Goal: Task Accomplishment & Management: Manage account settings

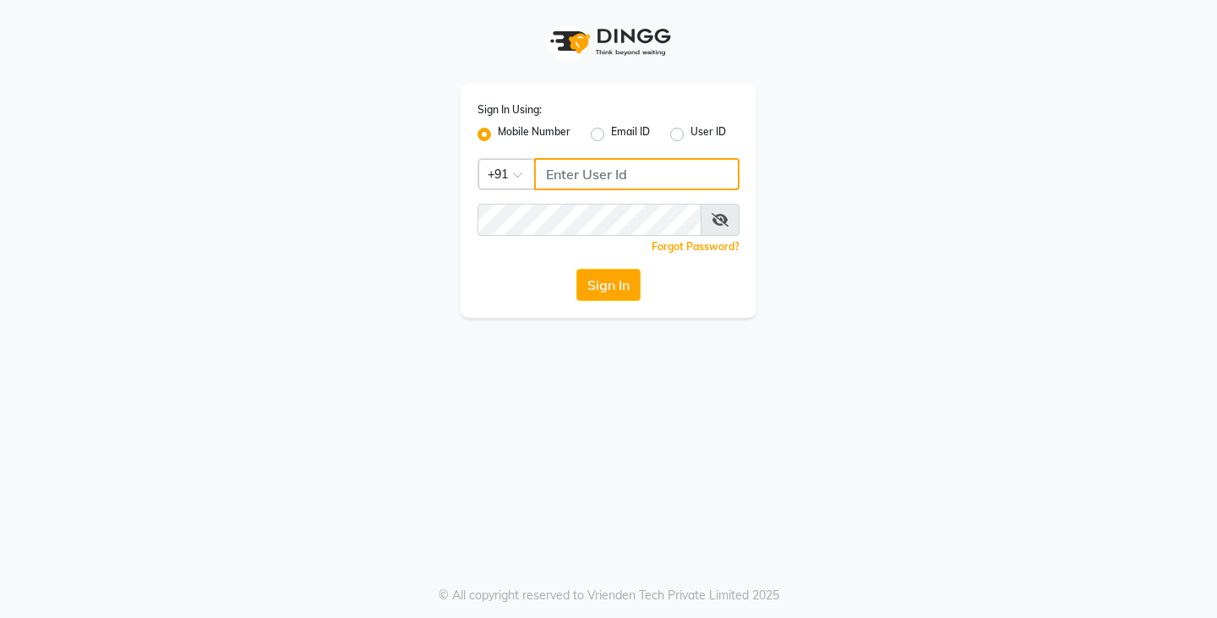
click at [614, 182] on input "Username" at bounding box center [636, 174] width 205 height 32
type input "7010146363"
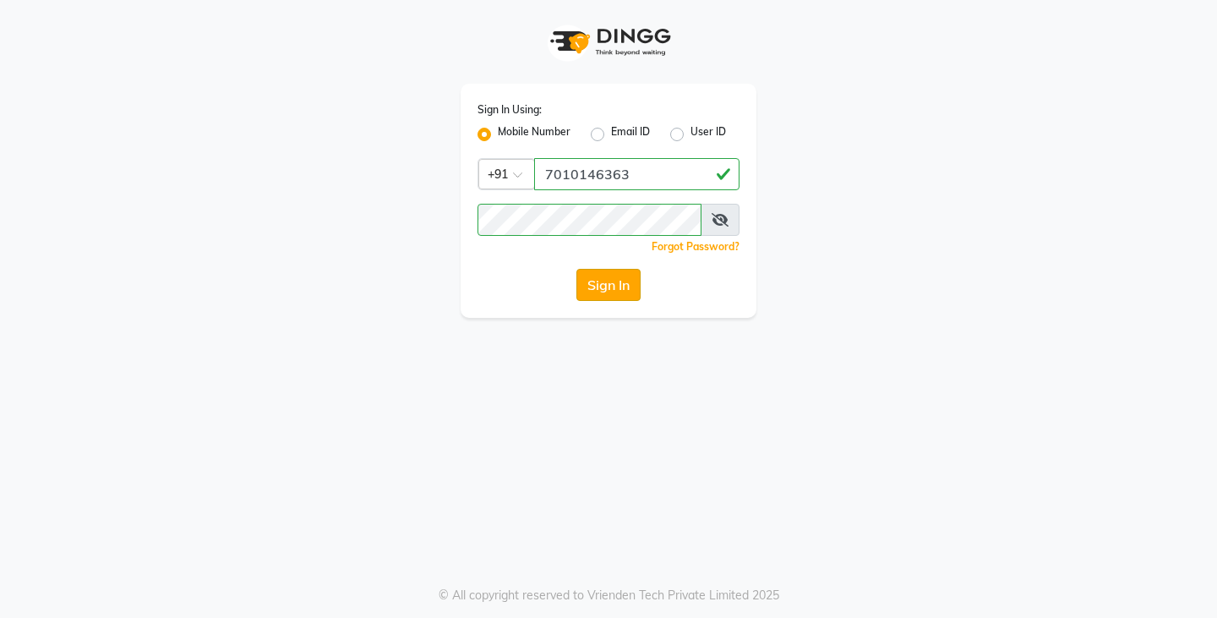
click at [595, 296] on button "Sign In" at bounding box center [608, 285] width 64 height 32
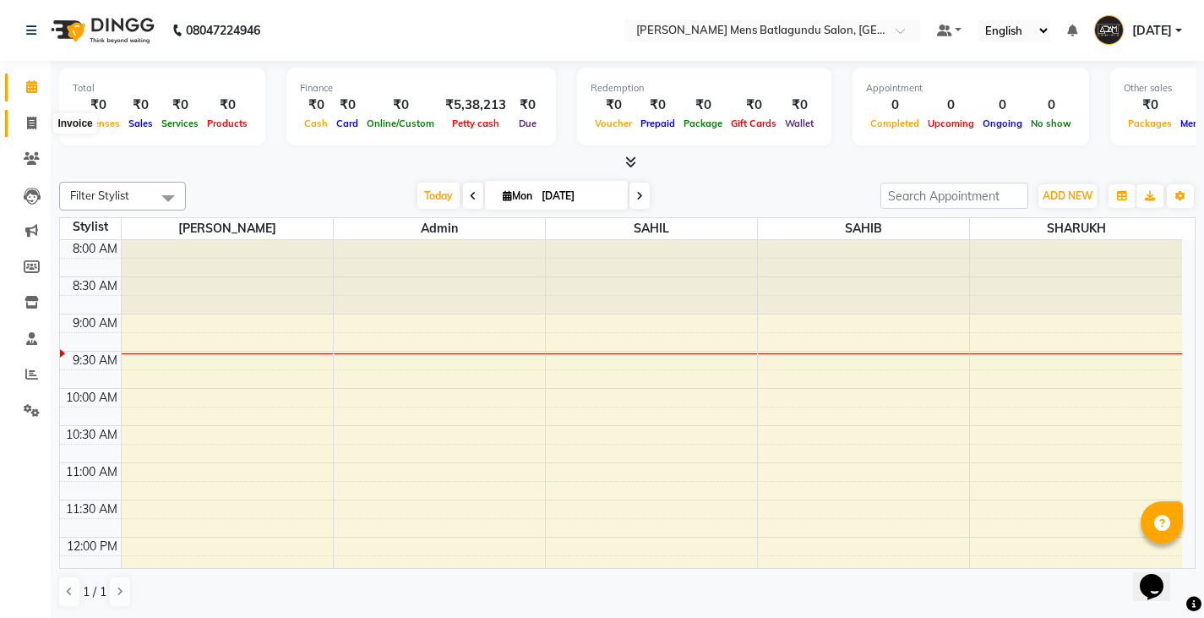
click at [32, 127] on icon at bounding box center [31, 123] width 9 height 13
select select "service"
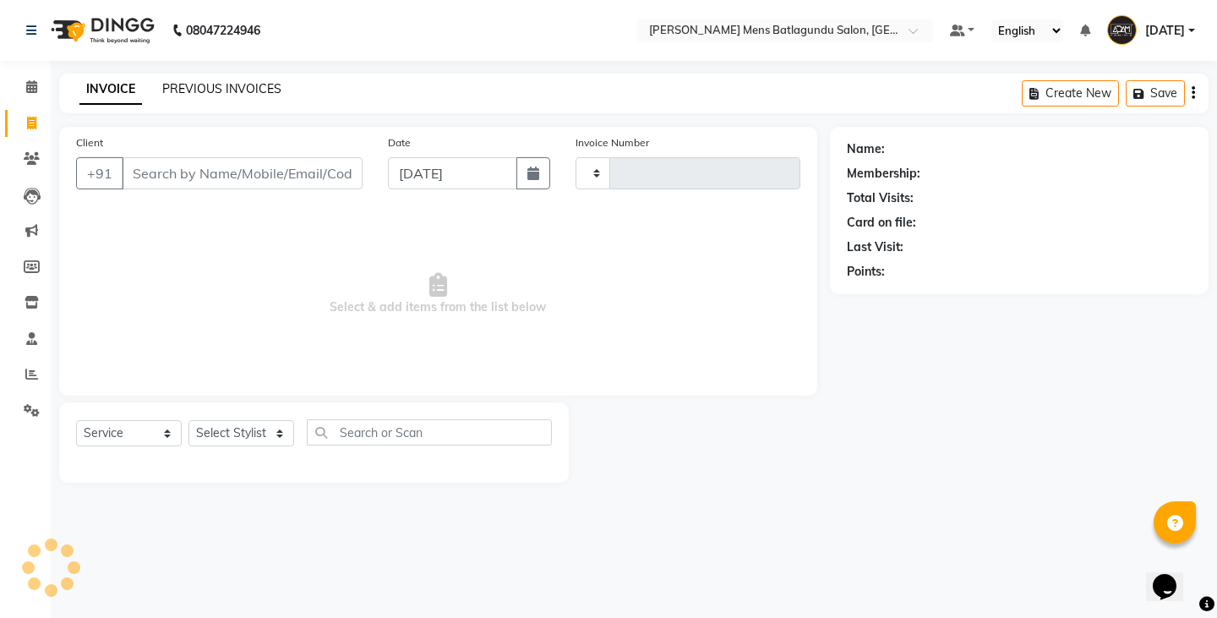
type input "4086"
select select "8213"
click at [206, 87] on link "PREVIOUS INVOICES" at bounding box center [221, 88] width 119 height 15
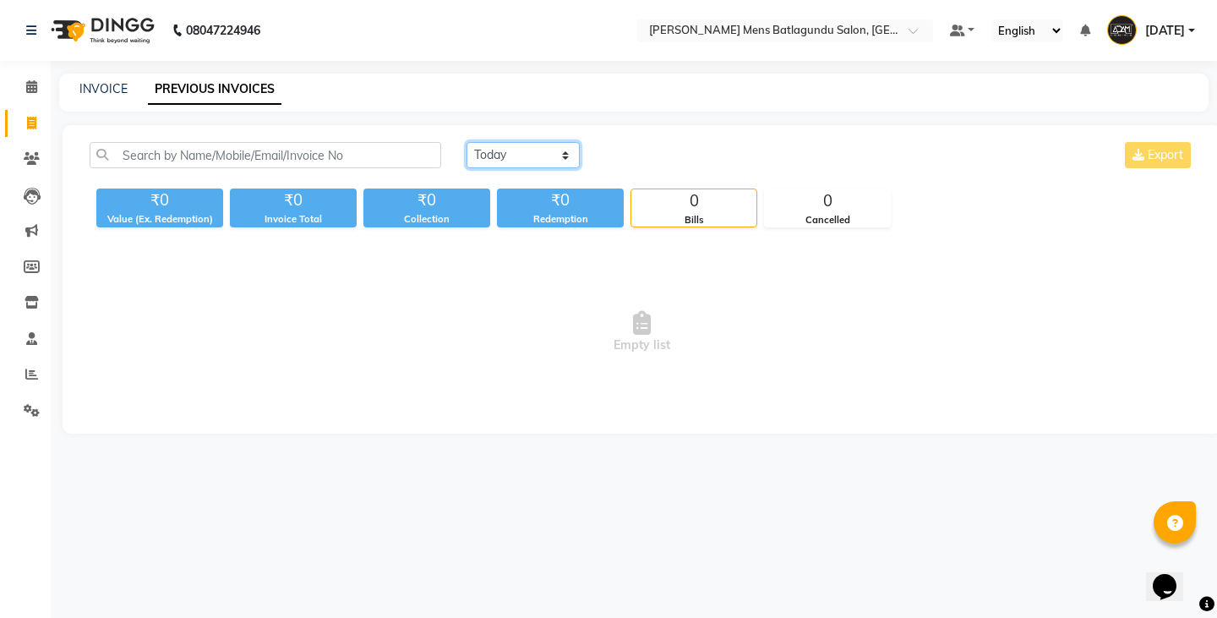
click at [520, 149] on select "[DATE] [DATE] Custom Range" at bounding box center [523, 155] width 113 height 26
select select "[DATE]"
click at [467, 142] on select "[DATE] [DATE] Custom Range" at bounding box center [523, 155] width 113 height 26
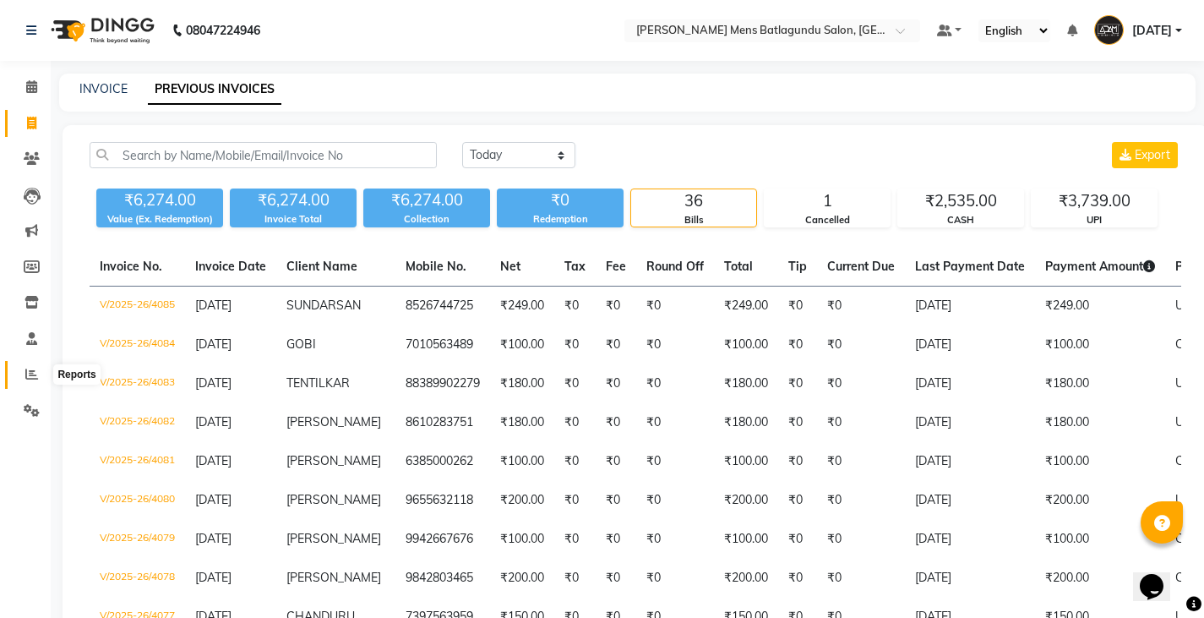
click at [29, 372] on icon at bounding box center [31, 374] width 13 height 13
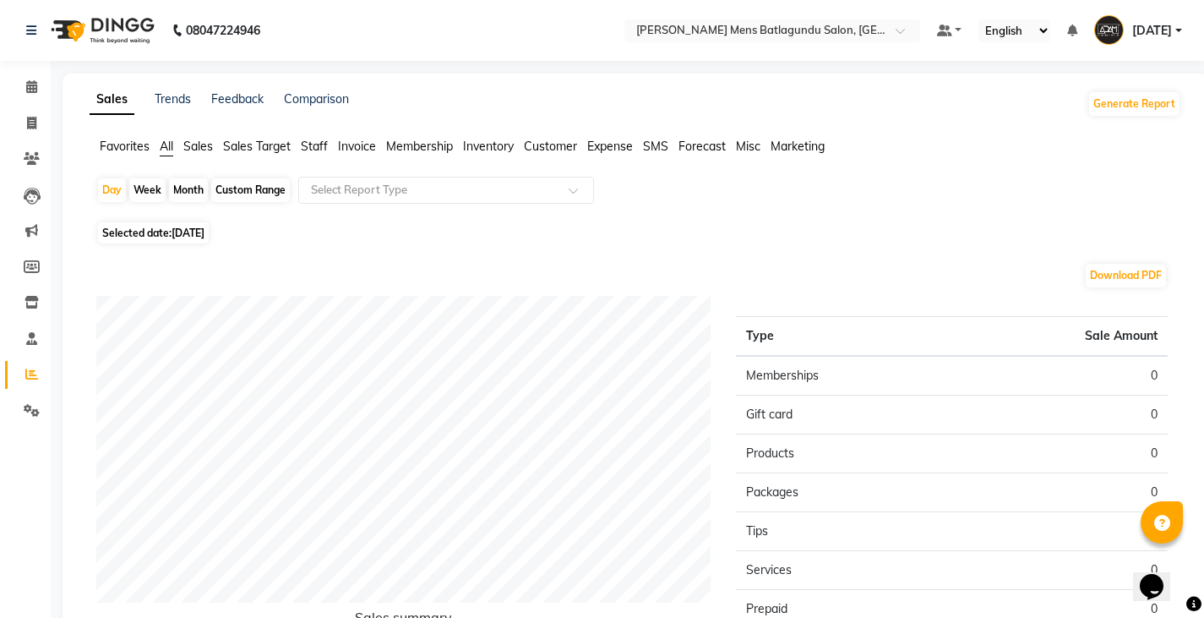
click at [199, 144] on span "Sales" at bounding box center [198, 146] width 30 height 15
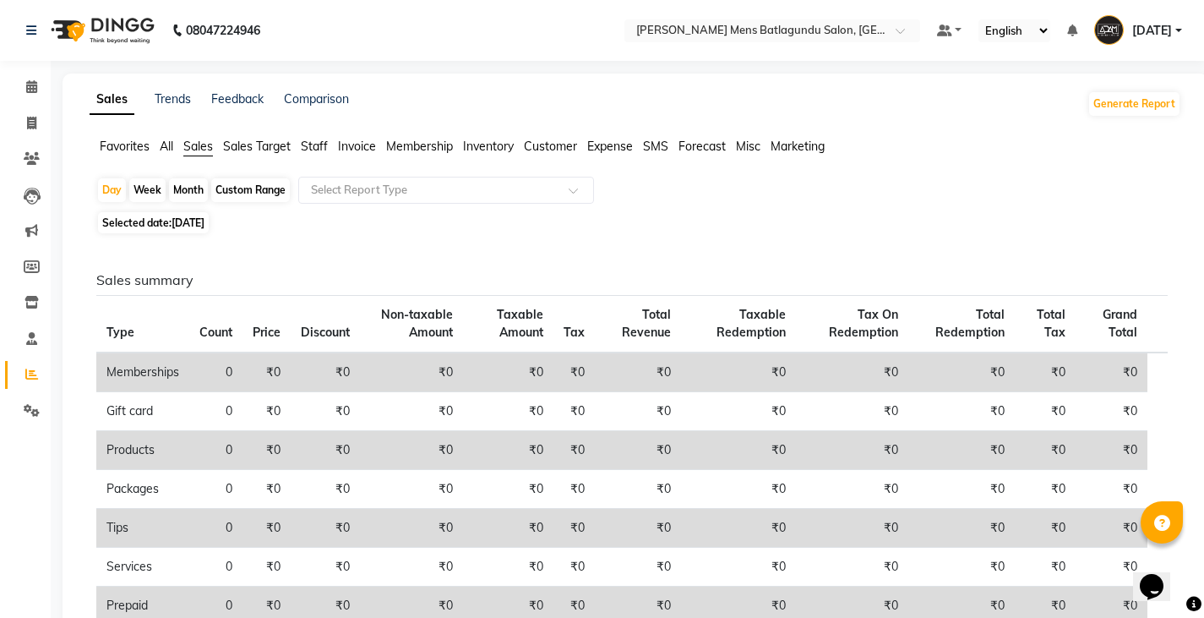
click at [188, 183] on div "Month" at bounding box center [188, 190] width 39 height 24
select select "9"
select select "2025"
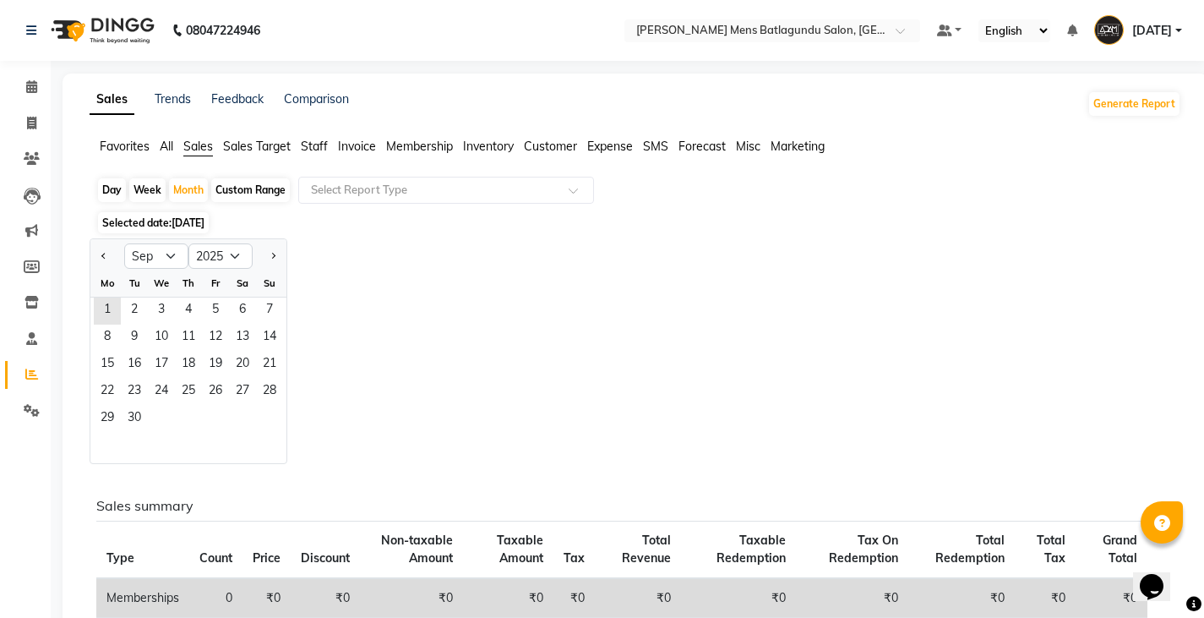
click at [262, 192] on div "Custom Range" at bounding box center [250, 190] width 79 height 24
select select "9"
select select "2025"
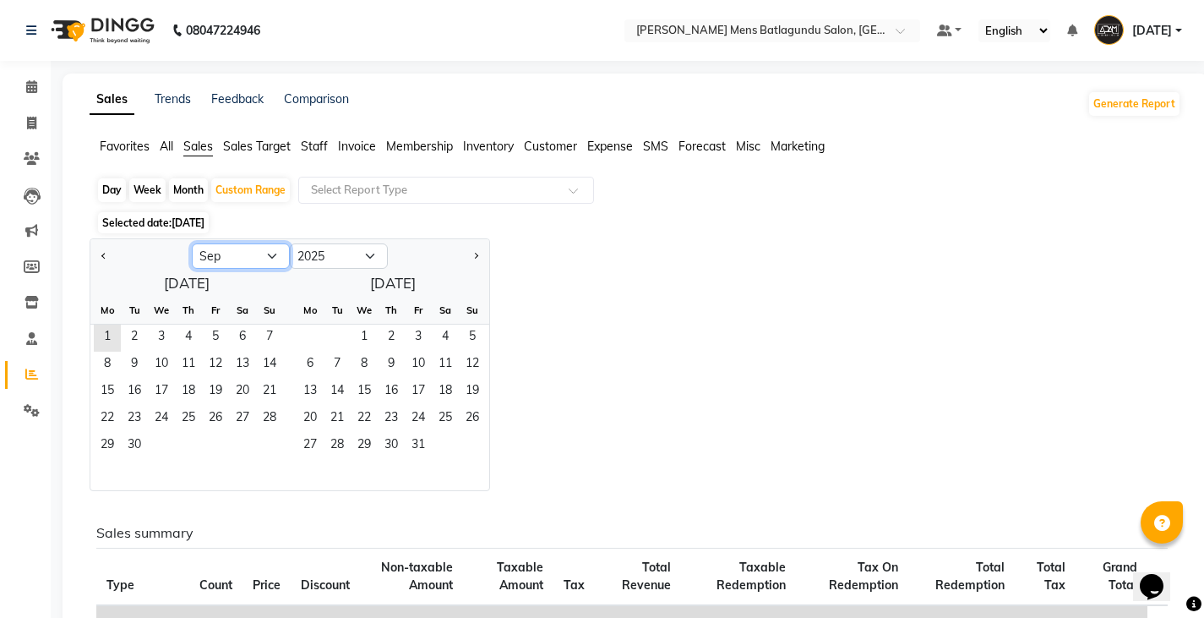
click at [212, 263] on select "Jan Feb Mar Apr May Jun [DATE] Aug Sep Oct Nov Dec" at bounding box center [241, 255] width 98 height 25
select select "8"
click at [192, 243] on select "Jan Feb Mar Apr May Jun [DATE] Aug Sep Oct Nov Dec" at bounding box center [241, 255] width 98 height 25
click at [217, 372] on span "8" at bounding box center [215, 365] width 27 height 27
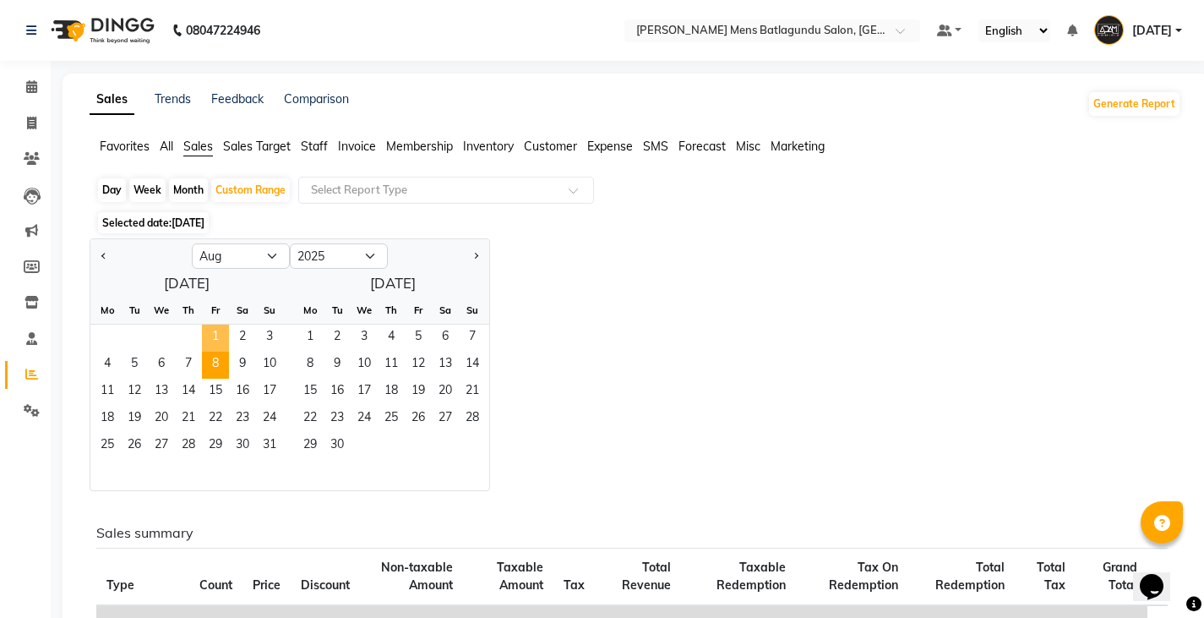
click at [219, 336] on span "1" at bounding box center [215, 338] width 27 height 27
click at [275, 443] on span "31" at bounding box center [269, 446] width 27 height 27
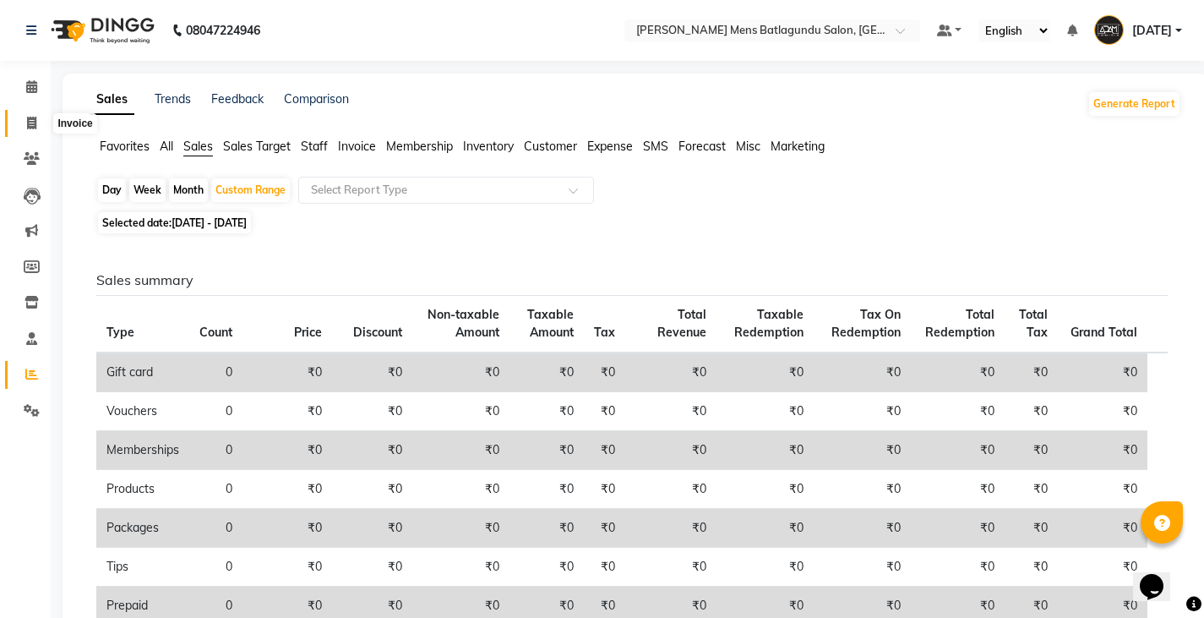
click at [27, 118] on icon at bounding box center [31, 123] width 9 height 13
select select "service"
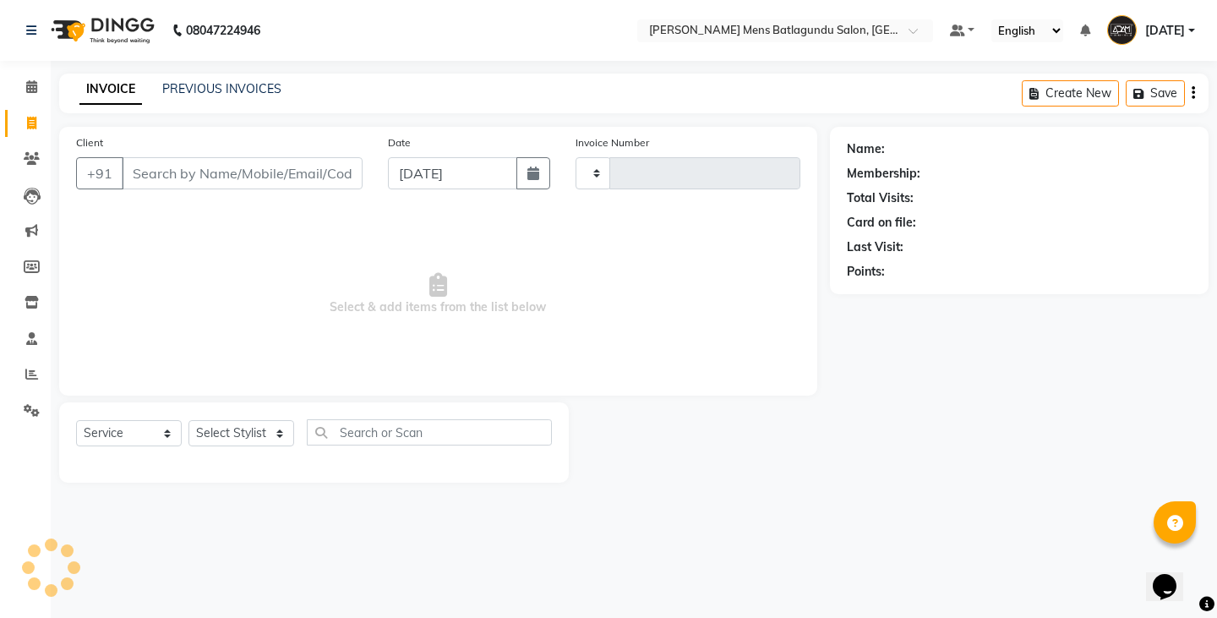
type input "4086"
select select "8213"
click at [243, 85] on link "PREVIOUS INVOICES" at bounding box center [221, 88] width 119 height 15
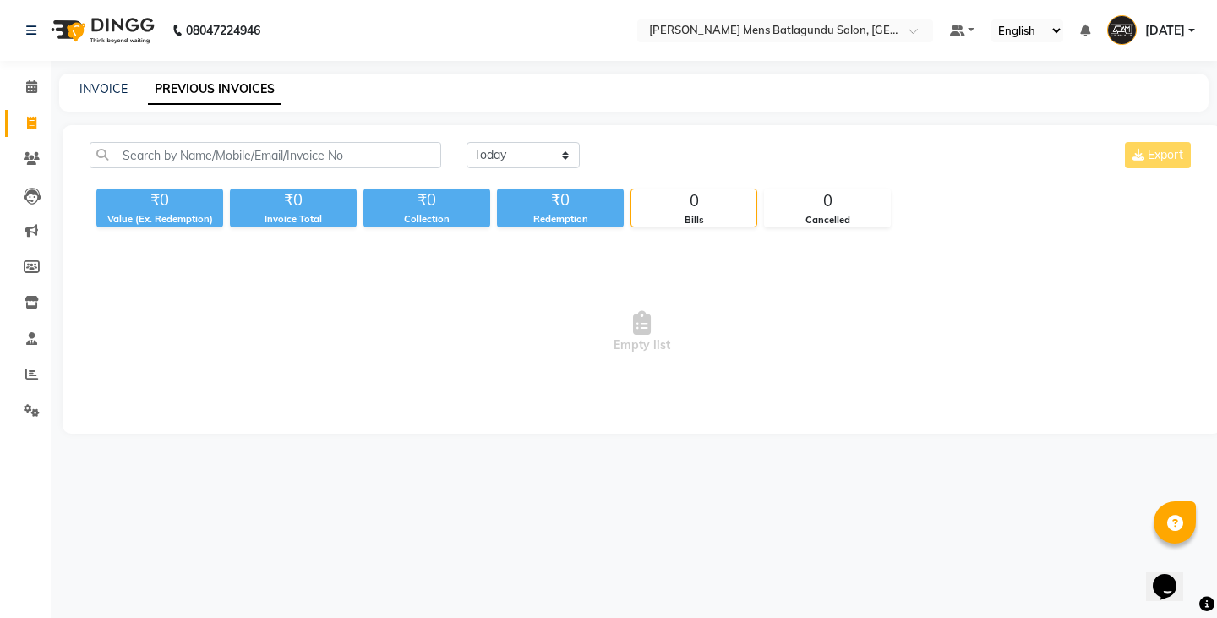
click at [532, 141] on div "[DATE] [DATE] Custom Range Export ₹0 Value (Ex. Redemption) ₹0 Invoice Total ₹0…" at bounding box center [642, 279] width 1159 height 309
click at [521, 155] on select "[DATE] [DATE] Custom Range" at bounding box center [523, 155] width 113 height 26
select select "[DATE]"
click at [467, 142] on select "[DATE] [DATE] Custom Range" at bounding box center [523, 155] width 113 height 26
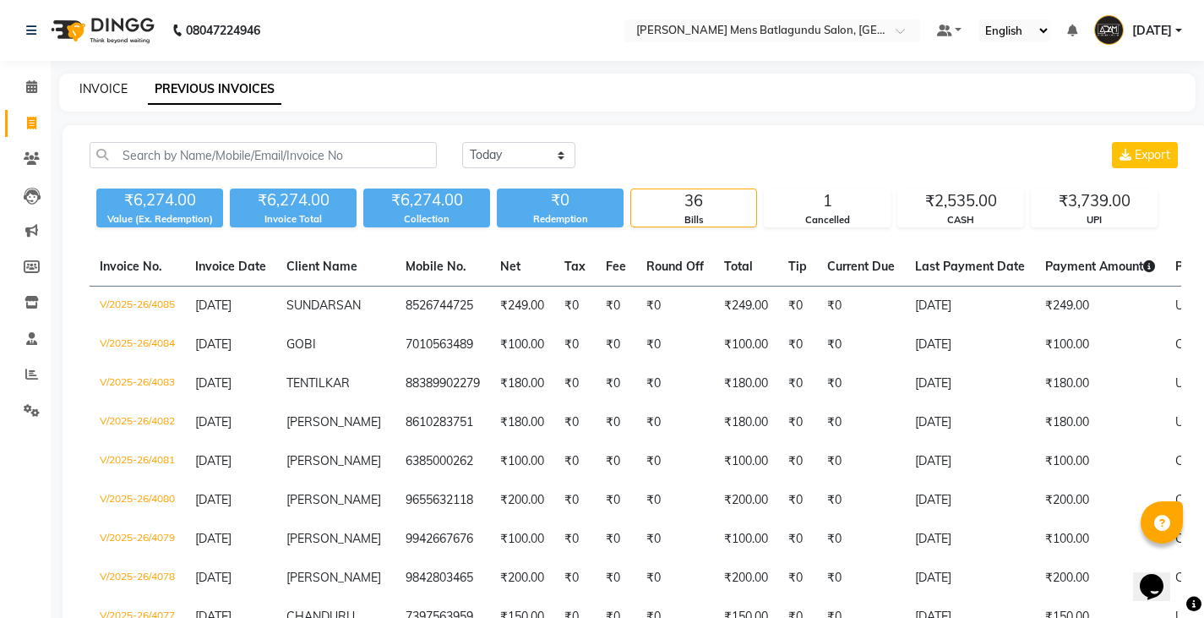
click at [97, 93] on link "INVOICE" at bounding box center [103, 88] width 48 height 15
select select "service"
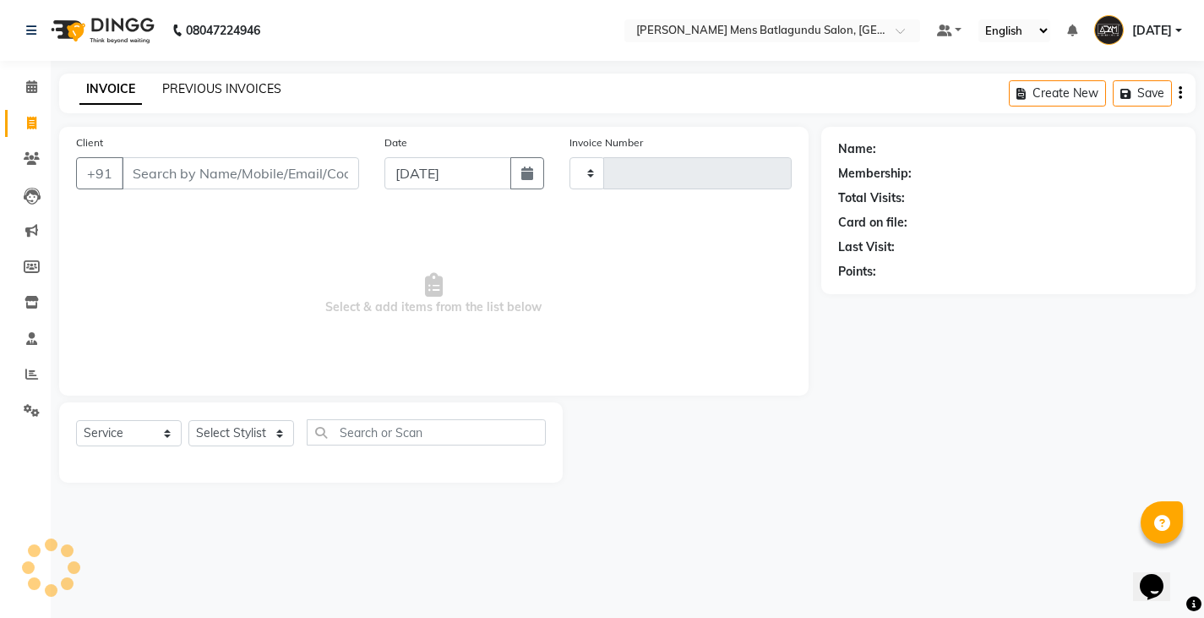
type input "4086"
select select "8213"
click at [176, 87] on link "PREVIOUS INVOICES" at bounding box center [221, 88] width 119 height 15
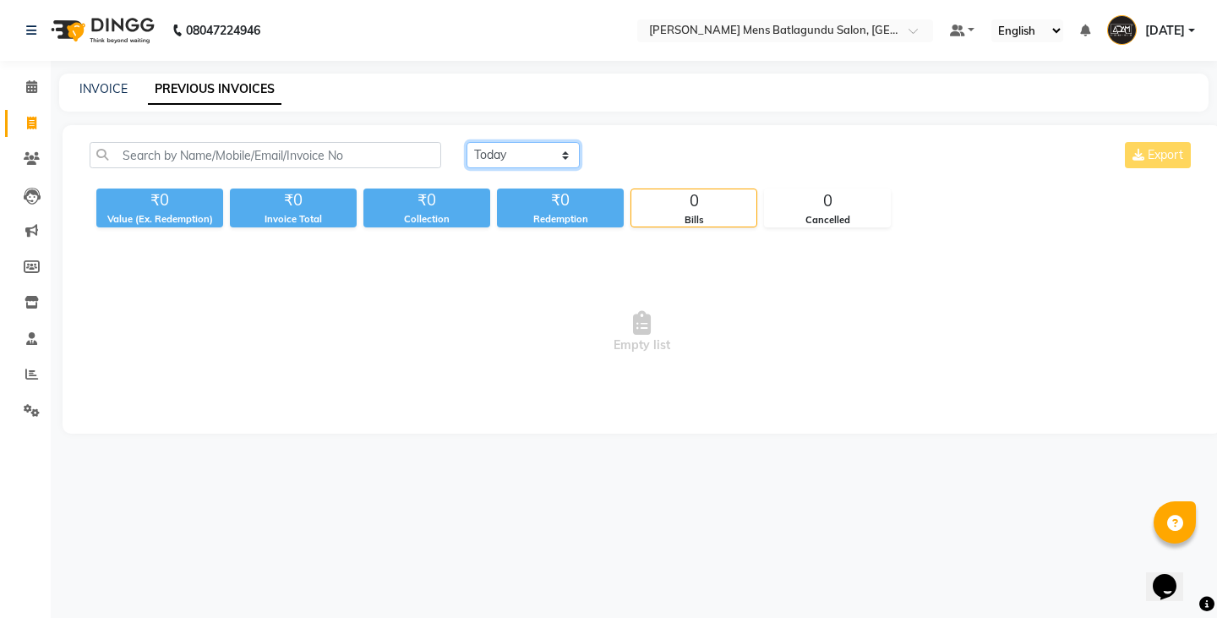
drag, startPoint x: 497, startPoint y: 147, endPoint x: 493, endPoint y: 166, distance: 19.1
click at [497, 147] on select "[DATE] [DATE] Custom Range" at bounding box center [523, 155] width 113 height 26
select select "[DATE]"
click at [467, 142] on select "[DATE] [DATE] Custom Range" at bounding box center [523, 155] width 113 height 26
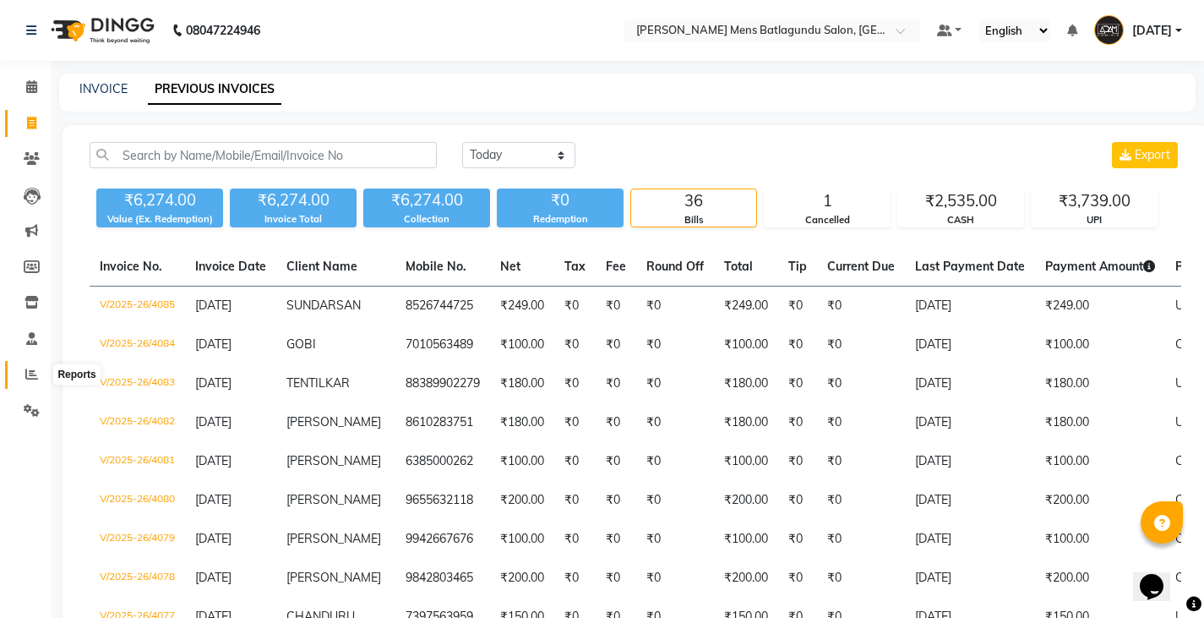
click at [32, 375] on icon at bounding box center [31, 374] width 13 height 13
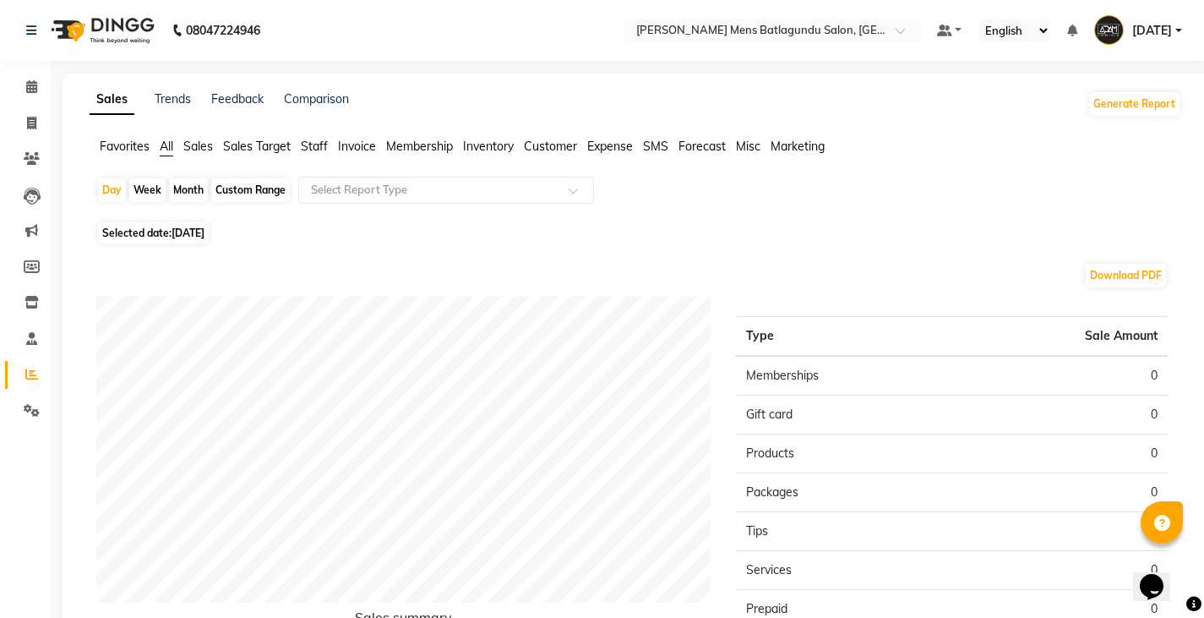
click at [316, 142] on span "Staff" at bounding box center [314, 146] width 27 height 15
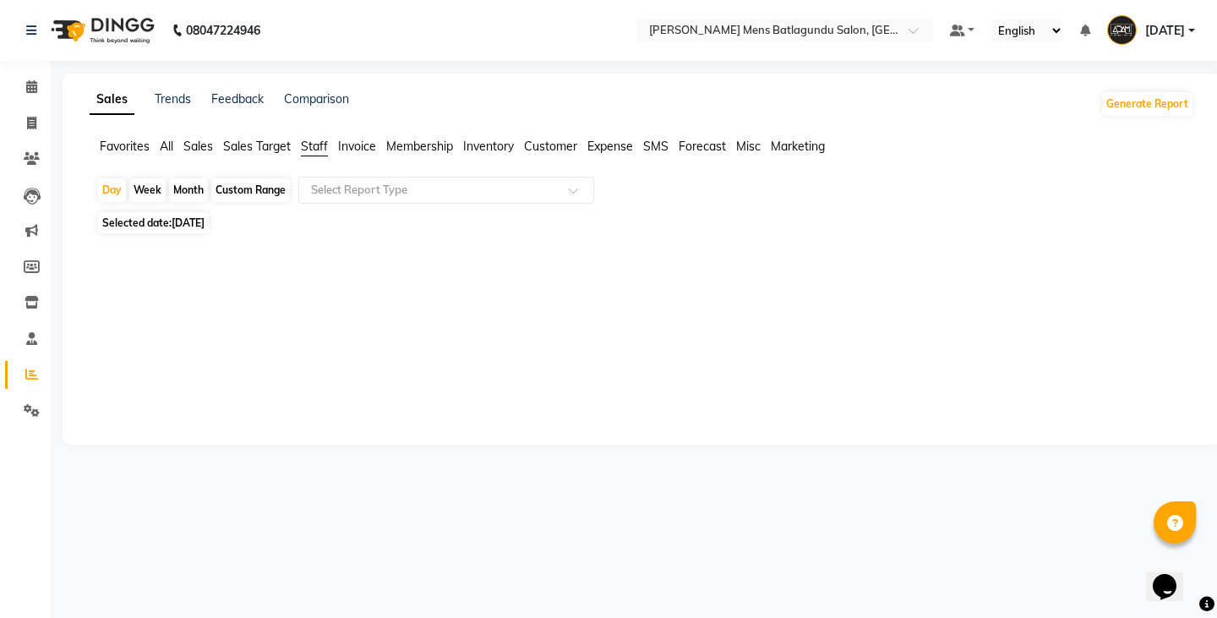
click at [209, 216] on span "Selected date: [DATE]" at bounding box center [153, 222] width 111 height 21
select select "9"
select select "2025"
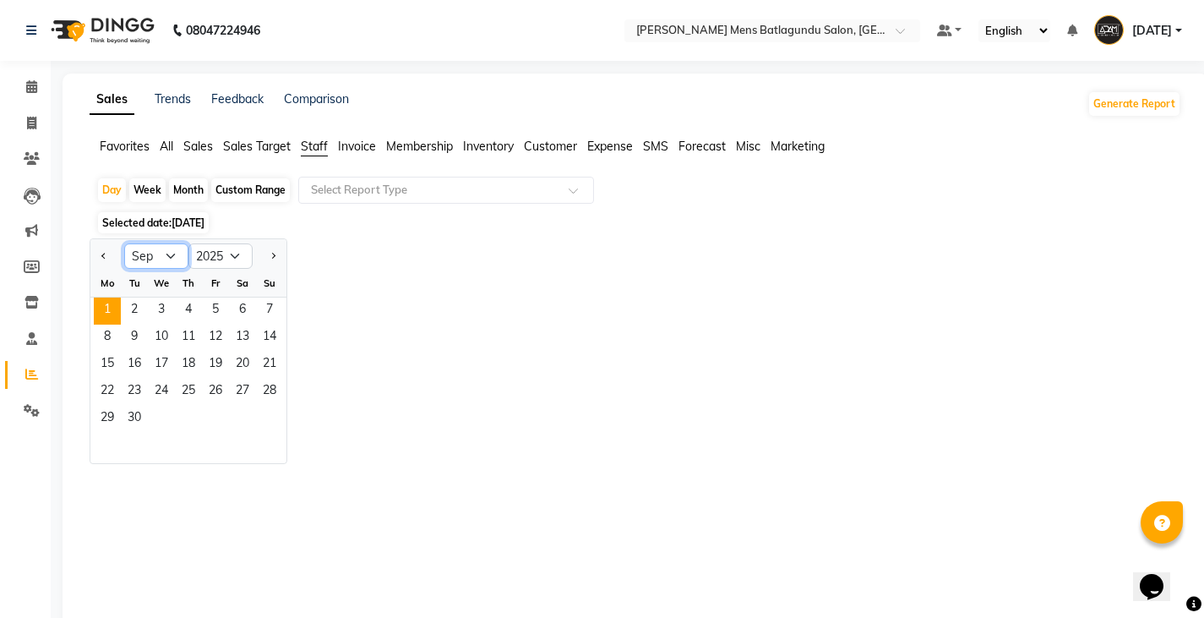
click at [141, 254] on select "Jan Feb Mar Apr May Jun [DATE] Aug Sep Oct Nov Dec" at bounding box center [156, 255] width 64 height 25
select select "8"
click at [124, 243] on select "Jan Feb Mar Apr May Jun [DATE] Aug Sep Oct Nov Dec" at bounding box center [156, 255] width 64 height 25
click at [264, 421] on span "31" at bounding box center [269, 419] width 27 height 27
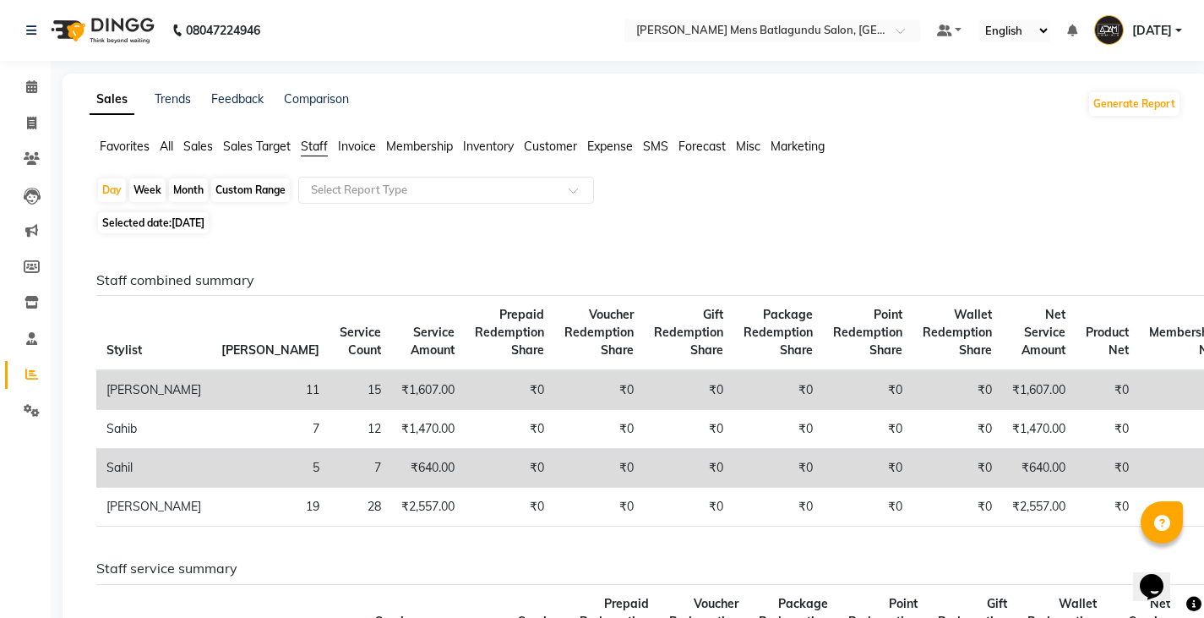
click at [206, 150] on span "Sales" at bounding box center [198, 146] width 30 height 15
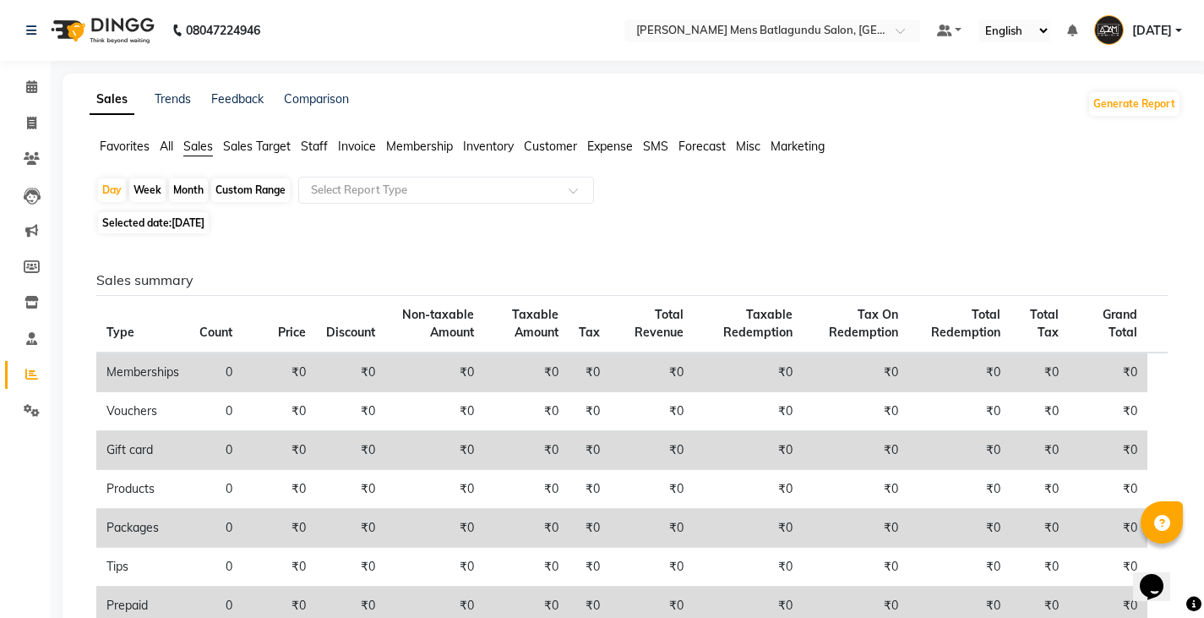
click at [198, 221] on span "[DATE]" at bounding box center [188, 222] width 33 height 13
select select "8"
select select "2025"
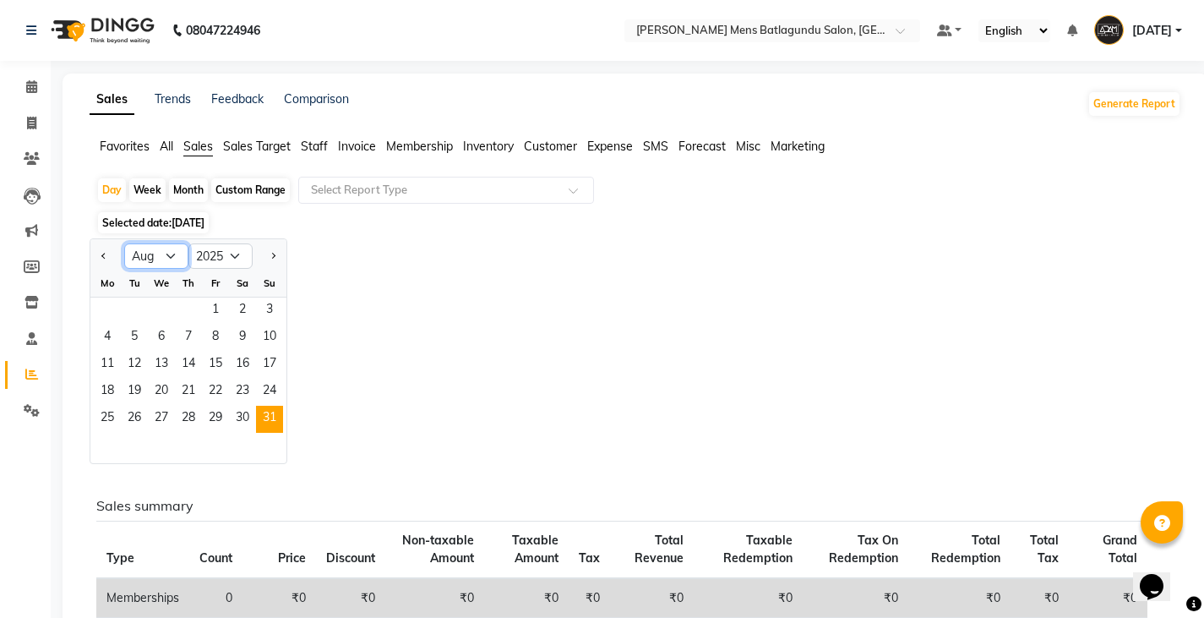
click at [179, 251] on select "Jan Feb Mar Apr May Jun [DATE] Aug Sep Oct Nov Dec" at bounding box center [156, 255] width 64 height 25
click at [124, 243] on select "Jan Feb Mar Apr May Jun [DATE] Aug Sep Oct Nov Dec" at bounding box center [156, 255] width 64 height 25
click at [207, 318] on span "1" at bounding box center [215, 311] width 27 height 27
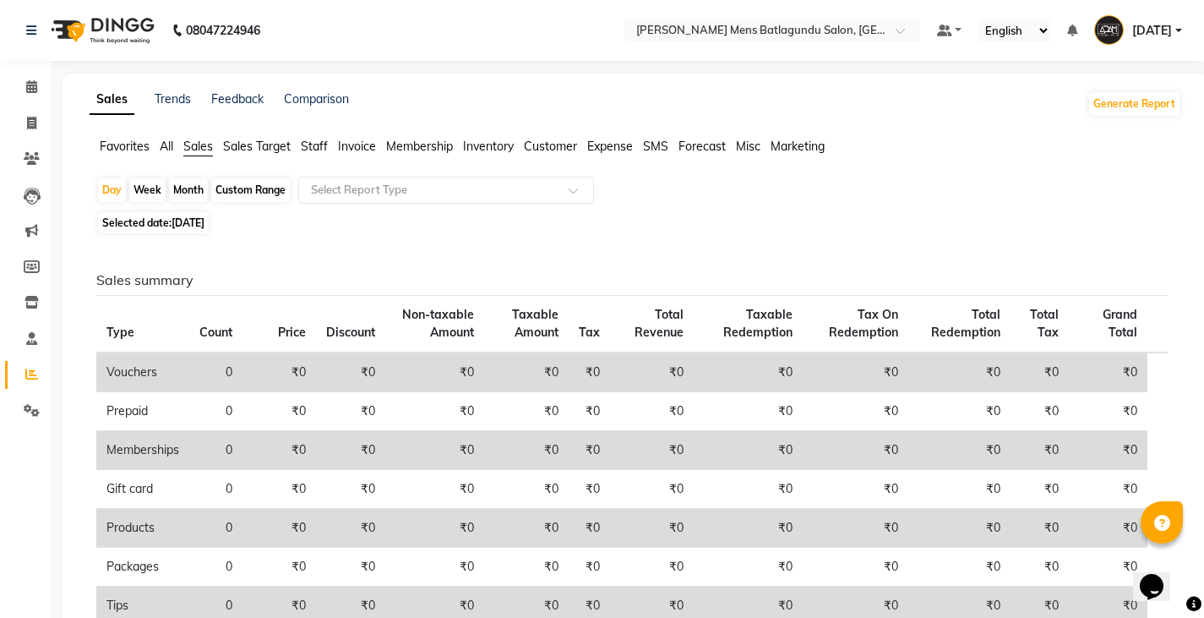
click at [200, 150] on span "Sales" at bounding box center [198, 146] width 30 height 15
click at [190, 192] on div "Month" at bounding box center [188, 190] width 39 height 24
select select "8"
select select "2025"
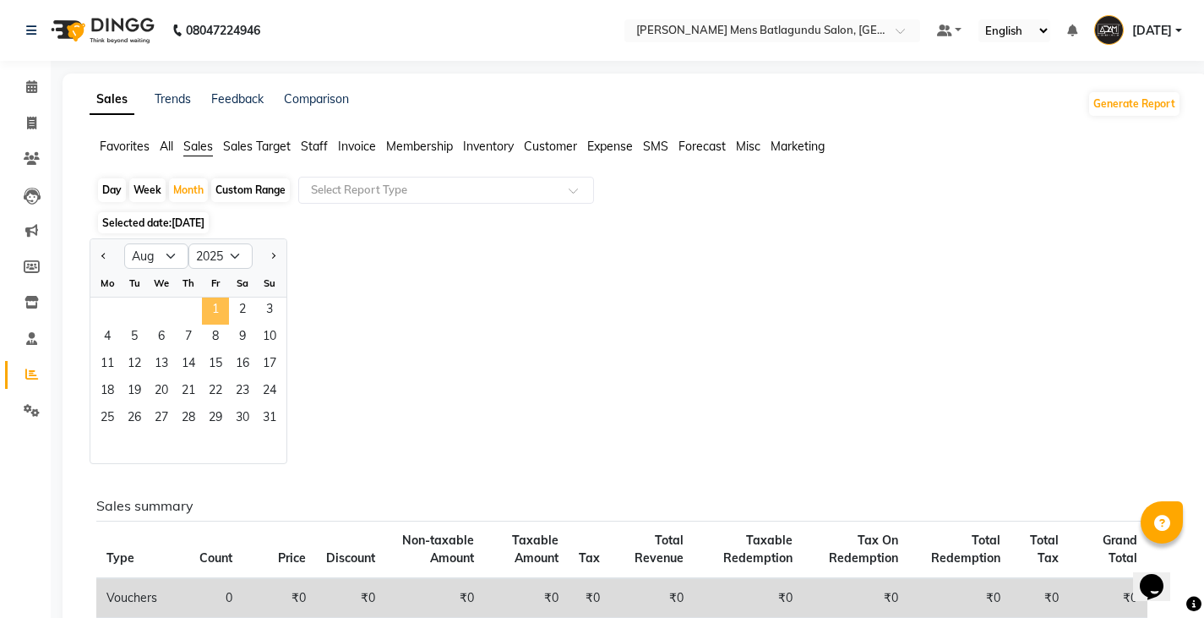
click at [210, 309] on span "1" at bounding box center [215, 311] width 27 height 27
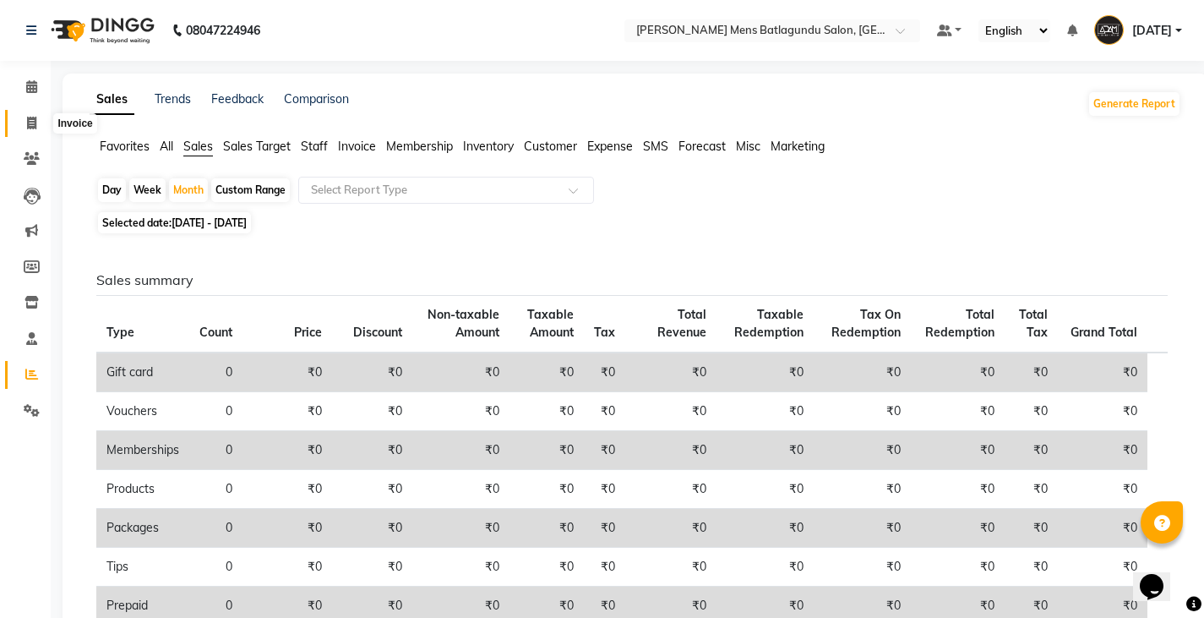
click at [25, 127] on span at bounding box center [32, 123] width 30 height 19
select select "service"
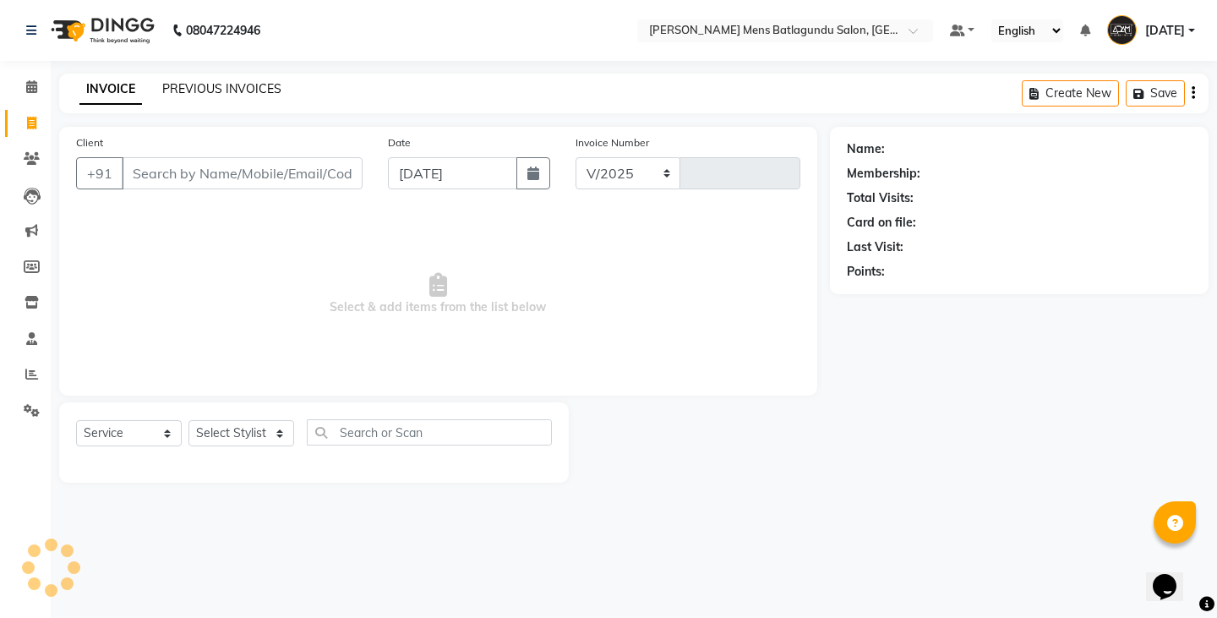
select select "8213"
type input "4086"
click at [247, 89] on link "PREVIOUS INVOICES" at bounding box center [221, 88] width 119 height 15
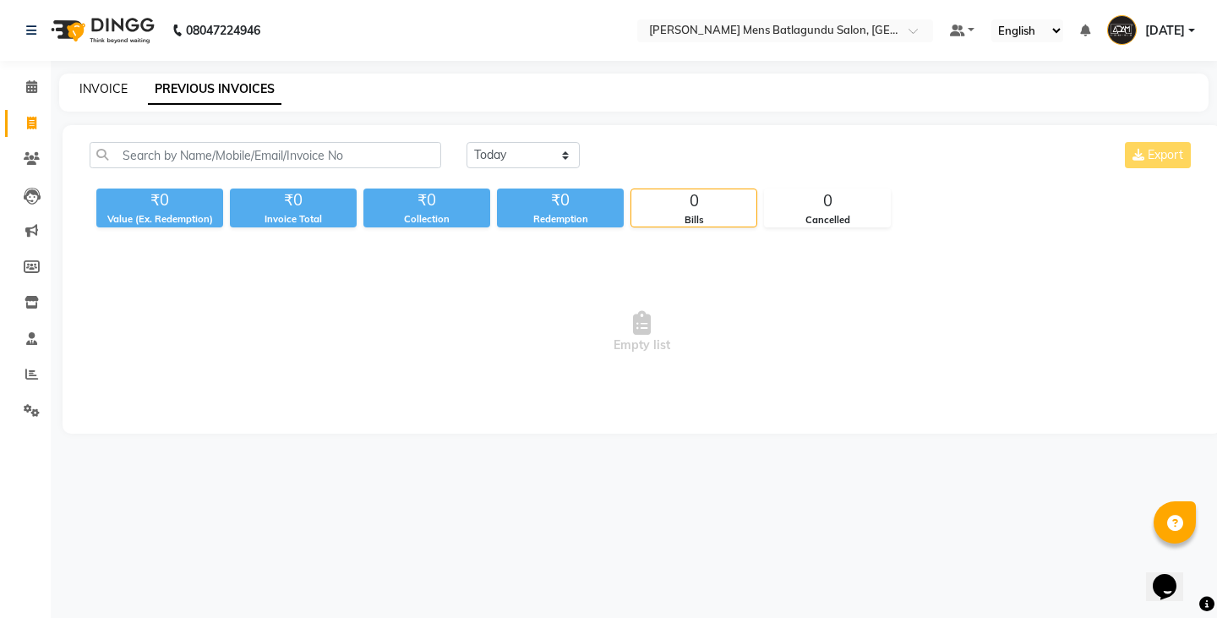
click at [118, 86] on link "INVOICE" at bounding box center [103, 88] width 48 height 15
select select "8213"
select select "service"
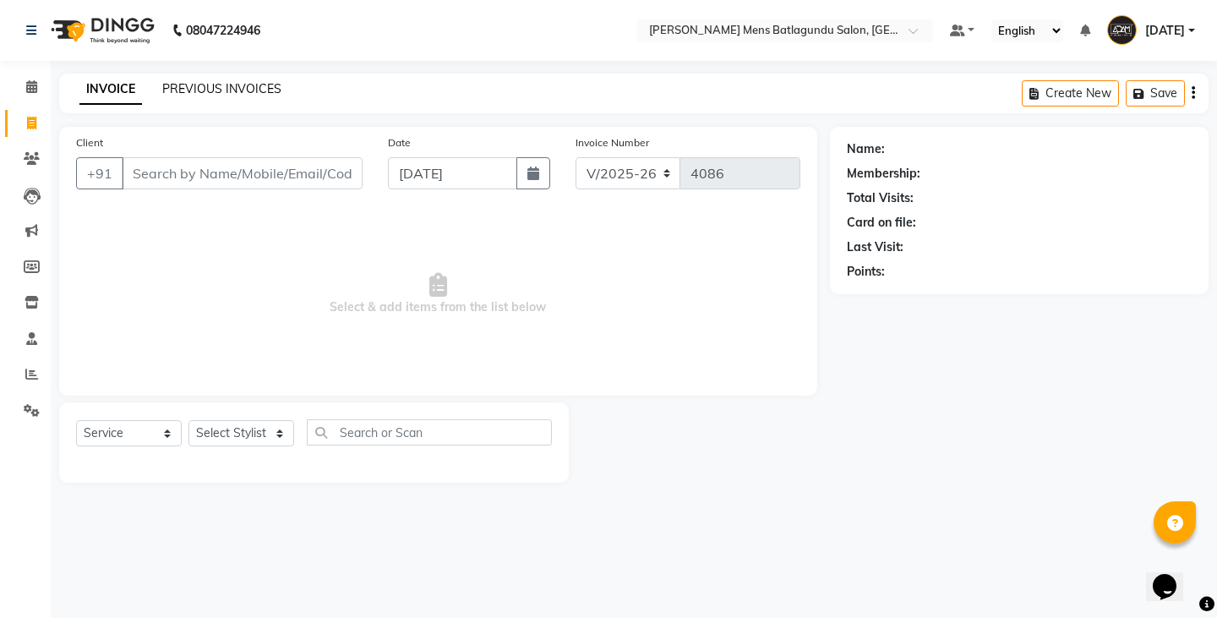
click at [270, 85] on link "PREVIOUS INVOICES" at bounding box center [221, 88] width 119 height 15
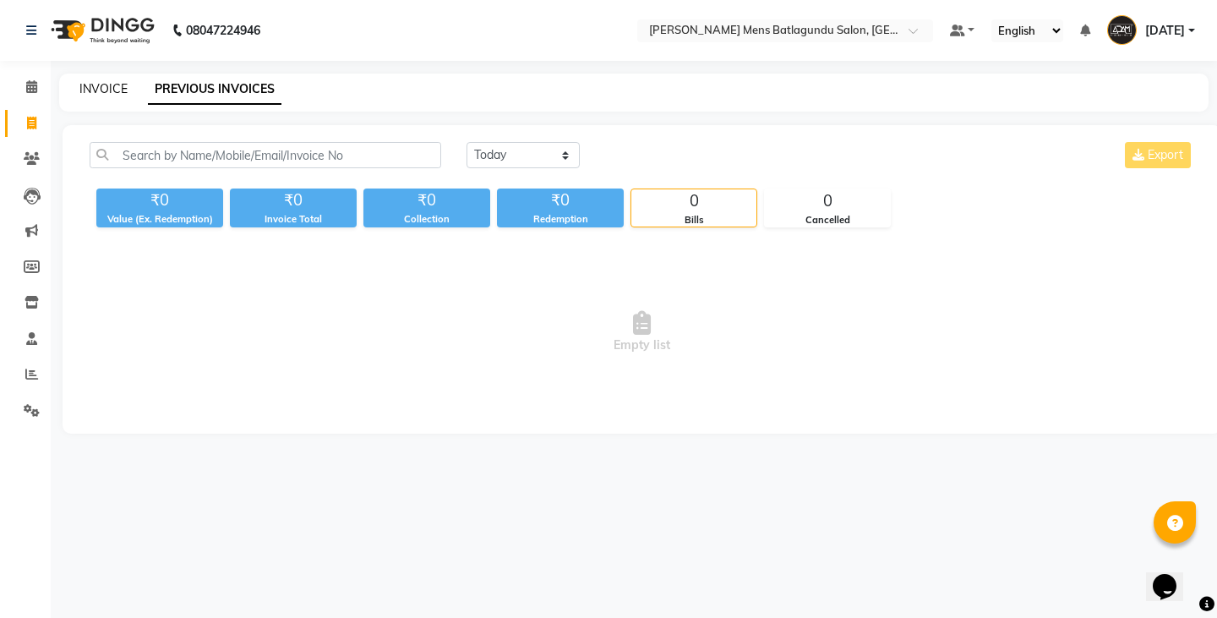
click at [123, 95] on link "INVOICE" at bounding box center [103, 88] width 48 height 15
select select "service"
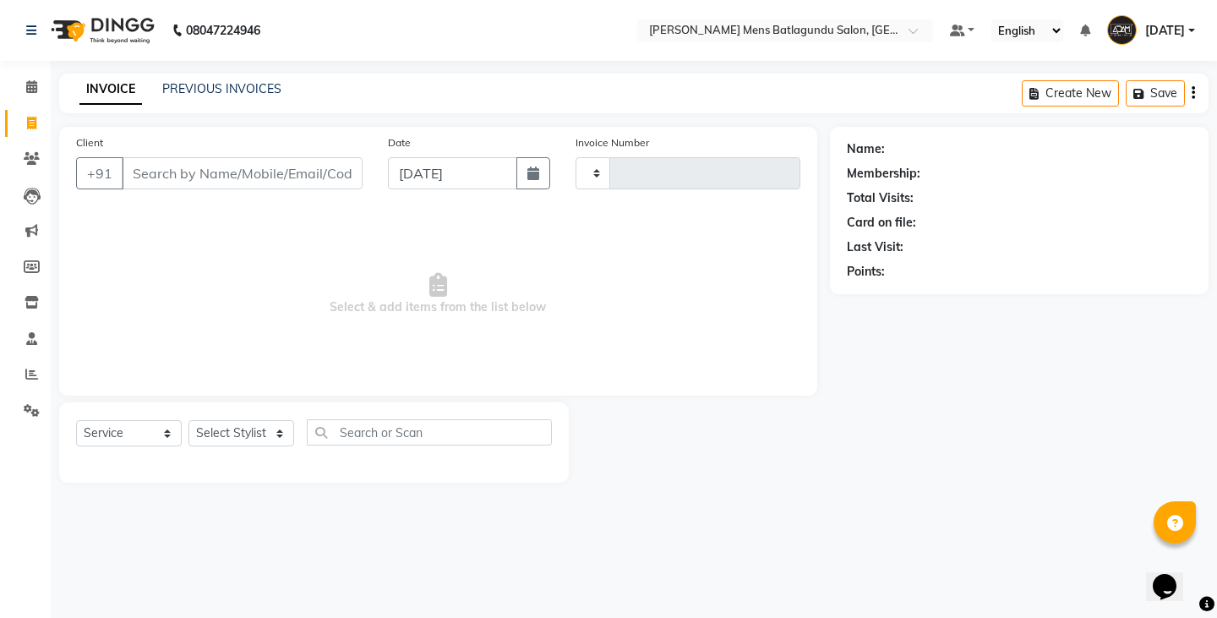
type input "4086"
select select "8213"
drag, startPoint x: 549, startPoint y: 168, endPoint x: 541, endPoint y: 183, distance: 16.7
drag, startPoint x: 541, startPoint y: 183, endPoint x: 249, endPoint y: 261, distance: 302.8
click at [246, 262] on span "Select & add items from the list below" at bounding box center [438, 294] width 724 height 169
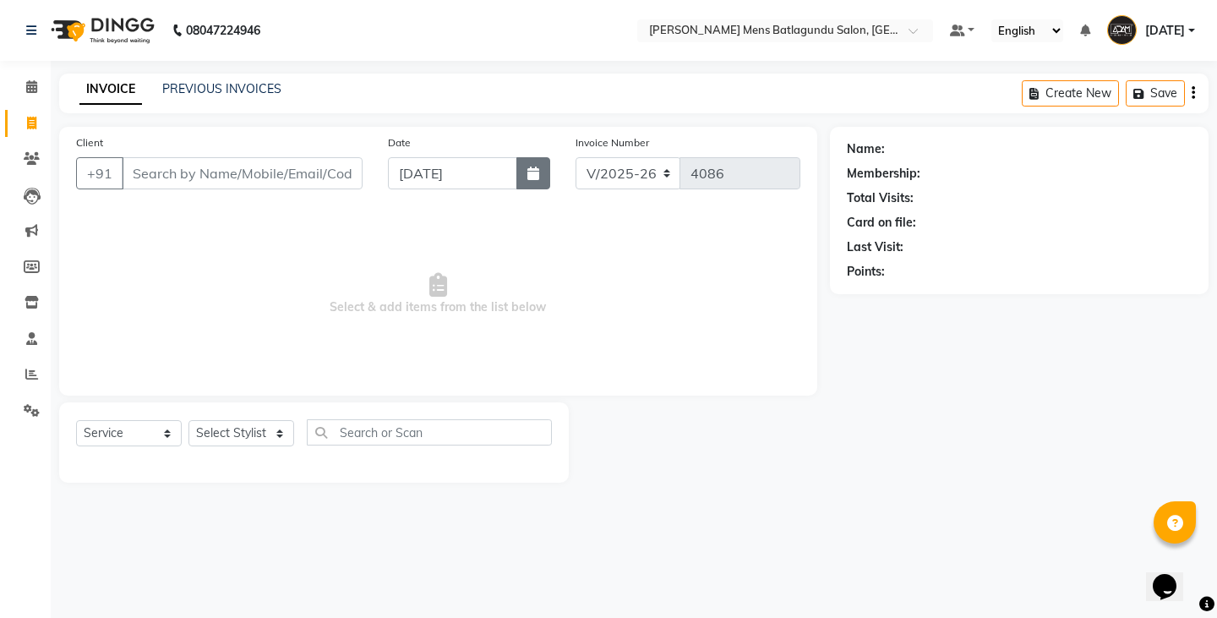
click at [538, 174] on icon "button" at bounding box center [533, 174] width 12 height 14
select select "9"
select select "2025"
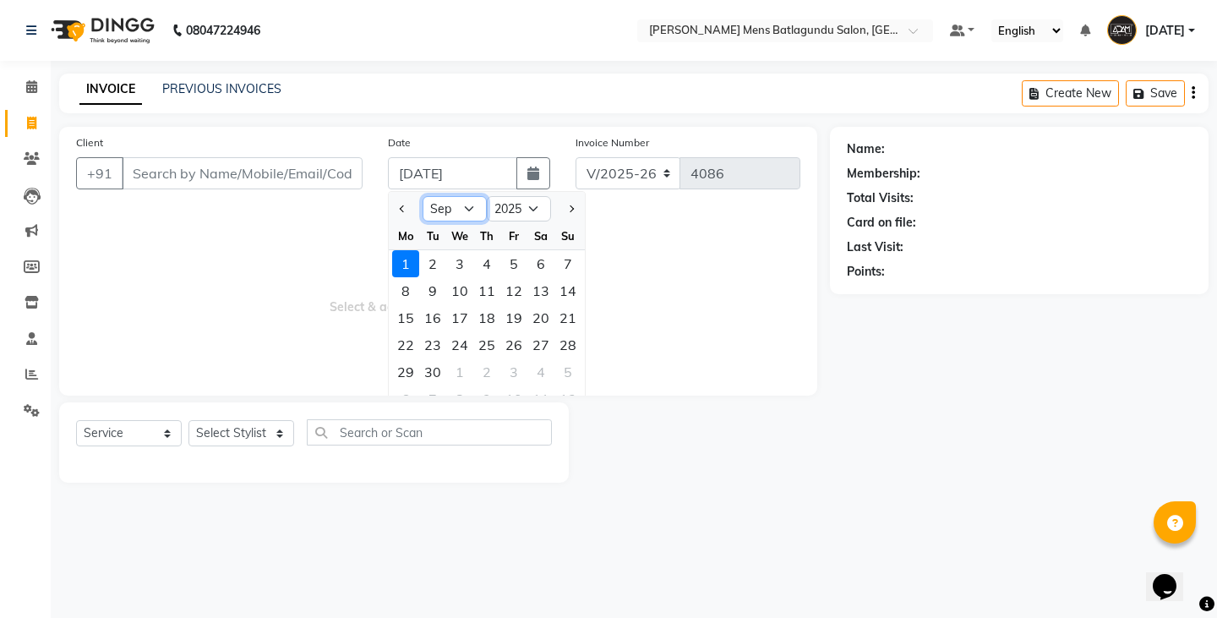
drag, startPoint x: 459, startPoint y: 208, endPoint x: 459, endPoint y: 221, distance: 12.7
click at [459, 208] on select "Jan Feb Mar Apr May Jun [DATE] Aug Sep Oct Nov Dec" at bounding box center [455, 208] width 64 height 25
select select "8"
click at [423, 196] on select "Jan Feb Mar Apr May Jun [DATE] Aug Sep Oct Nov Dec" at bounding box center [455, 208] width 64 height 25
click at [561, 370] on div "31" at bounding box center [567, 371] width 27 height 27
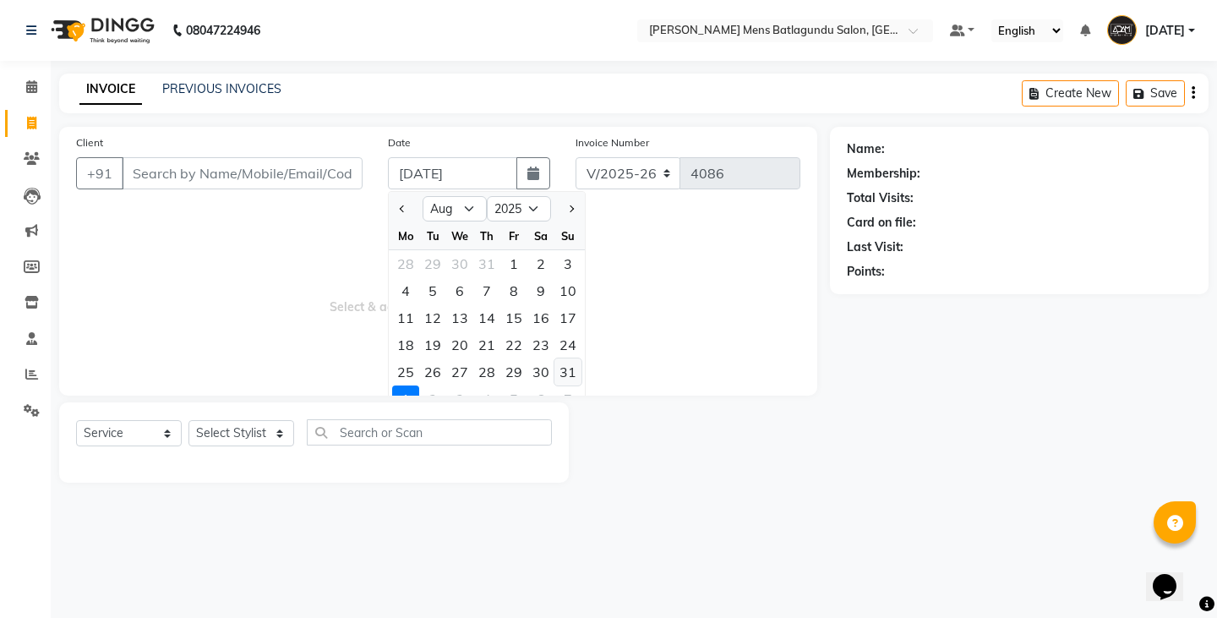
type input "[DATE]"
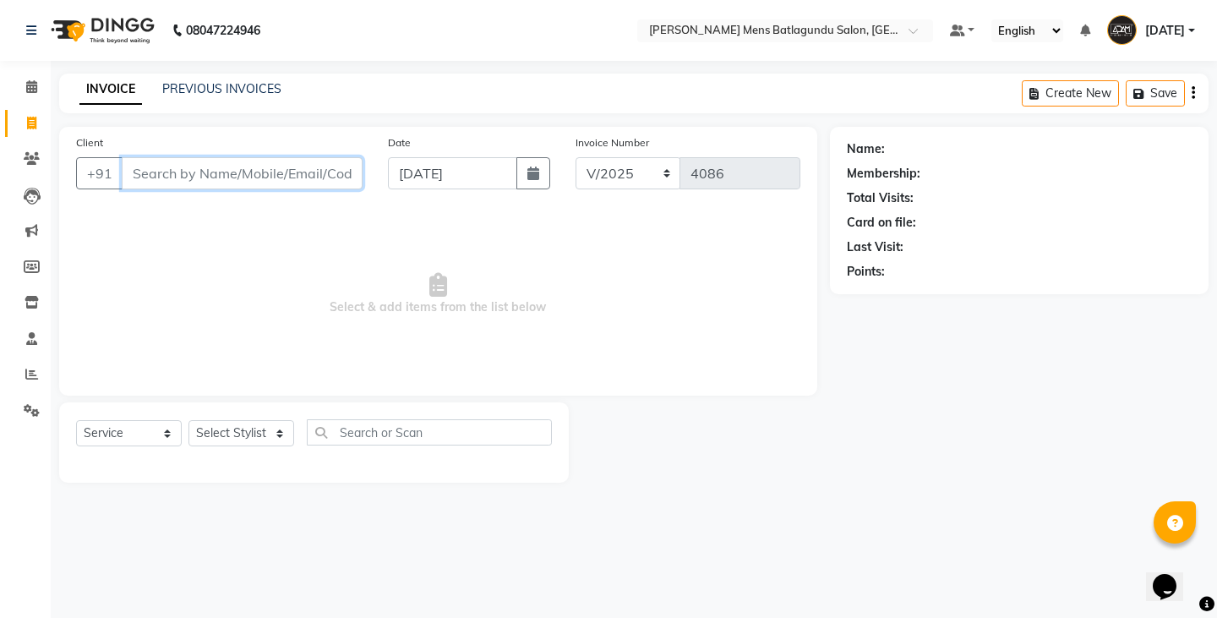
click at [213, 169] on input "Client" at bounding box center [242, 173] width 241 height 32
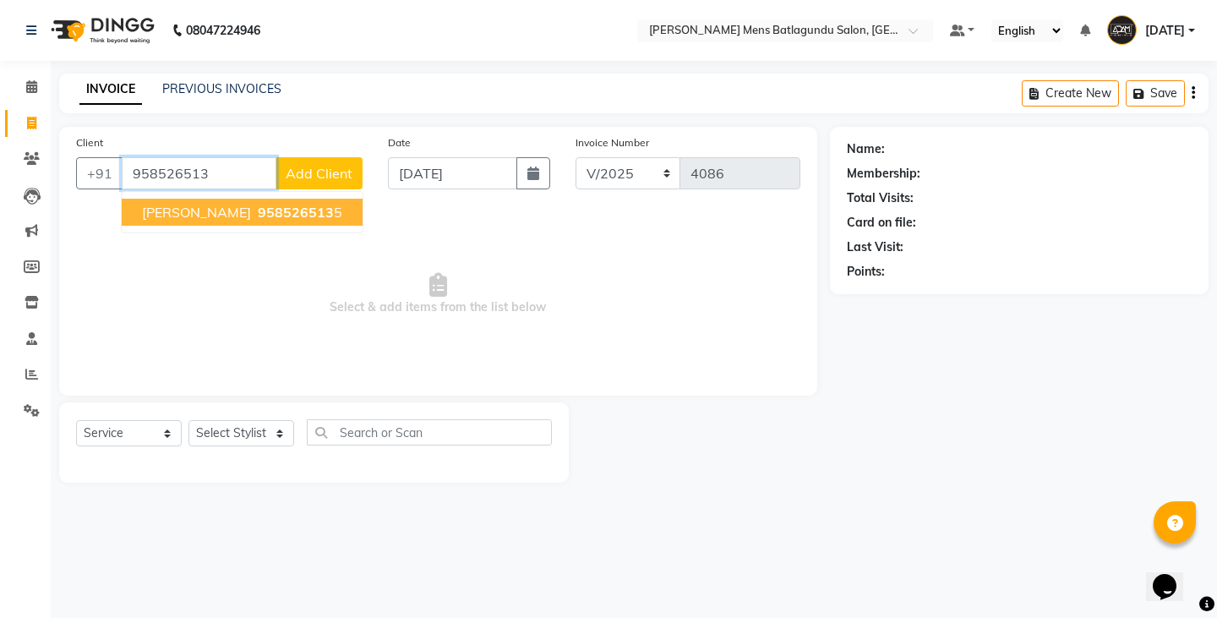
click at [176, 209] on span "[PERSON_NAME]" at bounding box center [196, 212] width 109 height 17
type input "9585265135"
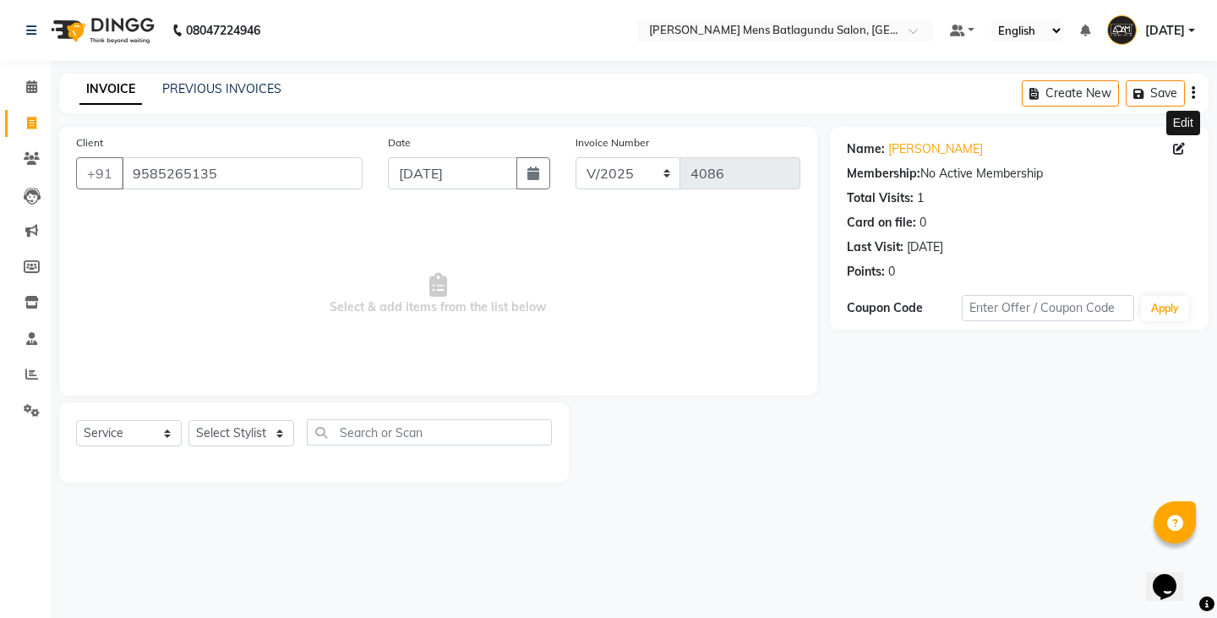
click at [1175, 150] on icon at bounding box center [1179, 149] width 12 height 12
select select "[DEMOGRAPHIC_DATA]"
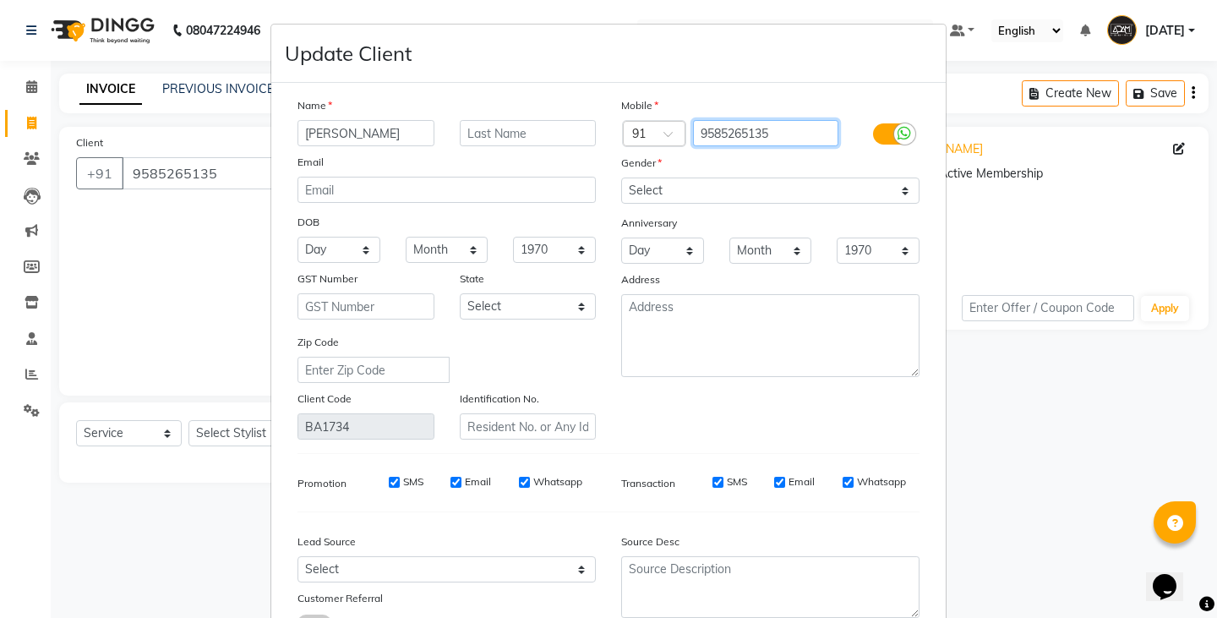
click at [772, 134] on input "9585265135" at bounding box center [766, 133] width 146 height 26
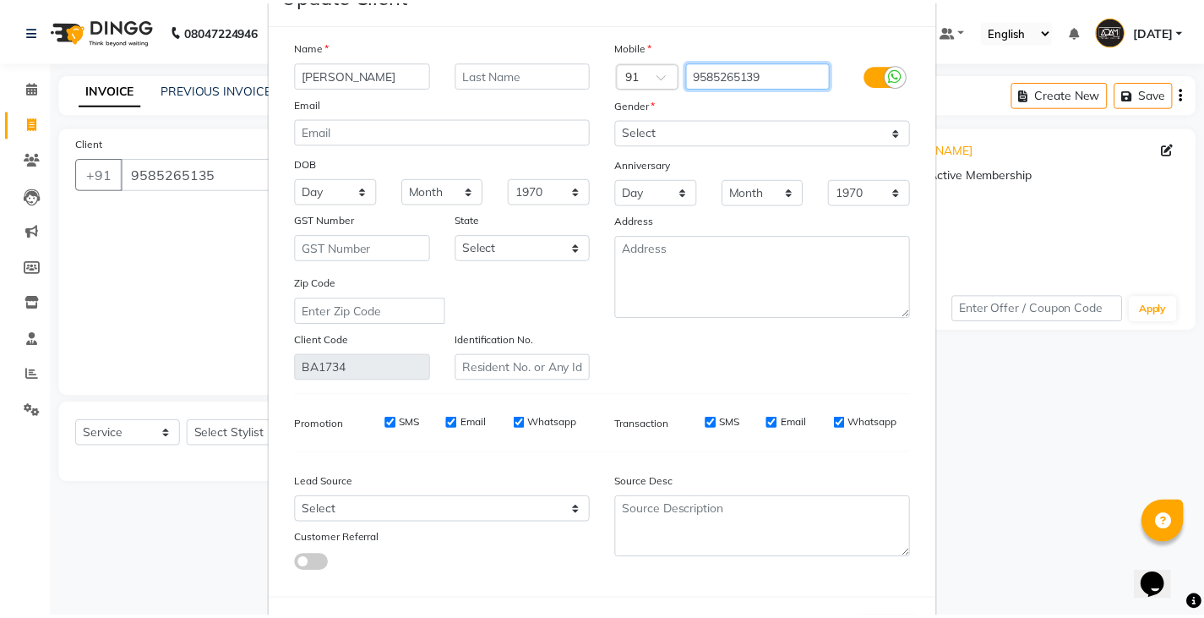
scroll to position [132, 0]
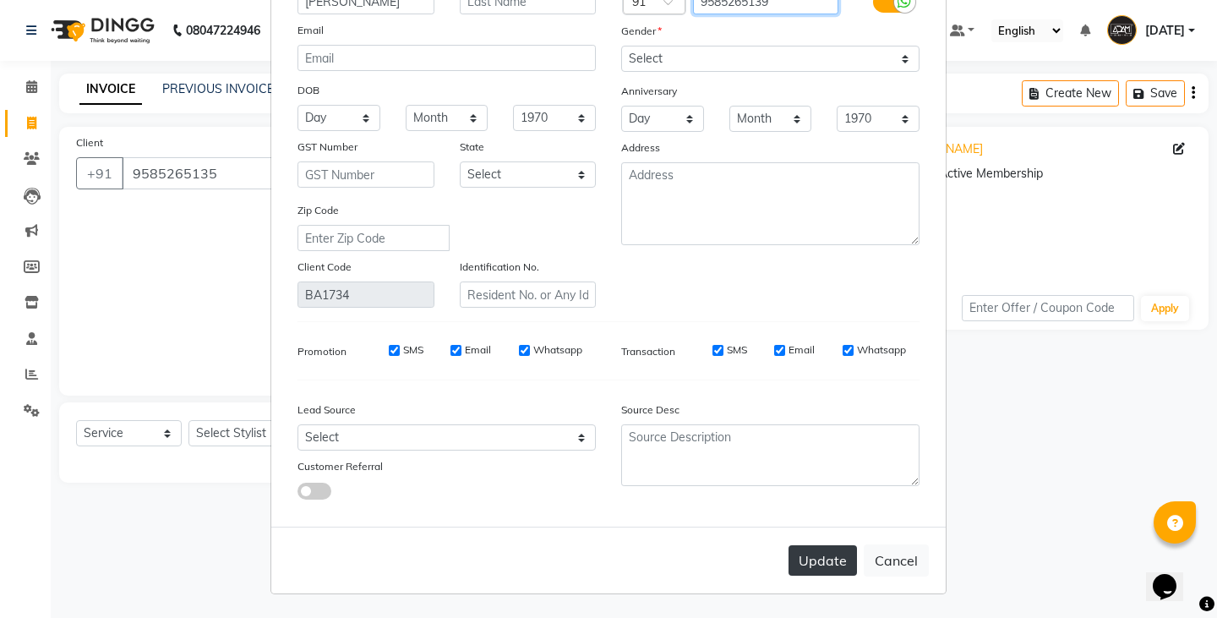
type input "9585265139"
click at [817, 566] on button "Update" at bounding box center [823, 560] width 68 height 30
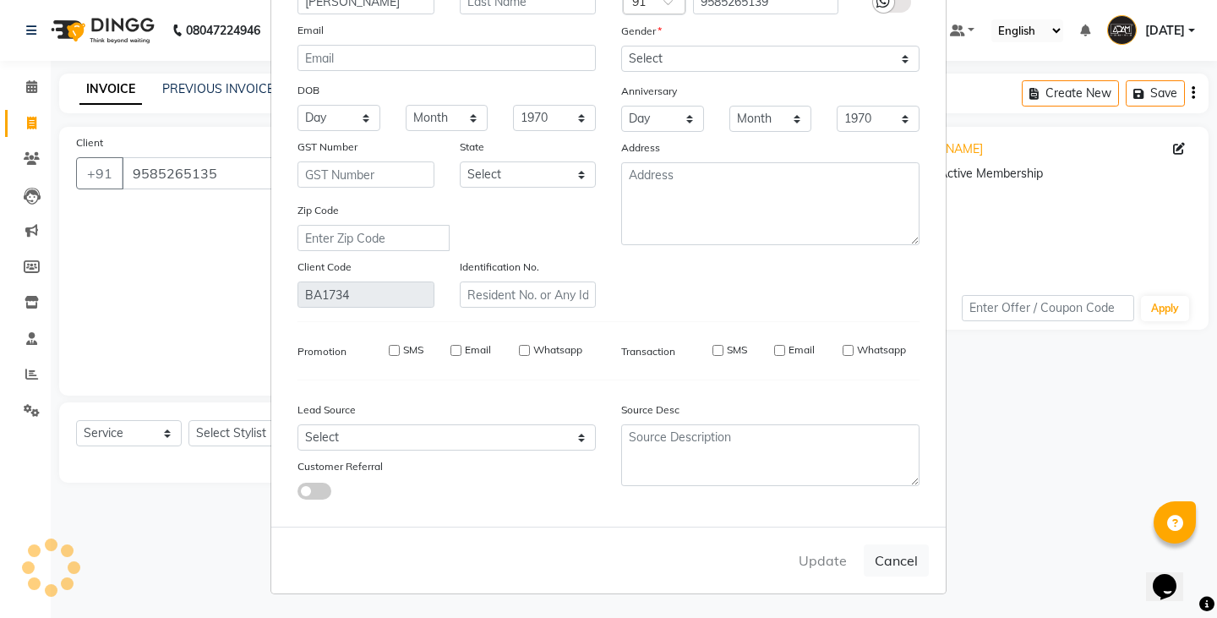
type input "9585265139"
select select
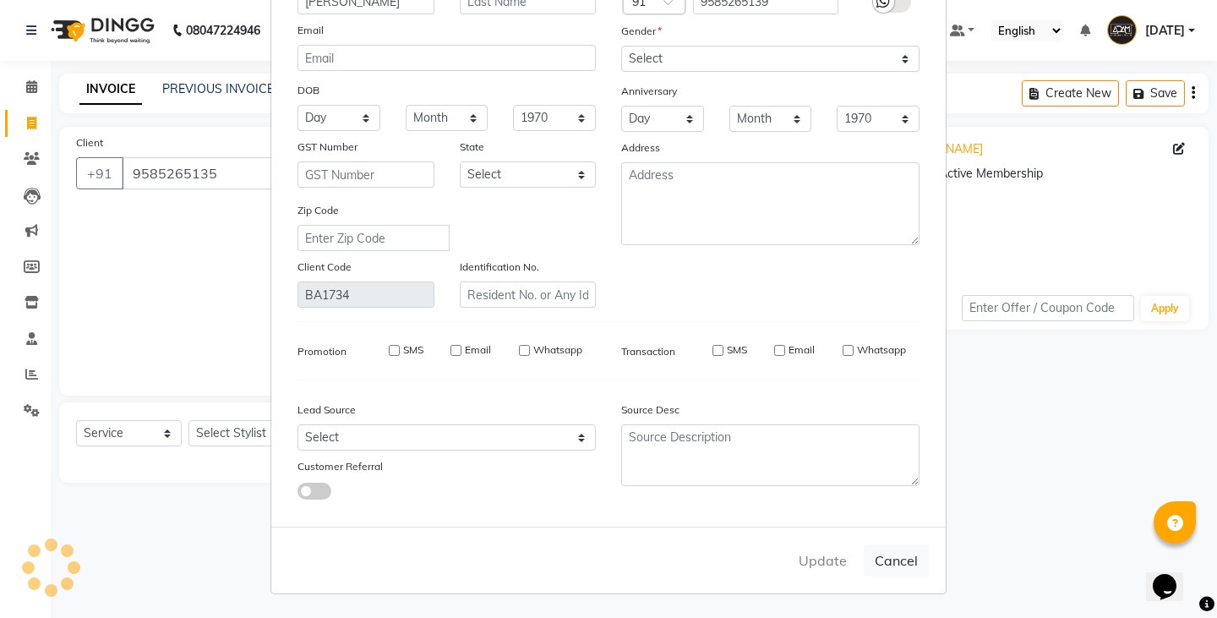
select select
checkbox input "false"
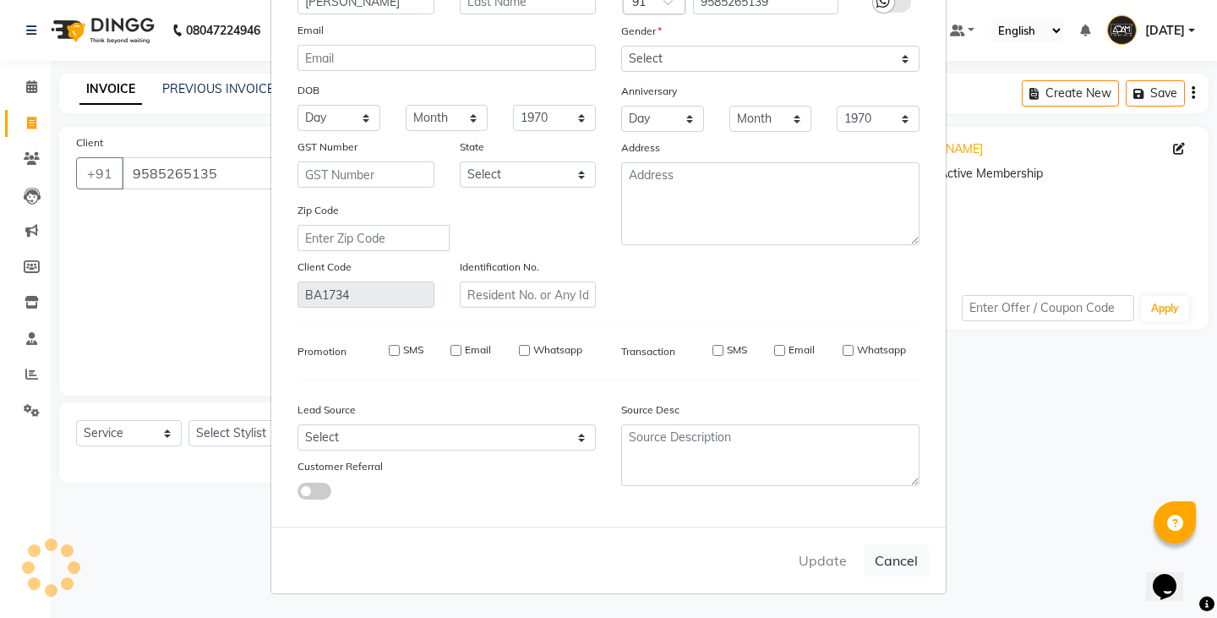
checkbox input "false"
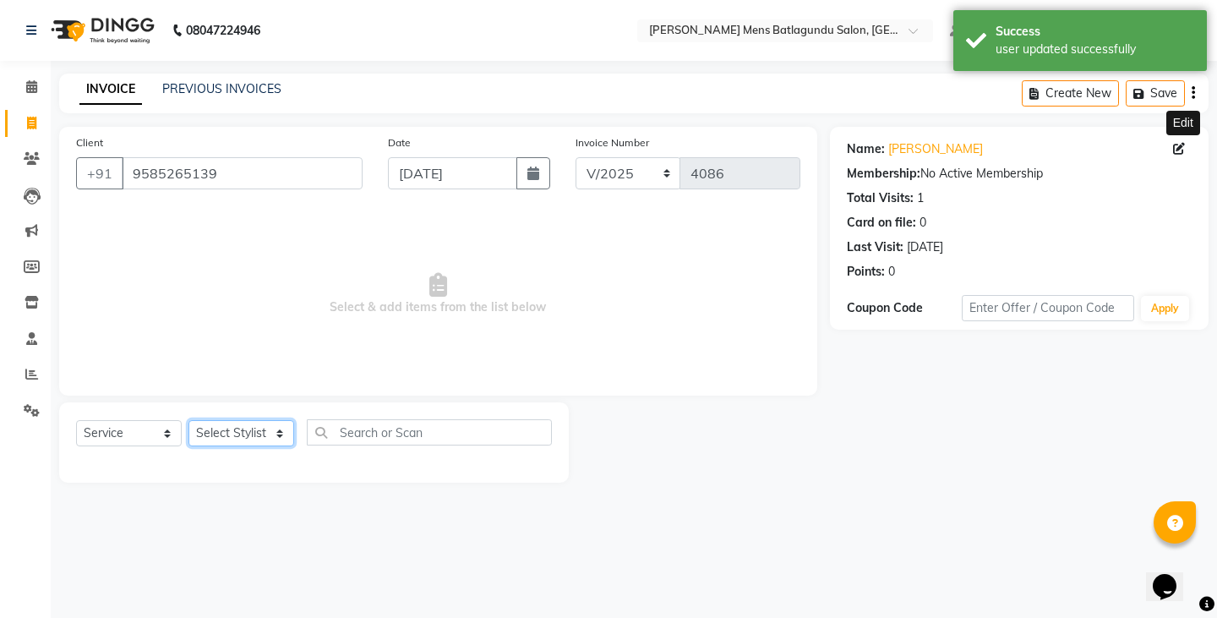
click at [269, 429] on select "Select Stylist Admin [PERSON_NAME][DATE] SAHIB [PERSON_NAME]" at bounding box center [241, 433] width 106 height 26
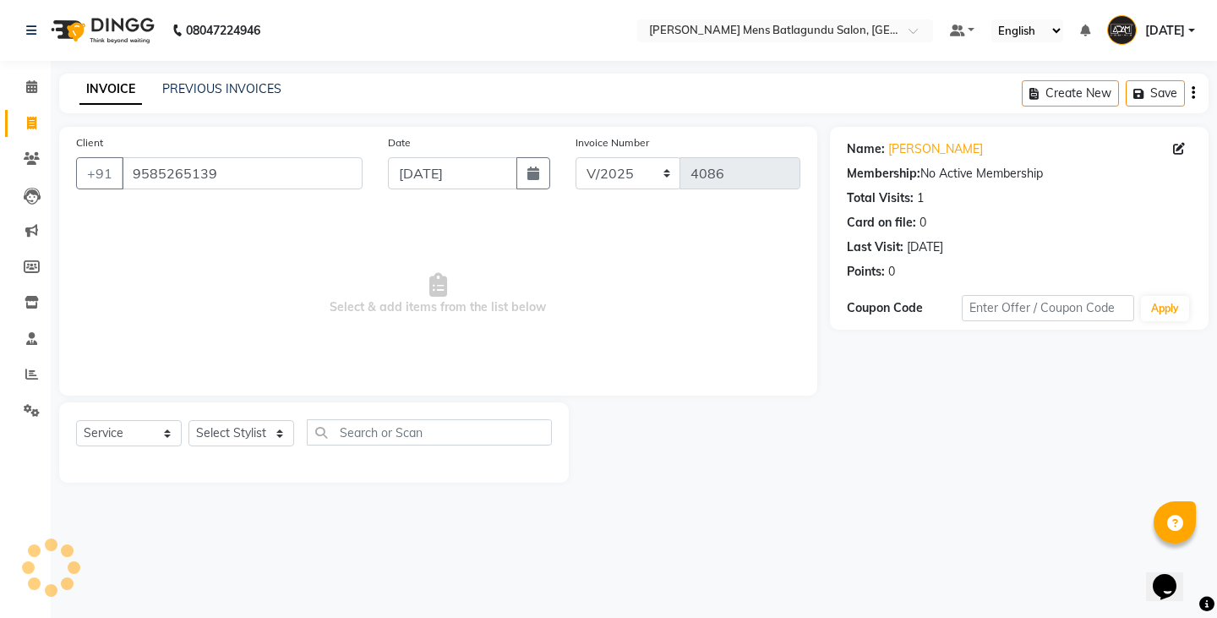
click at [297, 412] on div "Select Service Product Membership Package Voucher Prepaid Gift Card Select Styl…" at bounding box center [314, 442] width 510 height 80
click at [281, 426] on select "Select Stylist Admin [PERSON_NAME][DATE] SAHIB [PERSON_NAME]" at bounding box center [241, 433] width 106 height 26
select select "84061"
click at [188, 420] on select "Select Stylist Admin [PERSON_NAME][DATE] SAHIB [PERSON_NAME]" at bounding box center [241, 433] width 106 height 26
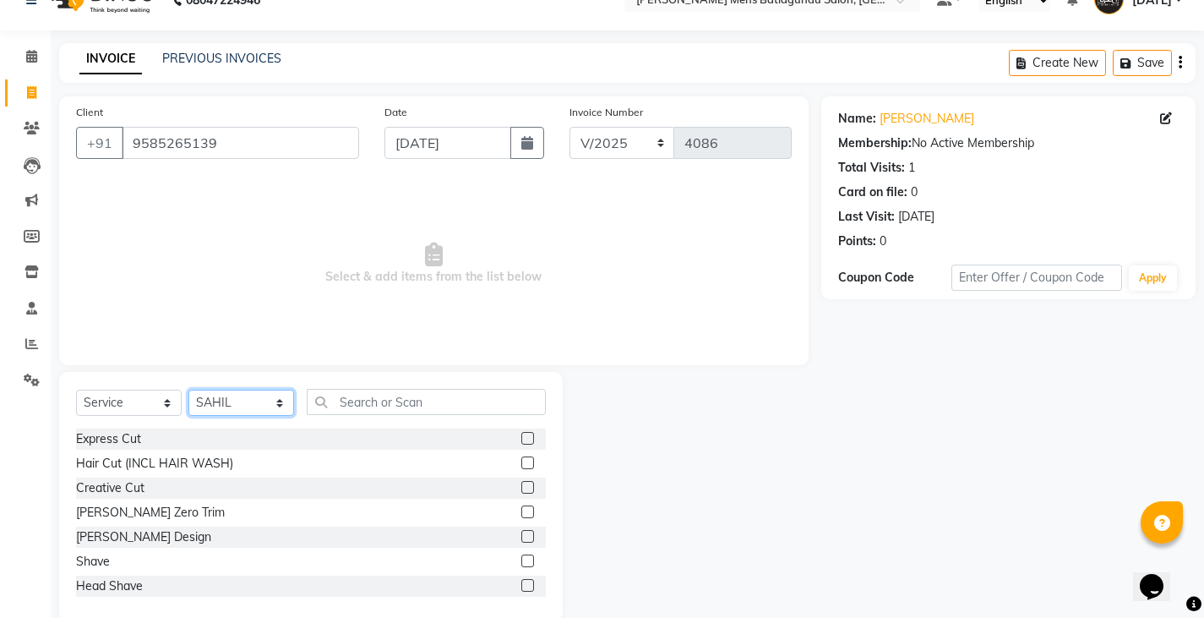
scroll to position [59, 0]
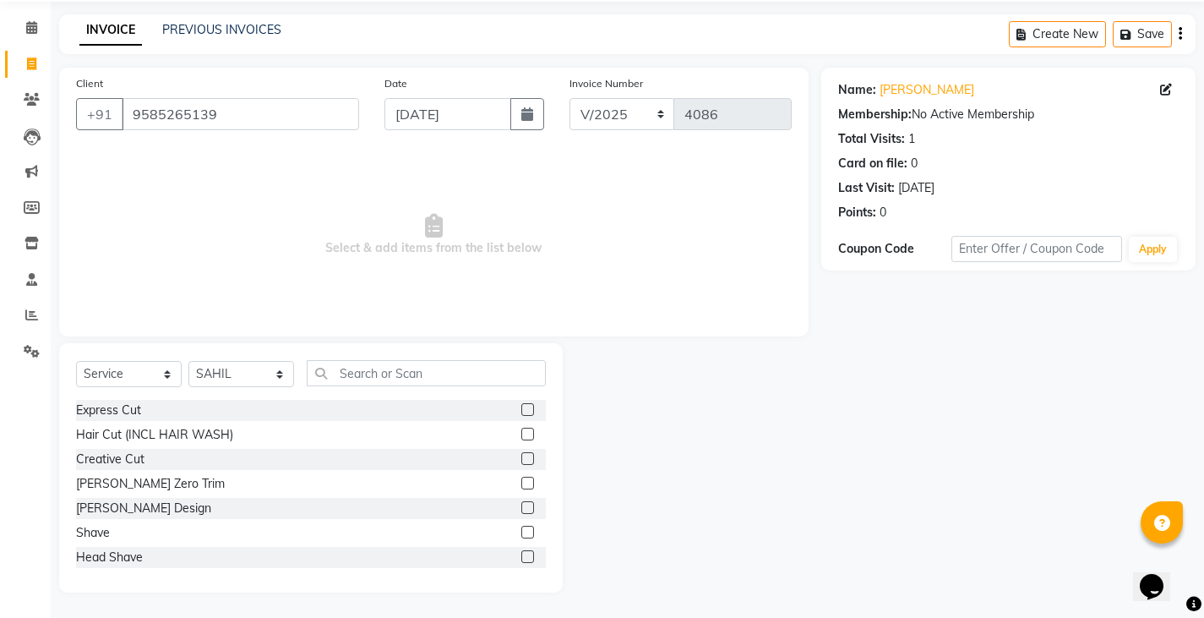
click at [522, 415] on label at bounding box center [528, 409] width 13 height 13
click at [522, 415] on input "checkbox" at bounding box center [527, 410] width 11 height 11
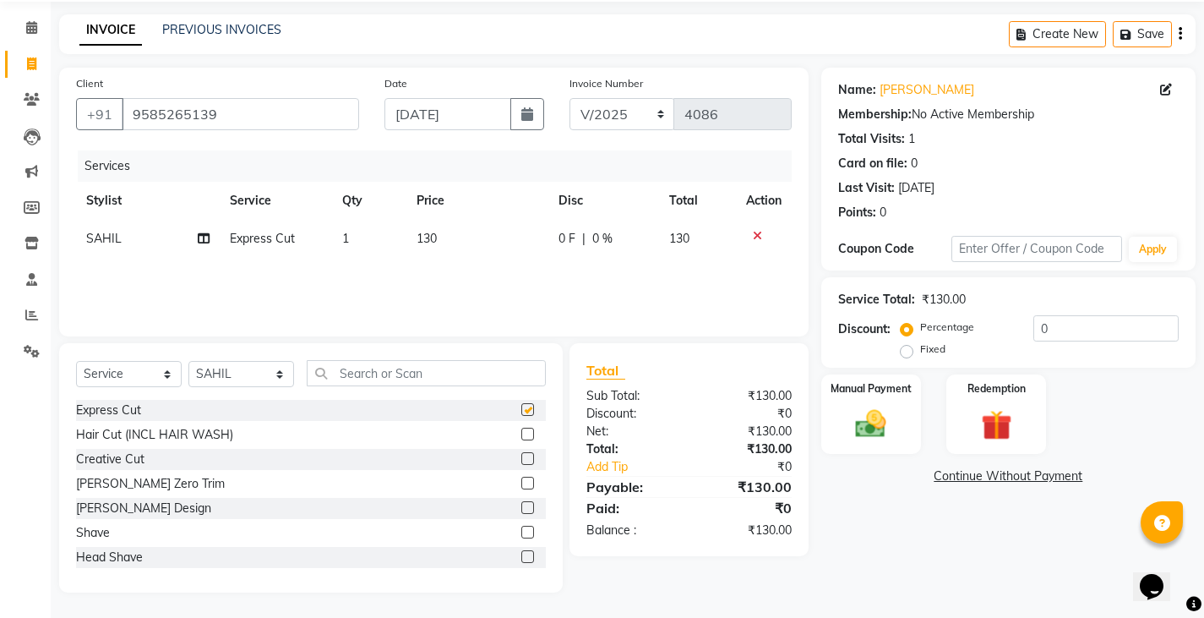
checkbox input "false"
click at [546, 209] on th "Price" at bounding box center [478, 201] width 142 height 38
click at [547, 238] on td "130" at bounding box center [478, 239] width 142 height 38
select select "84061"
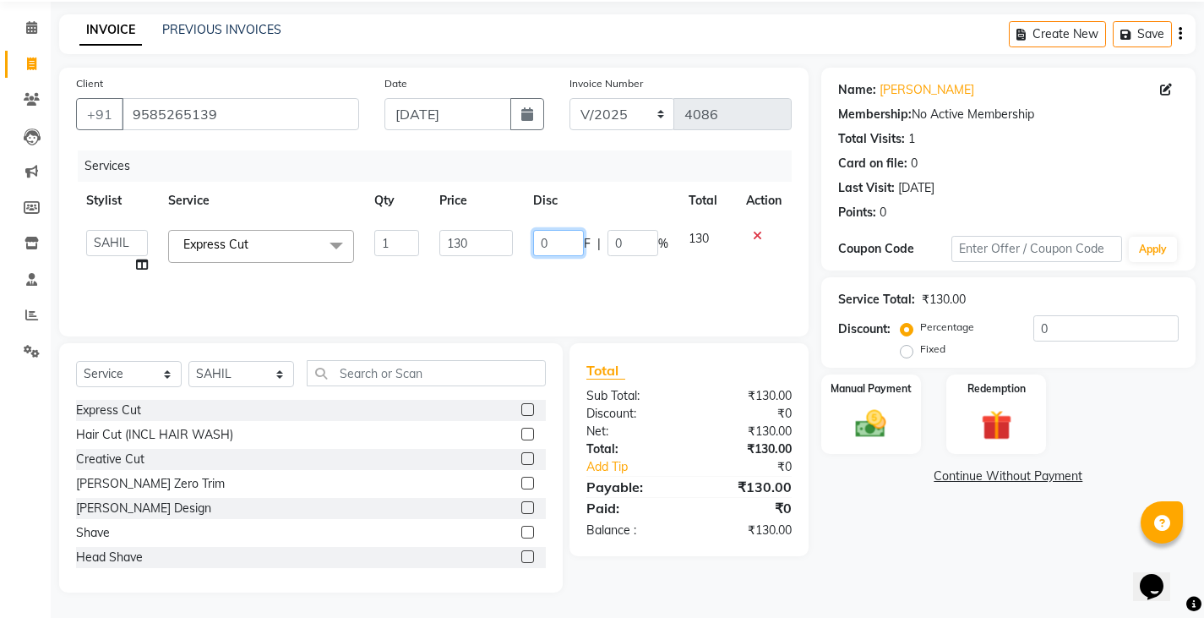
click at [535, 239] on input "0" at bounding box center [558, 243] width 51 height 26
type input "30"
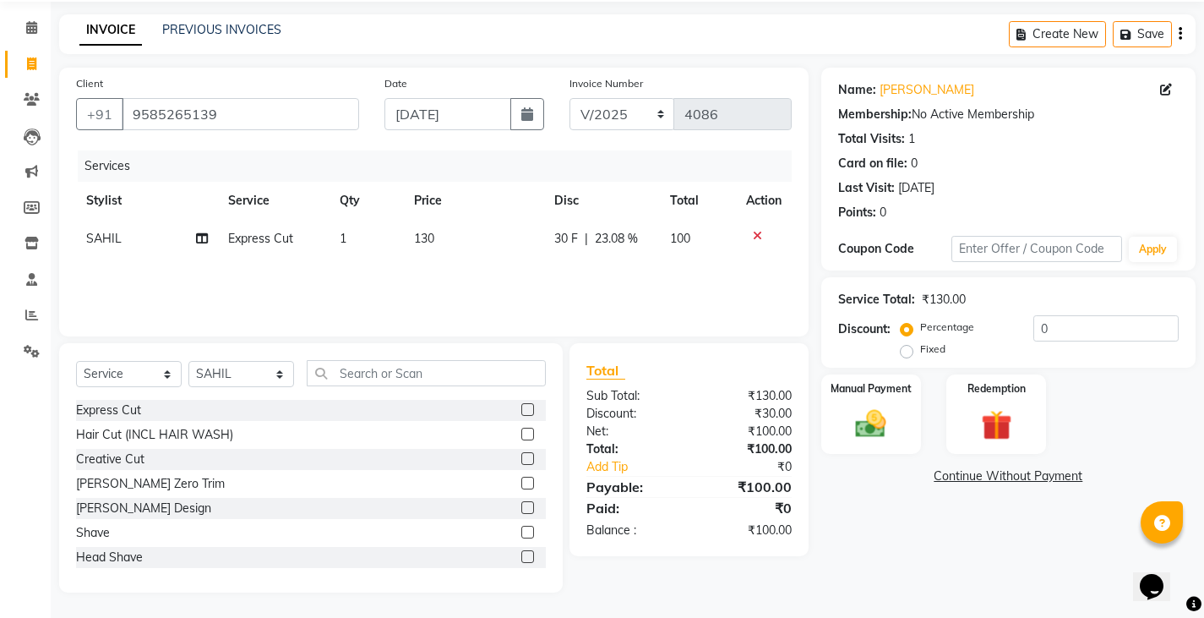
drag, startPoint x: 511, startPoint y: 352, endPoint x: 836, endPoint y: 351, distance: 325.4
click at [525, 351] on div "Select Service Product Membership Package Voucher Prepaid Gift Card Select Styl…" at bounding box center [311, 467] width 504 height 249
click at [867, 383] on label "Manual Payment" at bounding box center [871, 388] width 85 height 16
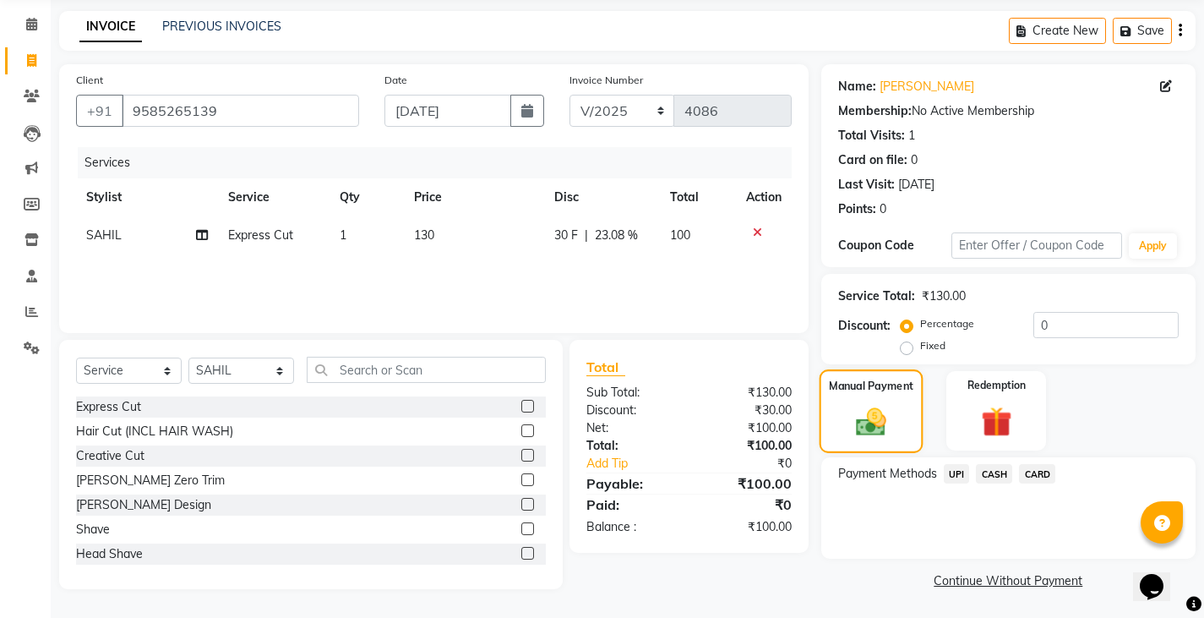
scroll to position [63, 0]
click at [961, 472] on span "UPI" at bounding box center [957, 472] width 26 height 19
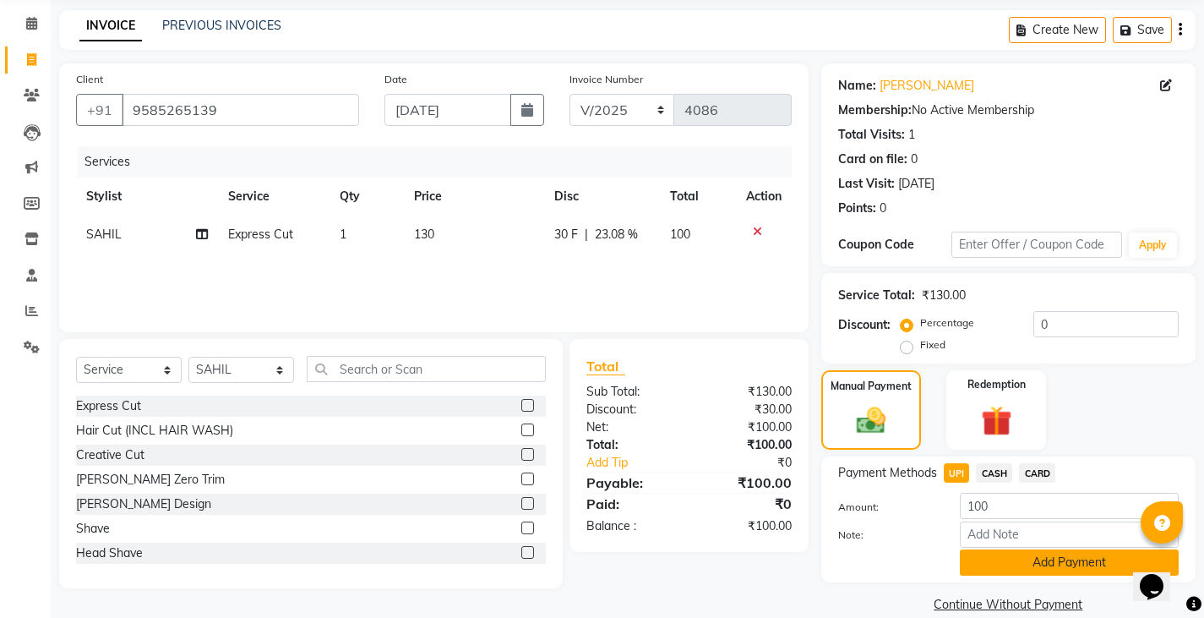
click at [969, 551] on button "Add Payment" at bounding box center [1069, 562] width 219 height 26
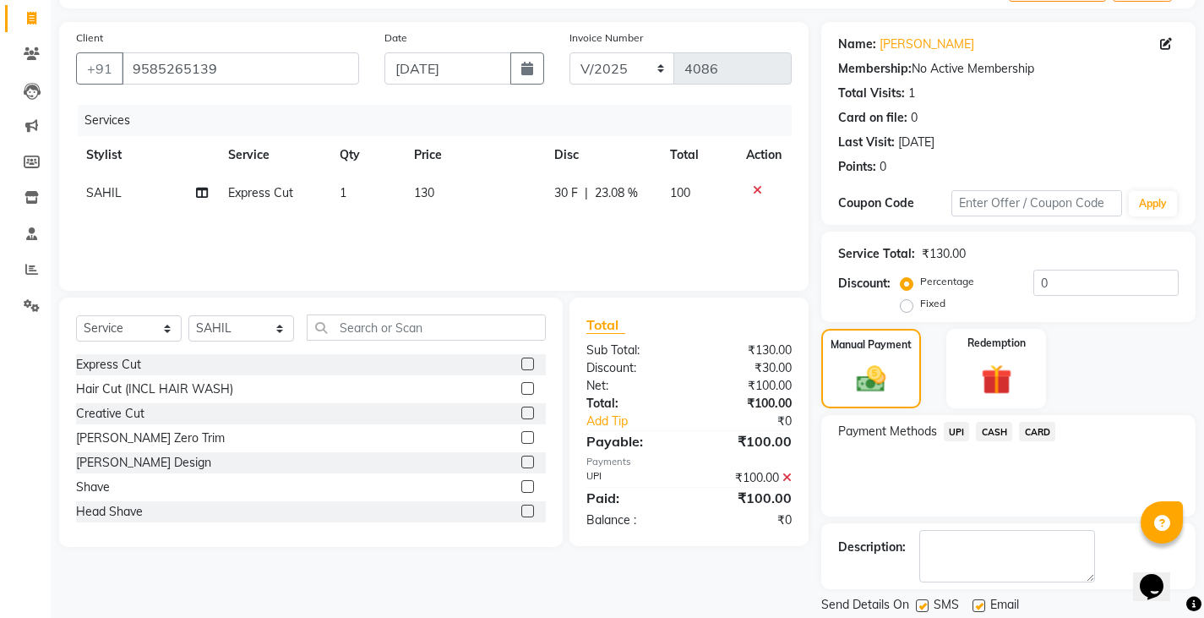
scroll to position [159, 0]
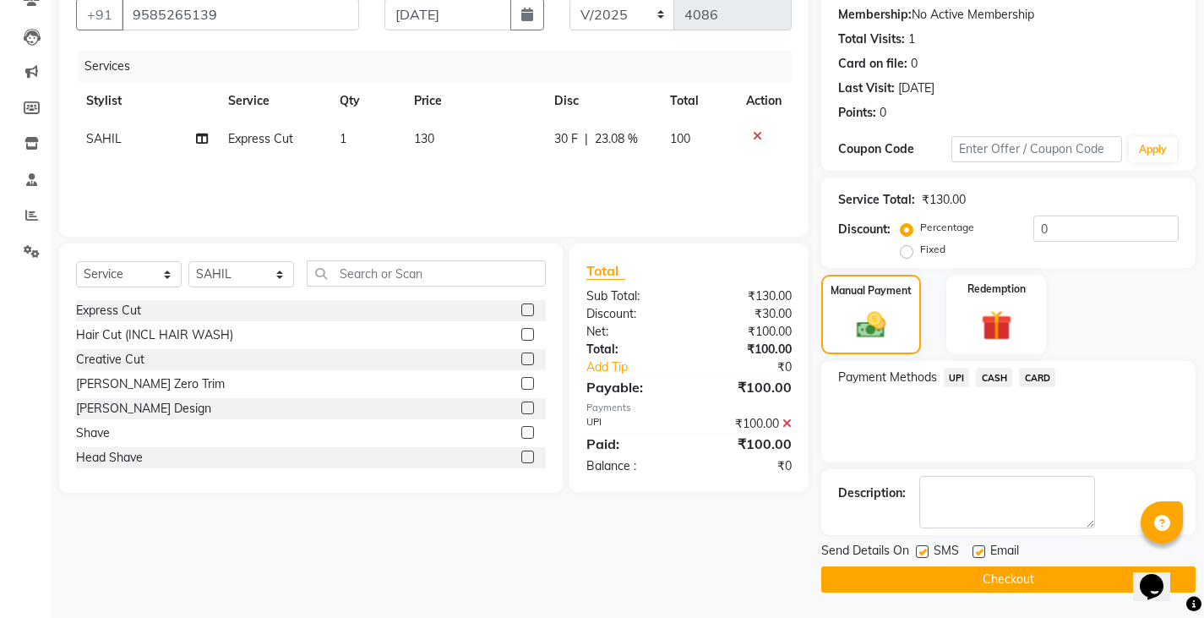
click at [959, 571] on button "Checkout" at bounding box center [1009, 579] width 374 height 26
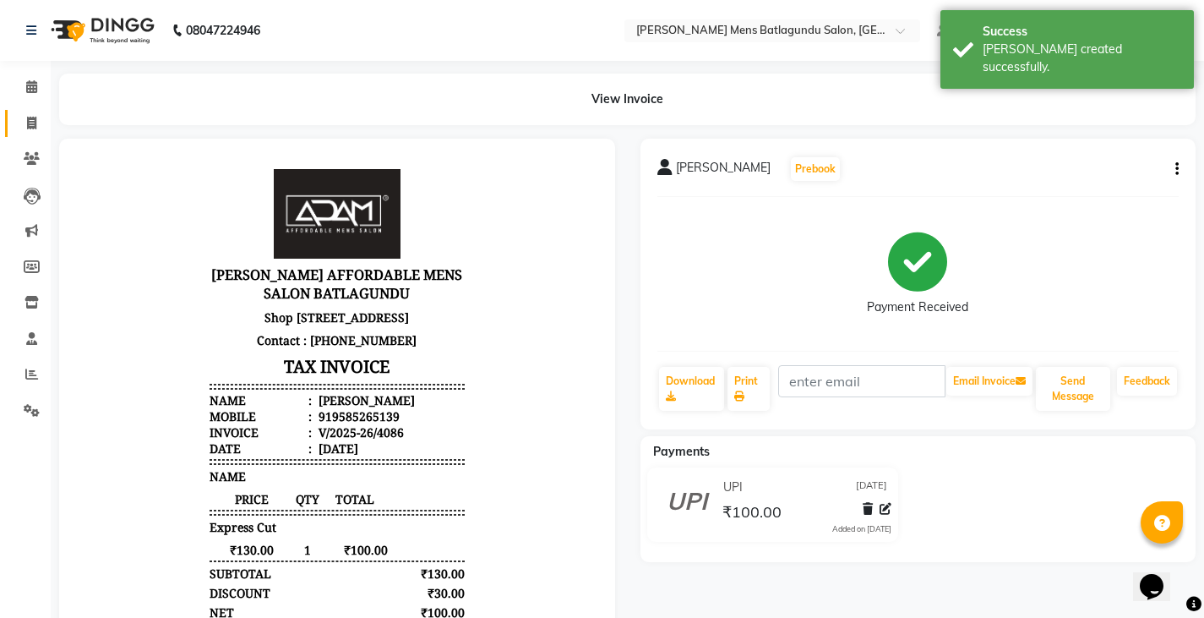
click at [30, 119] on icon at bounding box center [31, 123] width 9 height 13
select select "service"
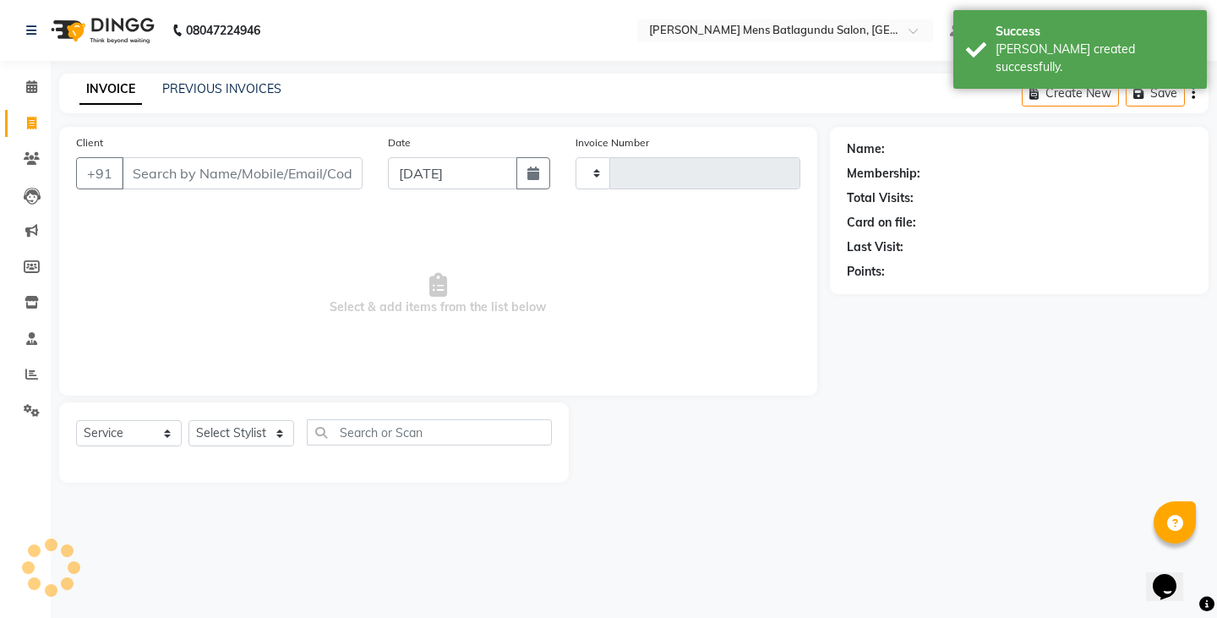
type input "4087"
select select "8213"
click at [536, 180] on button "button" at bounding box center [533, 173] width 34 height 32
select select "9"
select select "2025"
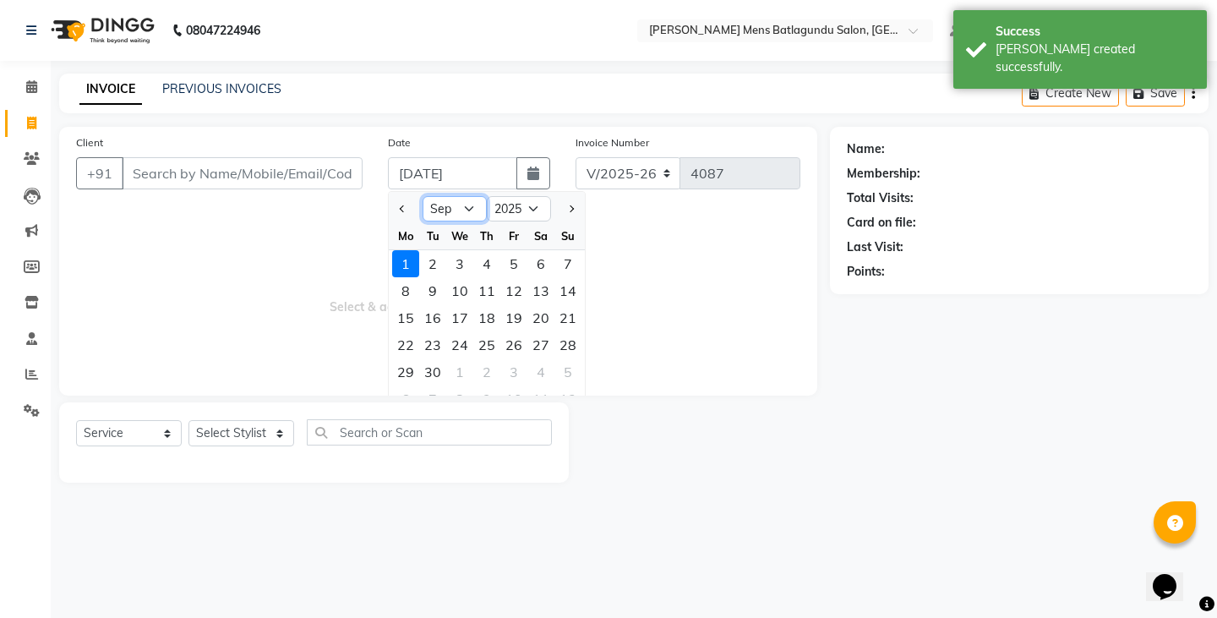
drag, startPoint x: 455, startPoint y: 211, endPoint x: 452, endPoint y: 220, distance: 8.8
click at [455, 211] on select "Jan Feb Mar Apr May Jun [DATE] Aug Sep Oct Nov Dec" at bounding box center [455, 208] width 64 height 25
select select "8"
click at [423, 196] on select "Jan Feb Mar Apr May Jun [DATE] Aug Sep Oct Nov Dec" at bounding box center [455, 208] width 64 height 25
click at [560, 368] on div "31" at bounding box center [567, 371] width 27 height 27
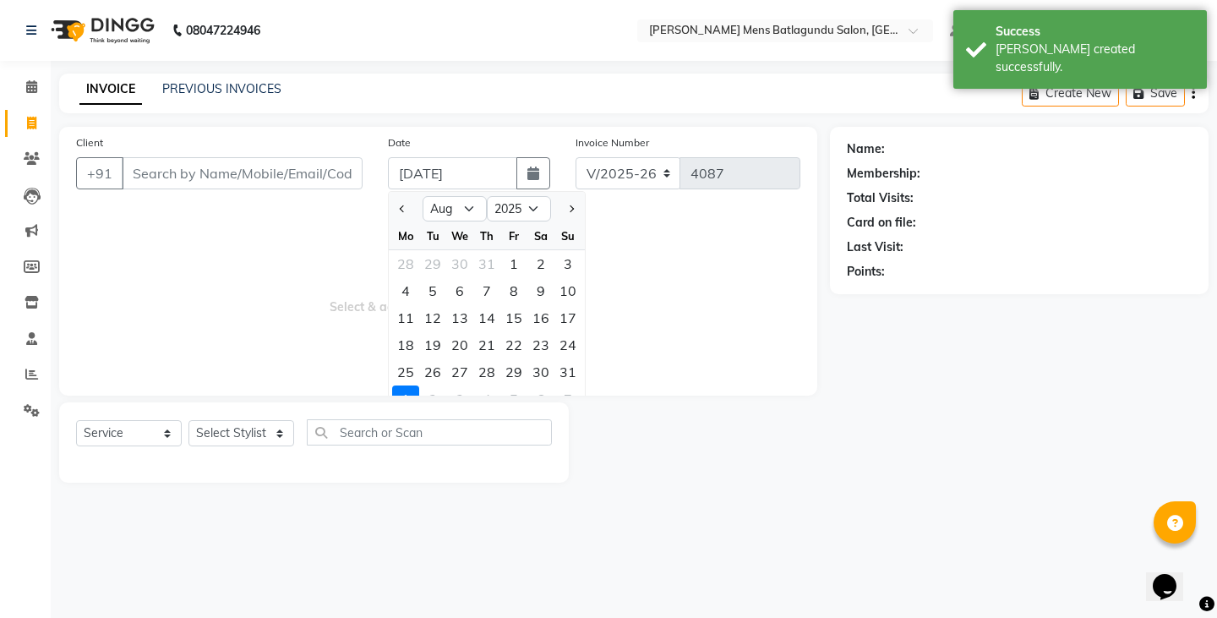
type input "[DATE]"
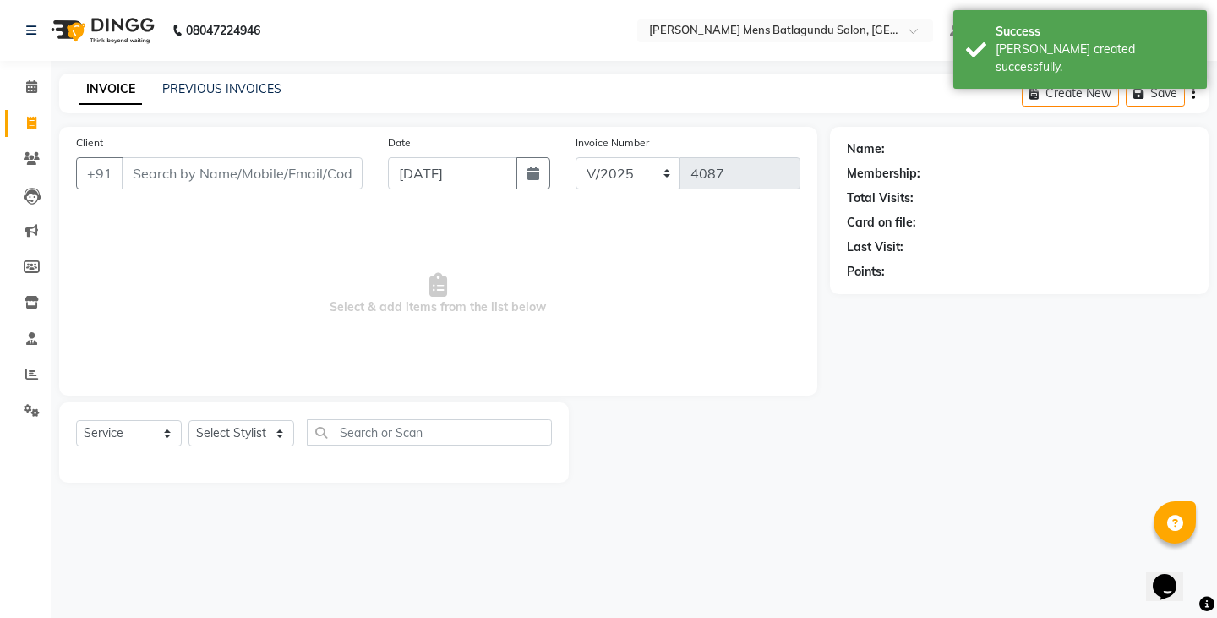
drag, startPoint x: 257, startPoint y: 408, endPoint x: 254, endPoint y: 417, distance: 9.1
click at [256, 409] on div "Select Service Product Membership Package Voucher Prepaid Gift Card Select Styl…" at bounding box center [314, 442] width 510 height 80
click at [254, 417] on div "Select Service Product Membership Package Voucher Prepaid Gift Card Select Styl…" at bounding box center [314, 442] width 510 height 80
drag, startPoint x: 254, startPoint y: 430, endPoint x: 246, endPoint y: 440, distance: 12.7
click at [254, 431] on select "Select Stylist Admin [PERSON_NAME][DATE] SAHIB [PERSON_NAME]" at bounding box center [241, 433] width 106 height 26
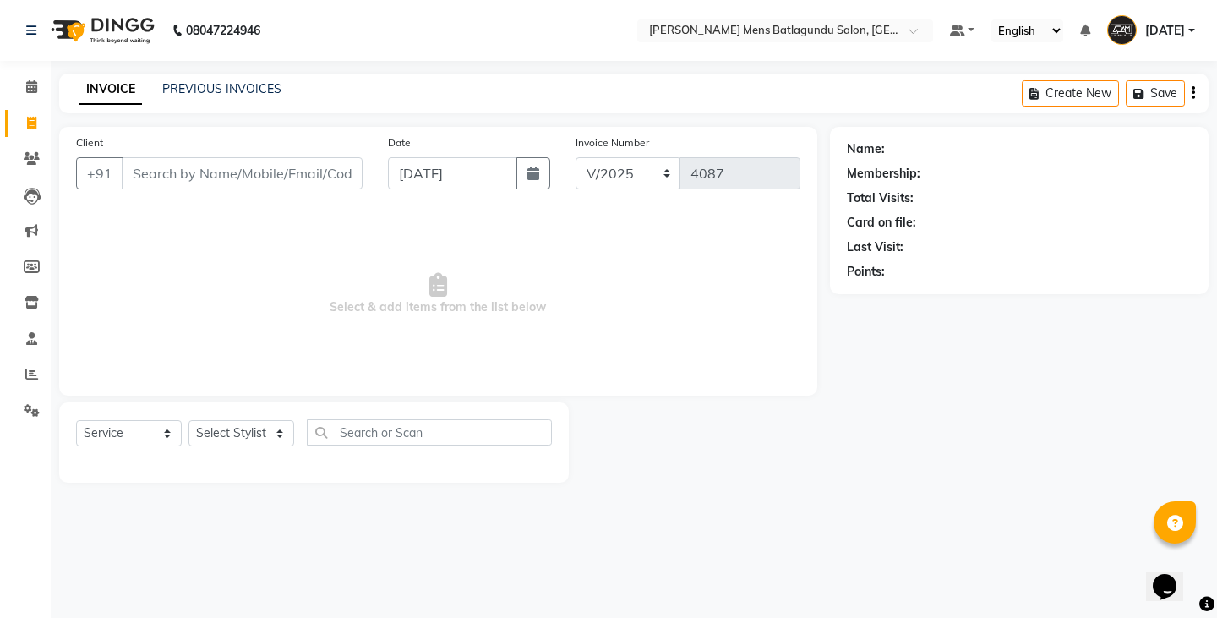
click at [214, 189] on div "Client +91" at bounding box center [219, 168] width 312 height 69
click at [227, 178] on input "Client" at bounding box center [242, 173] width 241 height 32
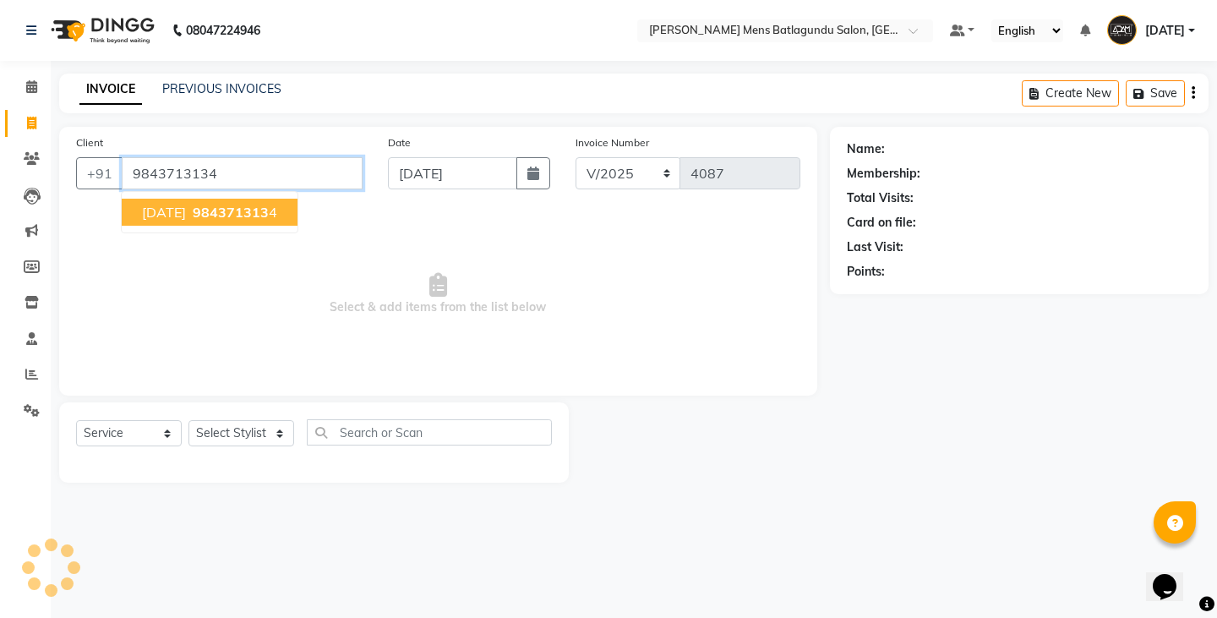
type input "9843713134"
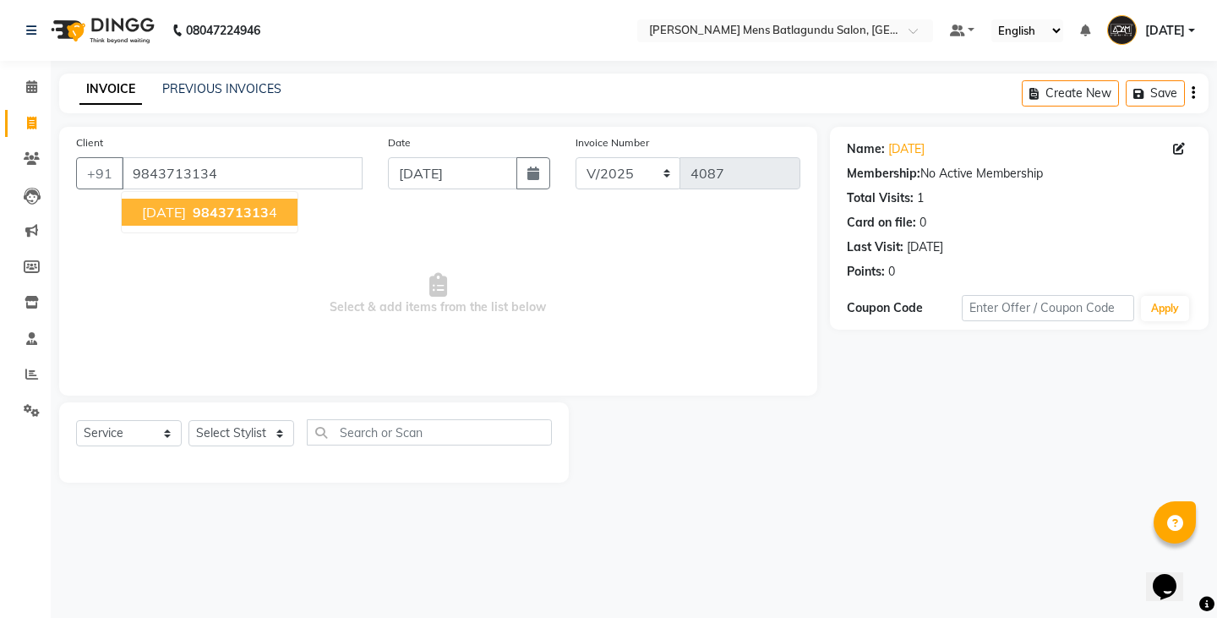
click at [215, 205] on span "984371313" at bounding box center [231, 212] width 76 height 17
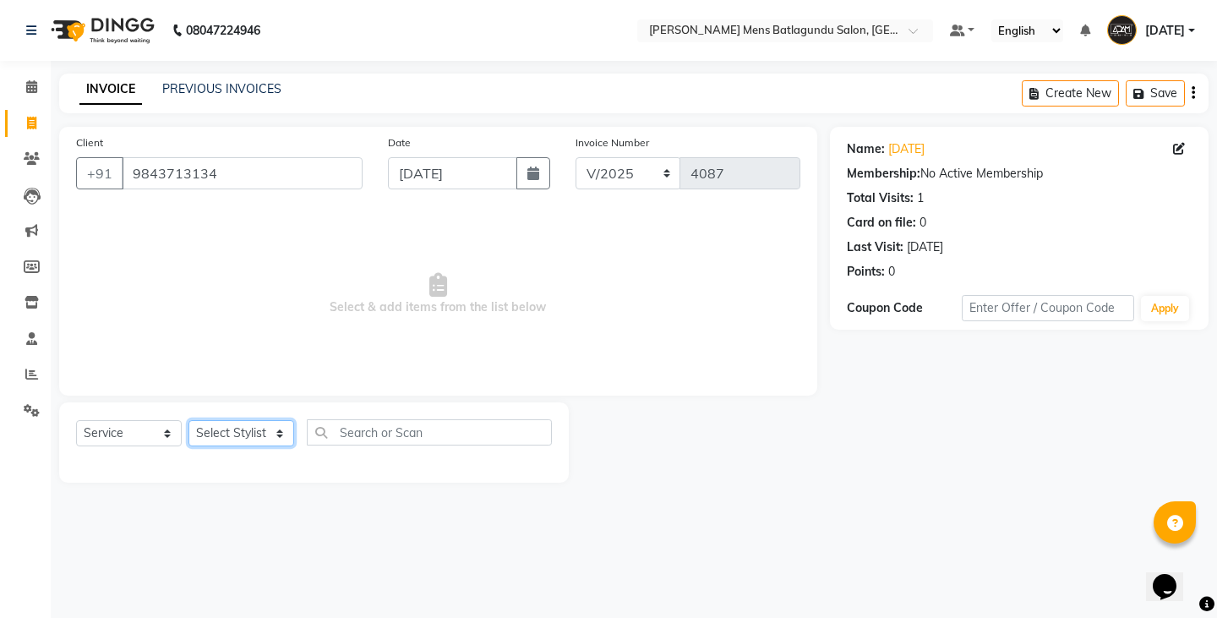
click at [257, 429] on select "Select Stylist Admin [PERSON_NAME][DATE] SAHIB [PERSON_NAME]" at bounding box center [241, 433] width 106 height 26
click at [212, 434] on select "Select Stylist Admin [PERSON_NAME][DATE] SAHIB [PERSON_NAME]" at bounding box center [241, 433] width 106 height 26
select select "89703"
click at [188, 420] on select "Select Stylist Admin [PERSON_NAME][DATE] SAHIB [PERSON_NAME]" at bounding box center [241, 433] width 106 height 26
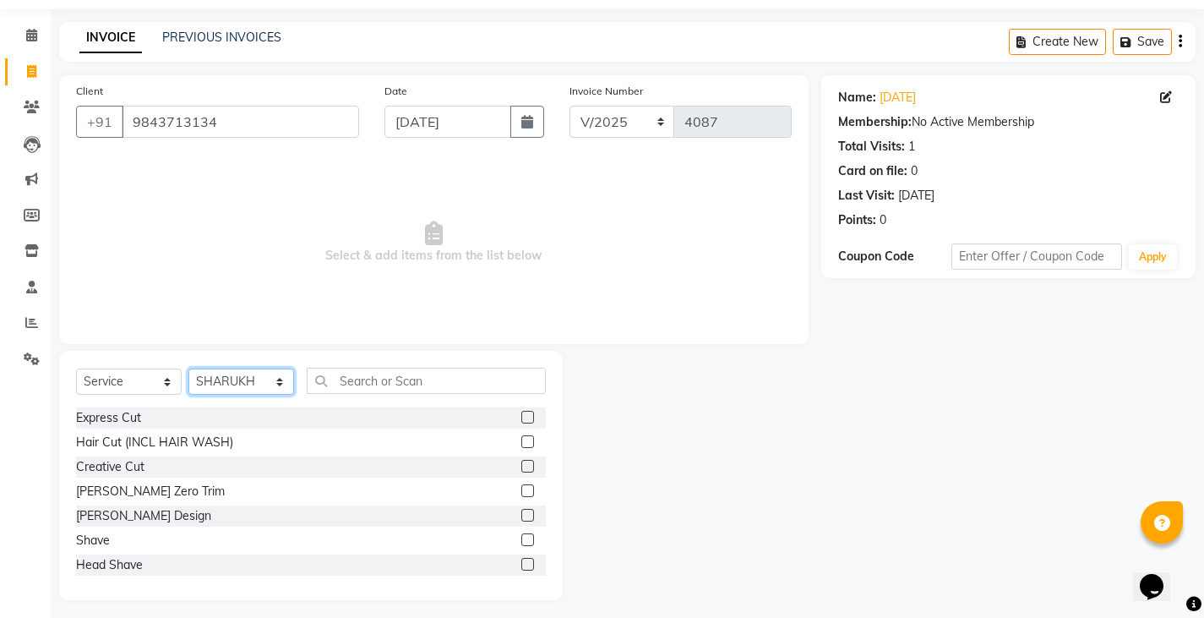
scroll to position [59, 0]
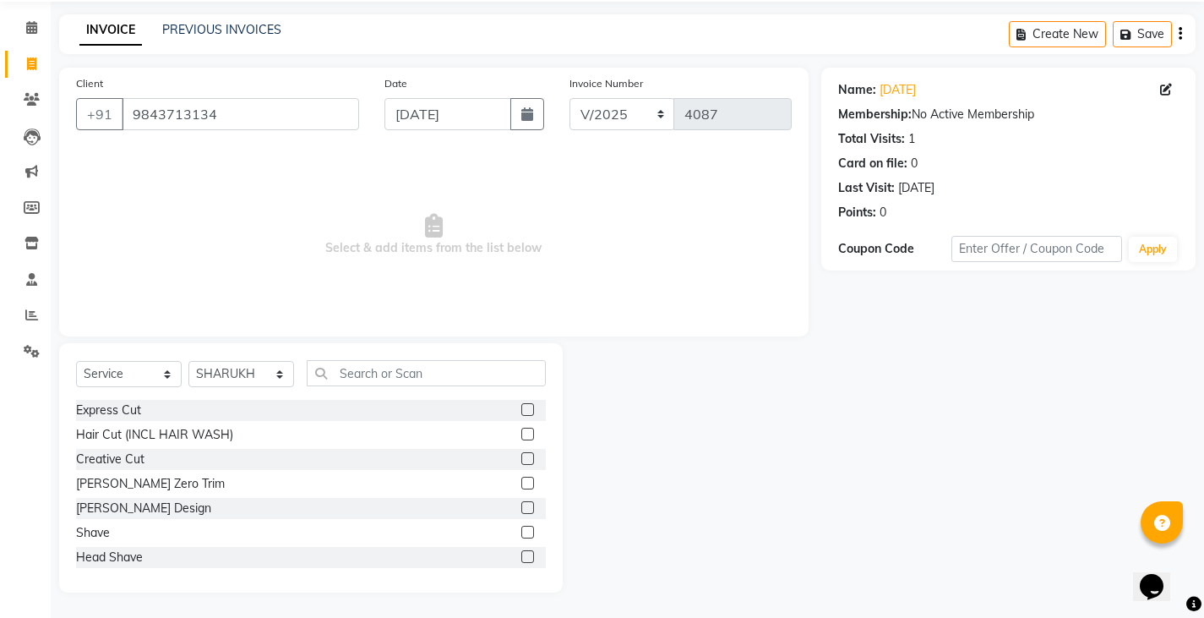
click at [522, 410] on label at bounding box center [528, 409] width 13 height 13
click at [522, 410] on input "checkbox" at bounding box center [527, 410] width 11 height 11
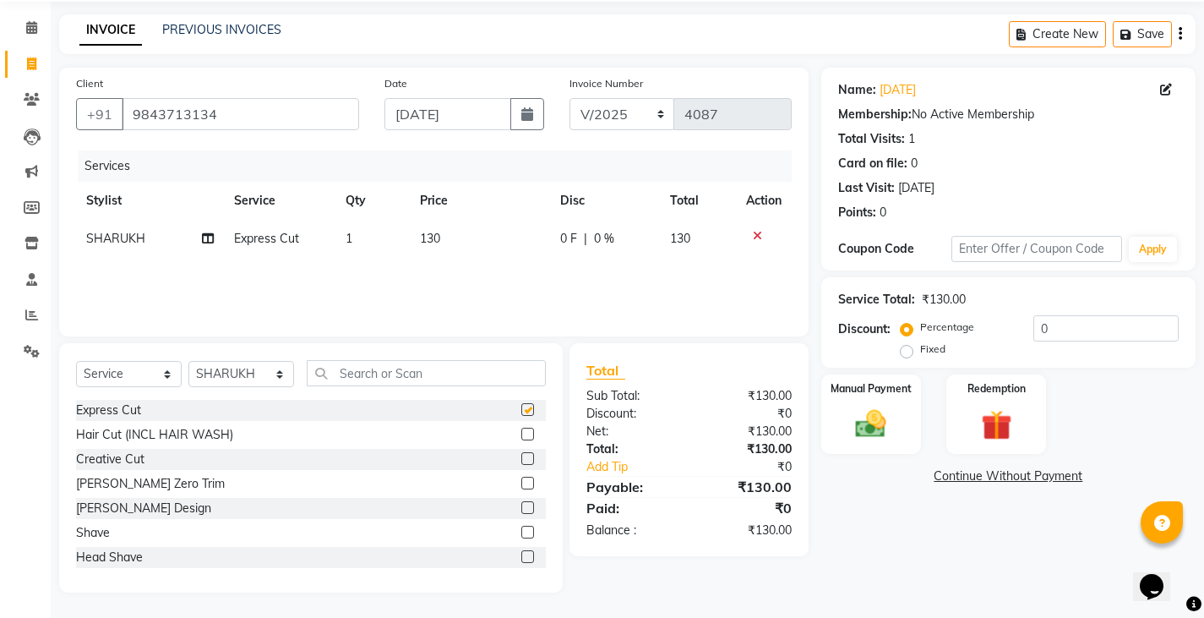
checkbox input "false"
click at [522, 479] on label at bounding box center [528, 483] width 13 height 13
click at [522, 479] on input "checkbox" at bounding box center [527, 483] width 11 height 11
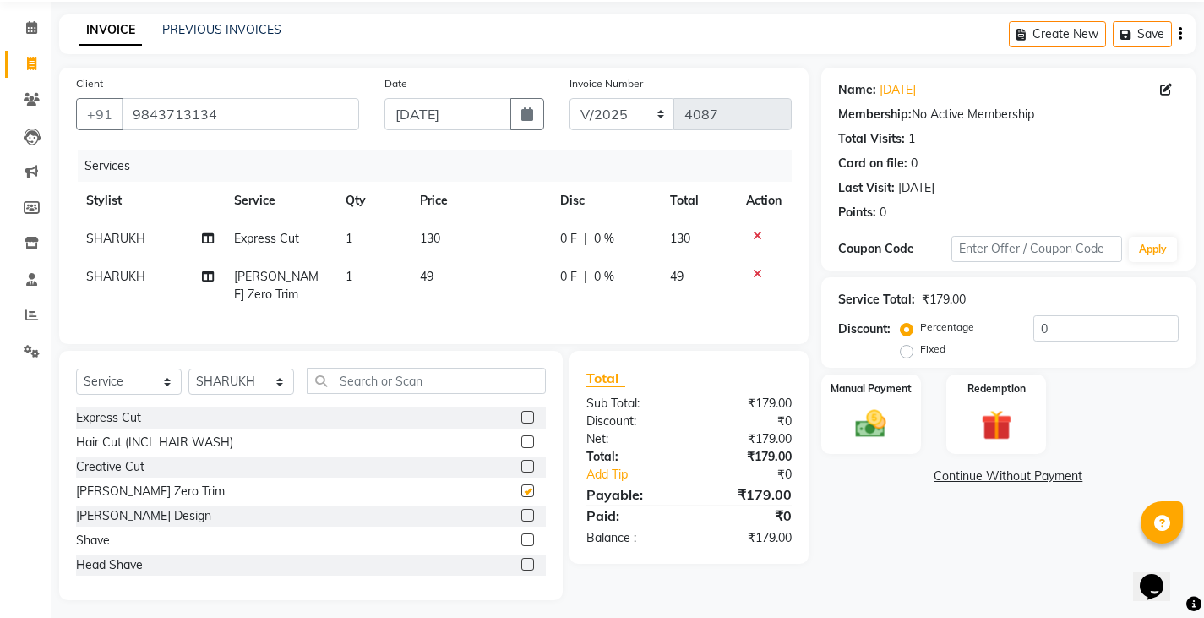
checkbox input "false"
click at [565, 238] on span "0 F" at bounding box center [568, 239] width 17 height 18
select select "89703"
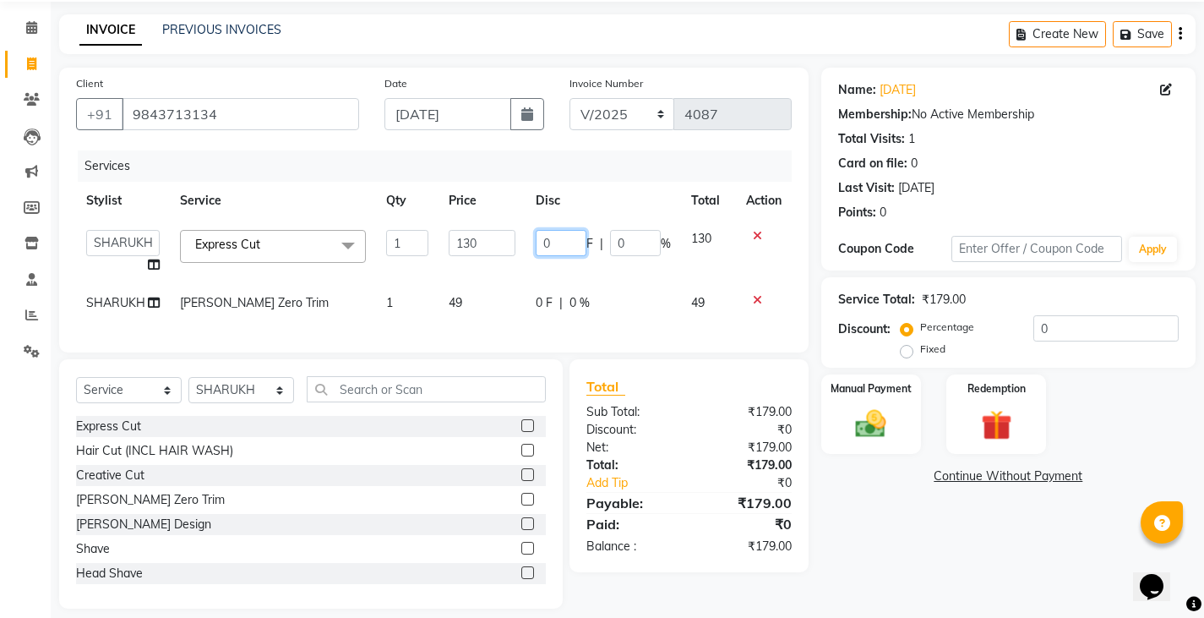
click at [540, 238] on input "0" at bounding box center [561, 243] width 51 height 26
type input "30"
click at [537, 292] on tr "[PERSON_NAME] Zero Trim 1 49 0 F | 0 % 49" at bounding box center [434, 303] width 716 height 38
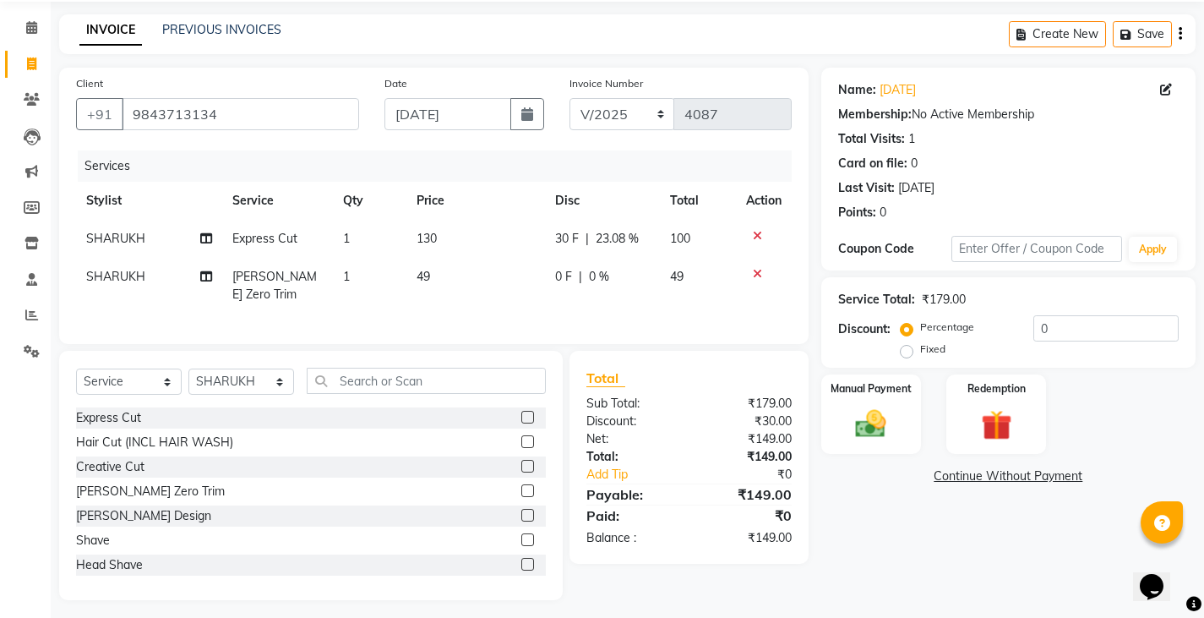
scroll to position [62, 0]
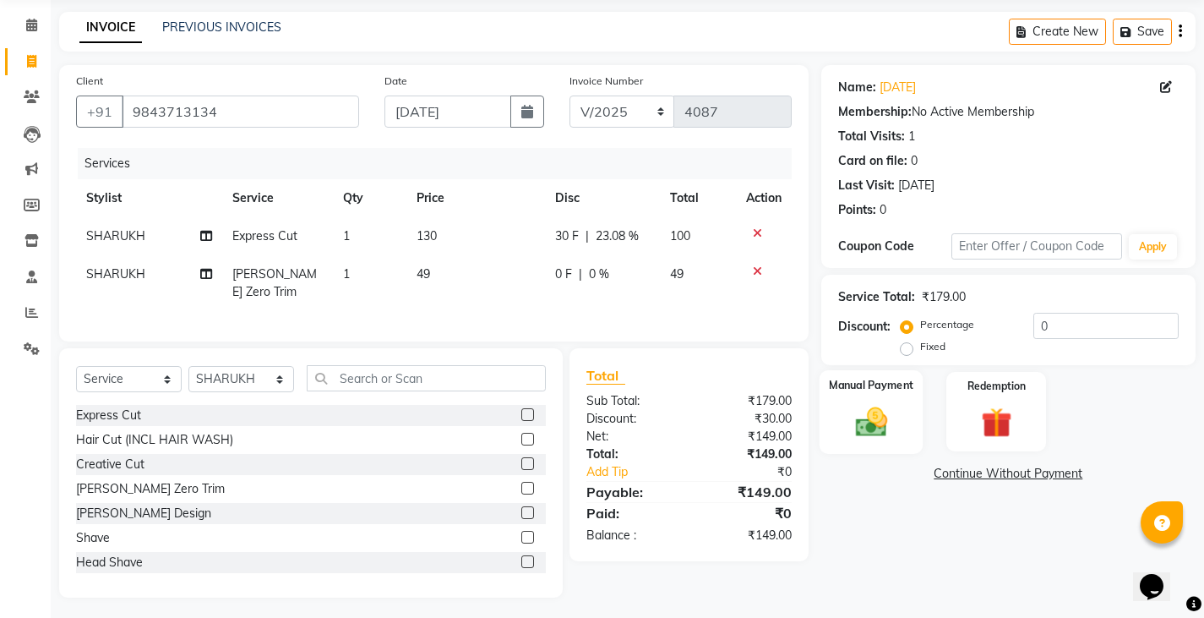
click at [888, 405] on img at bounding box center [871, 421] width 52 height 36
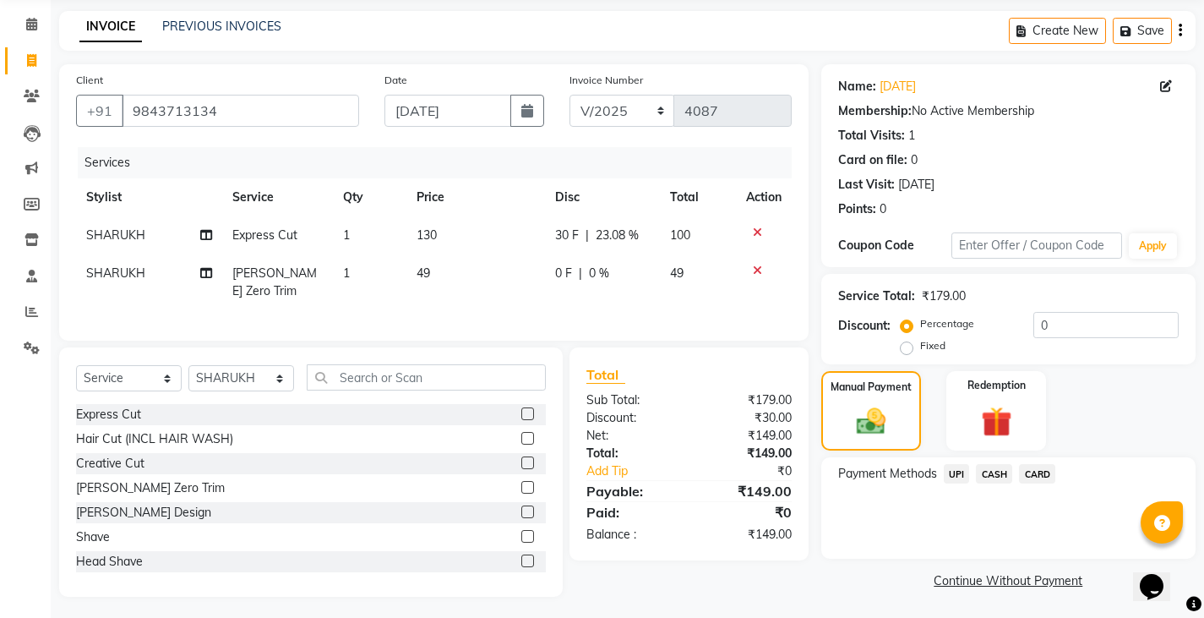
scroll to position [63, 0]
click at [951, 469] on span "UPI" at bounding box center [957, 472] width 26 height 19
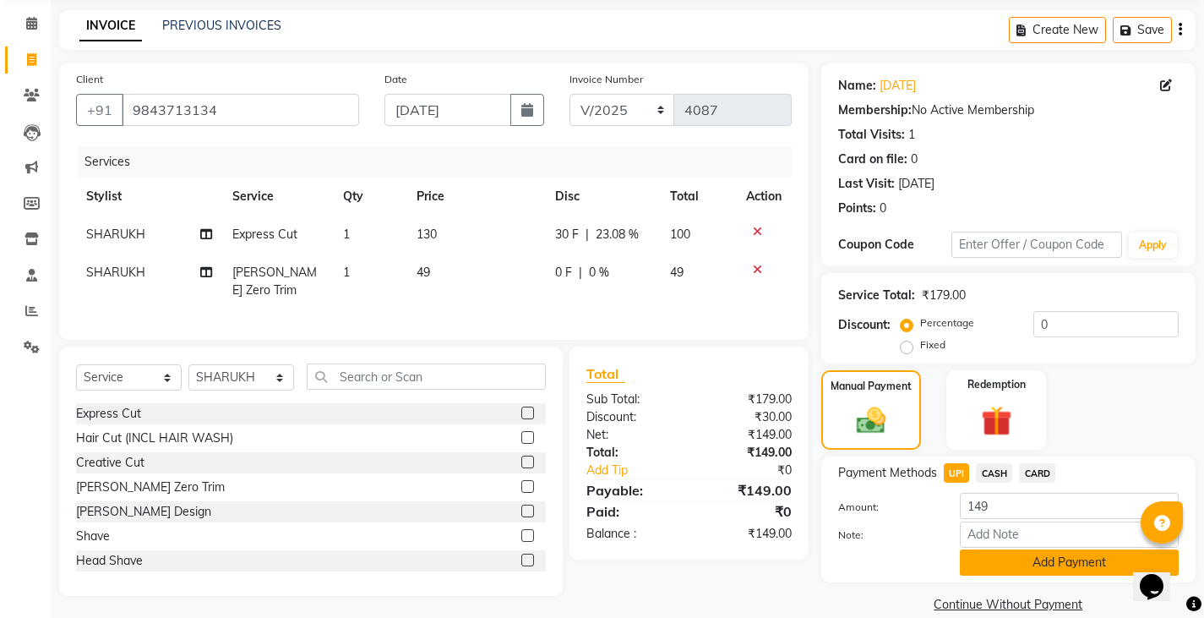
click at [972, 551] on button "Add Payment" at bounding box center [1069, 562] width 219 height 26
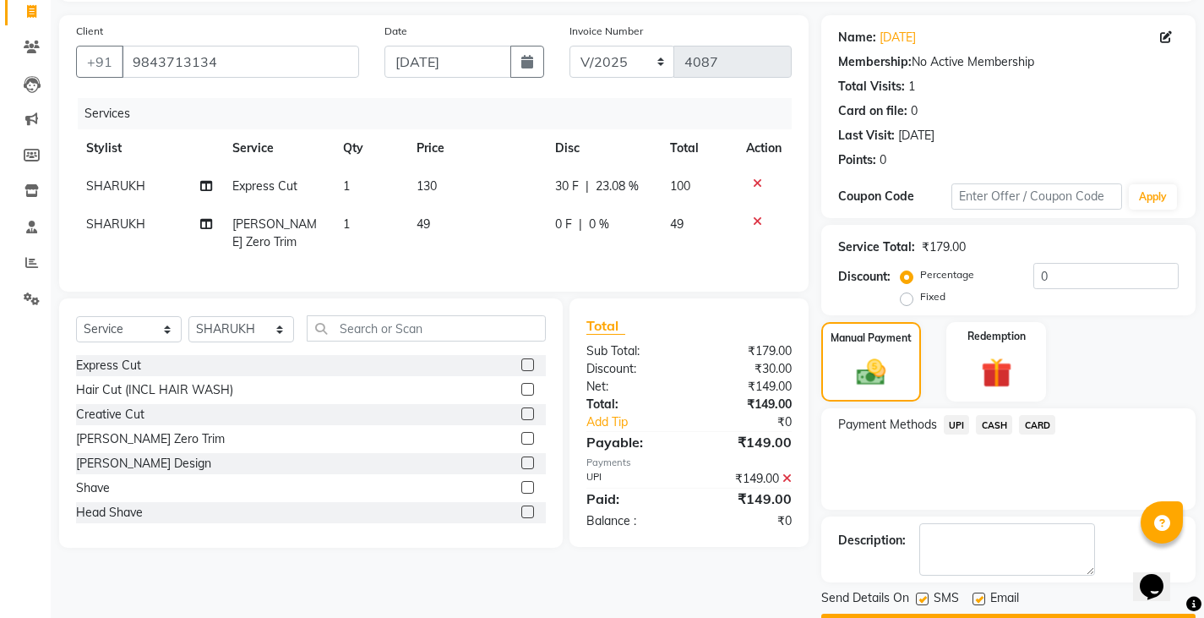
scroll to position [159, 0]
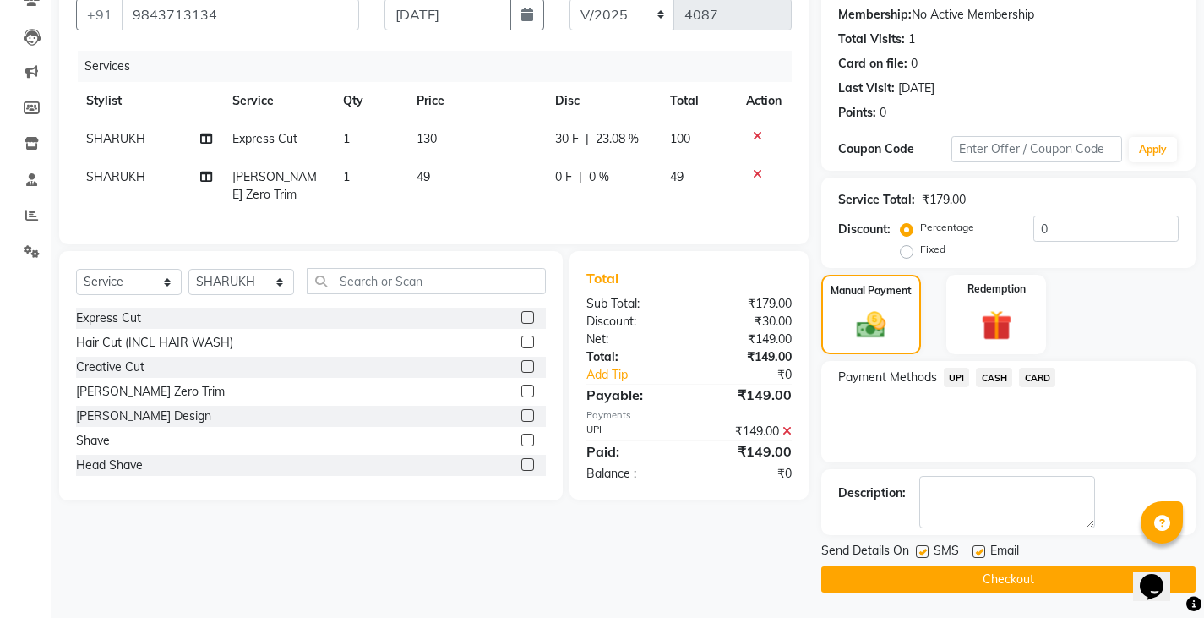
click at [992, 570] on button "Checkout" at bounding box center [1009, 579] width 374 height 26
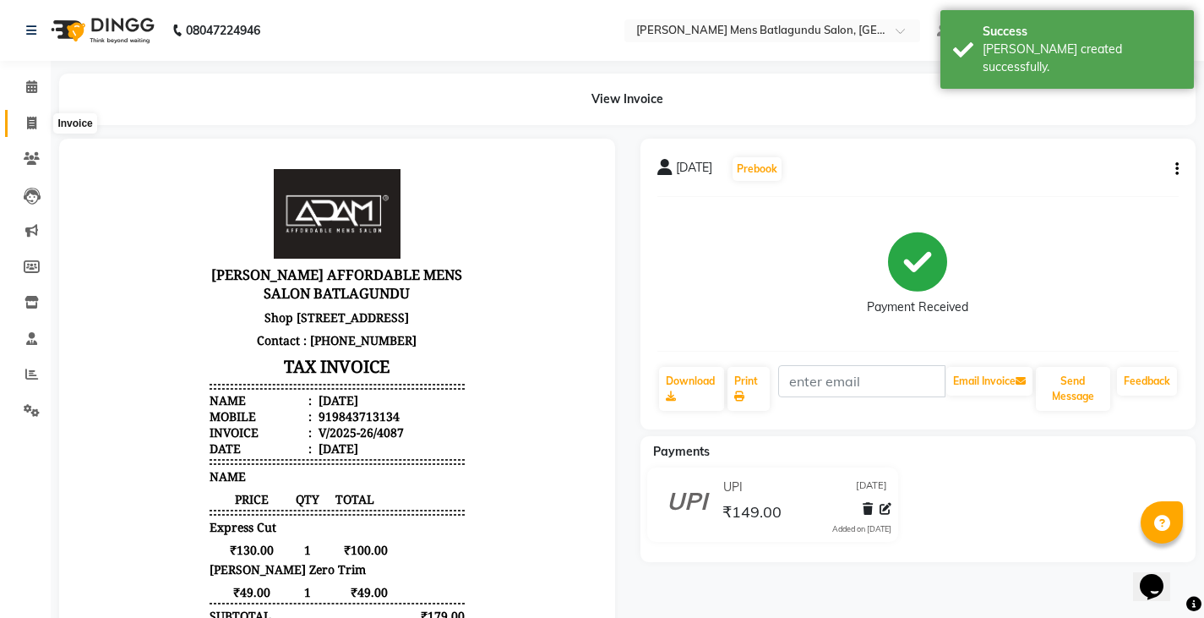
click at [41, 117] on span at bounding box center [32, 123] width 30 height 19
select select "service"
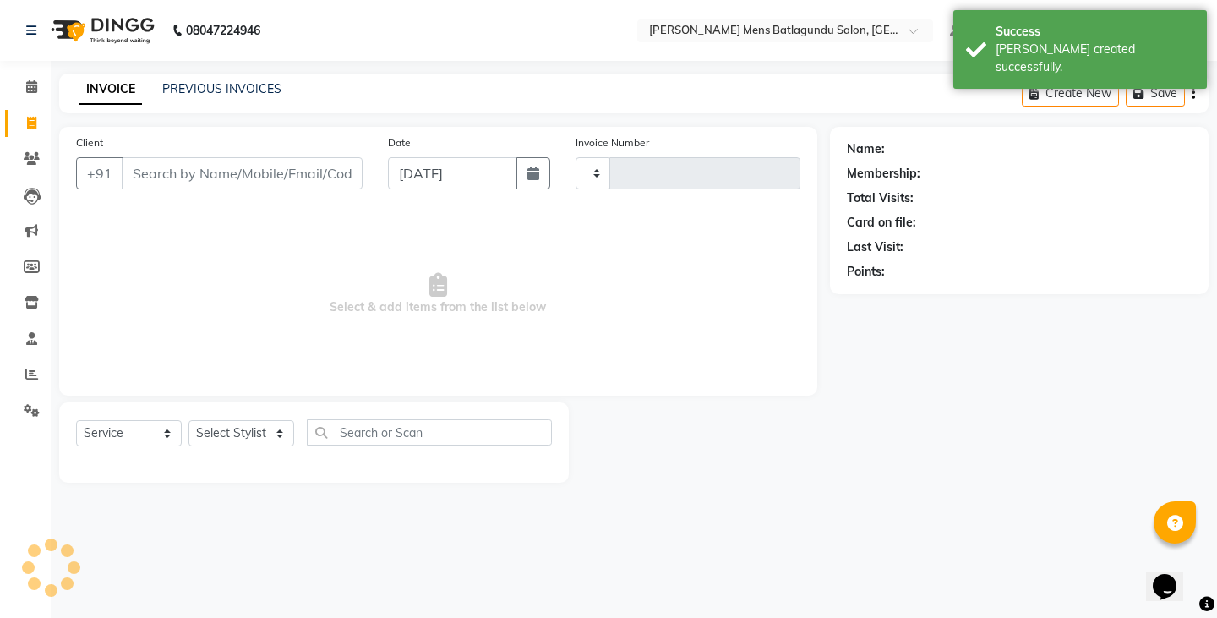
type input "4088"
select select "8213"
click at [420, 167] on input "[DATE]" at bounding box center [452, 173] width 129 height 32
select select "9"
select select "2025"
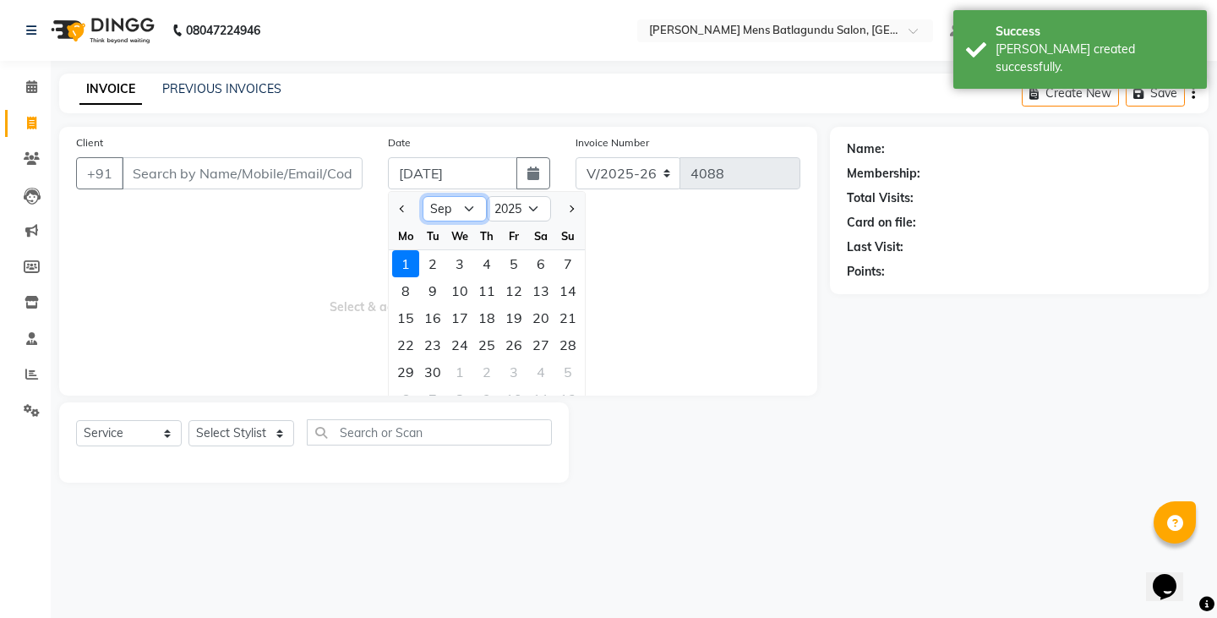
click at [449, 216] on select "Jan Feb Mar Apr May Jun [DATE] Aug Sep Oct Nov Dec" at bounding box center [455, 208] width 64 height 25
select select "8"
click at [423, 196] on select "Jan Feb Mar Apr May Jun [DATE] Aug Sep Oct Nov Dec" at bounding box center [455, 208] width 64 height 25
click at [577, 370] on div "31" at bounding box center [567, 371] width 27 height 27
type input "[DATE]"
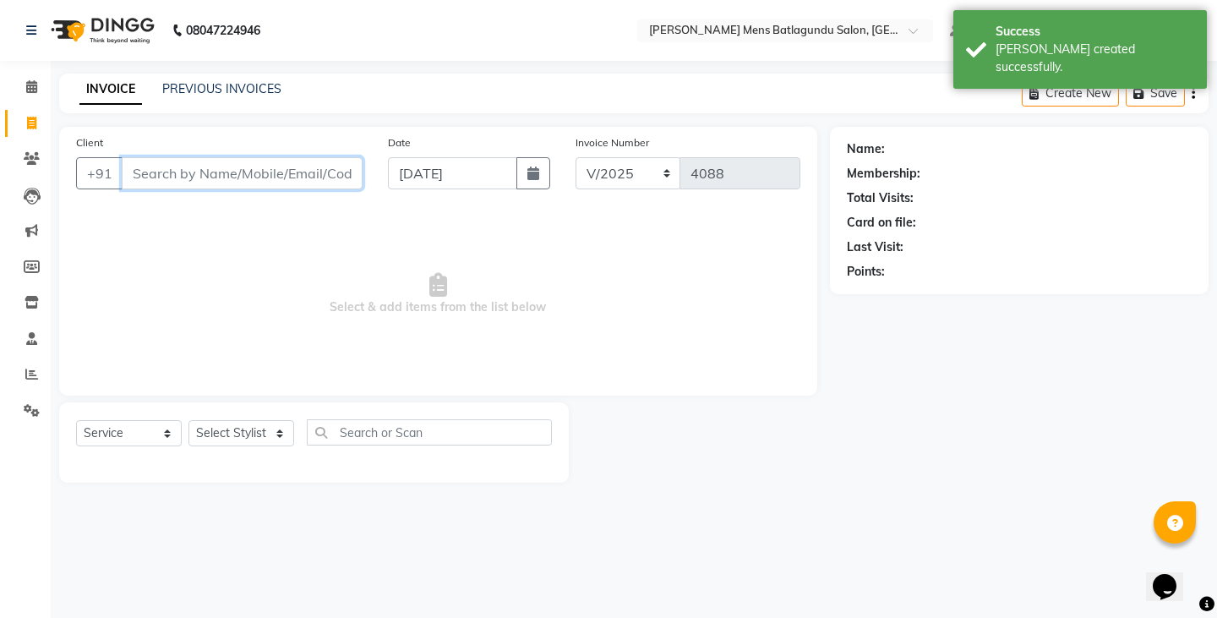
click at [239, 178] on input "Client" at bounding box center [242, 173] width 241 height 32
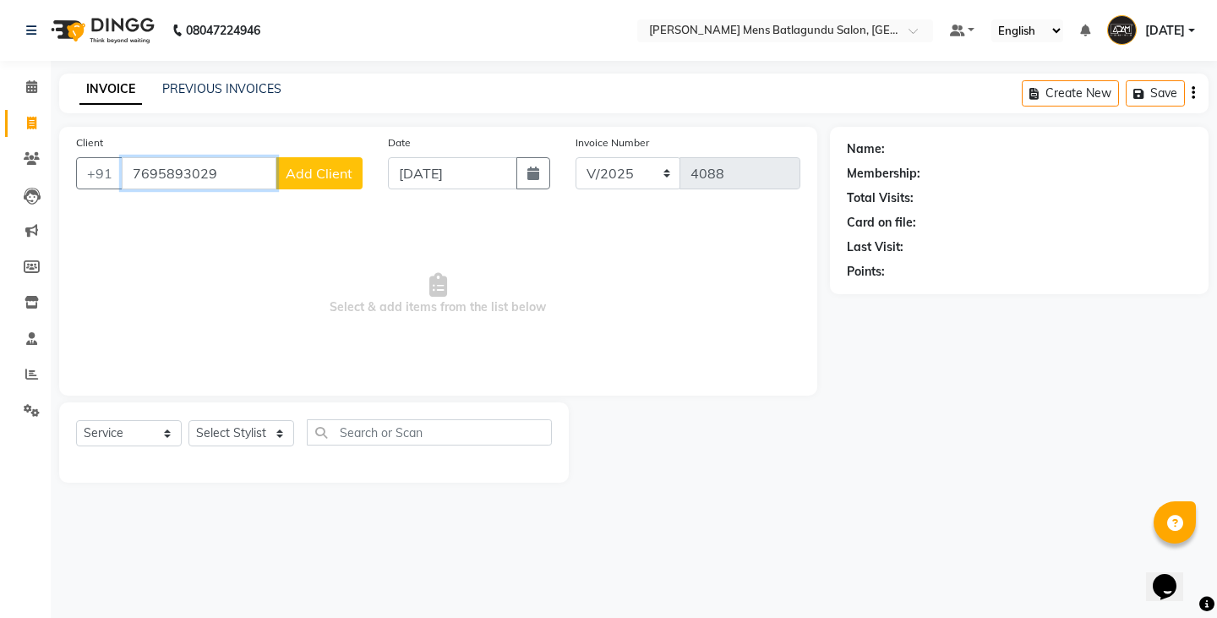
type input "7695893029"
click at [319, 178] on span "Add Client" at bounding box center [319, 173] width 67 height 17
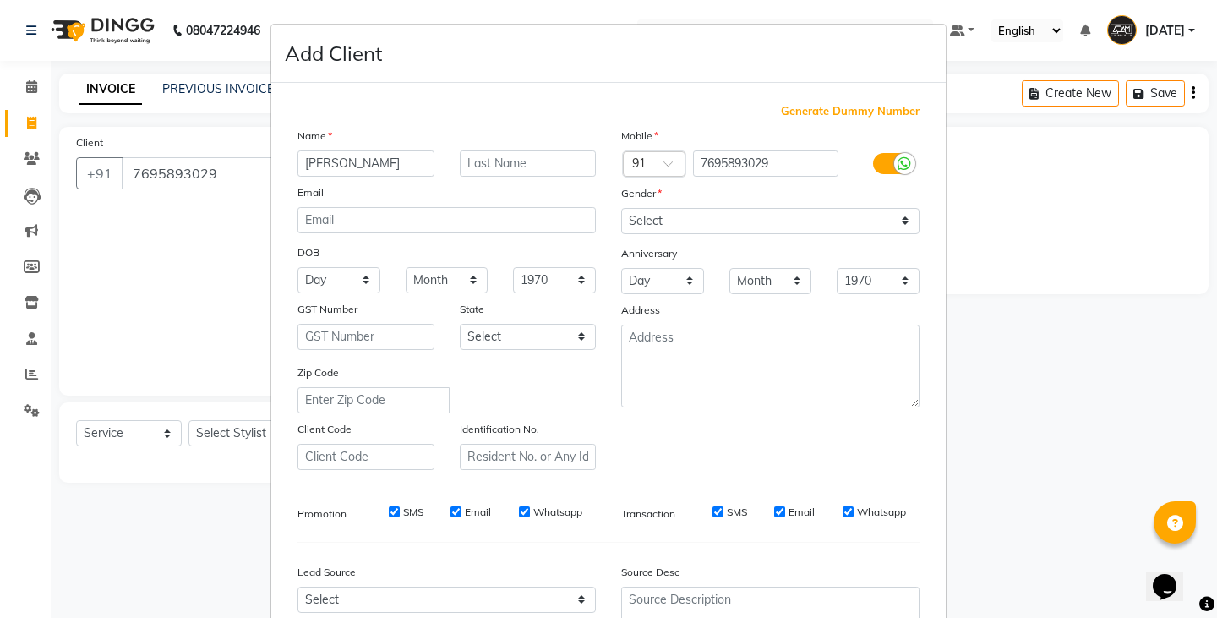
type input "[PERSON_NAME]"
click at [644, 221] on select "Select [DEMOGRAPHIC_DATA] [DEMOGRAPHIC_DATA] Other Prefer Not To Say" at bounding box center [770, 221] width 298 height 26
select select "[DEMOGRAPHIC_DATA]"
click at [621, 208] on select "Select [DEMOGRAPHIC_DATA] [DEMOGRAPHIC_DATA] Other Prefer Not To Say" at bounding box center [770, 221] width 298 height 26
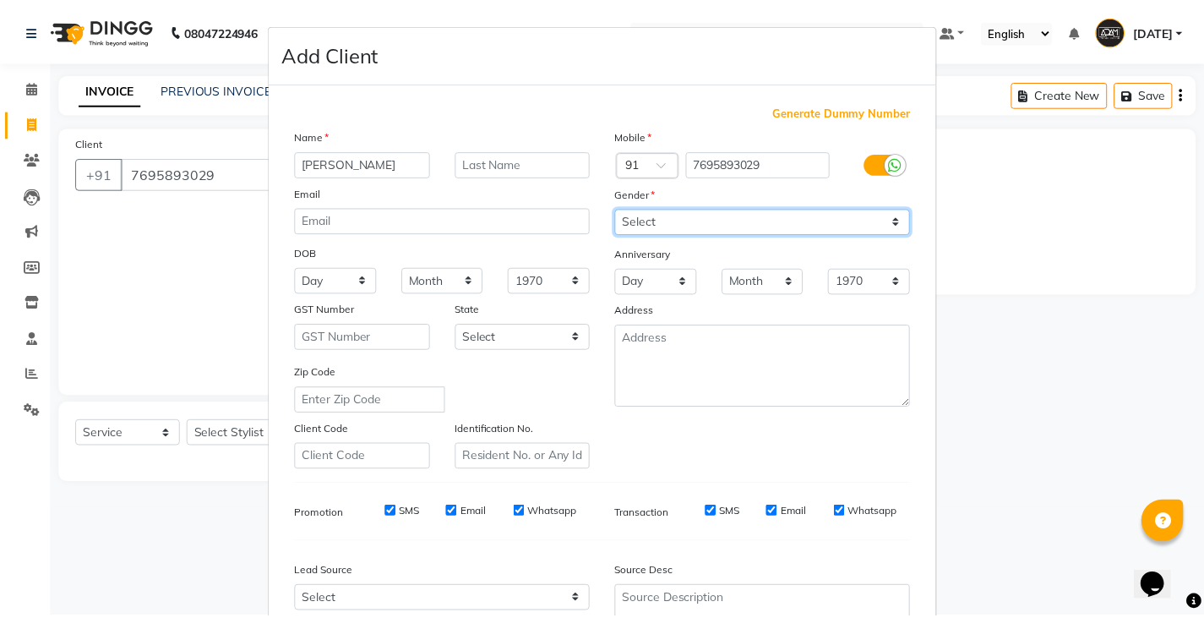
scroll to position [162, 0]
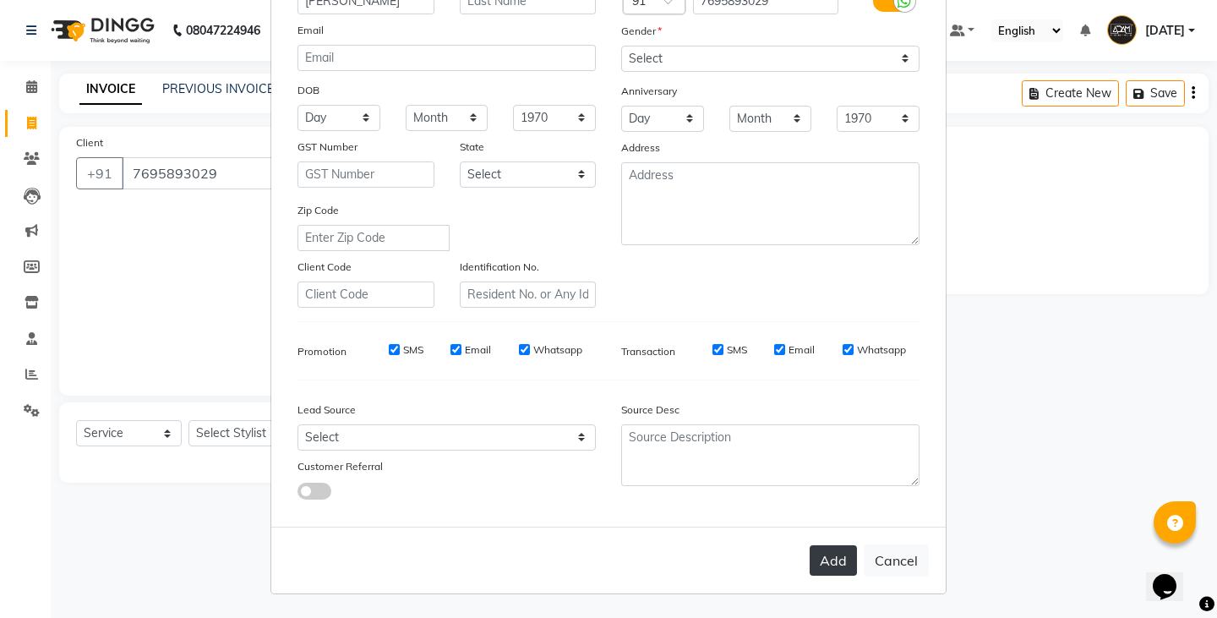
click at [822, 562] on button "Add" at bounding box center [833, 560] width 47 height 30
select select
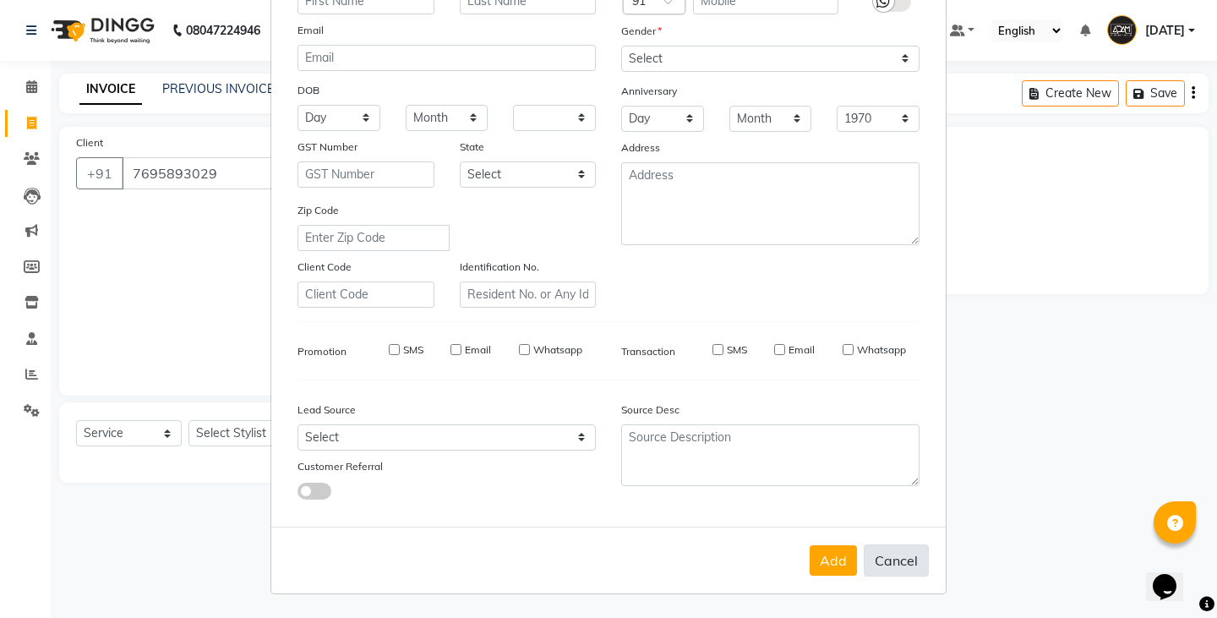
select select
checkbox input "false"
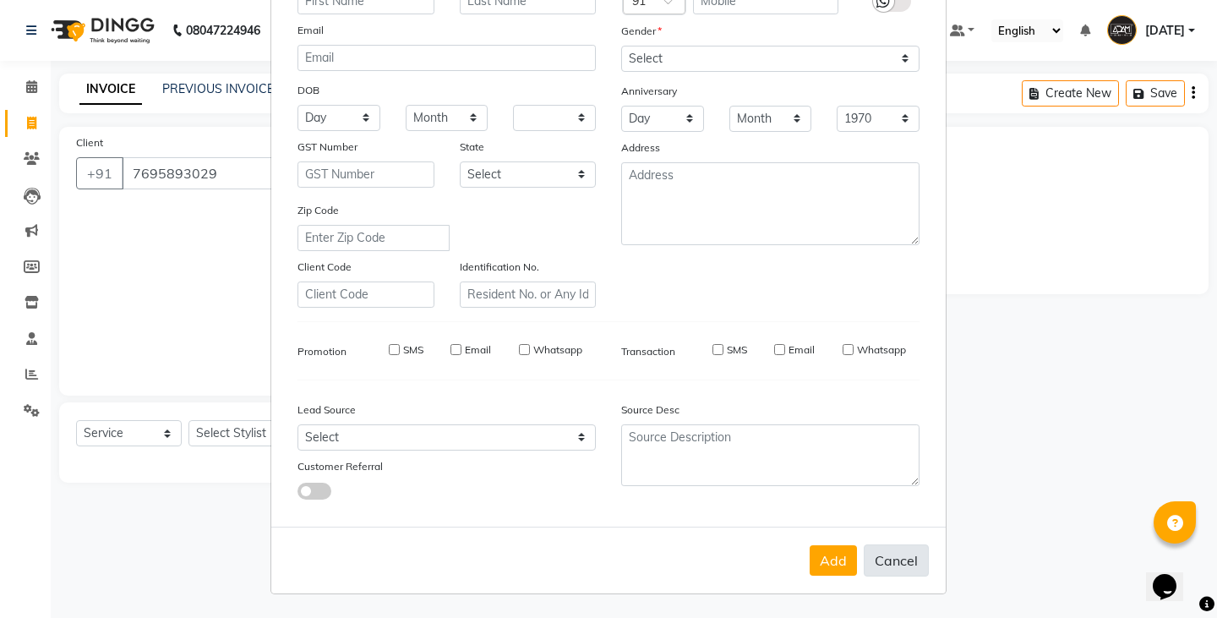
checkbox input "false"
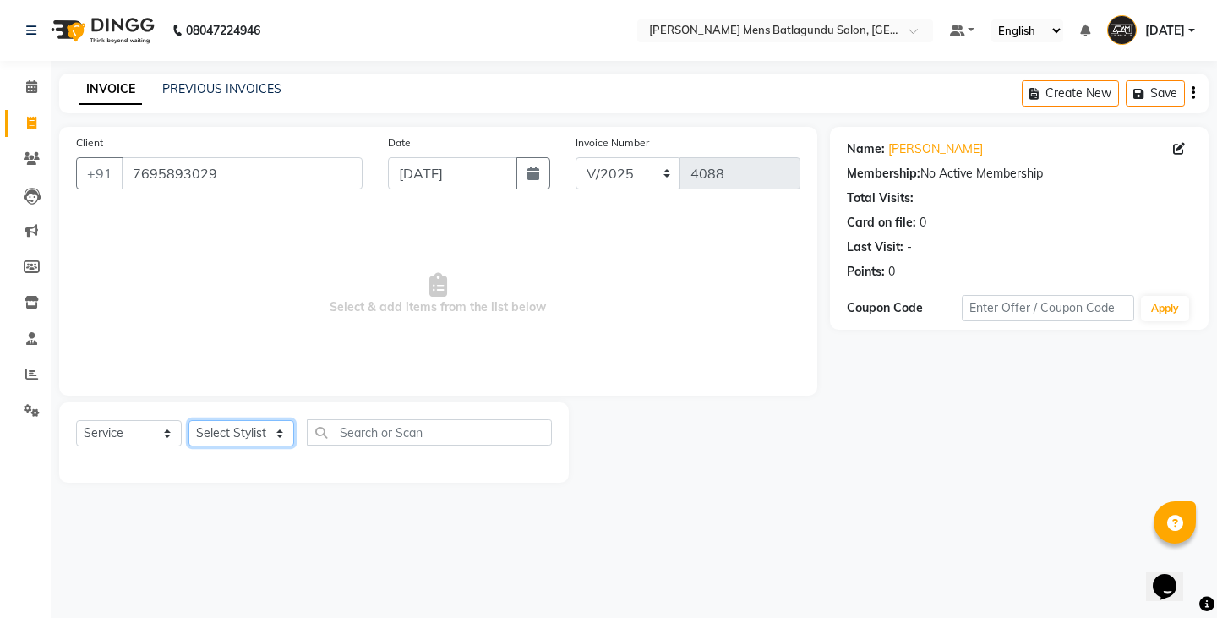
click at [238, 423] on select "Select Stylist Admin [PERSON_NAME][DATE] SAHIB [PERSON_NAME]" at bounding box center [241, 433] width 106 height 26
select select "89703"
click at [188, 420] on select "Select Stylist Admin [PERSON_NAME][DATE] SAHIB [PERSON_NAME]" at bounding box center [241, 433] width 106 height 26
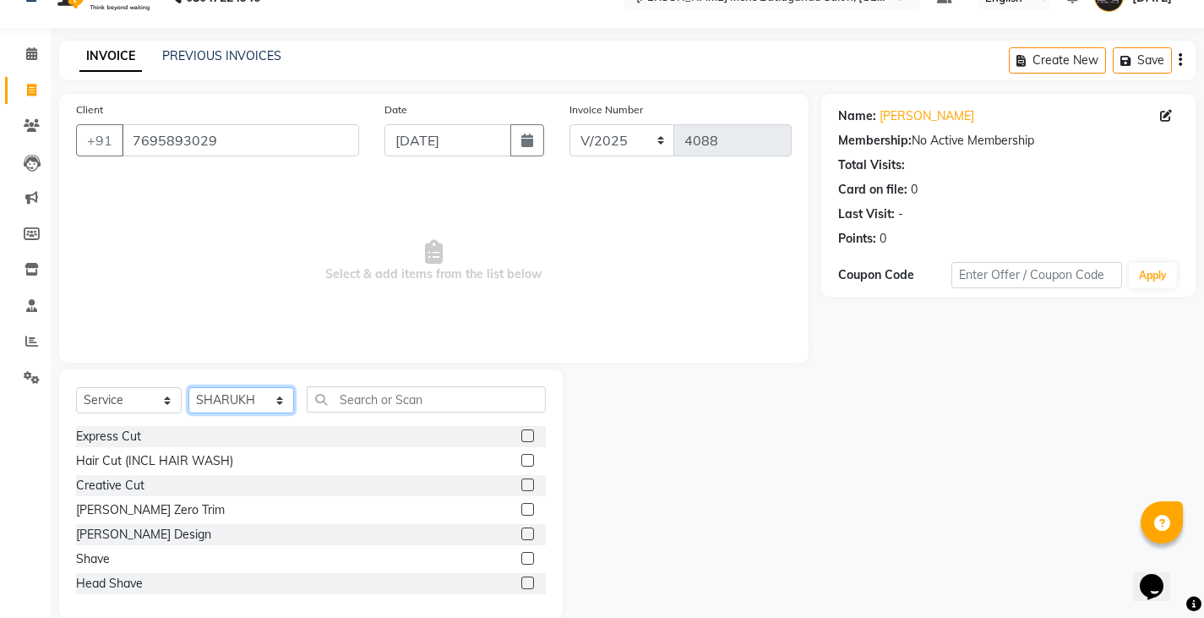
scroll to position [59, 0]
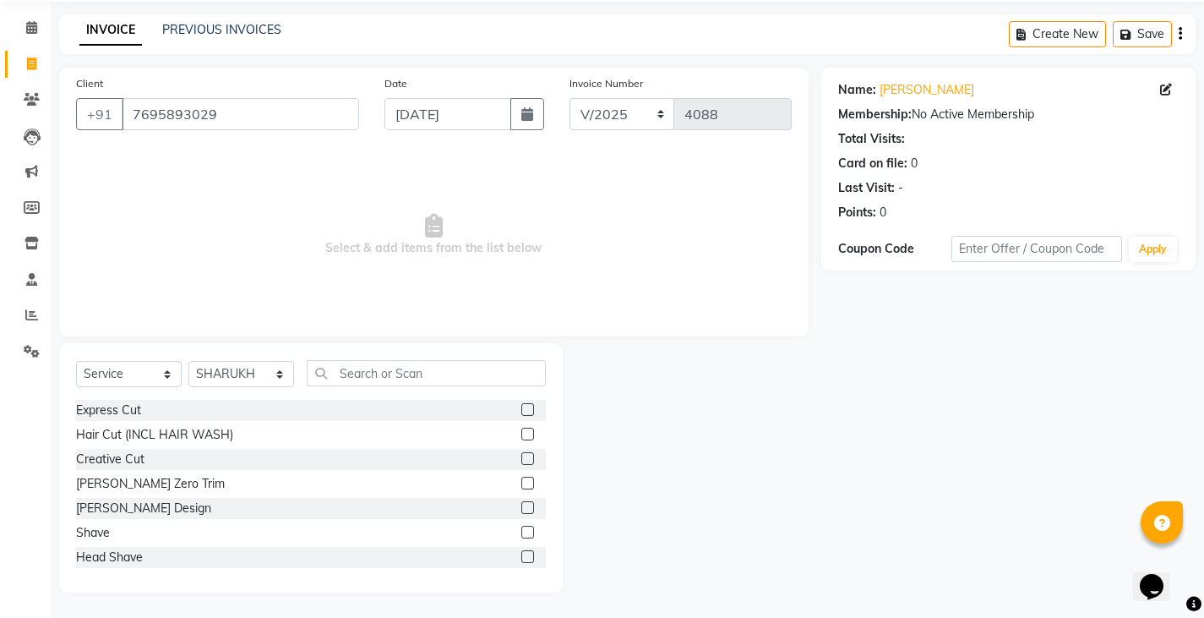
click at [522, 406] on label at bounding box center [528, 409] width 13 height 13
click at [522, 406] on input "checkbox" at bounding box center [527, 410] width 11 height 11
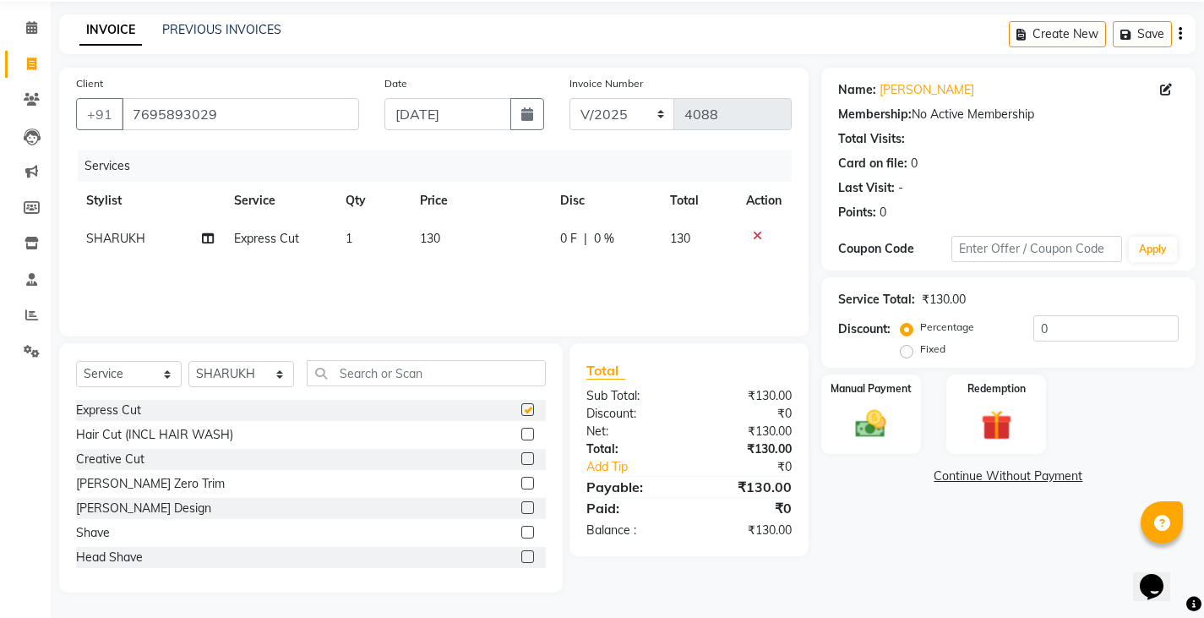
checkbox input "false"
click at [522, 511] on label at bounding box center [528, 507] width 13 height 13
click at [522, 511] on input "checkbox" at bounding box center [527, 508] width 11 height 11
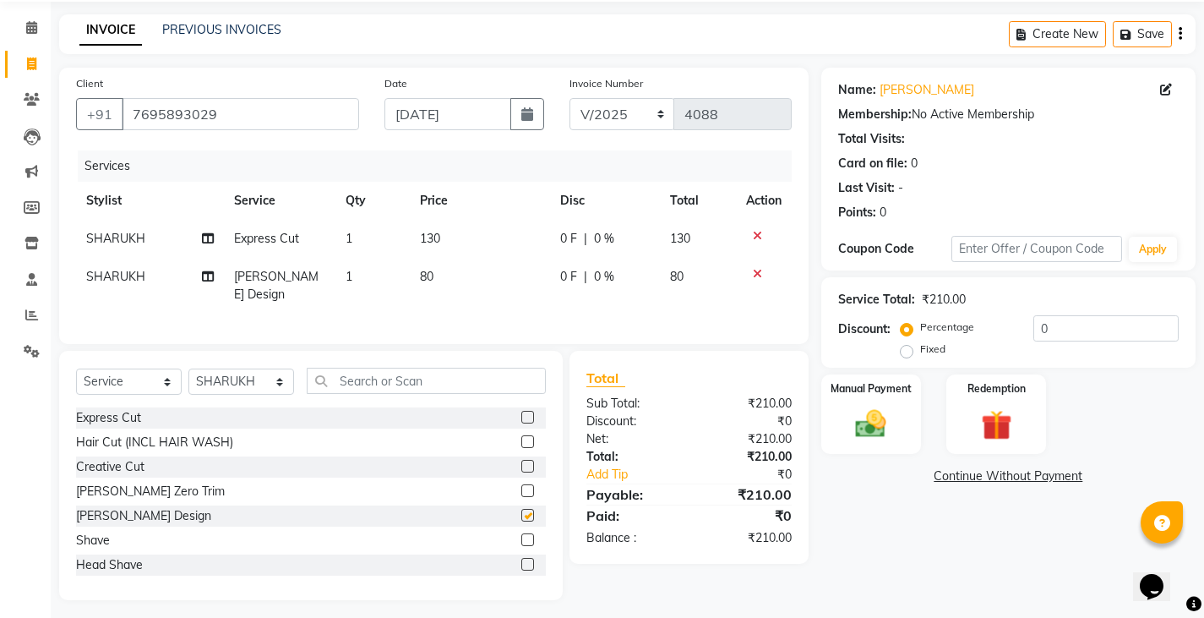
checkbox input "false"
click at [544, 235] on td "130" at bounding box center [480, 239] width 140 height 38
select select "89703"
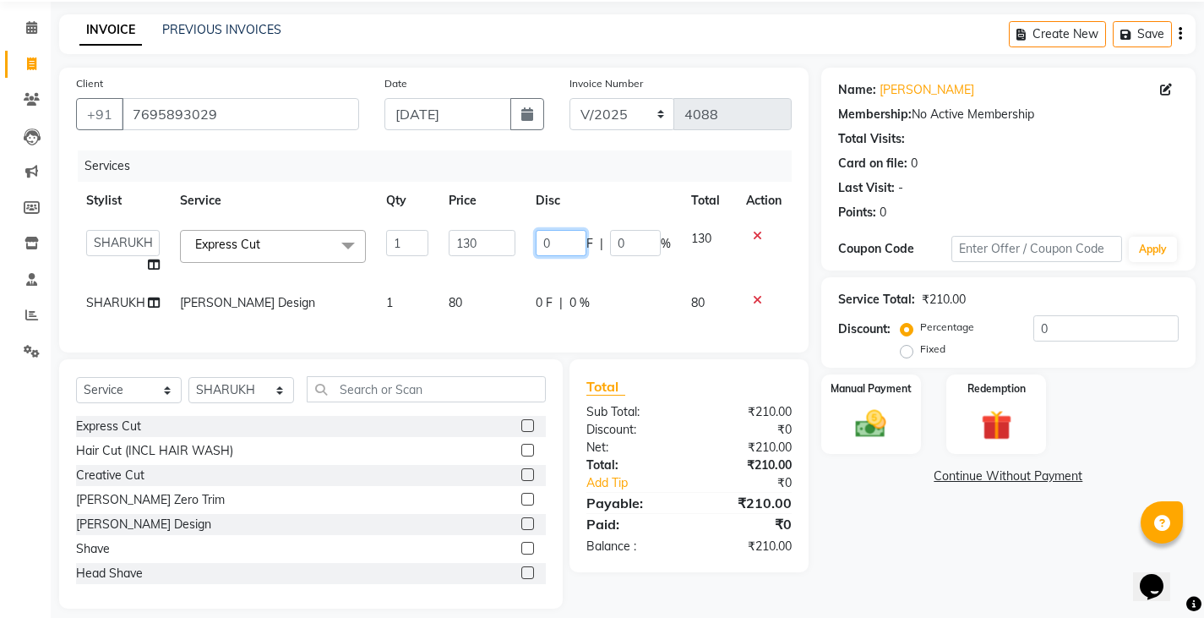
click at [543, 241] on input "0" at bounding box center [561, 243] width 51 height 26
type input "30"
click at [524, 281] on tbody "Admin [PERSON_NAME][DATE] SAHIB [PERSON_NAME] Express Cut x Express Cut Hair Cu…" at bounding box center [434, 271] width 716 height 102
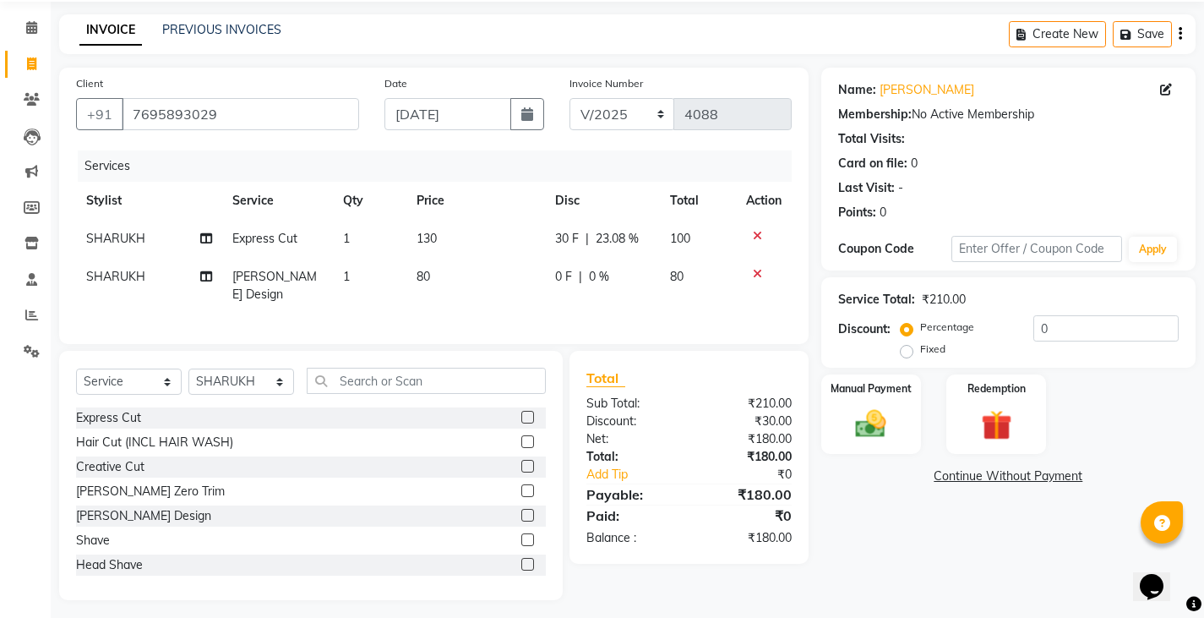
scroll to position [62, 0]
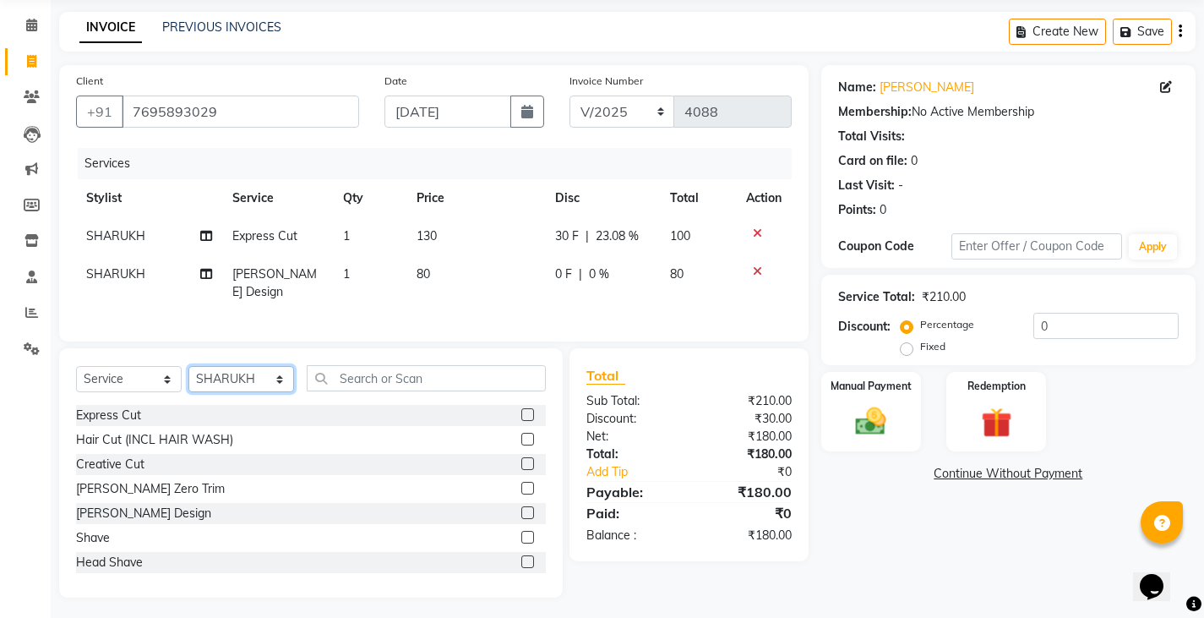
click at [221, 378] on select "Select Stylist Admin [PERSON_NAME][DATE] SAHIB [PERSON_NAME]" at bounding box center [241, 379] width 106 height 26
click at [188, 366] on select "Select Stylist Admin [PERSON_NAME][DATE] SAHIB [PERSON_NAME]" at bounding box center [241, 379] width 106 height 26
drag, startPoint x: 219, startPoint y: 375, endPoint x: 219, endPoint y: 385, distance: 10.1
click at [219, 375] on select "Select Stylist Admin [PERSON_NAME][DATE] SAHIB [PERSON_NAME]" at bounding box center [241, 379] width 106 height 26
select select "89172"
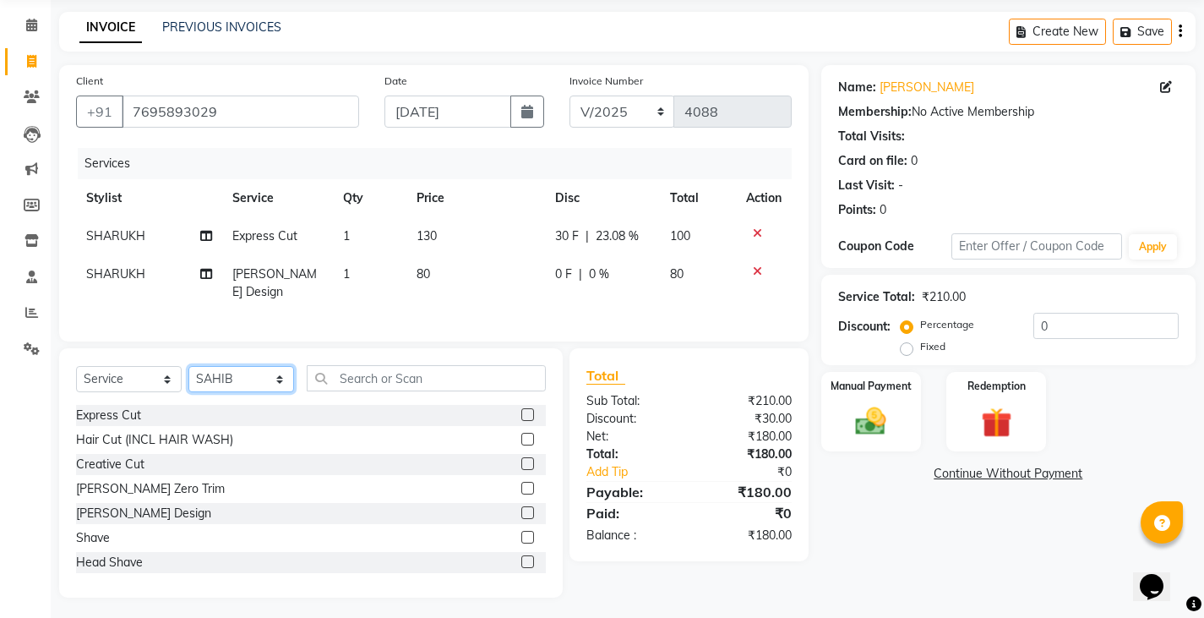
click at [188, 366] on select "Select Stylist Admin [PERSON_NAME][DATE] SAHIB [PERSON_NAME]" at bounding box center [241, 379] width 106 height 26
click at [522, 408] on label at bounding box center [528, 414] width 13 height 13
click at [522, 410] on input "checkbox" at bounding box center [527, 415] width 11 height 11
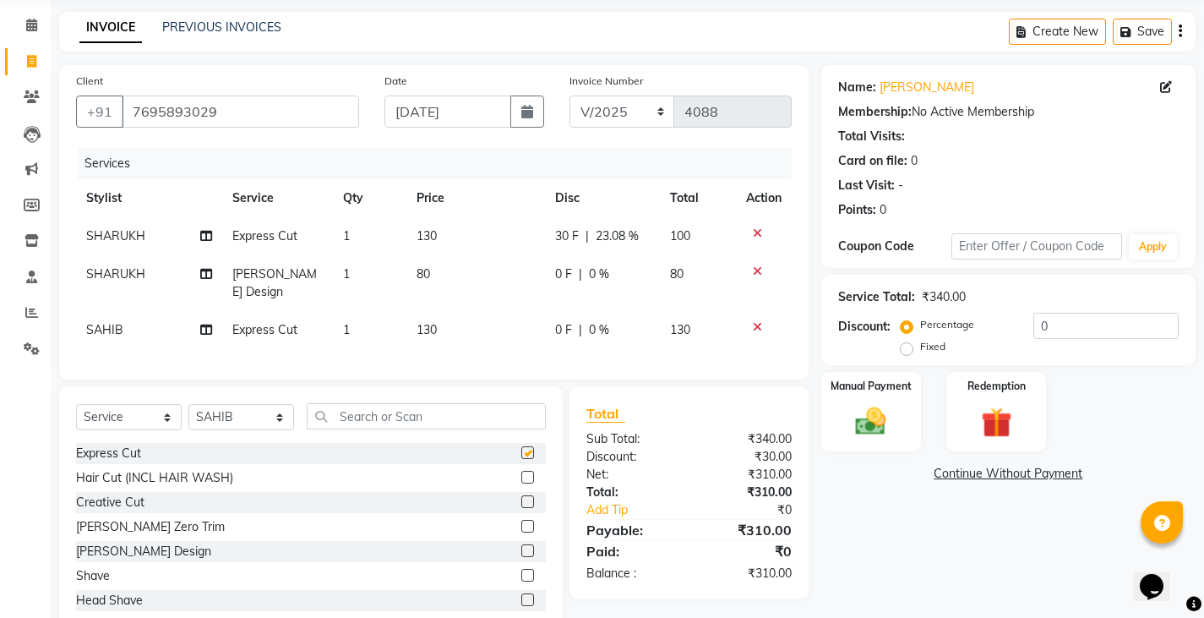
checkbox input "false"
click at [522, 544] on label at bounding box center [528, 550] width 13 height 13
click at [522, 546] on input "checkbox" at bounding box center [527, 551] width 11 height 11
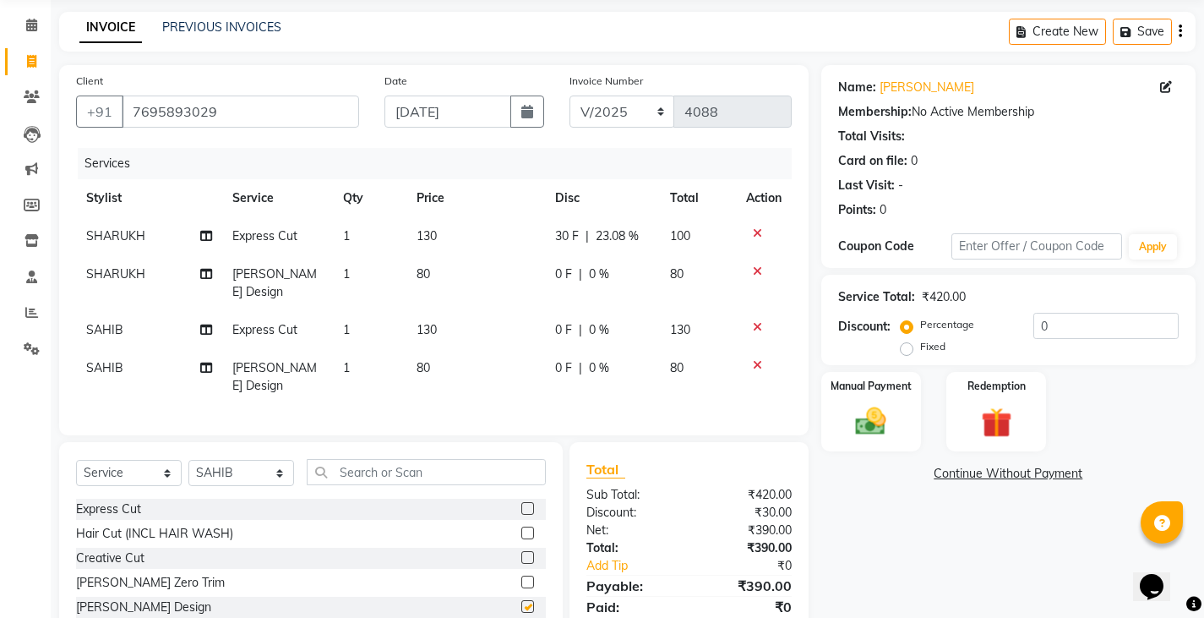
checkbox input "false"
click at [549, 311] on td "0 F | 0 %" at bounding box center [602, 330] width 115 height 38
select select "89172"
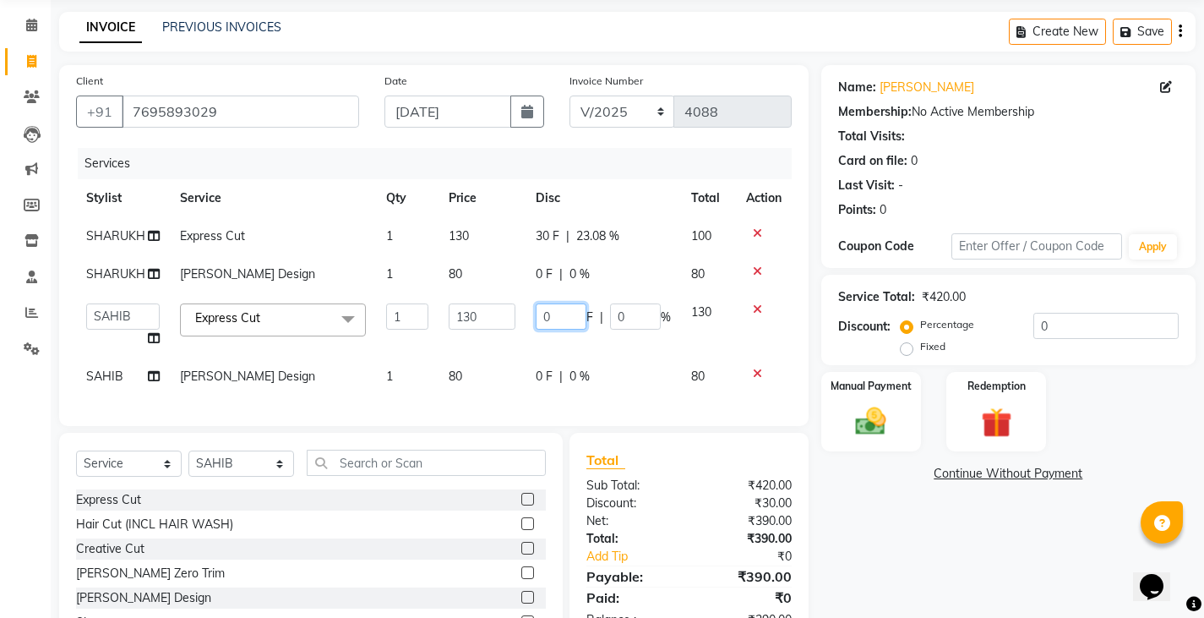
click at [537, 315] on input "0" at bounding box center [561, 316] width 51 height 26
type input "30"
click at [502, 344] on tbody "[PERSON_NAME] Express Cut 1 130 30 F | 23.08 % 100 [PERSON_NAME] Design 1 80 0 …" at bounding box center [434, 306] width 716 height 178
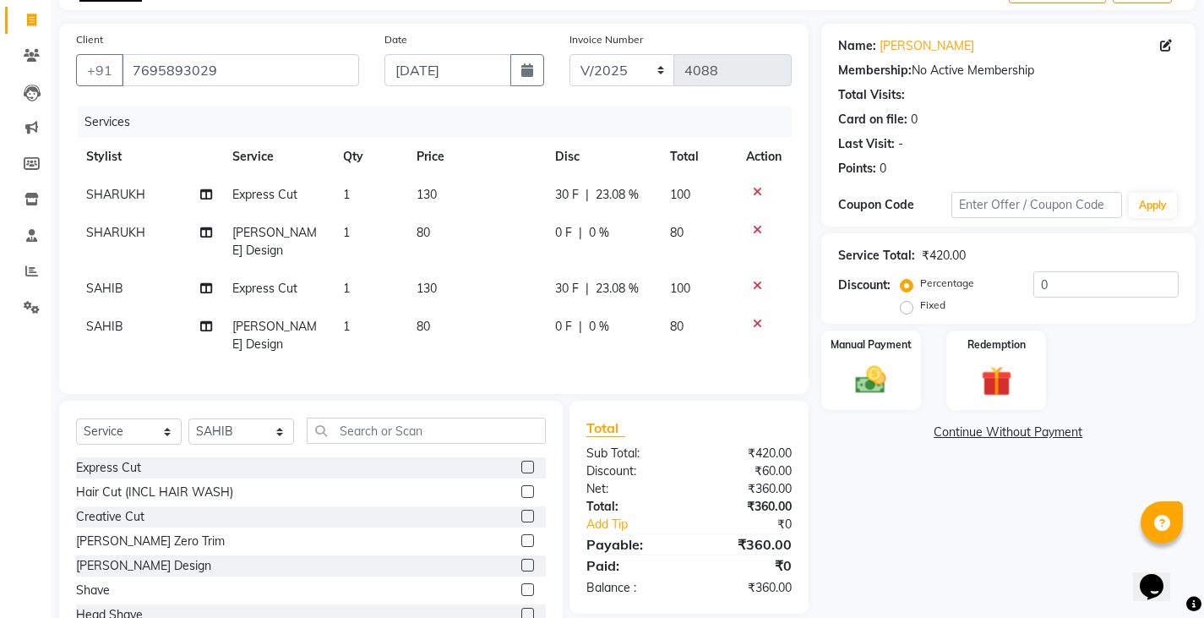
scroll to position [138, 0]
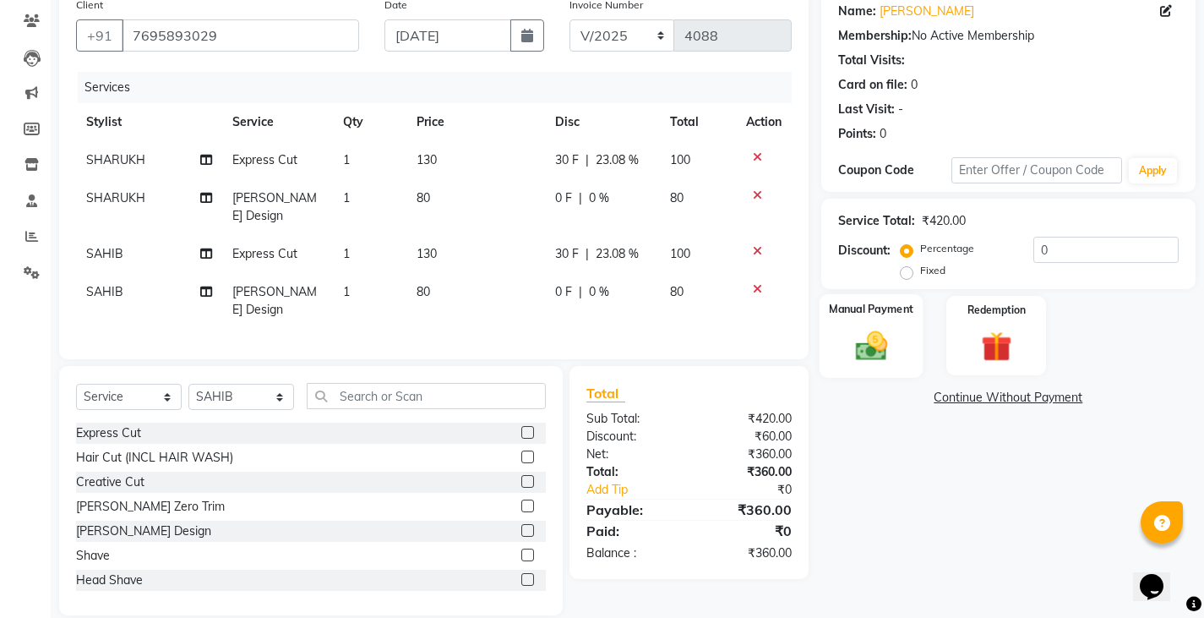
click at [922, 344] on div "Manual Payment" at bounding box center [871, 336] width 104 height 84
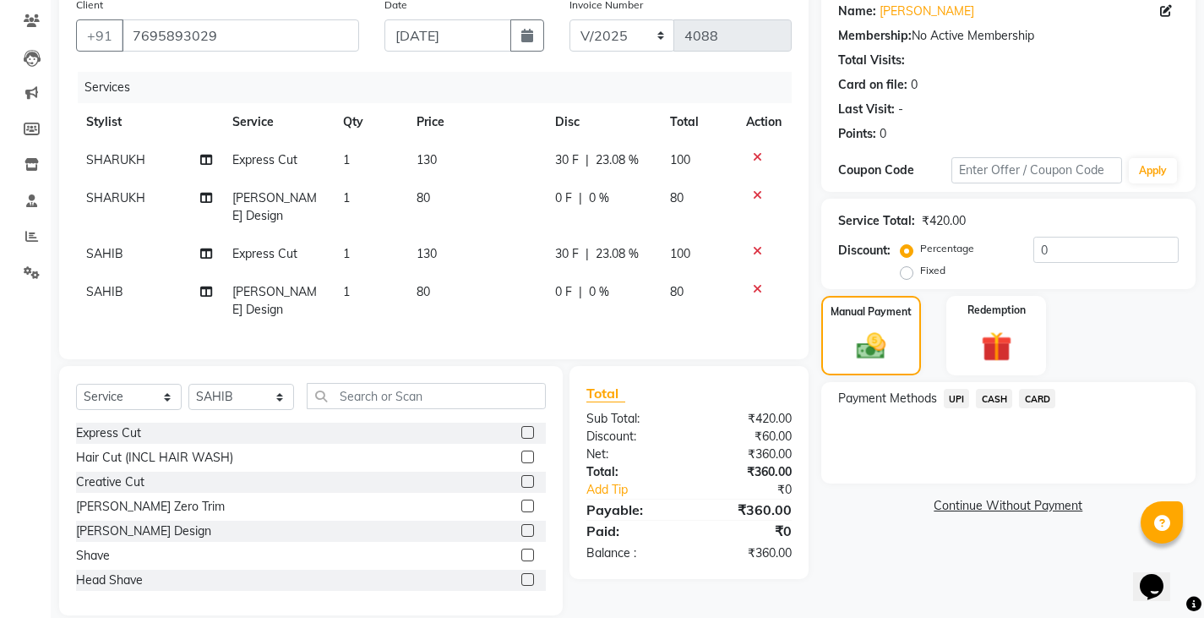
click at [753, 191] on icon at bounding box center [757, 195] width 9 height 12
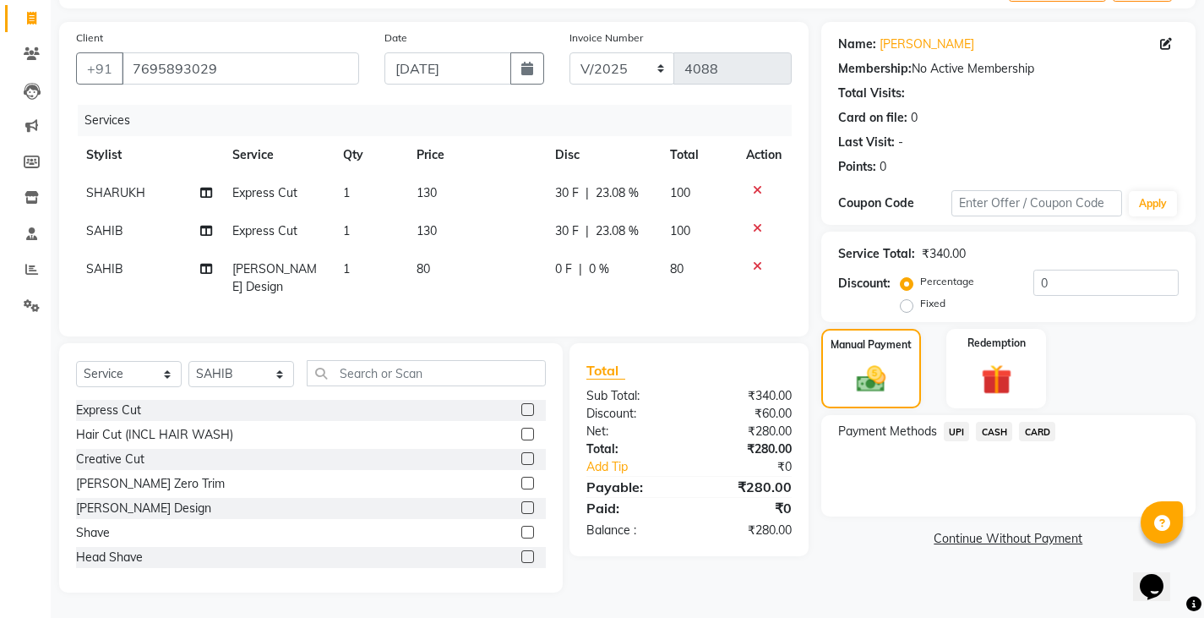
scroll to position [100, 0]
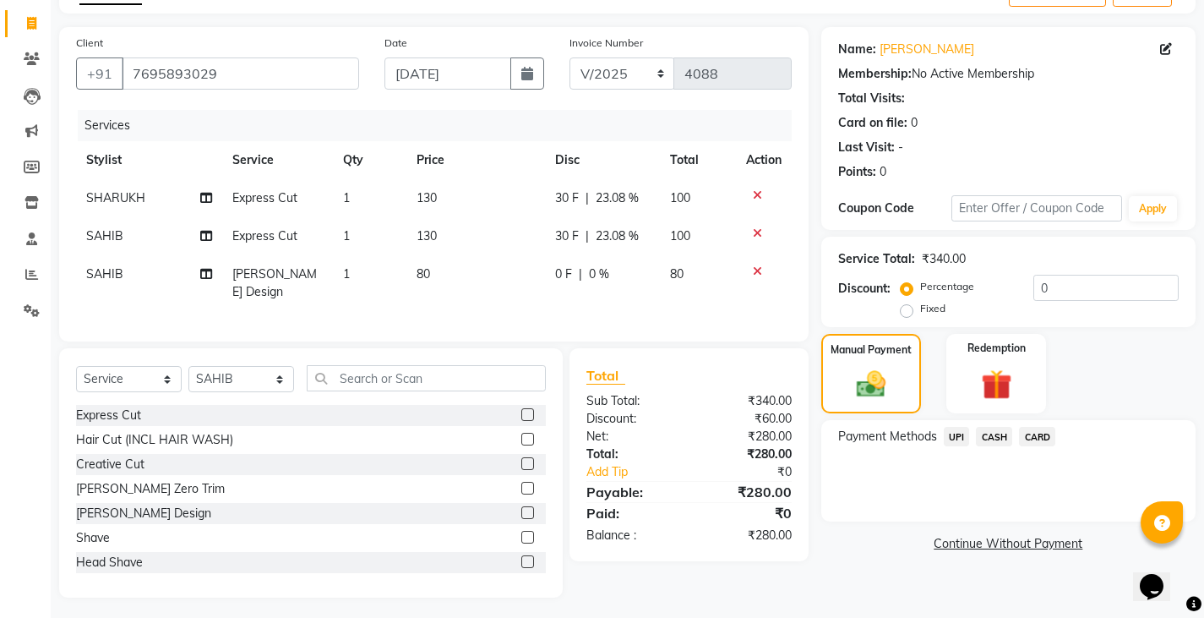
click at [263, 353] on div "Select Service Product Membership Package Voucher Prepaid Gift Card Select Styl…" at bounding box center [311, 472] width 504 height 249
click at [258, 374] on select "Select Stylist Admin [PERSON_NAME][DATE] SAHIB [PERSON_NAME]" at bounding box center [241, 379] width 106 height 26
select select "89703"
click at [188, 366] on select "Select Stylist Admin [PERSON_NAME][DATE] SAHIB [PERSON_NAME]" at bounding box center [241, 379] width 106 height 26
click at [507, 528] on div "Shave" at bounding box center [311, 537] width 470 height 21
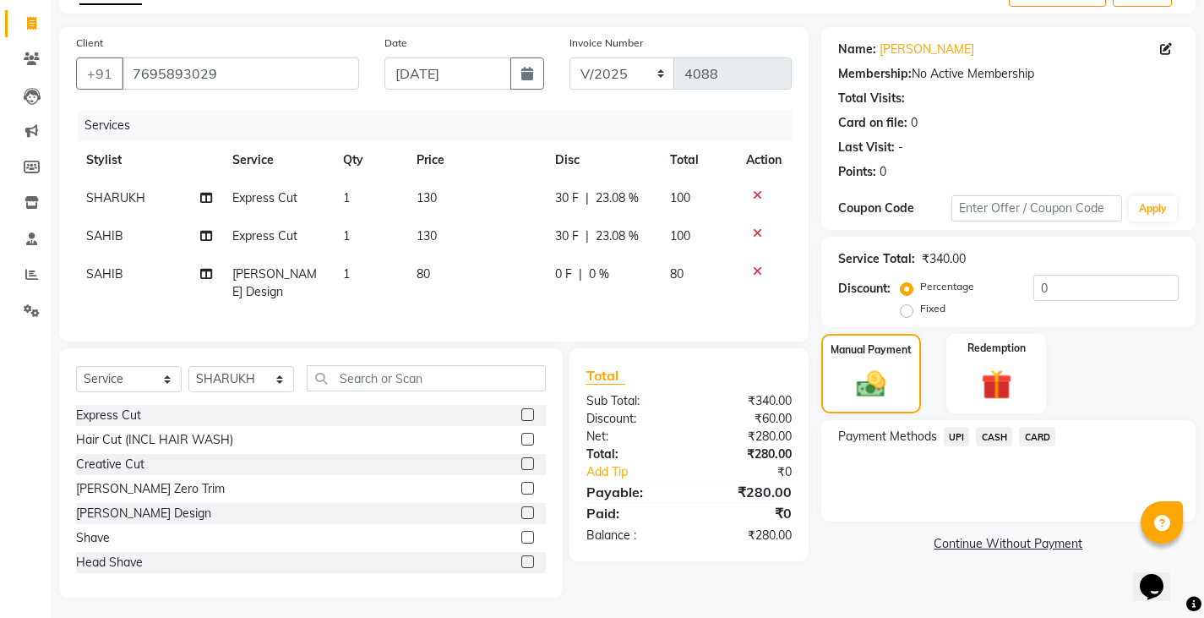
click at [522, 531] on label at bounding box center [528, 537] width 13 height 13
click at [522, 533] on input "checkbox" at bounding box center [527, 538] width 11 height 11
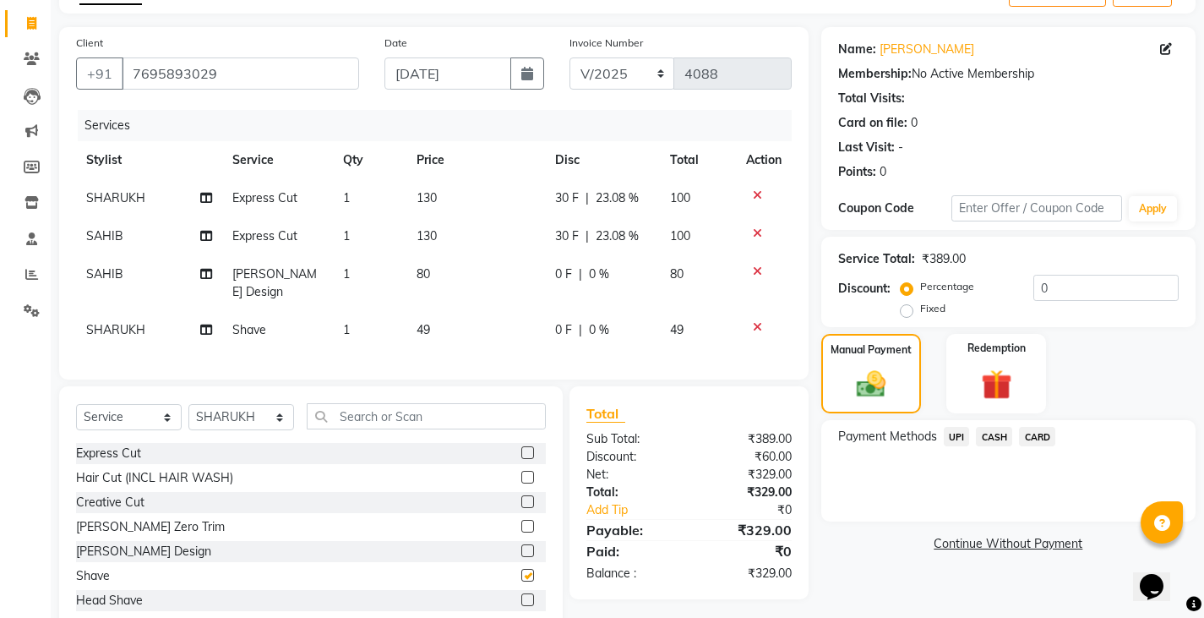
checkbox input "false"
click at [715, 448] on div "₹60.00" at bounding box center [746, 457] width 115 height 18
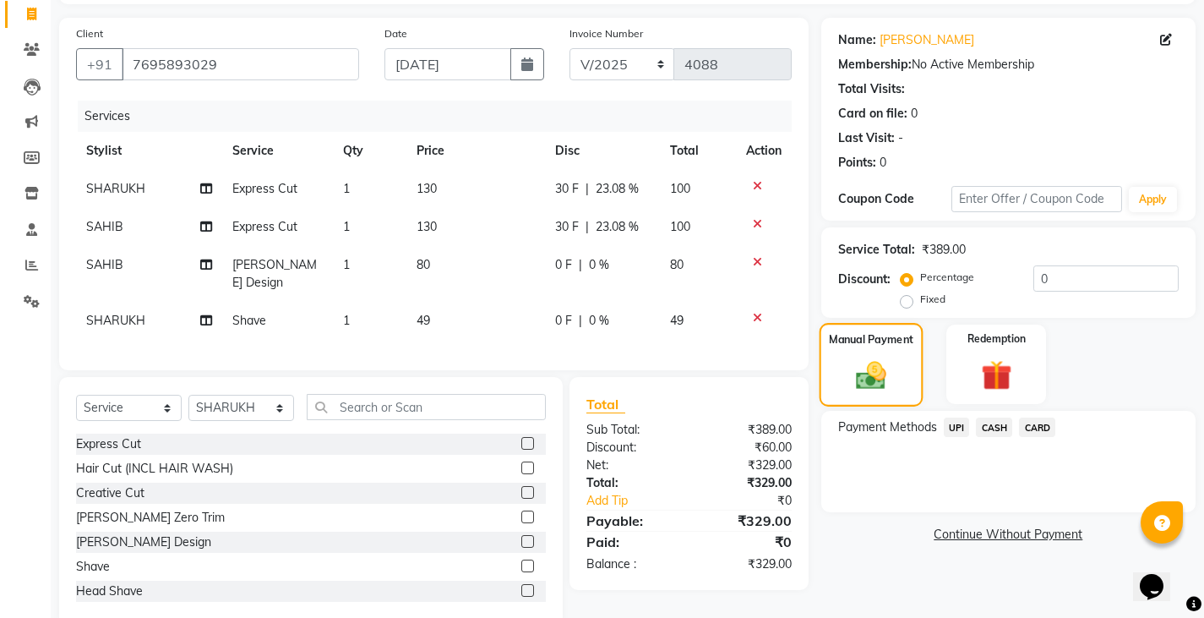
scroll to position [138, 0]
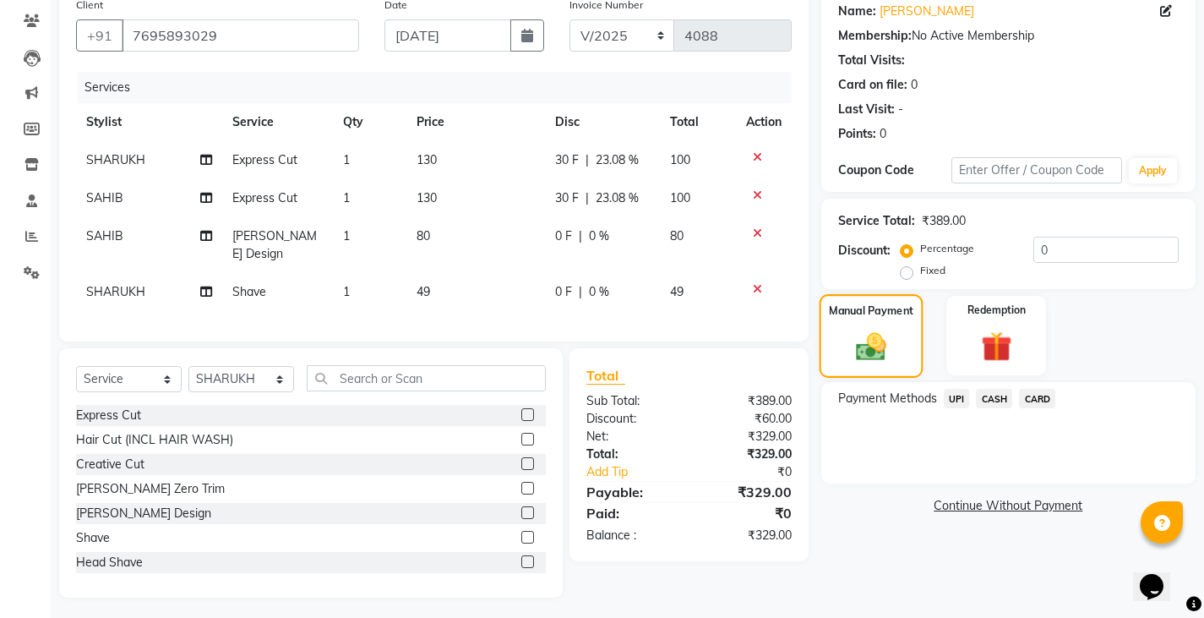
click at [866, 367] on div "Manual Payment" at bounding box center [871, 336] width 104 height 84
click at [988, 400] on span "CASH" at bounding box center [994, 398] width 36 height 19
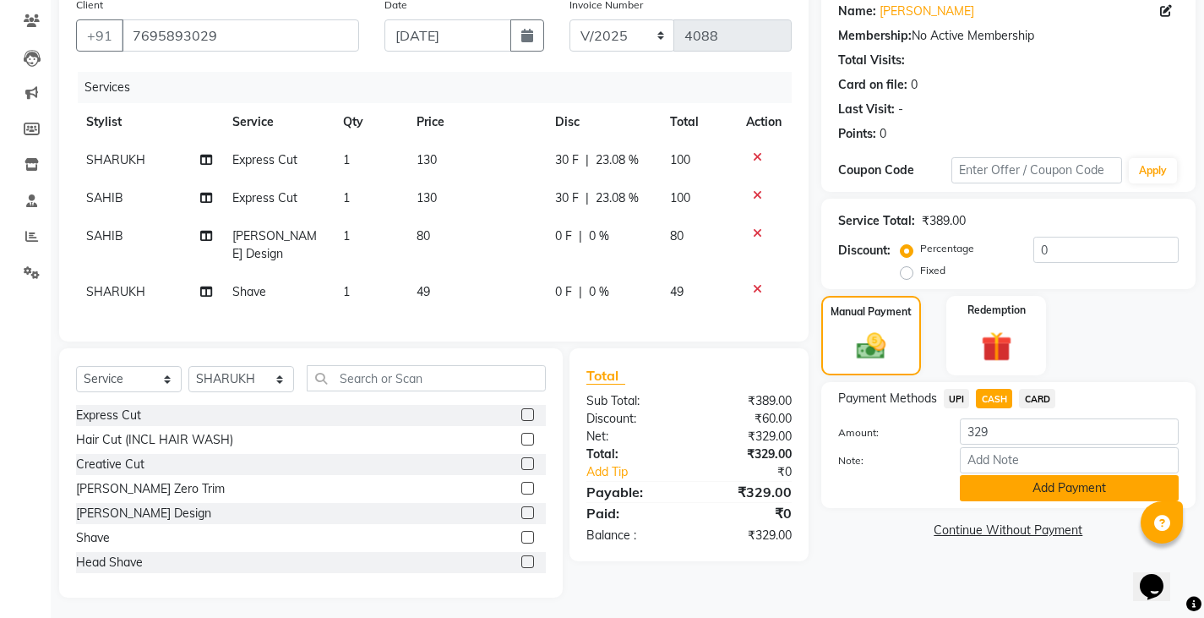
click at [998, 493] on button "Add Payment" at bounding box center [1069, 488] width 219 height 26
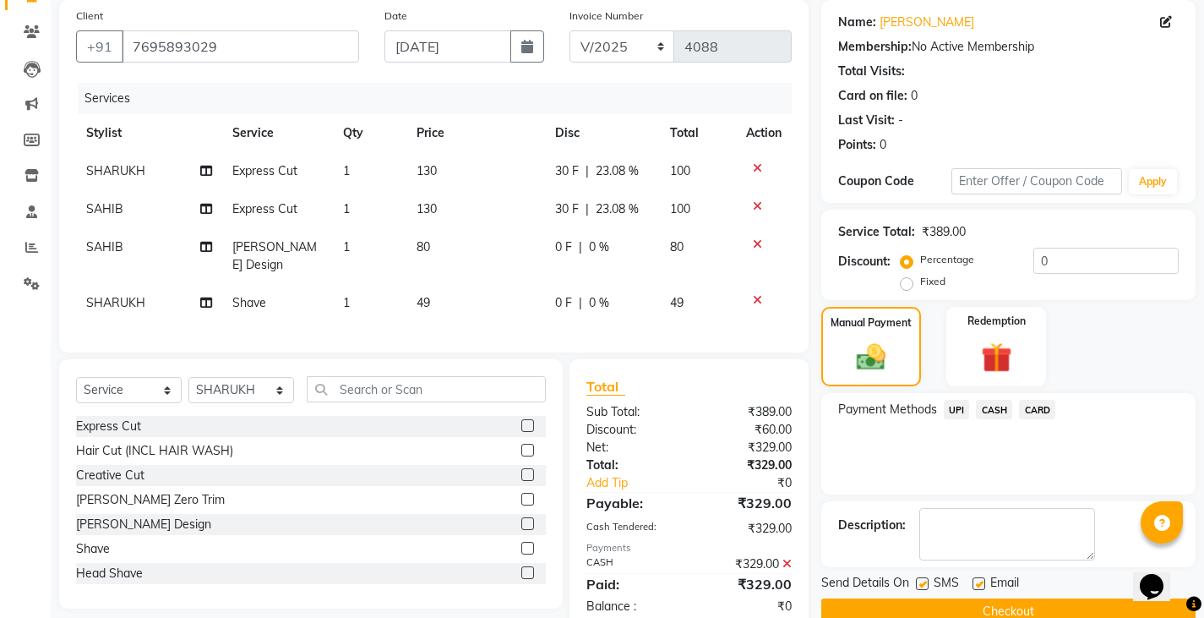
scroll to position [161, 0]
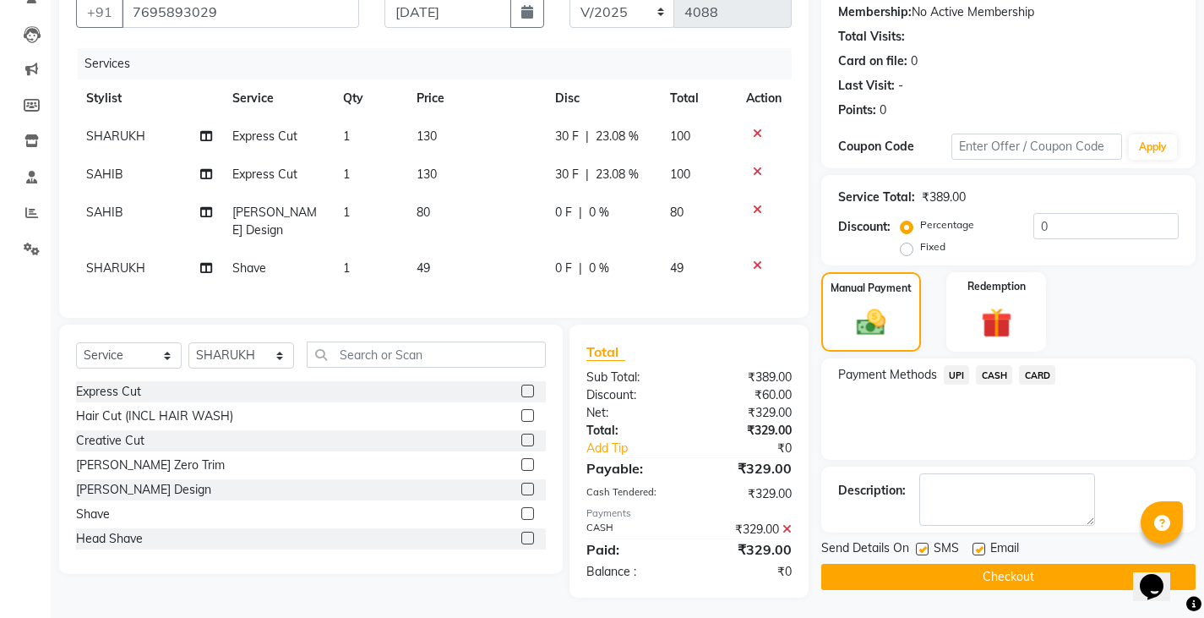
click at [917, 582] on button "Checkout" at bounding box center [1009, 577] width 374 height 26
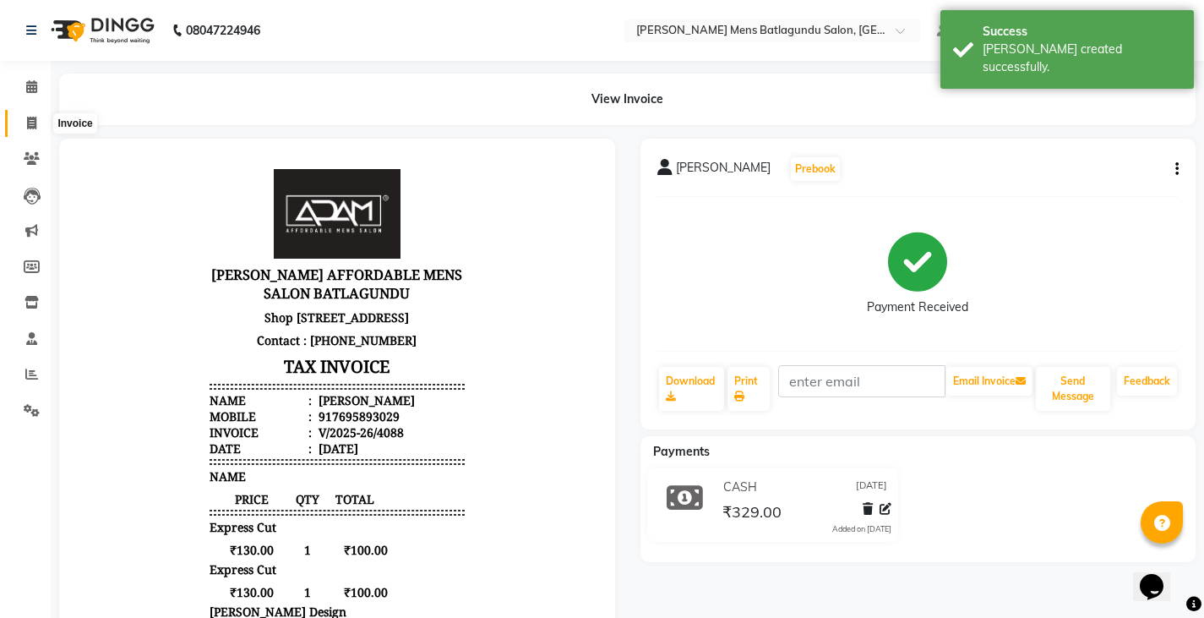
click at [33, 129] on span at bounding box center [32, 123] width 30 height 19
select select "8213"
select select "service"
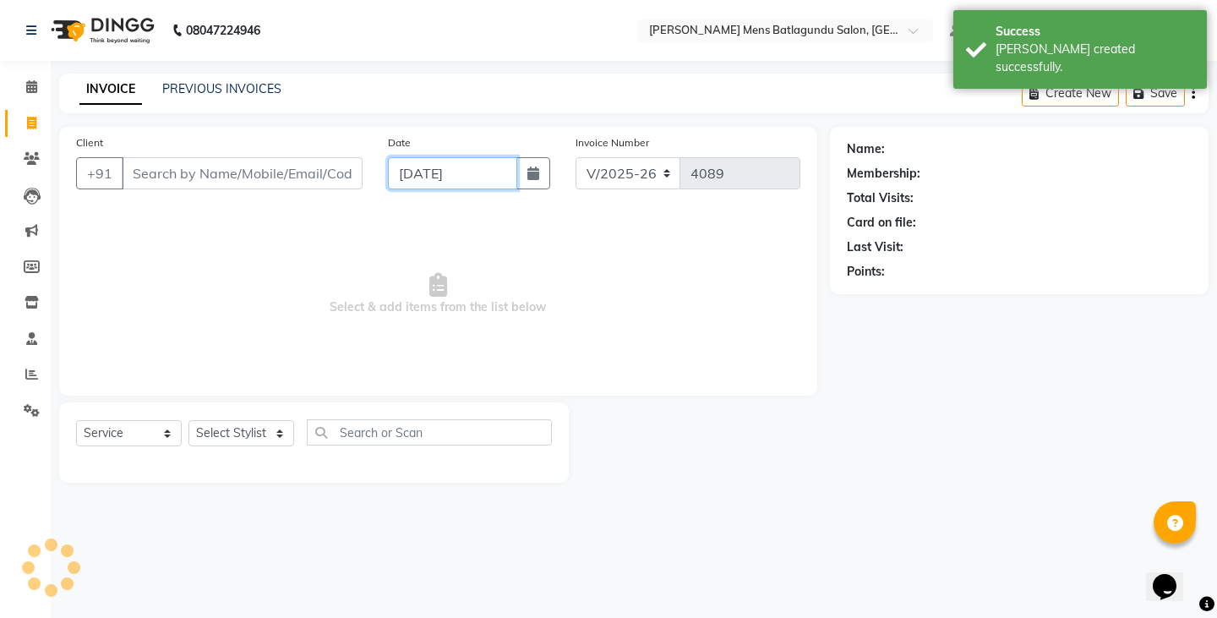
click at [450, 173] on input "[DATE]" at bounding box center [452, 173] width 129 height 32
select select "9"
select select "2025"
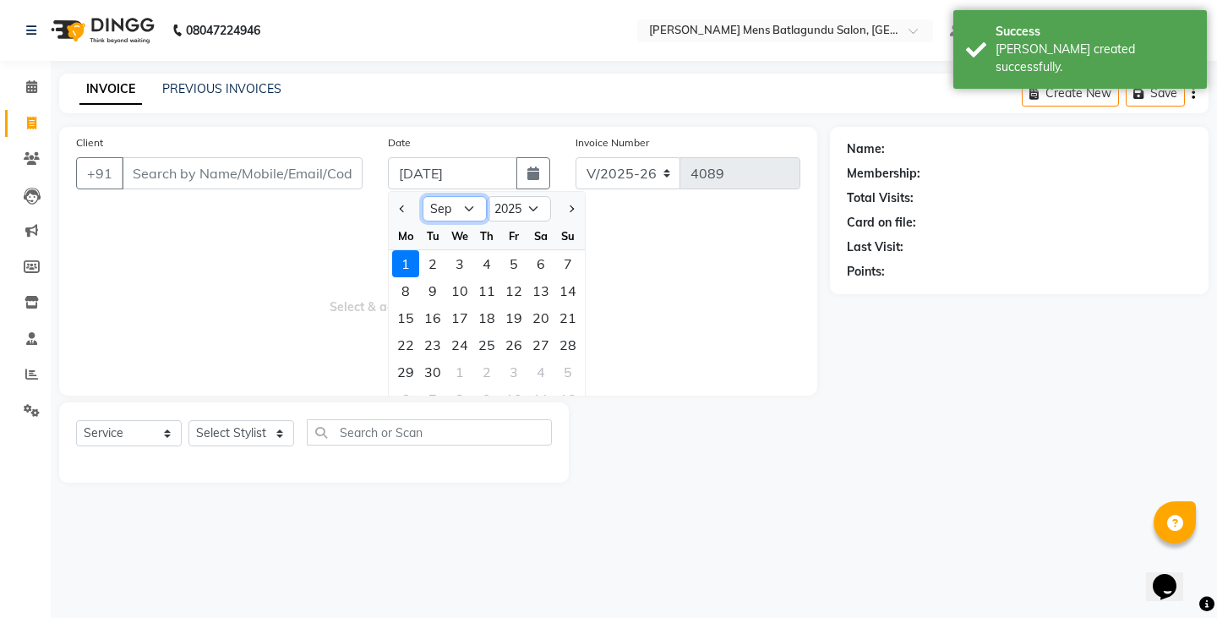
drag, startPoint x: 444, startPoint y: 203, endPoint x: 444, endPoint y: 220, distance: 16.9
click at [444, 203] on select "Jan Feb Mar Apr May Jun [DATE] Aug Sep Oct Nov Dec" at bounding box center [455, 208] width 64 height 25
select select "8"
click at [423, 196] on select "Jan Feb Mar Apr May Jun [DATE] Aug Sep Oct Nov Dec" at bounding box center [455, 208] width 64 height 25
click at [570, 370] on div "31" at bounding box center [567, 371] width 27 height 27
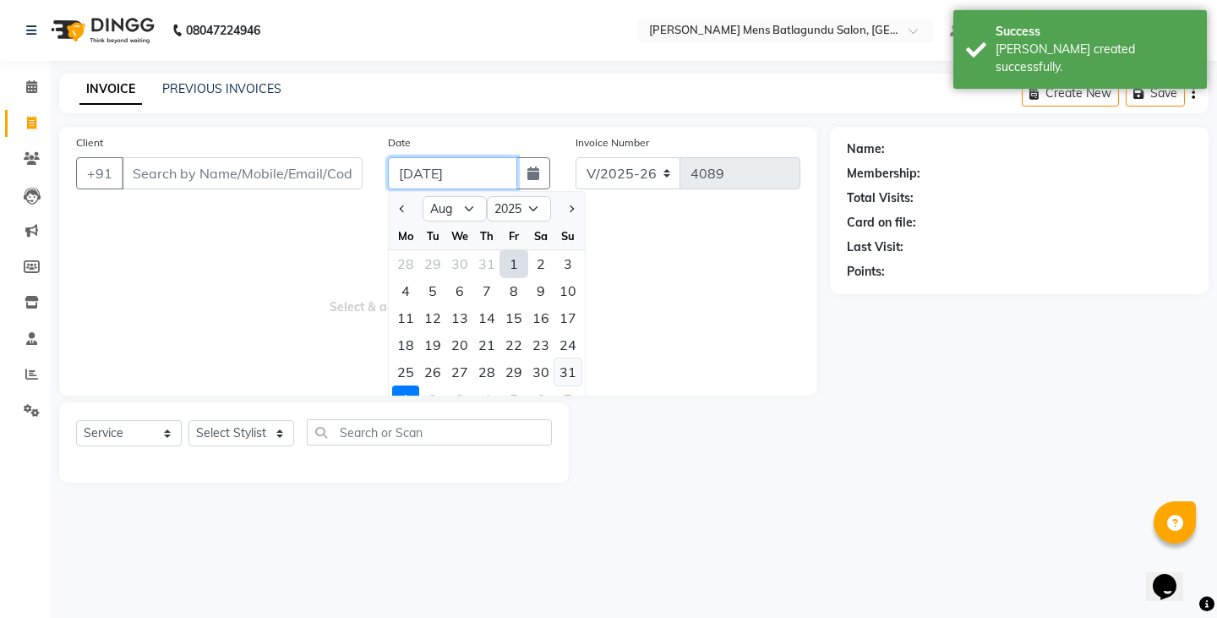
type input "[DATE]"
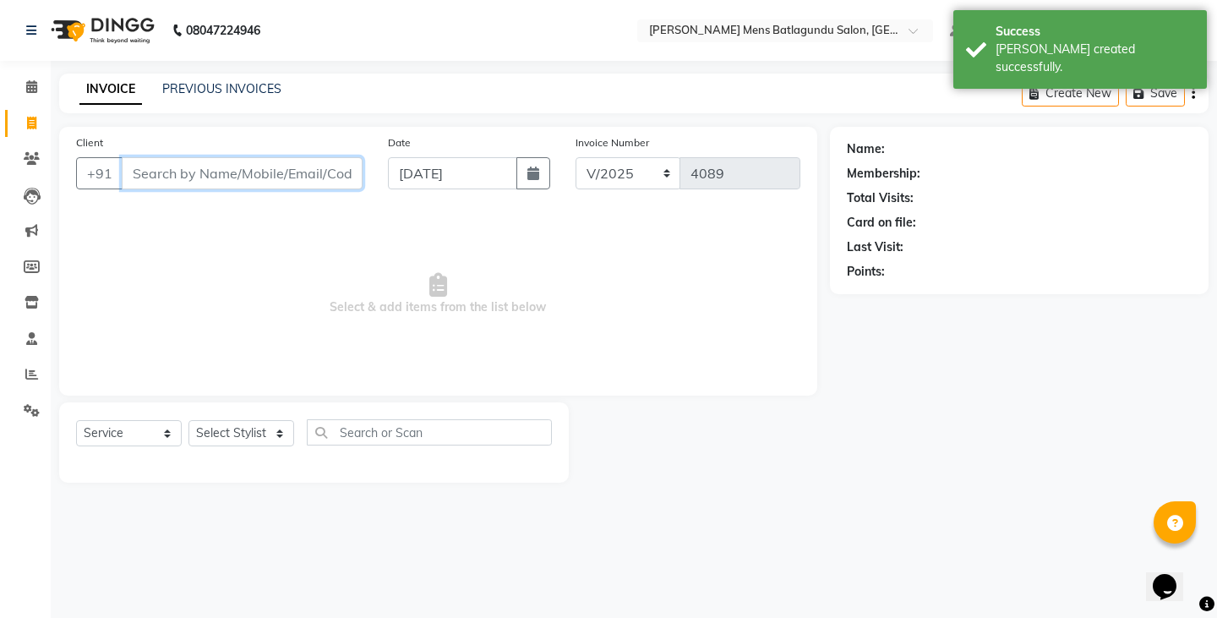
click at [287, 167] on input "Client" at bounding box center [242, 173] width 241 height 32
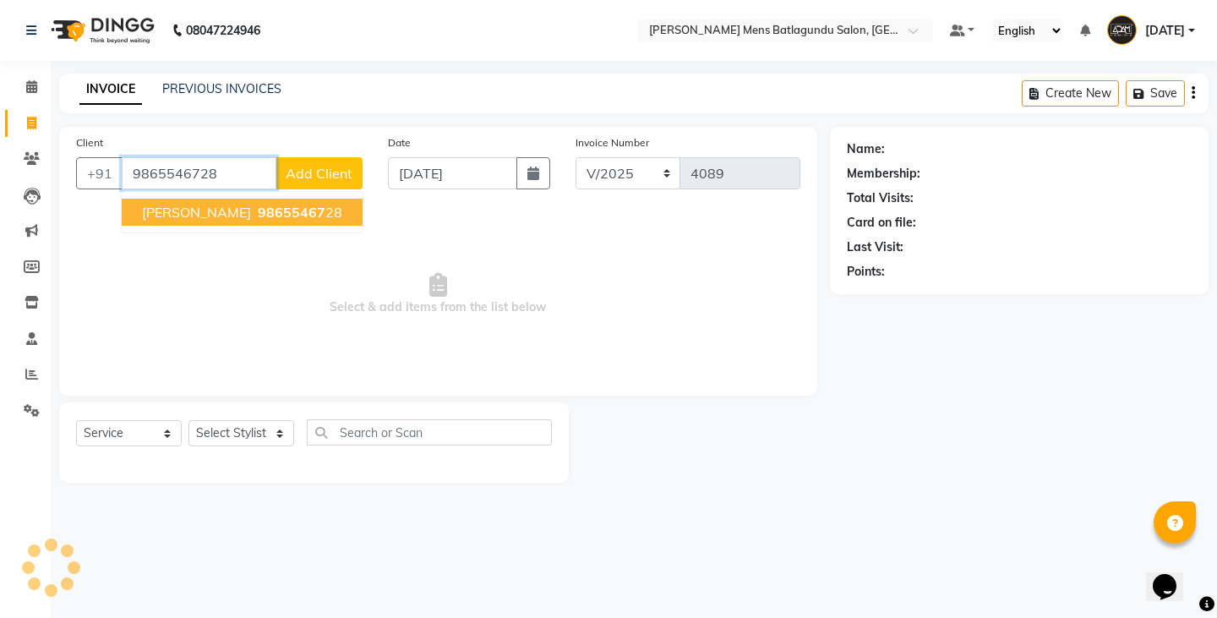
type input "9865546728"
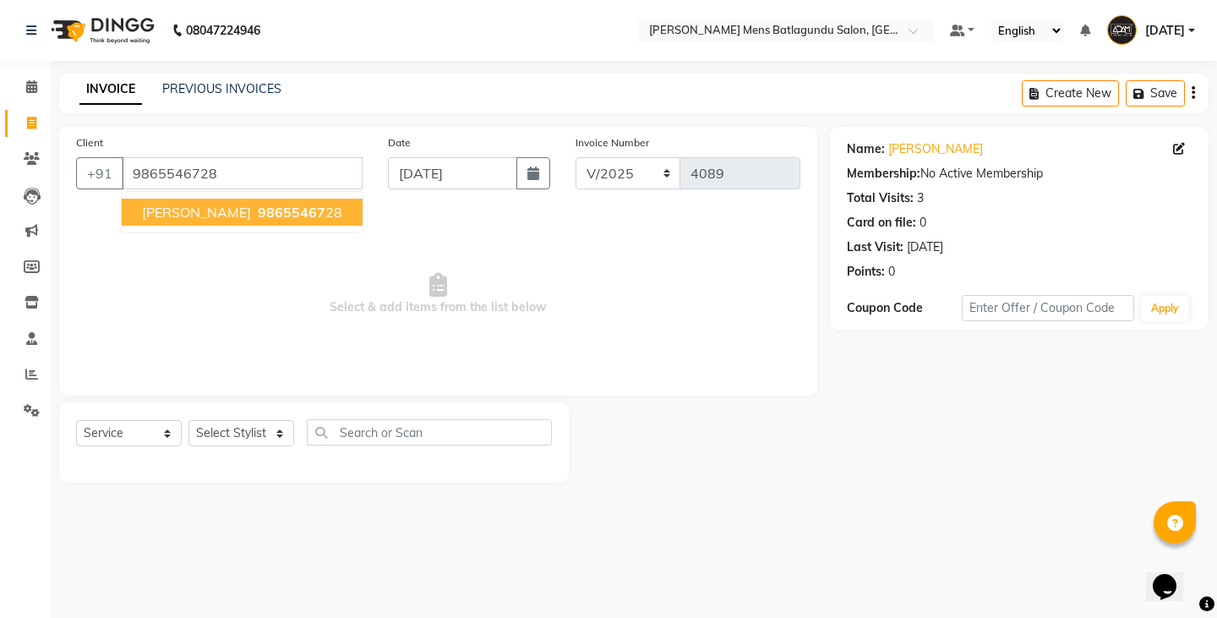
click at [258, 216] on span "98655467" at bounding box center [292, 212] width 68 height 17
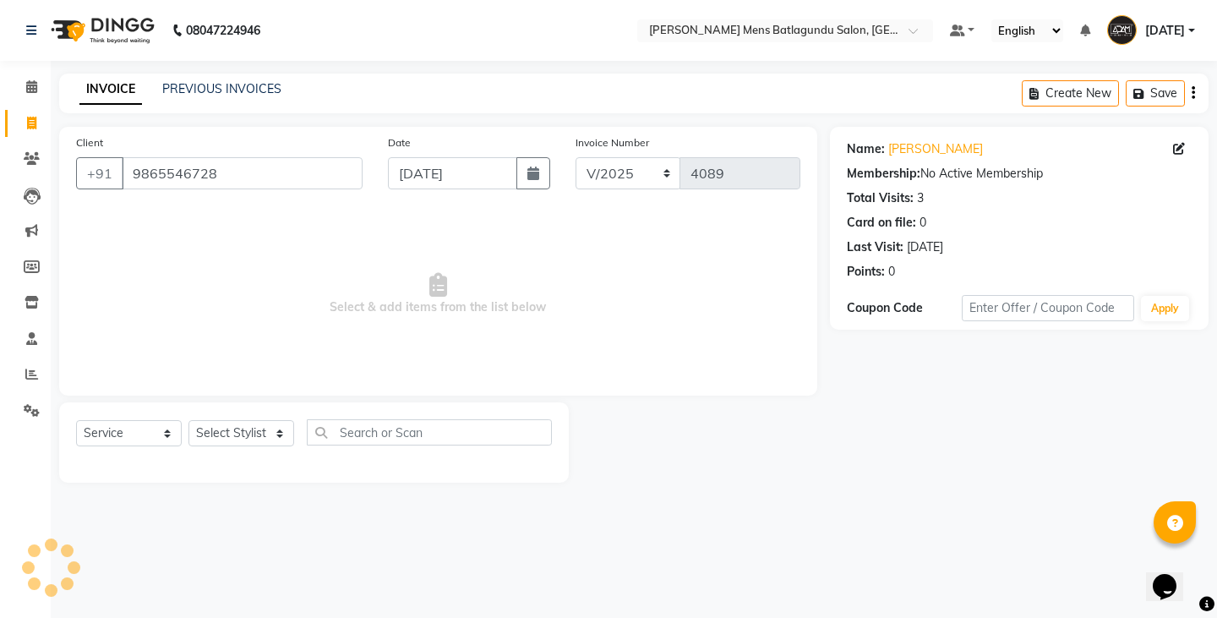
click at [234, 419] on div "Select Service Product Membership Package Voucher Prepaid Gift Card Select Styl…" at bounding box center [314, 439] width 476 height 40
click at [234, 428] on select "Select Stylist Admin [PERSON_NAME][DATE] SAHIB [PERSON_NAME]" at bounding box center [241, 433] width 106 height 26
select select "78653"
click at [188, 420] on select "Select Stylist Admin [PERSON_NAME][DATE] SAHIB [PERSON_NAME]" at bounding box center [241, 433] width 106 height 26
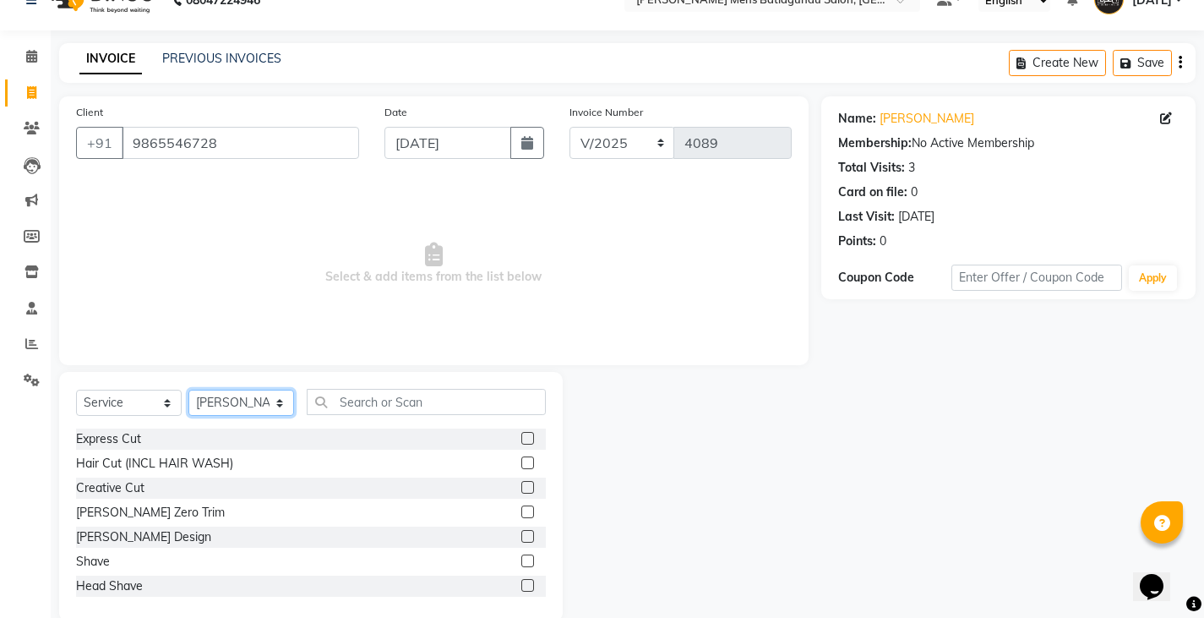
scroll to position [59, 0]
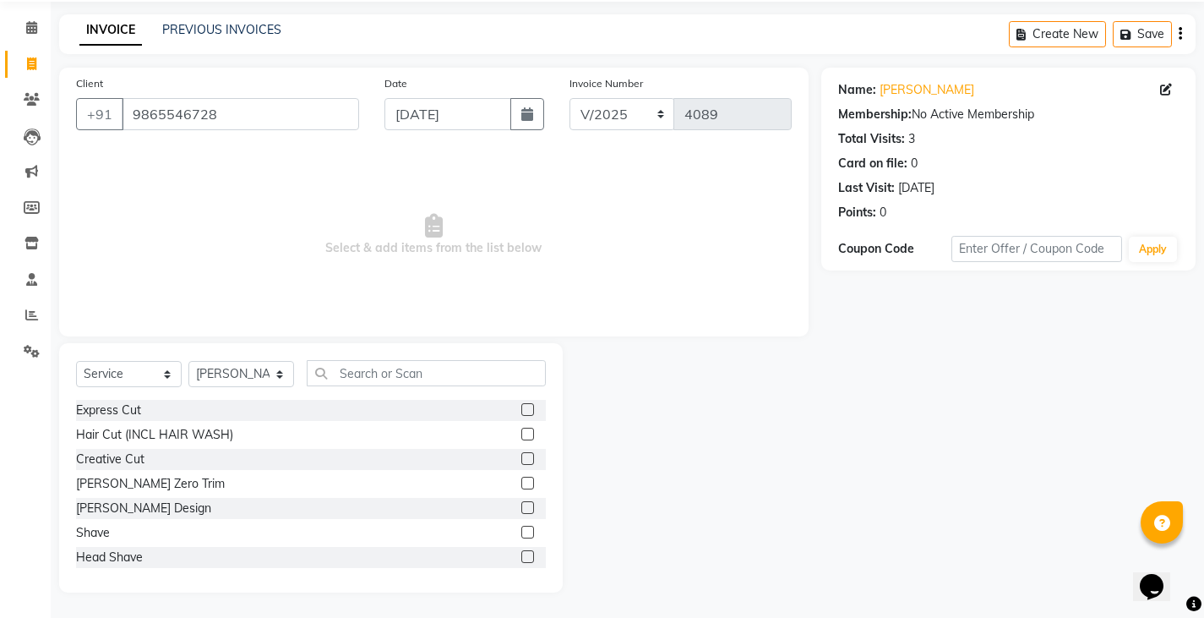
click at [522, 409] on label at bounding box center [528, 409] width 13 height 13
click at [522, 409] on input "checkbox" at bounding box center [527, 410] width 11 height 11
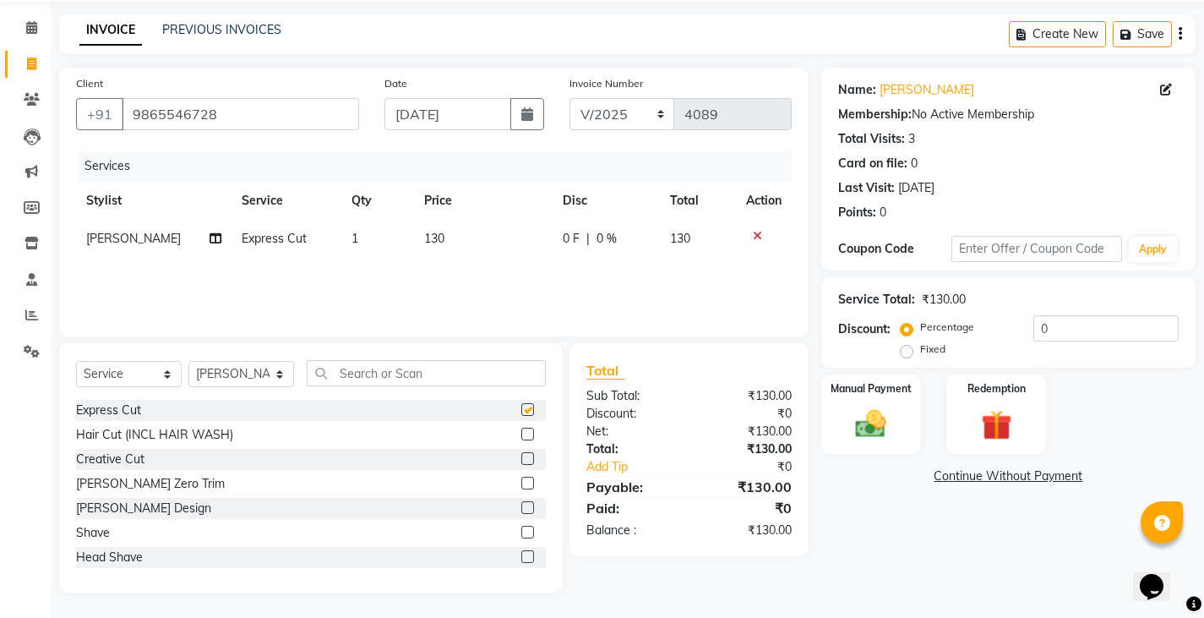
checkbox input "false"
click at [762, 236] on div at bounding box center [764, 236] width 36 height 12
click at [753, 238] on icon at bounding box center [757, 236] width 9 height 12
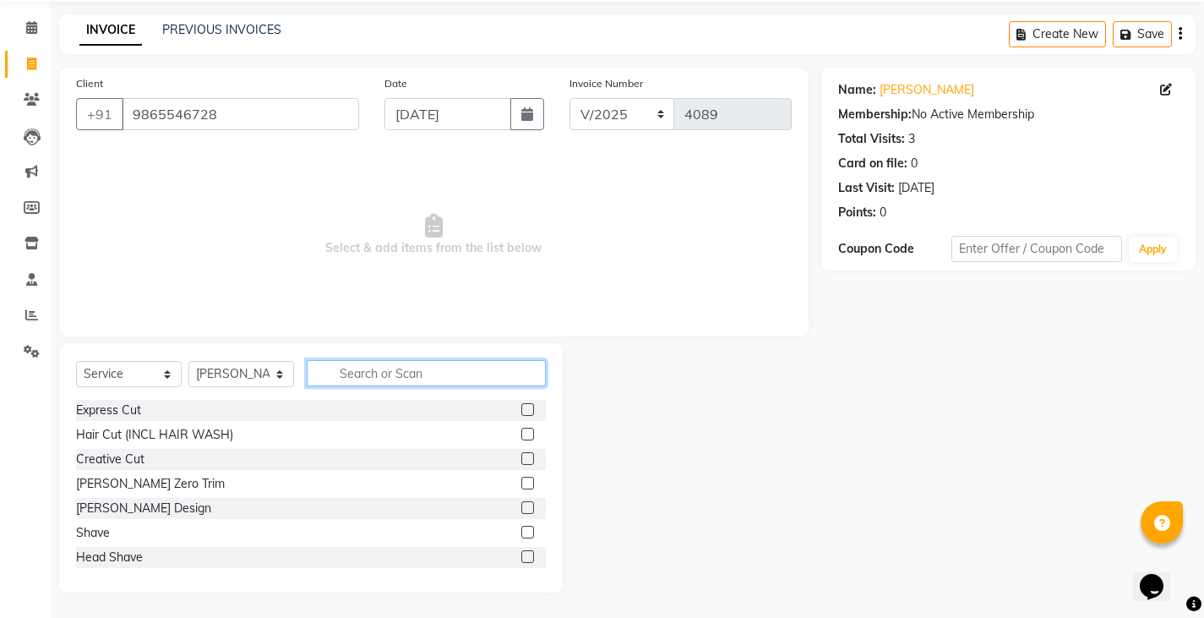
click at [388, 362] on input "text" at bounding box center [426, 373] width 239 height 26
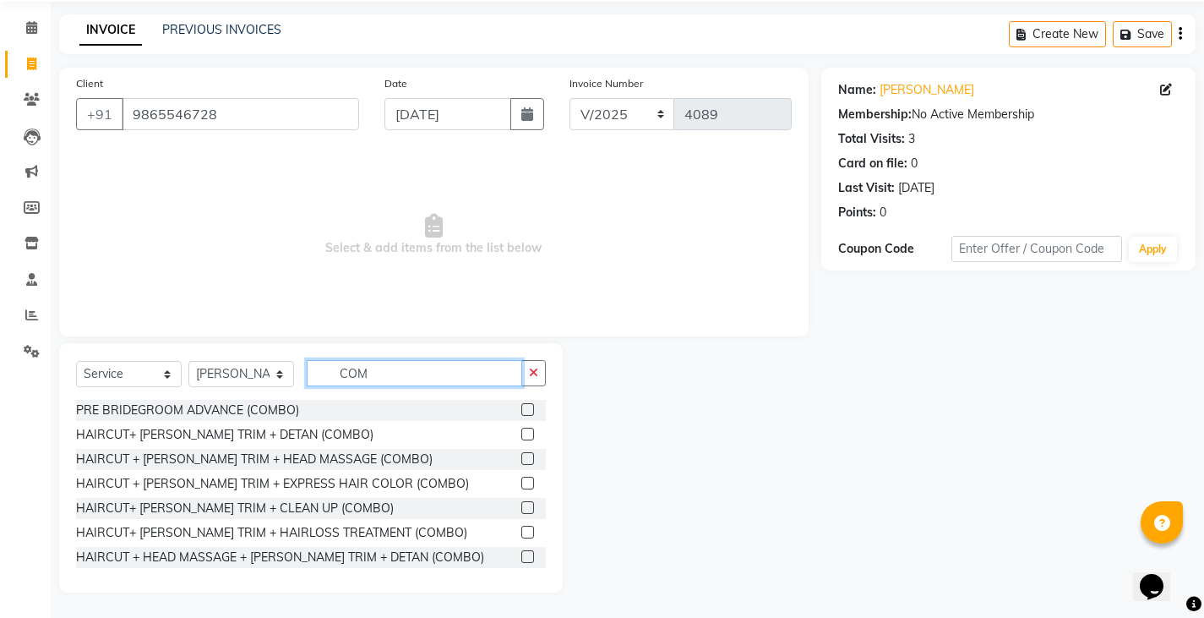
type input "COM"
click at [522, 434] on label at bounding box center [528, 434] width 13 height 13
click at [522, 434] on input "checkbox" at bounding box center [527, 434] width 11 height 11
checkbox input "true"
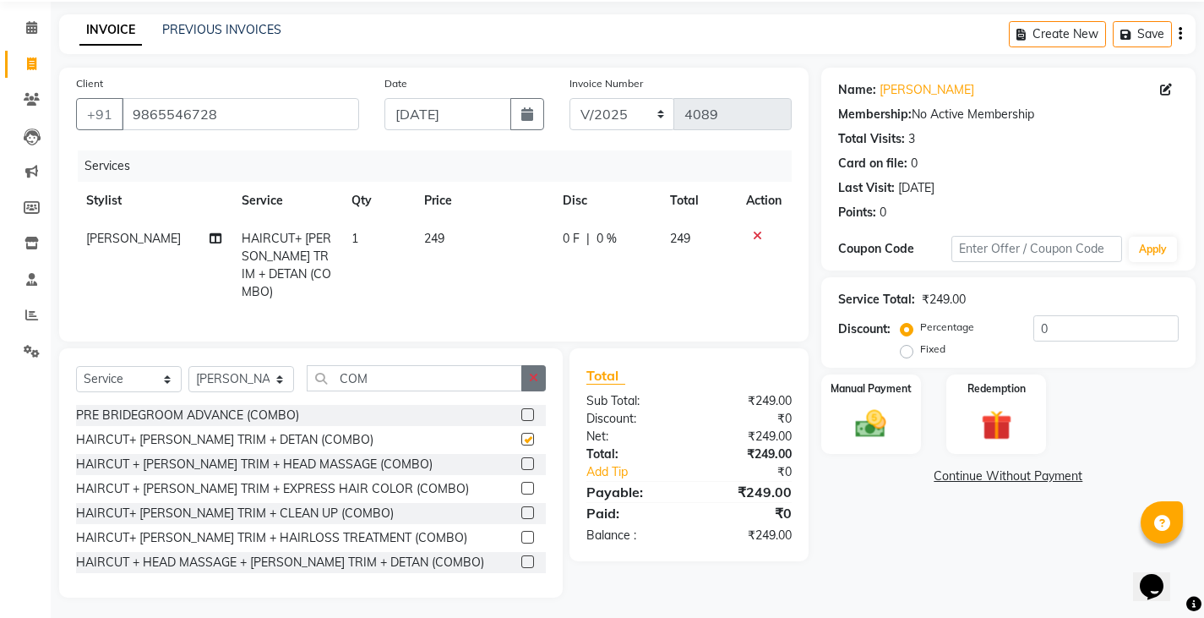
click at [534, 379] on button "button" at bounding box center [534, 378] width 25 height 26
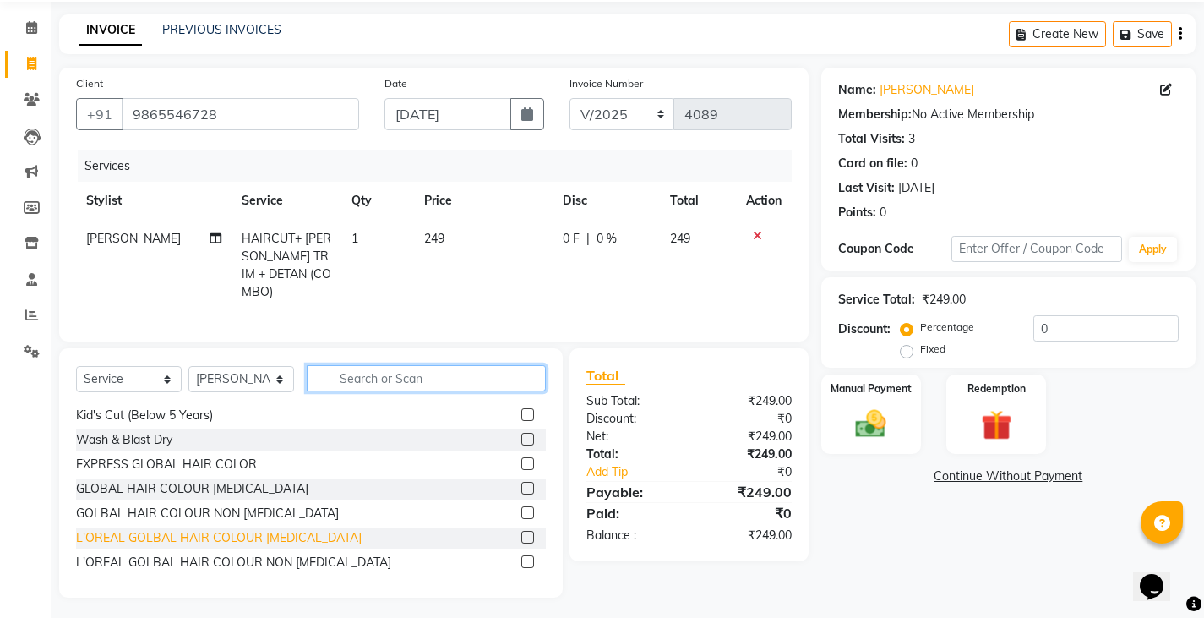
scroll to position [211, 0]
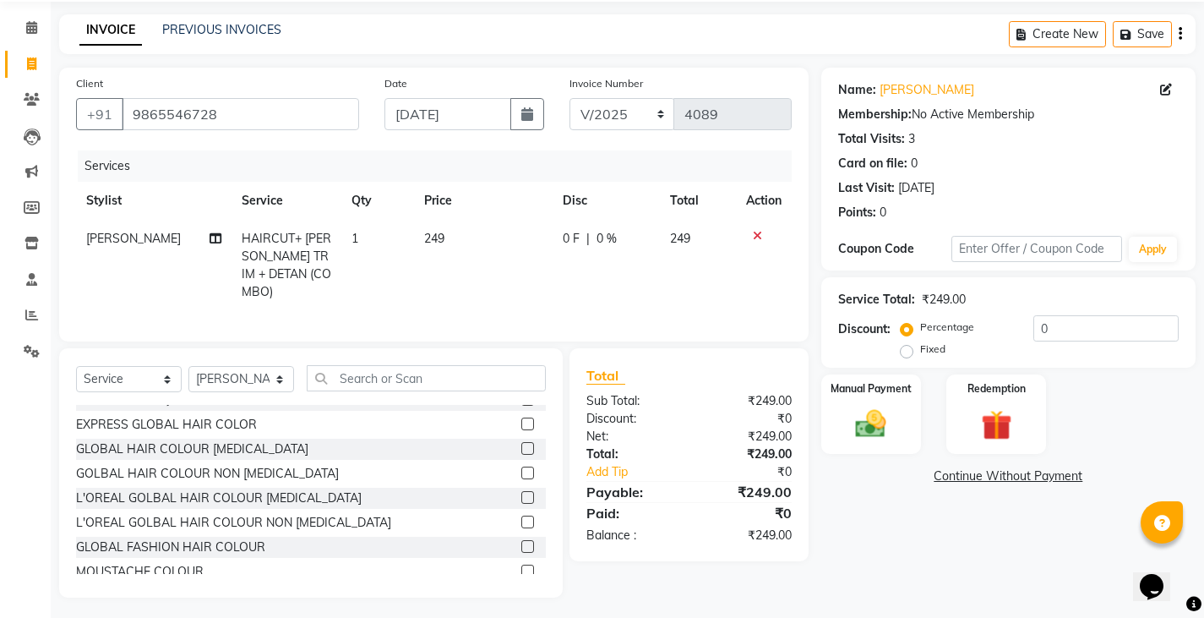
click at [522, 494] on label at bounding box center [528, 497] width 13 height 13
click at [522, 494] on input "checkbox" at bounding box center [527, 498] width 11 height 11
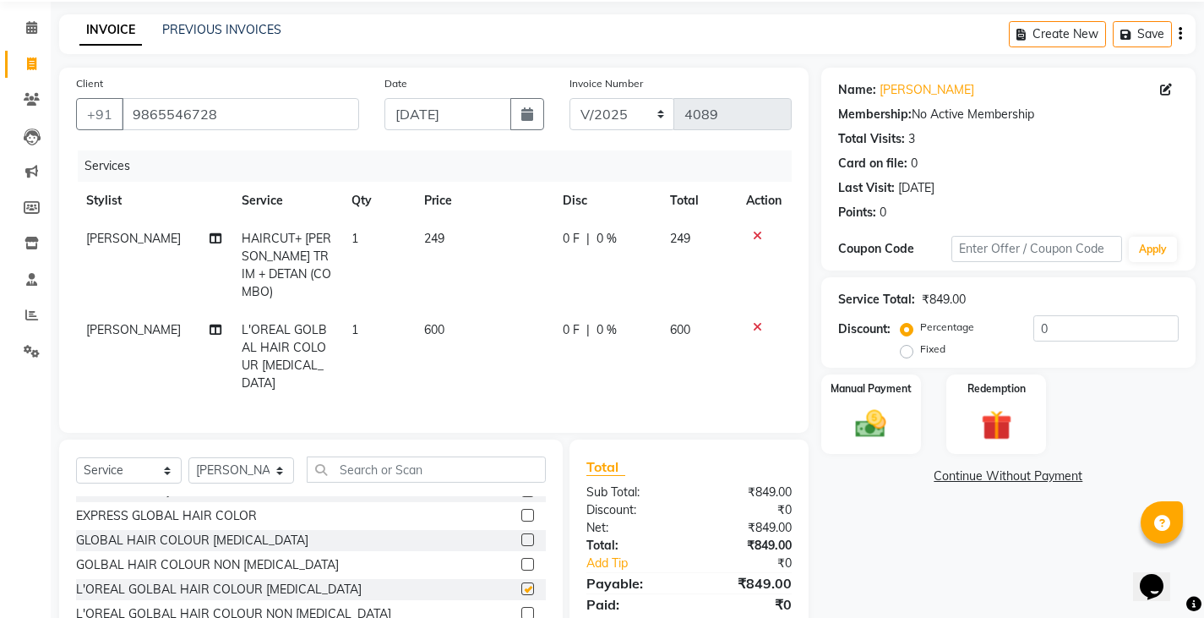
checkbox input "false"
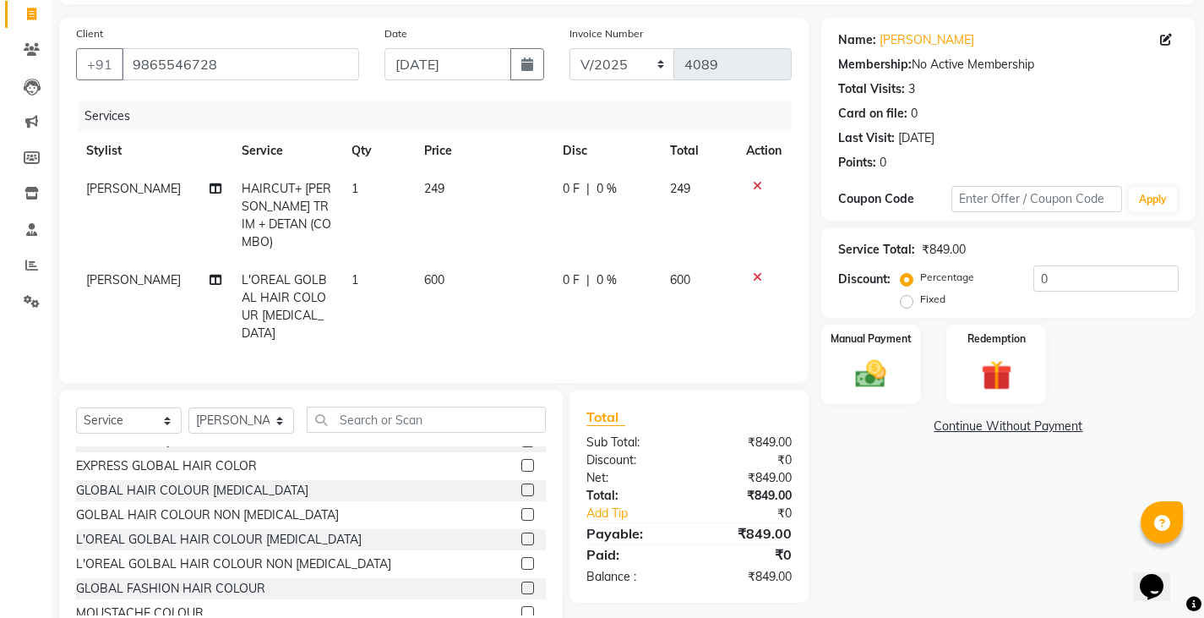
scroll to position [133, 0]
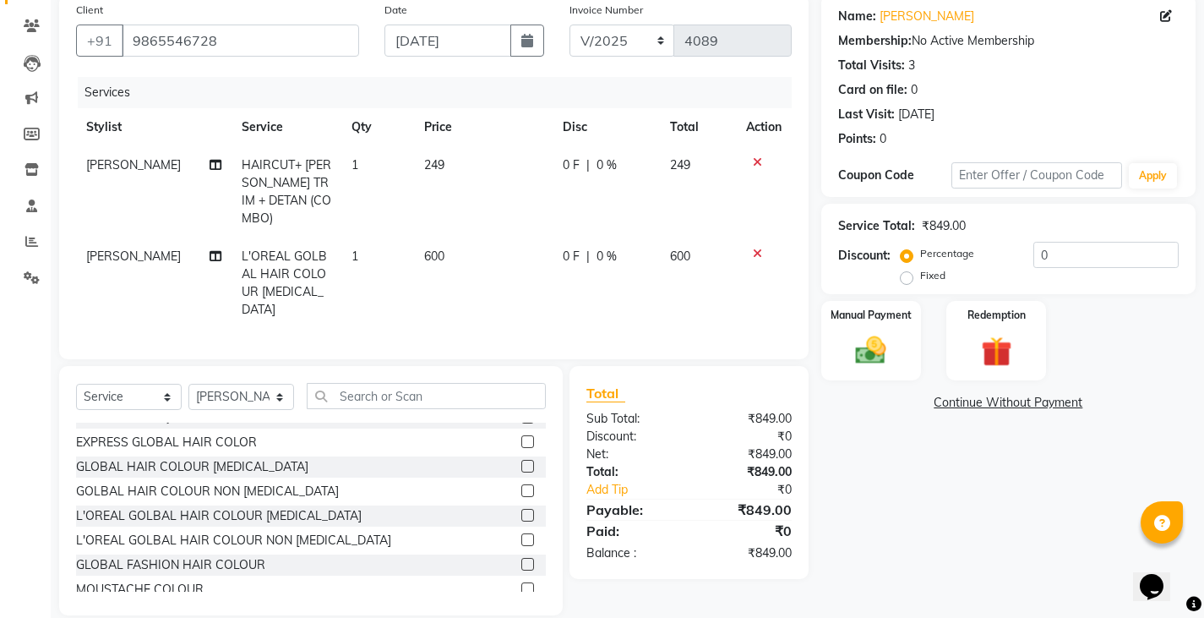
click at [866, 531] on div "Name: [PERSON_NAME] Membership: No Active Membership Total Visits: 3 Card on fi…" at bounding box center [1015, 304] width 387 height 621
click at [522, 533] on label at bounding box center [528, 539] width 13 height 13
click at [522, 535] on input "checkbox" at bounding box center [527, 540] width 11 height 11
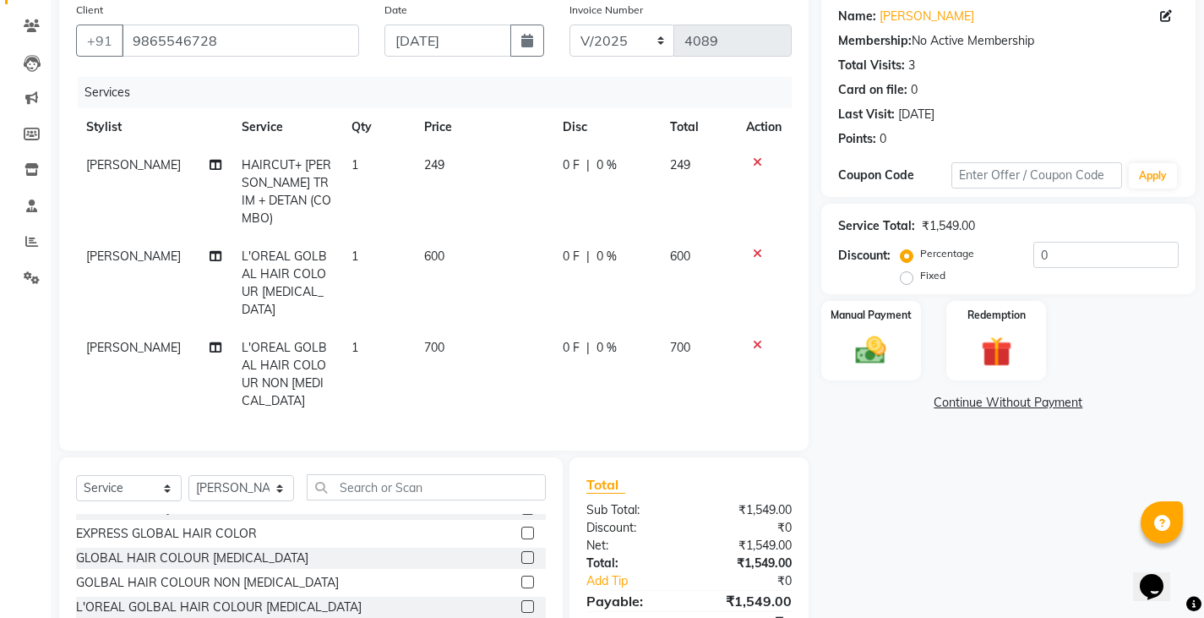
checkbox input "false"
click at [758, 248] on icon at bounding box center [757, 254] width 9 height 12
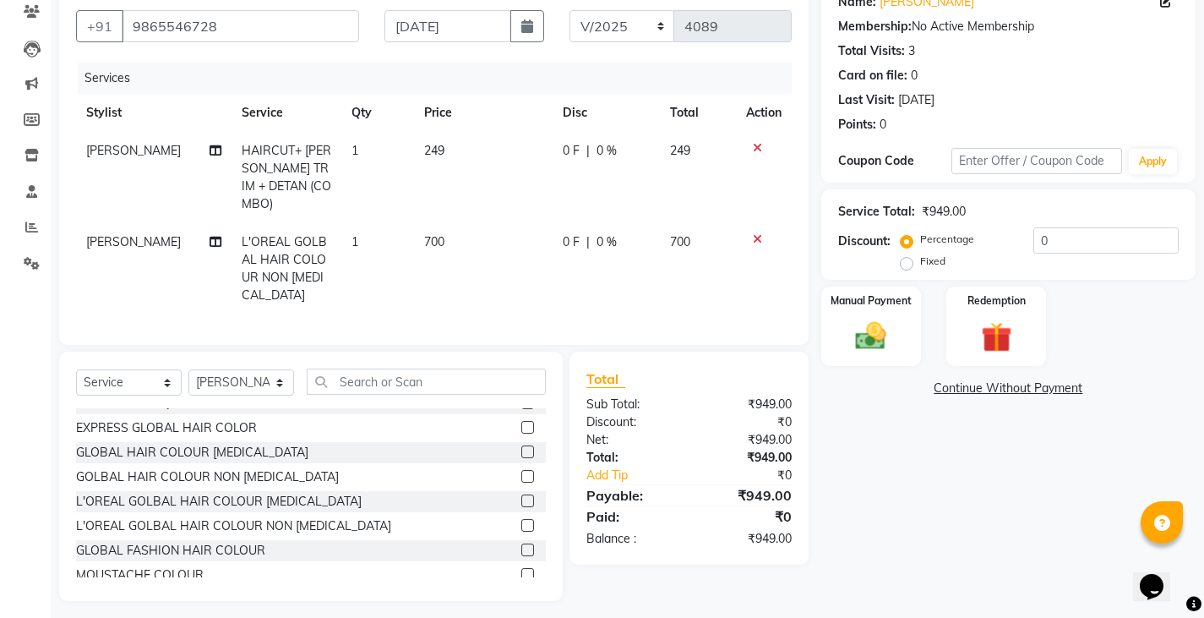
scroll to position [150, 0]
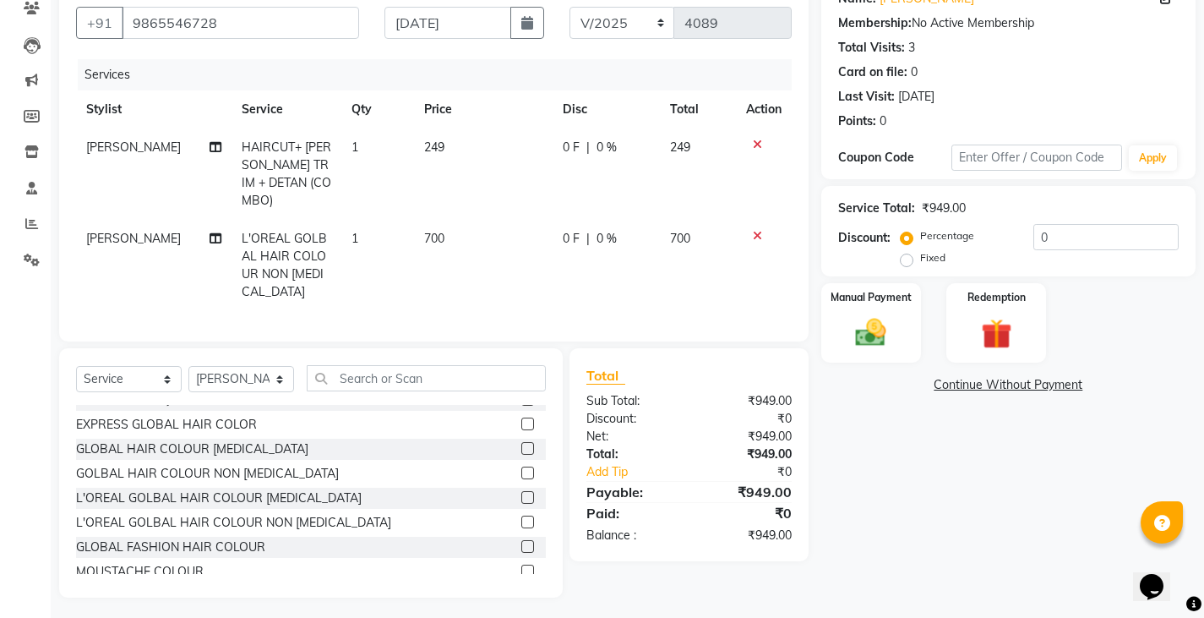
click at [848, 448] on div "Name: [PERSON_NAME] Membership: No Active Membership Total Visits: 3 Card on fi…" at bounding box center [1015, 286] width 387 height 621
click at [852, 324] on img at bounding box center [871, 332] width 52 height 36
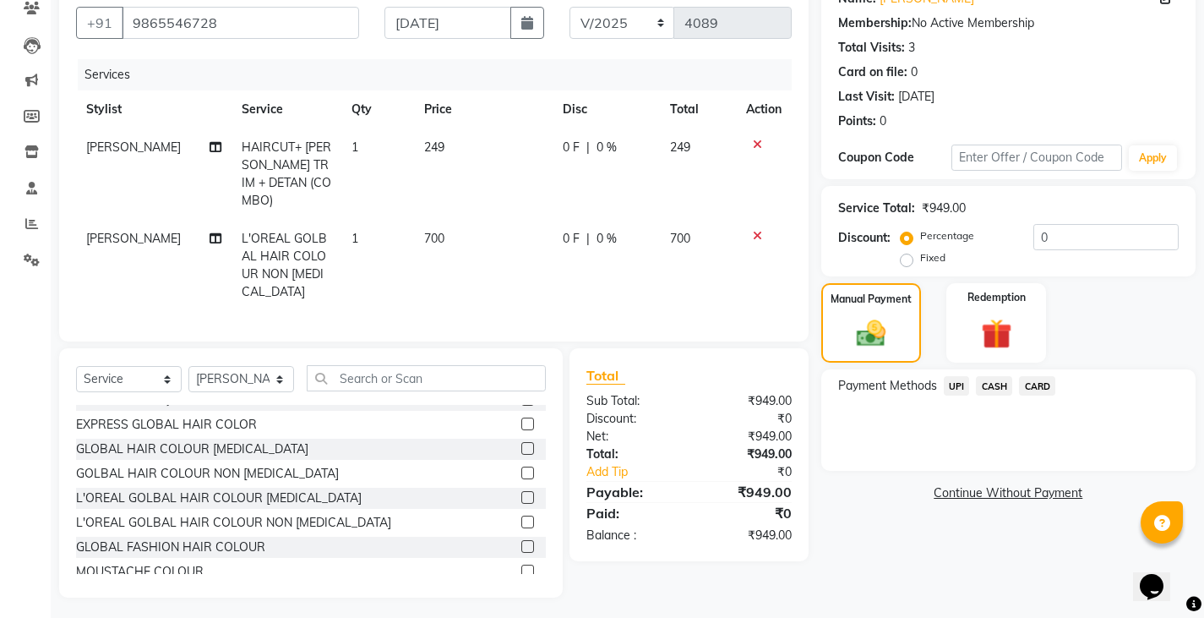
click at [953, 388] on span "UPI" at bounding box center [957, 385] width 26 height 19
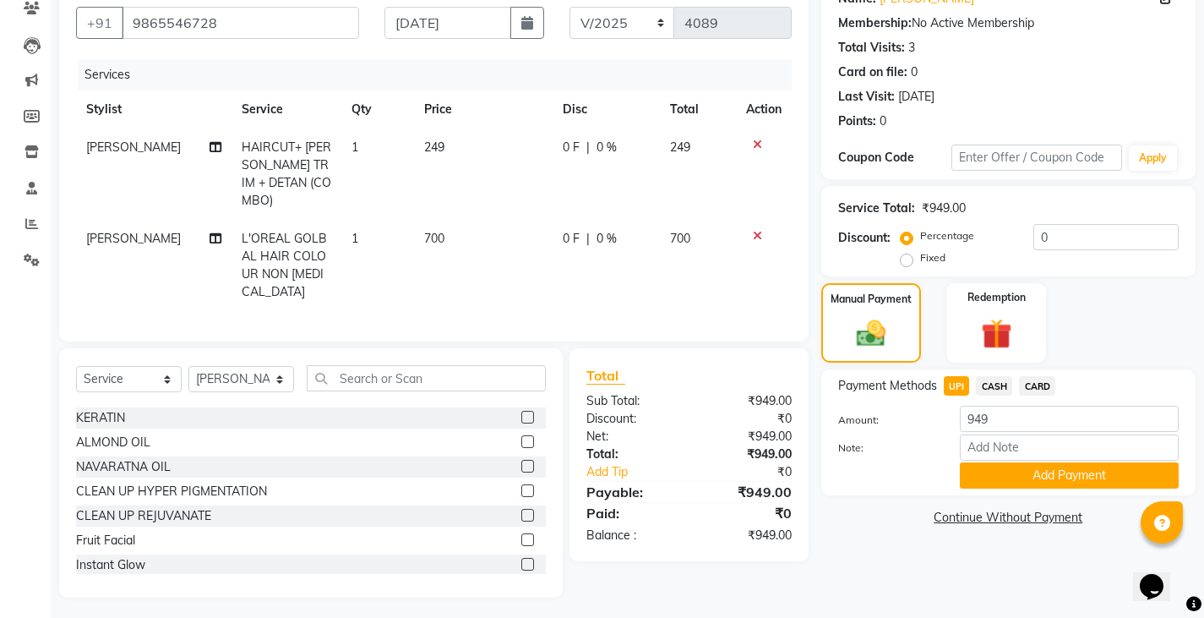
scroll to position [803, 0]
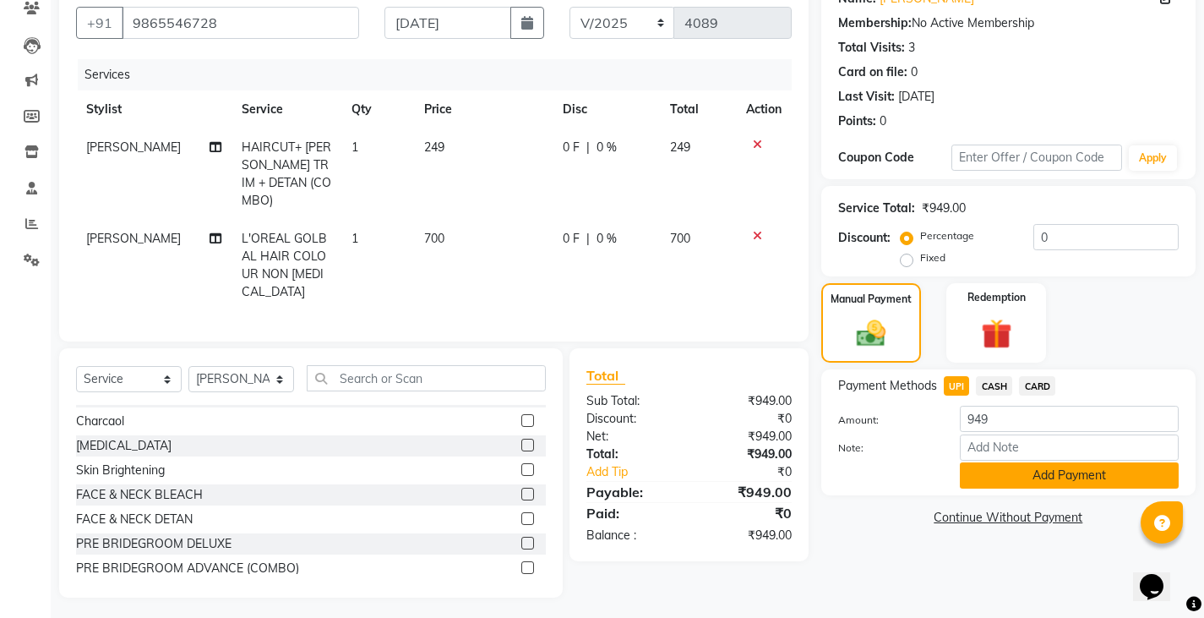
click at [1007, 479] on button "Add Payment" at bounding box center [1069, 475] width 219 height 26
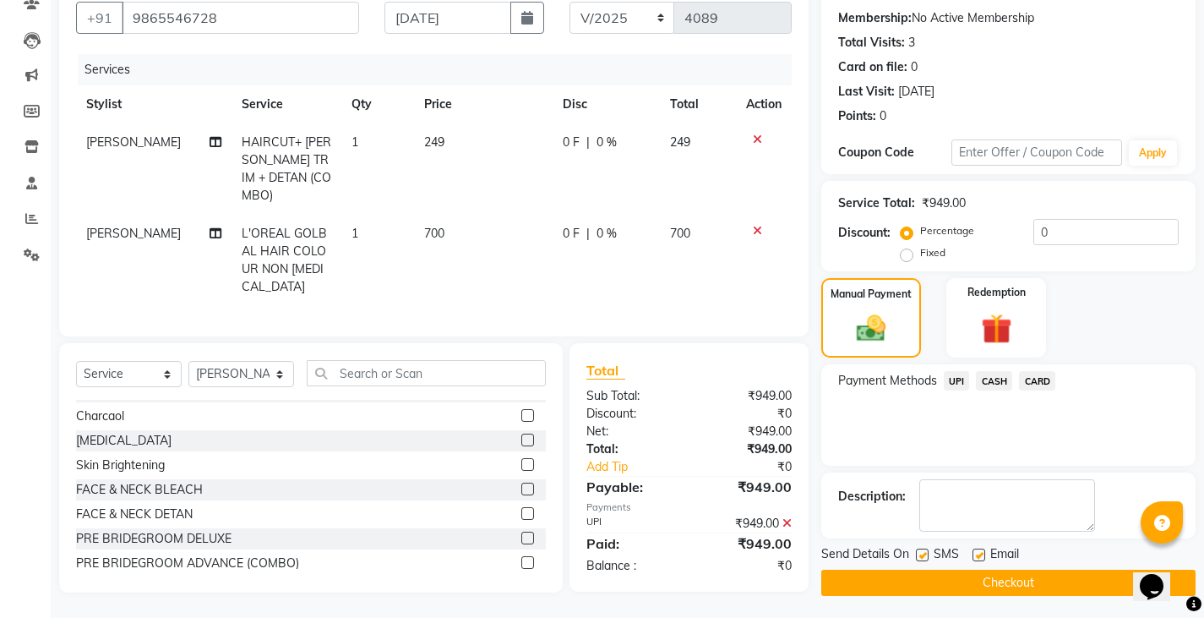
scroll to position [159, 0]
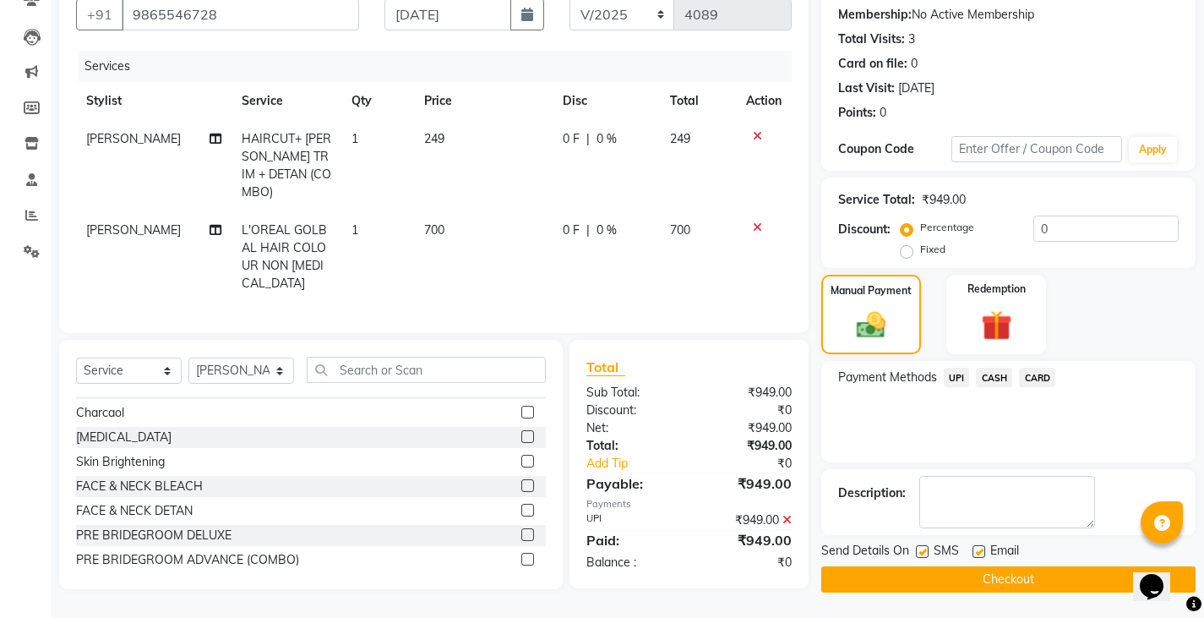
click at [938, 573] on button "Checkout" at bounding box center [1009, 579] width 374 height 26
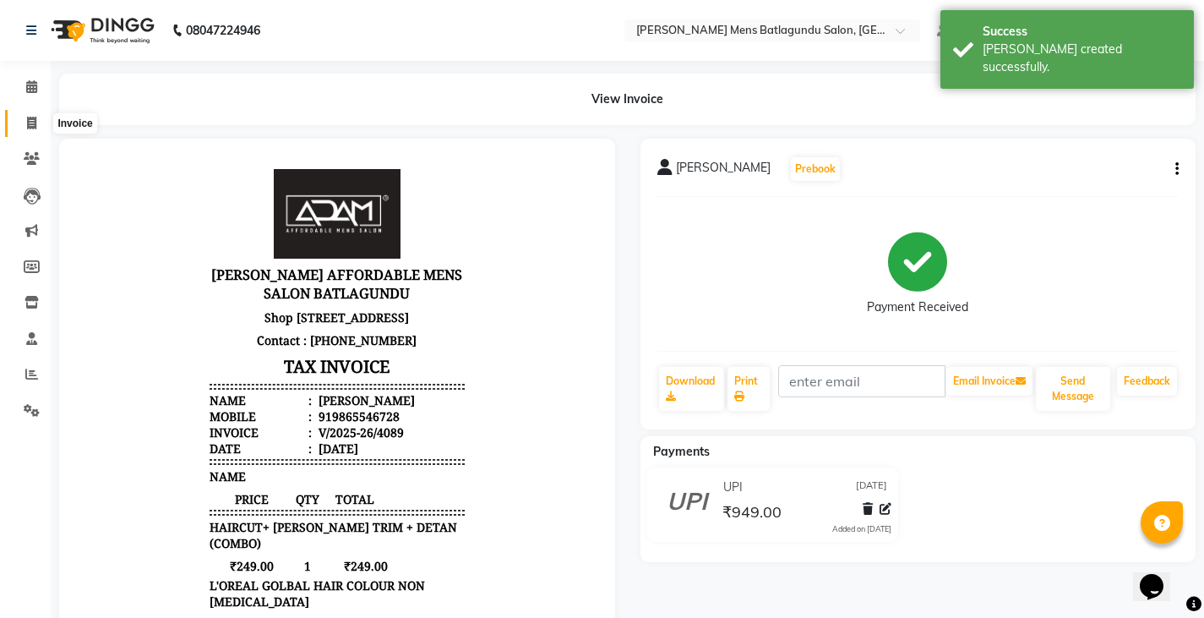
click at [27, 123] on icon at bounding box center [31, 123] width 9 height 13
select select "service"
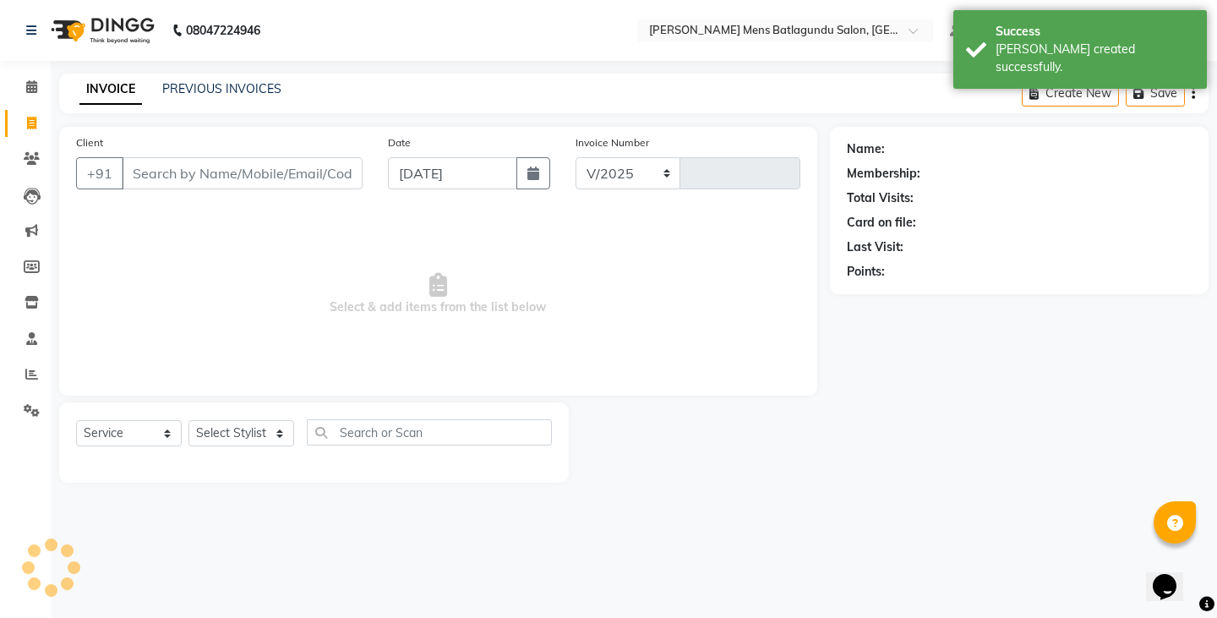
select select "8213"
type input "4090"
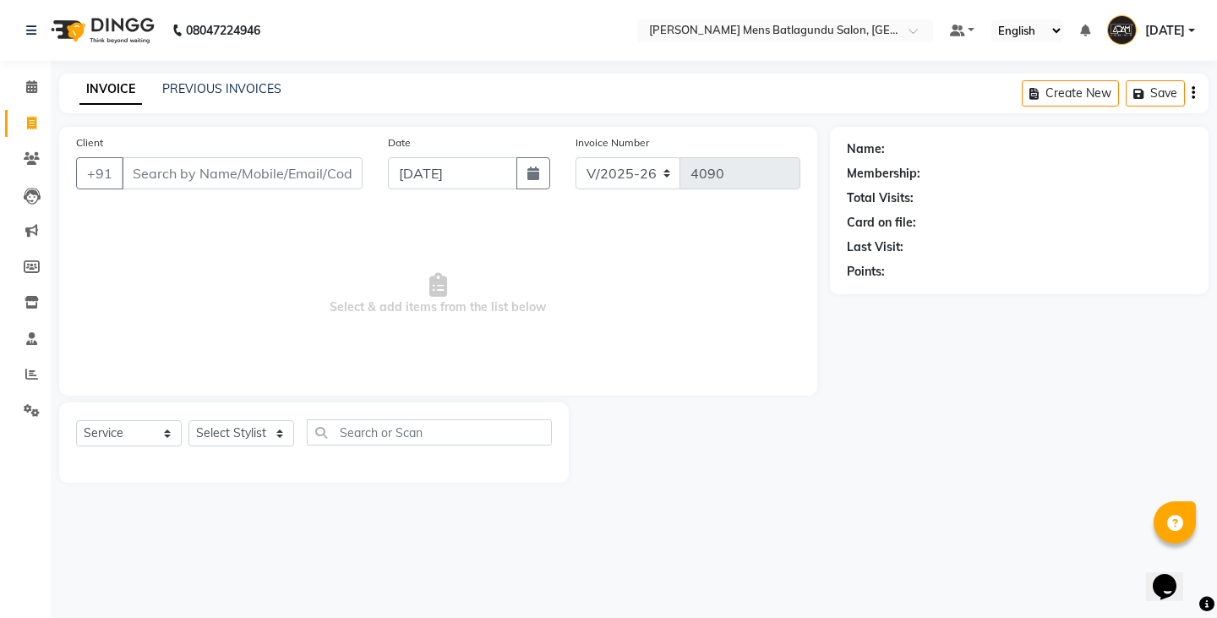
click at [245, 172] on input "Client" at bounding box center [242, 173] width 241 height 32
click at [437, 170] on input "[DATE]" at bounding box center [452, 173] width 129 height 32
select select "9"
select select "2025"
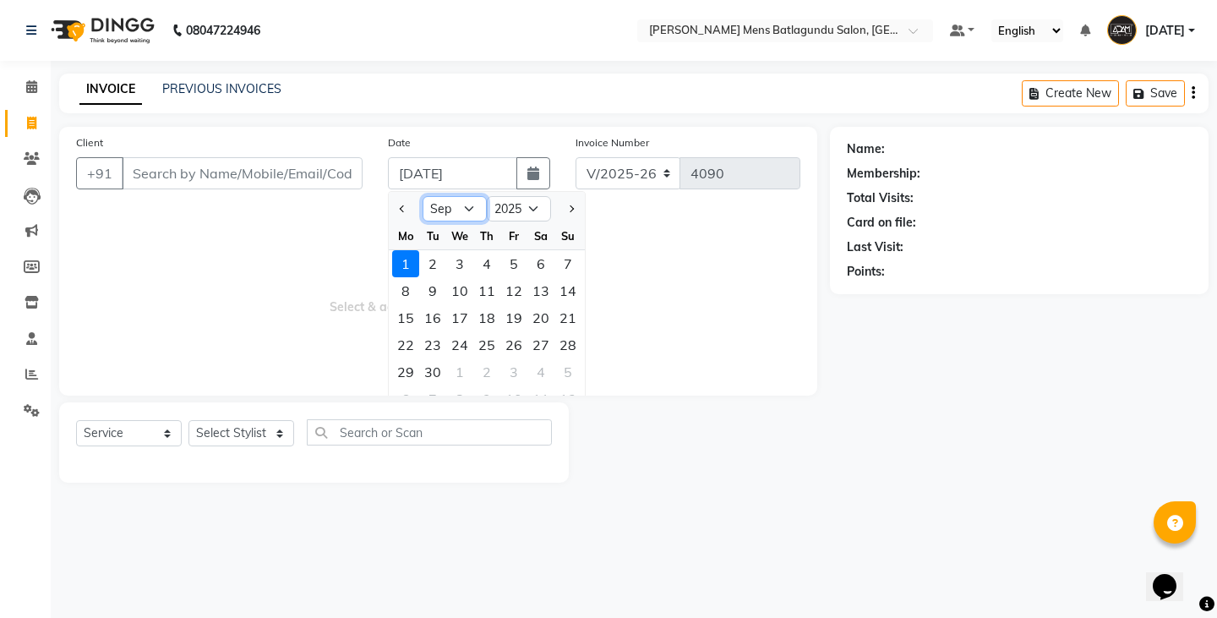
click at [465, 210] on select "Jan Feb Mar Apr May Jun [DATE] Aug Sep Oct Nov Dec" at bounding box center [455, 208] width 64 height 25
select select "8"
click at [423, 196] on select "Jan Feb Mar Apr May Jun [DATE] Aug Sep Oct Nov Dec" at bounding box center [455, 208] width 64 height 25
click at [569, 374] on div "31" at bounding box center [567, 371] width 27 height 27
type input "[DATE]"
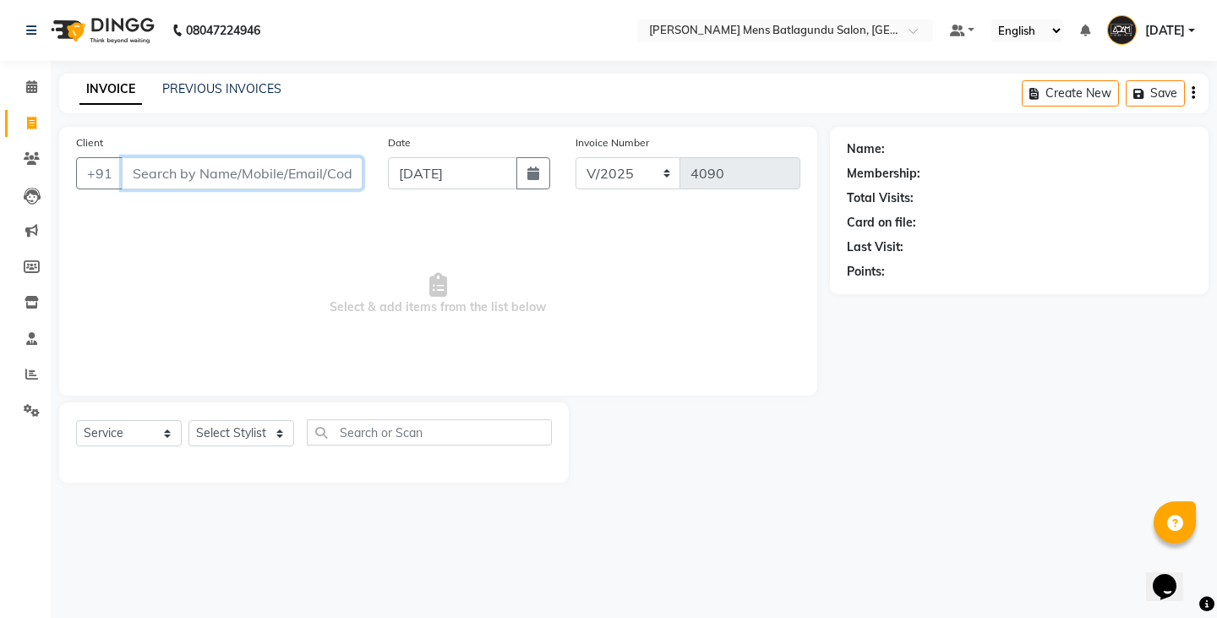
click at [283, 173] on input "Client" at bounding box center [242, 173] width 241 height 32
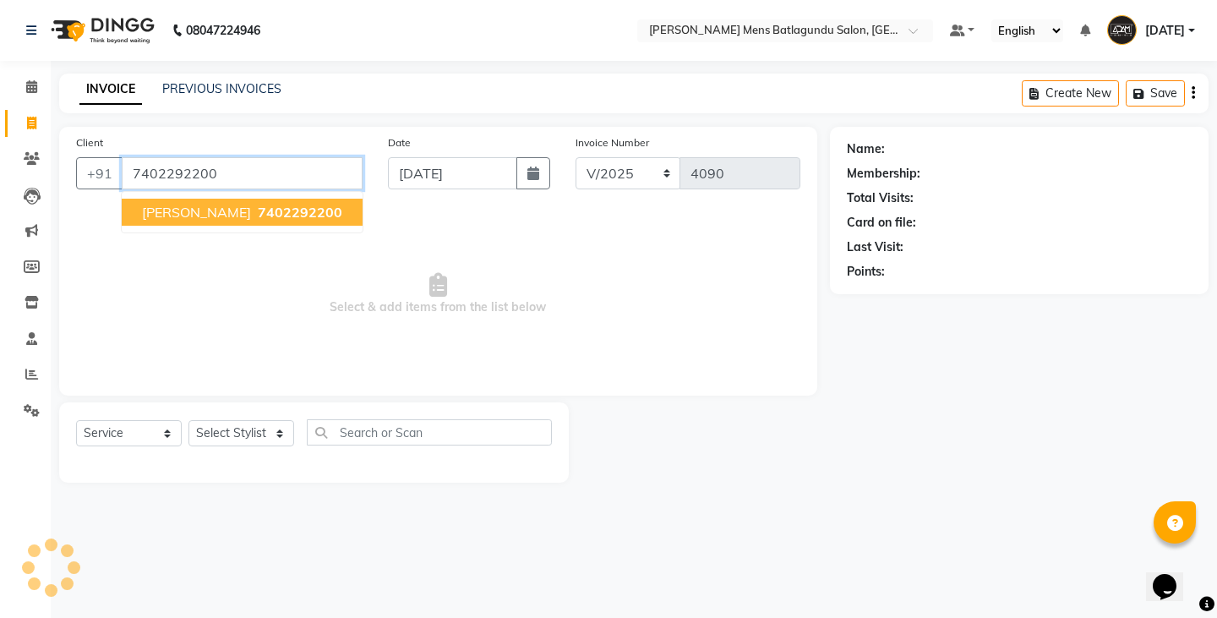
click at [213, 192] on ngb-typeahead-window "[PERSON_NAME] 7402292200" at bounding box center [242, 212] width 243 height 42
type input "7402292200"
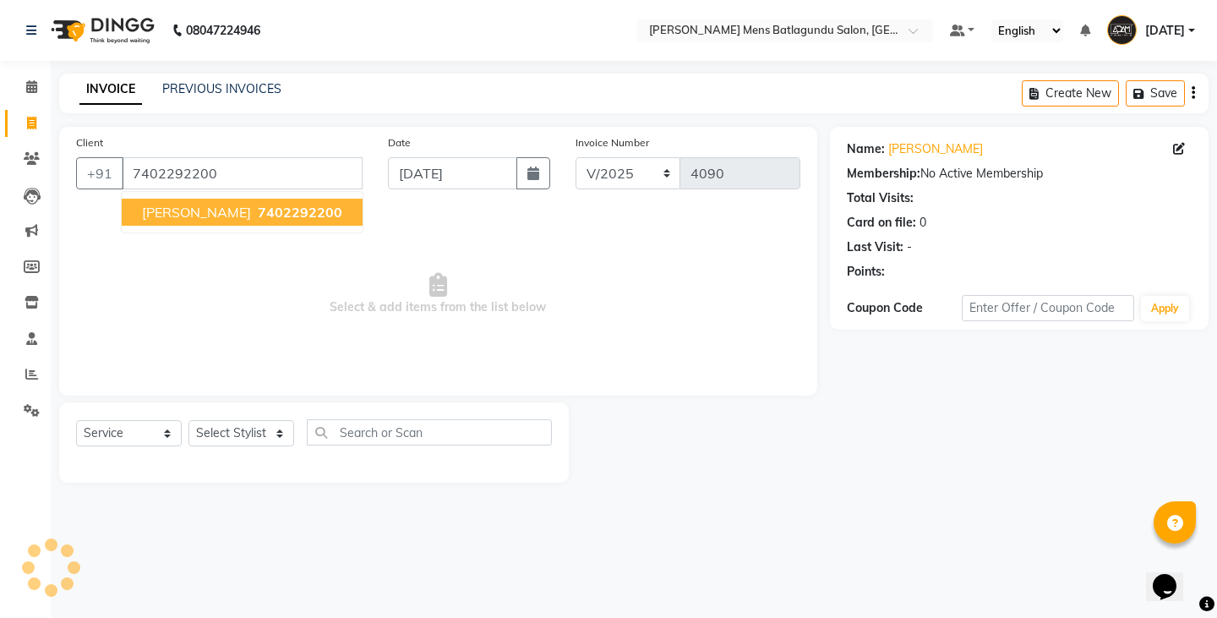
click at [199, 217] on span "[PERSON_NAME]" at bounding box center [196, 212] width 109 height 17
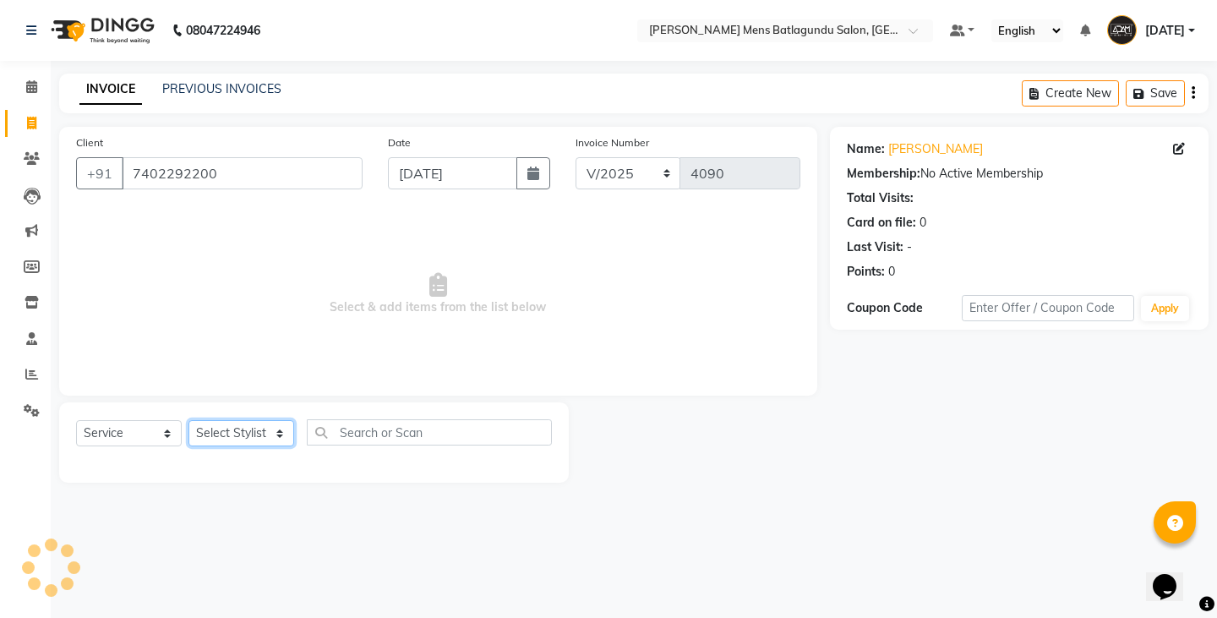
click at [242, 431] on select "Select Stylist Admin [PERSON_NAME][DATE] SAHIB [PERSON_NAME]" at bounding box center [241, 433] width 106 height 26
select select "84061"
click at [188, 420] on select "Select Stylist Admin [PERSON_NAME][DATE] SAHIB [PERSON_NAME]" at bounding box center [241, 433] width 106 height 26
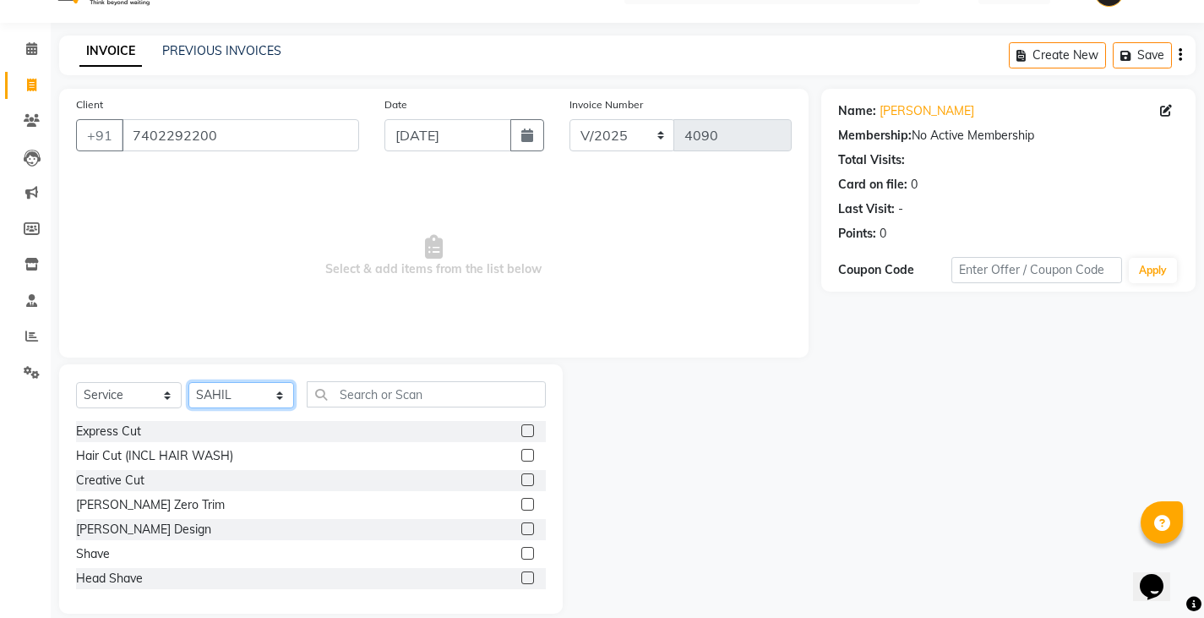
scroll to position [59, 0]
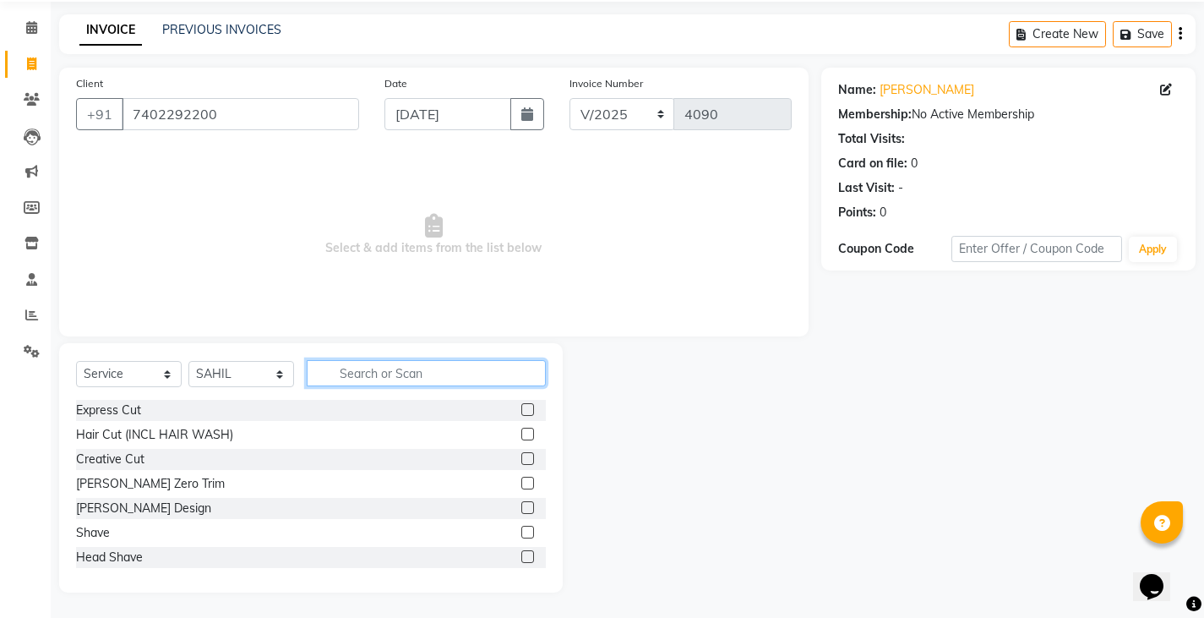
click at [484, 374] on input "text" at bounding box center [426, 373] width 239 height 26
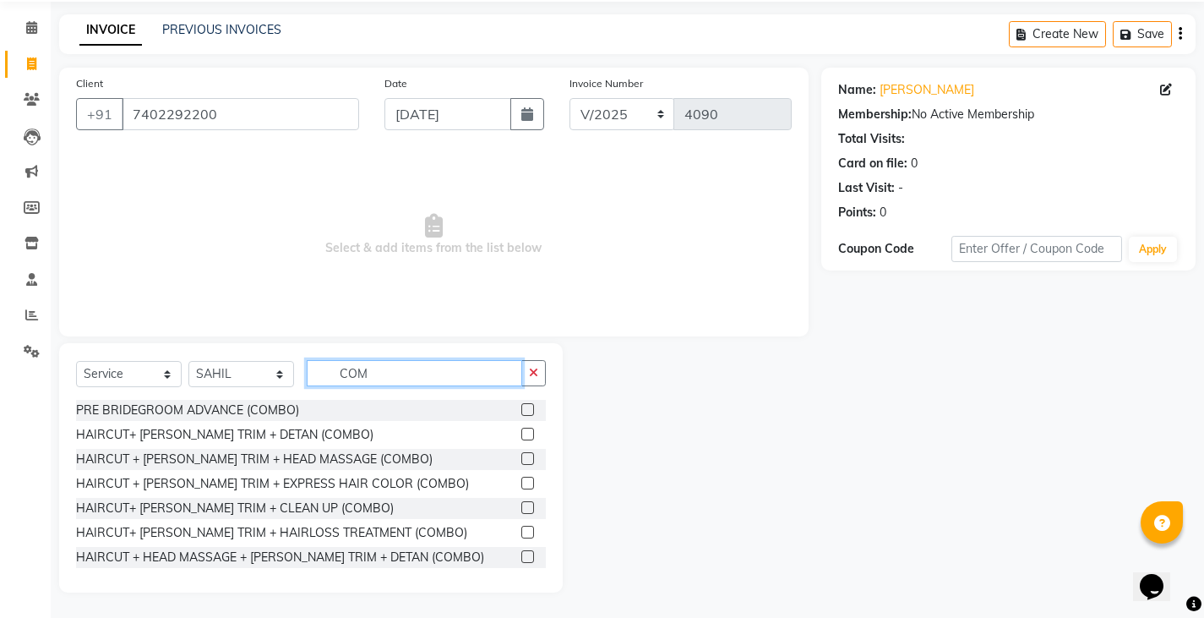
type input "COM"
click at [522, 504] on label at bounding box center [528, 507] width 13 height 13
click at [522, 504] on input "checkbox" at bounding box center [527, 508] width 11 height 11
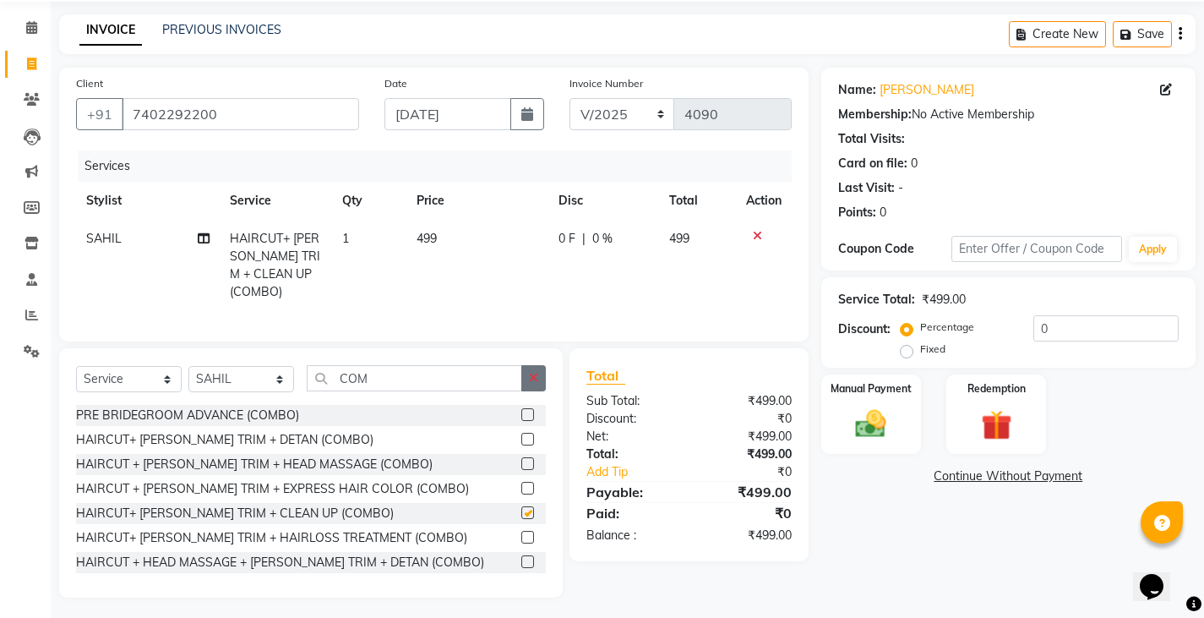
checkbox input "false"
click at [533, 379] on button "button" at bounding box center [534, 378] width 25 height 26
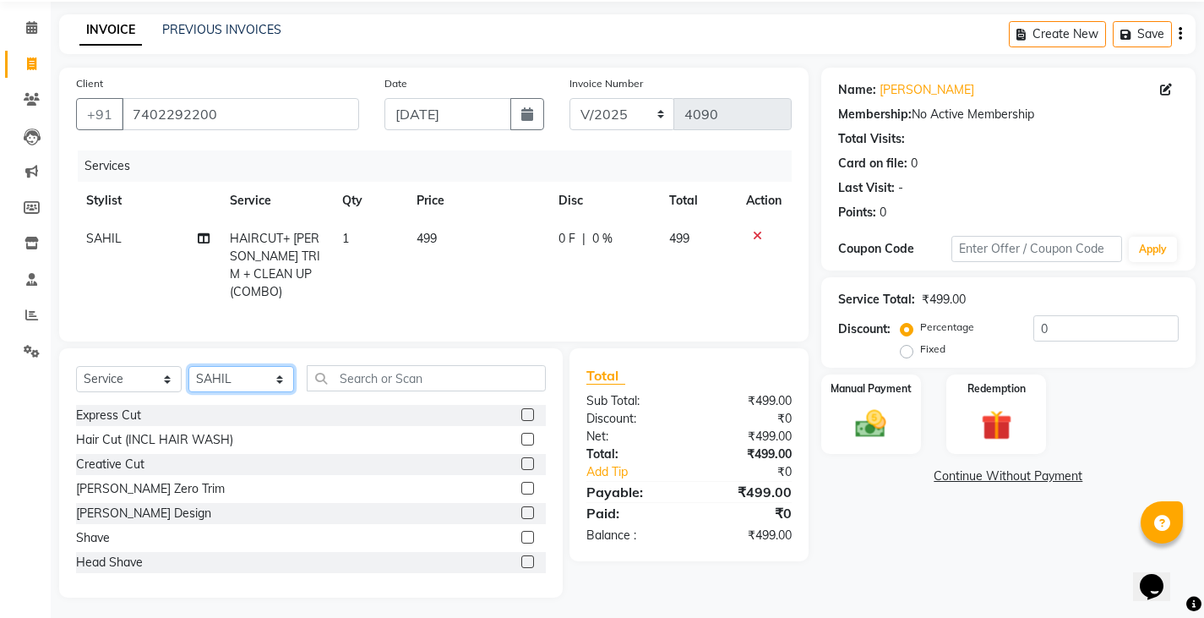
drag, startPoint x: 216, startPoint y: 377, endPoint x: 216, endPoint y: 386, distance: 9.3
click at [216, 377] on select "Select Stylist Admin [PERSON_NAME][DATE] SAHIB [PERSON_NAME]" at bounding box center [241, 379] width 106 height 26
select select "89172"
click at [188, 366] on select "Select Stylist Admin [PERSON_NAME][DATE] SAHIB [PERSON_NAME]" at bounding box center [241, 379] width 106 height 26
click at [436, 380] on input "text" at bounding box center [426, 378] width 239 height 26
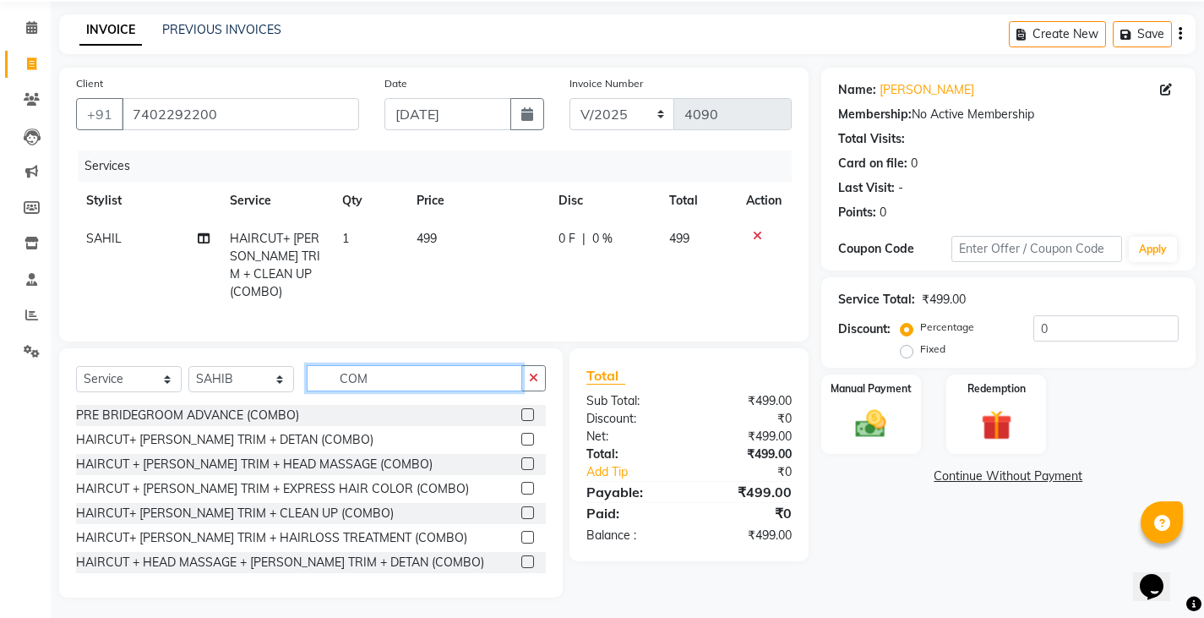
type input "COM"
click at [522, 511] on label at bounding box center [528, 512] width 13 height 13
click at [522, 511] on input "checkbox" at bounding box center [527, 513] width 11 height 11
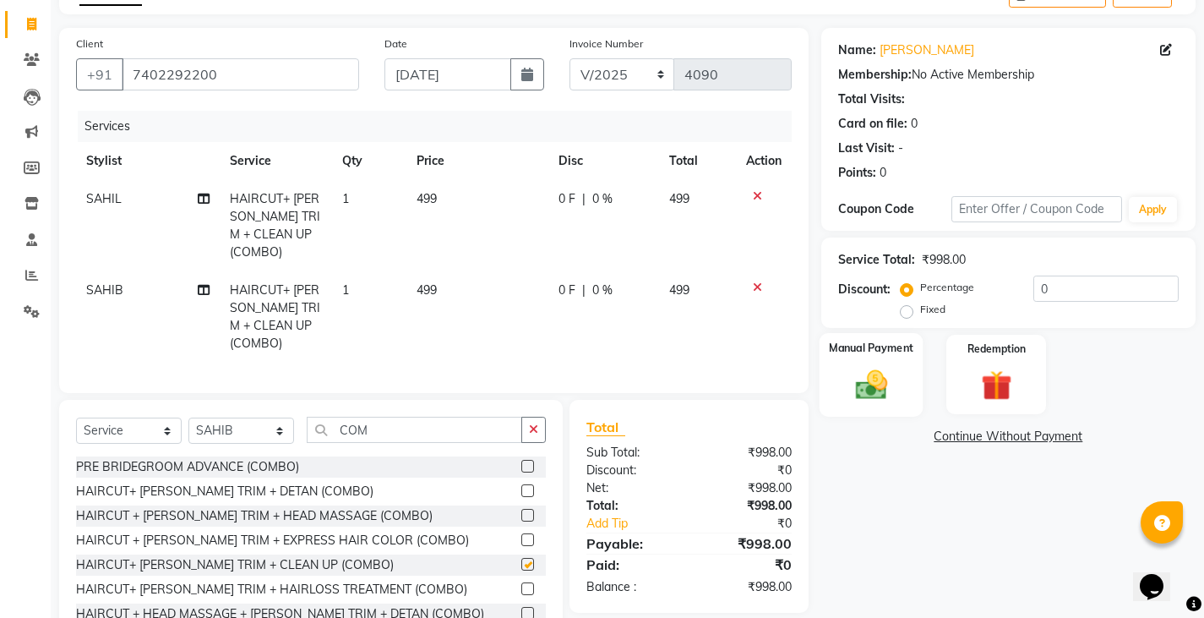
checkbox input "false"
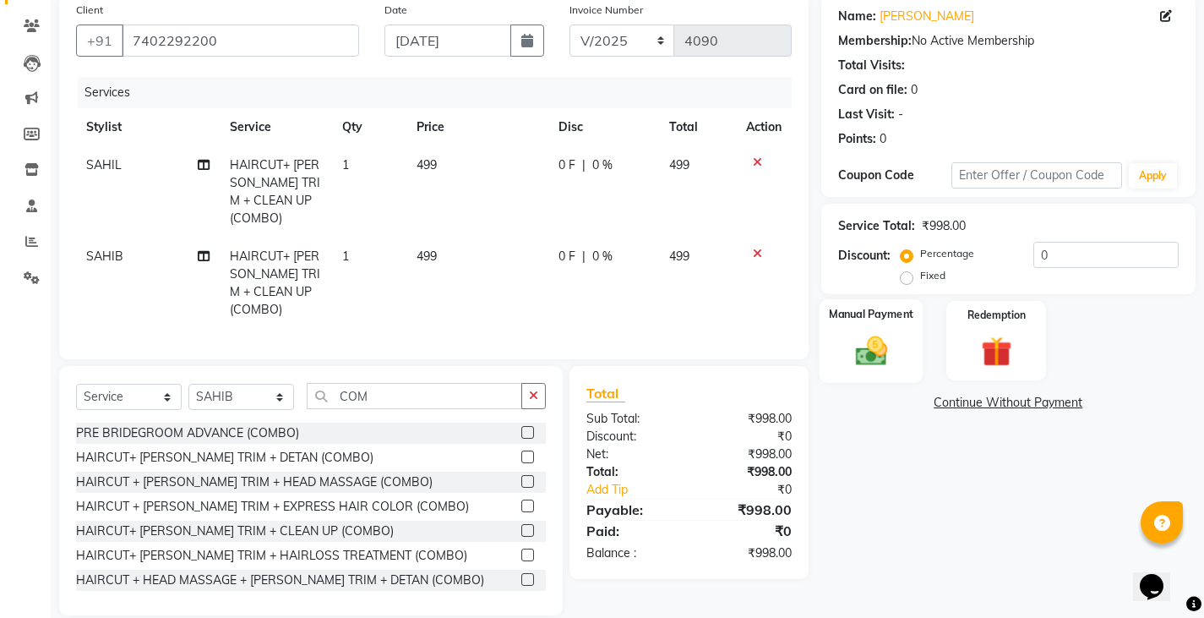
click at [890, 374] on div "Manual Payment" at bounding box center [871, 341] width 104 height 84
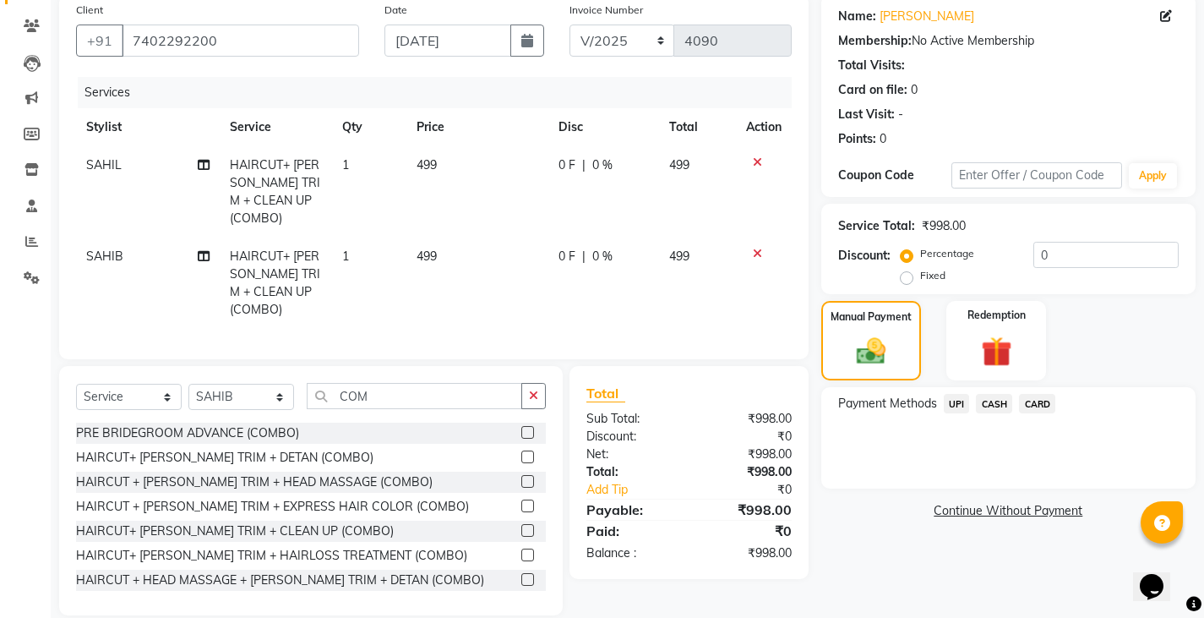
click at [983, 400] on span "CASH" at bounding box center [994, 403] width 36 height 19
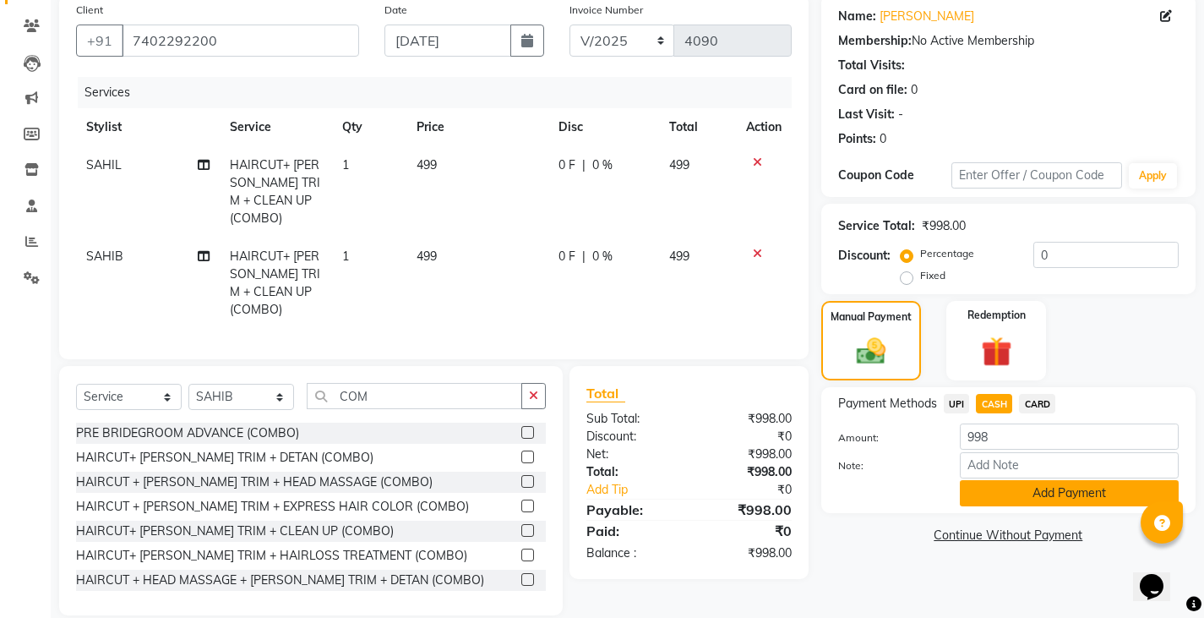
click at [996, 499] on button "Add Payment" at bounding box center [1069, 493] width 219 height 26
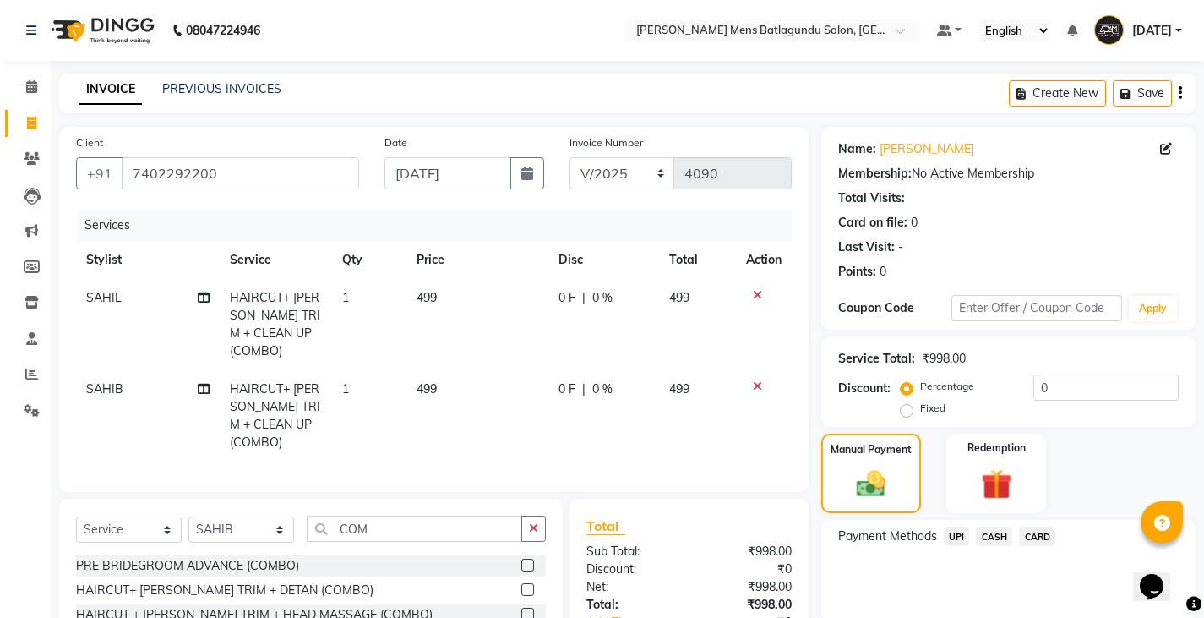
scroll to position [159, 0]
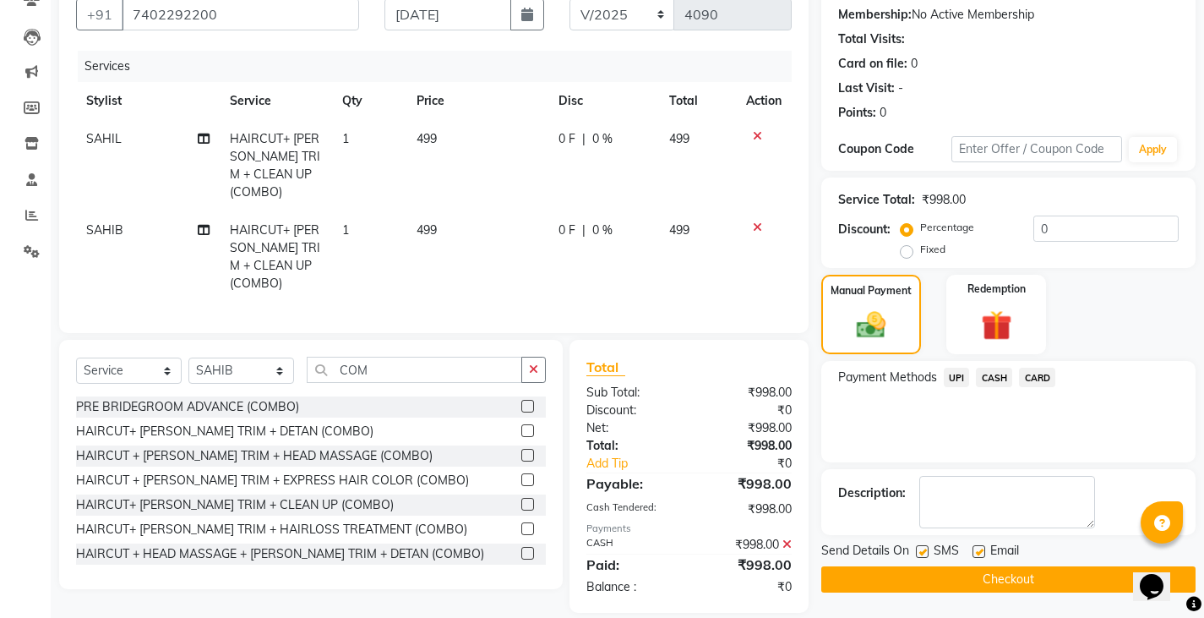
click at [947, 569] on button "Checkout" at bounding box center [1009, 579] width 374 height 26
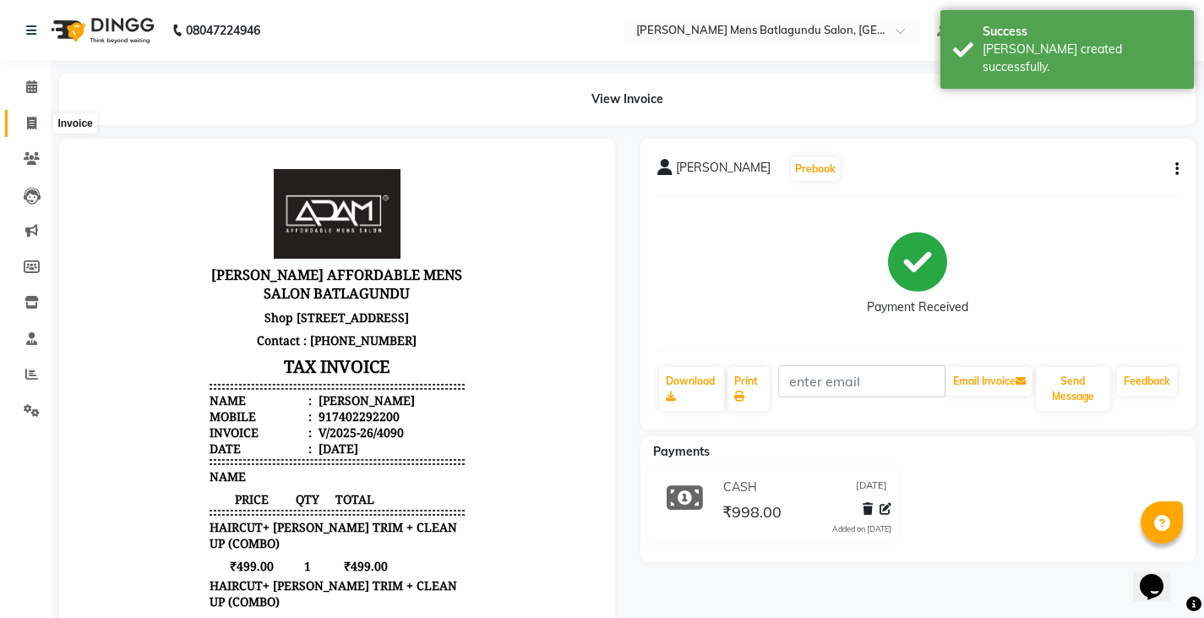
click at [36, 122] on icon at bounding box center [31, 123] width 9 height 13
select select "8213"
select select "service"
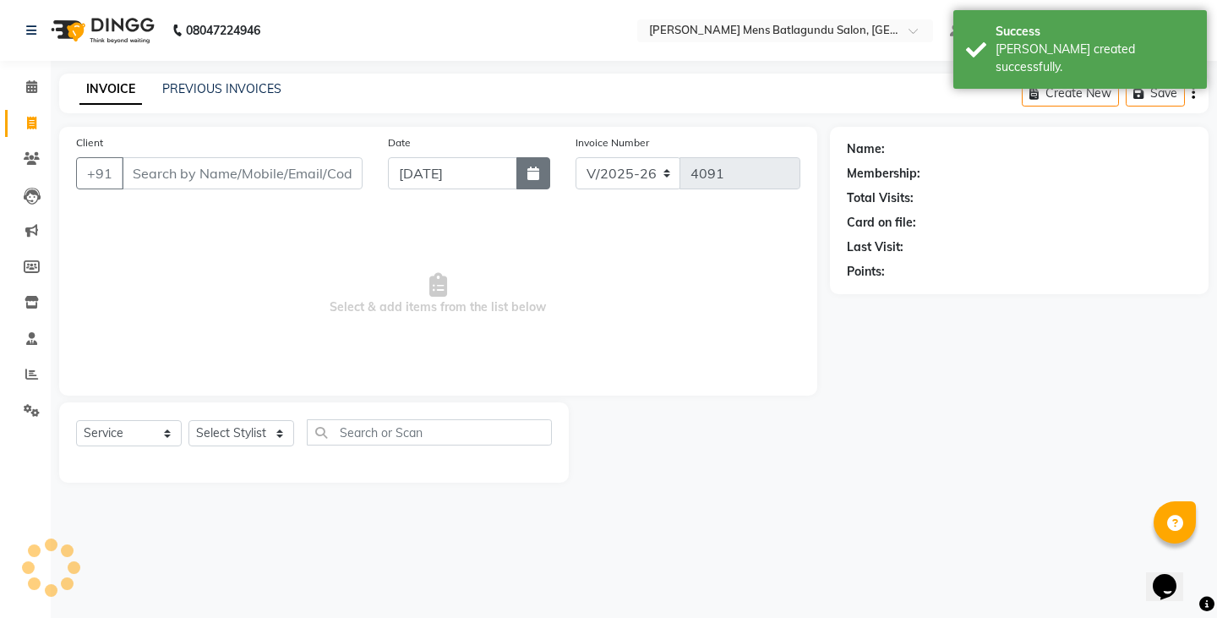
click at [542, 169] on button "button" at bounding box center [533, 173] width 34 height 32
select select "9"
select select "2025"
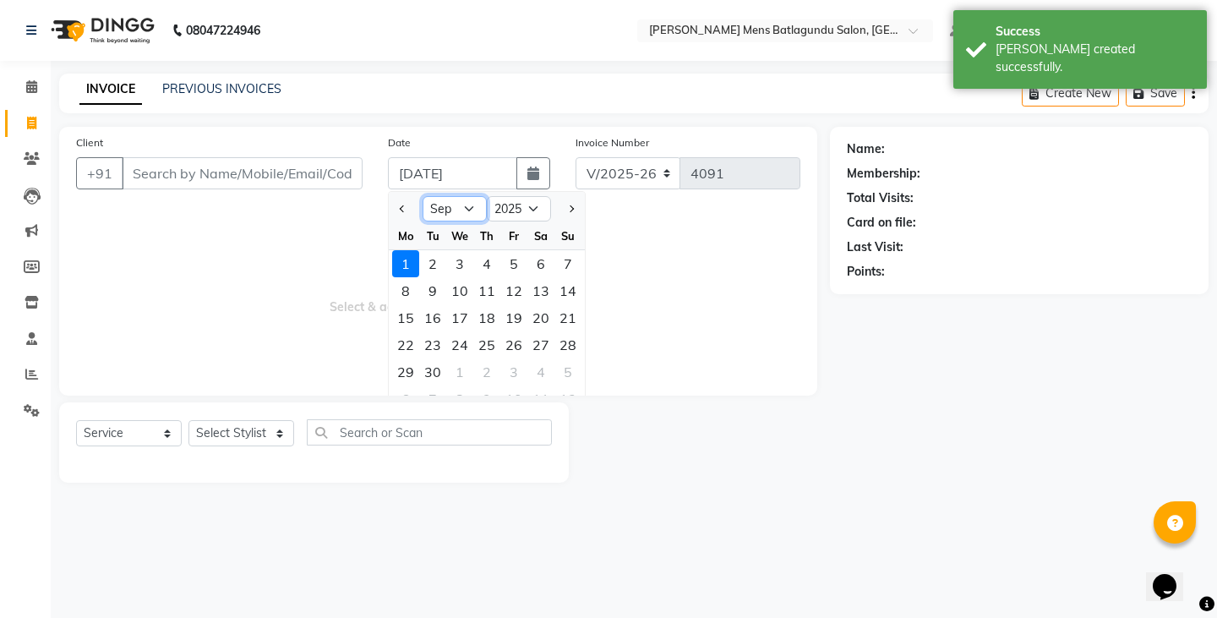
click at [445, 211] on select "Jan Feb Mar Apr May Jun [DATE] Aug Sep Oct Nov Dec" at bounding box center [455, 208] width 64 height 25
select select "8"
click at [423, 196] on select "Jan Feb Mar Apr May Jun [DATE] Aug Sep Oct Nov Dec" at bounding box center [455, 208] width 64 height 25
click at [575, 375] on div "31" at bounding box center [567, 371] width 27 height 27
type input "[DATE]"
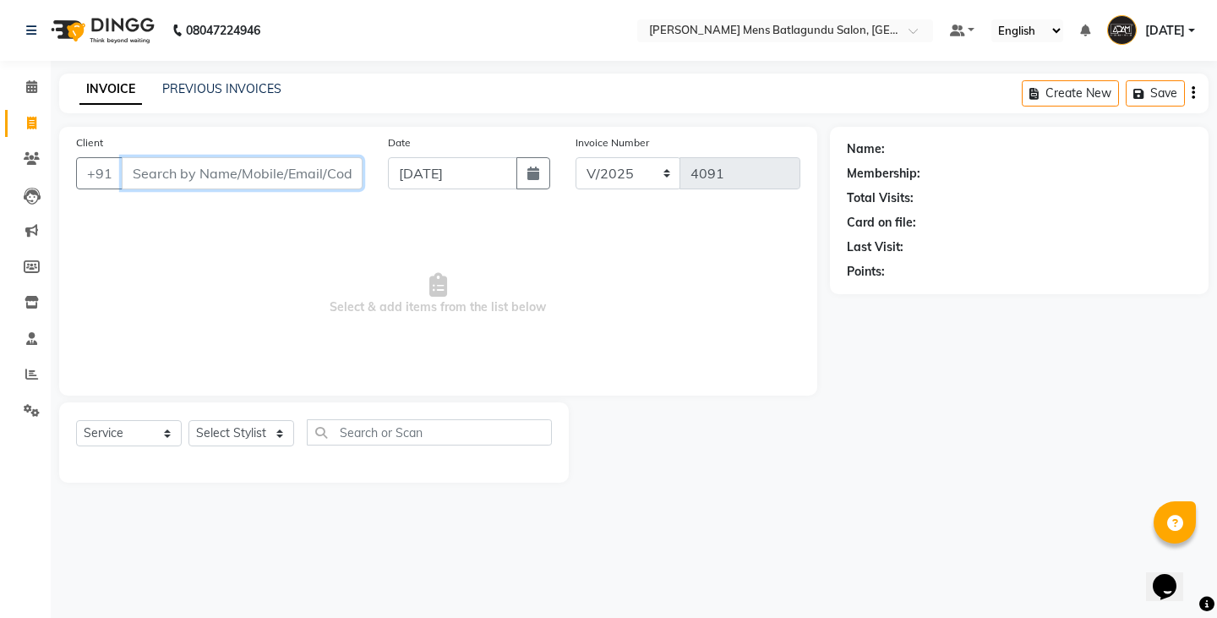
click at [236, 168] on input "Client" at bounding box center [242, 173] width 241 height 32
click at [200, 178] on input "Client" at bounding box center [242, 173] width 241 height 32
type input "9150498208"
click at [317, 172] on span "Add Client" at bounding box center [319, 173] width 67 height 17
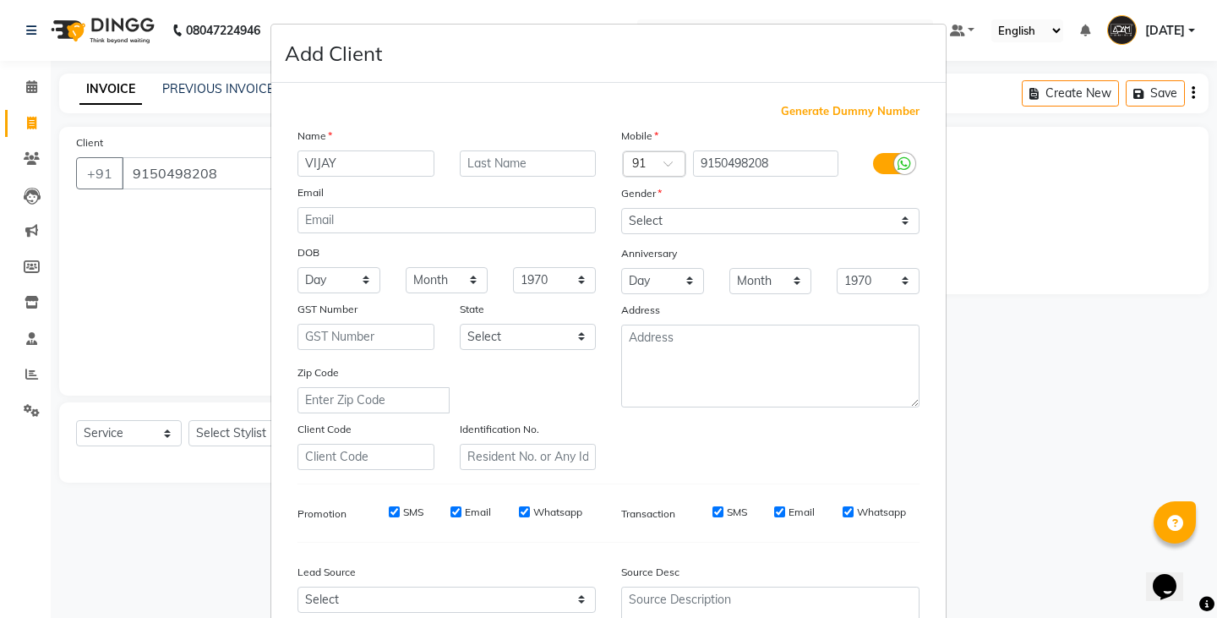
type input "VIJAY"
click at [678, 216] on select "Select [DEMOGRAPHIC_DATA] [DEMOGRAPHIC_DATA] Other Prefer Not To Say" at bounding box center [770, 221] width 298 height 26
select select "[DEMOGRAPHIC_DATA]"
click at [621, 208] on select "Select [DEMOGRAPHIC_DATA] [DEMOGRAPHIC_DATA] Other Prefer Not To Say" at bounding box center [770, 221] width 298 height 26
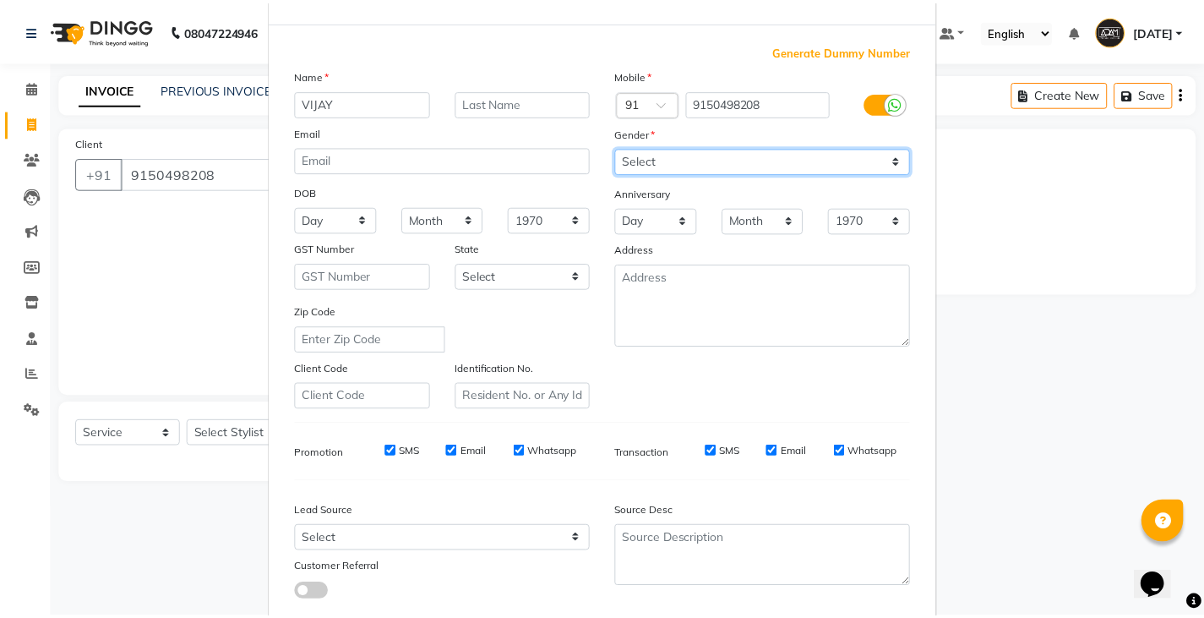
scroll to position [162, 0]
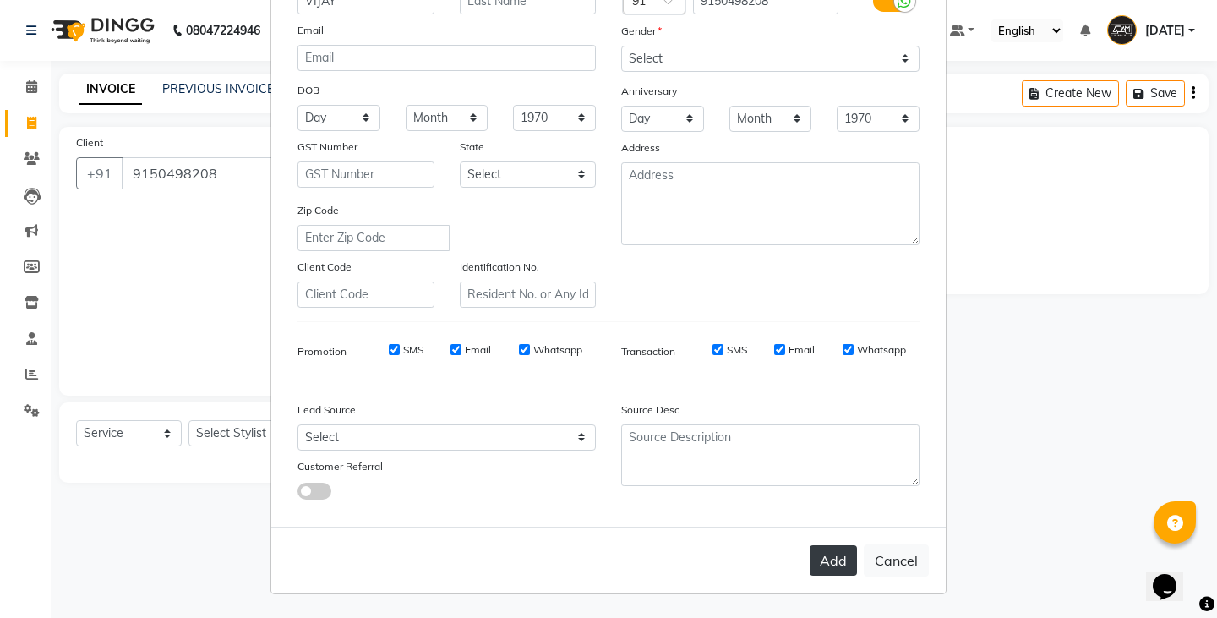
click at [833, 553] on button "Add" at bounding box center [833, 560] width 47 height 30
select select
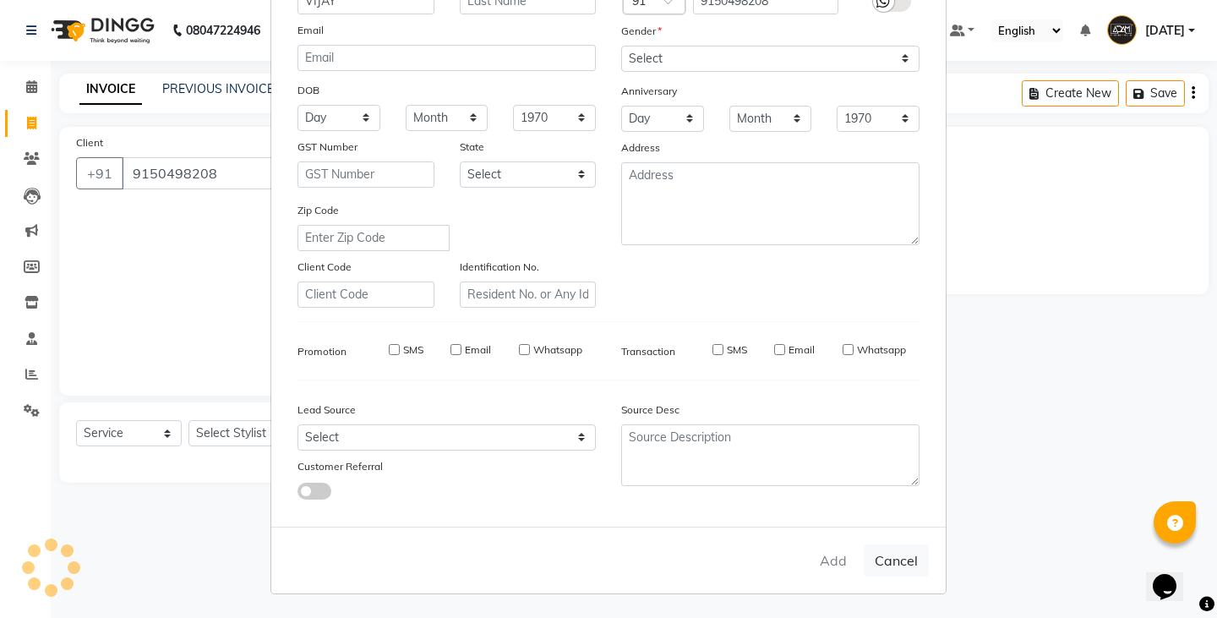
select select
checkbox input "false"
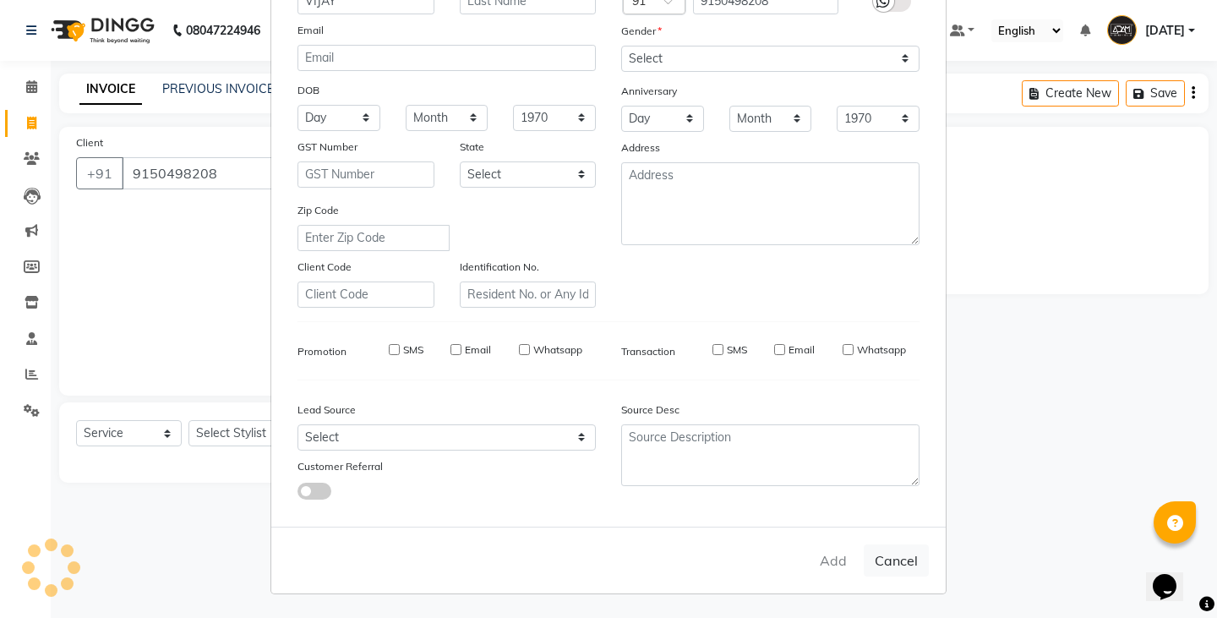
checkbox input "false"
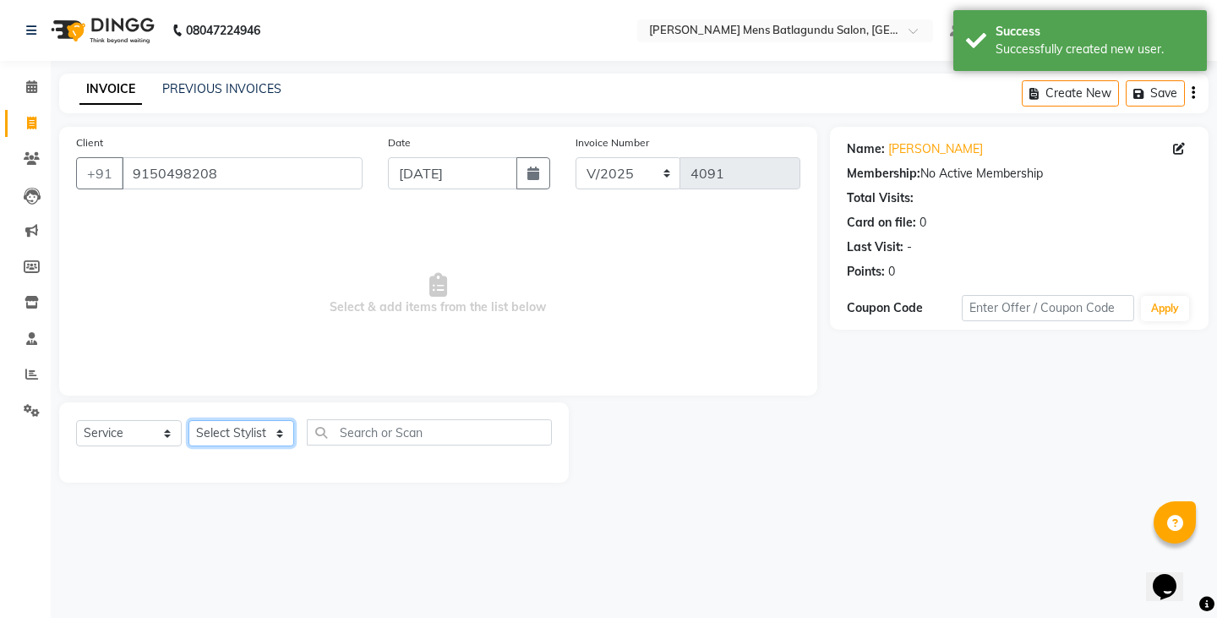
click at [237, 434] on select "Select Stylist Admin [PERSON_NAME][DATE] SAHIB [PERSON_NAME]" at bounding box center [241, 433] width 106 height 26
select select "89703"
click at [188, 420] on select "Select Stylist Admin [PERSON_NAME][DATE] SAHIB [PERSON_NAME]" at bounding box center [241, 433] width 106 height 26
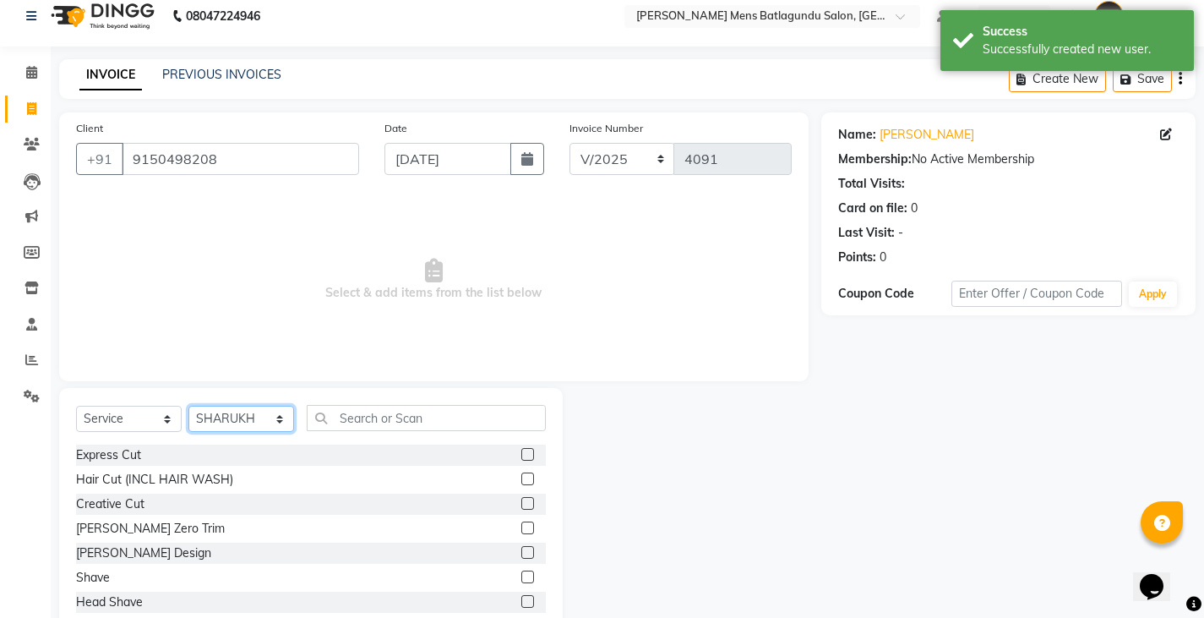
scroll to position [59, 0]
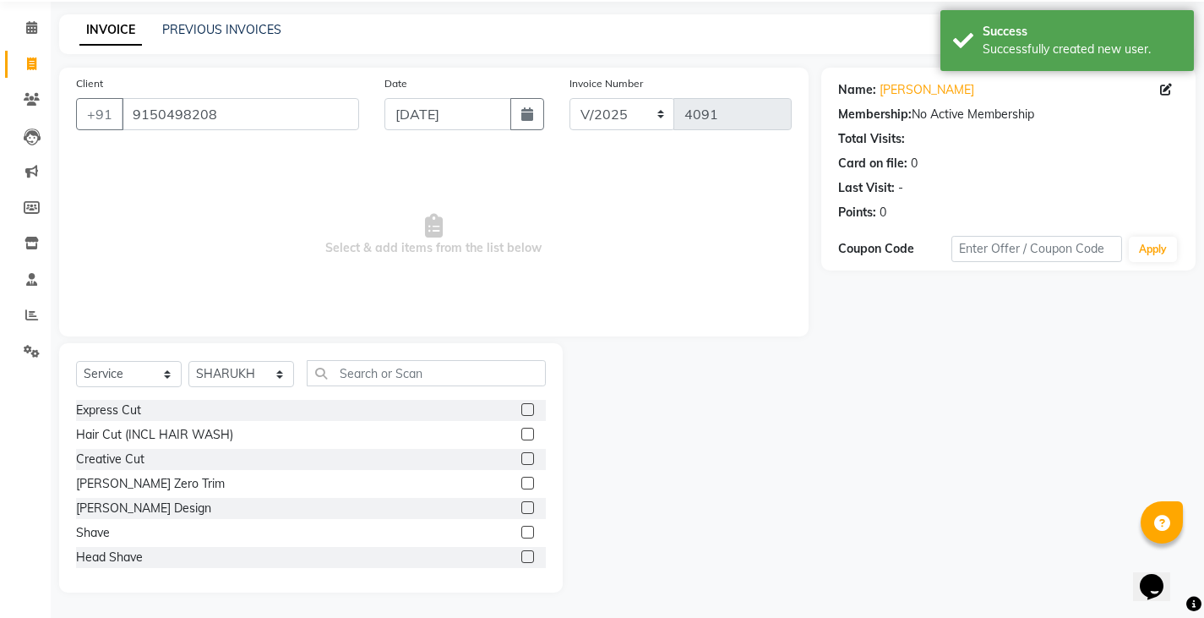
click at [522, 407] on label at bounding box center [528, 409] width 13 height 13
click at [522, 407] on input "checkbox" at bounding box center [527, 410] width 11 height 11
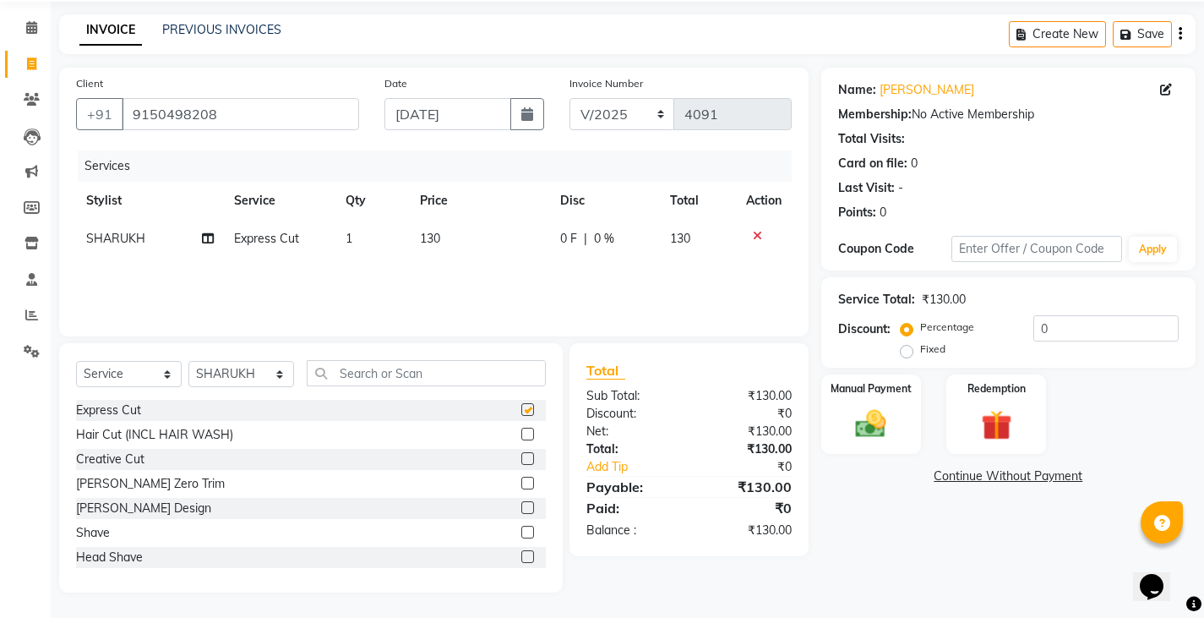
checkbox input "false"
click at [554, 240] on td "0 F | 0 %" at bounding box center [605, 239] width 110 height 38
select select "89703"
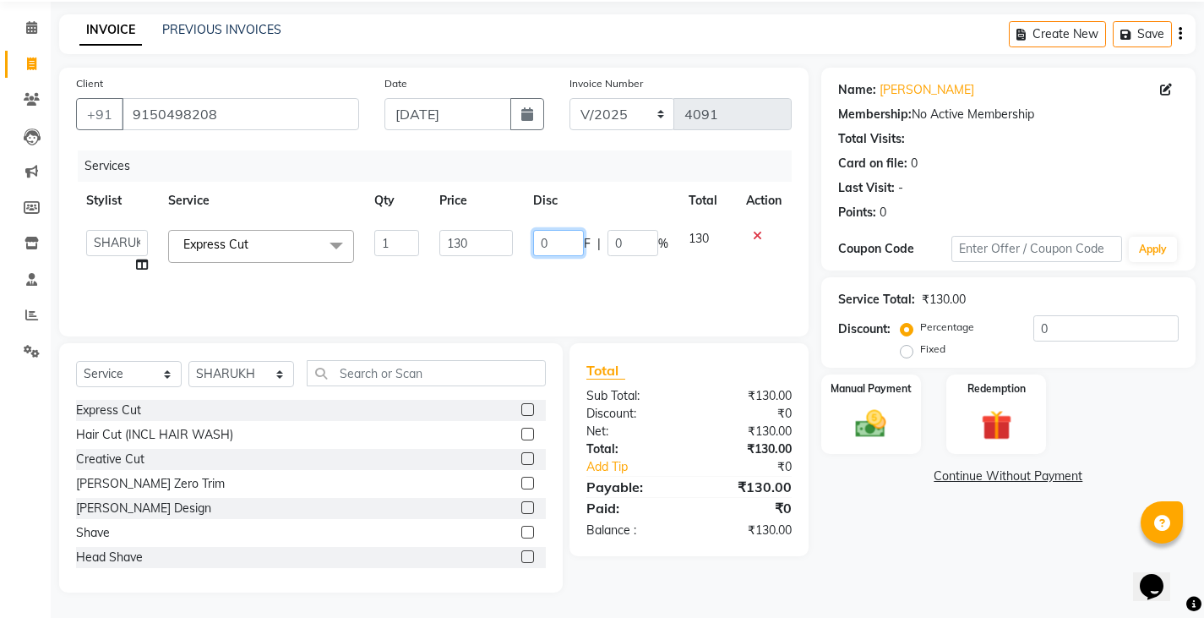
click at [546, 236] on input "0" at bounding box center [558, 243] width 51 height 26
click at [538, 241] on input "0" at bounding box center [558, 243] width 51 height 26
type input "30"
click at [495, 293] on div "Services Stylist Service Qty Price Disc Total Action Admin [PERSON_NAME][DATE] …" at bounding box center [434, 234] width 716 height 169
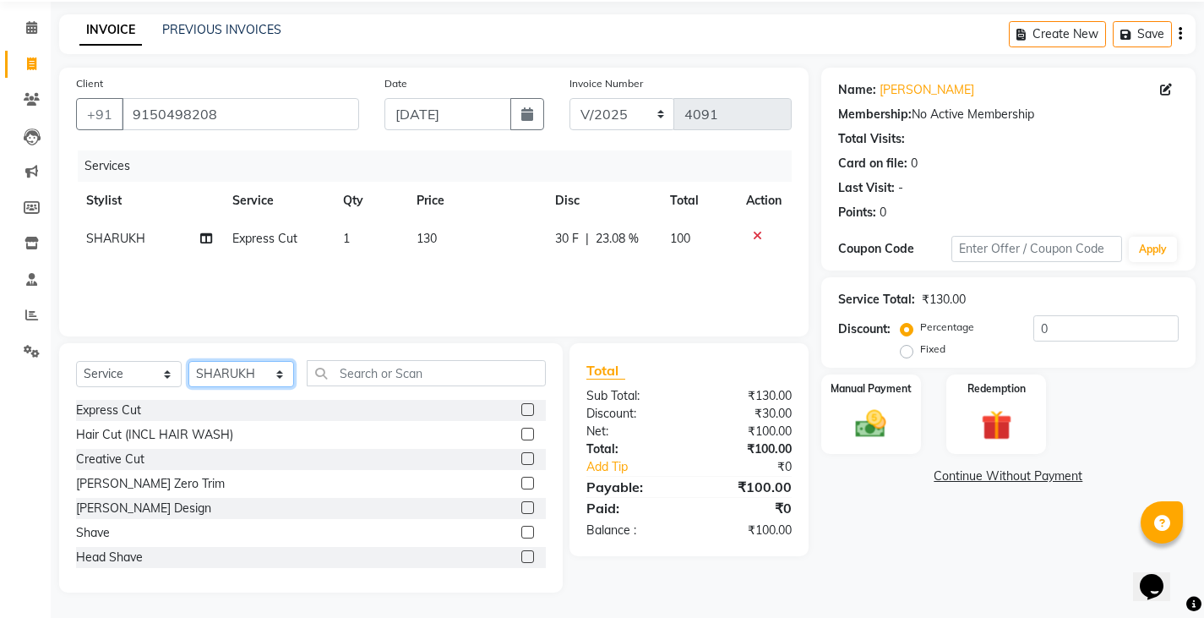
click at [227, 378] on select "Select Stylist Admin [PERSON_NAME][DATE] SAHIB [PERSON_NAME]" at bounding box center [241, 374] width 106 height 26
select select "84061"
click at [188, 361] on select "Select Stylist Admin [PERSON_NAME][DATE] SAHIB [PERSON_NAME]" at bounding box center [241, 374] width 106 height 26
click at [522, 480] on label at bounding box center [528, 483] width 13 height 13
click at [522, 480] on input "checkbox" at bounding box center [527, 483] width 11 height 11
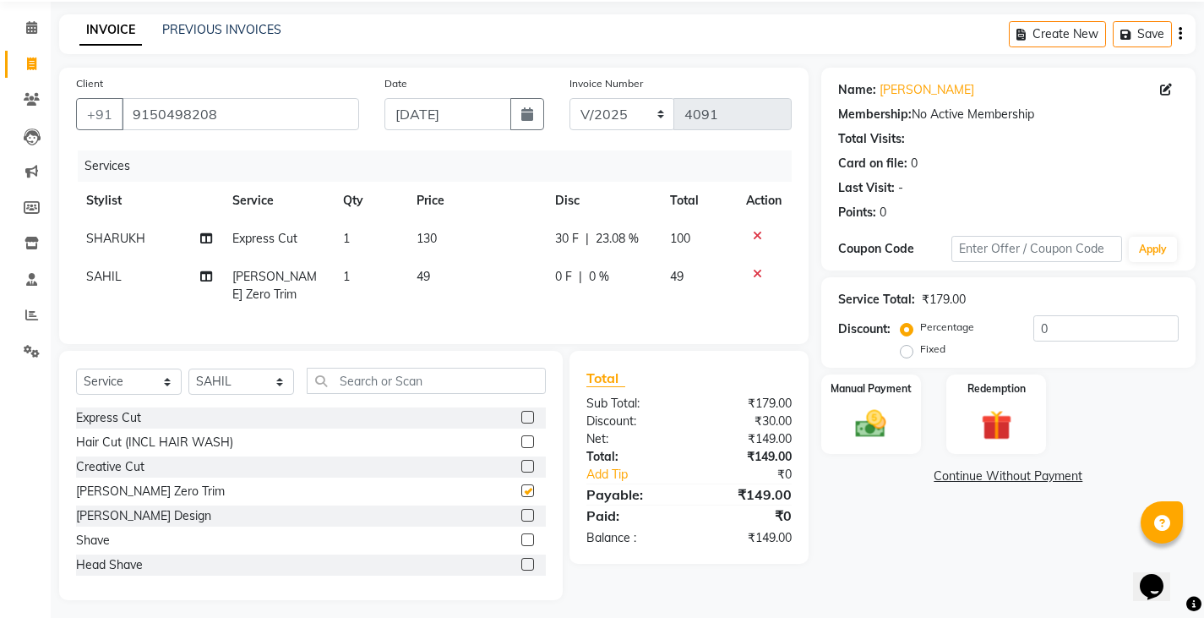
checkbox input "false"
click at [845, 401] on div "Manual Payment" at bounding box center [871, 415] width 104 height 84
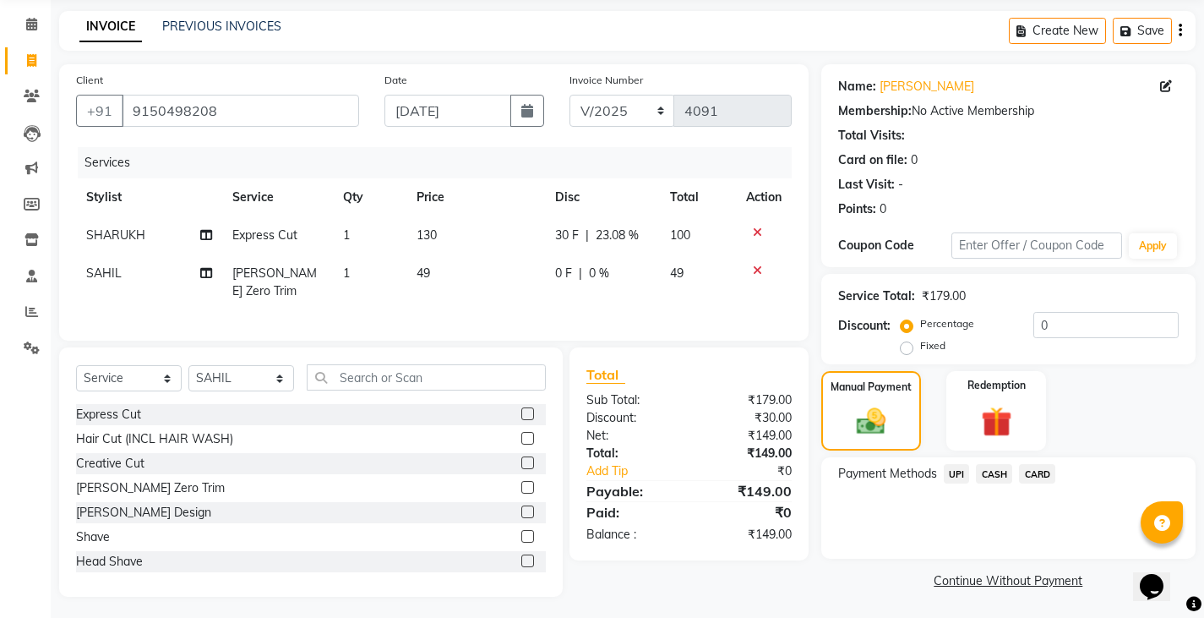
scroll to position [63, 0]
click at [983, 472] on span "CASH" at bounding box center [994, 472] width 36 height 19
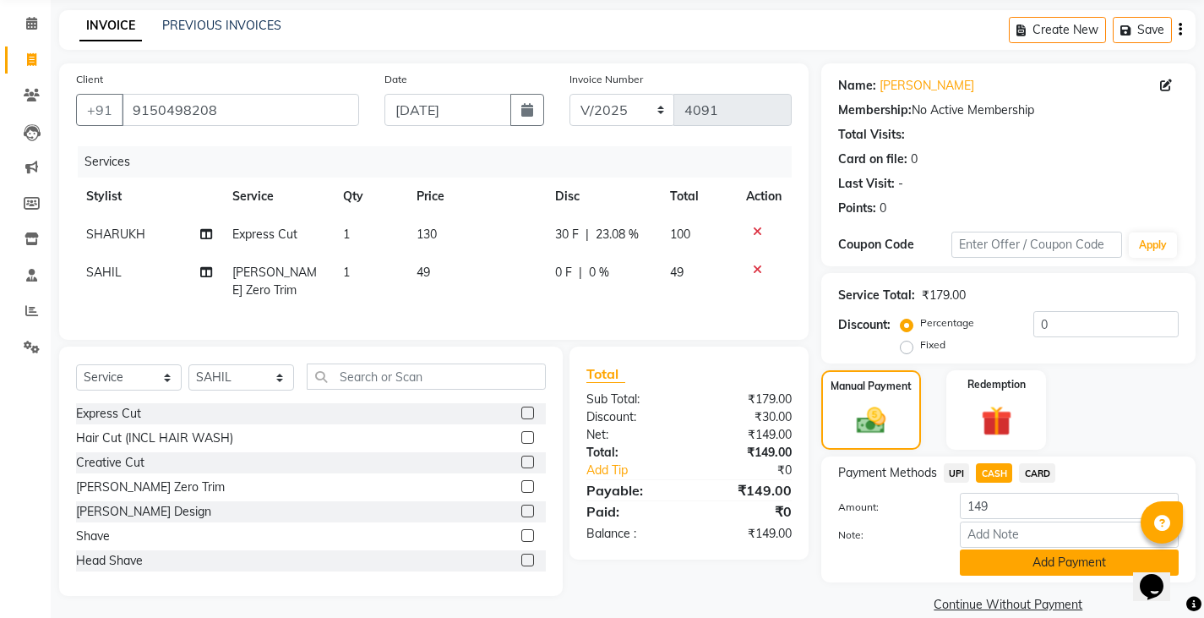
click at [993, 553] on button "Add Payment" at bounding box center [1069, 562] width 219 height 26
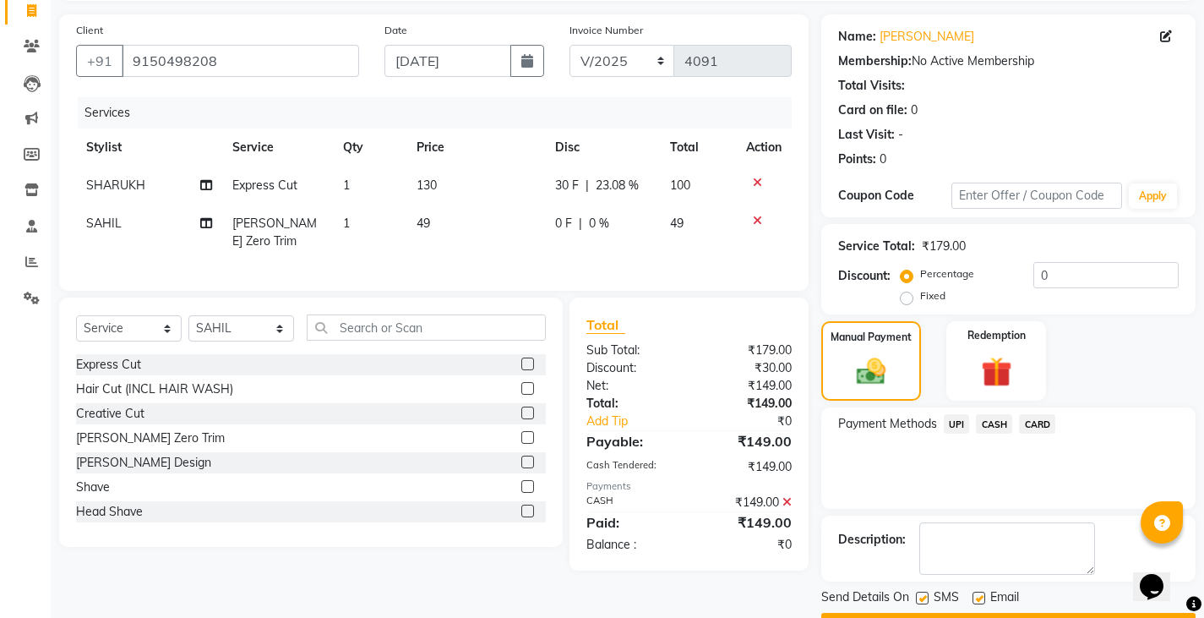
scroll to position [159, 0]
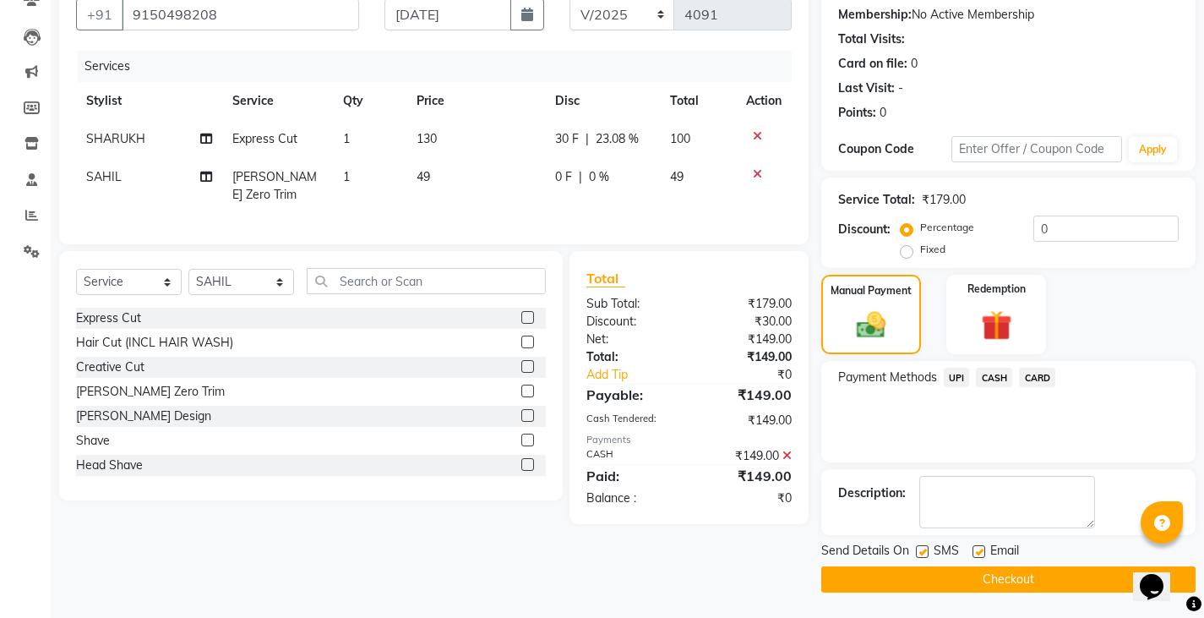
click at [968, 580] on button "Checkout" at bounding box center [1009, 579] width 374 height 26
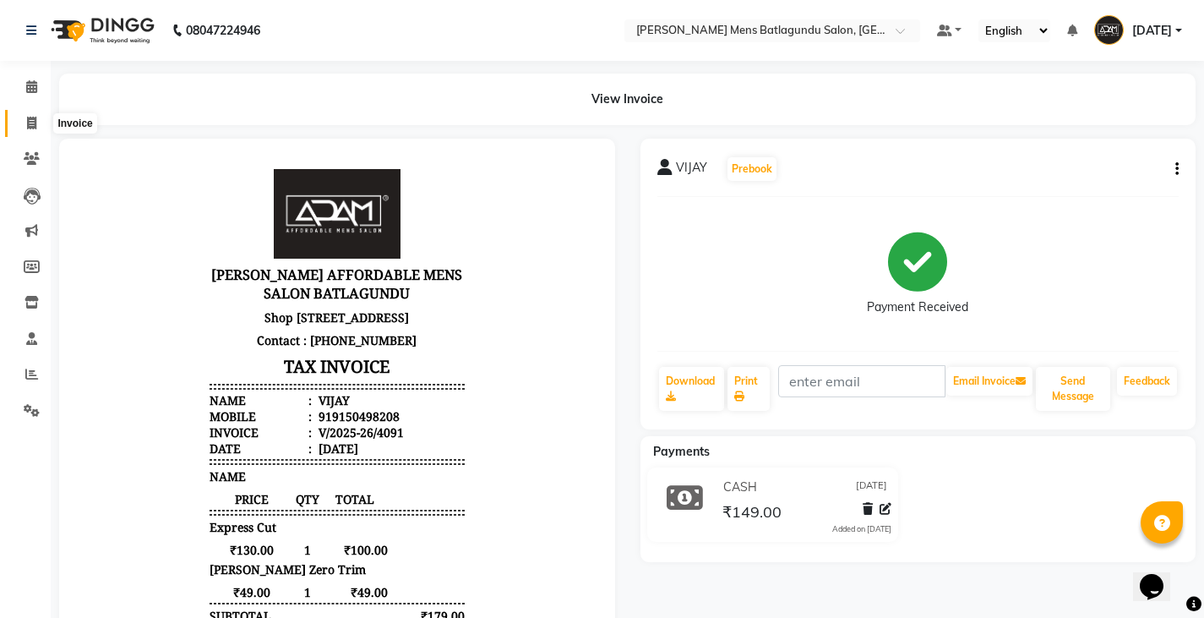
click at [35, 123] on icon at bounding box center [31, 123] width 9 height 13
select select "service"
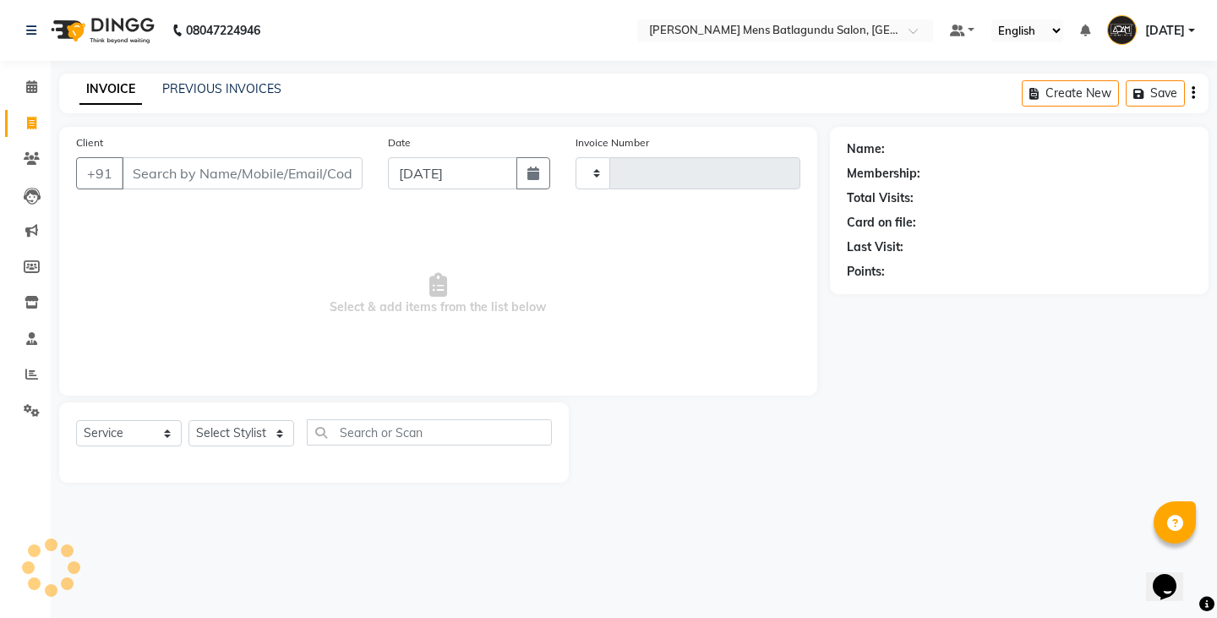
type input "4092"
select select "8213"
click at [484, 164] on input "[DATE]" at bounding box center [452, 173] width 129 height 32
select select "9"
select select "2025"
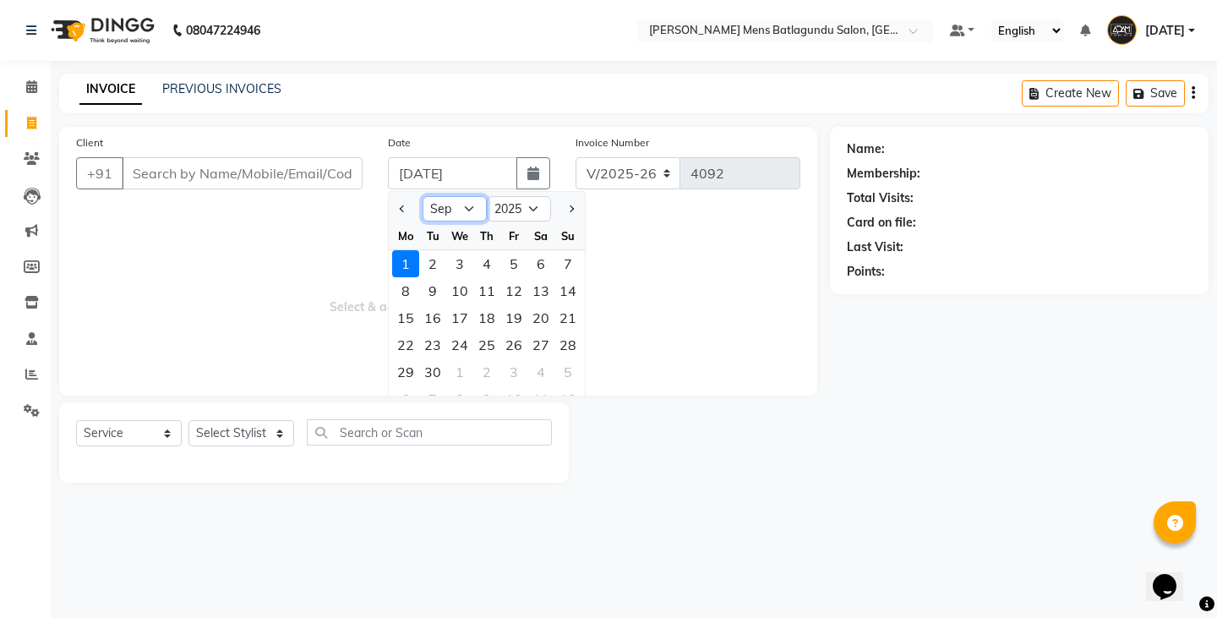
click at [439, 204] on select "Jan Feb Mar Apr May Jun [DATE] Aug Sep Oct Nov Dec" at bounding box center [455, 208] width 64 height 25
select select "8"
click at [423, 196] on select "Jan Feb Mar Apr May Jun [DATE] Aug Sep Oct Nov Dec" at bounding box center [455, 208] width 64 height 25
click at [572, 376] on div "31" at bounding box center [567, 371] width 27 height 27
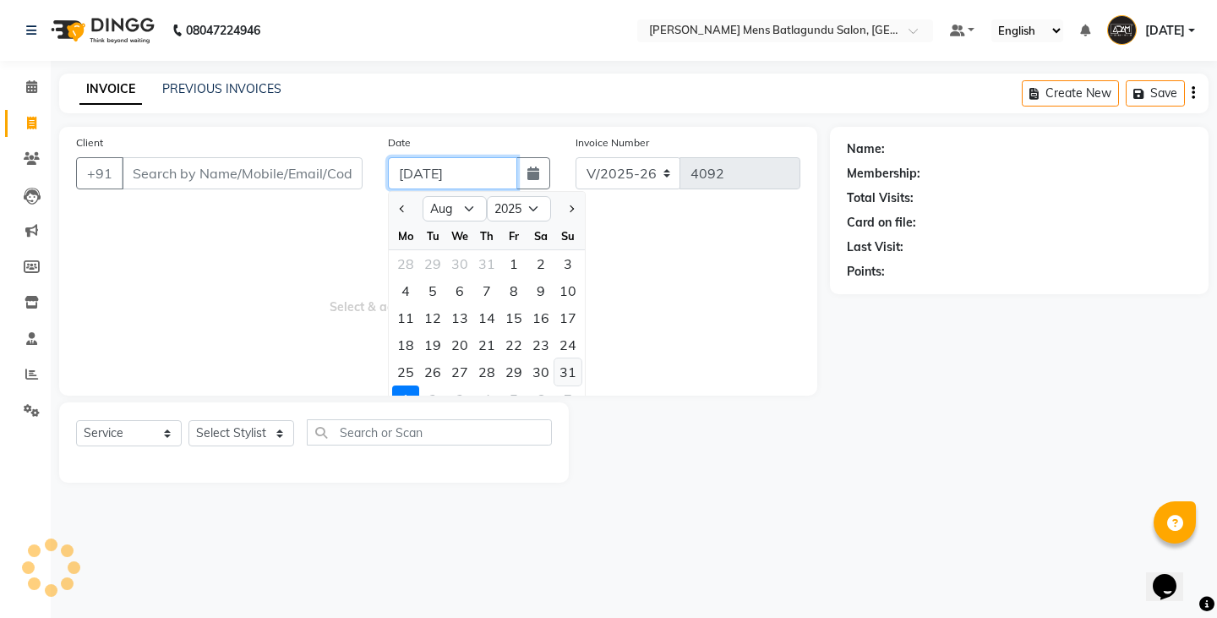
type input "[DATE]"
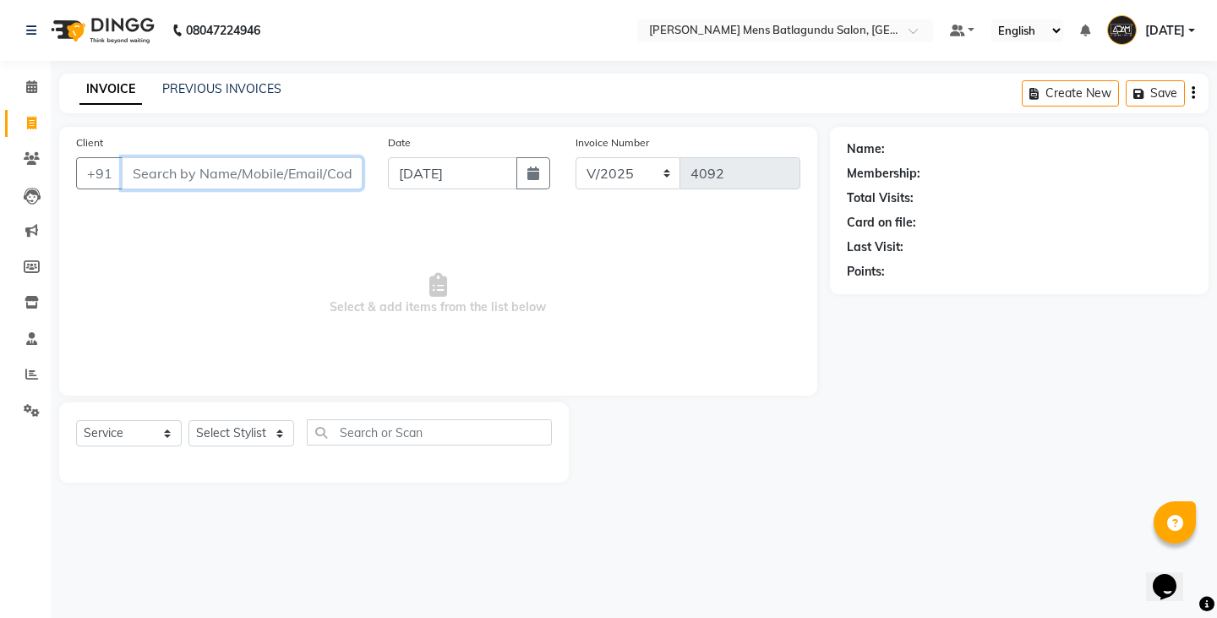
click at [244, 174] on input "Client" at bounding box center [242, 173] width 241 height 32
click at [249, 161] on input "Client" at bounding box center [242, 173] width 241 height 32
type input "9344519884"
click at [330, 166] on span "Add Client" at bounding box center [319, 173] width 67 height 17
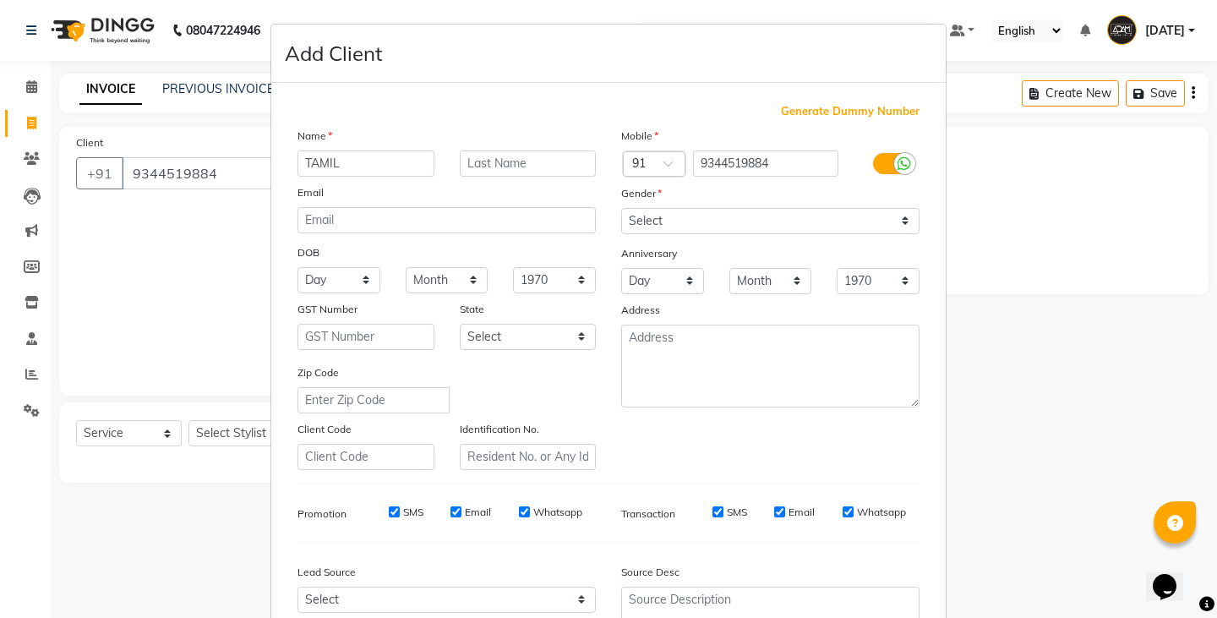
type input "TAMIL"
drag, startPoint x: 669, startPoint y: 221, endPoint x: 666, endPoint y: 232, distance: 12.3
click at [669, 221] on select "Select [DEMOGRAPHIC_DATA] [DEMOGRAPHIC_DATA] Other Prefer Not To Say" at bounding box center [770, 221] width 298 height 26
select select "[DEMOGRAPHIC_DATA]"
click at [621, 208] on select "Select [DEMOGRAPHIC_DATA] [DEMOGRAPHIC_DATA] Other Prefer Not To Say" at bounding box center [770, 221] width 298 height 26
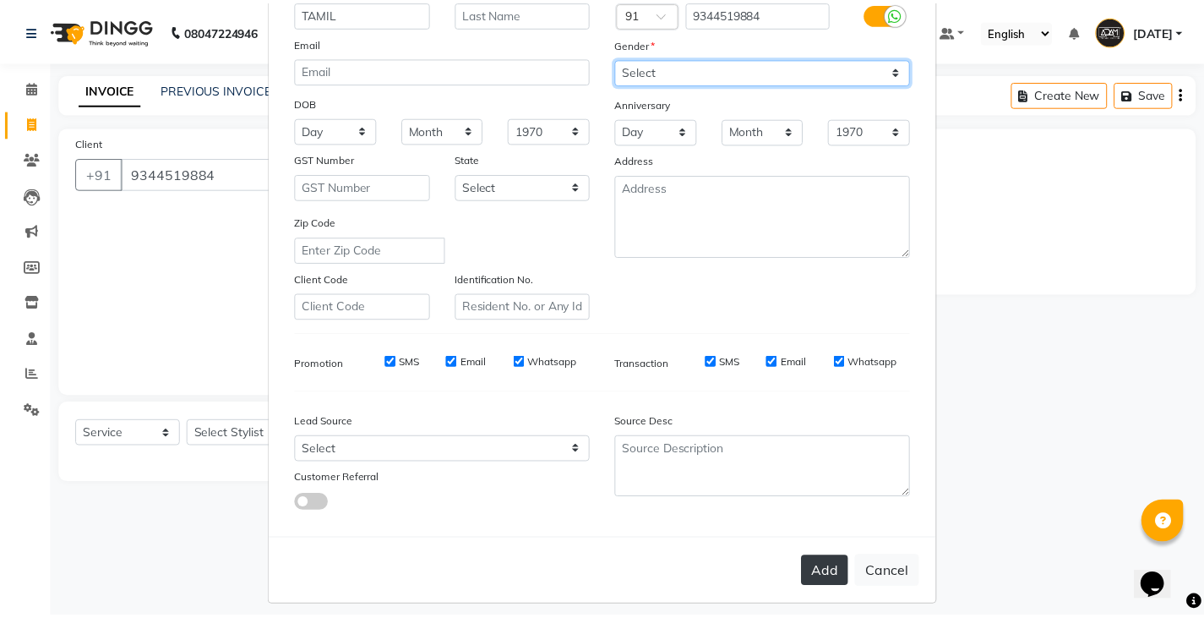
scroll to position [162, 0]
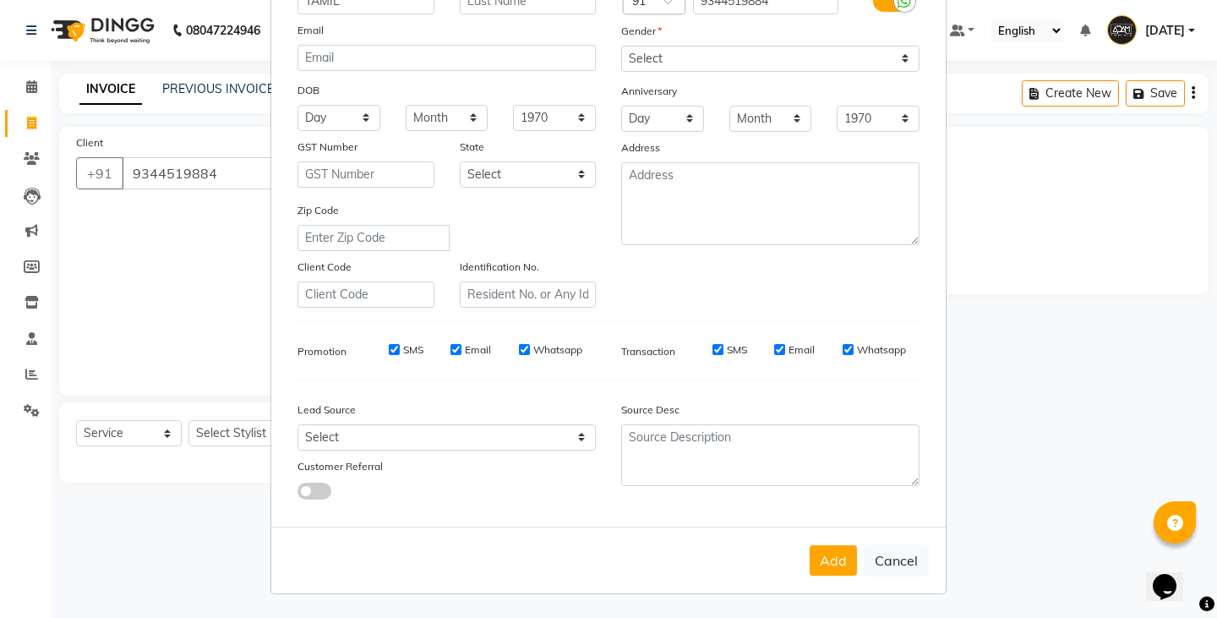
click at [816, 553] on button "Add" at bounding box center [833, 560] width 47 height 30
select select
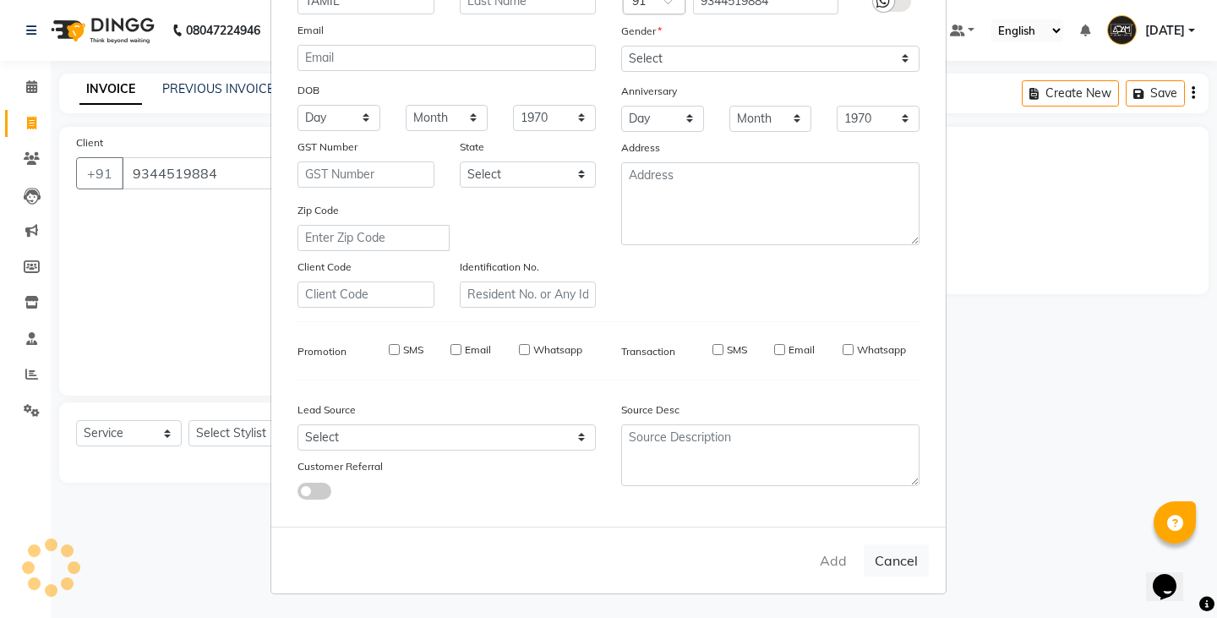
select select
checkbox input "false"
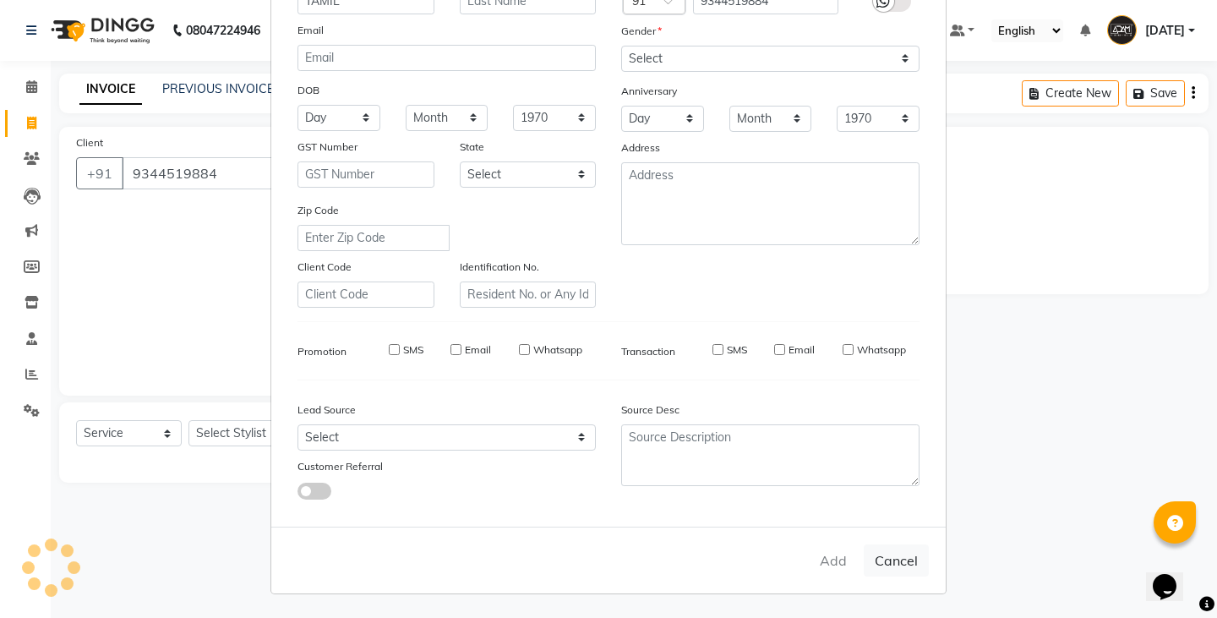
checkbox input "false"
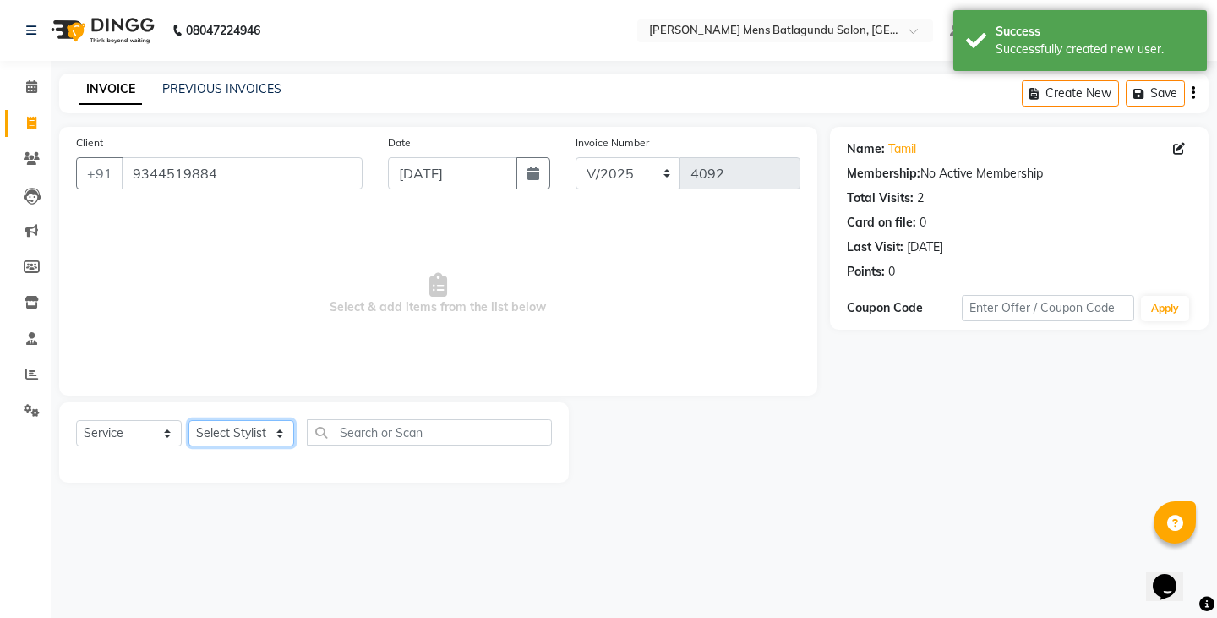
click at [257, 439] on select "Select Stylist Admin [PERSON_NAME][DATE] SAHIB [PERSON_NAME]" at bounding box center [241, 433] width 106 height 26
select select "89703"
click at [188, 420] on select "Select Stylist Admin [PERSON_NAME][DATE] SAHIB [PERSON_NAME]" at bounding box center [241, 433] width 106 height 26
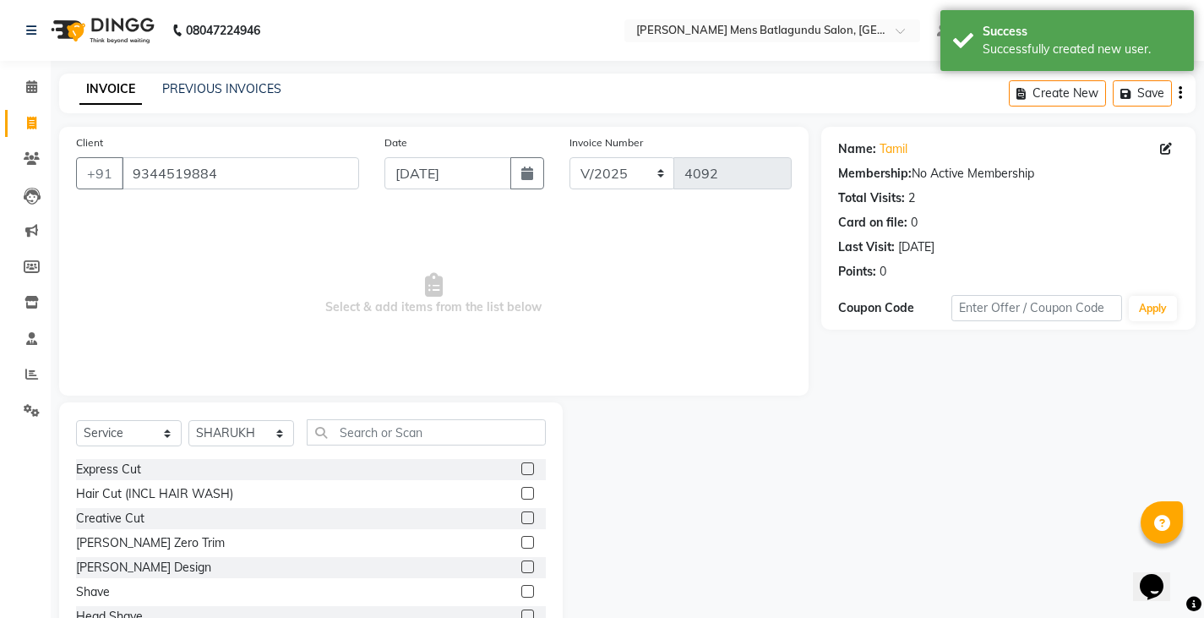
click at [522, 475] on div at bounding box center [527, 471] width 11 height 18
click at [522, 468] on label at bounding box center [528, 468] width 13 height 13
click at [522, 468] on input "checkbox" at bounding box center [527, 469] width 11 height 11
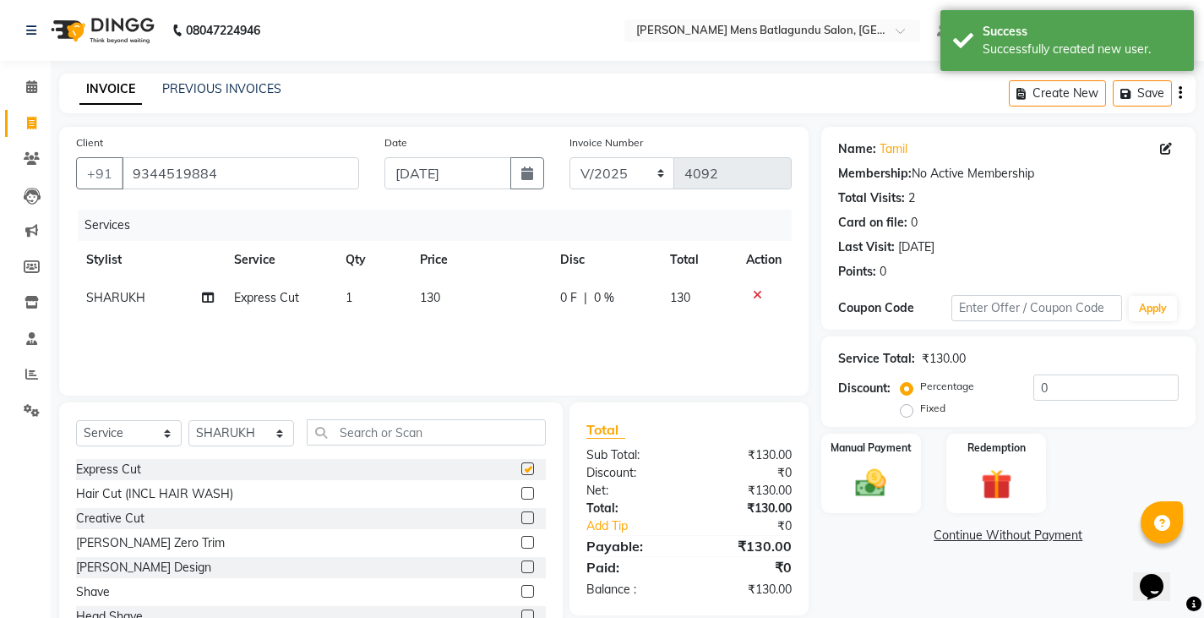
checkbox input "false"
click at [522, 566] on label at bounding box center [528, 566] width 13 height 13
click at [522, 566] on input "checkbox" at bounding box center [527, 567] width 11 height 11
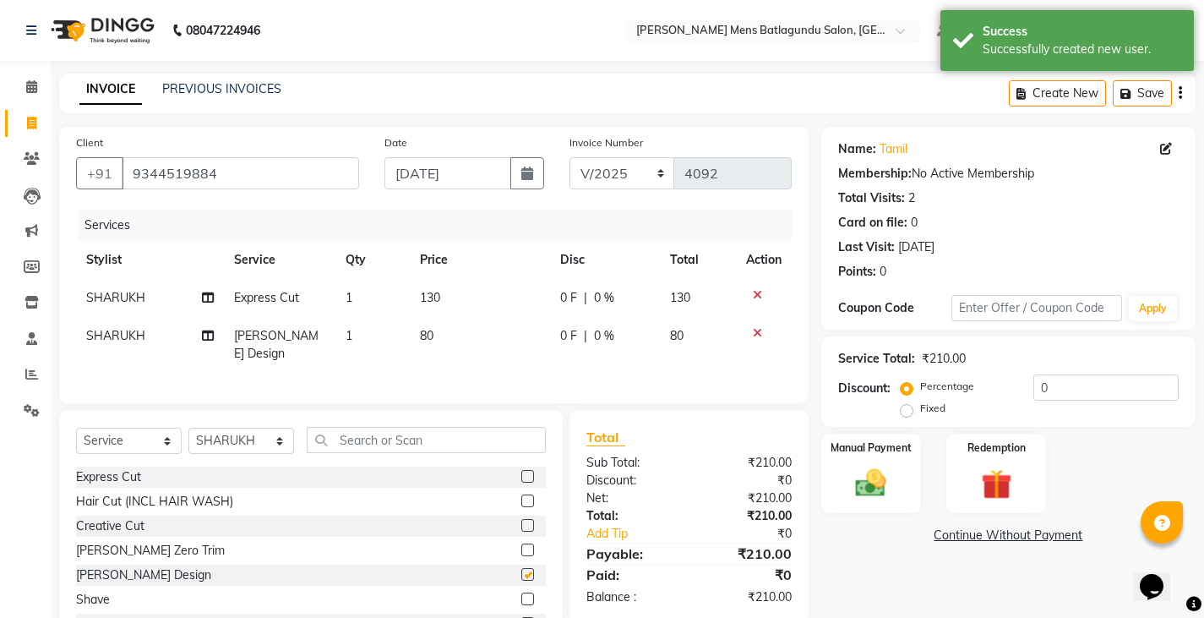
checkbox input "false"
click at [562, 298] on span "0 F" at bounding box center [568, 298] width 17 height 18
select select "89703"
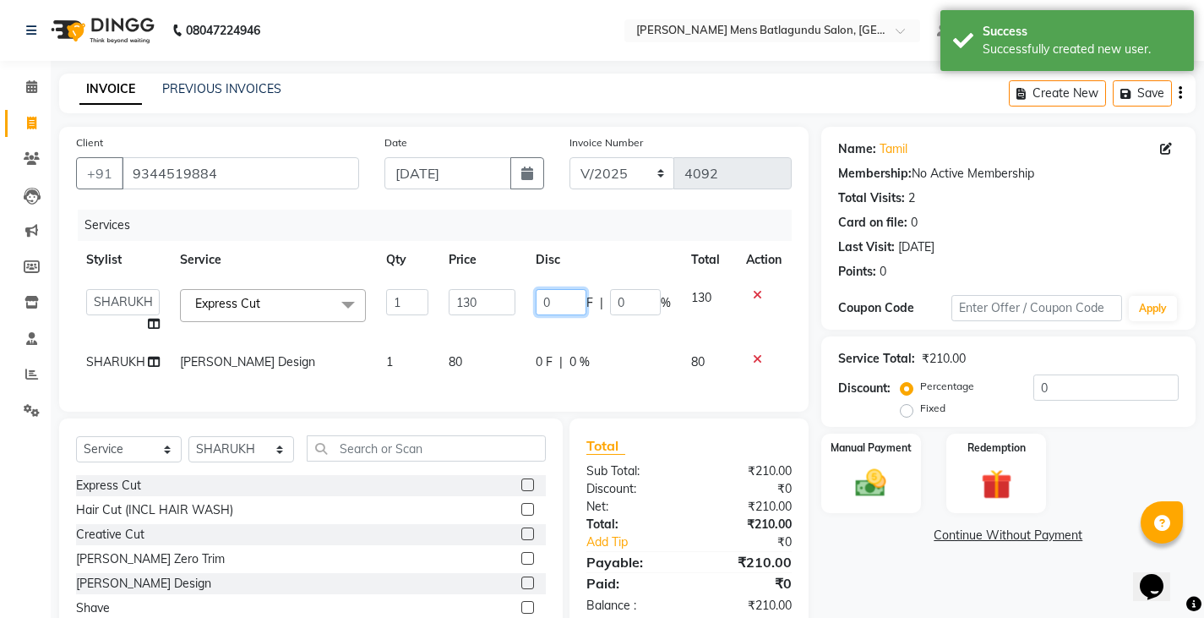
click at [539, 301] on input "0" at bounding box center [561, 302] width 51 height 26
type input "30"
drag, startPoint x: 526, startPoint y: 336, endPoint x: 682, endPoint y: 345, distance: 156.6
click at [527, 336] on tbody "Admin [PERSON_NAME][DATE] SAHIB [PERSON_NAME] Express Cut x Express Cut Hair Cu…" at bounding box center [434, 330] width 716 height 102
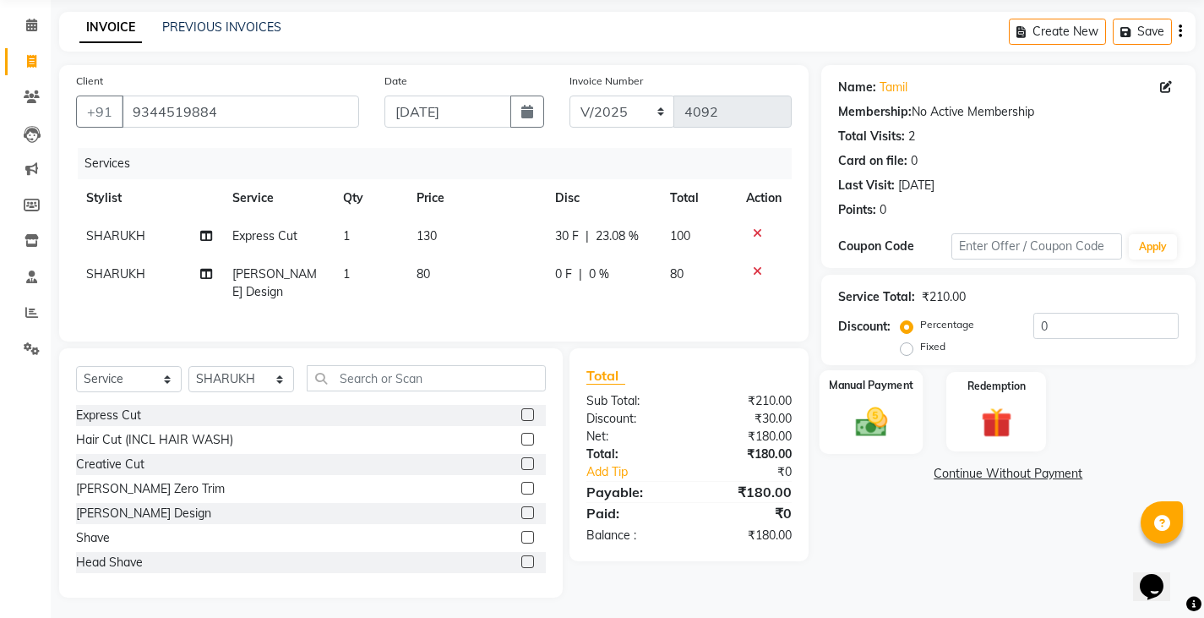
click at [866, 414] on img at bounding box center [871, 421] width 52 height 36
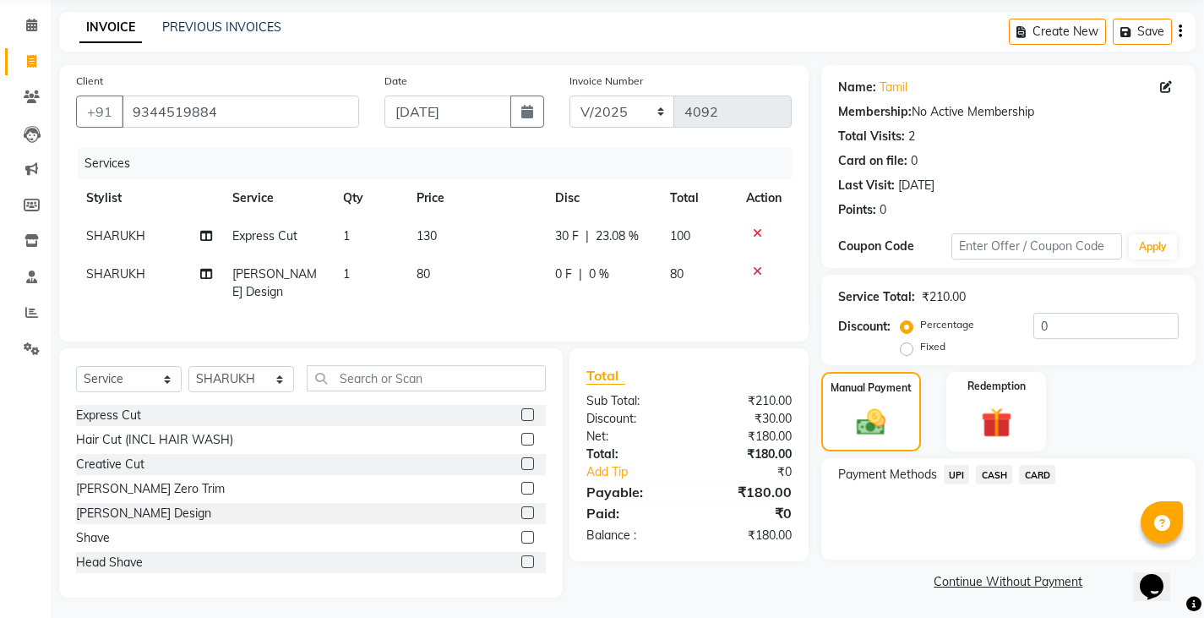
scroll to position [63, 0]
click at [992, 474] on span "CASH" at bounding box center [994, 472] width 36 height 19
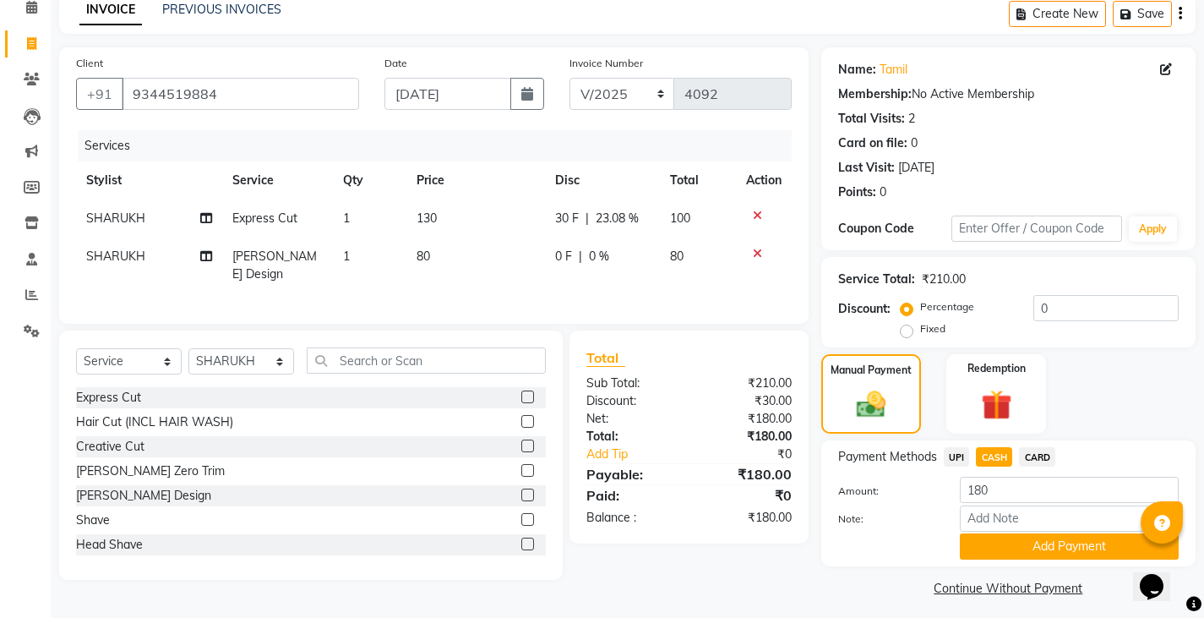
scroll to position [88, 0]
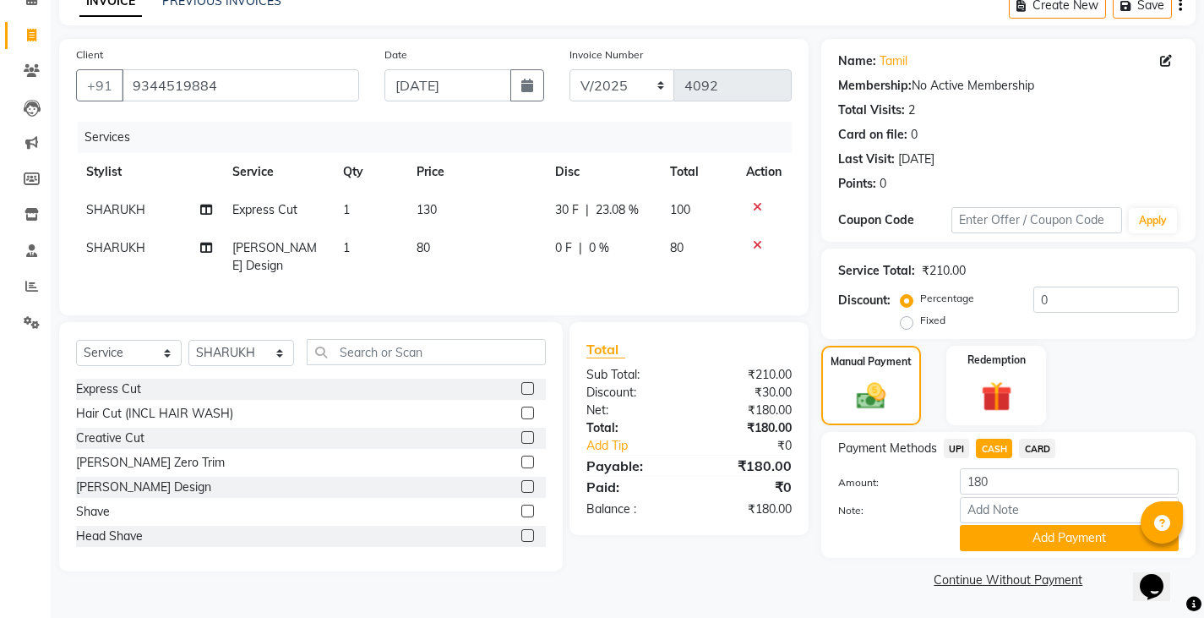
click at [753, 244] on icon at bounding box center [757, 245] width 9 height 12
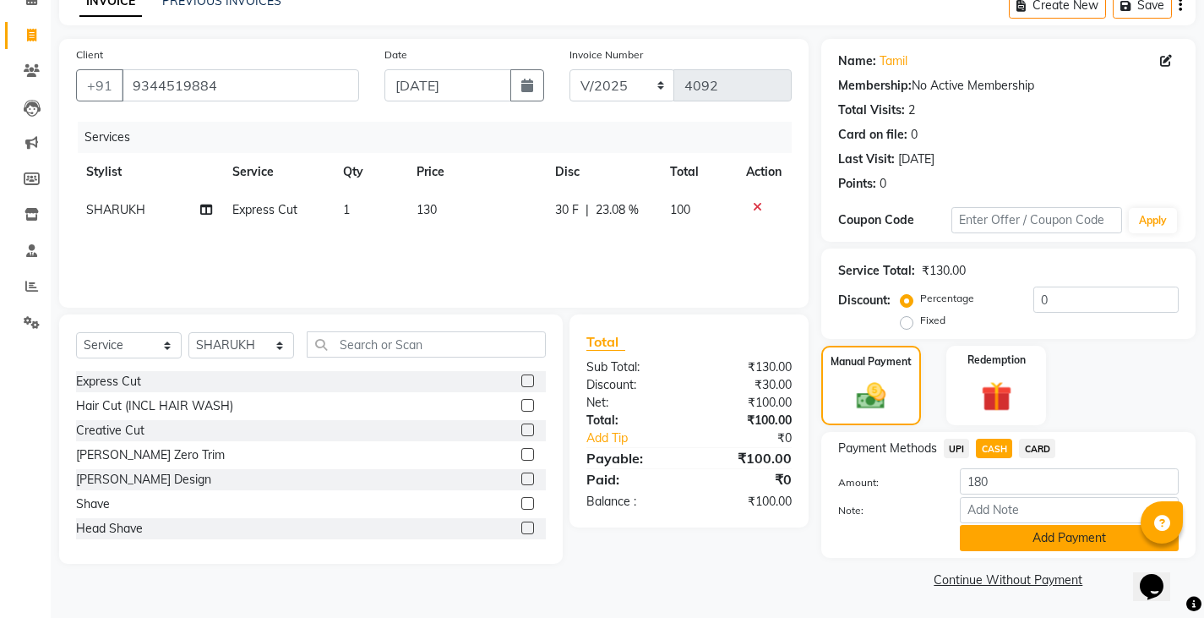
click at [1030, 542] on button "Add Payment" at bounding box center [1069, 538] width 219 height 26
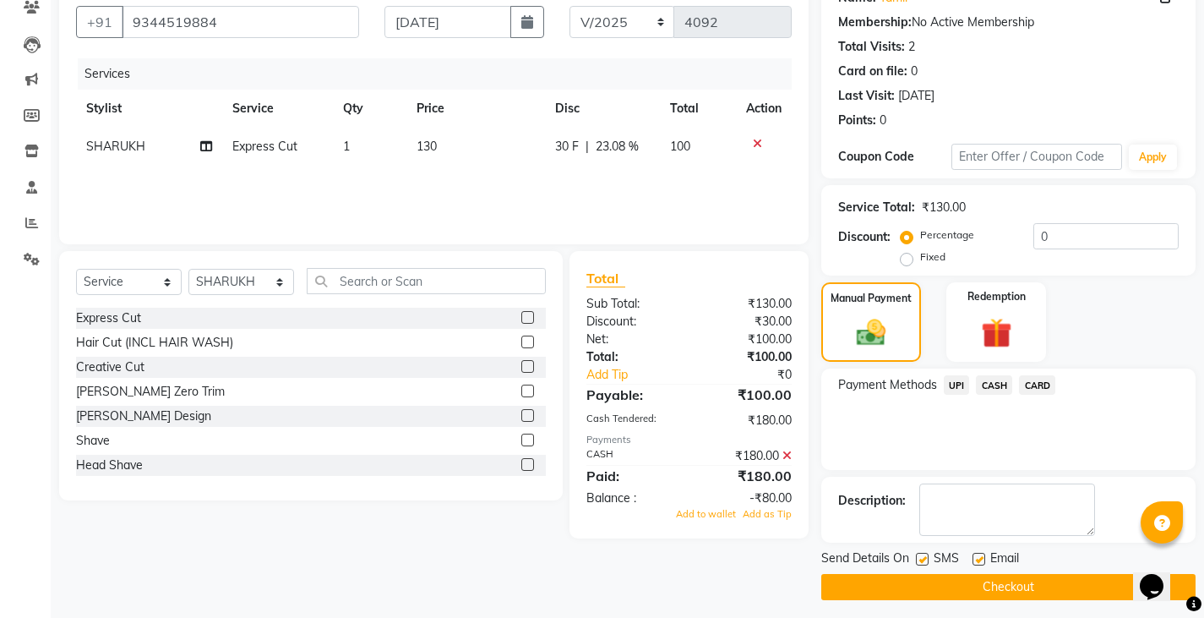
scroll to position [159, 0]
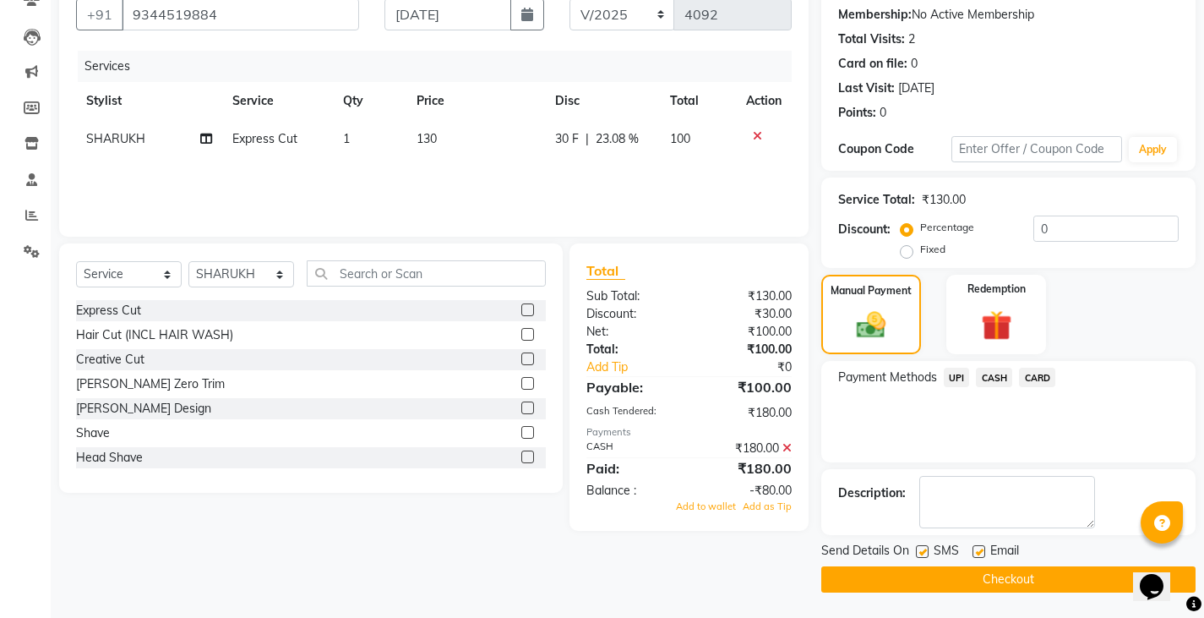
click at [897, 584] on button "Checkout" at bounding box center [1009, 579] width 374 height 26
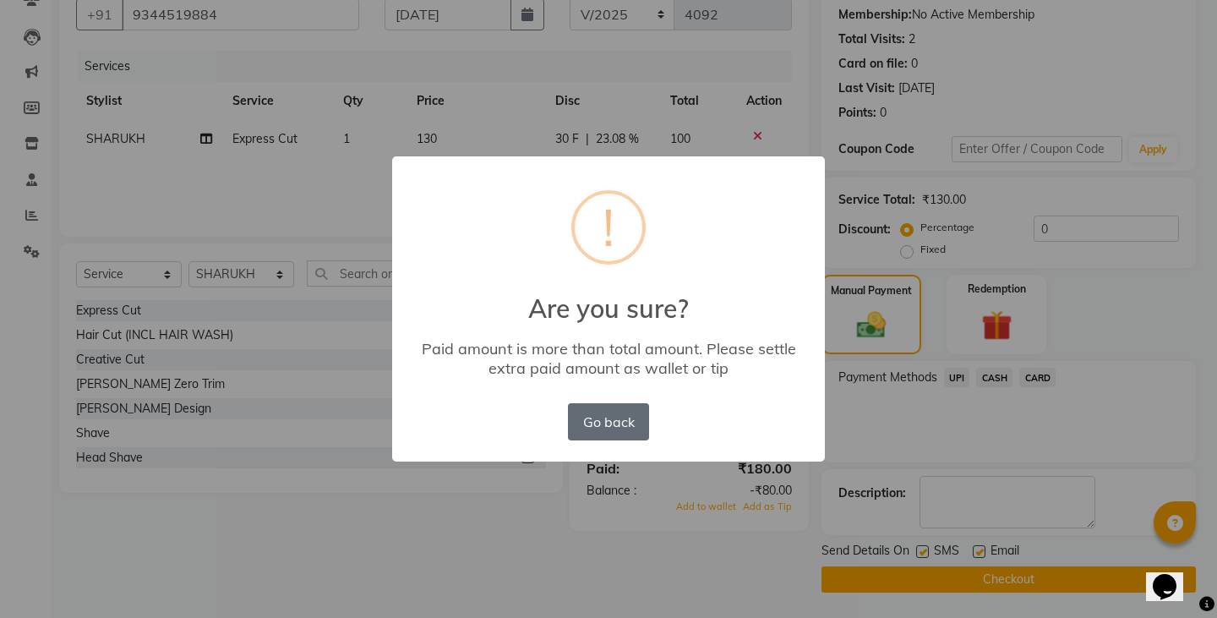
click at [605, 425] on button "Go back" at bounding box center [608, 421] width 81 height 37
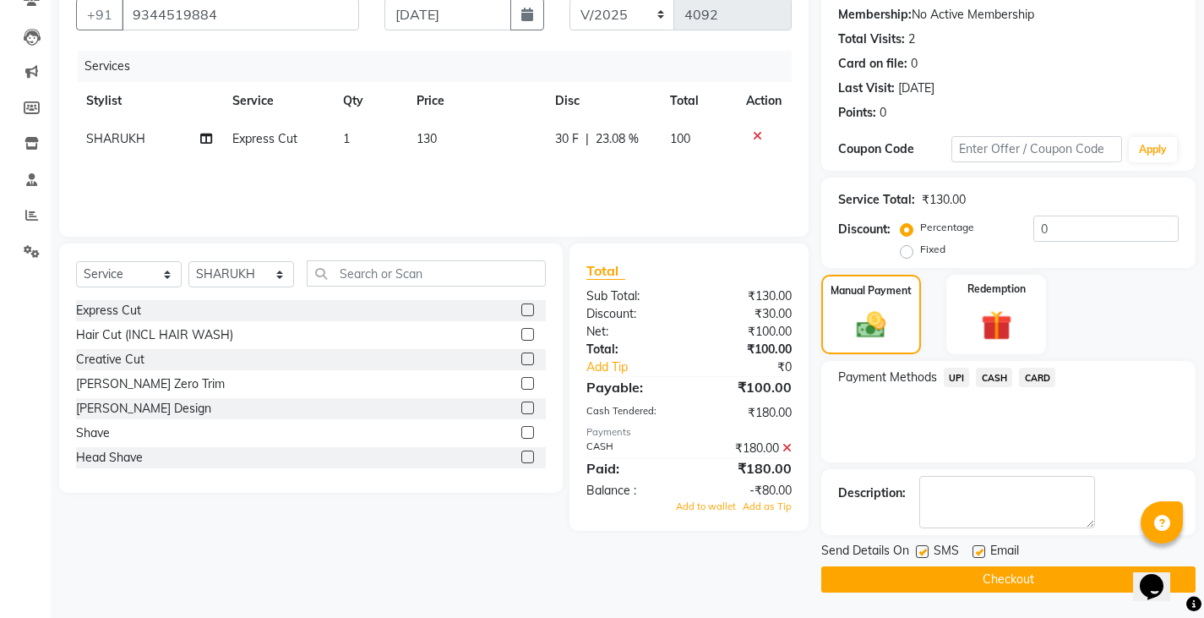
click at [950, 379] on span "UPI" at bounding box center [957, 377] width 26 height 19
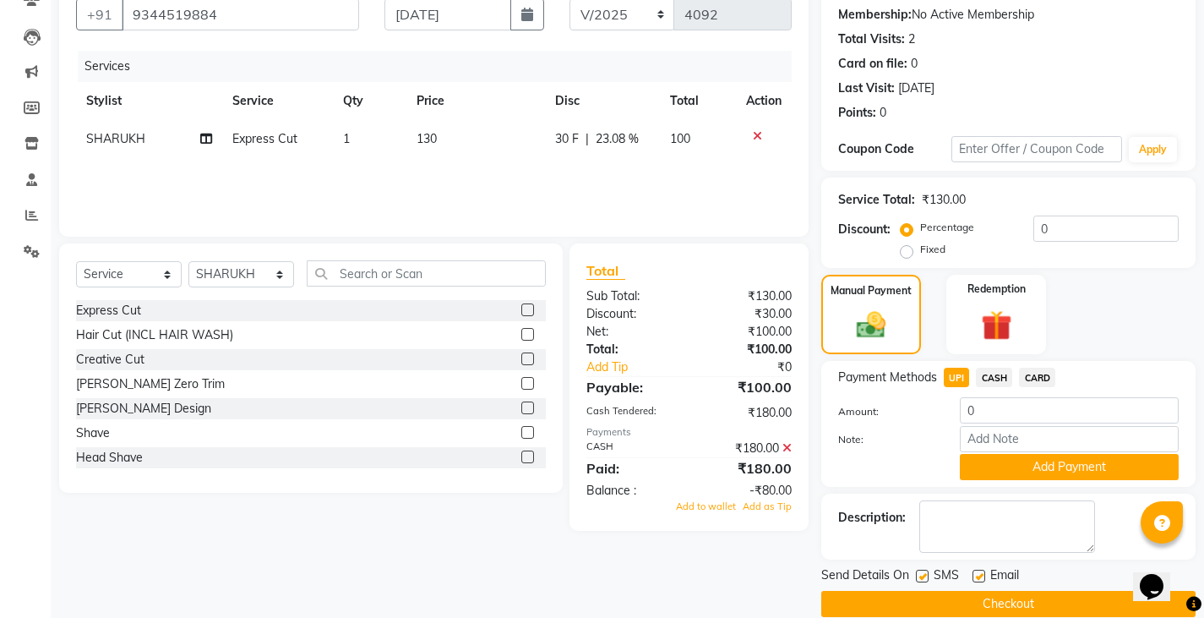
click at [985, 373] on span "CASH" at bounding box center [994, 377] width 36 height 19
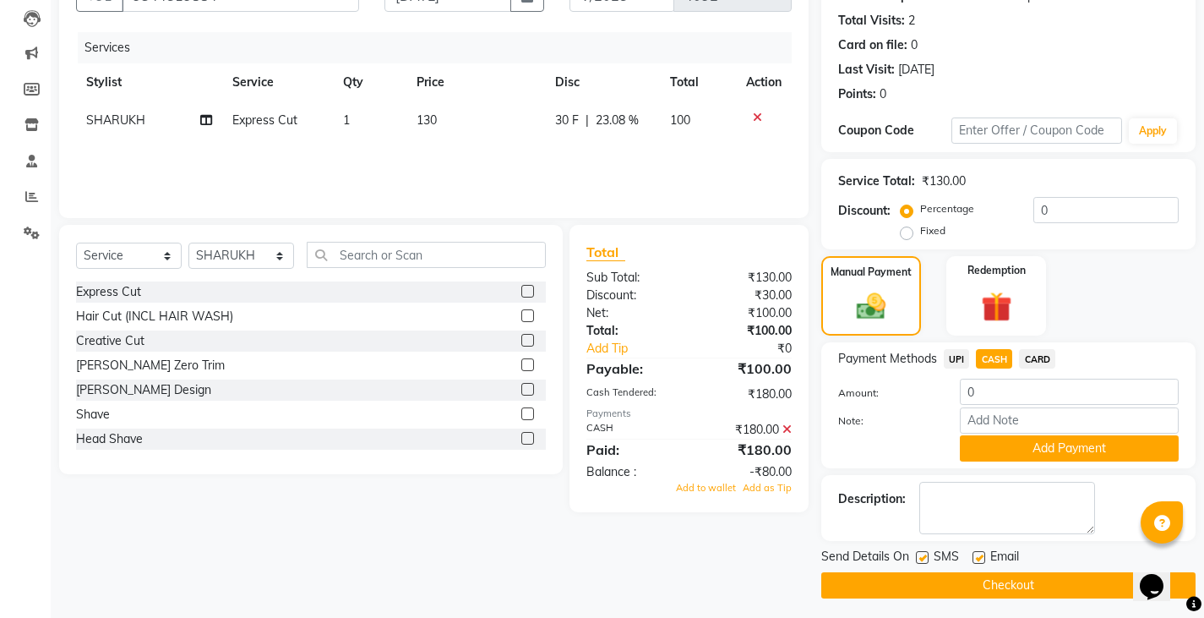
scroll to position [183, 0]
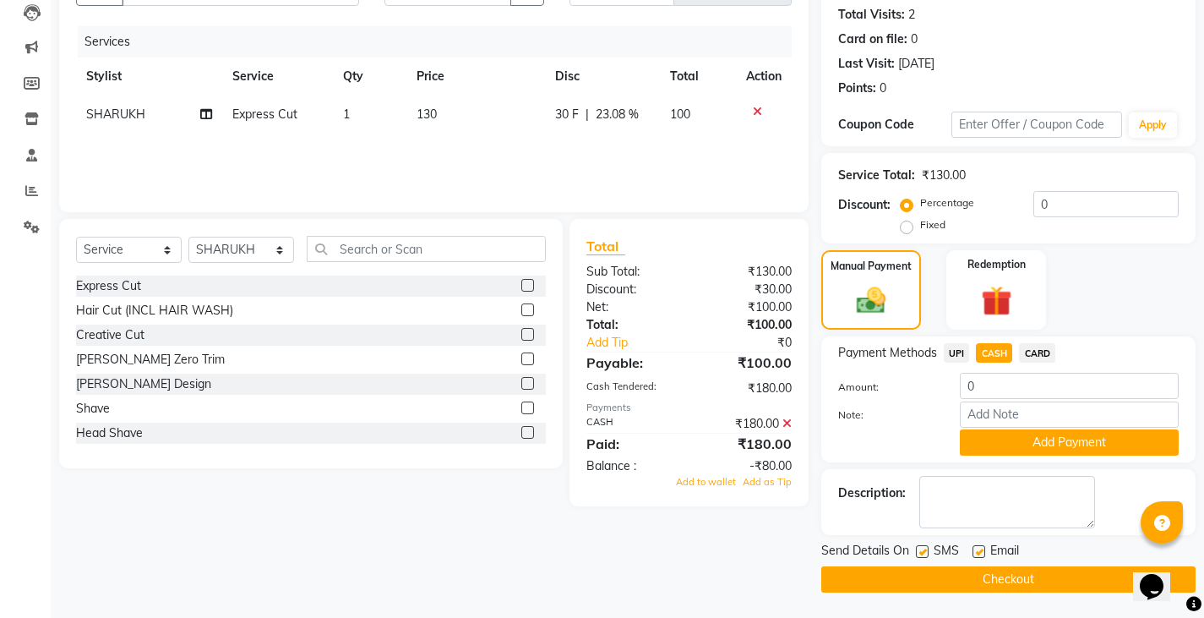
click at [784, 423] on icon at bounding box center [787, 424] width 9 height 12
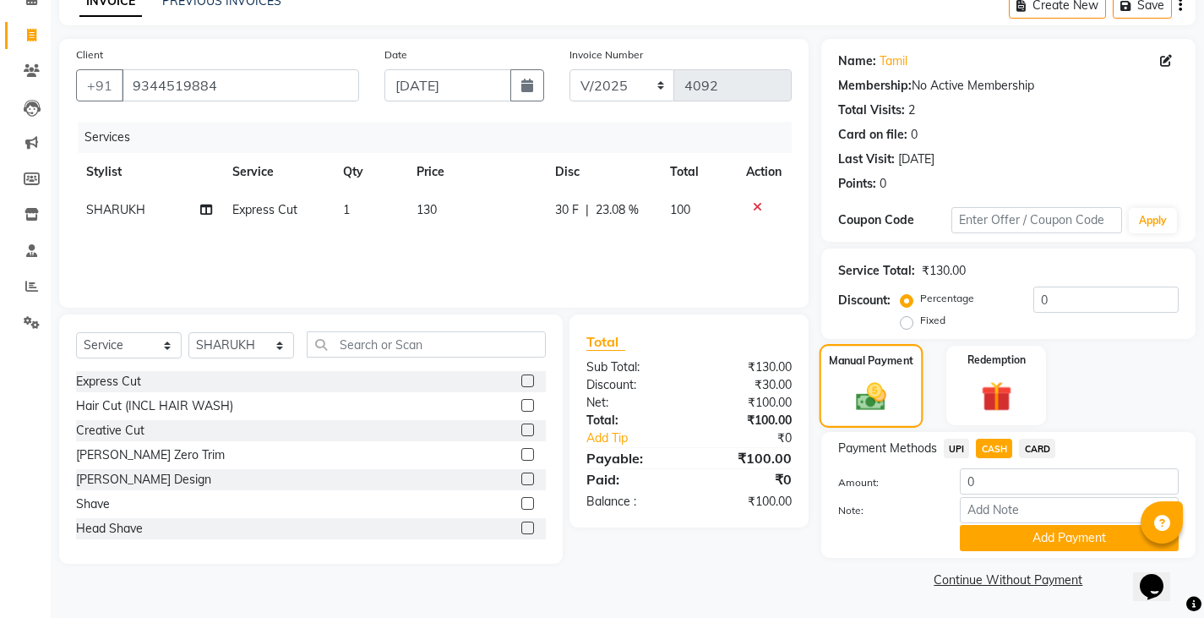
click at [860, 402] on img at bounding box center [871, 396] width 49 height 35
click at [759, 540] on div "Total Sub Total: ₹130.00 Discount: ₹30.00 Net: ₹100.00 Total: ₹100.00 Add Tip ₹…" at bounding box center [692, 438] width 259 height 249
click at [964, 380] on div "Redemption" at bounding box center [997, 386] width 104 height 84
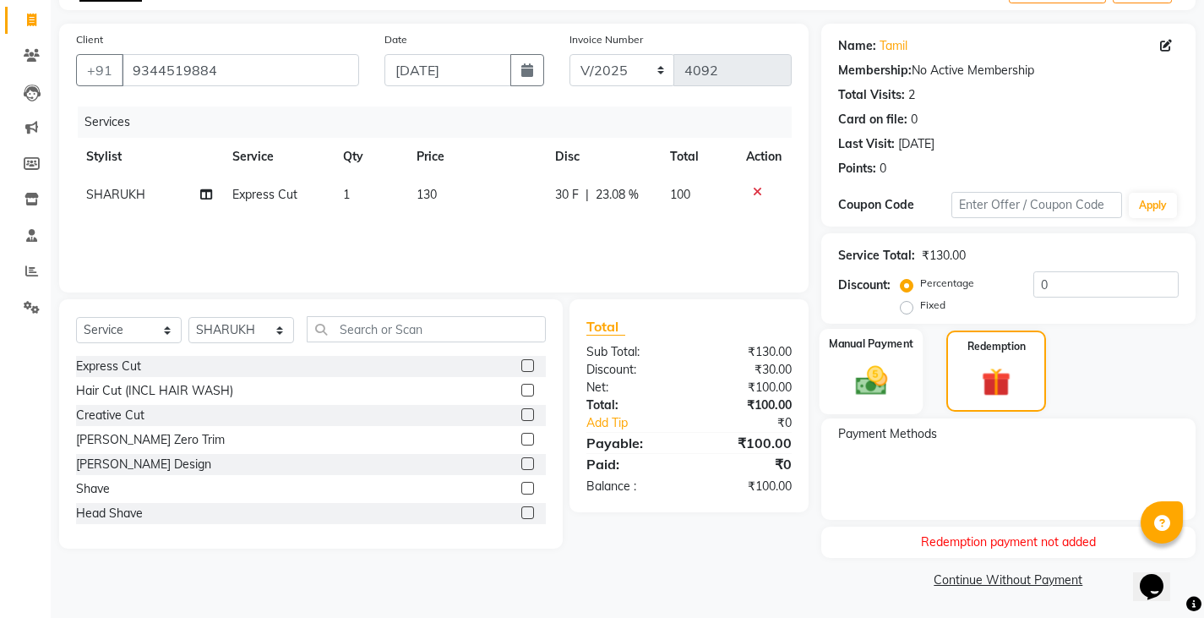
click at [864, 365] on img at bounding box center [871, 380] width 52 height 36
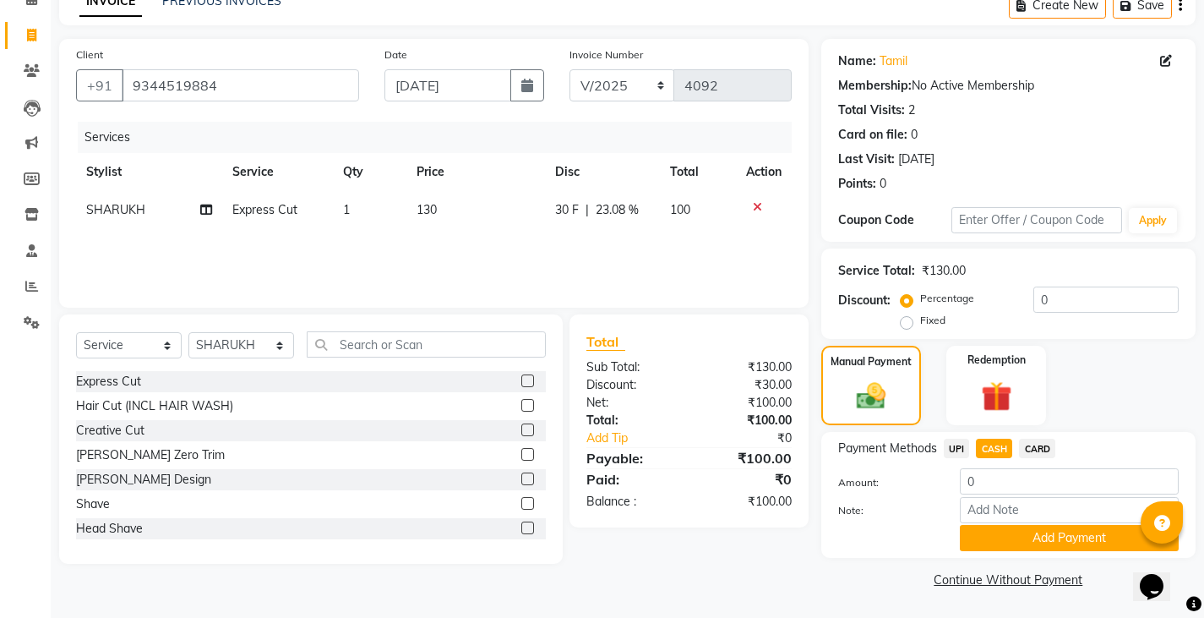
click at [958, 446] on span "UPI" at bounding box center [957, 448] width 26 height 19
type input "100"
click at [986, 447] on span "CASH" at bounding box center [994, 448] width 36 height 19
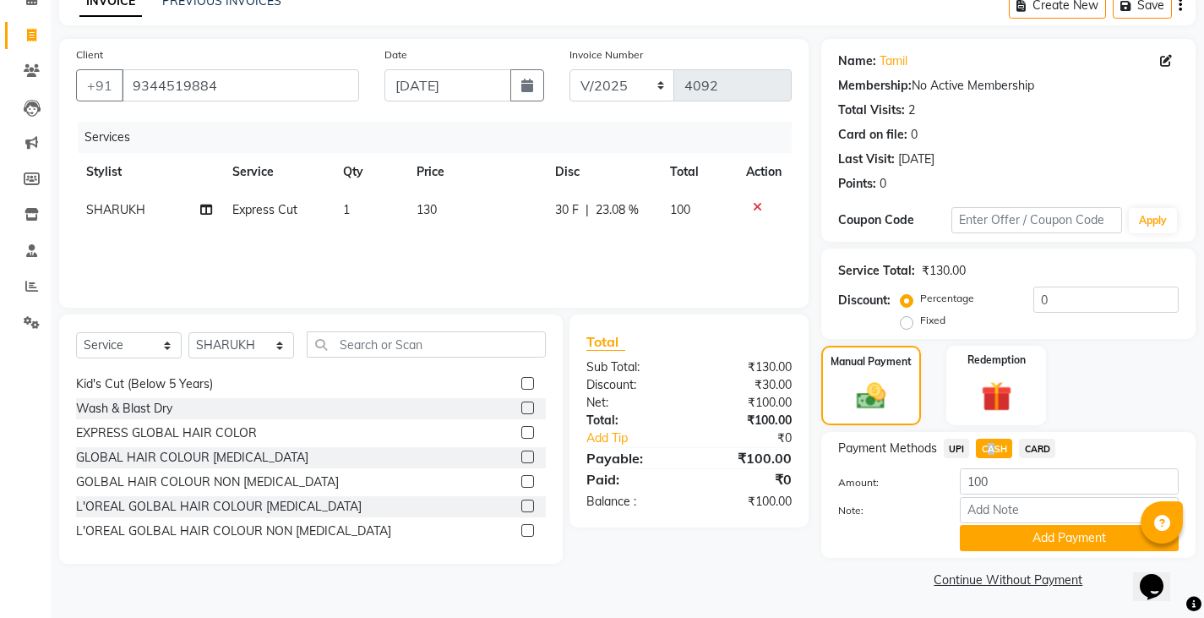
scroll to position [0, 0]
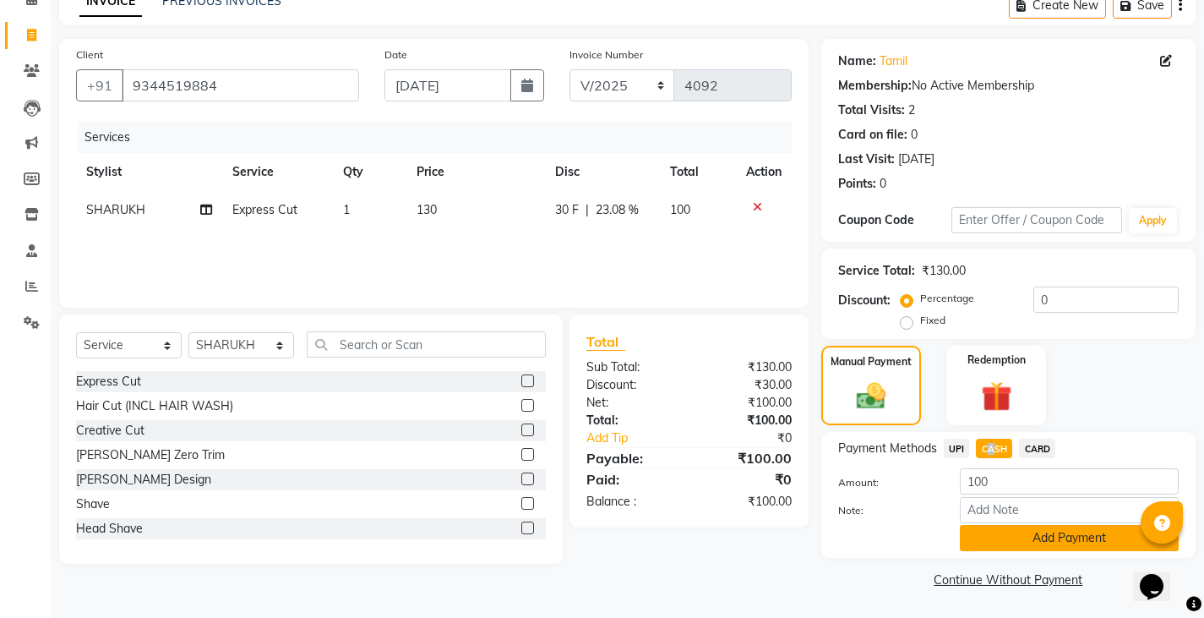
click at [999, 543] on button "Add Payment" at bounding box center [1069, 538] width 219 height 26
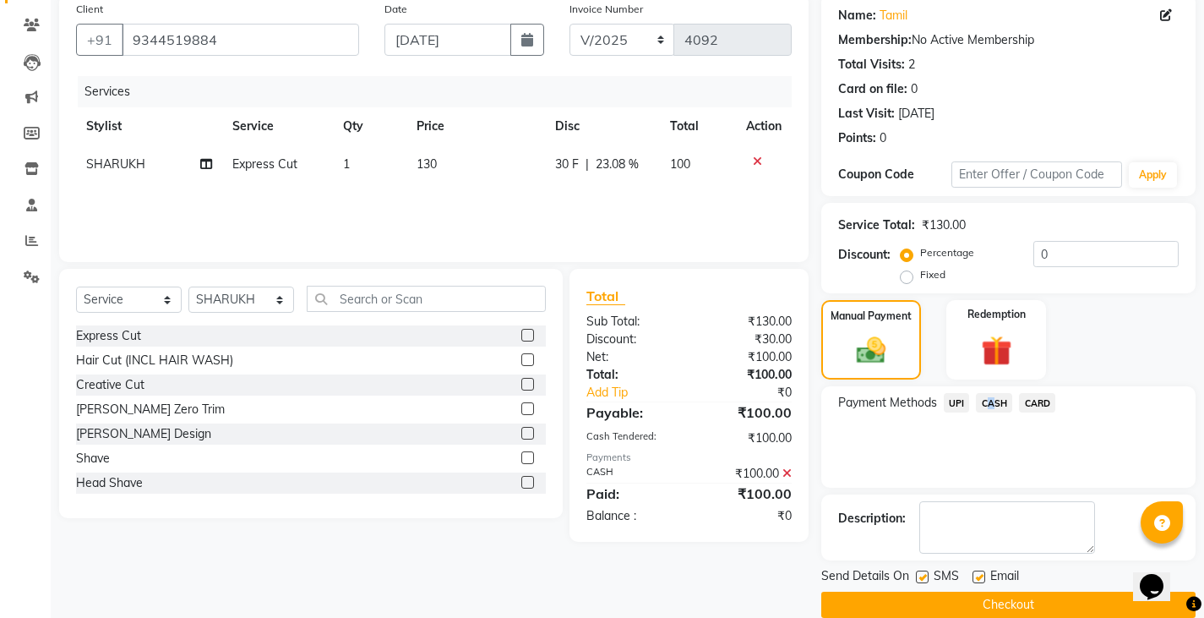
scroll to position [159, 0]
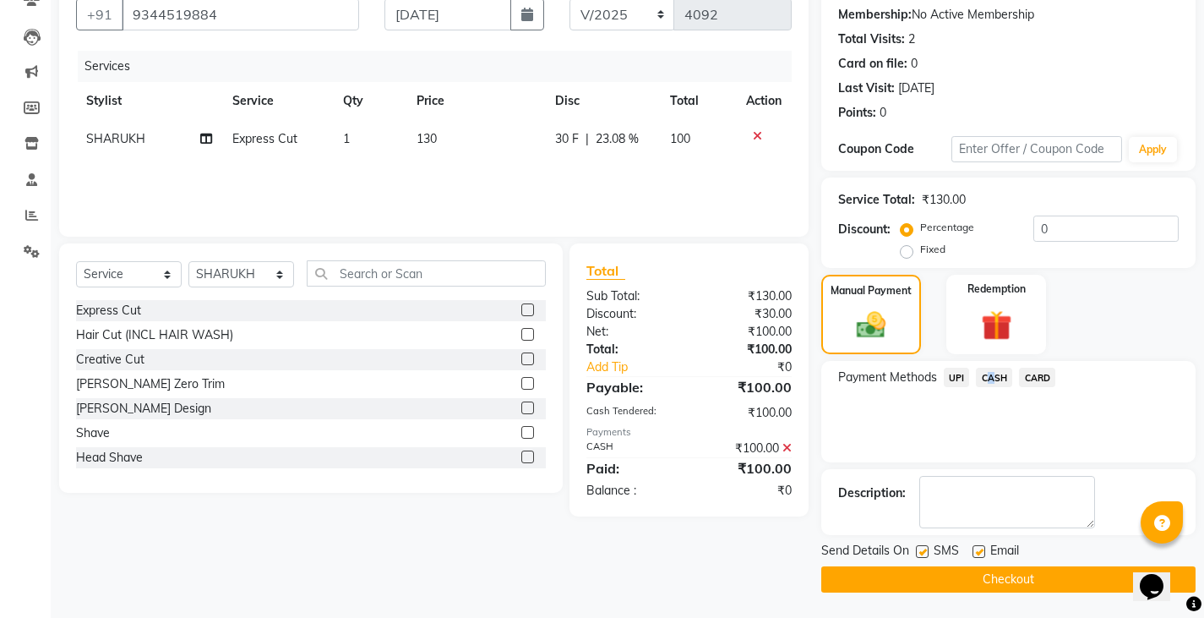
click at [909, 581] on button "Checkout" at bounding box center [1009, 579] width 374 height 26
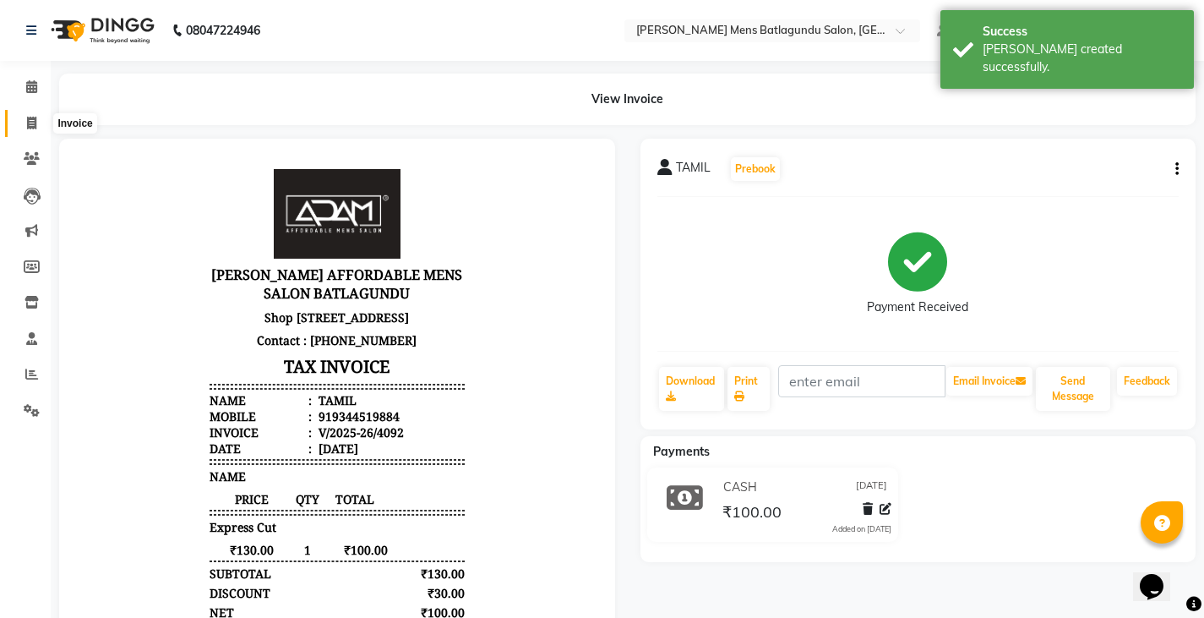
click at [32, 123] on icon at bounding box center [31, 123] width 9 height 13
select select "service"
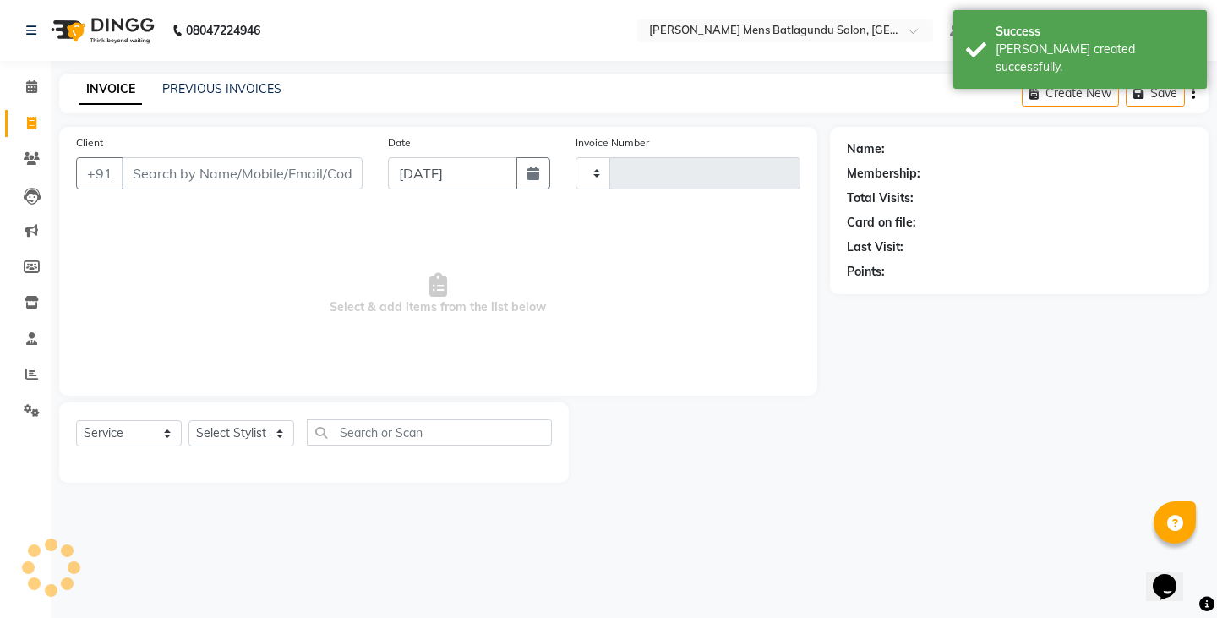
type input "4093"
select select "8213"
click at [262, 94] on link "PREVIOUS INVOICES" at bounding box center [221, 88] width 119 height 15
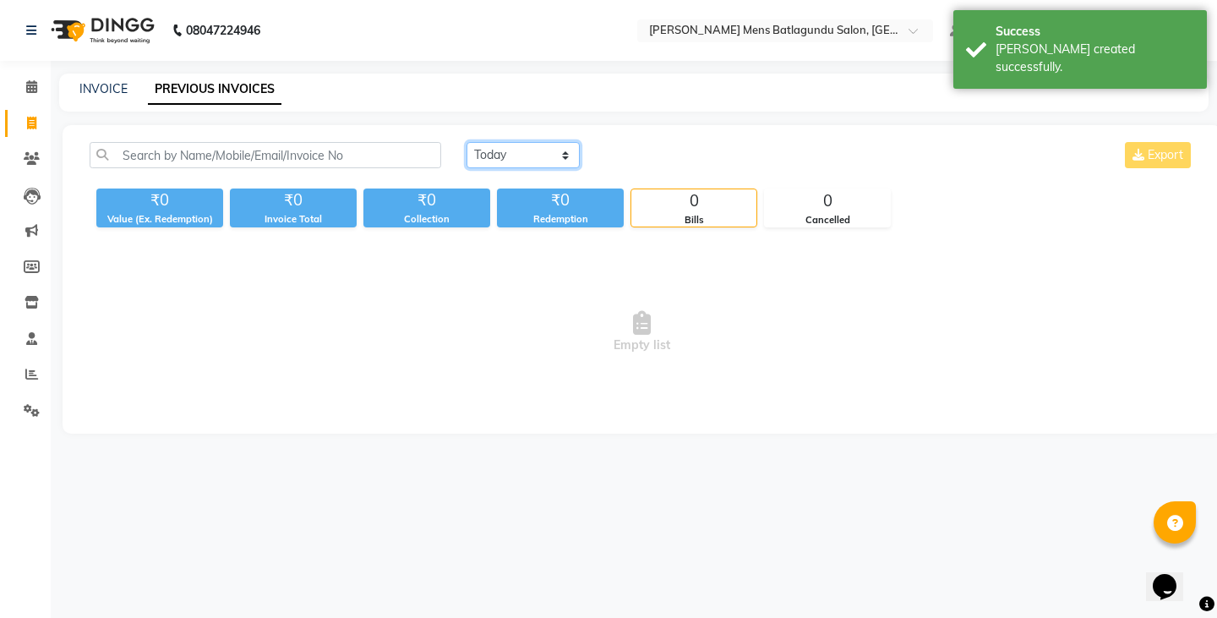
click at [492, 155] on select "[DATE] [DATE] Custom Range" at bounding box center [523, 155] width 113 height 26
select select "[DATE]"
click at [467, 142] on select "[DATE] [DATE] Custom Range" at bounding box center [523, 155] width 113 height 26
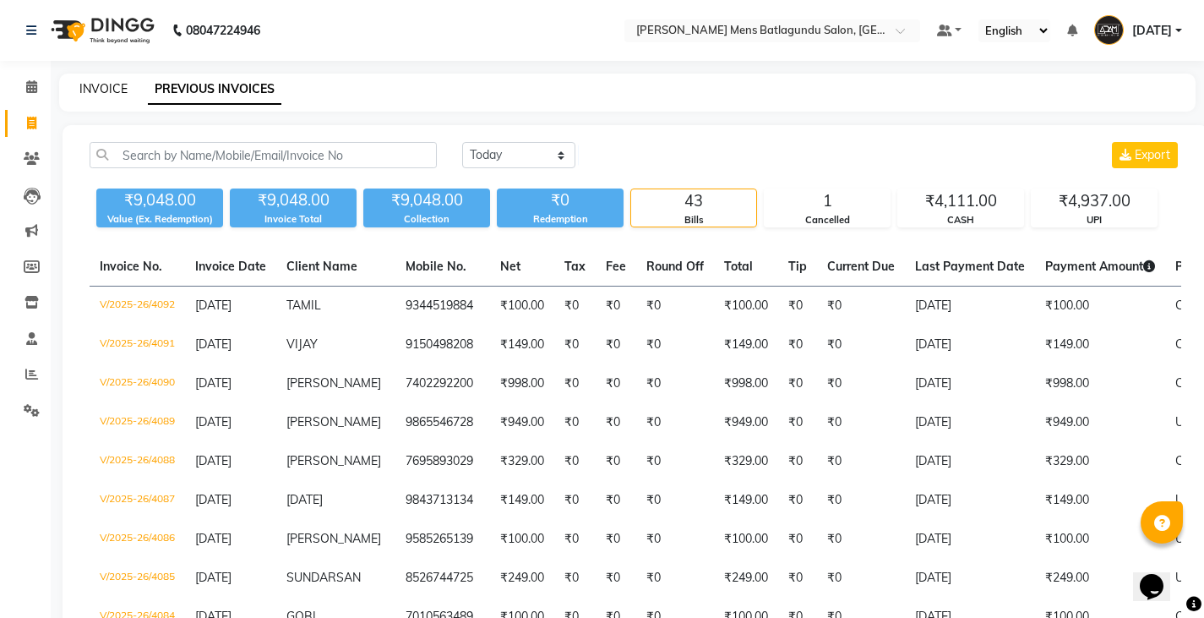
click at [107, 89] on link "INVOICE" at bounding box center [103, 88] width 48 height 15
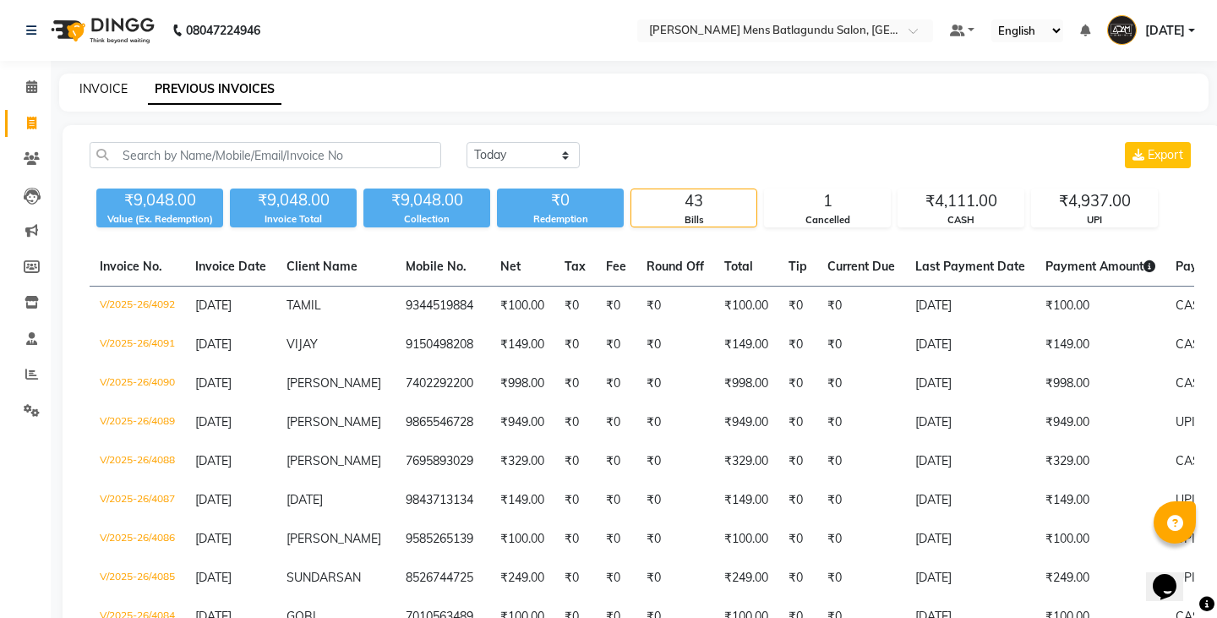
select select "8213"
select select "service"
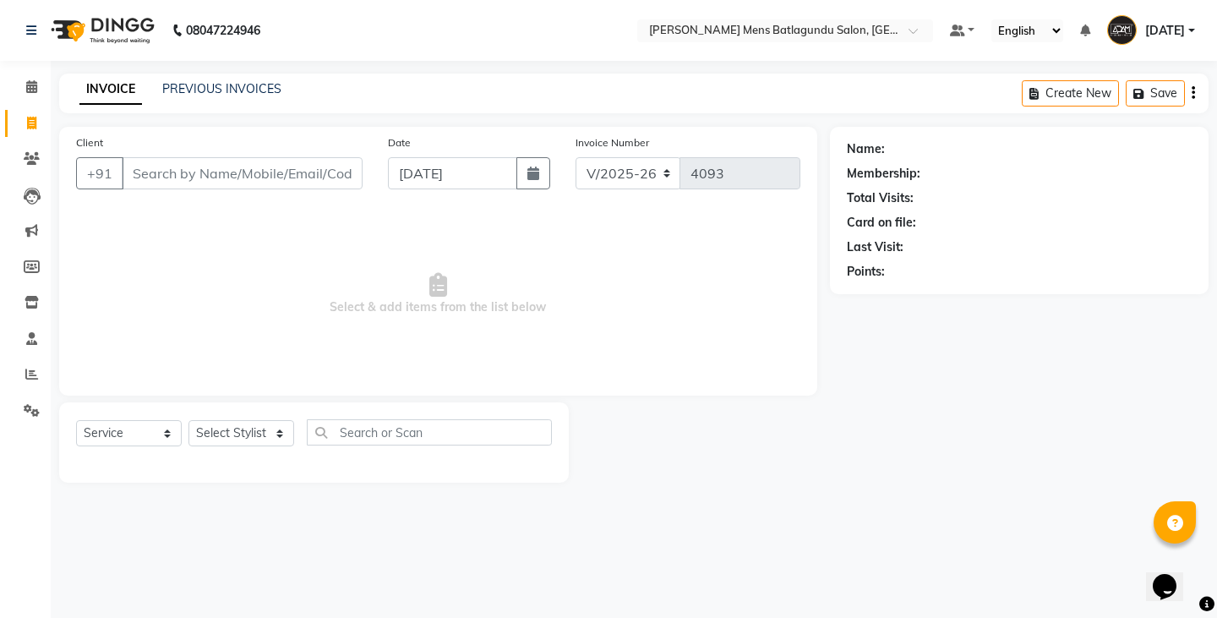
click at [249, 88] on link "PREVIOUS INVOICES" at bounding box center [221, 88] width 119 height 15
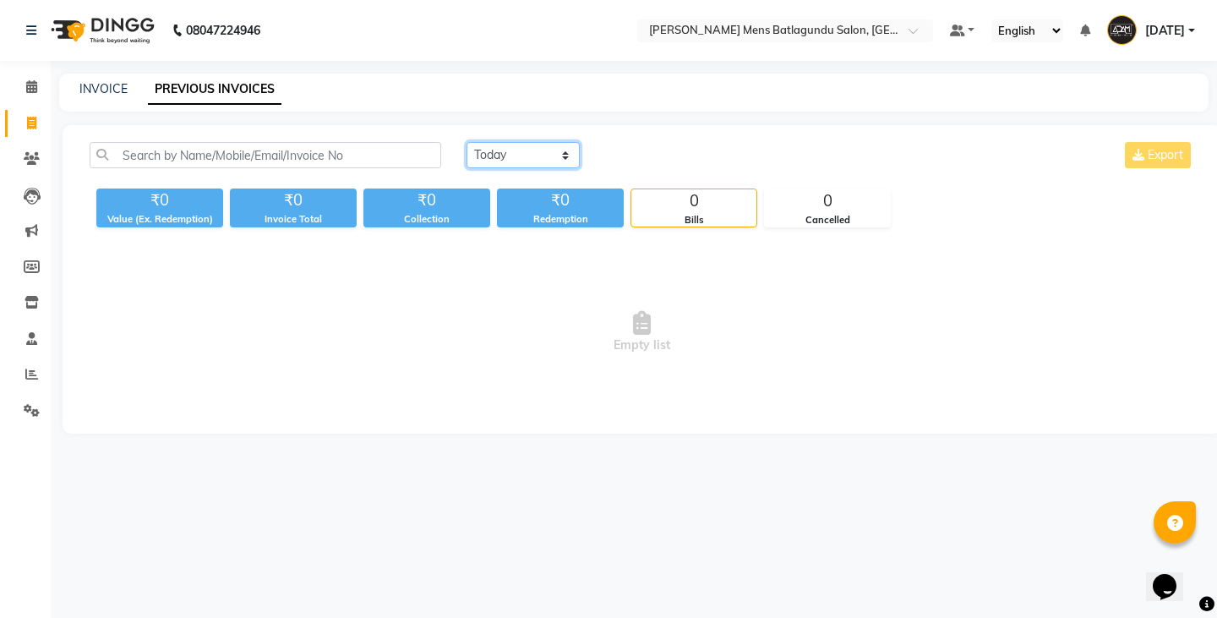
click at [504, 164] on select "[DATE] [DATE] Custom Range" at bounding box center [523, 155] width 113 height 26
select select "[DATE]"
click at [467, 142] on select "[DATE] [DATE] Custom Range" at bounding box center [523, 155] width 113 height 26
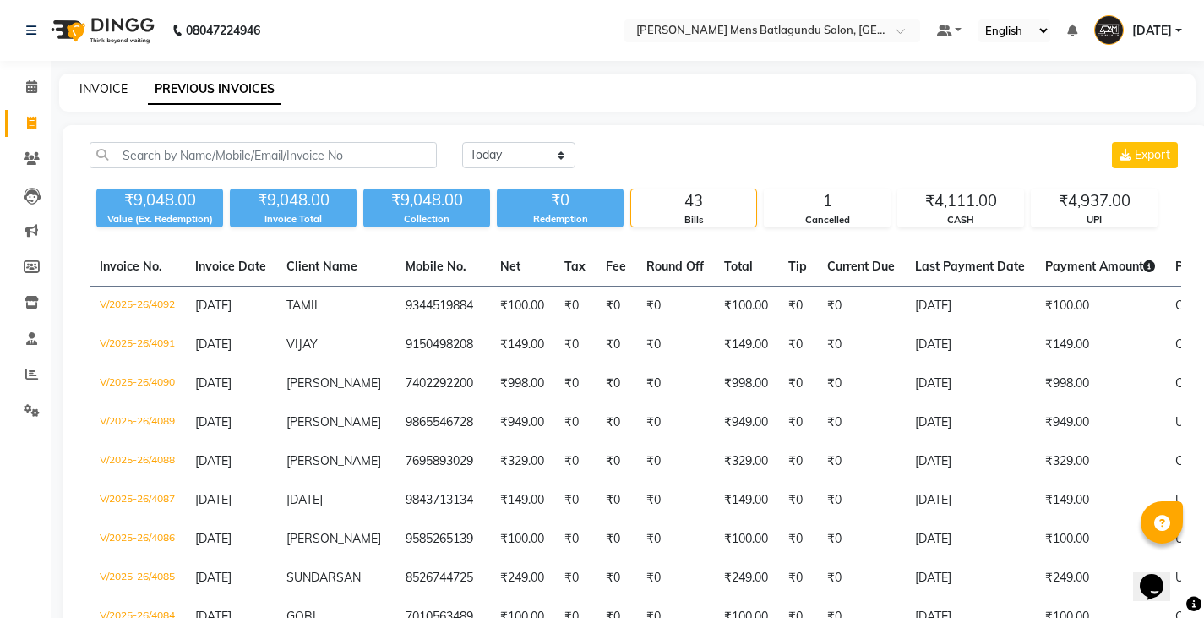
click at [123, 90] on link "INVOICE" at bounding box center [103, 88] width 48 height 15
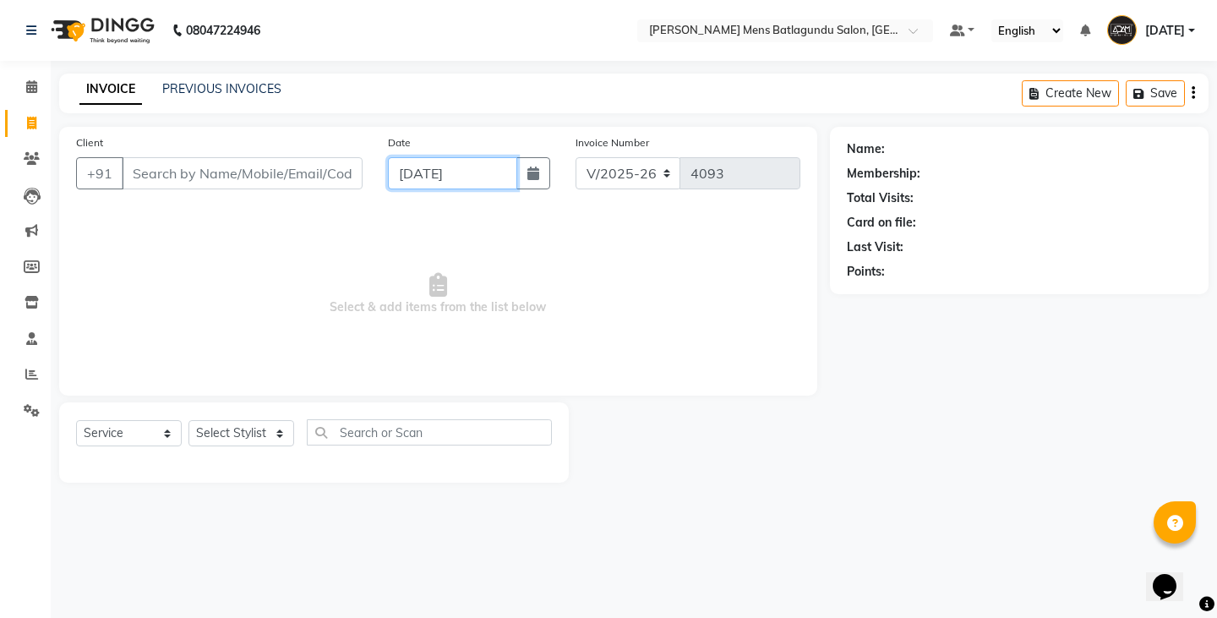
click at [459, 182] on input "[DATE]" at bounding box center [452, 173] width 129 height 32
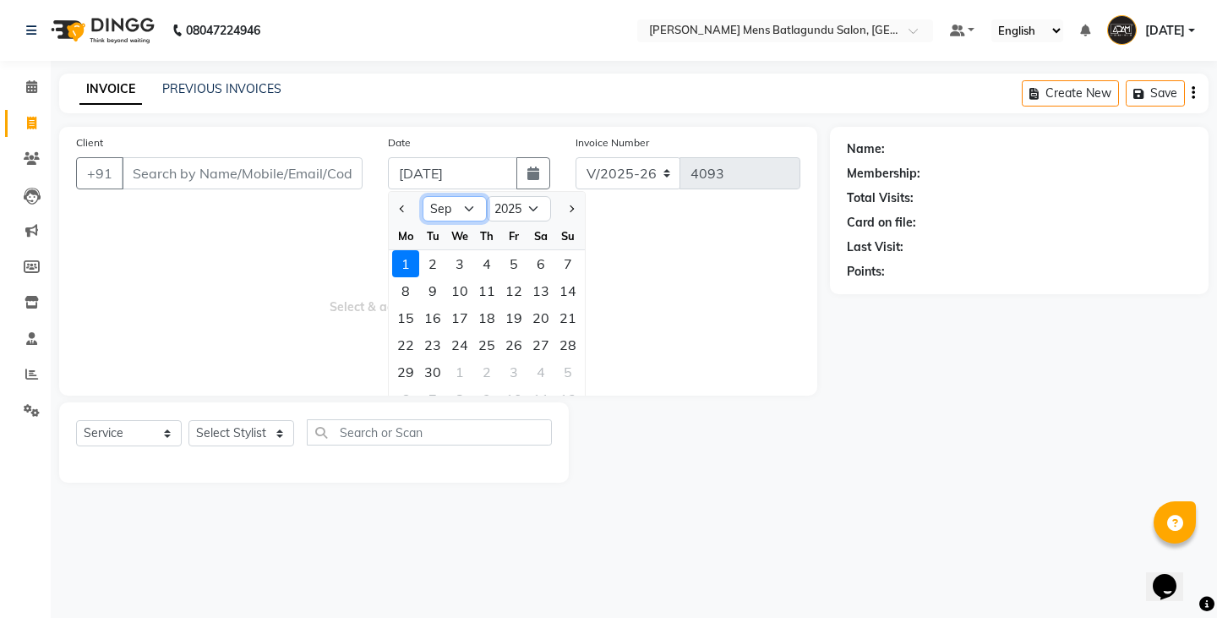
click at [453, 219] on select "Jan Feb Mar Apr May Jun [DATE] Aug Sep Oct Nov Dec" at bounding box center [455, 208] width 64 height 25
click at [423, 196] on select "Jan Feb Mar Apr May Jun [DATE] Aug Sep Oct Nov Dec" at bounding box center [455, 208] width 64 height 25
click at [576, 370] on div "31" at bounding box center [567, 371] width 27 height 27
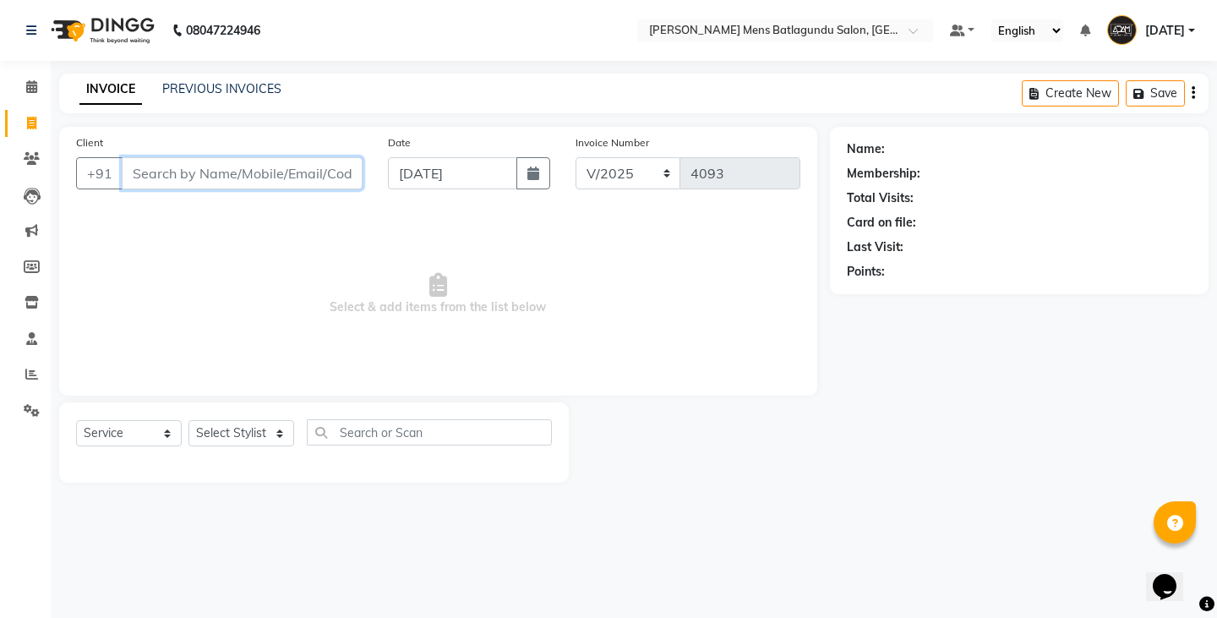
click at [254, 170] on input "Client" at bounding box center [242, 173] width 241 height 32
click at [339, 179] on span "Add Client" at bounding box center [319, 173] width 67 height 17
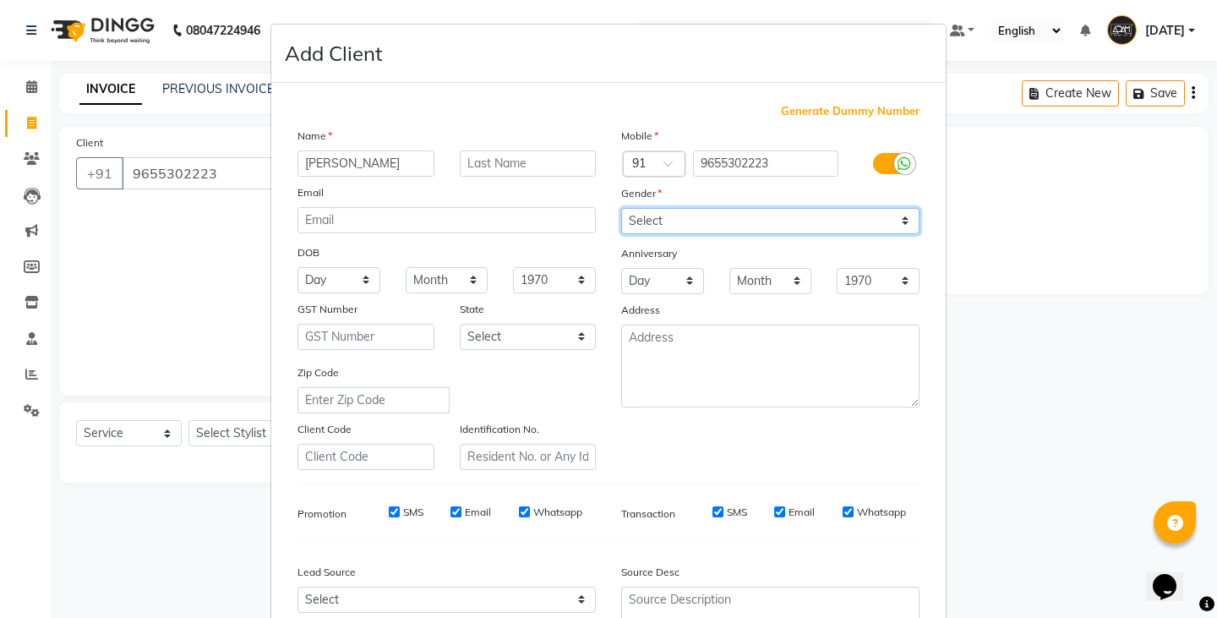
click at [636, 229] on select "Select [DEMOGRAPHIC_DATA] [DEMOGRAPHIC_DATA] Other Prefer Not To Say" at bounding box center [770, 221] width 298 height 26
click at [621, 208] on select "Select [DEMOGRAPHIC_DATA] [DEMOGRAPHIC_DATA] Other Prefer Not To Say" at bounding box center [770, 221] width 298 height 26
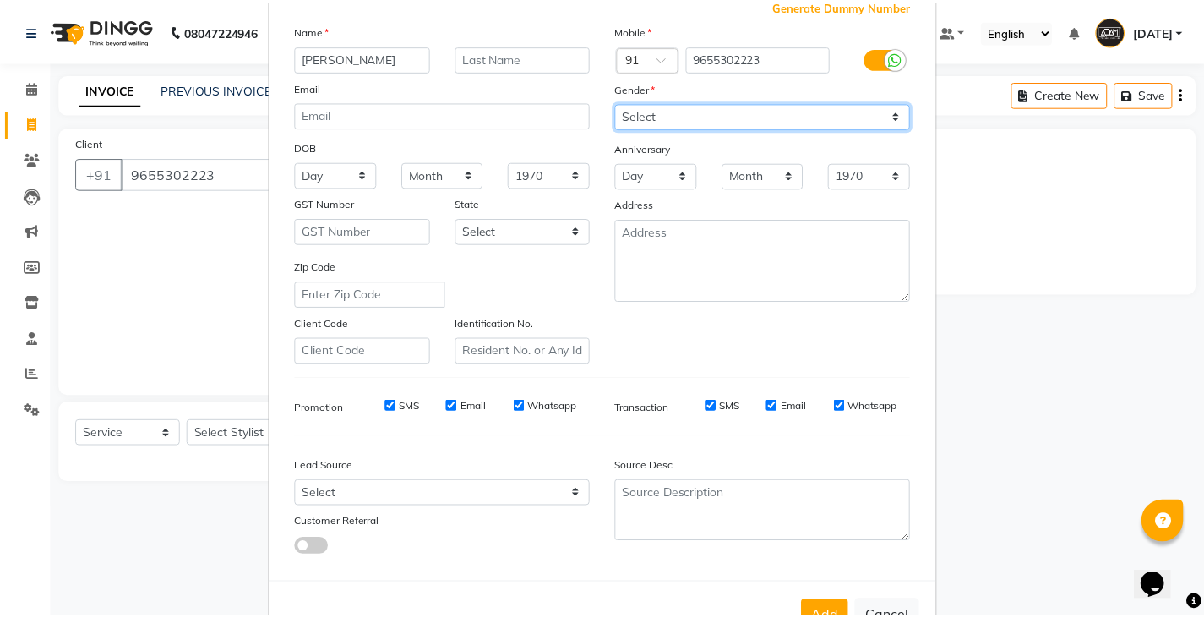
scroll to position [162, 0]
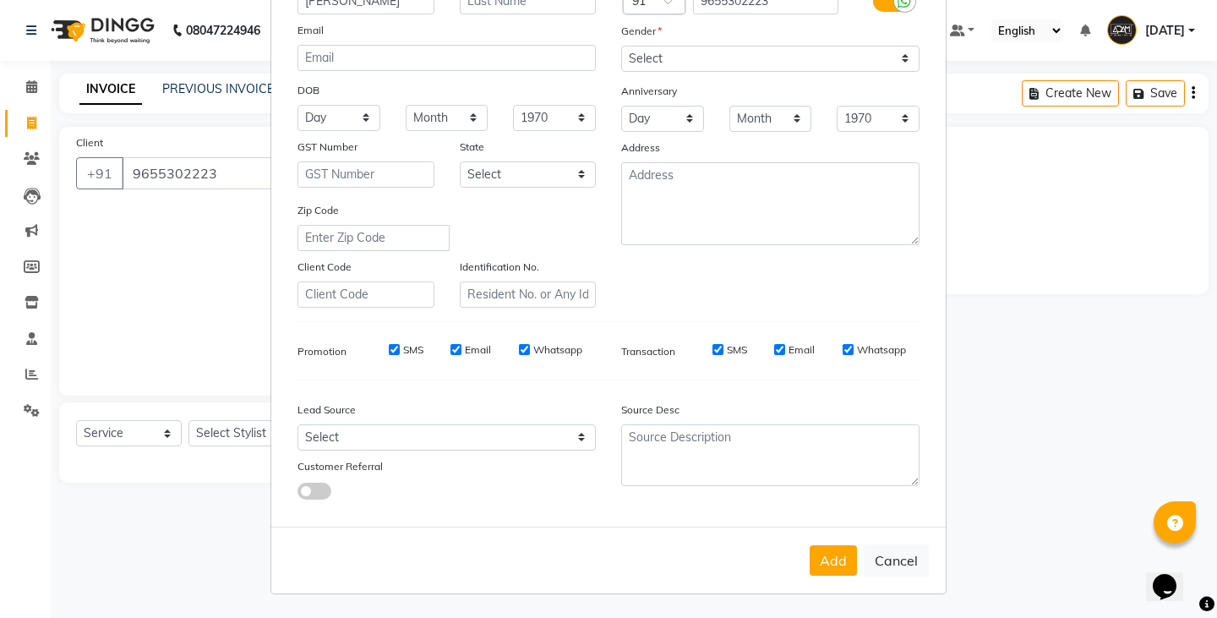
click at [837, 549] on button "Add" at bounding box center [833, 560] width 47 height 30
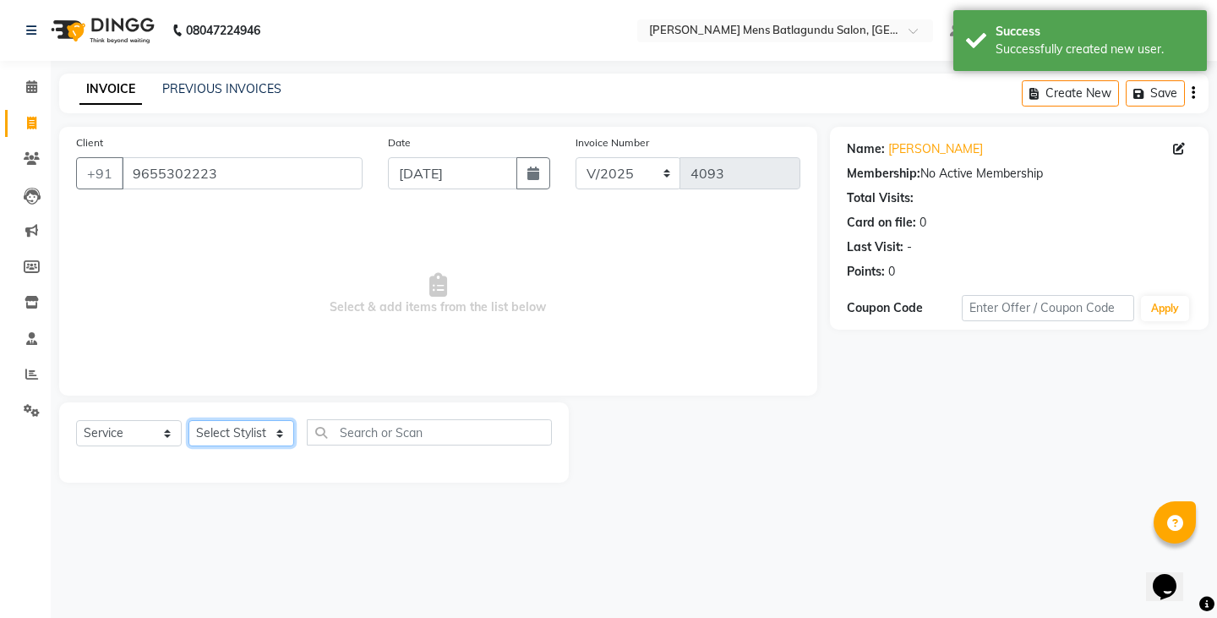
click at [285, 434] on select "Select Stylist Admin [PERSON_NAME][DATE] SAHIB [PERSON_NAME]" at bounding box center [241, 433] width 106 height 26
click at [188, 420] on select "Select Stylist Admin [PERSON_NAME][DATE] SAHIB [PERSON_NAME]" at bounding box center [241, 433] width 106 height 26
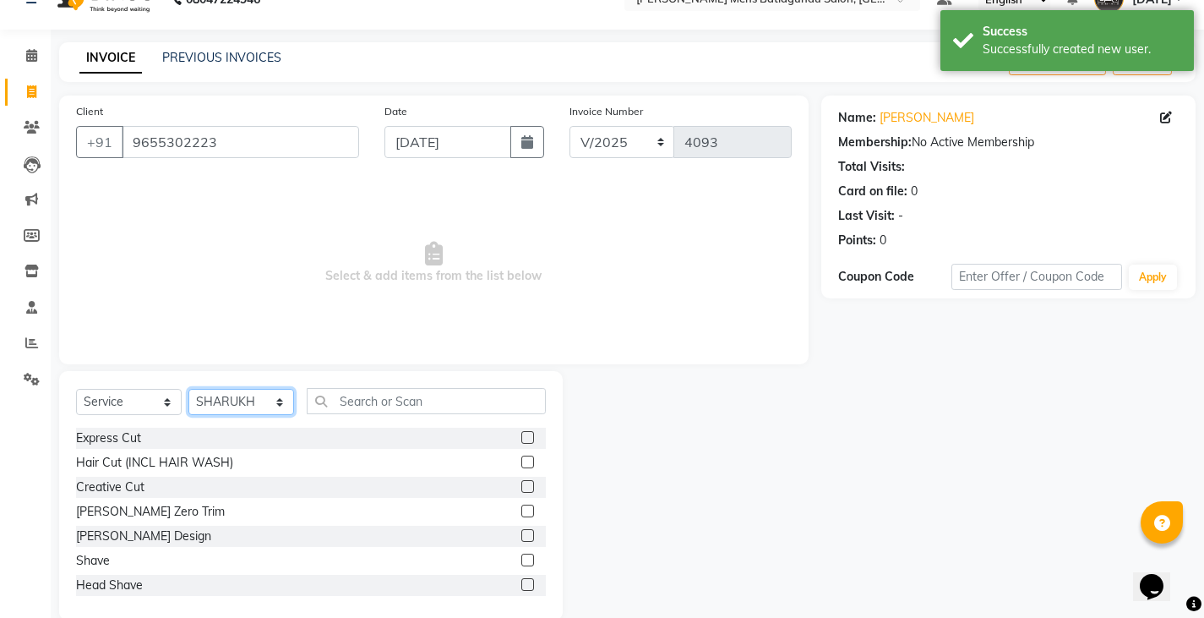
scroll to position [59, 0]
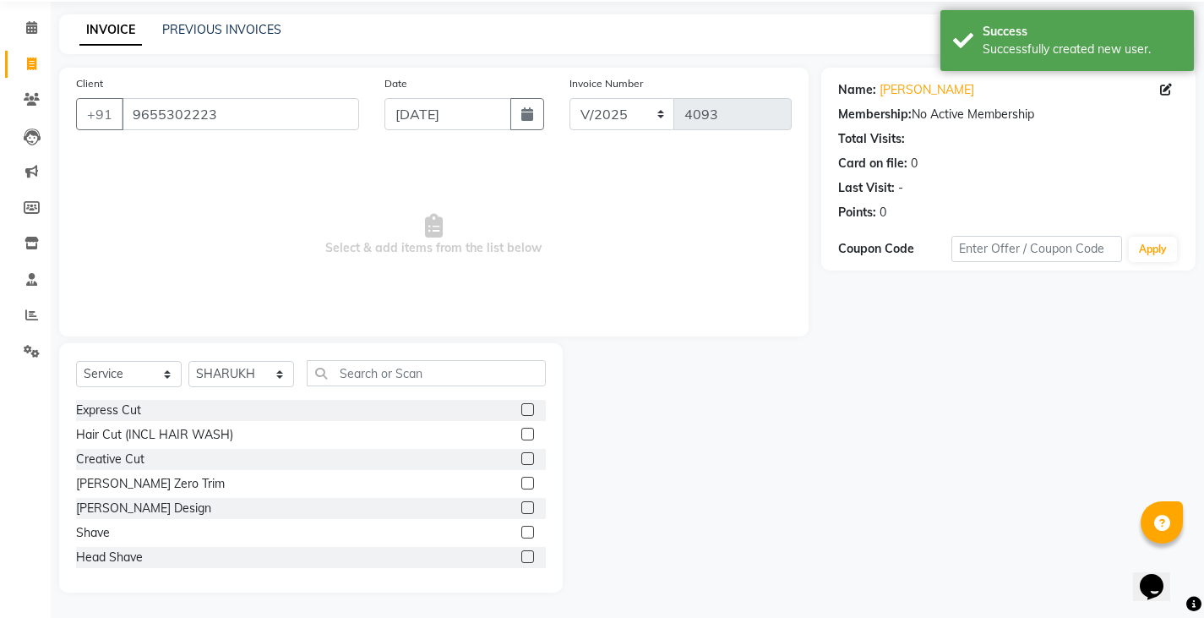
click at [522, 459] on label at bounding box center [528, 458] width 13 height 13
click at [522, 459] on input "checkbox" at bounding box center [527, 459] width 11 height 11
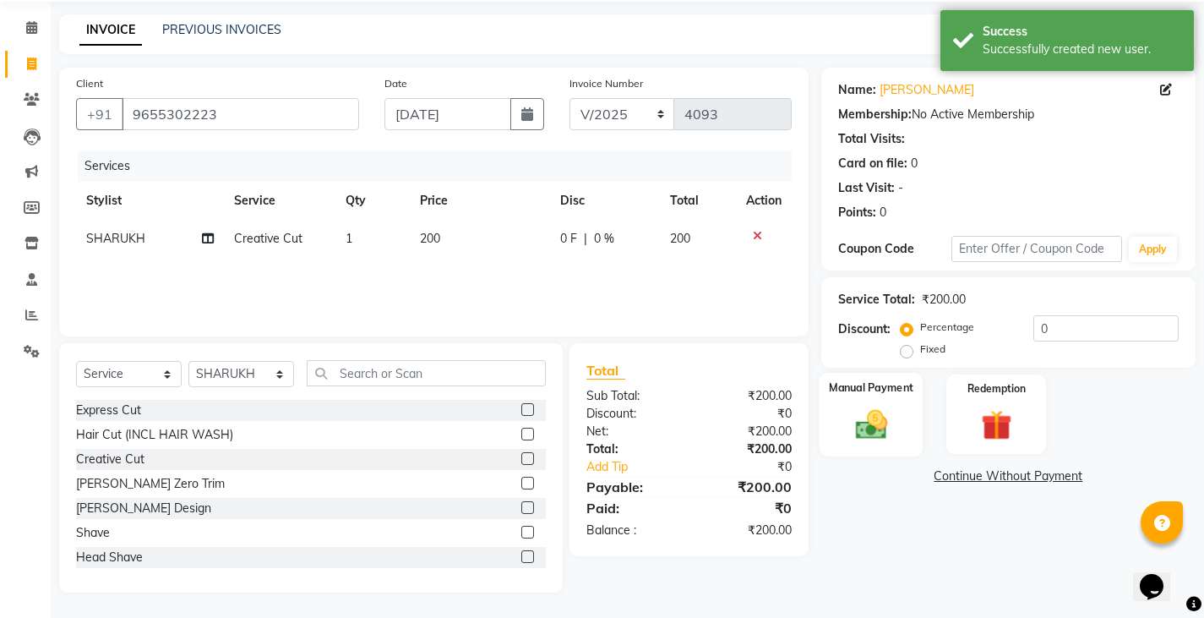
click at [845, 434] on div "Manual Payment" at bounding box center [871, 415] width 104 height 84
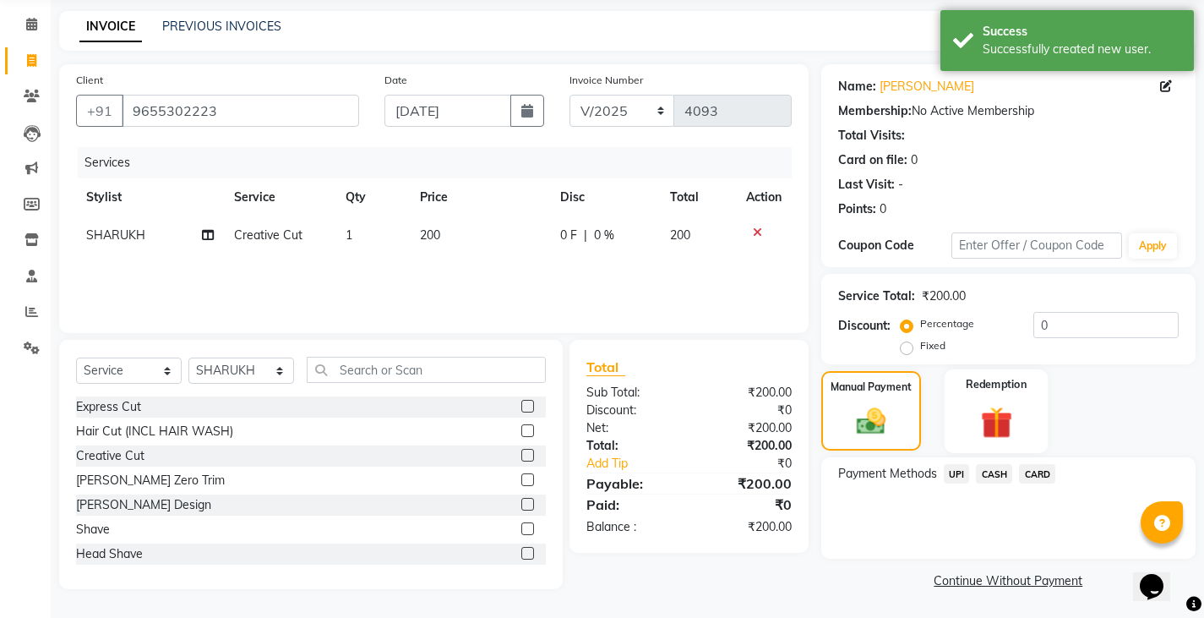
scroll to position [63, 0]
click at [959, 472] on span "UPI" at bounding box center [957, 472] width 26 height 19
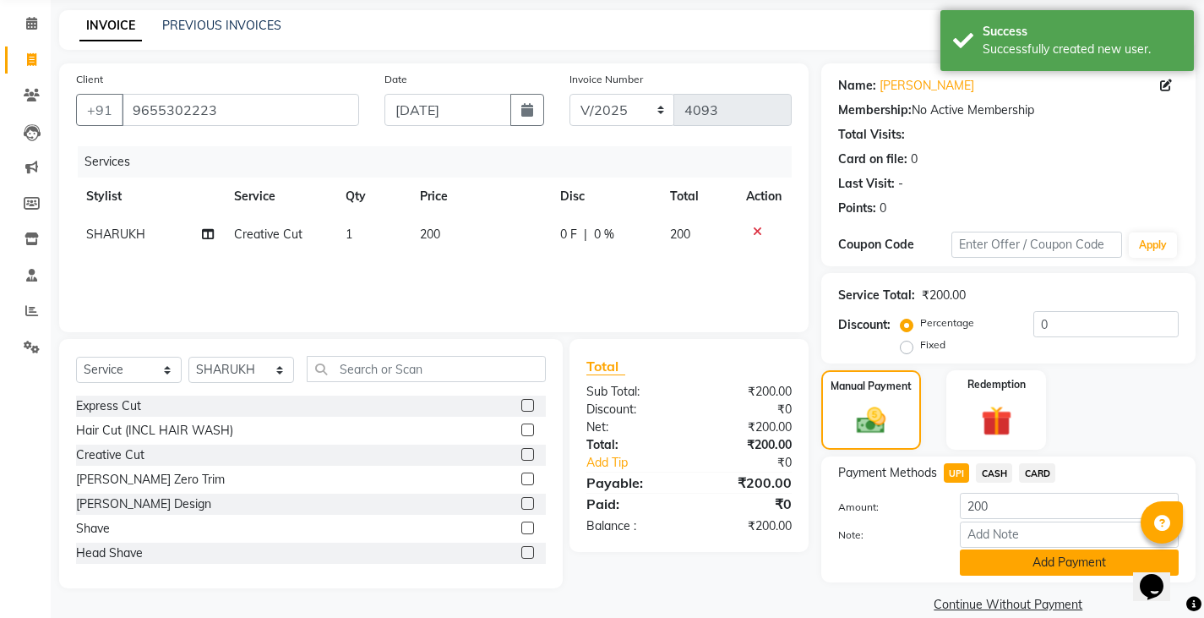
click at [997, 560] on button "Add Payment" at bounding box center [1069, 562] width 219 height 26
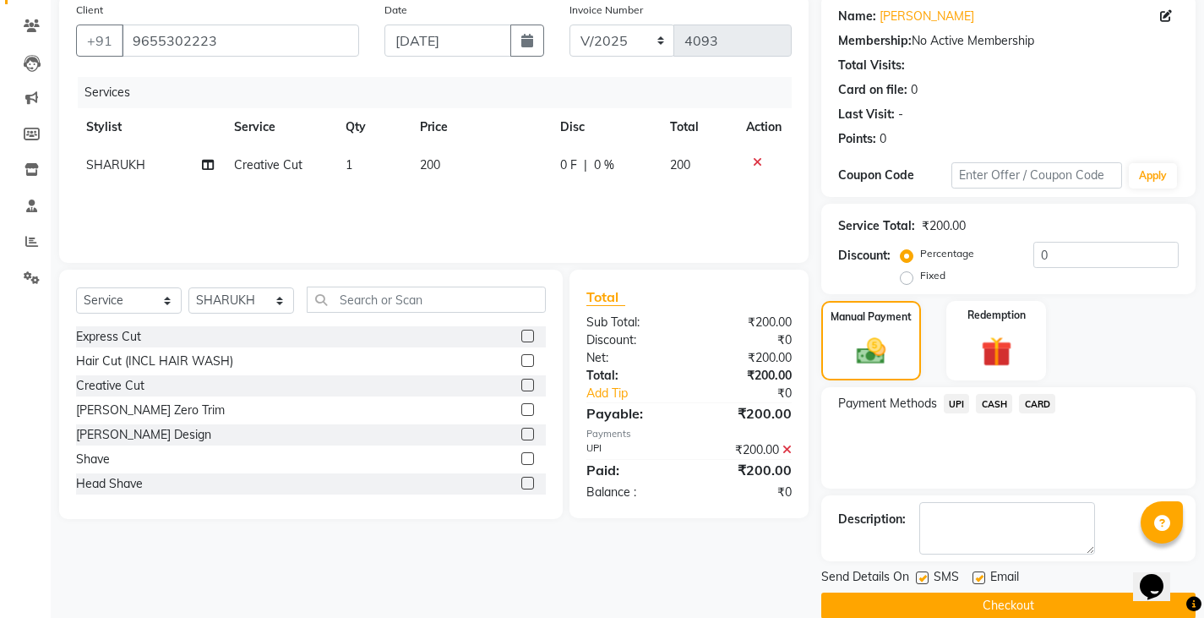
scroll to position [159, 0]
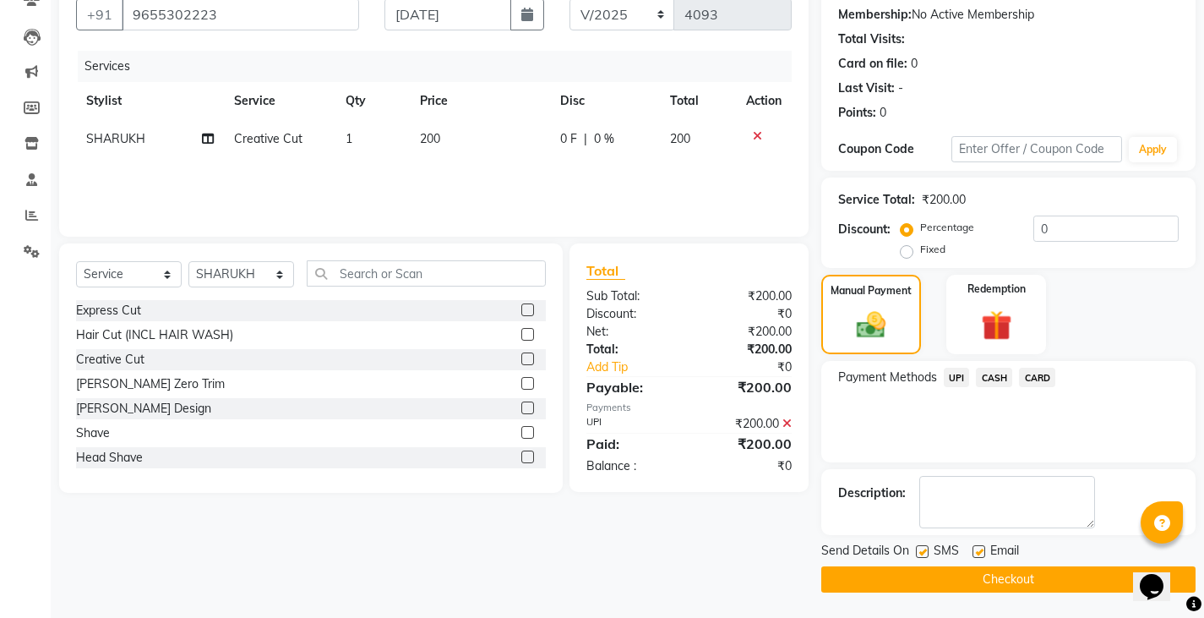
click at [924, 571] on button "Checkout" at bounding box center [1009, 579] width 374 height 26
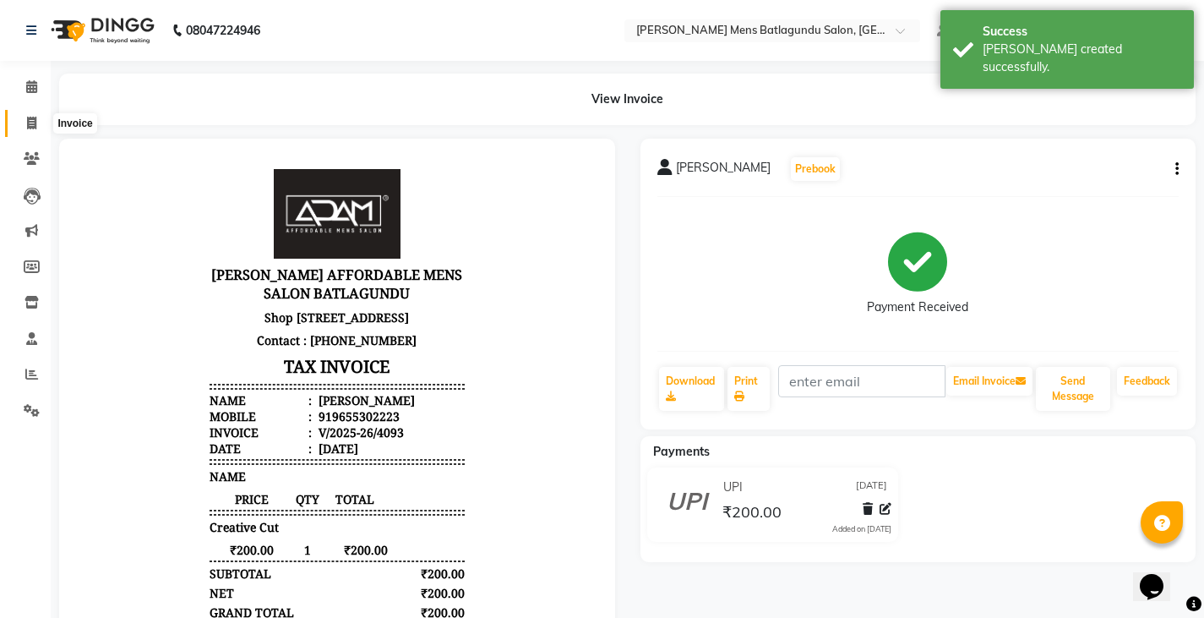
click at [44, 122] on span at bounding box center [32, 123] width 30 height 19
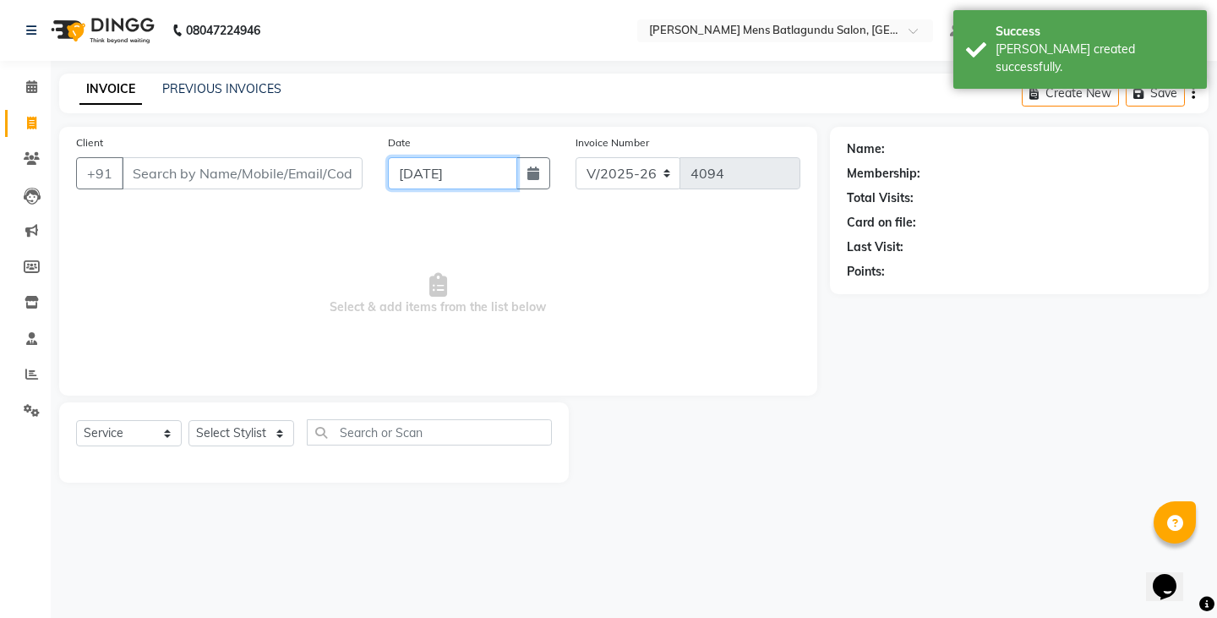
click at [445, 172] on input "[DATE]" at bounding box center [452, 173] width 129 height 32
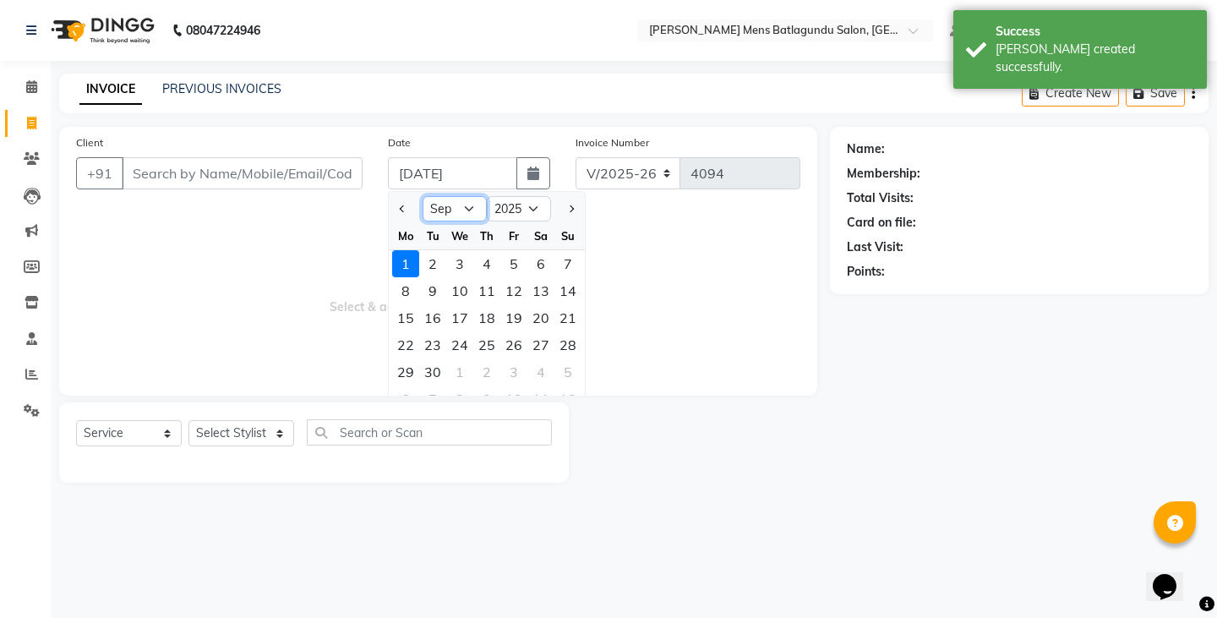
click at [453, 212] on select "Jan Feb Mar Apr May Jun [DATE] Aug Sep Oct Nov Dec" at bounding box center [455, 208] width 64 height 25
click at [423, 196] on select "Jan Feb Mar Apr May Jun [DATE] Aug Sep Oct Nov Dec" at bounding box center [455, 208] width 64 height 25
click at [562, 369] on div "31" at bounding box center [567, 371] width 27 height 27
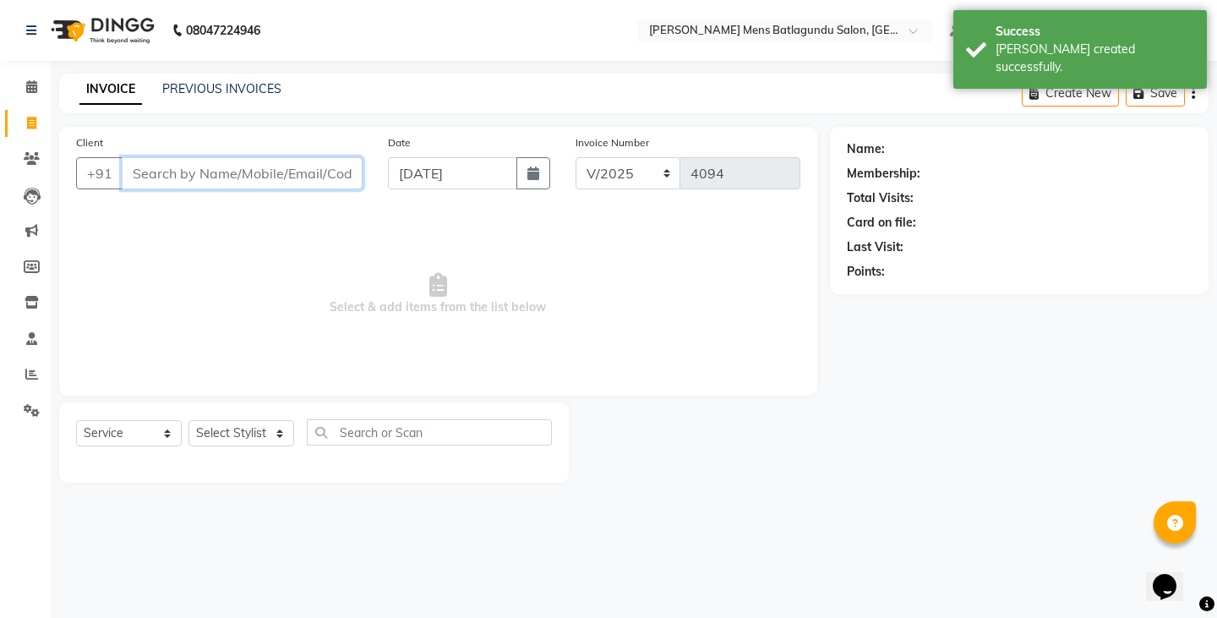
click at [245, 178] on input "Client" at bounding box center [242, 173] width 241 height 32
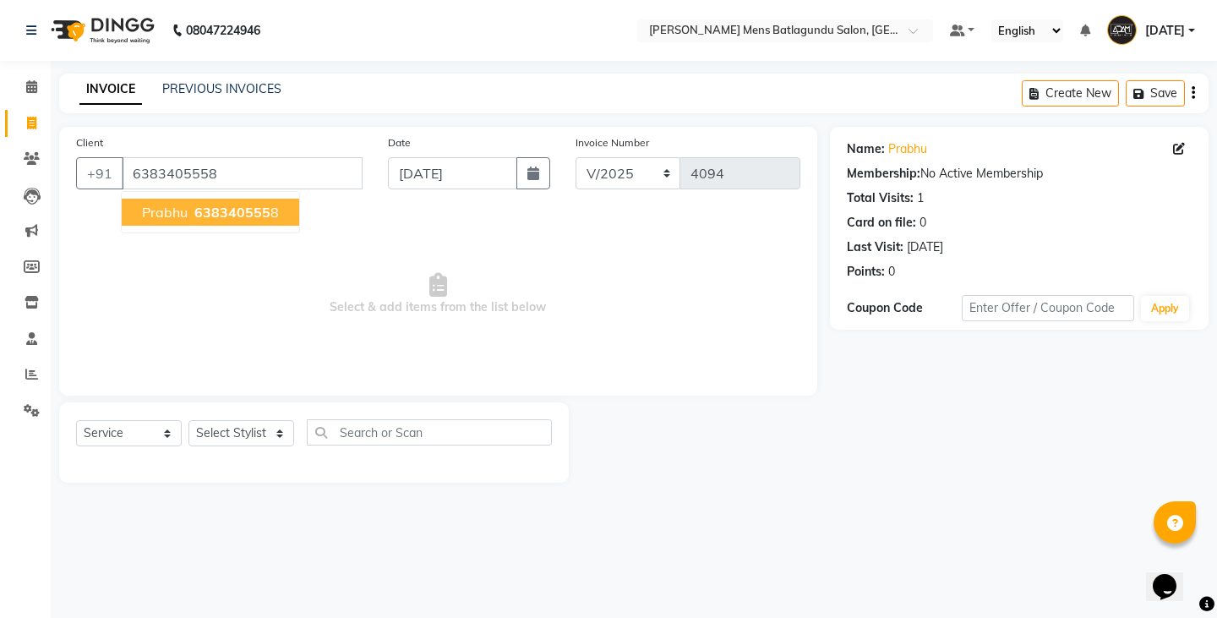
click at [209, 219] on span "638340555" at bounding box center [232, 212] width 76 height 17
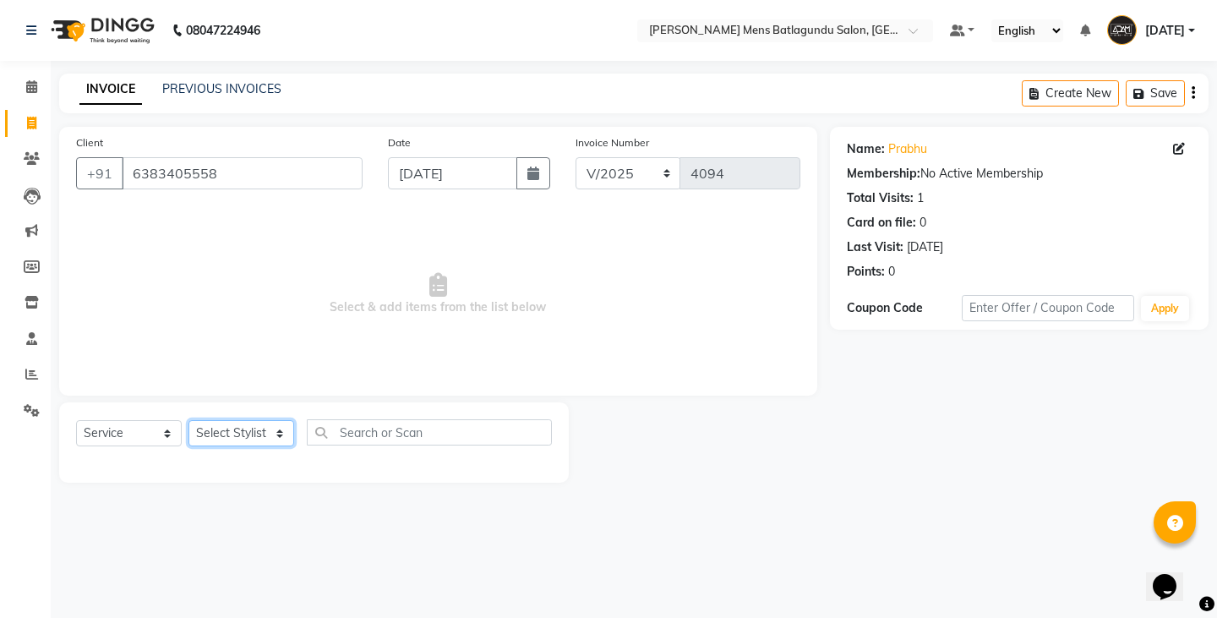
click at [221, 434] on select "Select Stylist Admin [PERSON_NAME][DATE] SAHIB [PERSON_NAME]" at bounding box center [241, 433] width 106 height 26
click at [188, 420] on select "Select Stylist Admin [PERSON_NAME][DATE] SAHIB [PERSON_NAME]" at bounding box center [241, 433] width 106 height 26
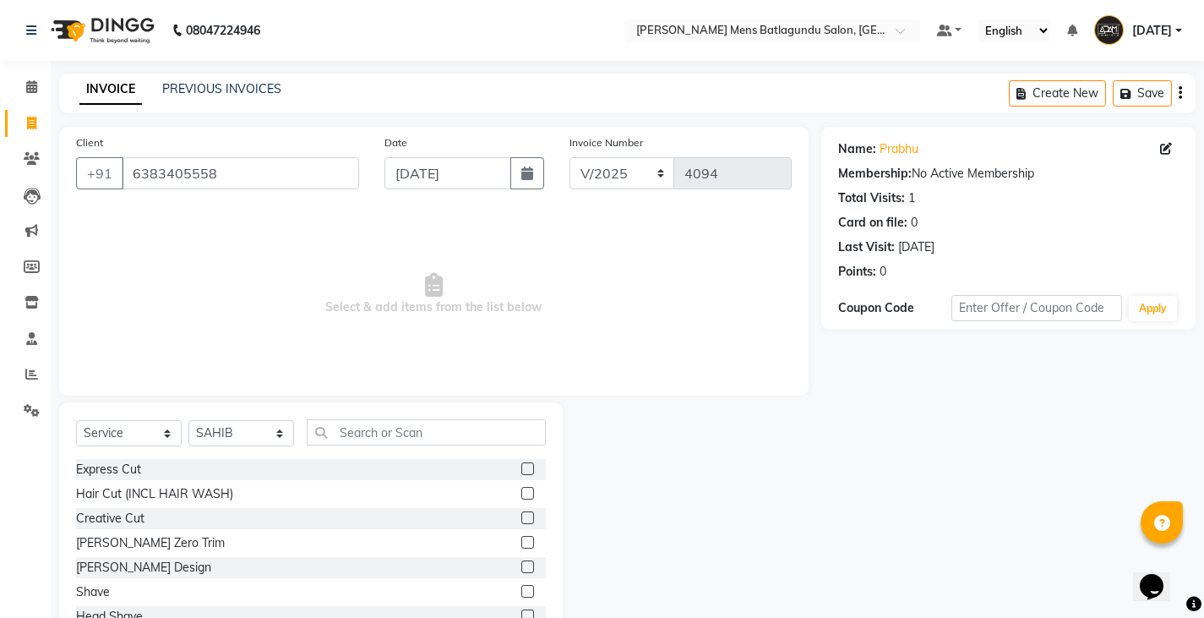
click at [522, 469] on label at bounding box center [528, 468] width 13 height 13
click at [522, 469] on input "checkbox" at bounding box center [527, 469] width 11 height 11
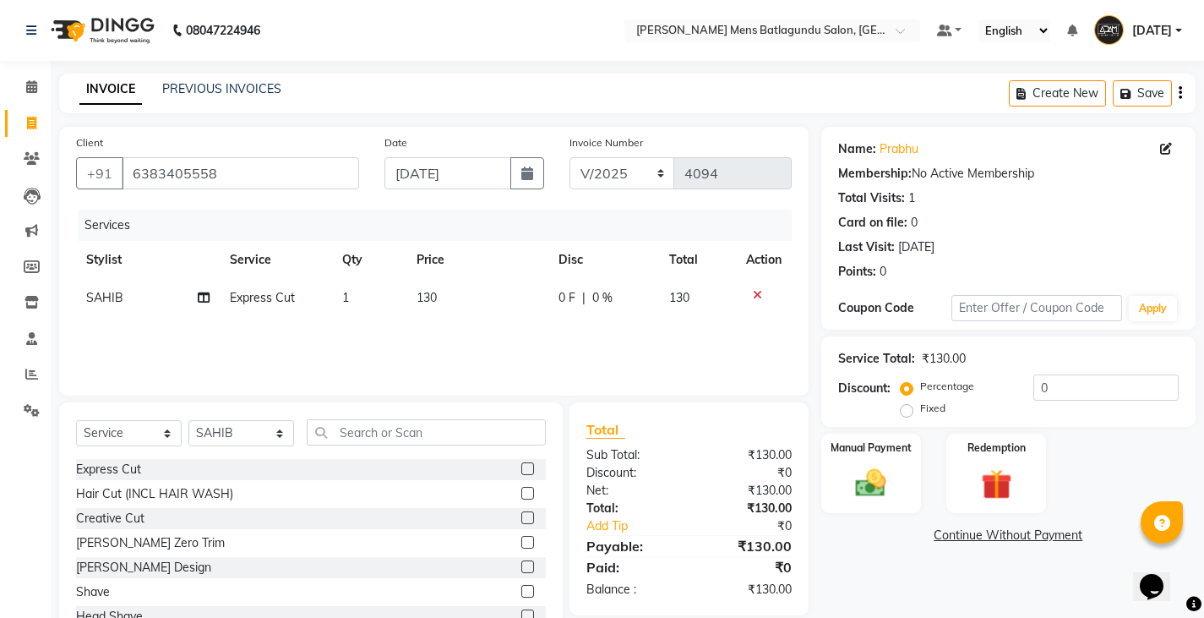
click at [528, 298] on td "130" at bounding box center [478, 298] width 142 height 38
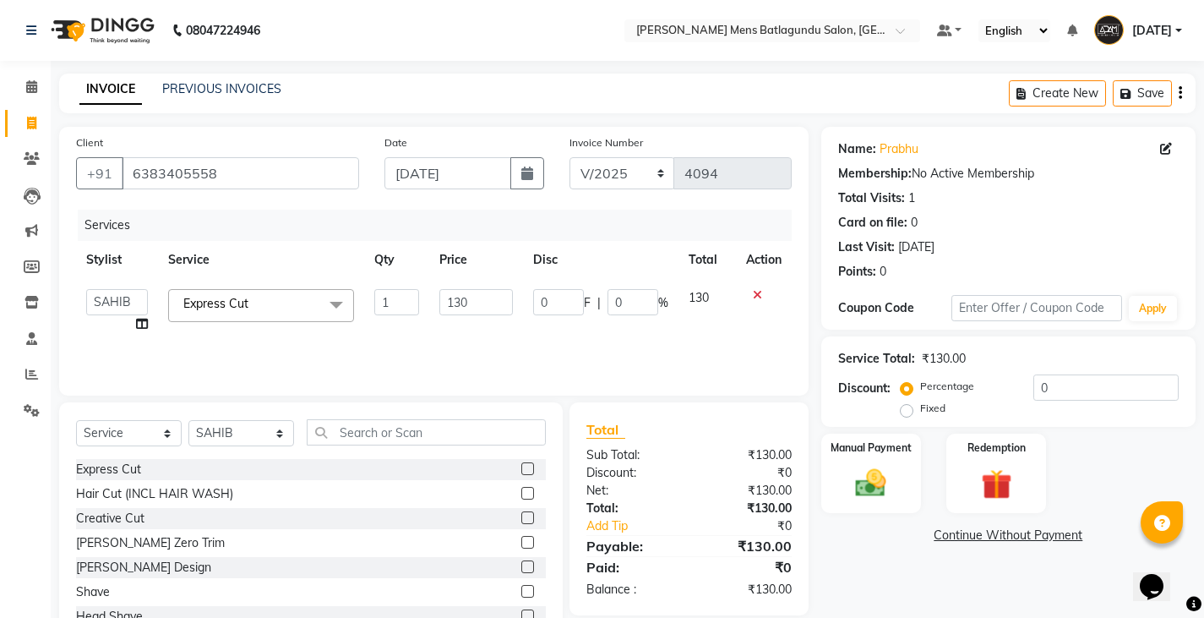
click at [528, 298] on td "0 F | 0 %" at bounding box center [601, 311] width 156 height 64
click at [537, 300] on input "0" at bounding box center [558, 302] width 51 height 26
drag, startPoint x: 534, startPoint y: 310, endPoint x: 617, endPoint y: 376, distance: 105.9
click at [537, 311] on input "30" at bounding box center [558, 302] width 51 height 26
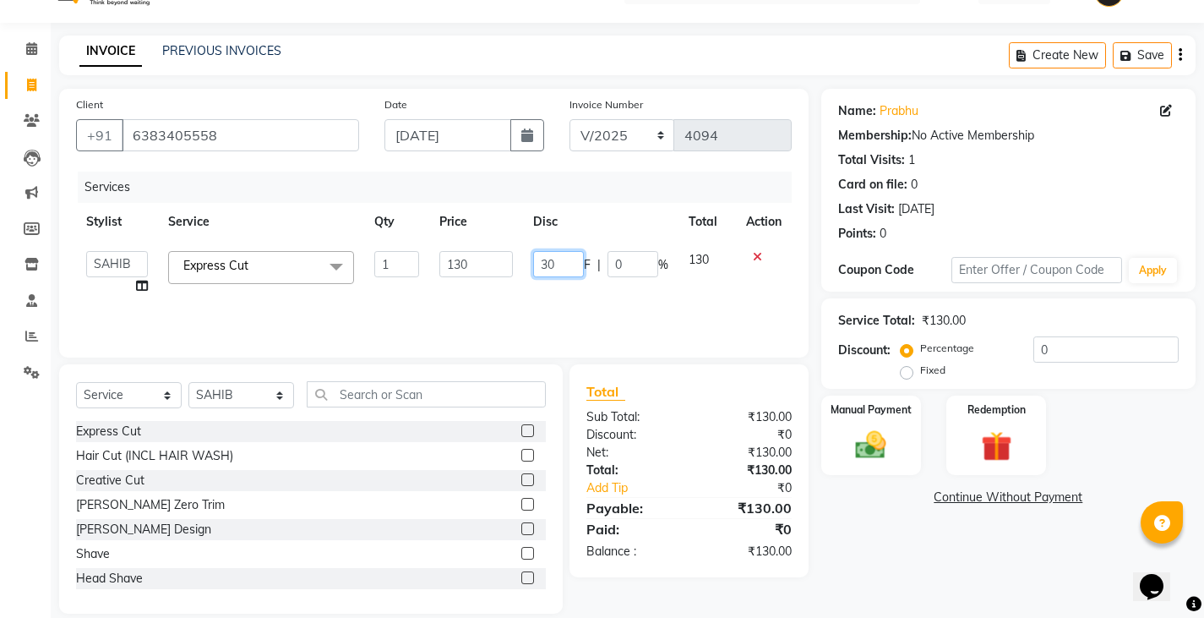
scroll to position [59, 0]
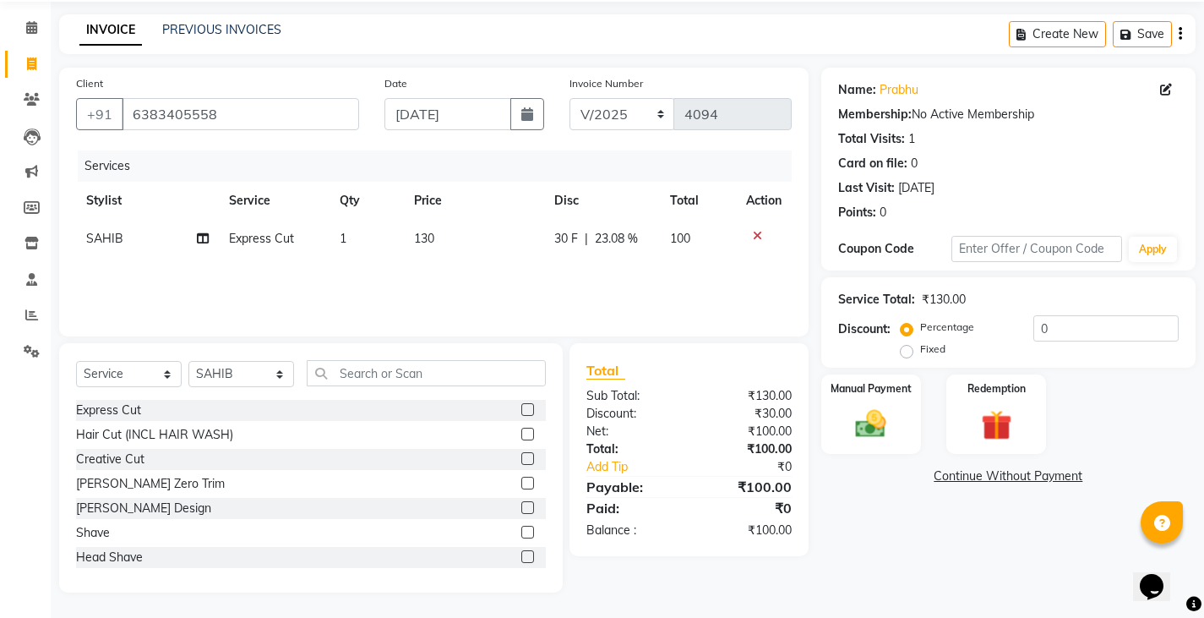
click at [538, 269] on div "Services Stylist Service Qty Price Disc Total Action SAHIB Express Cut 1 130 30…" at bounding box center [434, 234] width 716 height 169
drag, startPoint x: 230, startPoint y: 374, endPoint x: 225, endPoint y: 385, distance: 12.1
click at [230, 374] on select "Select Stylist Admin [PERSON_NAME][DATE] SAHIB [PERSON_NAME]" at bounding box center [241, 374] width 106 height 26
click at [188, 361] on select "Select Stylist Admin [PERSON_NAME][DATE] SAHIB [PERSON_NAME]" at bounding box center [241, 374] width 106 height 26
click at [522, 534] on label at bounding box center [528, 532] width 13 height 13
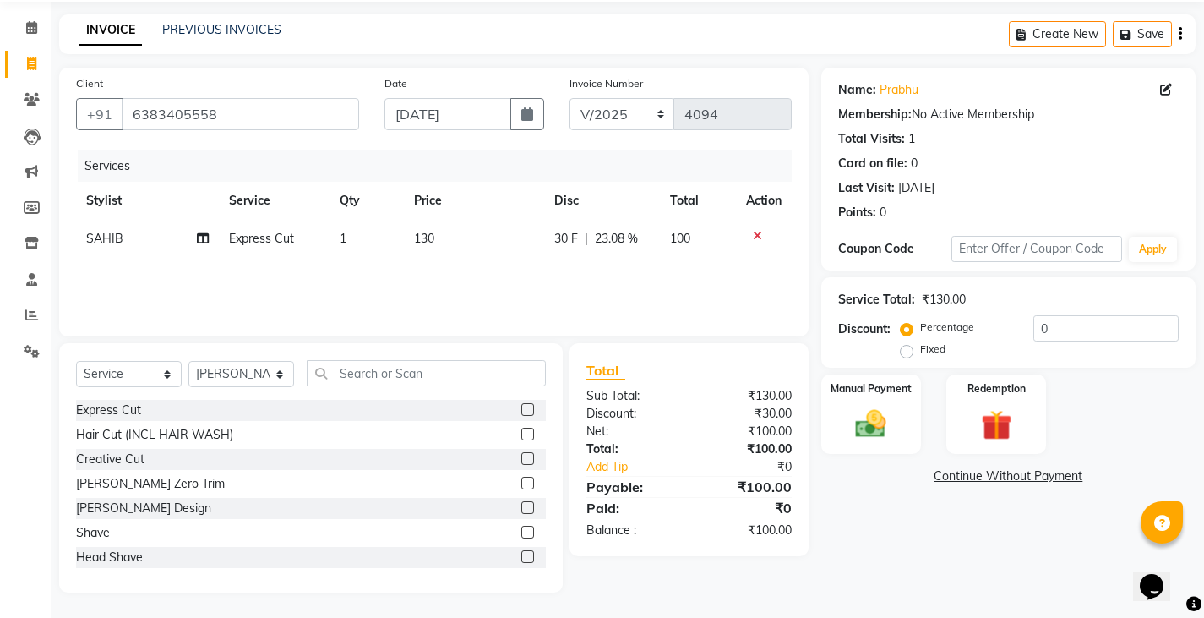
click at [522, 534] on input "checkbox" at bounding box center [527, 532] width 11 height 11
click at [670, 376] on div "Total" at bounding box center [689, 370] width 205 height 20
click at [858, 336] on div "Discount: Percentage Fixed 0" at bounding box center [1008, 338] width 341 height 46
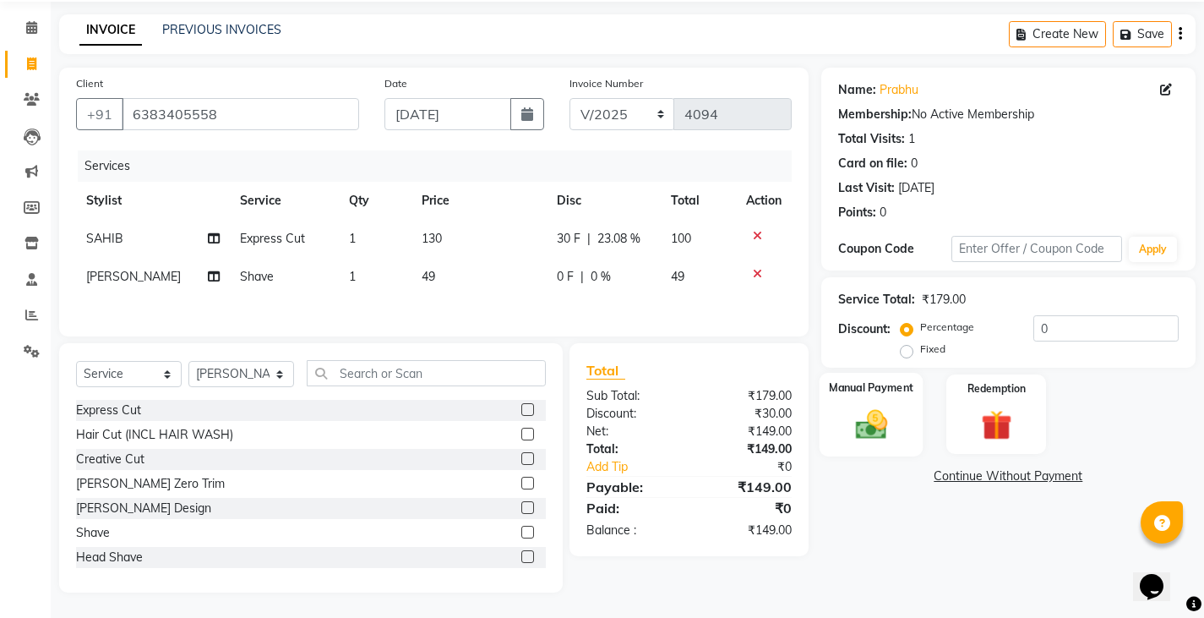
click at [860, 424] on img at bounding box center [871, 424] width 52 height 36
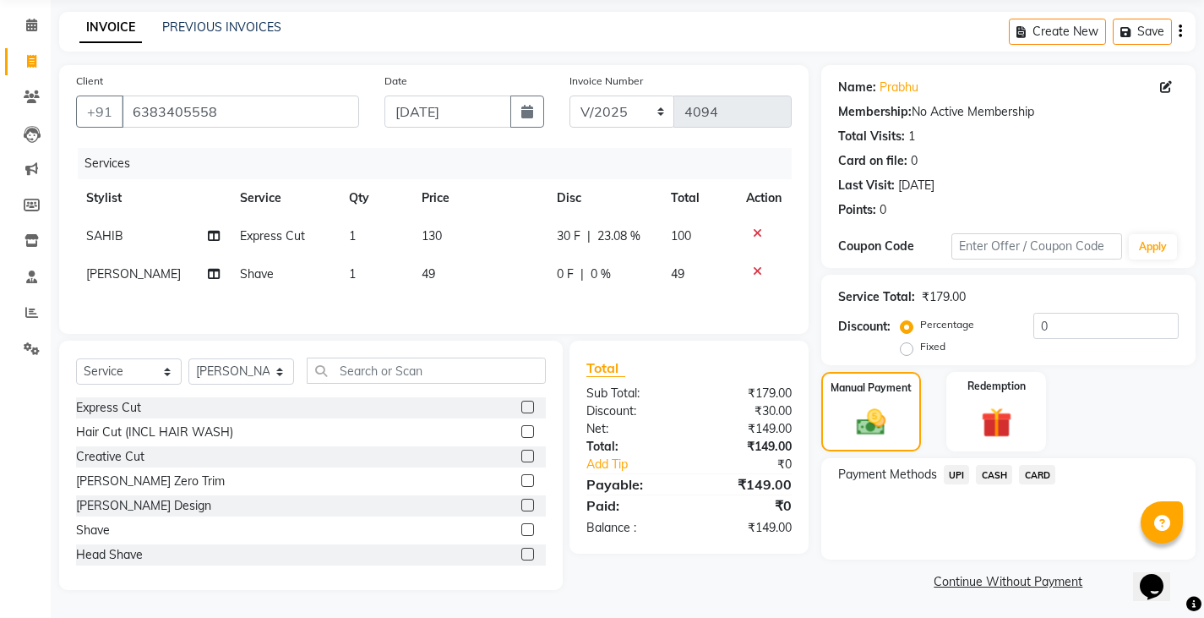
scroll to position [63, 0]
click at [984, 472] on span "CASH" at bounding box center [994, 472] width 36 height 19
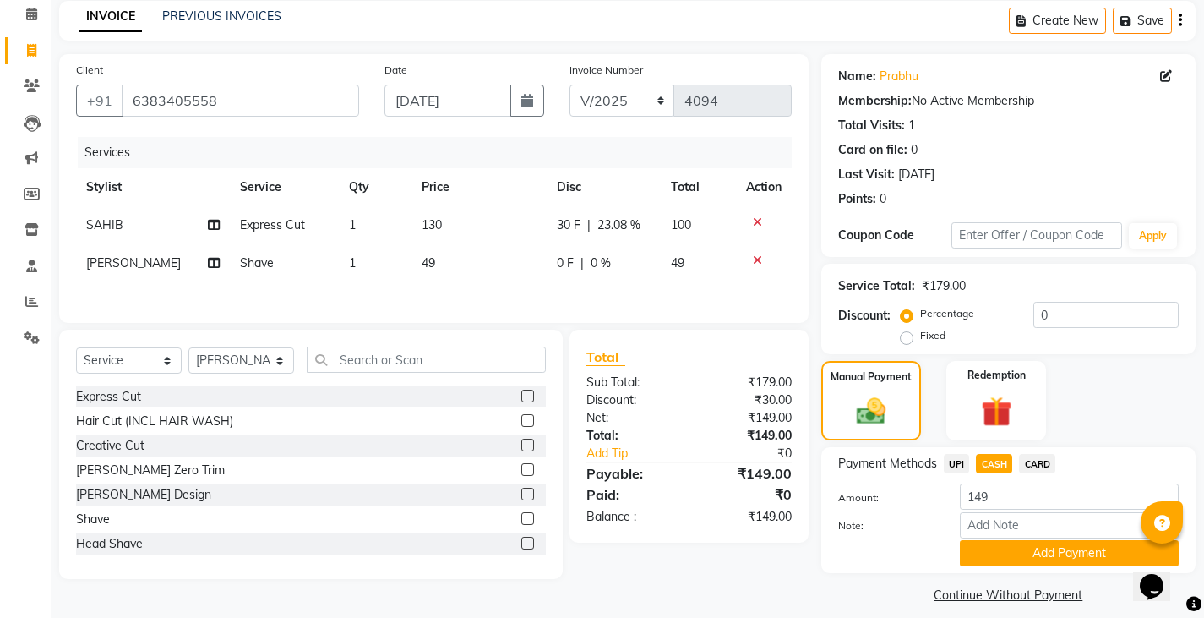
scroll to position [88, 0]
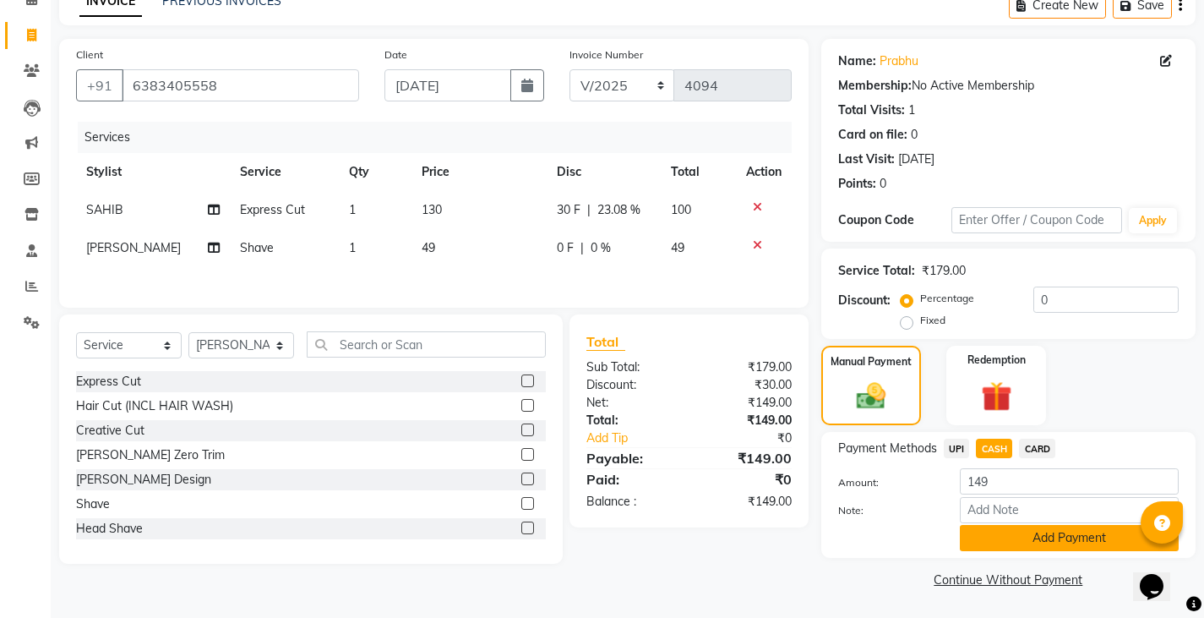
click at [1017, 539] on button "Add Payment" at bounding box center [1069, 538] width 219 height 26
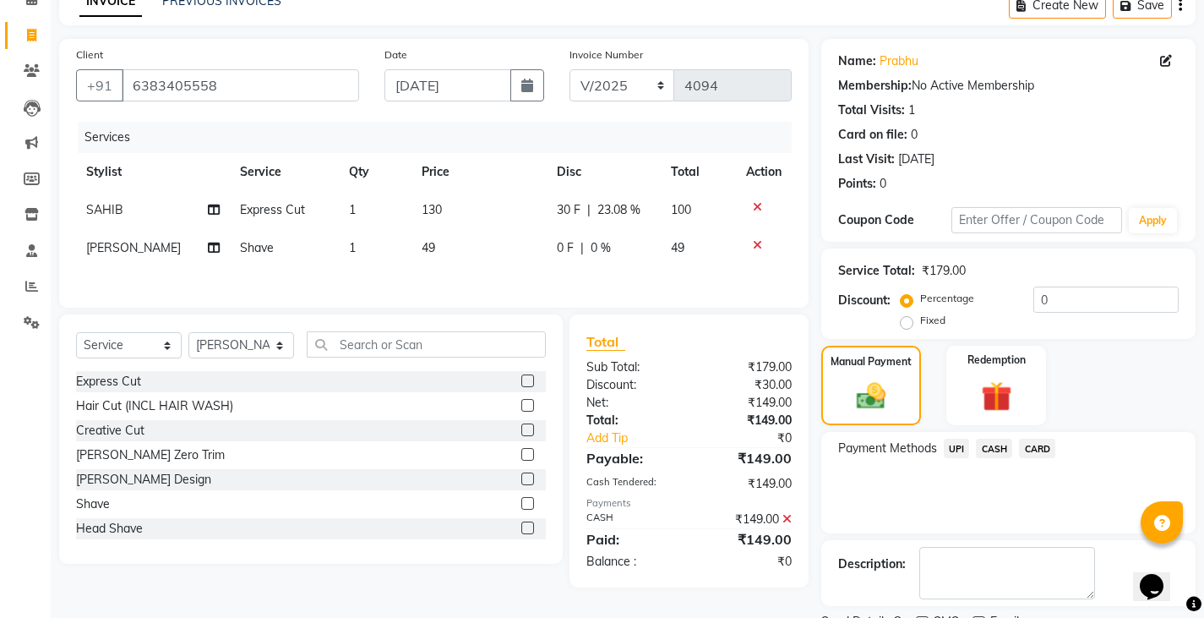
scroll to position [159, 0]
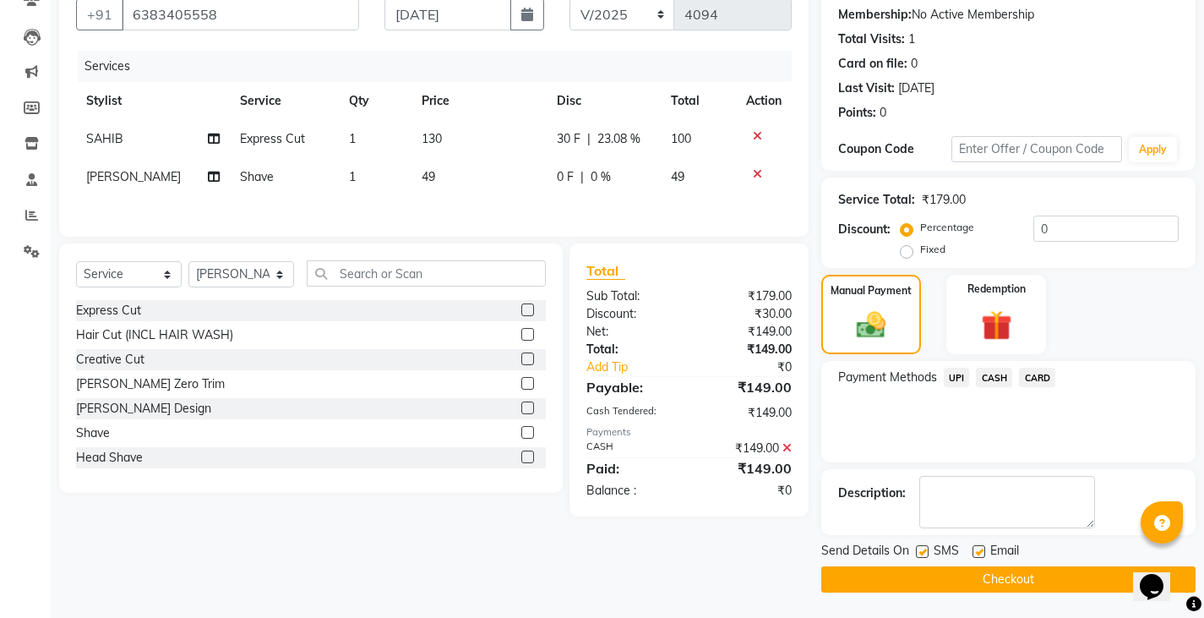
click at [959, 586] on button "Checkout" at bounding box center [1009, 579] width 374 height 26
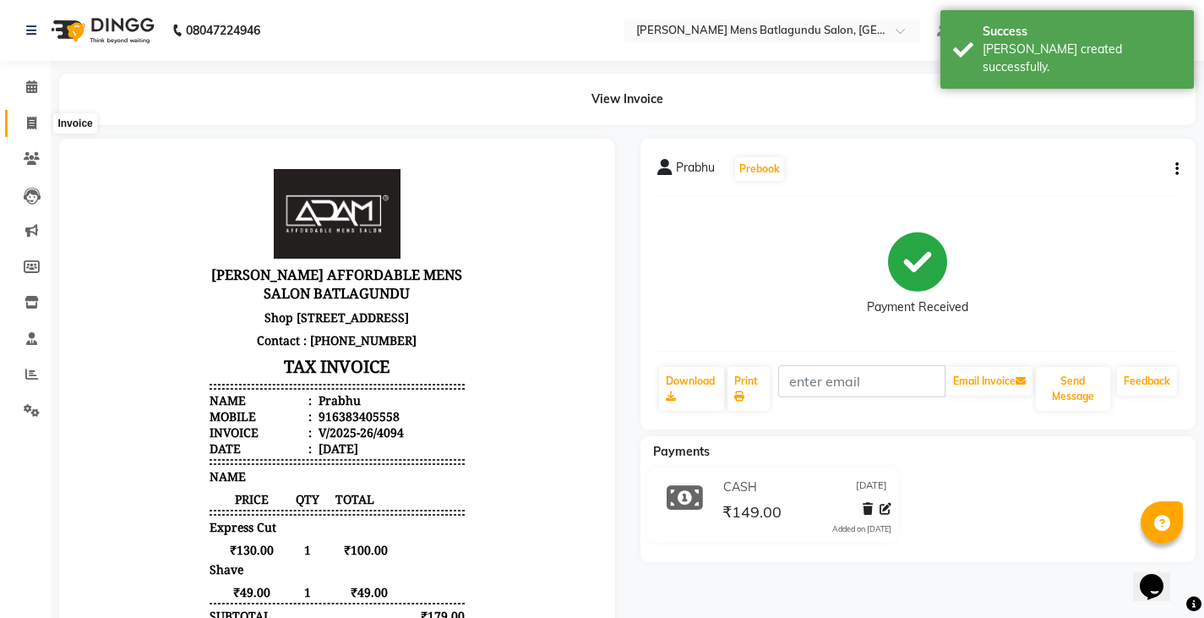
click at [30, 125] on icon at bounding box center [31, 123] width 9 height 13
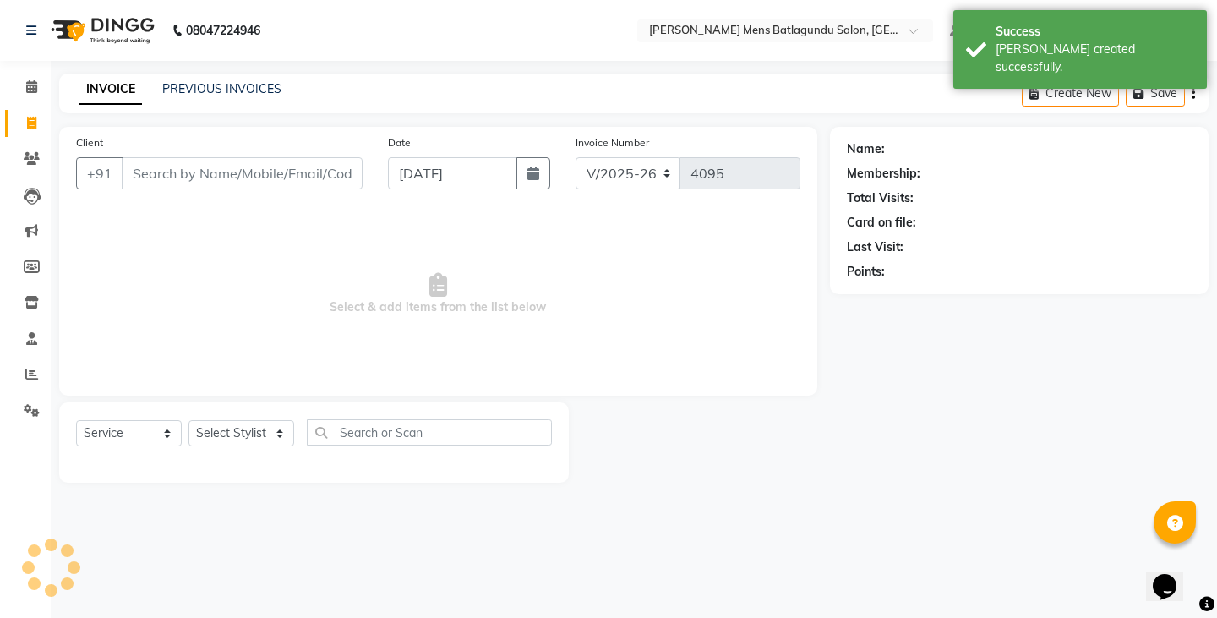
click at [208, 175] on input "Client" at bounding box center [242, 173] width 241 height 32
click at [480, 173] on input "[DATE]" at bounding box center [452, 173] width 129 height 32
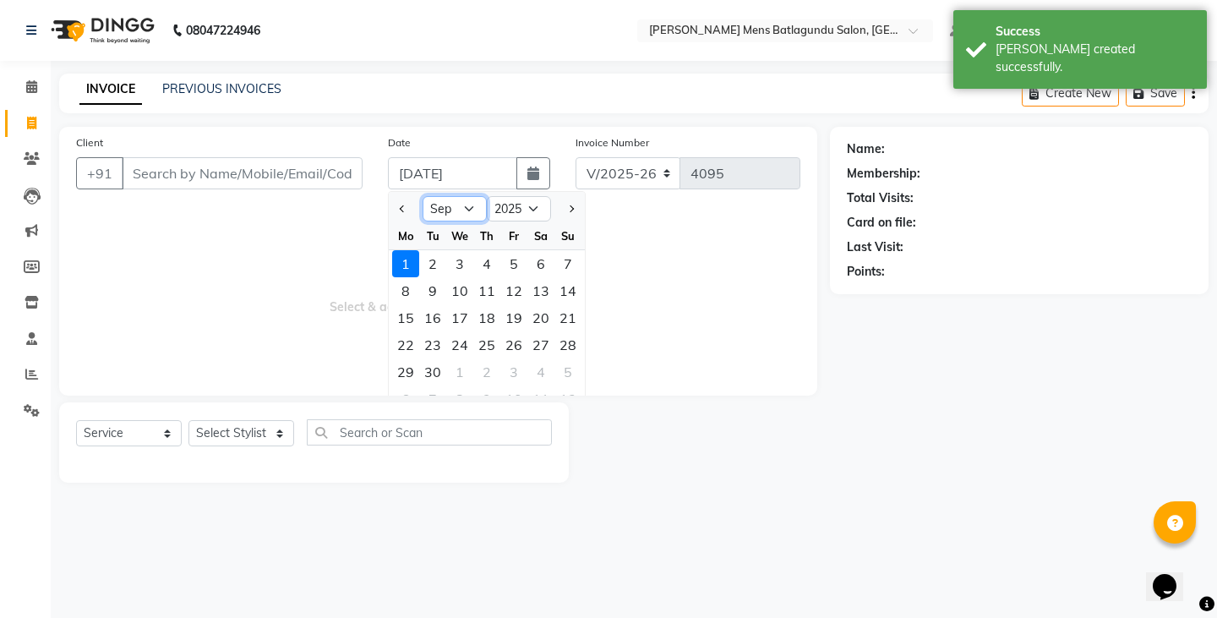
click at [455, 211] on select "Jan Feb Mar Apr May Jun [DATE] Aug Sep Oct Nov Dec" at bounding box center [455, 208] width 64 height 25
click at [423, 196] on select "Jan Feb Mar Apr May Jun [DATE] Aug Sep Oct Nov Dec" at bounding box center [455, 208] width 64 height 25
click at [576, 375] on div "31" at bounding box center [567, 371] width 27 height 27
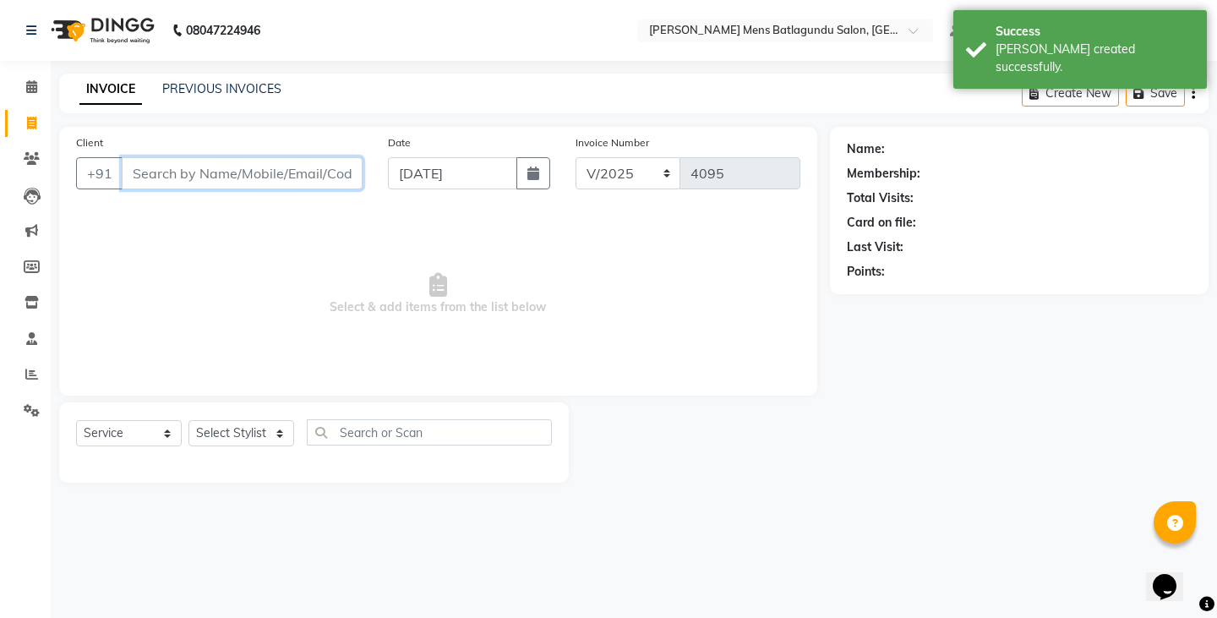
click at [319, 180] on input "Client" at bounding box center [242, 173] width 241 height 32
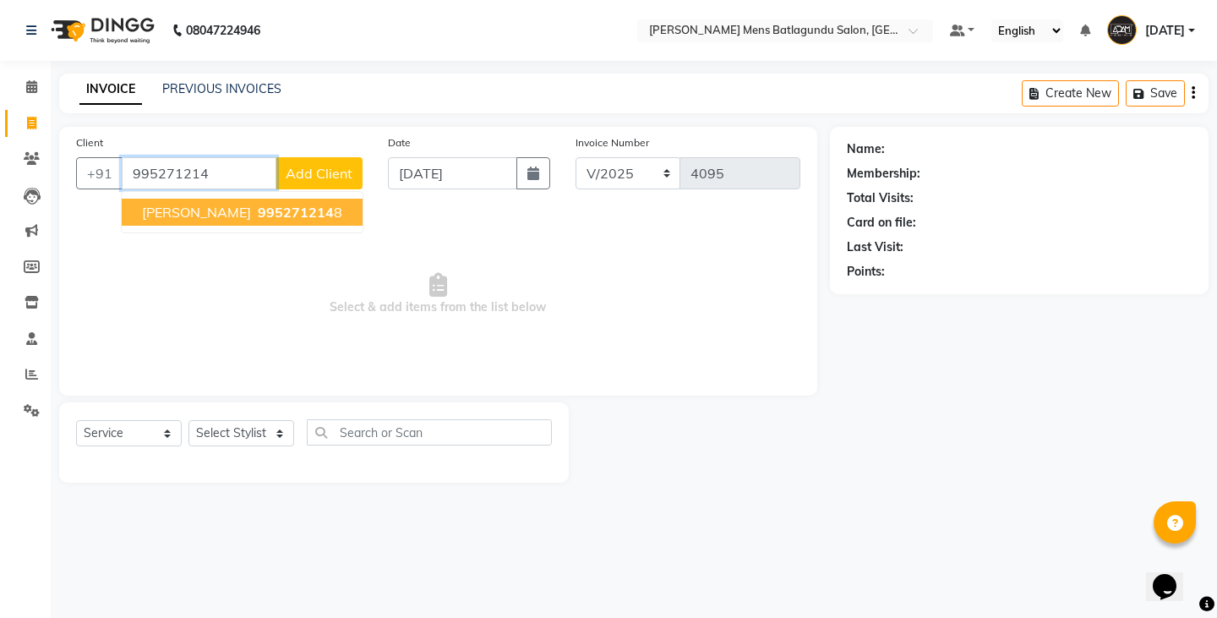
click at [268, 211] on span "995271214" at bounding box center [296, 212] width 76 height 17
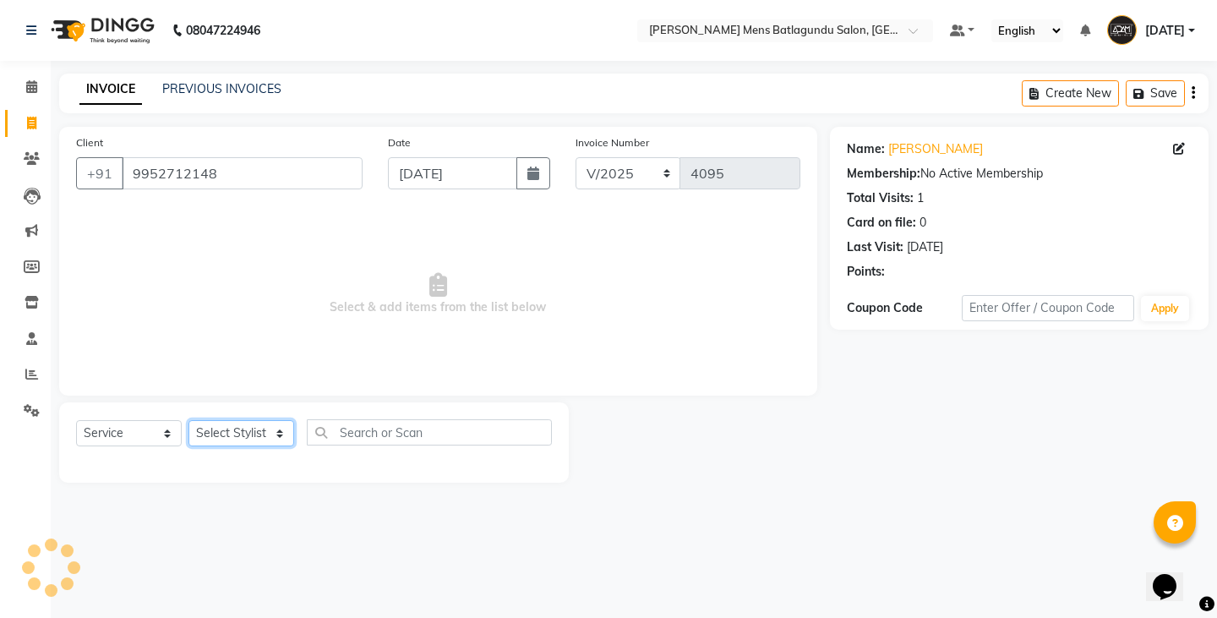
click at [224, 434] on select "Select Stylist Admin [PERSON_NAME][DATE] SAHIB [PERSON_NAME]" at bounding box center [241, 433] width 106 height 26
click at [188, 420] on select "Select Stylist Admin [PERSON_NAME][DATE] SAHIB [PERSON_NAME]" at bounding box center [241, 433] width 106 height 26
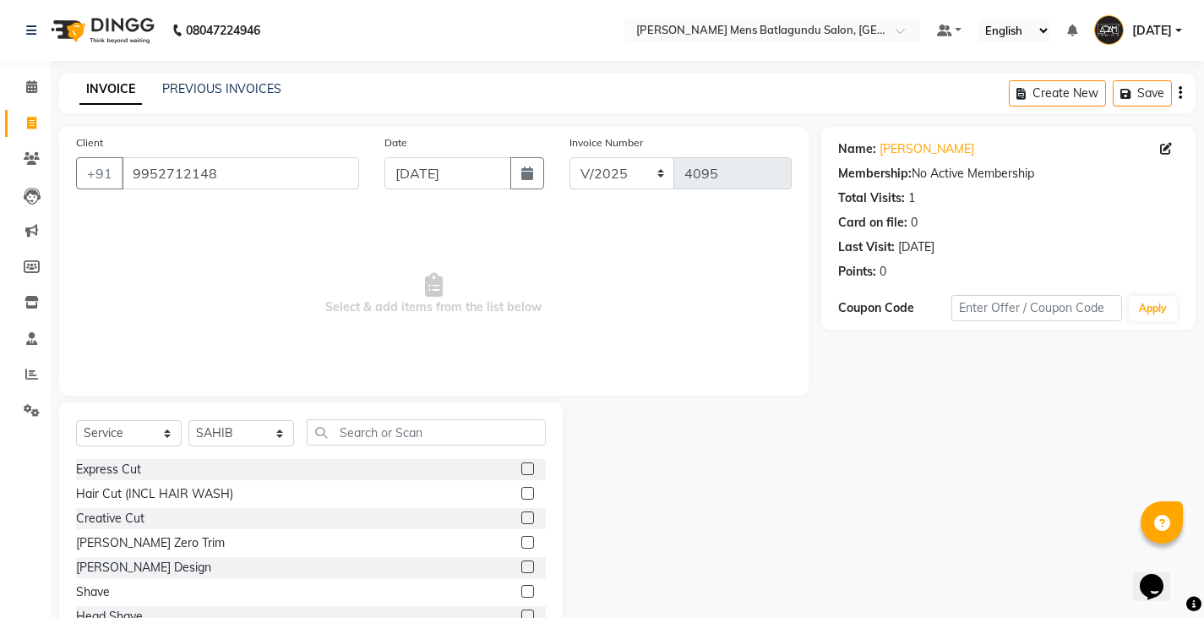
click at [522, 461] on div at bounding box center [534, 469] width 25 height 21
click at [522, 469] on label at bounding box center [528, 468] width 13 height 13
click at [522, 469] on input "checkbox" at bounding box center [527, 469] width 11 height 11
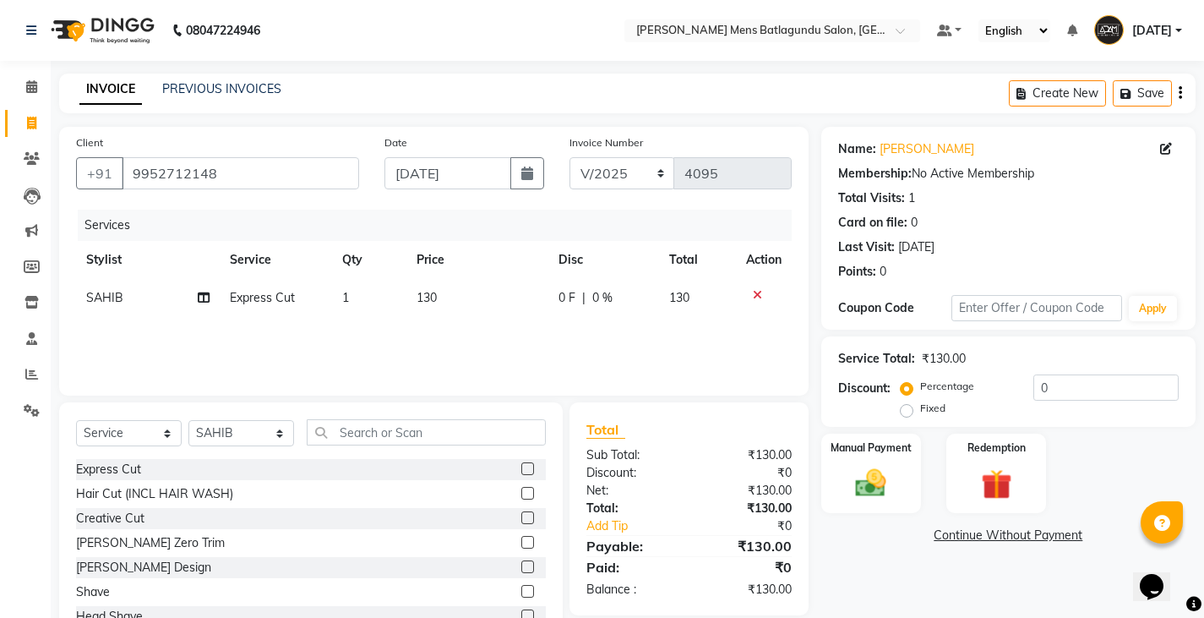
click at [556, 309] on td "0 F | 0 %" at bounding box center [604, 298] width 111 height 38
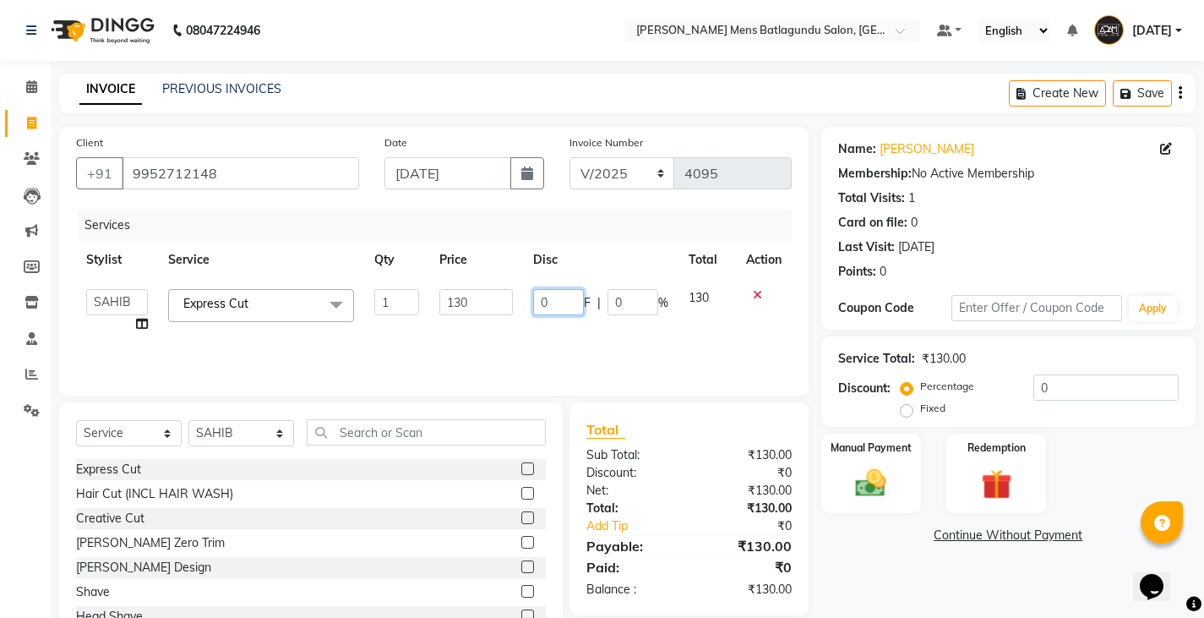
click at [538, 304] on input "0" at bounding box center [558, 302] width 51 height 26
click at [494, 341] on div "Services Stylist Service Qty Price Disc Total Action Admin [PERSON_NAME][DATE] …" at bounding box center [434, 294] width 716 height 169
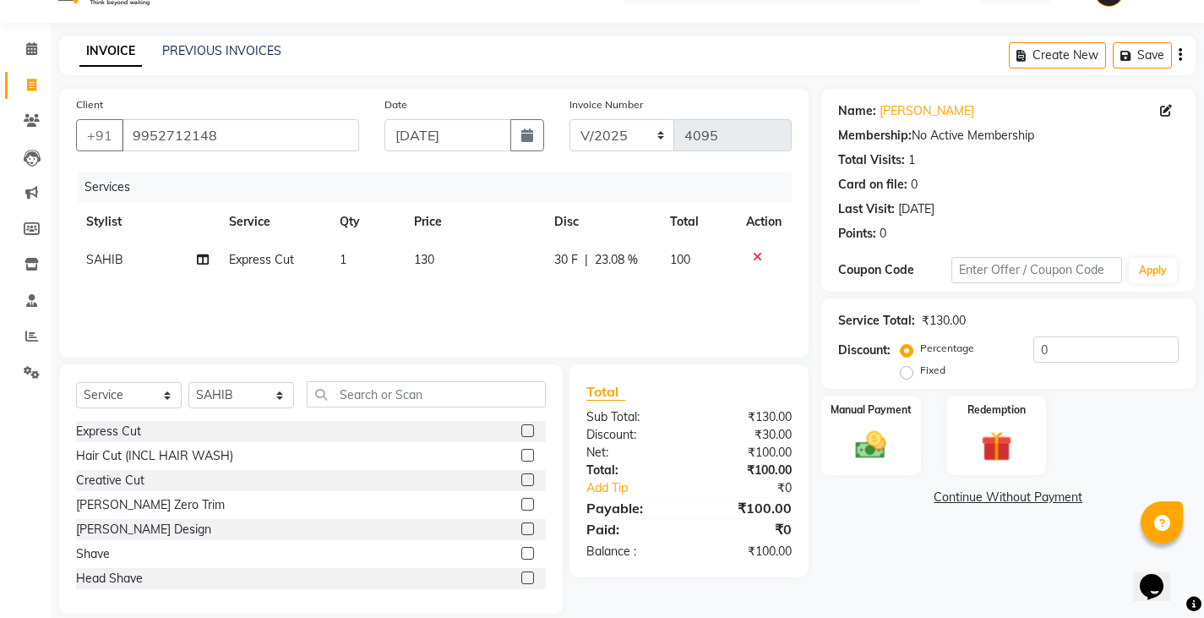
scroll to position [59, 0]
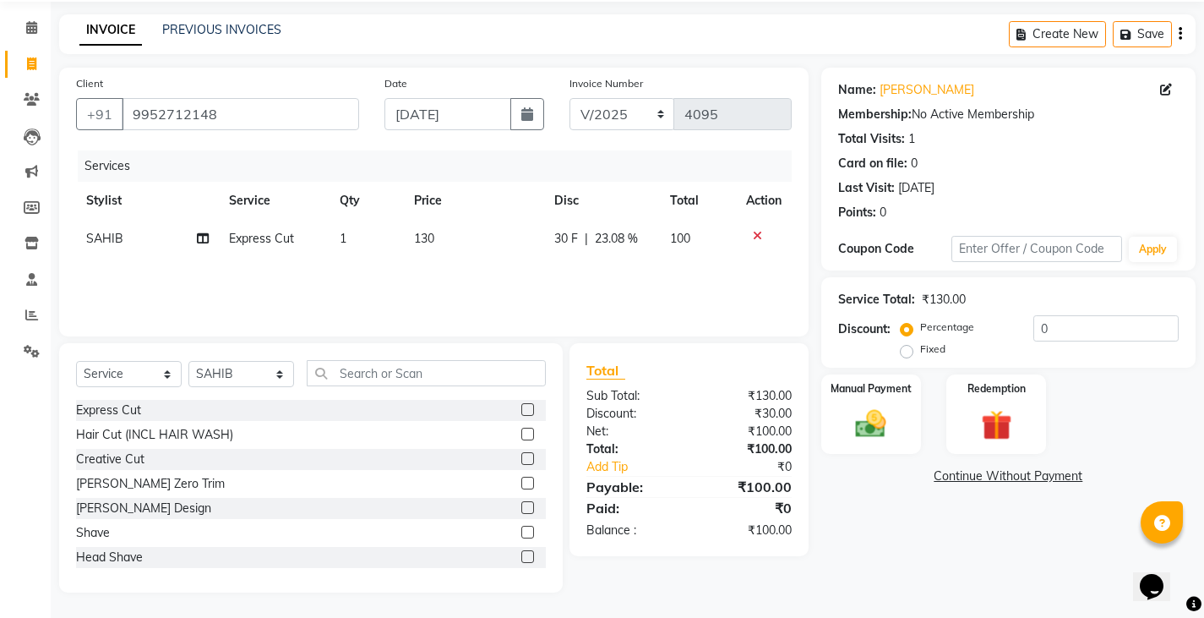
click at [934, 430] on div "Manual Payment Redemption" at bounding box center [1009, 414] width 400 height 80
click at [855, 426] on img at bounding box center [871, 424] width 52 height 36
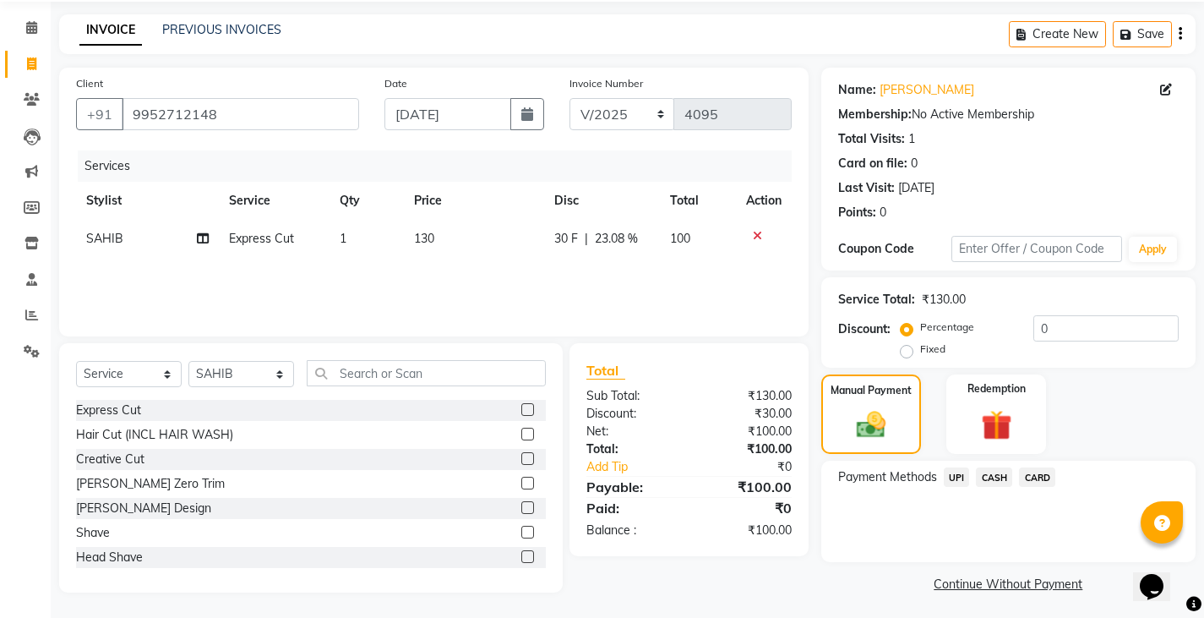
click at [993, 476] on span "CASH" at bounding box center [994, 476] width 36 height 19
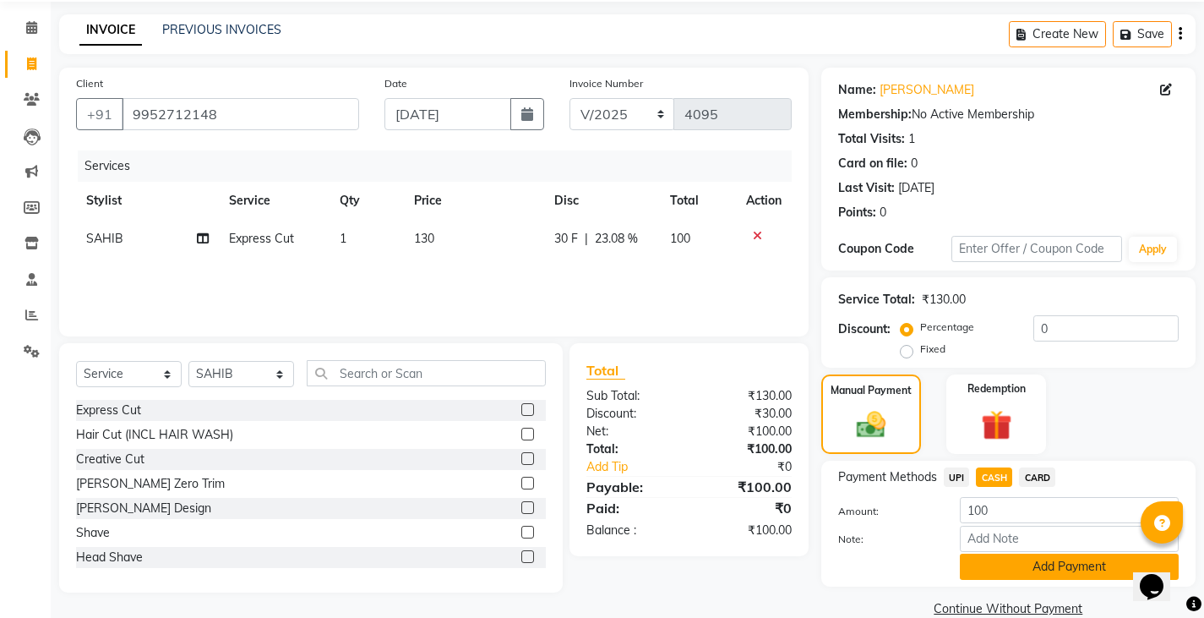
click at [991, 563] on button "Add Payment" at bounding box center [1069, 567] width 219 height 26
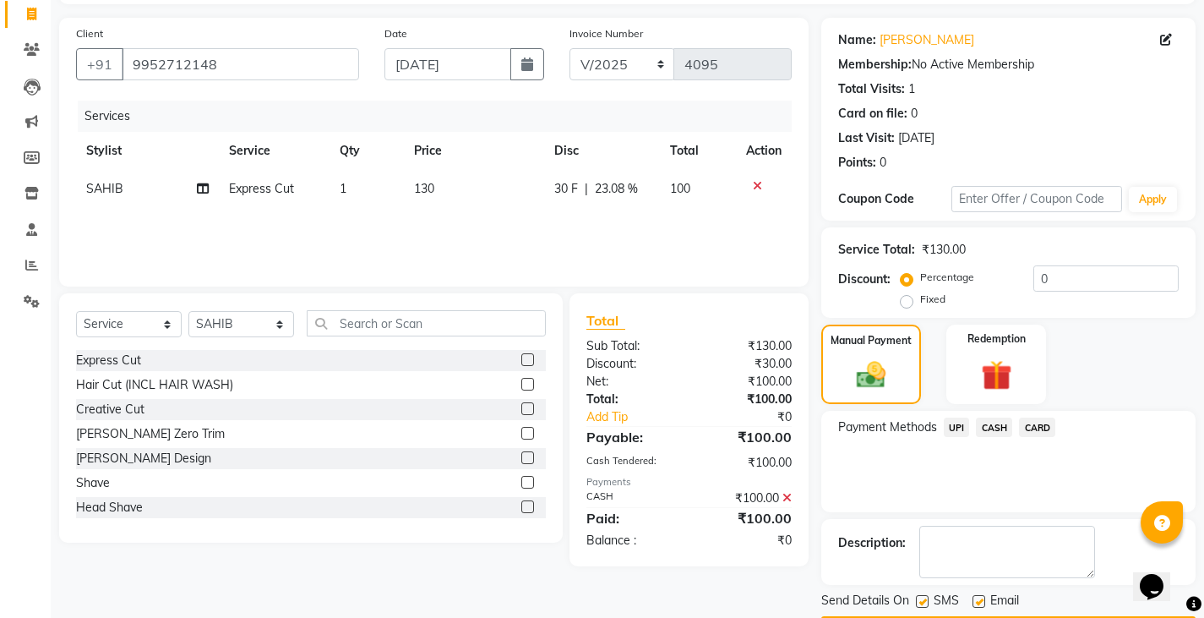
scroll to position [159, 0]
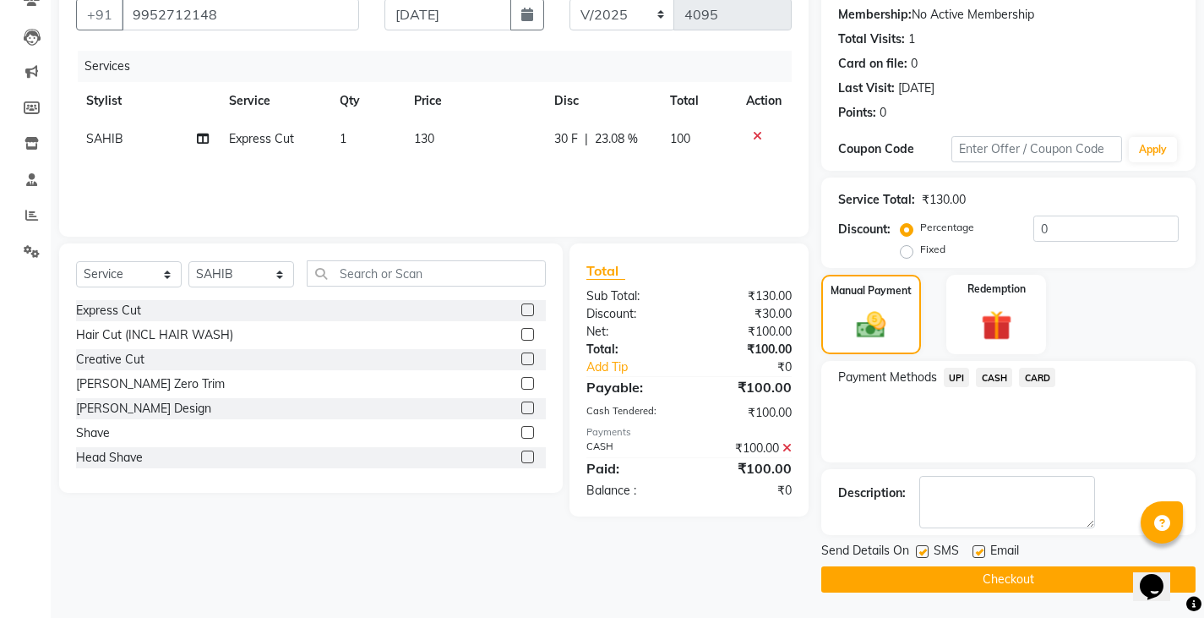
click at [994, 574] on button "Checkout" at bounding box center [1009, 579] width 374 height 26
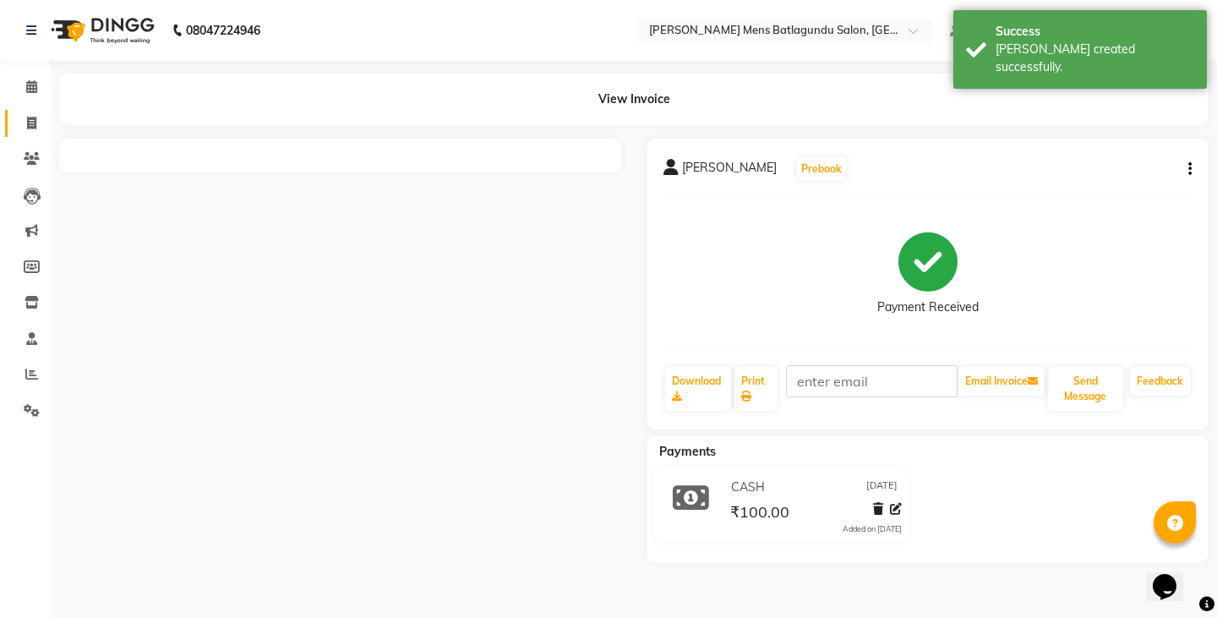
click at [26, 114] on span at bounding box center [32, 123] width 30 height 19
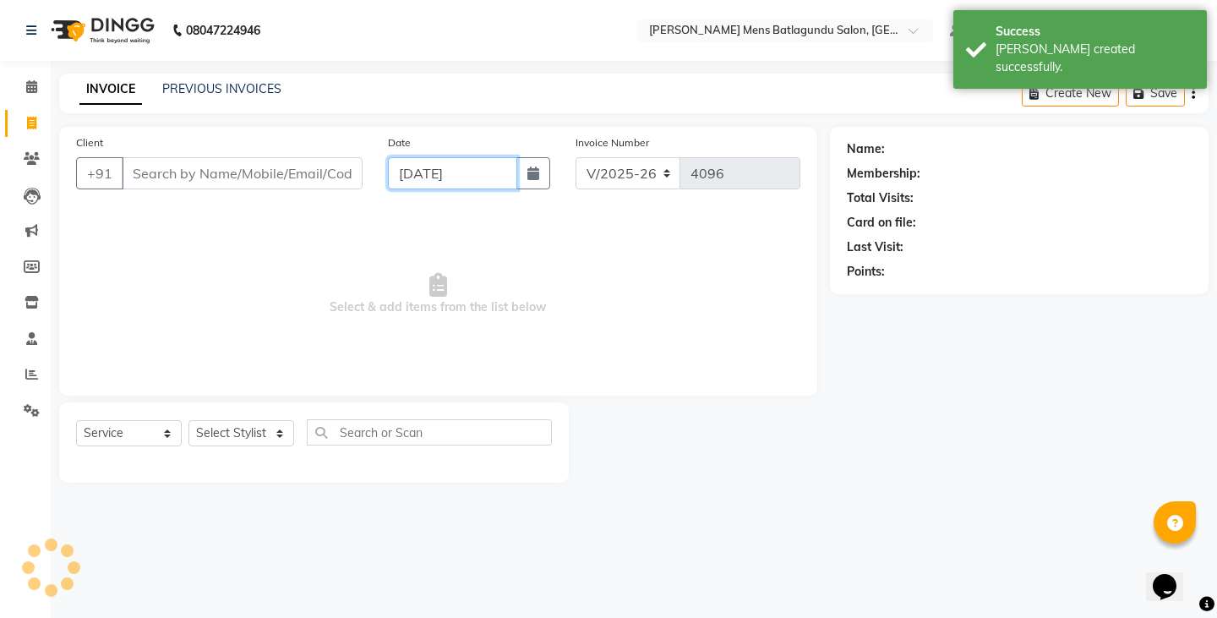
click at [494, 165] on input "[DATE]" at bounding box center [452, 173] width 129 height 32
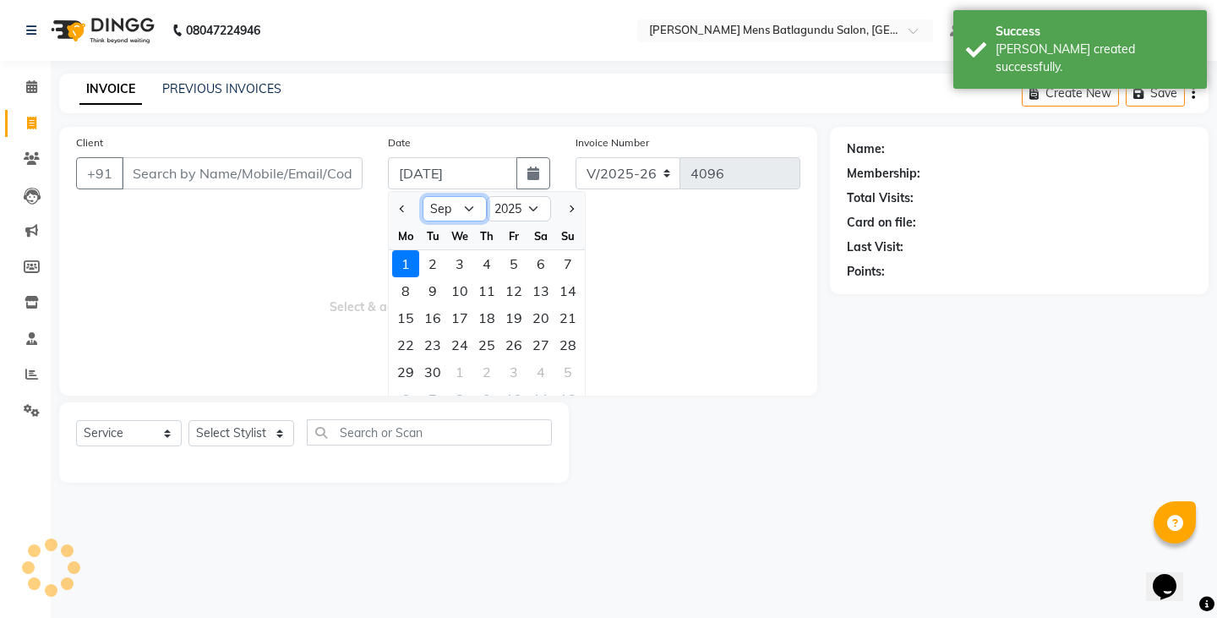
click at [456, 216] on select "Jan Feb Mar Apr May Jun [DATE] Aug Sep Oct Nov Dec" at bounding box center [455, 208] width 64 height 25
click at [423, 196] on select "Jan Feb Mar Apr May Jun [DATE] Aug Sep Oct Nov Dec" at bounding box center [455, 208] width 64 height 25
click at [560, 368] on div "31" at bounding box center [567, 371] width 27 height 27
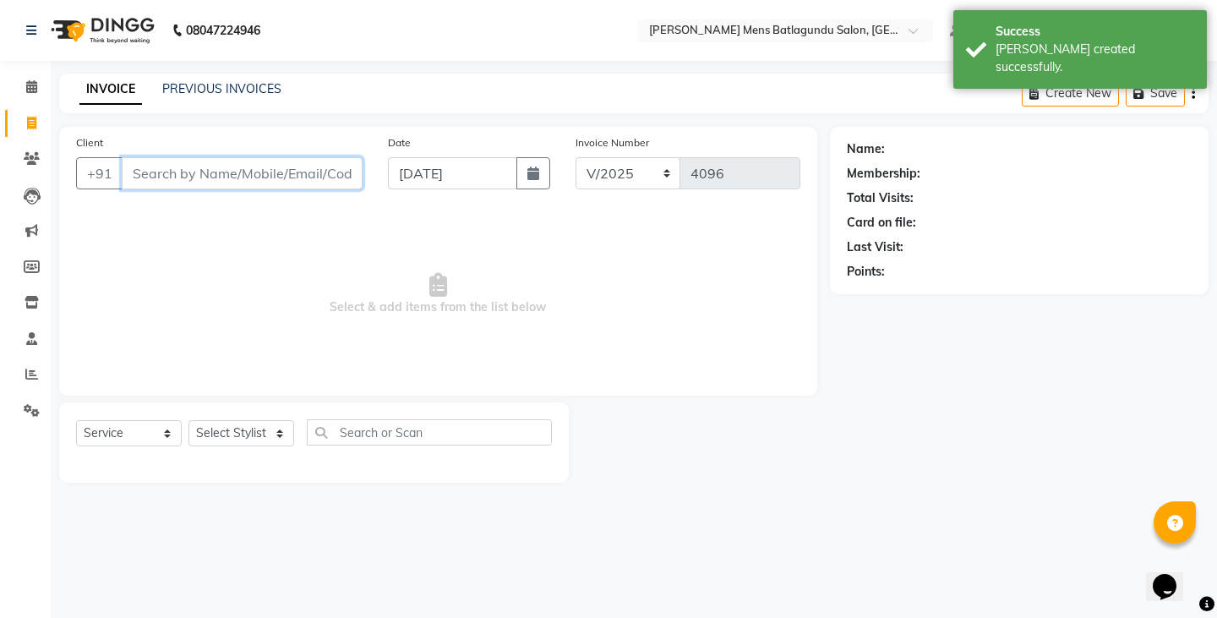
click at [256, 183] on input "Client" at bounding box center [242, 173] width 241 height 32
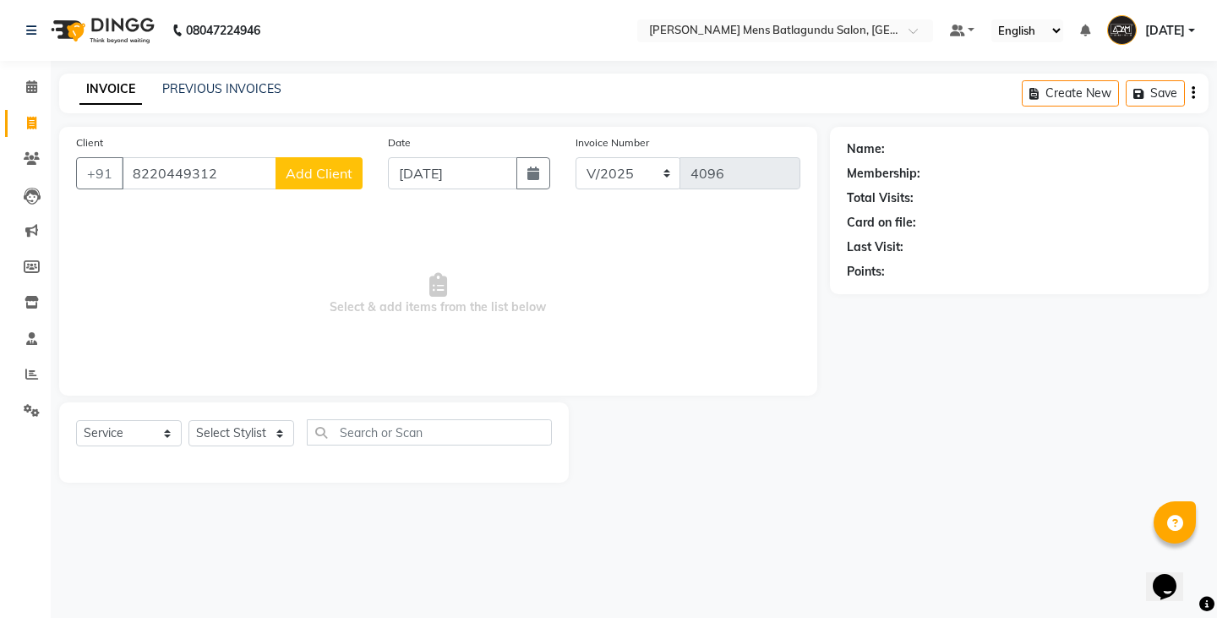
click at [327, 173] on span "Add Client" at bounding box center [319, 173] width 67 height 17
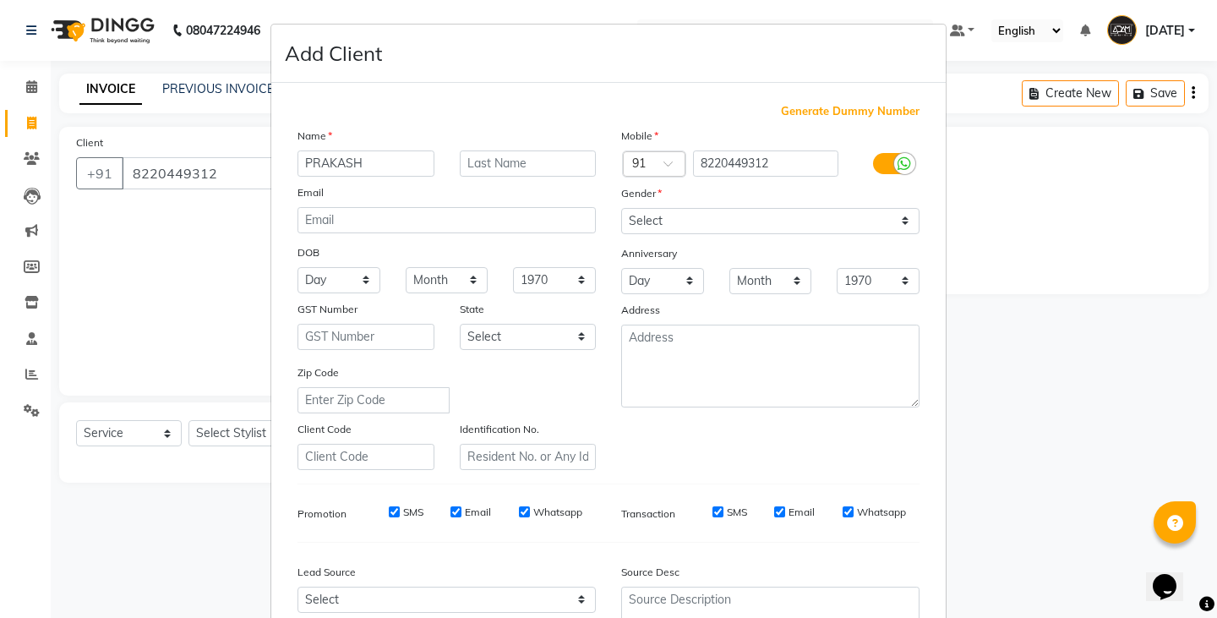
click at [683, 234] on div "Mobile Country Code × 91 8220449312 Gender Select [DEMOGRAPHIC_DATA] [DEMOGRAPH…" at bounding box center [771, 298] width 324 height 343
click at [669, 224] on select "Select [DEMOGRAPHIC_DATA] [DEMOGRAPHIC_DATA] Other Prefer Not To Say" at bounding box center [770, 221] width 298 height 26
click at [621, 208] on select "Select [DEMOGRAPHIC_DATA] [DEMOGRAPHIC_DATA] Other Prefer Not To Say" at bounding box center [770, 221] width 298 height 26
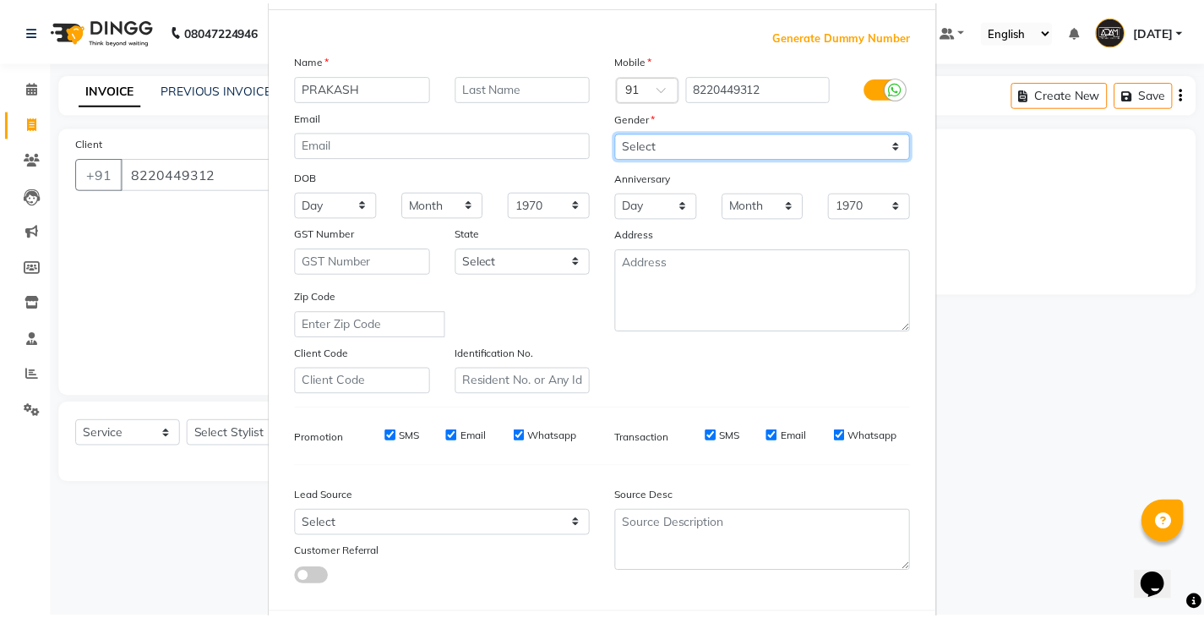
scroll to position [162, 0]
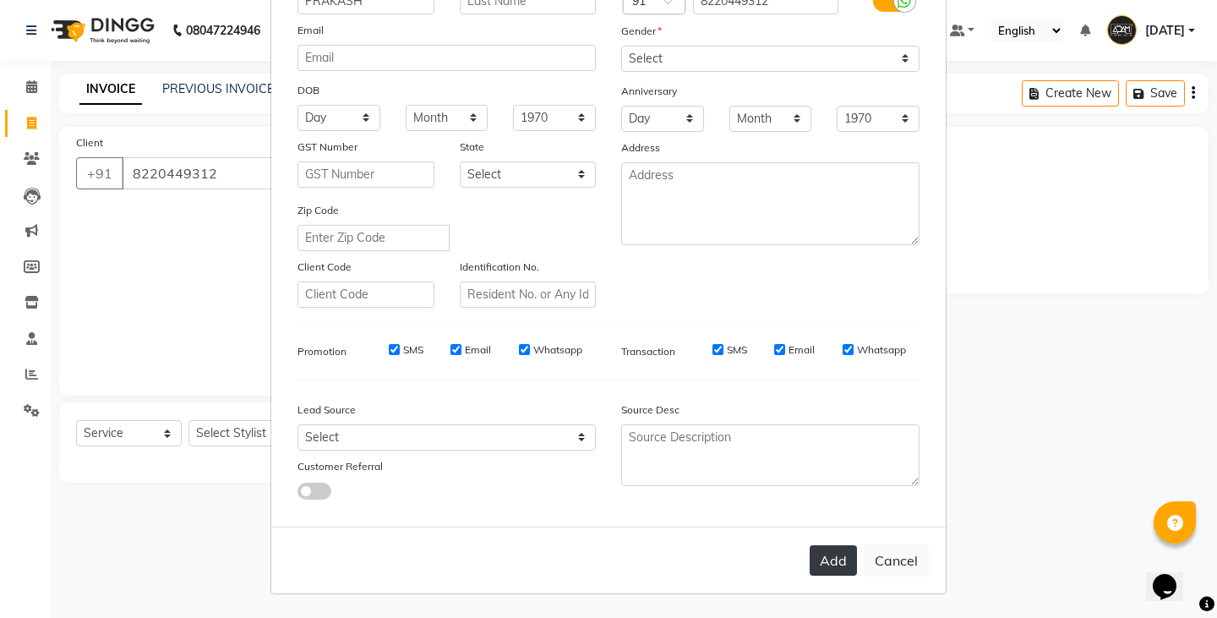
click at [827, 574] on button "Add" at bounding box center [833, 560] width 47 height 30
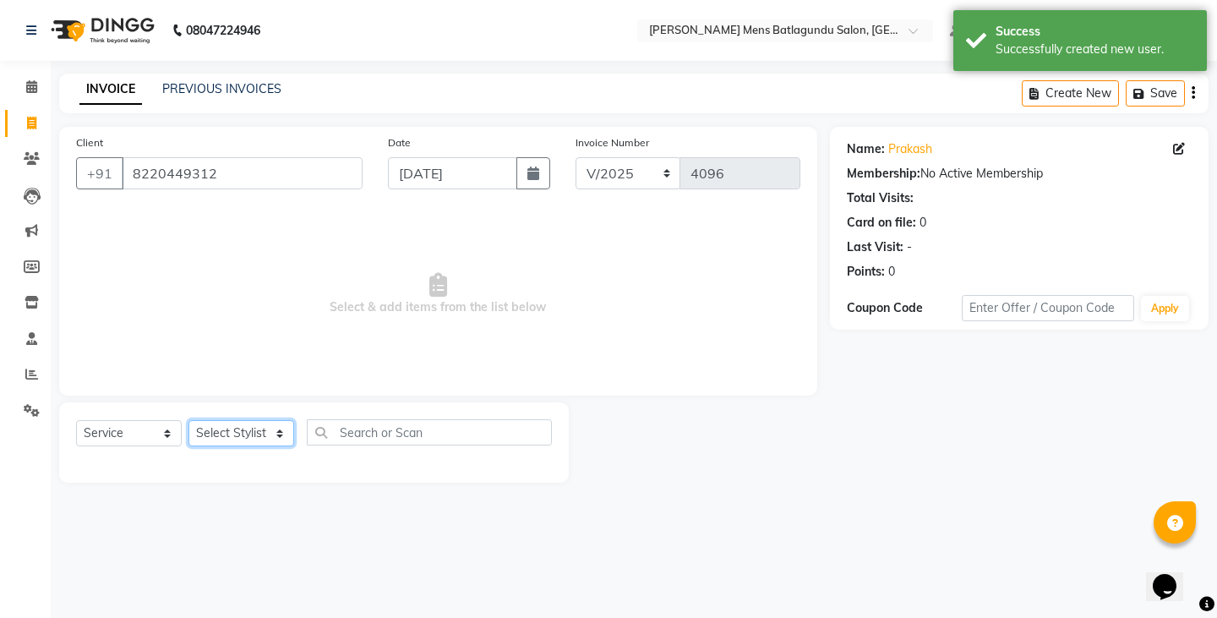
click at [220, 433] on select "Select Stylist Admin [PERSON_NAME][DATE] SAHIB [PERSON_NAME]" at bounding box center [241, 433] width 106 height 26
click at [188, 420] on select "Select Stylist Admin [PERSON_NAME][DATE] SAHIB [PERSON_NAME]" at bounding box center [241, 433] width 106 height 26
click at [238, 445] on select "Select Stylist Admin [PERSON_NAME][DATE] SAHIB [PERSON_NAME]" at bounding box center [241, 433] width 106 height 26
click at [188, 420] on select "Select Stylist Admin [PERSON_NAME][DATE] SAHIB [PERSON_NAME]" at bounding box center [241, 433] width 106 height 26
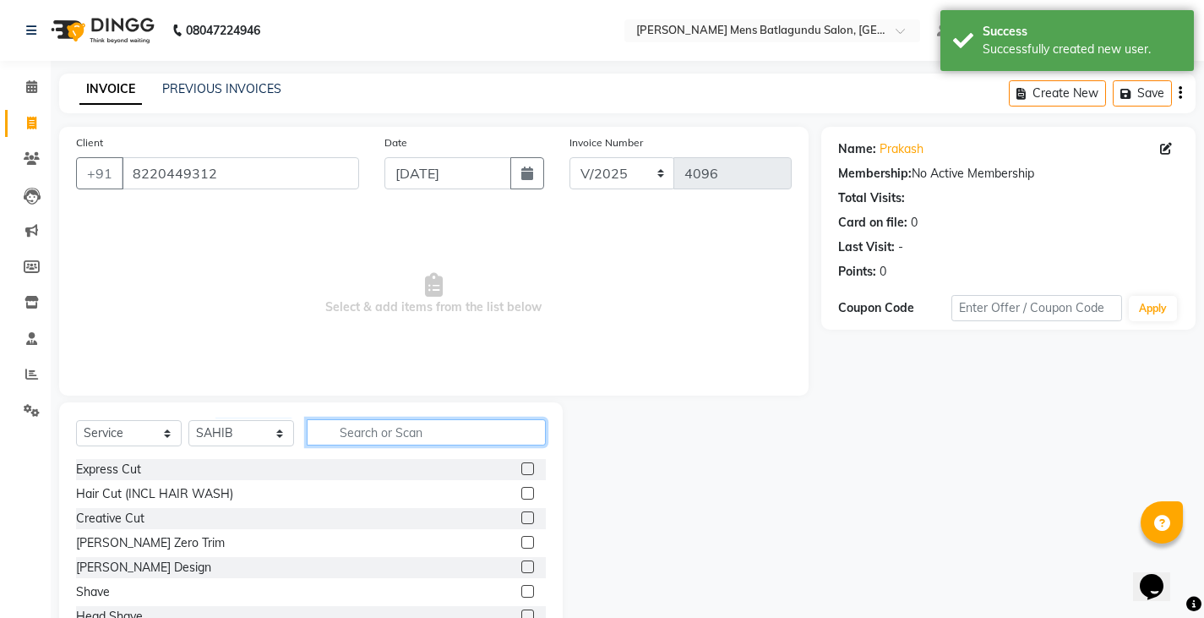
click at [378, 428] on input "text" at bounding box center [426, 432] width 239 height 26
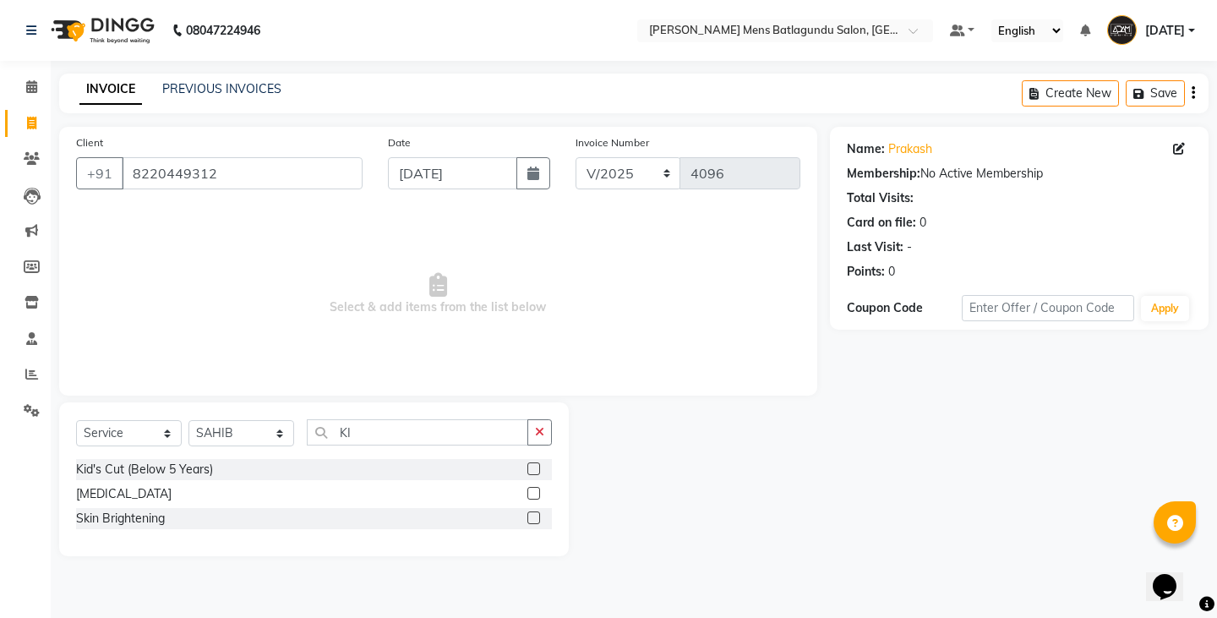
click at [528, 467] on label at bounding box center [533, 468] width 13 height 13
click at [528, 467] on input "checkbox" at bounding box center [532, 469] width 11 height 11
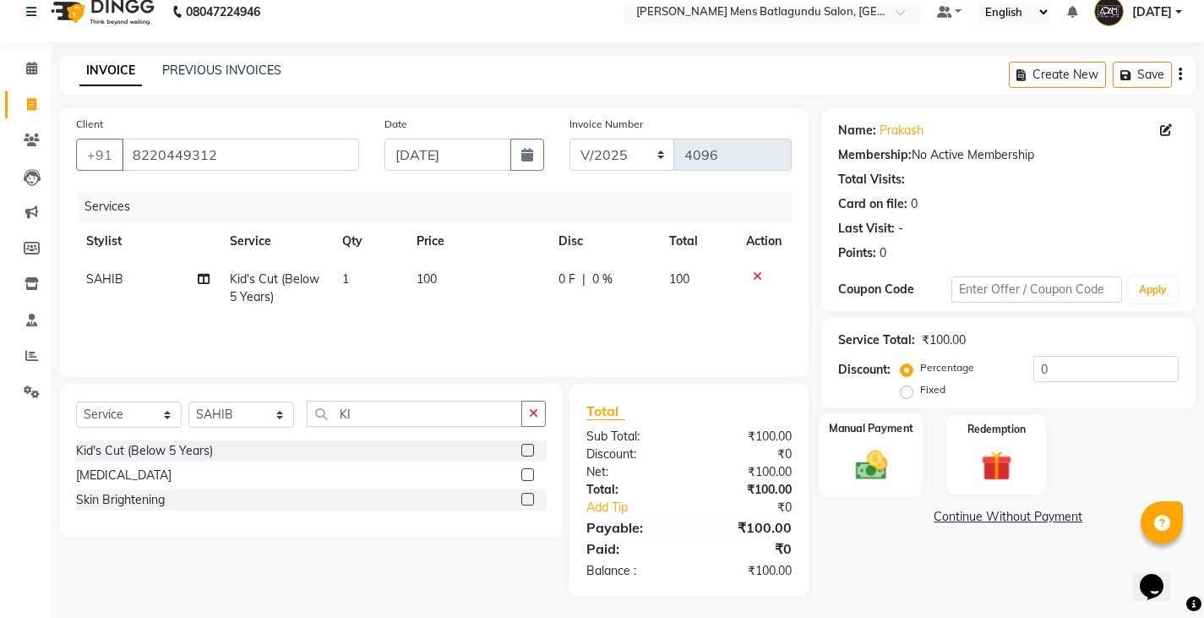
scroll to position [23, 0]
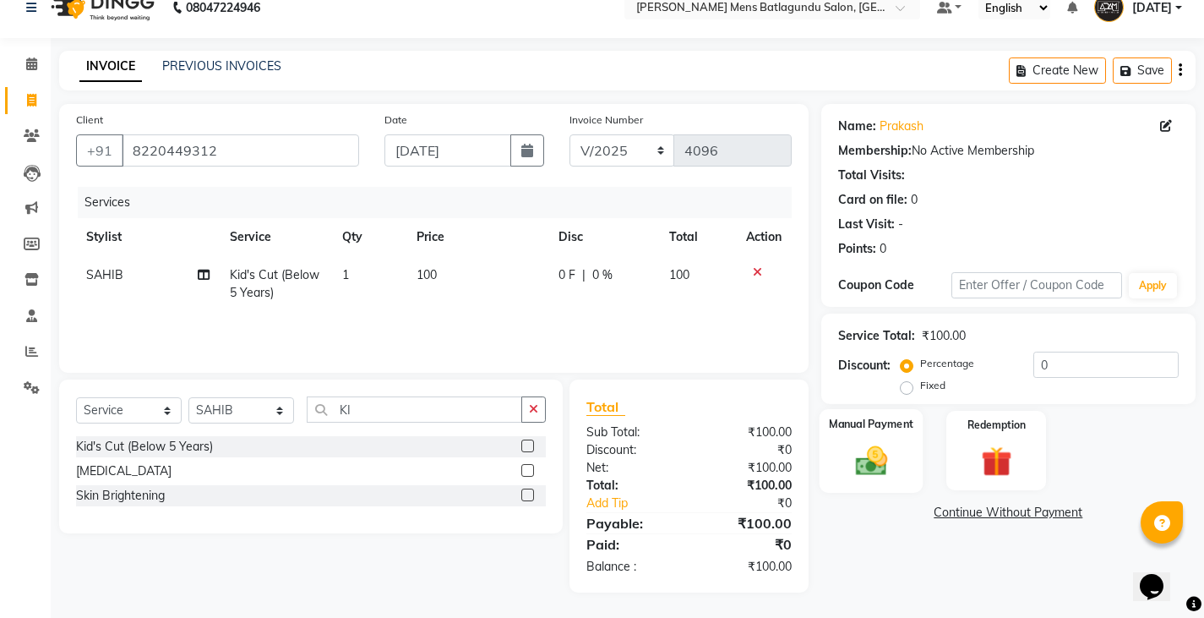
click at [825, 444] on div "Manual Payment" at bounding box center [871, 451] width 104 height 84
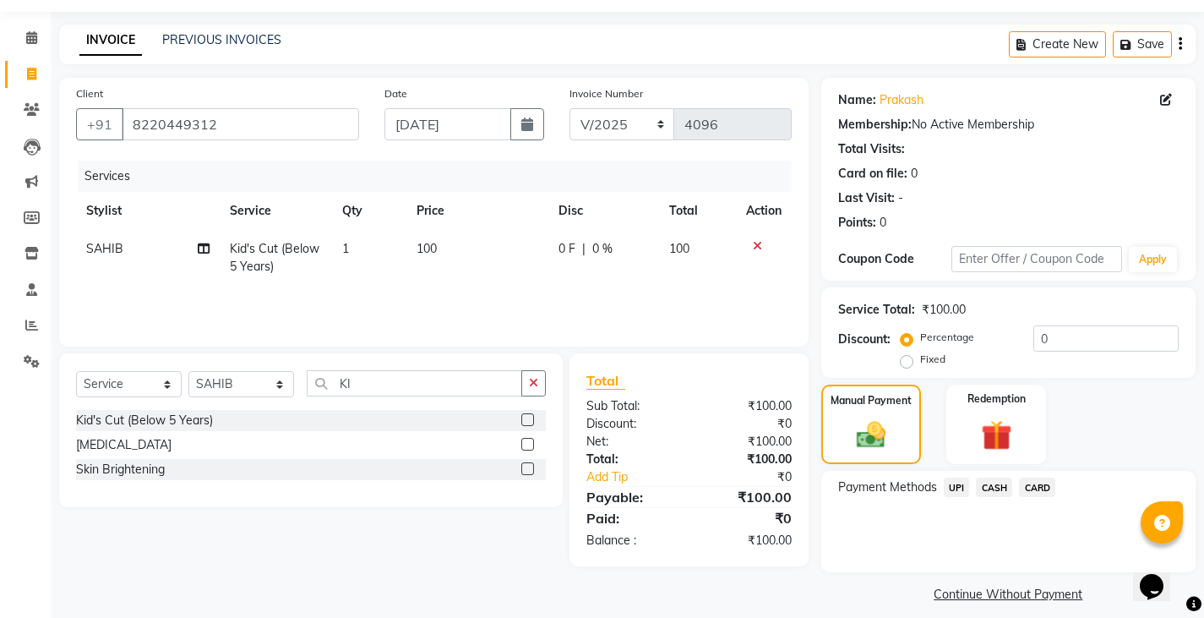
scroll to position [63, 0]
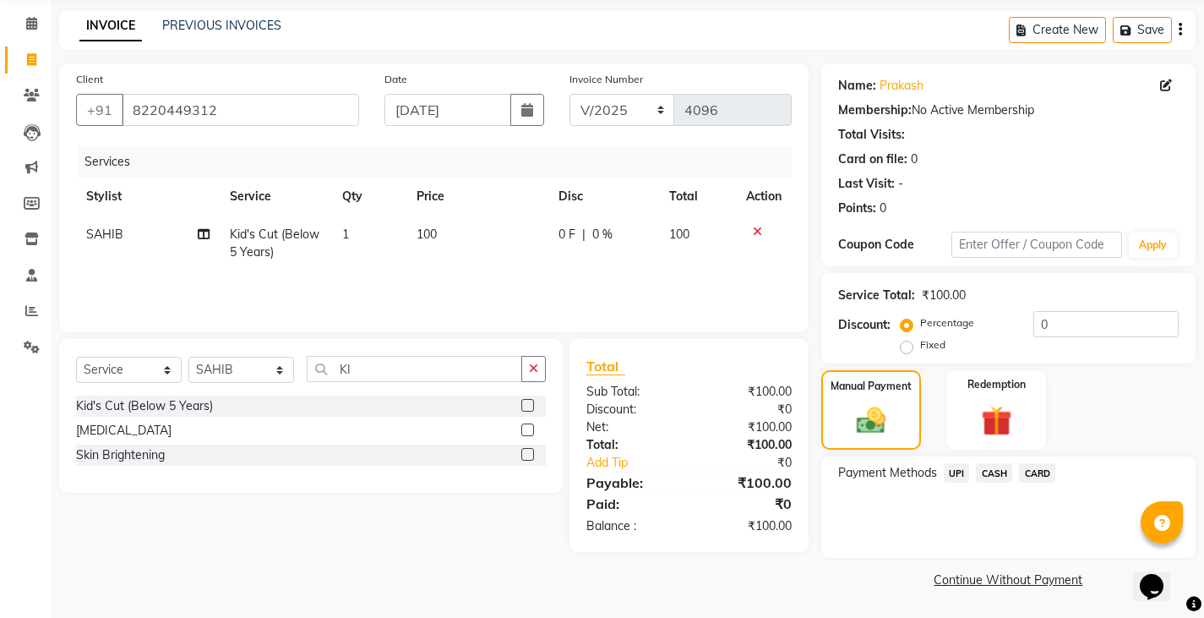
click at [994, 476] on span "CASH" at bounding box center [994, 472] width 36 height 19
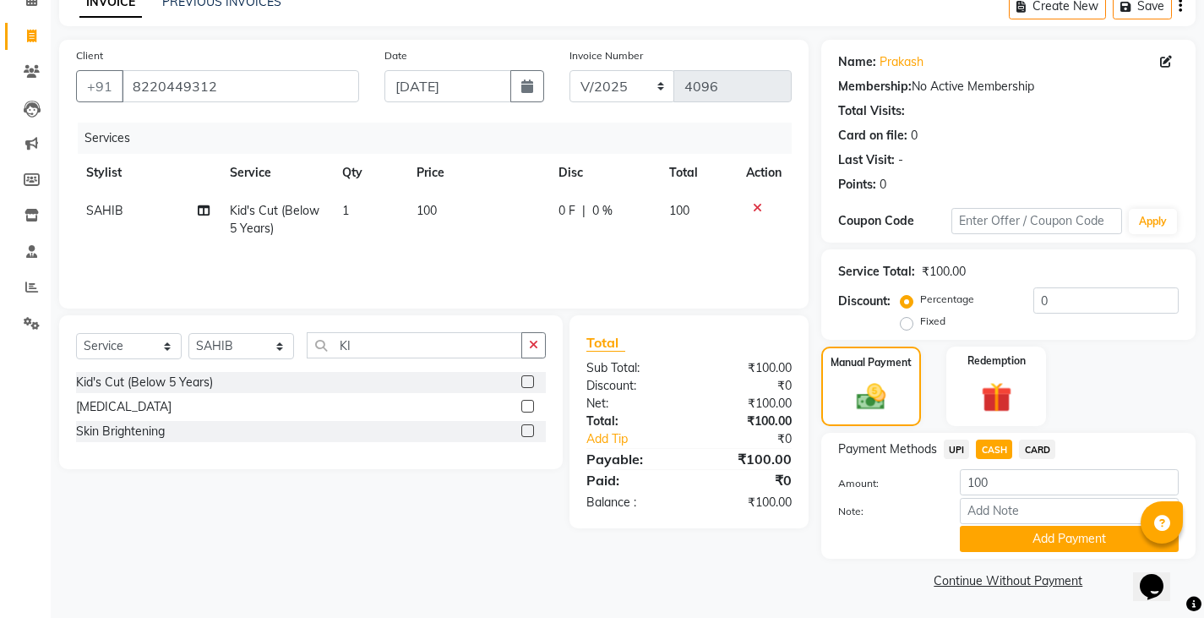
scroll to position [88, 0]
click at [1016, 541] on button "Add Payment" at bounding box center [1069, 538] width 219 height 26
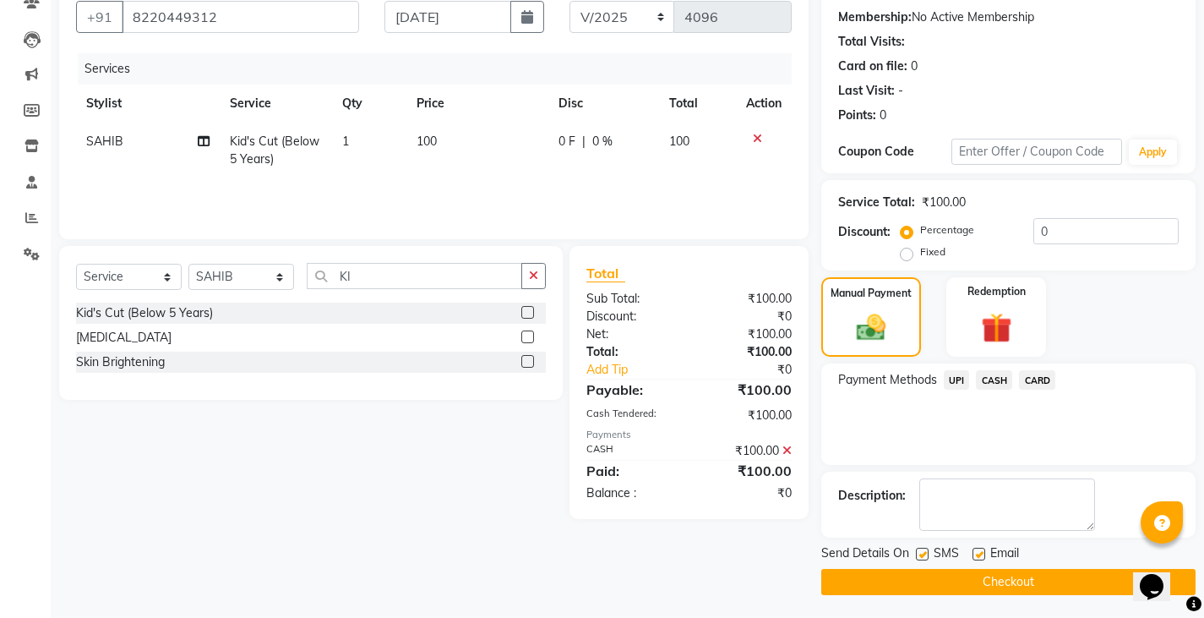
scroll to position [159, 0]
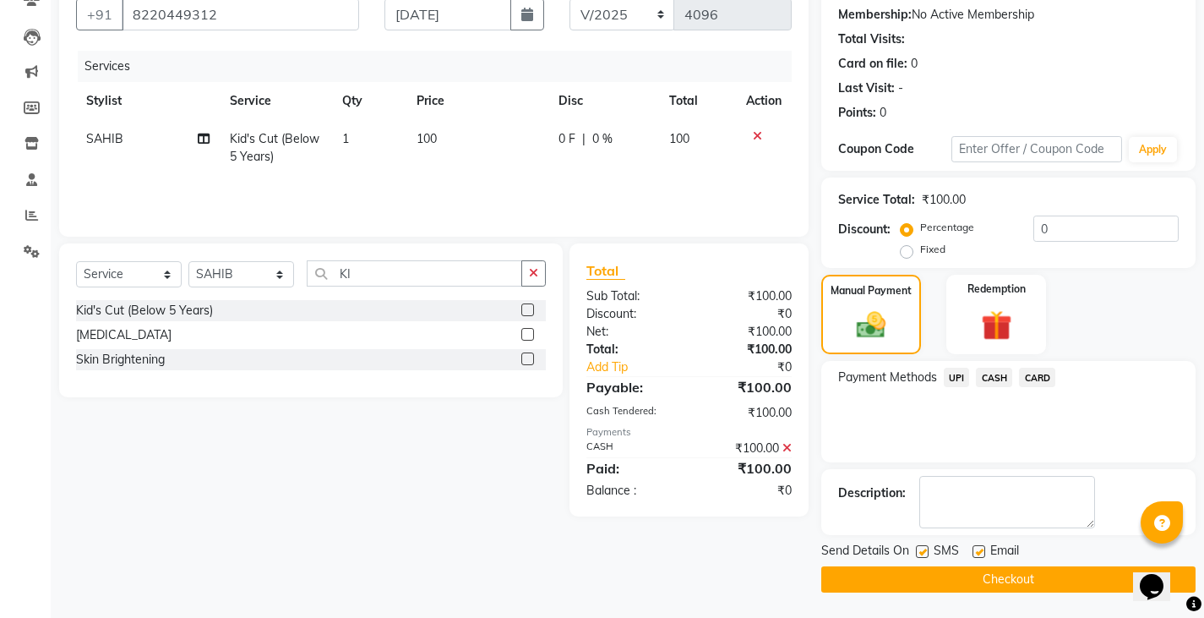
click at [1027, 582] on button "Checkout" at bounding box center [1009, 579] width 374 height 26
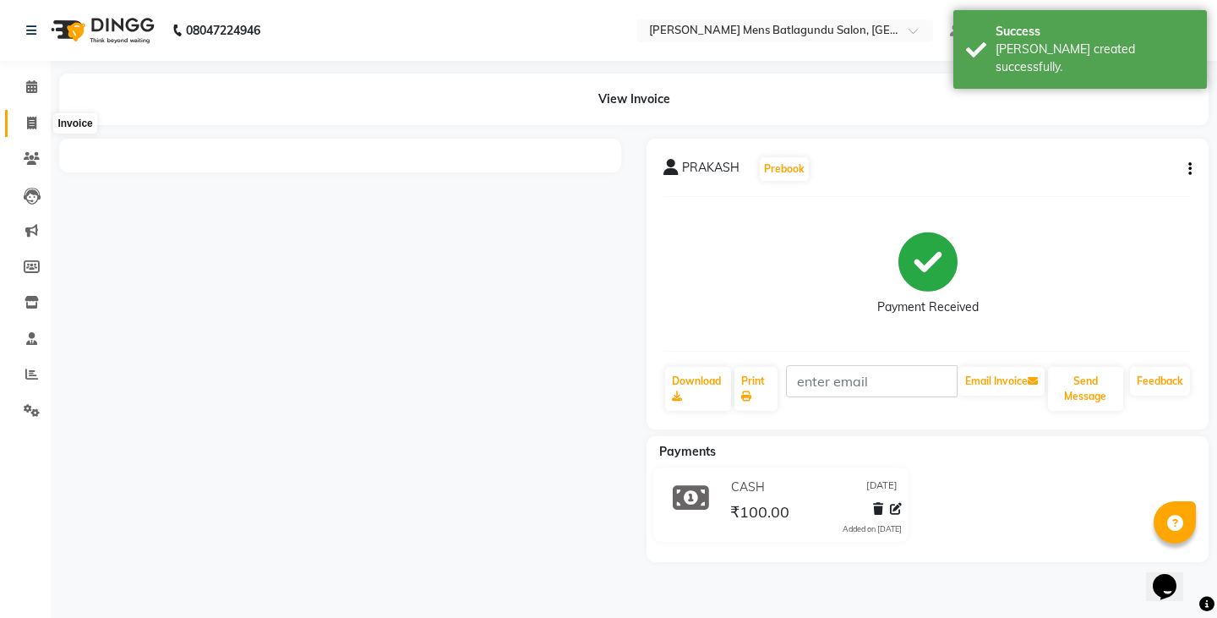
click at [34, 117] on icon at bounding box center [31, 123] width 9 height 13
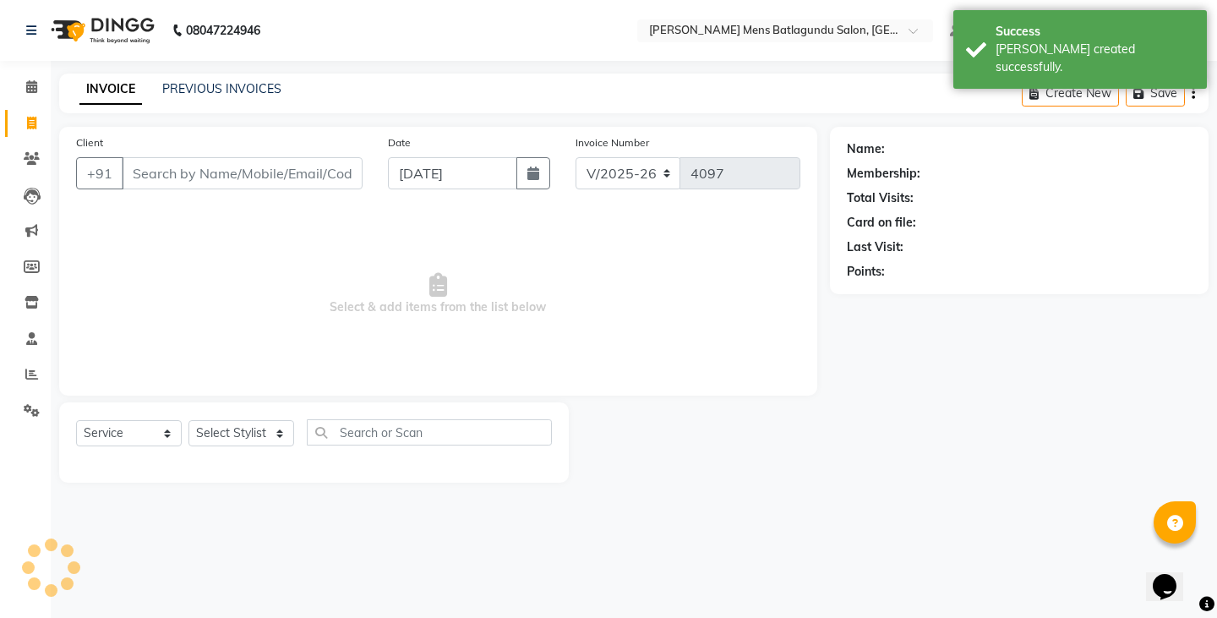
click at [468, 155] on div "Date [DATE]" at bounding box center [469, 168] width 188 height 69
click at [533, 176] on icon "button" at bounding box center [533, 174] width 12 height 14
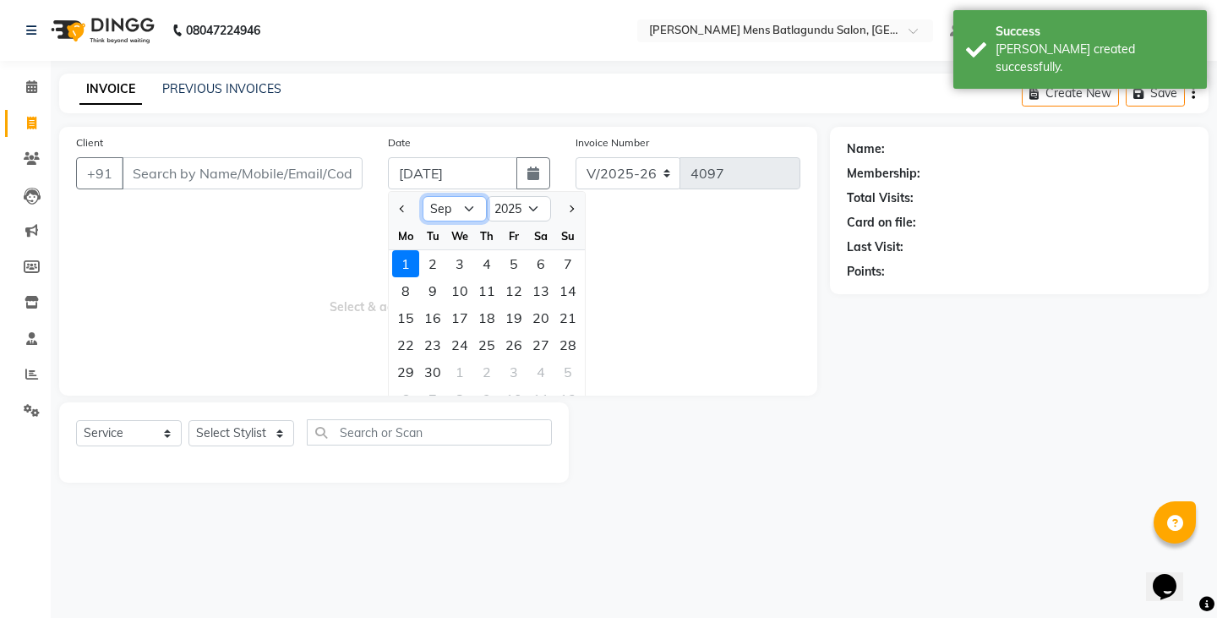
click at [445, 199] on select "Jan Feb Mar Apr May Jun [DATE] Aug Sep Oct Nov Dec" at bounding box center [455, 208] width 64 height 25
click at [423, 196] on select "Jan Feb Mar Apr May Jun [DATE] Aug Sep Oct Nov Dec" at bounding box center [455, 208] width 64 height 25
click at [571, 370] on div "31" at bounding box center [567, 371] width 27 height 27
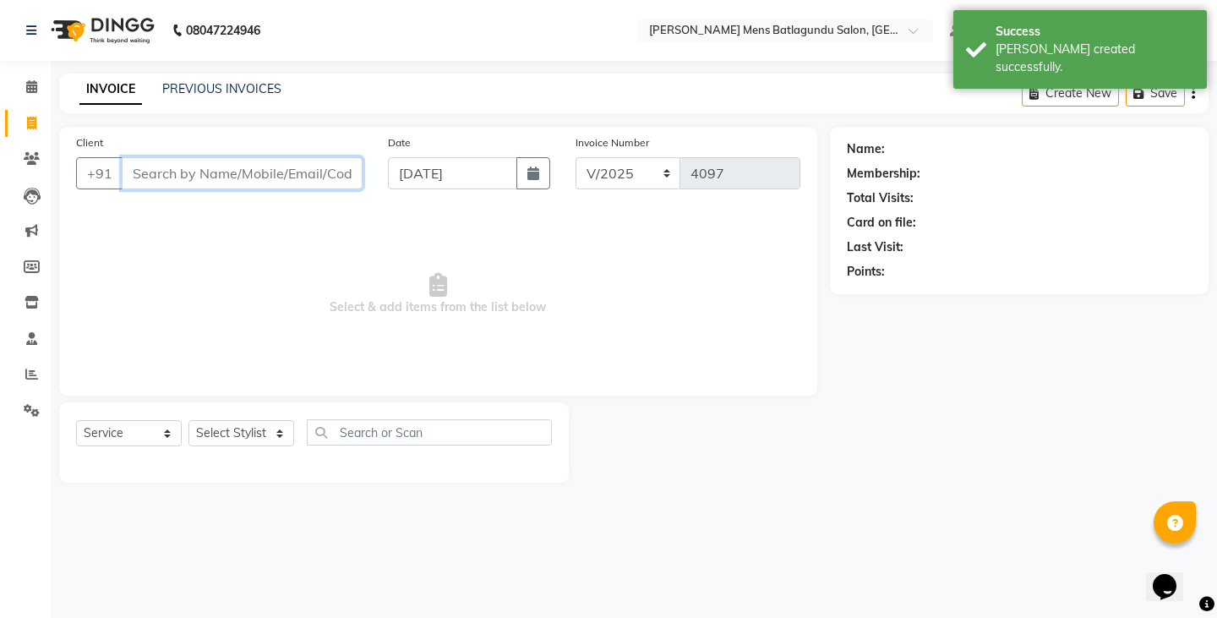
click at [279, 167] on input "Client" at bounding box center [242, 173] width 241 height 32
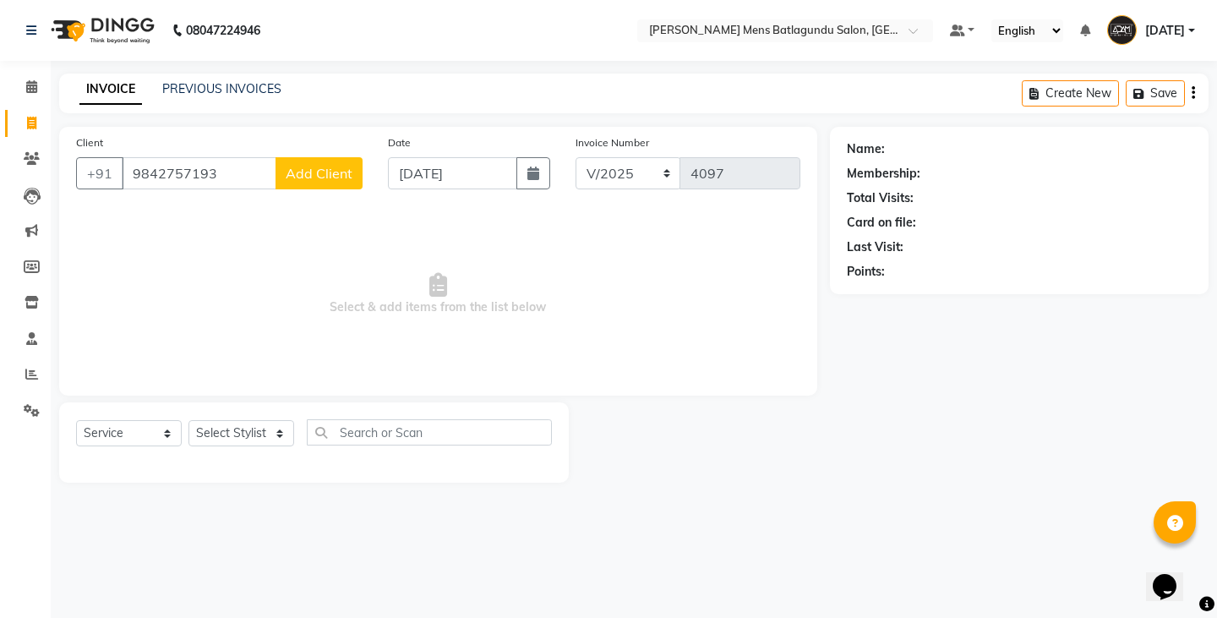
click at [325, 179] on span "Add Client" at bounding box center [319, 173] width 67 height 17
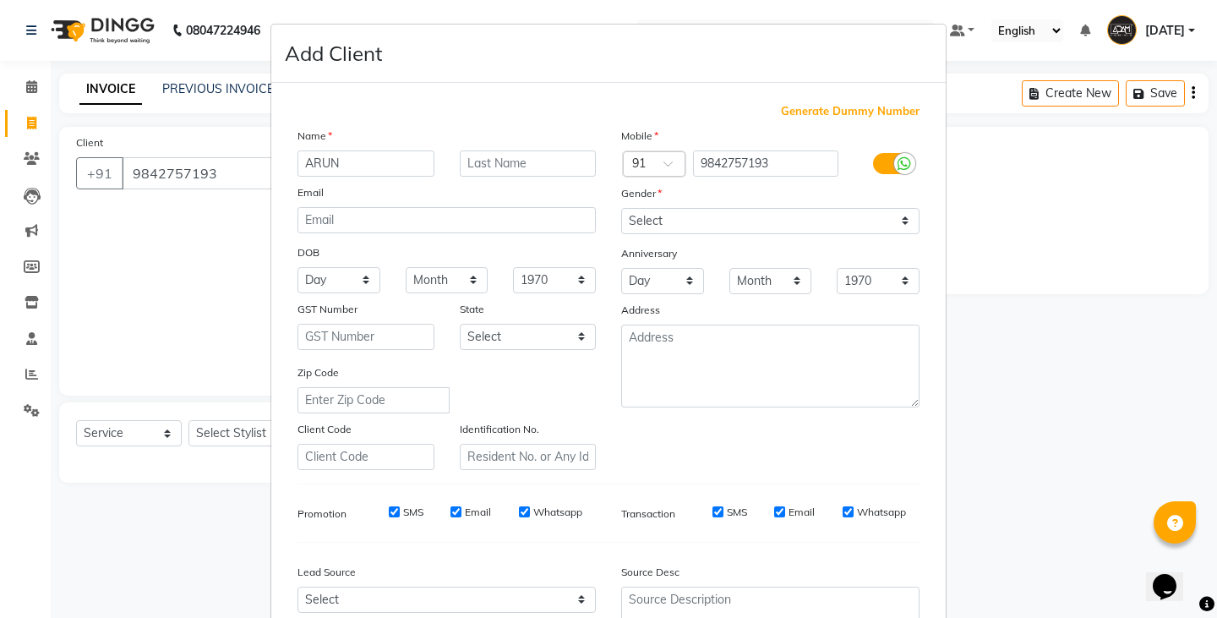
click at [668, 203] on div "Gender" at bounding box center [771, 196] width 324 height 24
click at [666, 221] on select "Select [DEMOGRAPHIC_DATA] [DEMOGRAPHIC_DATA] Other Prefer Not To Say" at bounding box center [770, 221] width 298 height 26
click at [621, 208] on select "Select [DEMOGRAPHIC_DATA] [DEMOGRAPHIC_DATA] Other Prefer Not To Say" at bounding box center [770, 221] width 298 height 26
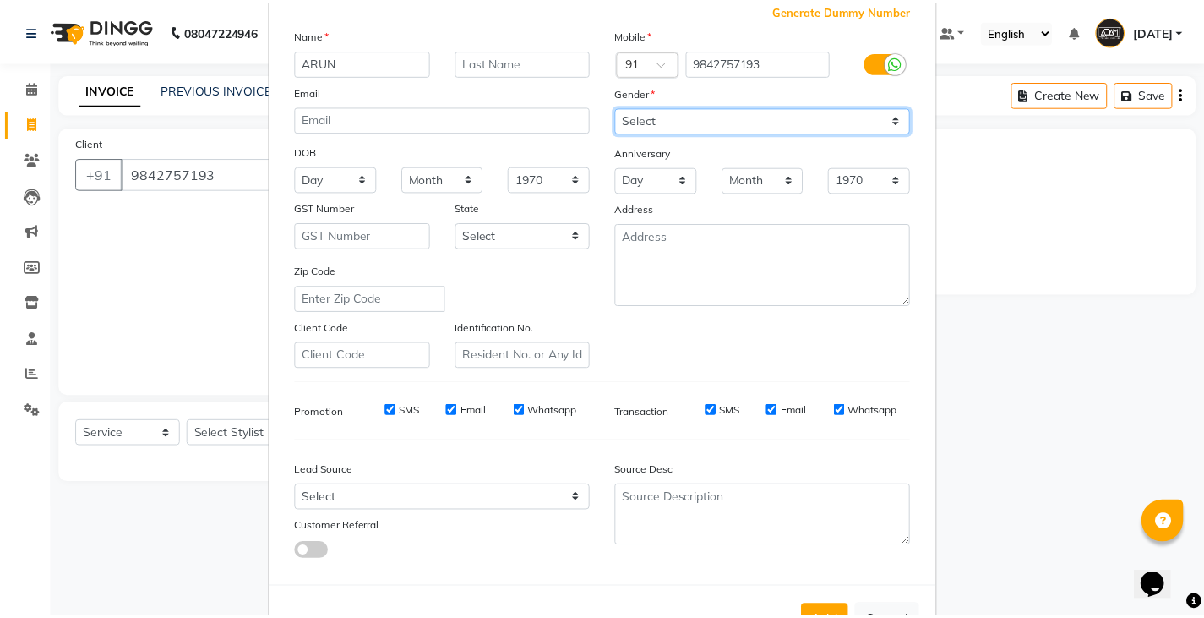
scroll to position [162, 0]
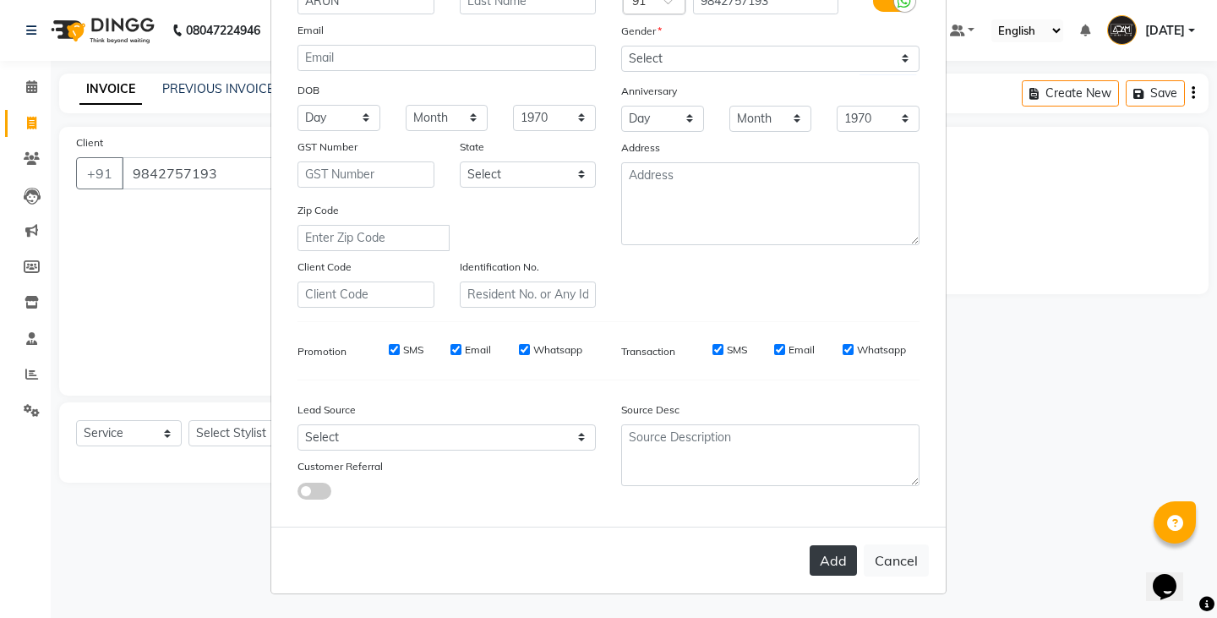
click at [839, 550] on button "Add" at bounding box center [833, 560] width 47 height 30
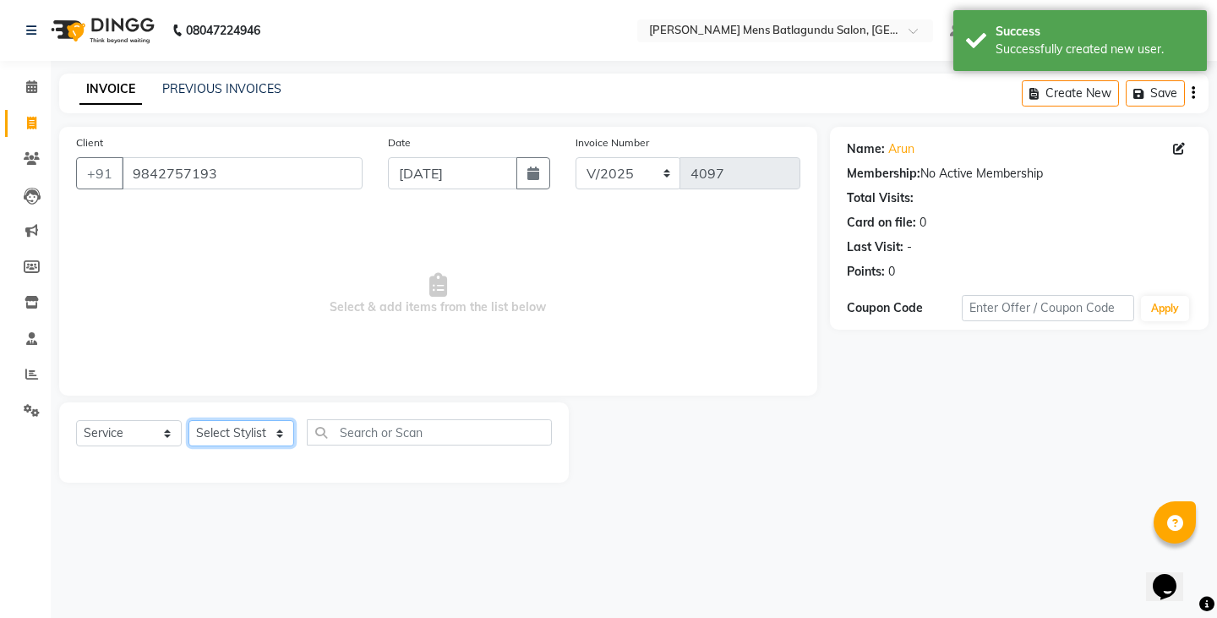
click at [252, 424] on select "Select Stylist Admin [PERSON_NAME][DATE] SAHIB [PERSON_NAME]" at bounding box center [241, 433] width 106 height 26
drag, startPoint x: 273, startPoint y: 431, endPoint x: 269, endPoint y: 440, distance: 10.2
click at [273, 431] on select "Select Stylist Admin [PERSON_NAME][DATE] SAHIB [PERSON_NAME]" at bounding box center [241, 433] width 106 height 26
click at [188, 420] on select "Select Stylist Admin [PERSON_NAME][DATE] SAHIB [PERSON_NAME]" at bounding box center [241, 433] width 106 height 26
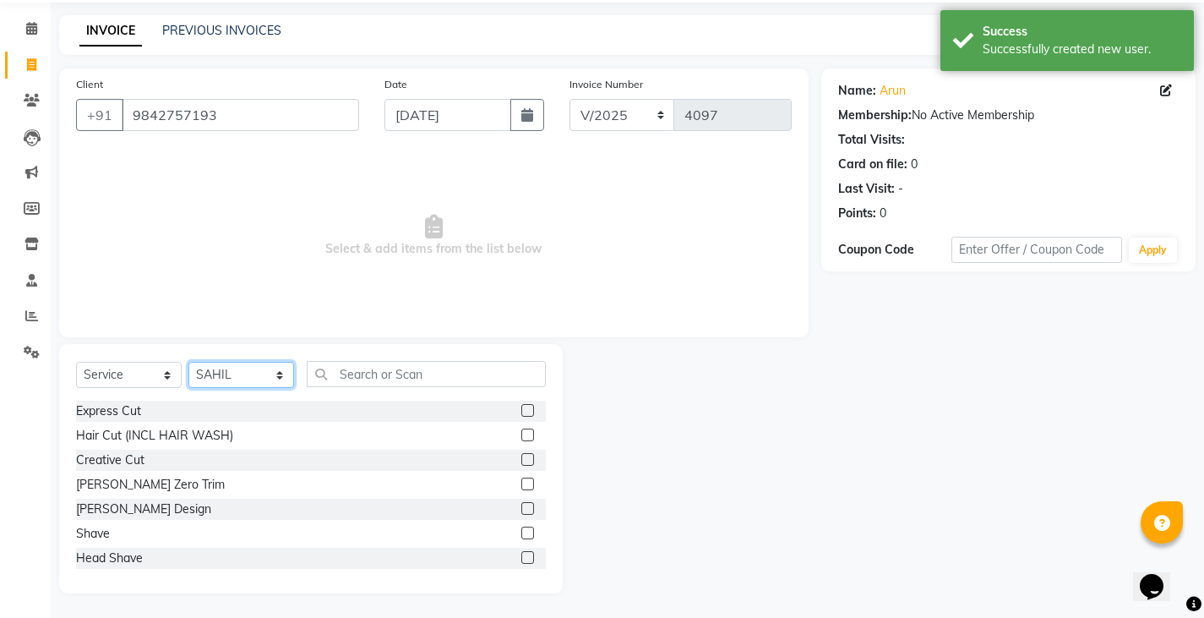
scroll to position [59, 0]
click at [522, 413] on label at bounding box center [528, 409] width 13 height 13
click at [522, 413] on input "checkbox" at bounding box center [527, 410] width 11 height 11
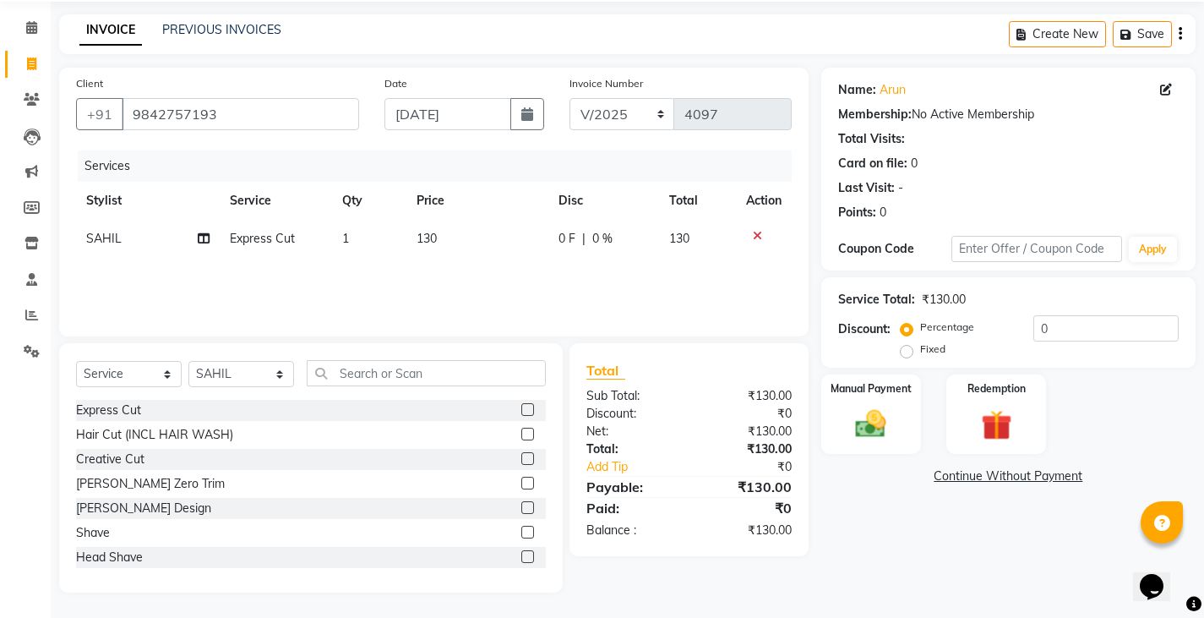
click at [522, 506] on label at bounding box center [528, 507] width 13 height 13
click at [522, 506] on input "checkbox" at bounding box center [527, 508] width 11 height 11
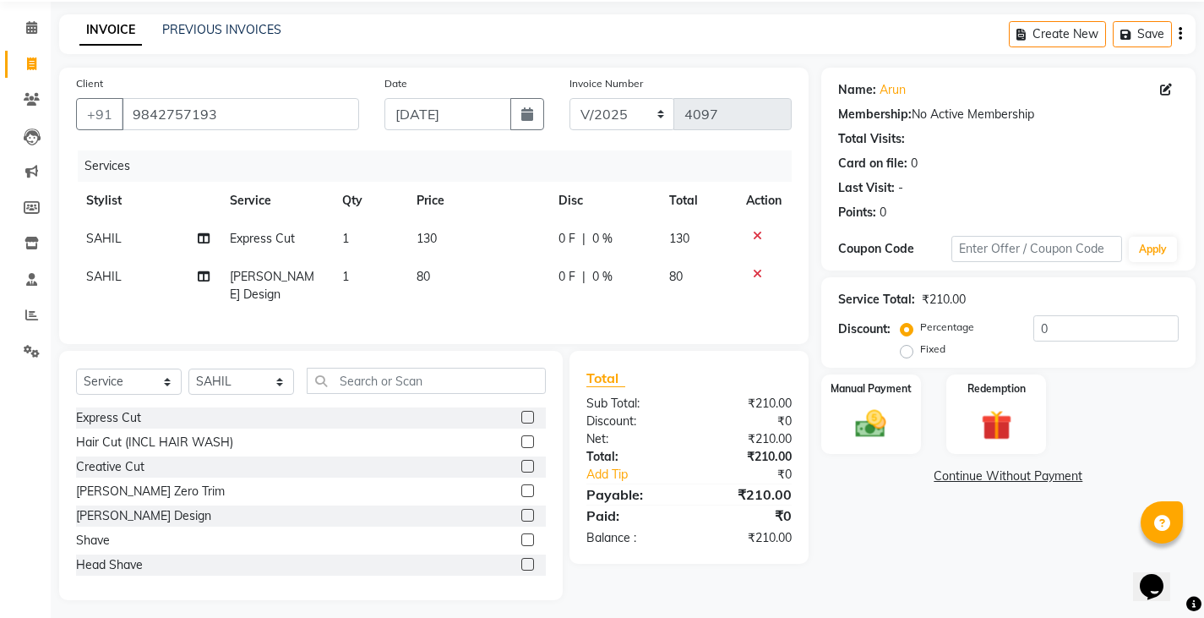
click at [553, 234] on td "0 F | 0 %" at bounding box center [604, 239] width 111 height 38
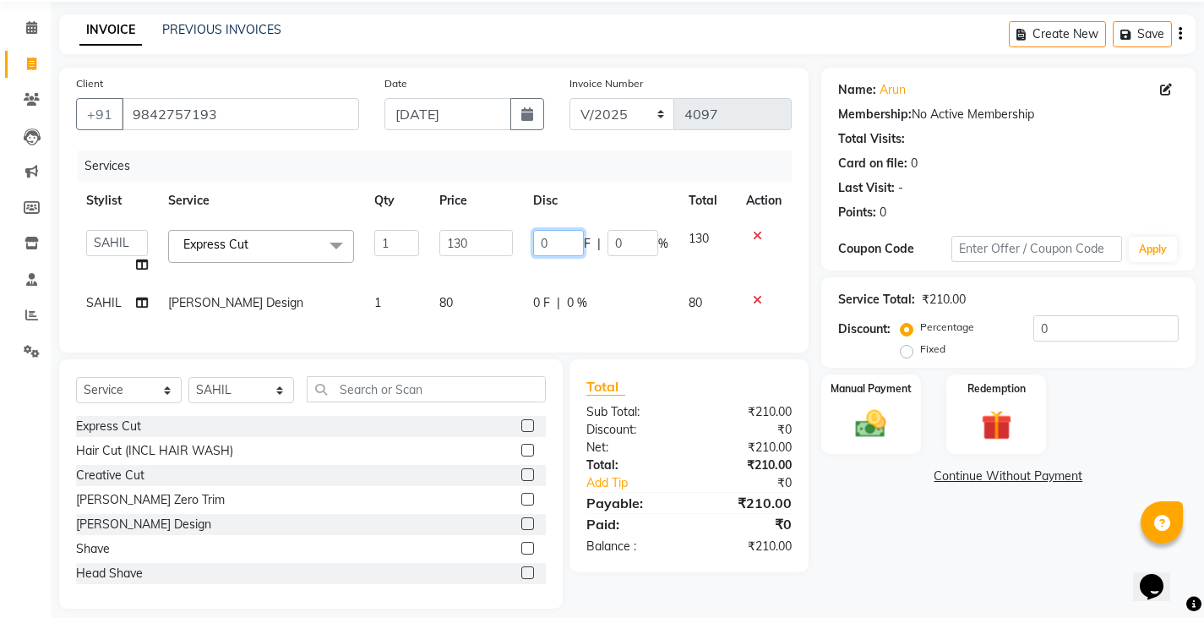
click at [541, 238] on input "0" at bounding box center [558, 243] width 51 height 26
click at [520, 292] on td "80" at bounding box center [476, 303] width 94 height 38
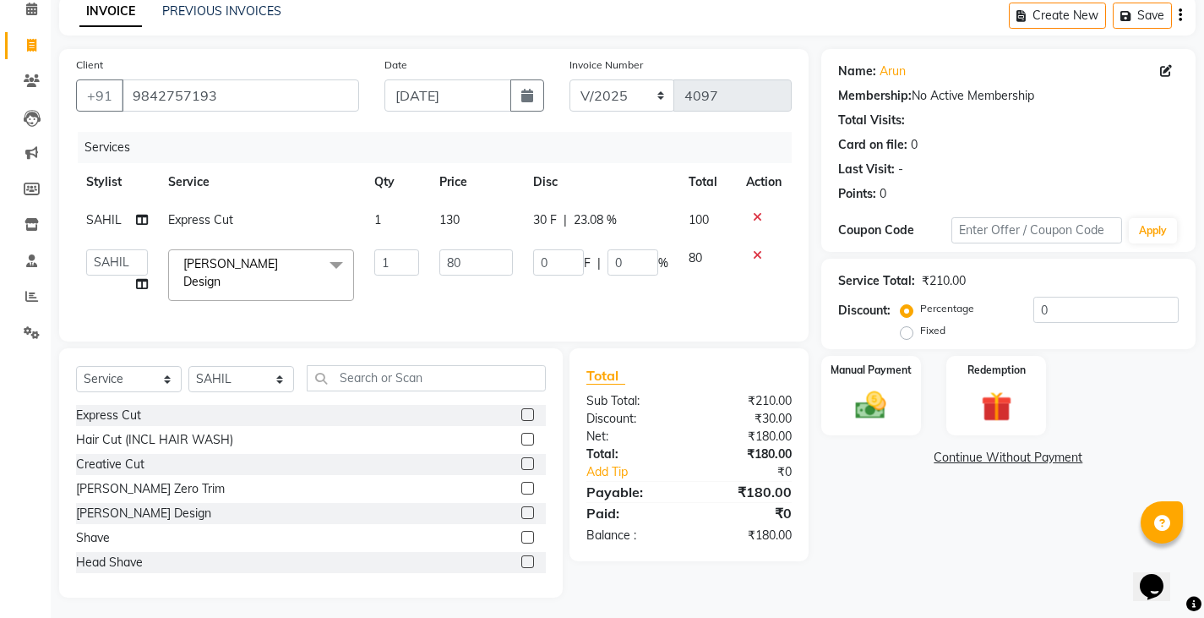
scroll to position [88, 0]
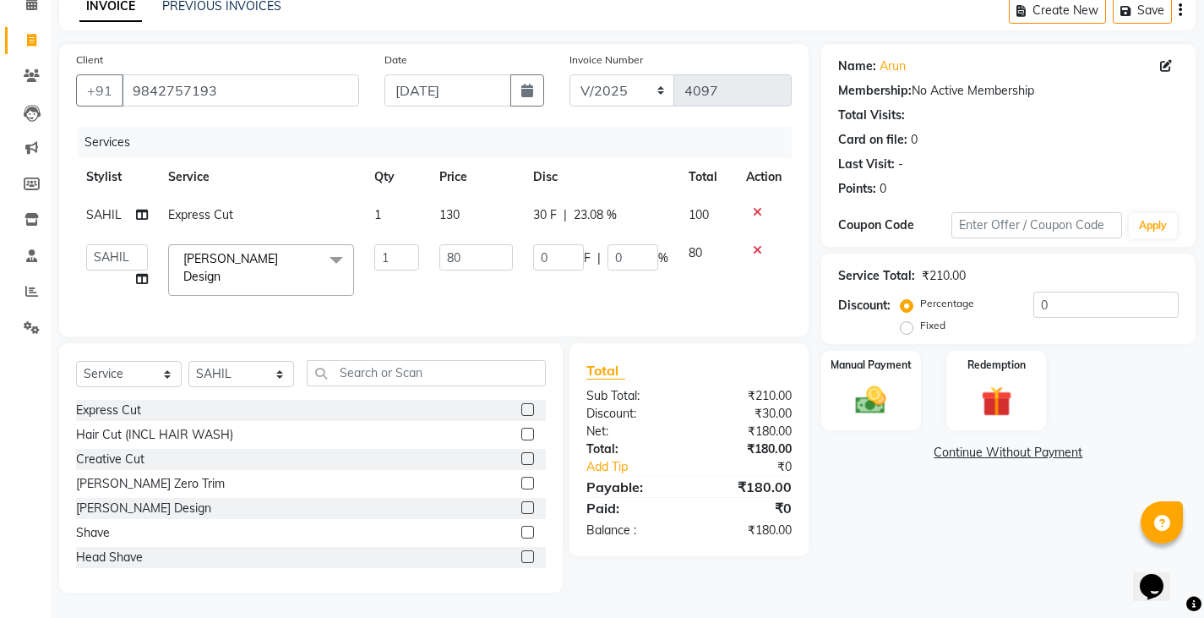
click at [929, 397] on div "Manual Payment Redemption" at bounding box center [1009, 391] width 400 height 80
click at [919, 397] on div "Manual Payment" at bounding box center [871, 391] width 104 height 84
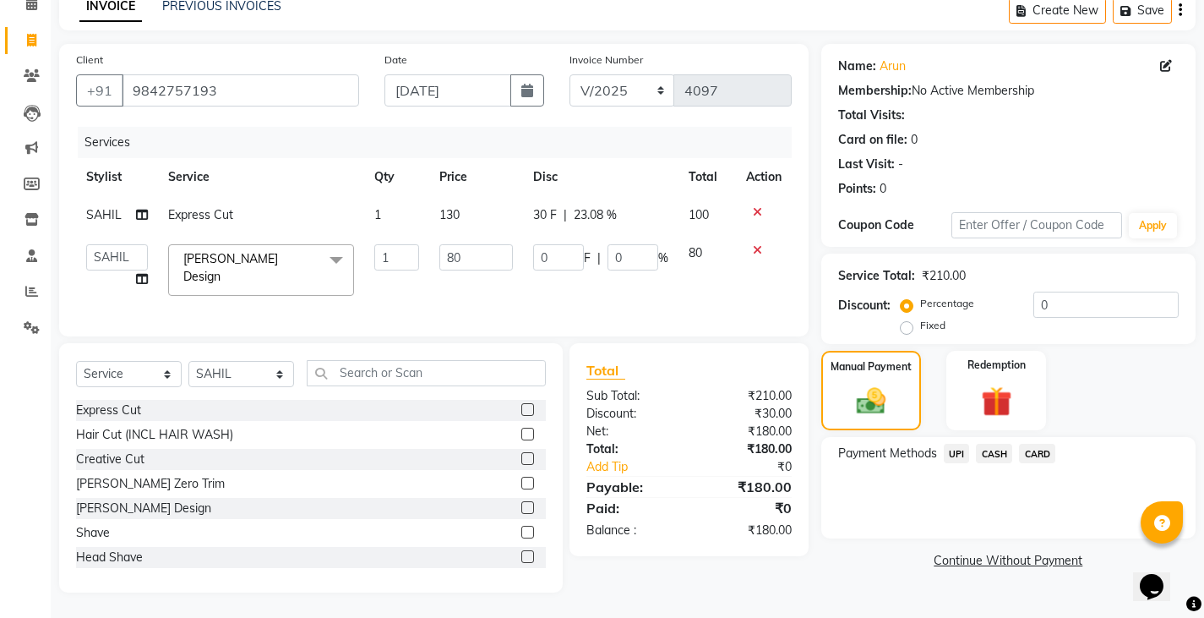
click at [949, 454] on span "UPI" at bounding box center [957, 453] width 26 height 19
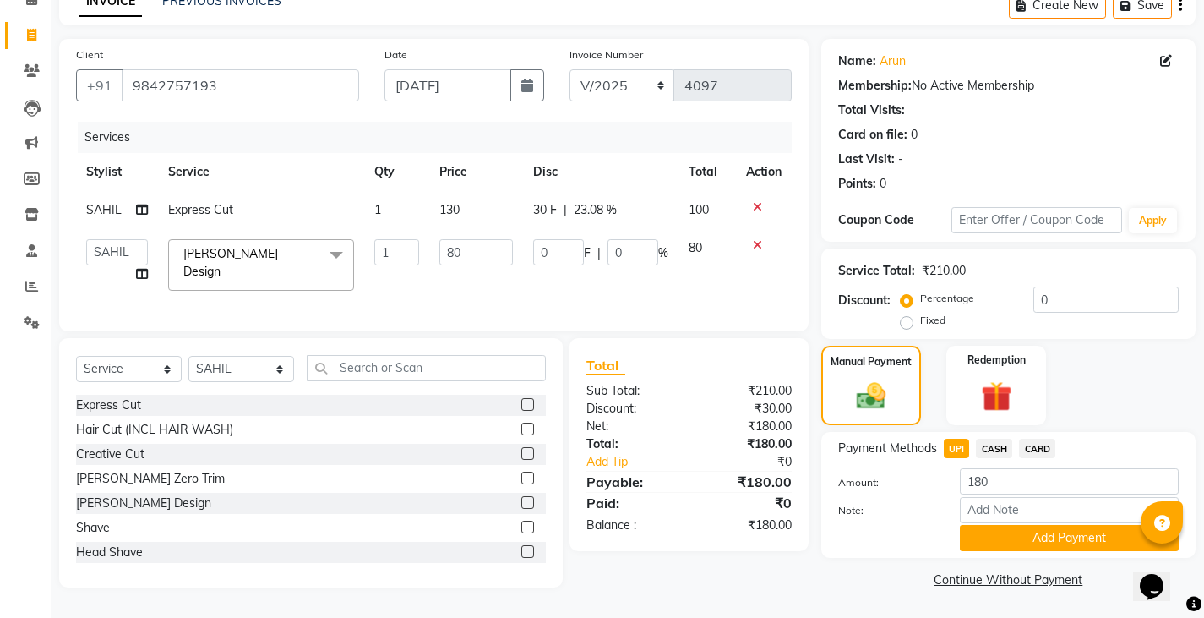
click at [981, 552] on div "Payment Methods UPI CASH CARD Amount: 180 Note: Add Payment" at bounding box center [1009, 495] width 374 height 126
click at [985, 538] on button "Add Payment" at bounding box center [1069, 538] width 219 height 26
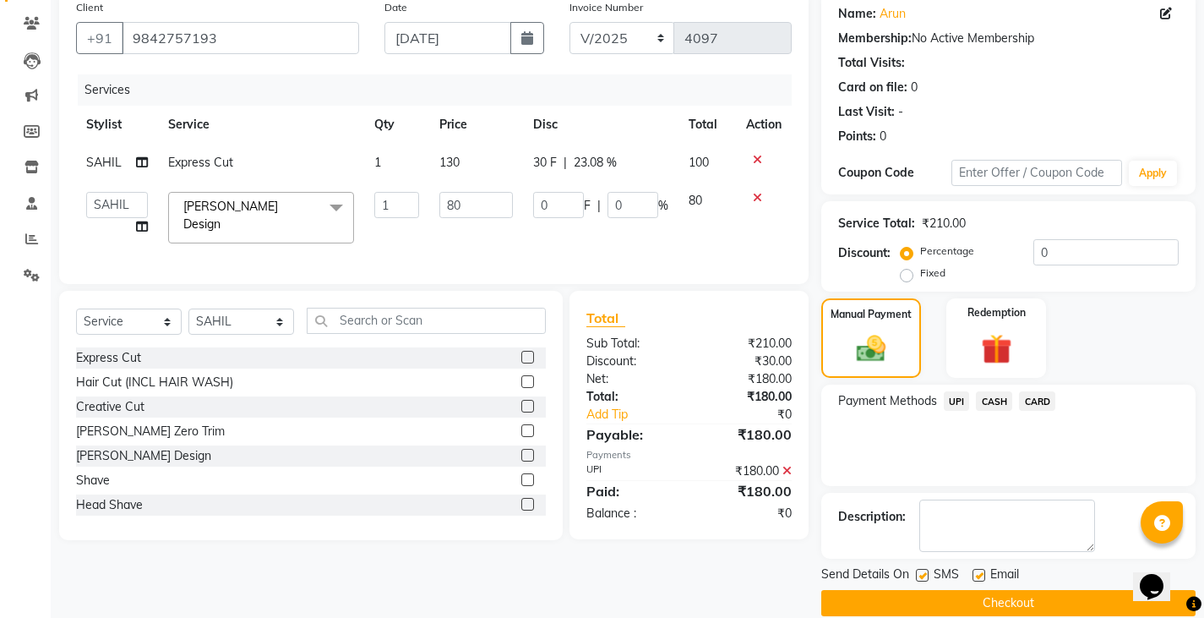
scroll to position [159, 0]
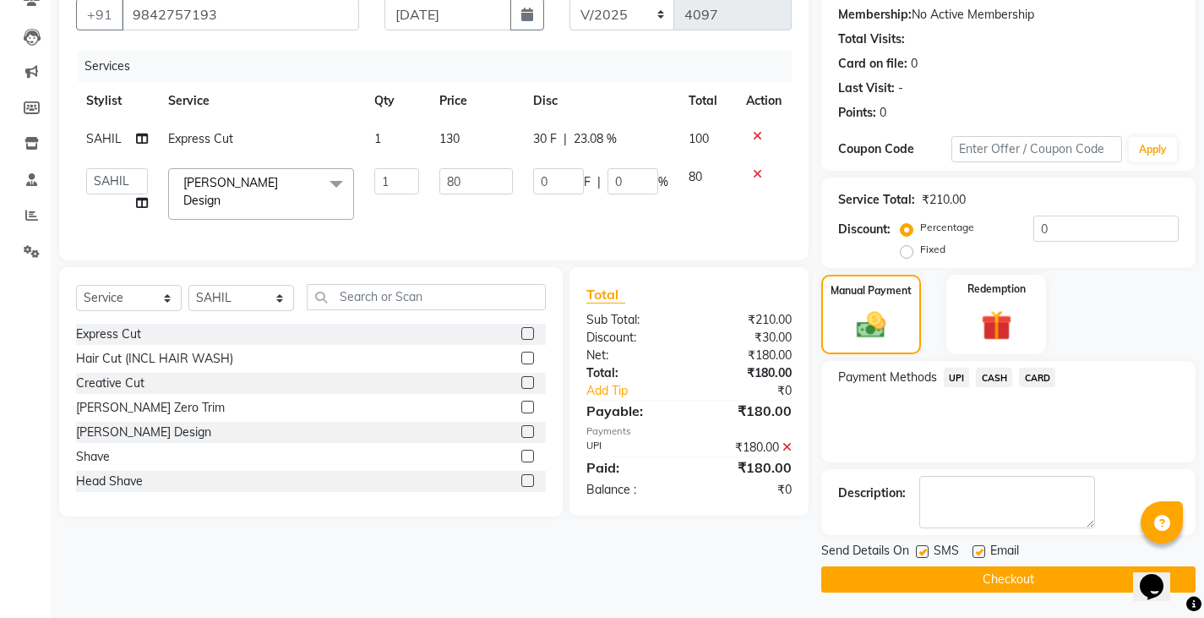
click at [964, 592] on button "Checkout" at bounding box center [1009, 579] width 374 height 26
click at [966, 578] on div "Checkout" at bounding box center [1009, 579] width 374 height 26
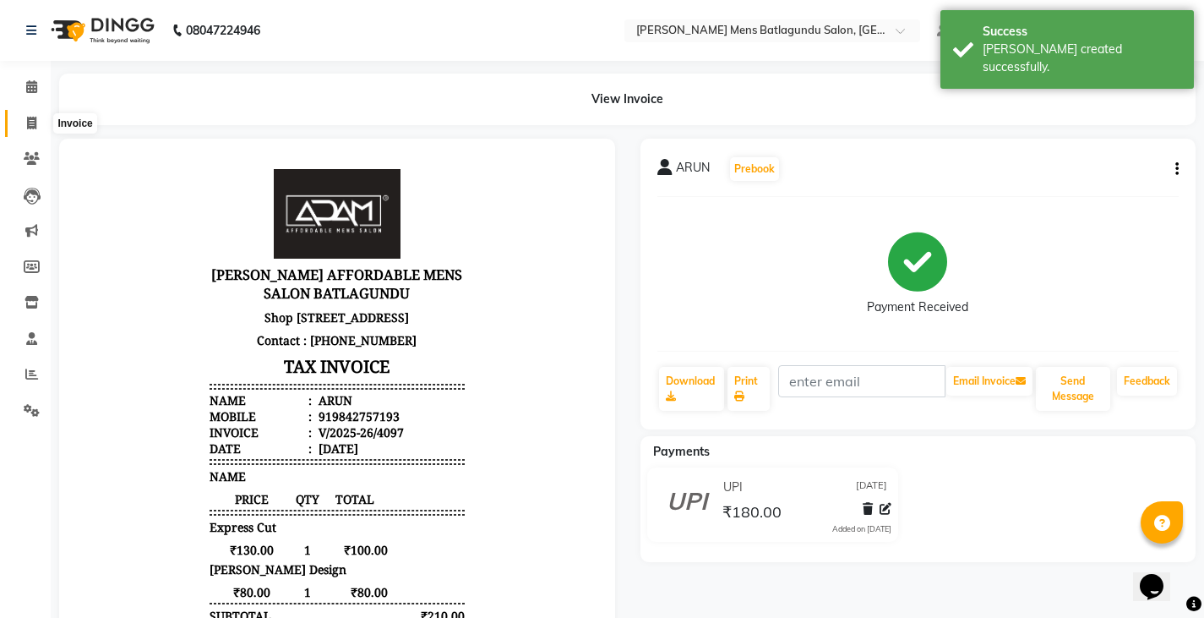
click at [34, 125] on icon at bounding box center [31, 123] width 9 height 13
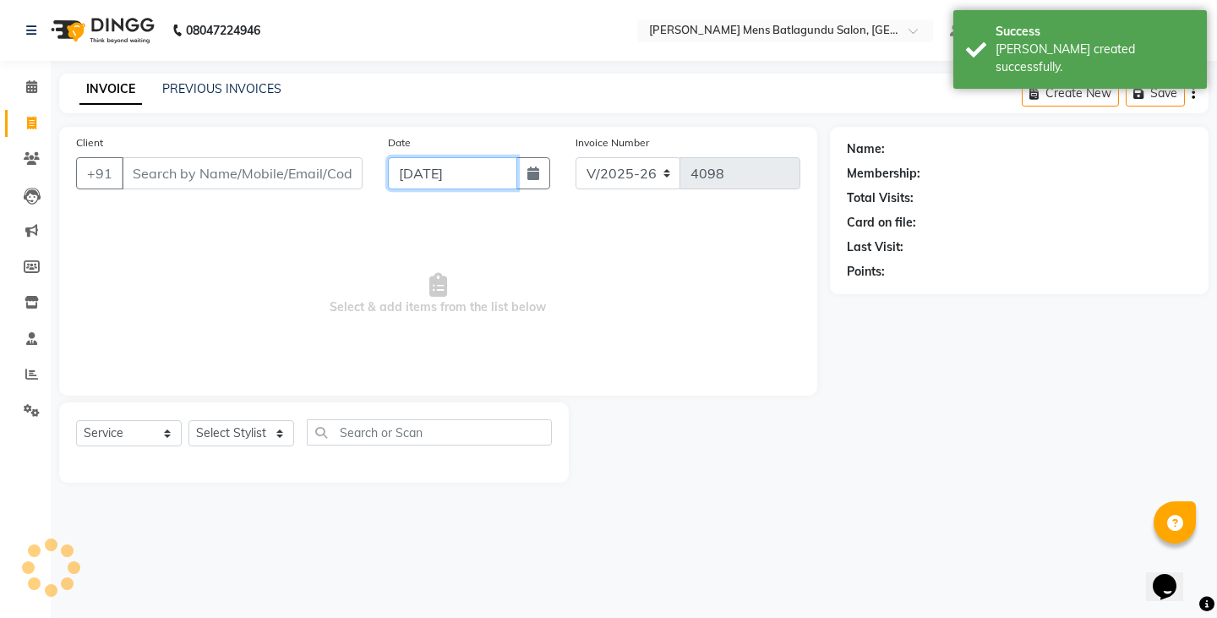
click at [502, 178] on input "[DATE]" at bounding box center [452, 173] width 129 height 32
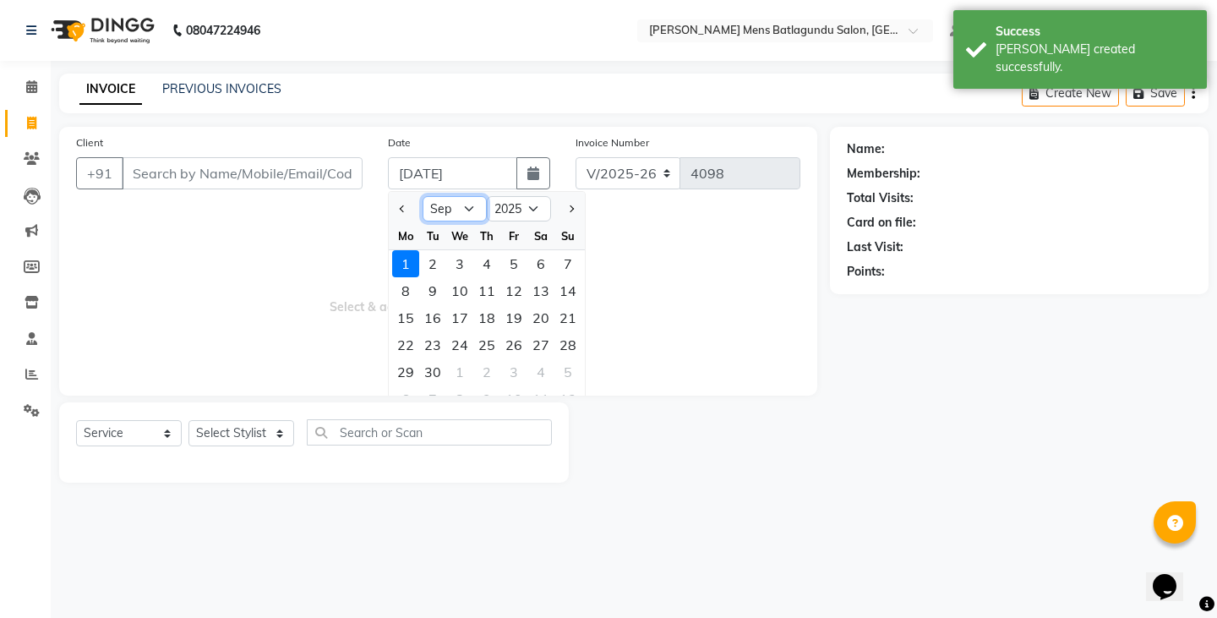
click at [451, 209] on select "Jan Feb Mar Apr May Jun [DATE] Aug Sep Oct Nov Dec" at bounding box center [455, 208] width 64 height 25
click at [423, 196] on select "Jan Feb Mar Apr May Jun [DATE] Aug Sep Oct Nov Dec" at bounding box center [455, 208] width 64 height 25
click at [581, 369] on div "31" at bounding box center [567, 371] width 27 height 27
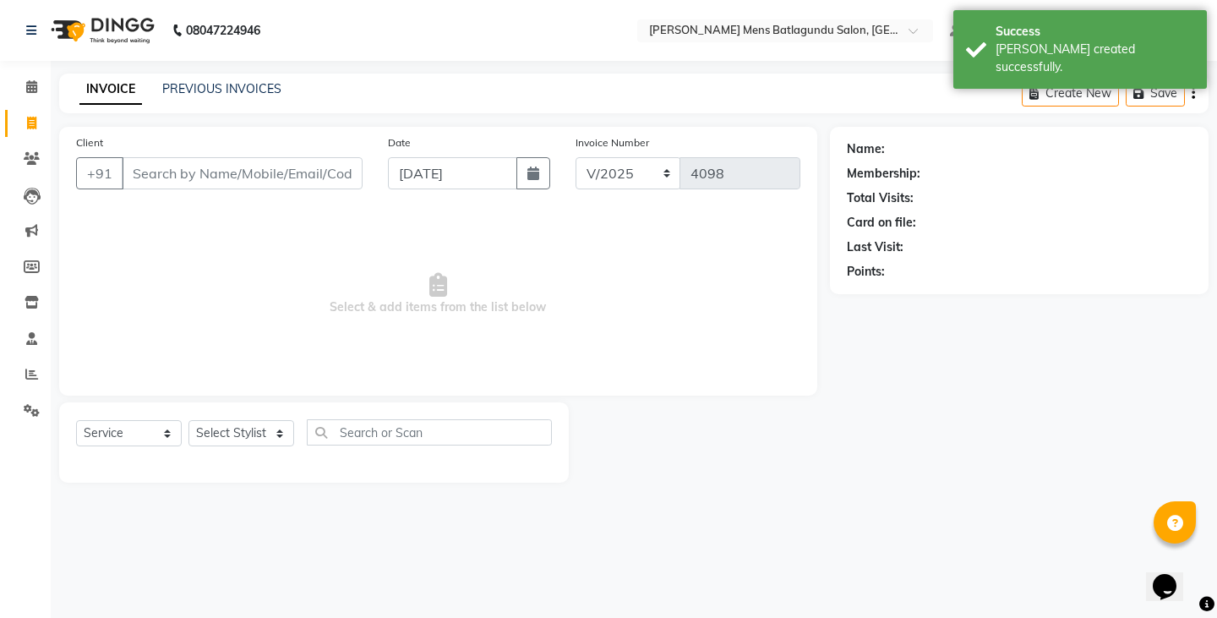
click at [255, 138] on div "Client +91" at bounding box center [219, 168] width 312 height 69
click at [251, 171] on input "Client" at bounding box center [242, 173] width 241 height 32
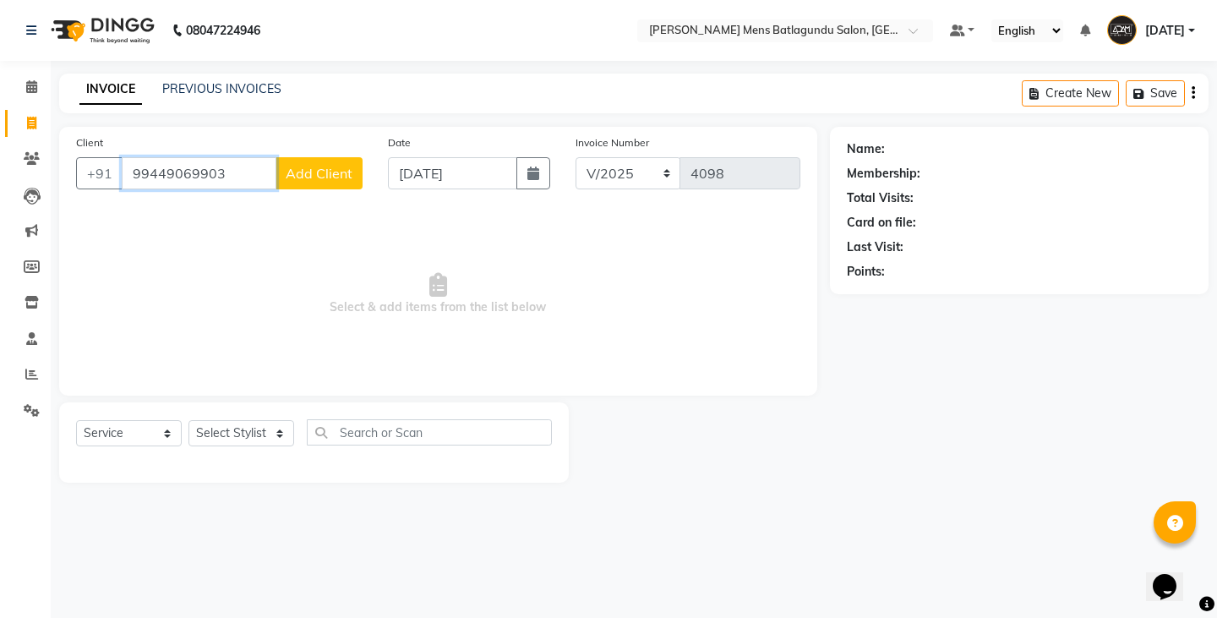
click at [206, 172] on input "99449069903" at bounding box center [199, 173] width 155 height 32
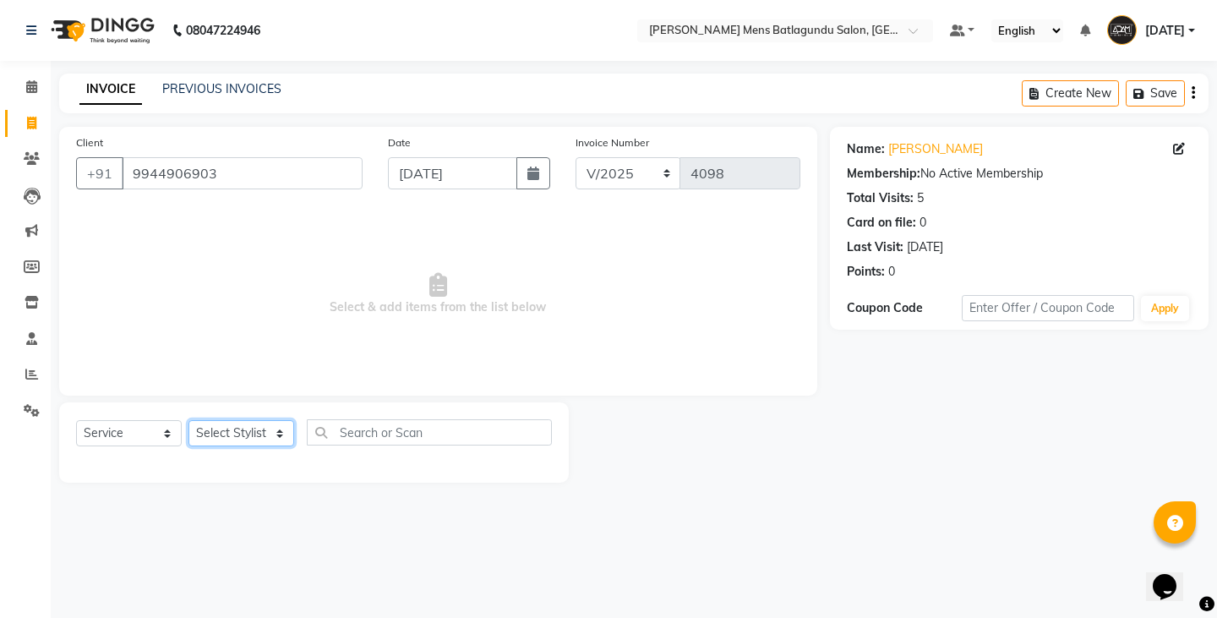
click at [233, 432] on select "Select Stylist Admin [PERSON_NAME][DATE] SAHIB [PERSON_NAME]" at bounding box center [241, 433] width 106 height 26
click at [188, 420] on select "Select Stylist Admin [PERSON_NAME][DATE] SAHIB [PERSON_NAME]" at bounding box center [241, 433] width 106 height 26
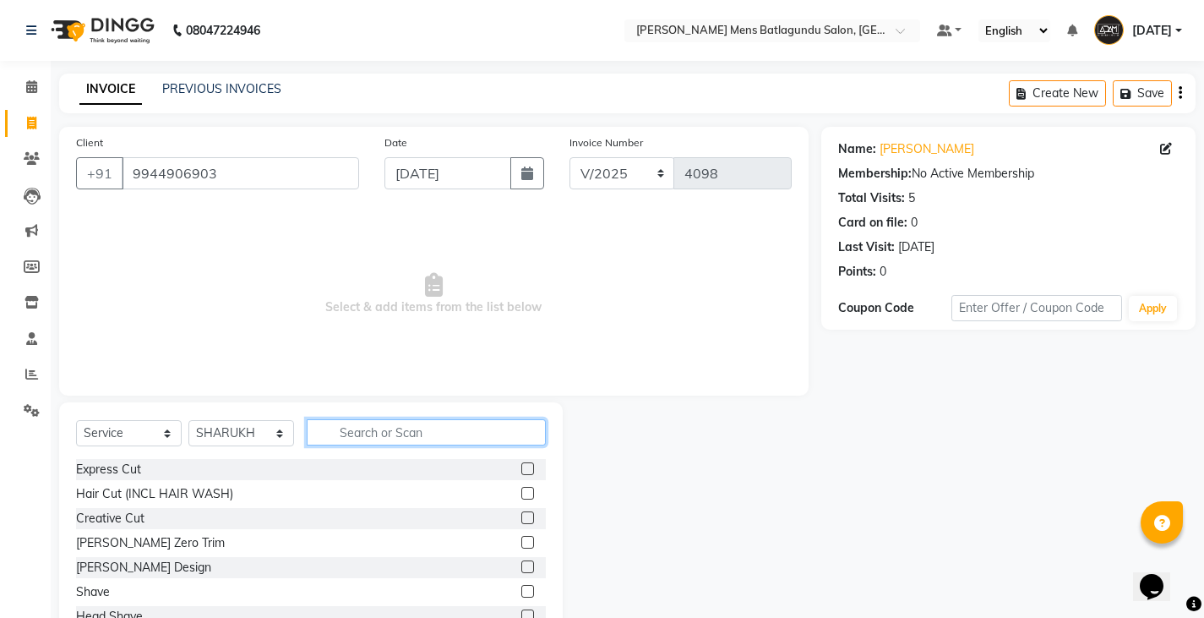
click at [360, 438] on input "text" at bounding box center [426, 432] width 239 height 26
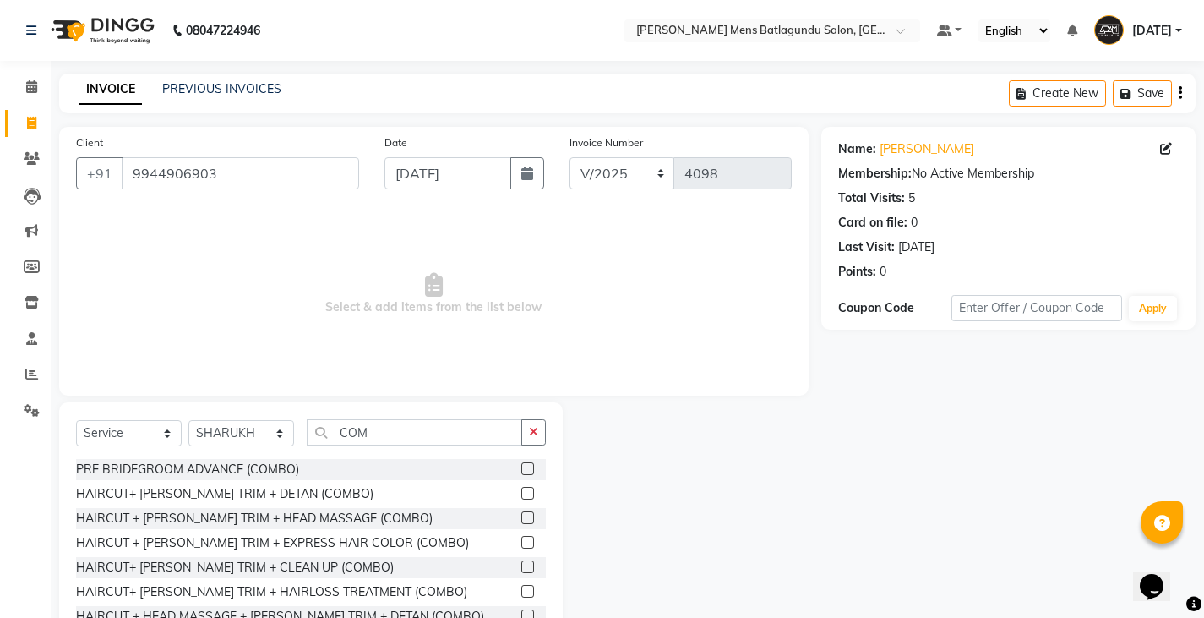
click at [522, 515] on label at bounding box center [528, 517] width 13 height 13
click at [522, 515] on input "checkbox" at bounding box center [527, 518] width 11 height 11
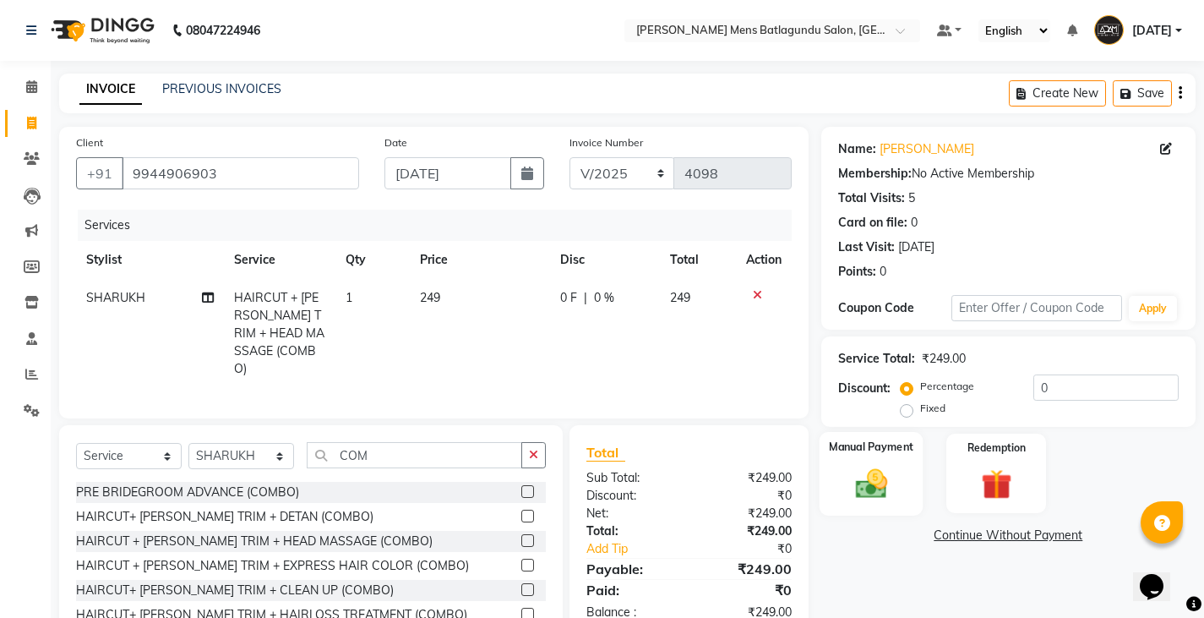
click at [874, 454] on label "Manual Payment" at bounding box center [871, 447] width 85 height 16
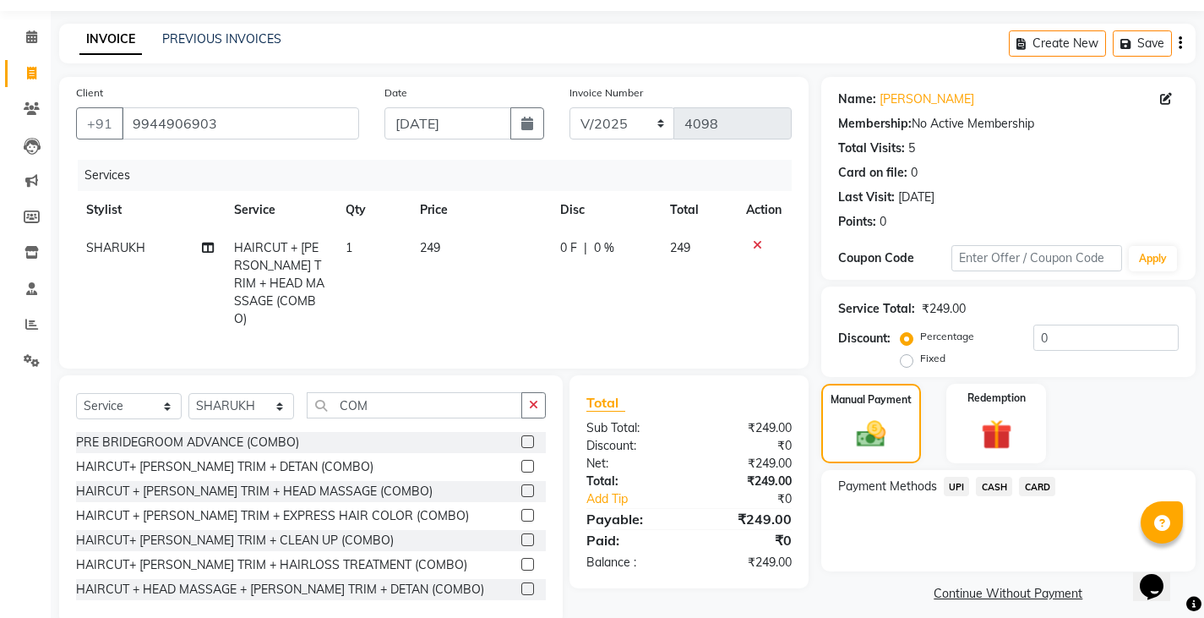
scroll to position [77, 0]
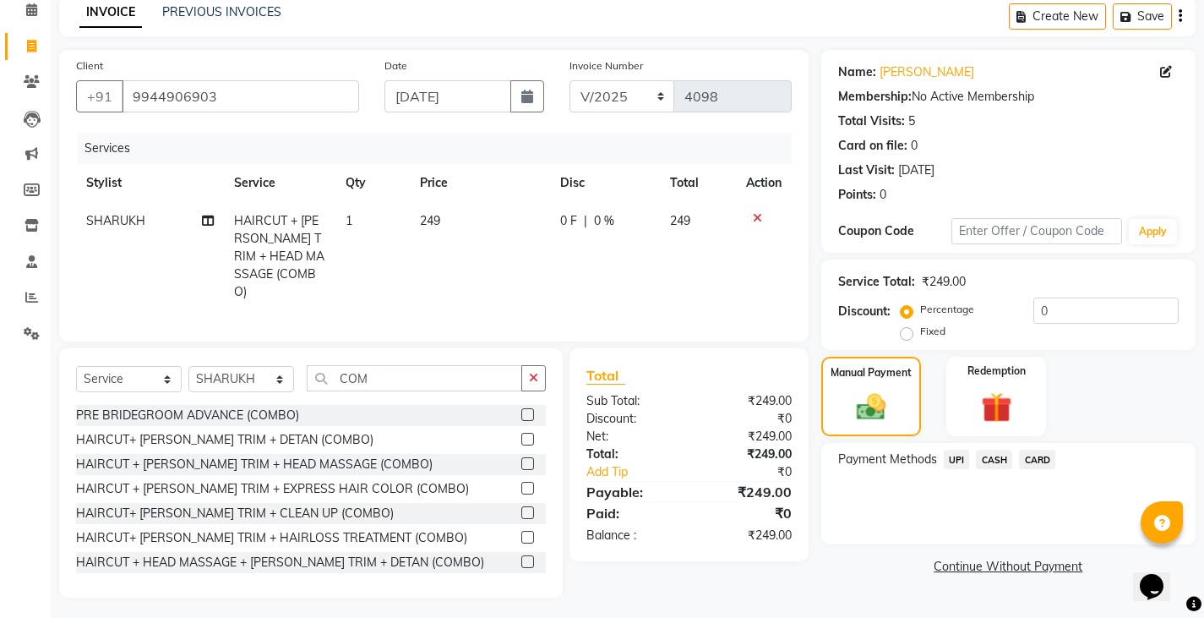
click at [954, 458] on span "UPI" at bounding box center [957, 459] width 26 height 19
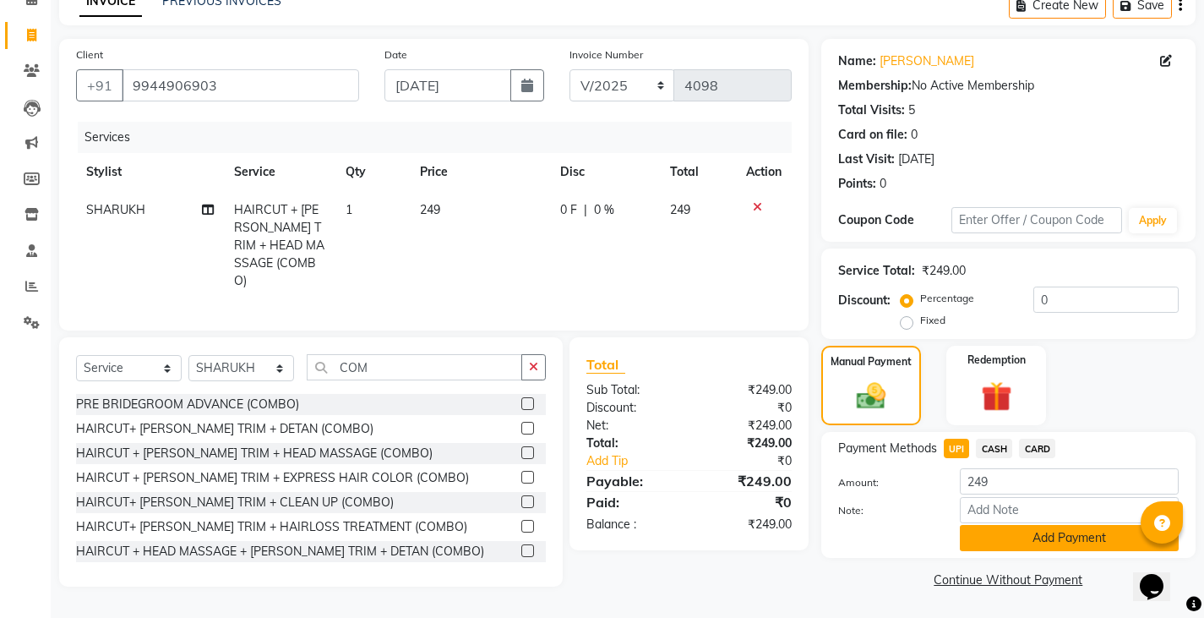
click at [988, 543] on button "Add Payment" at bounding box center [1069, 538] width 219 height 26
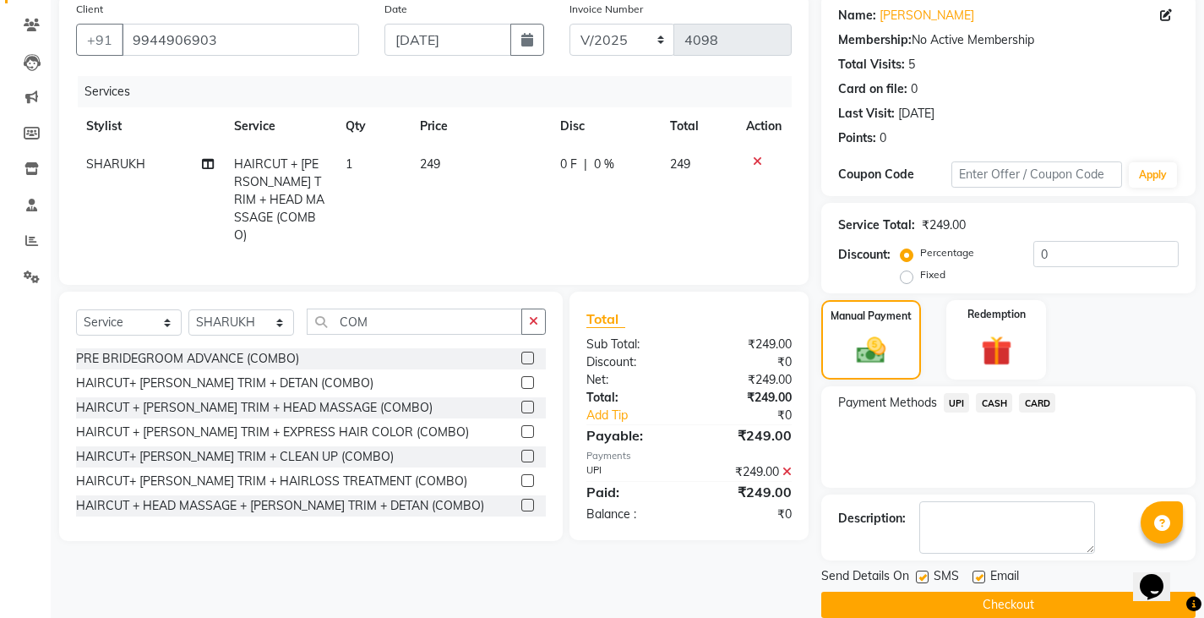
scroll to position [159, 0]
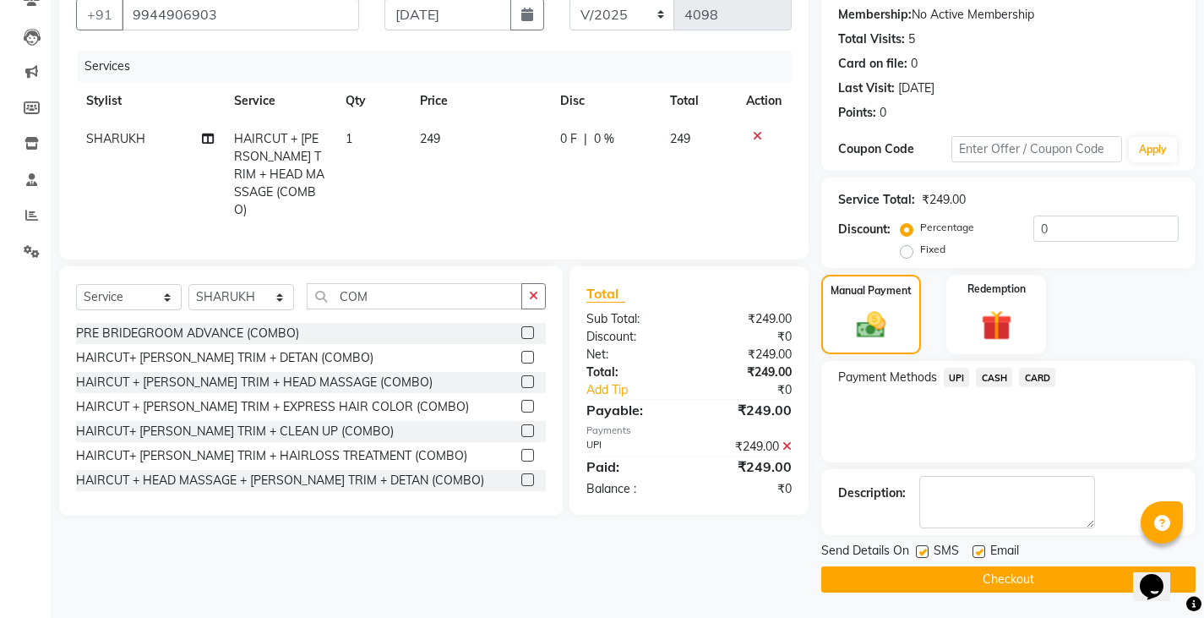
click at [949, 571] on button "Checkout" at bounding box center [1009, 579] width 374 height 26
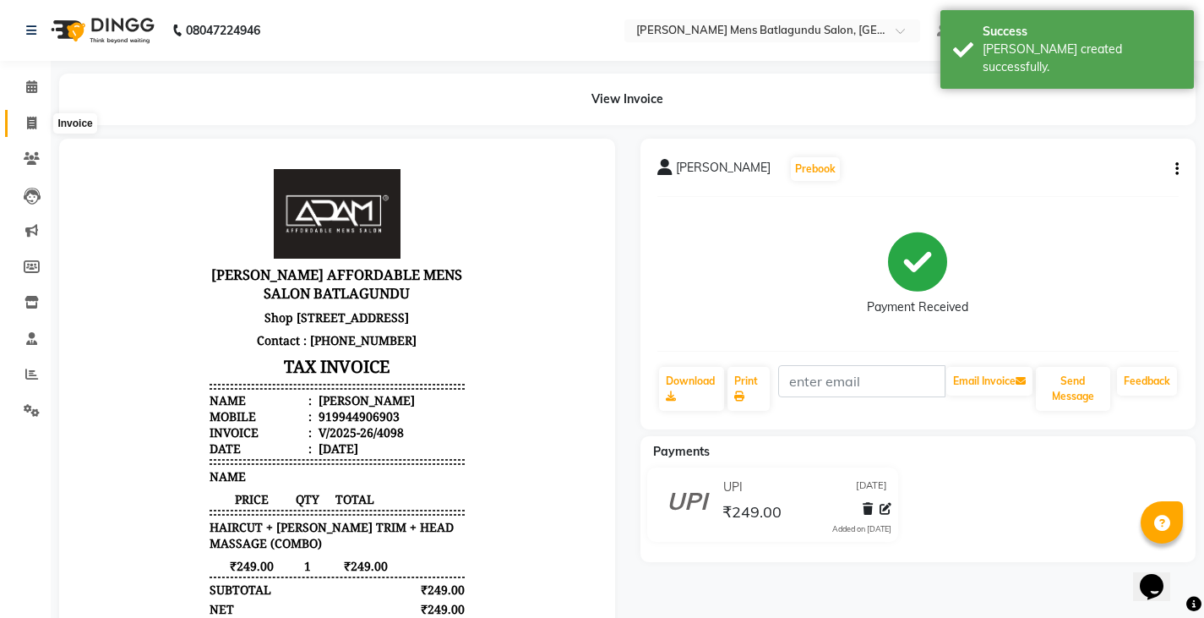
click at [32, 121] on icon at bounding box center [31, 123] width 9 height 13
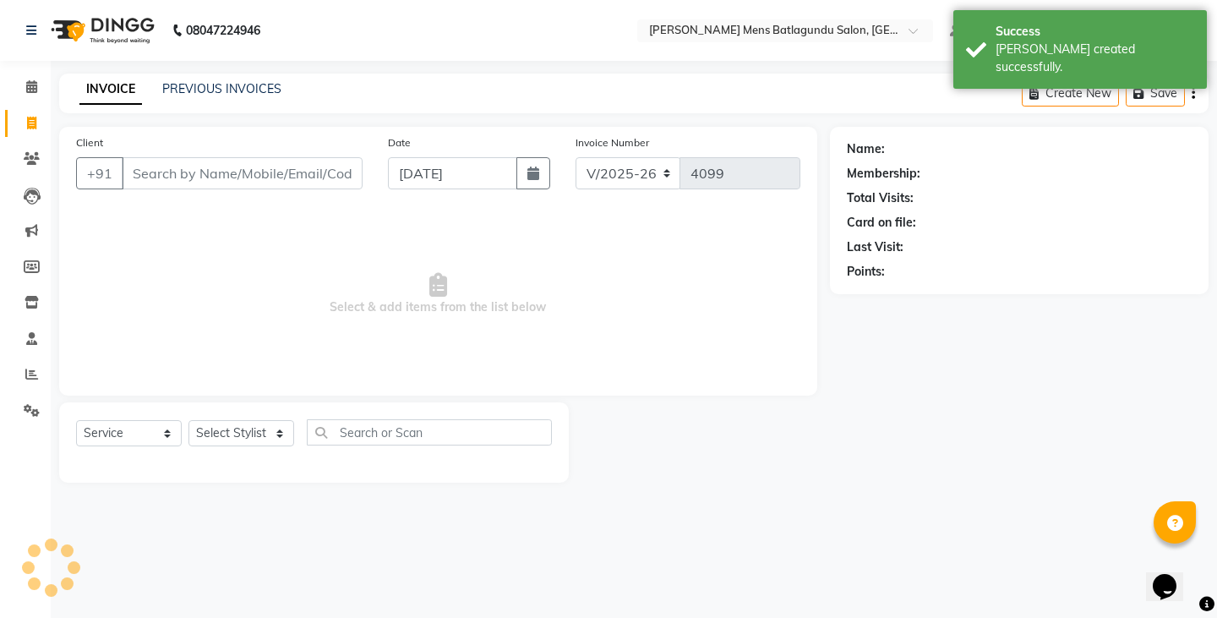
click at [273, 185] on input "Client" at bounding box center [242, 173] width 241 height 32
click at [467, 185] on input "[DATE]" at bounding box center [452, 173] width 129 height 32
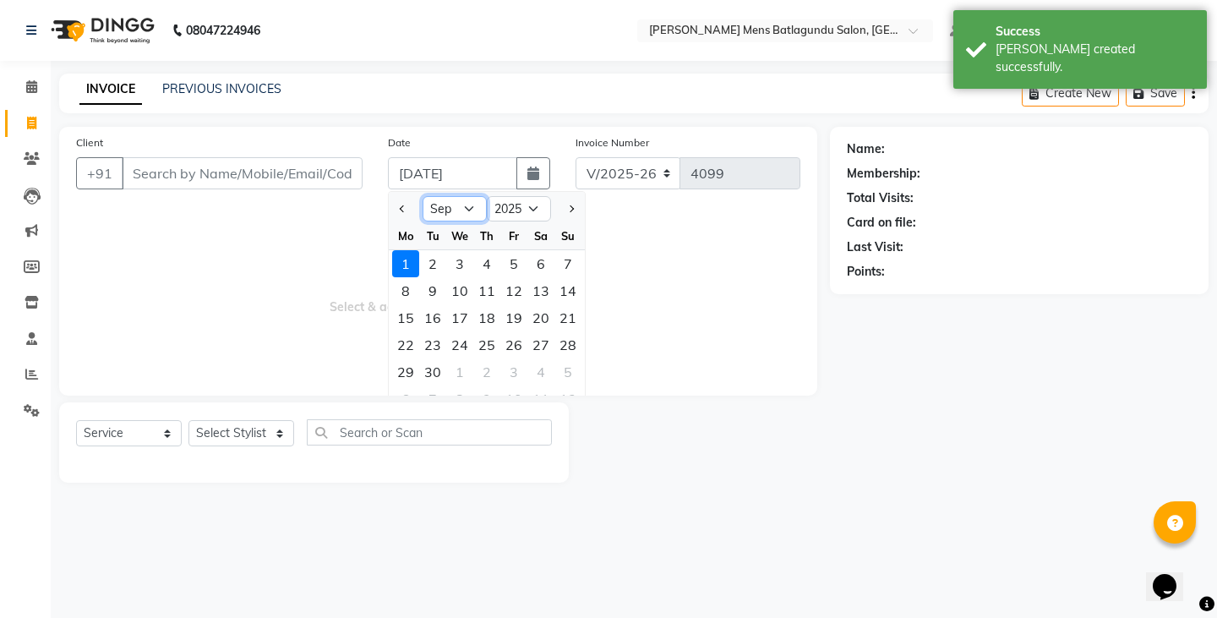
click at [441, 213] on select "Jan Feb Mar Apr May Jun [DATE] Aug Sep Oct Nov Dec" at bounding box center [455, 208] width 64 height 25
click at [423, 196] on select "Jan Feb Mar Apr May Jun [DATE] Aug Sep Oct Nov Dec" at bounding box center [455, 208] width 64 height 25
click at [567, 369] on div "31" at bounding box center [567, 371] width 27 height 27
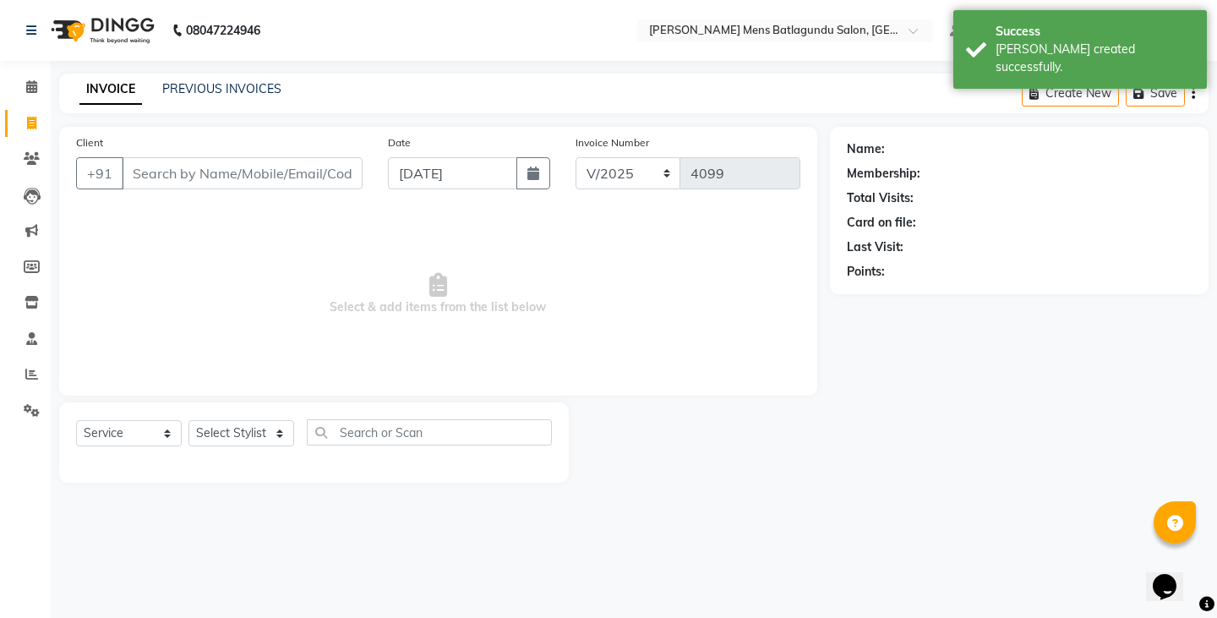
click at [272, 147] on div "Client +91" at bounding box center [219, 168] width 312 height 69
click at [276, 168] on input "Client" at bounding box center [242, 173] width 241 height 32
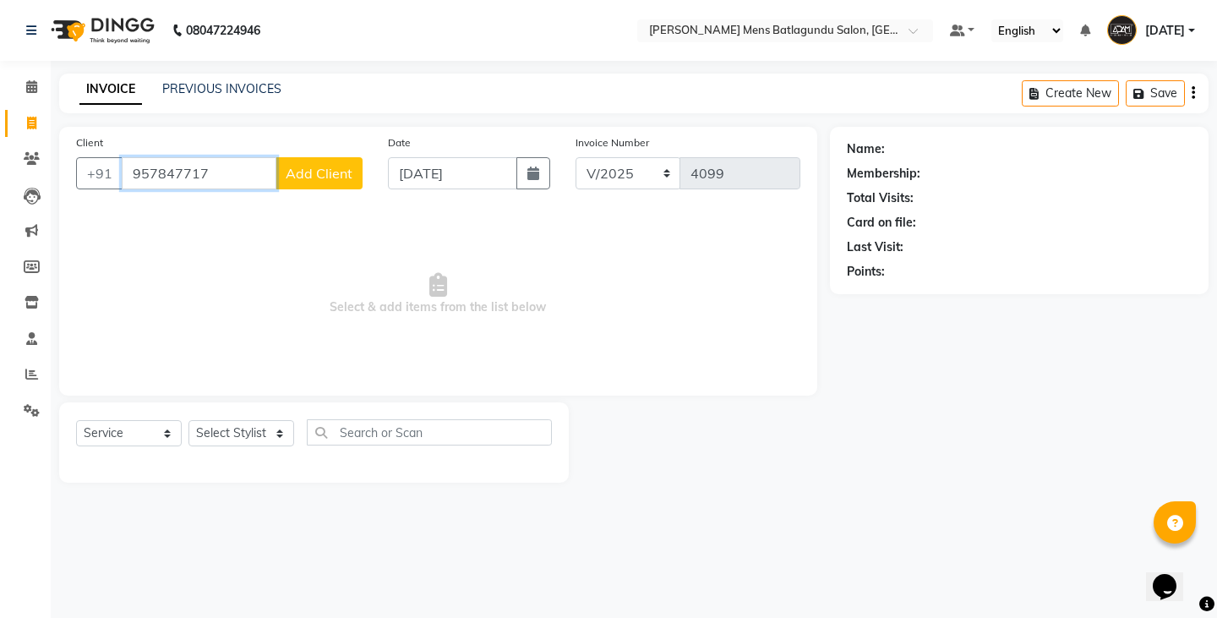
click at [178, 172] on input "957847717" at bounding box center [199, 173] width 155 height 32
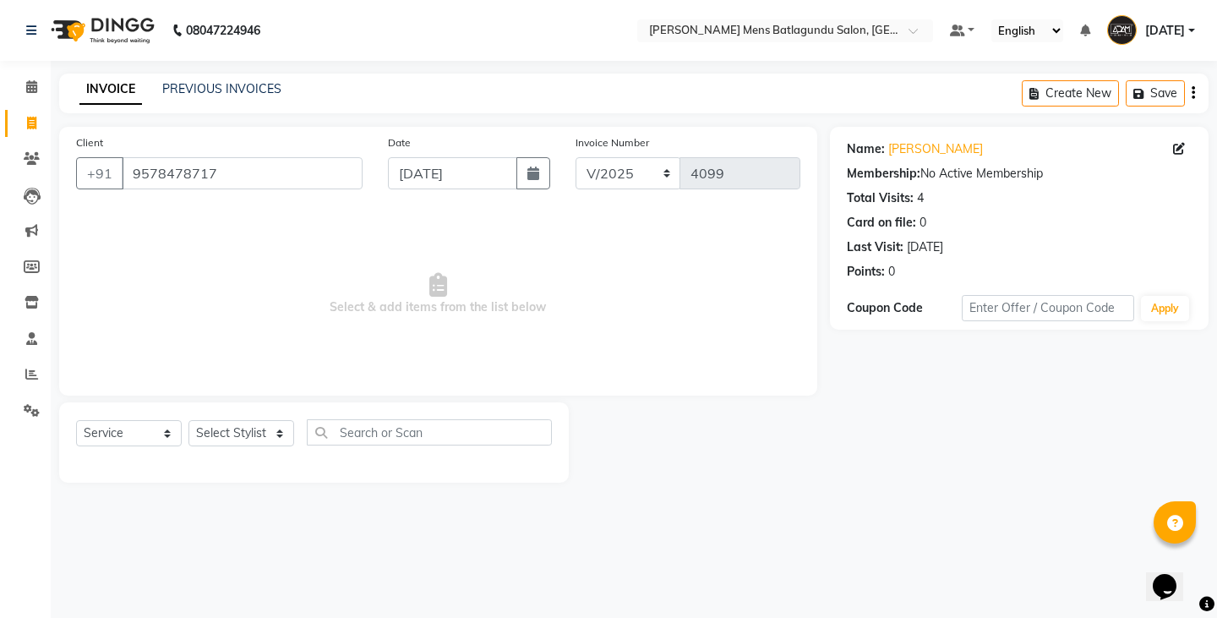
click at [257, 324] on span "Select & add items from the list below" at bounding box center [438, 294] width 724 height 169
click at [269, 429] on select "Select Stylist Admin [PERSON_NAME][DATE] SAHIB [PERSON_NAME]" at bounding box center [241, 433] width 106 height 26
click at [188, 420] on select "Select Stylist Admin [PERSON_NAME][DATE] SAHIB [PERSON_NAME]" at bounding box center [241, 433] width 106 height 26
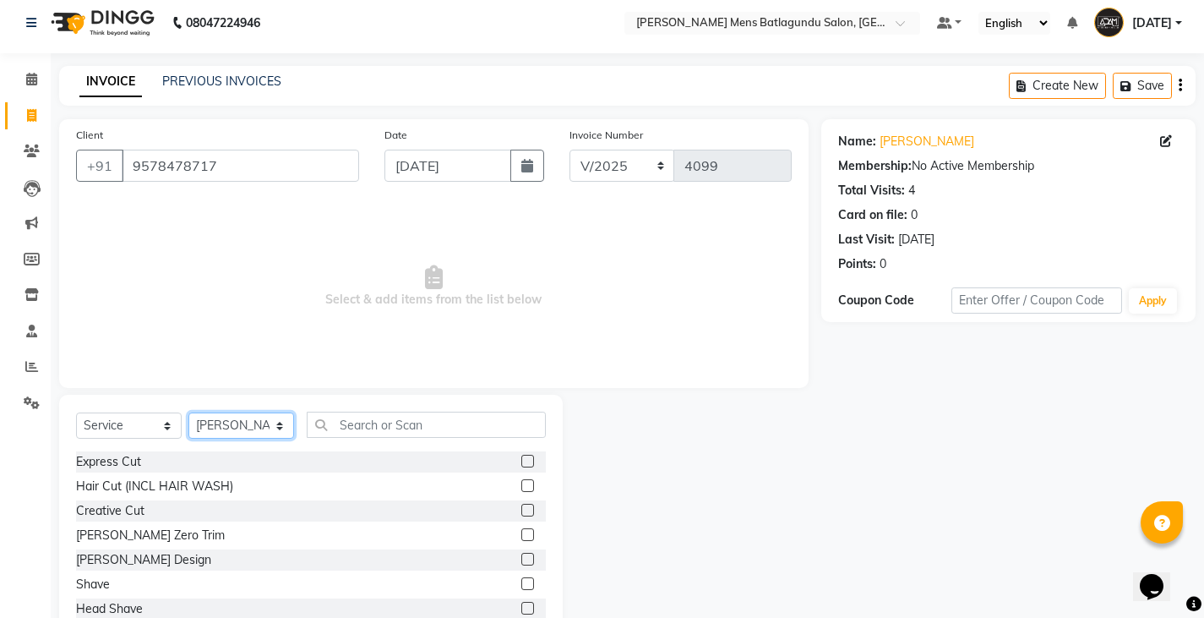
scroll to position [59, 0]
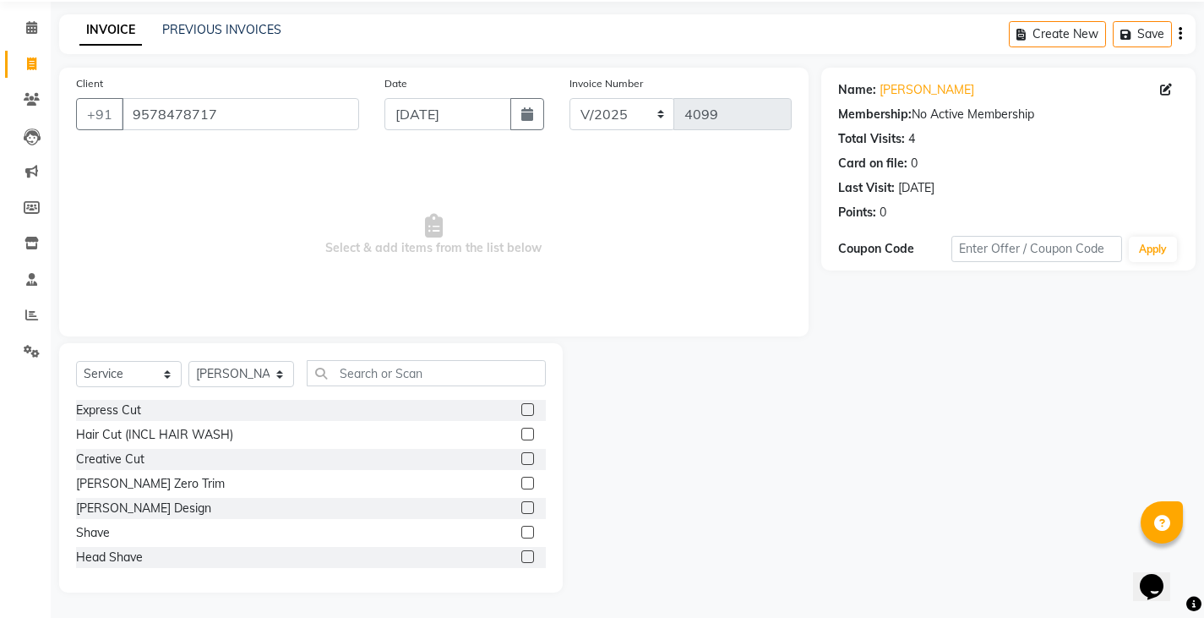
click at [522, 410] on label at bounding box center [528, 409] width 13 height 13
click at [522, 410] on input "checkbox" at bounding box center [527, 410] width 11 height 11
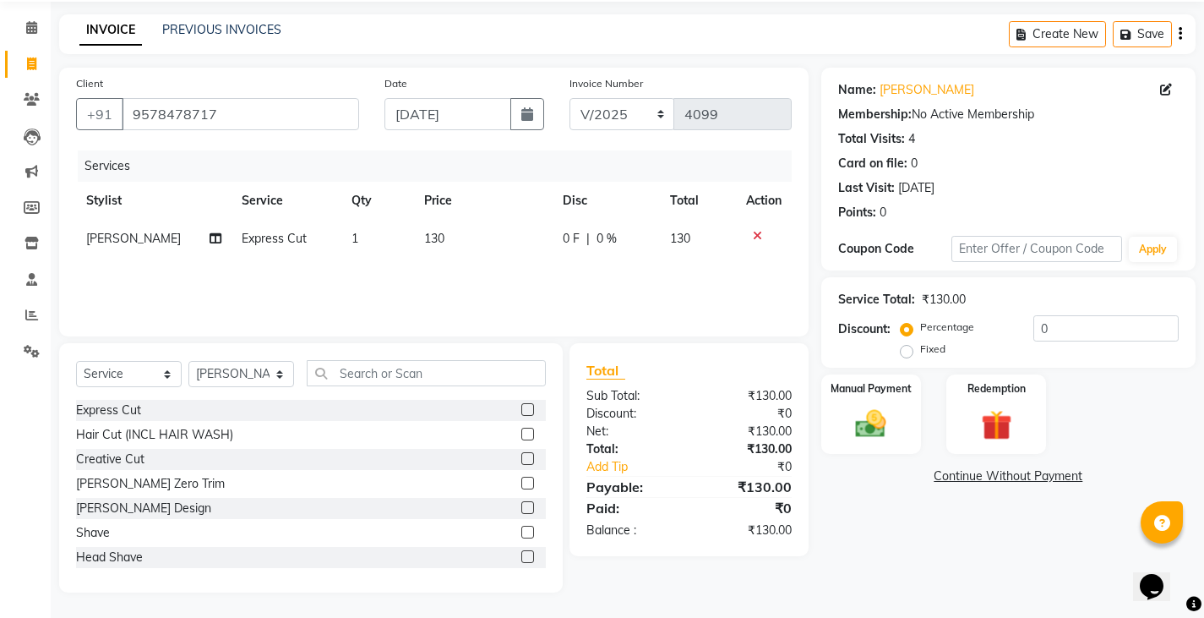
click at [756, 232] on icon at bounding box center [757, 236] width 9 height 12
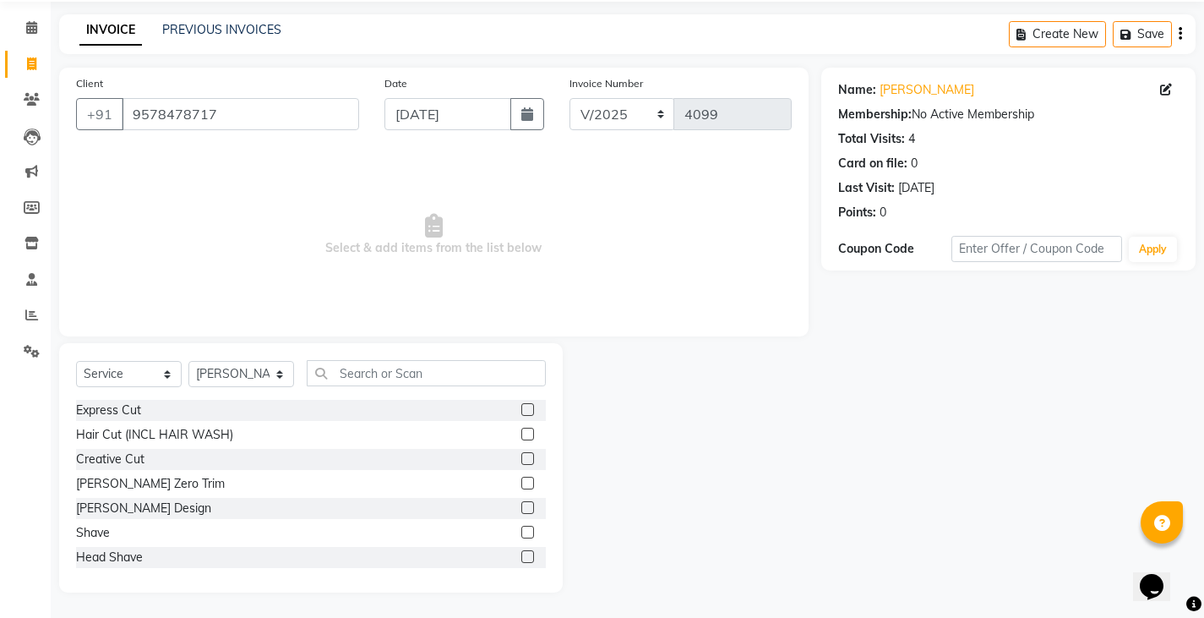
click at [522, 432] on label at bounding box center [528, 434] width 13 height 13
click at [522, 432] on input "checkbox" at bounding box center [527, 434] width 11 height 11
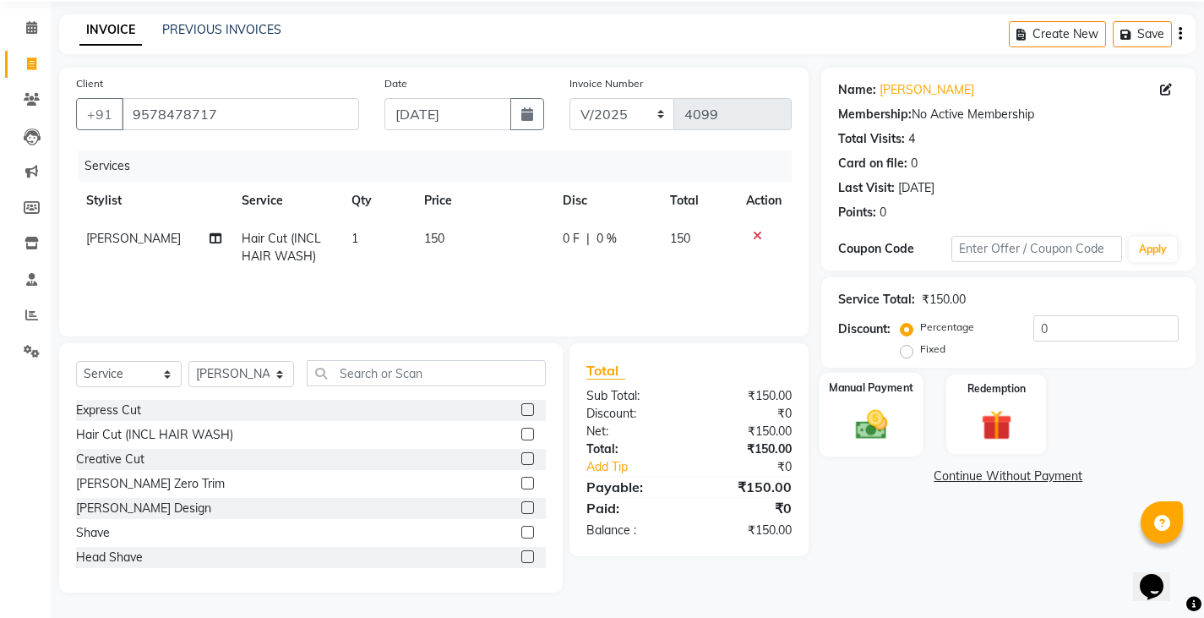
click at [886, 401] on div "Manual Payment" at bounding box center [871, 415] width 104 height 84
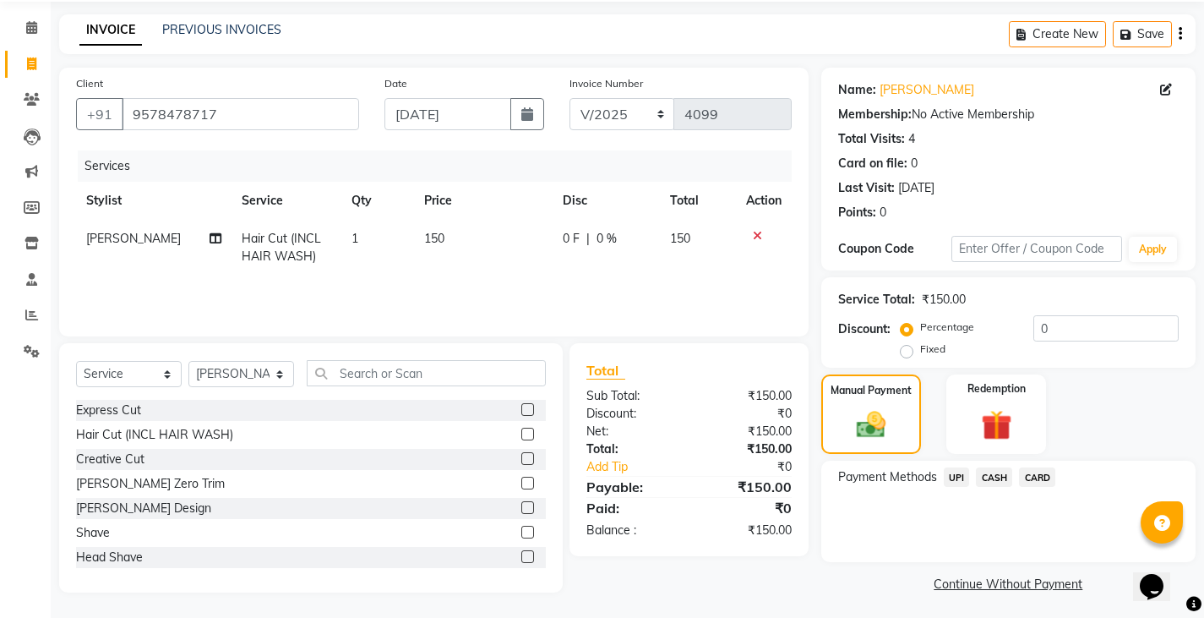
click at [983, 480] on span "CASH" at bounding box center [994, 476] width 36 height 19
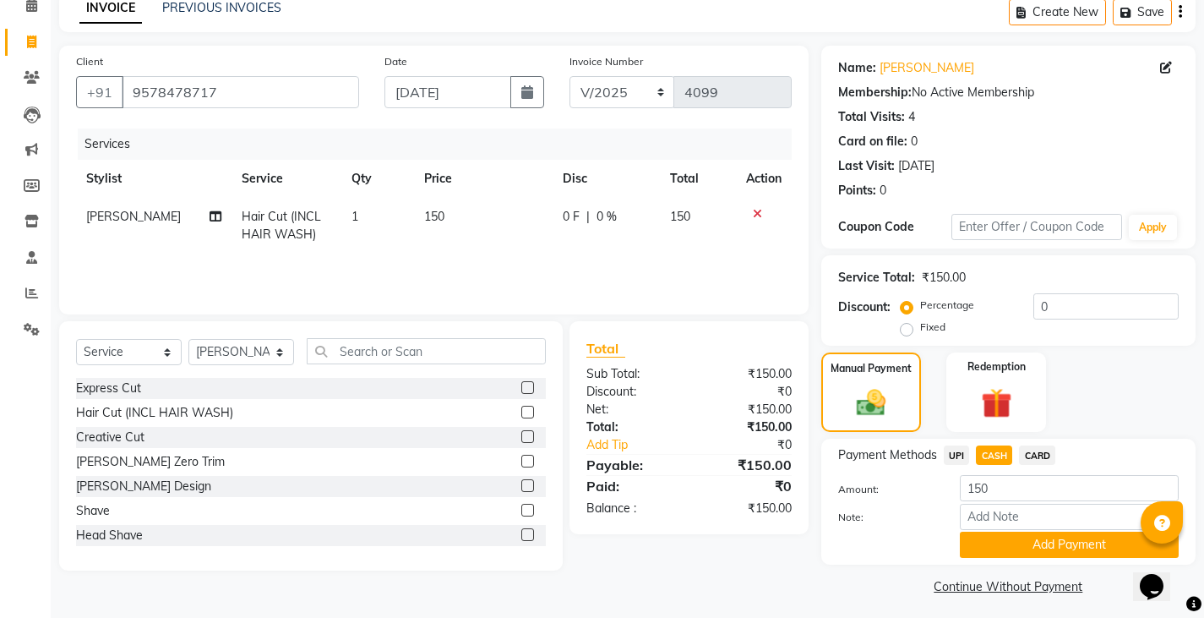
scroll to position [88, 0]
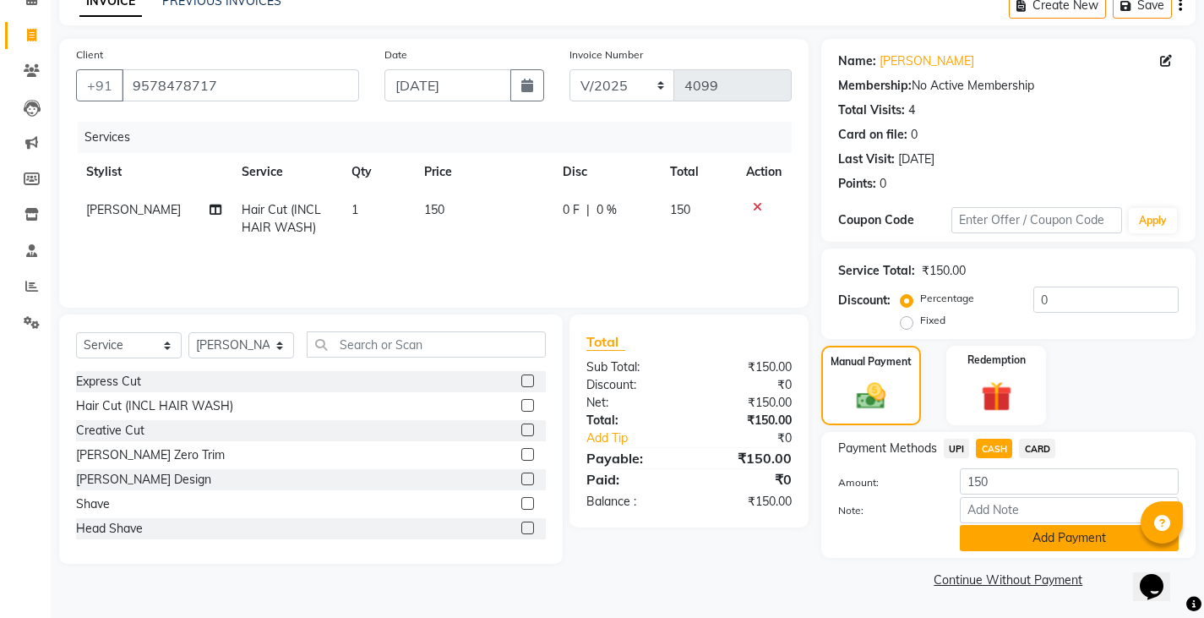
click at [1038, 542] on button "Add Payment" at bounding box center [1069, 538] width 219 height 26
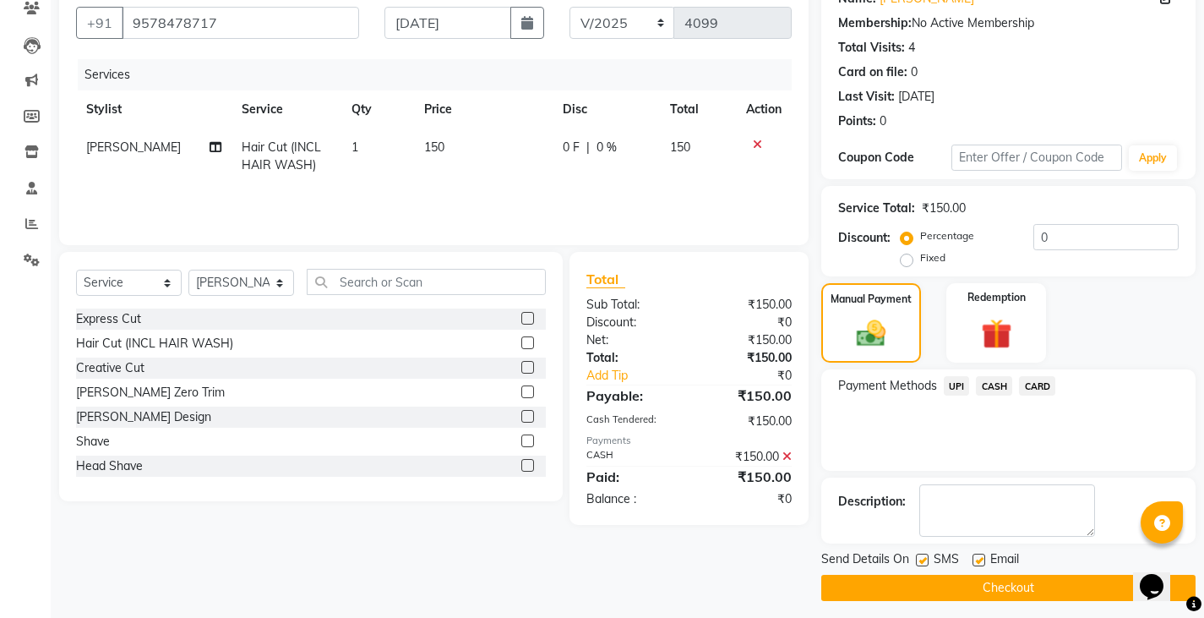
scroll to position [159, 0]
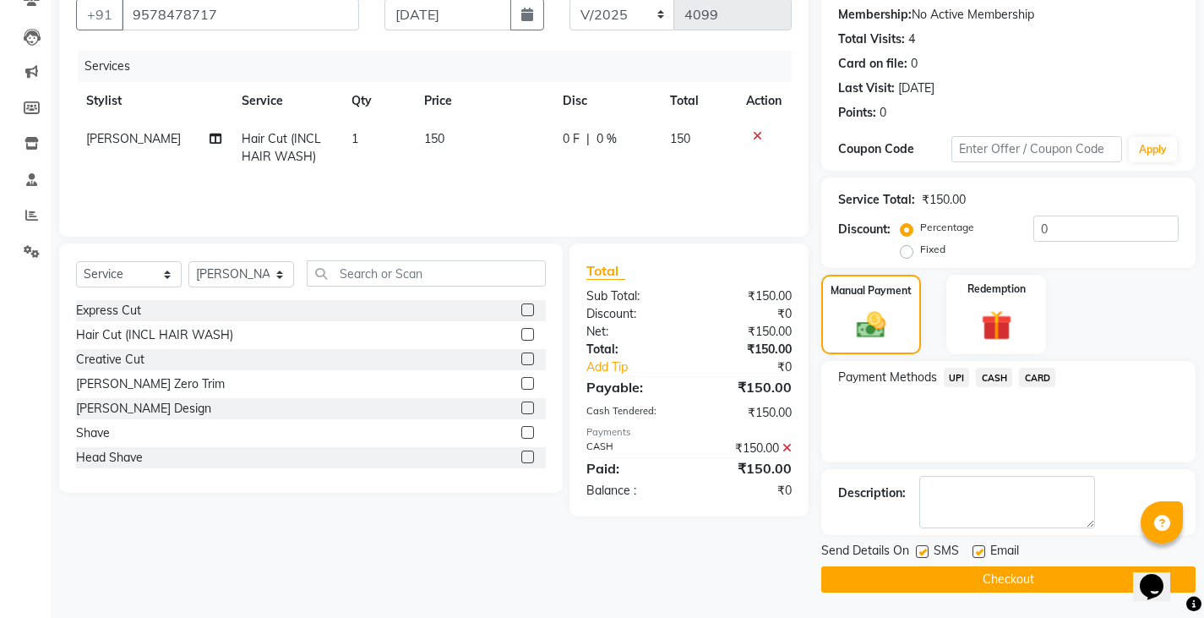
click at [1011, 572] on button "Checkout" at bounding box center [1009, 579] width 374 height 26
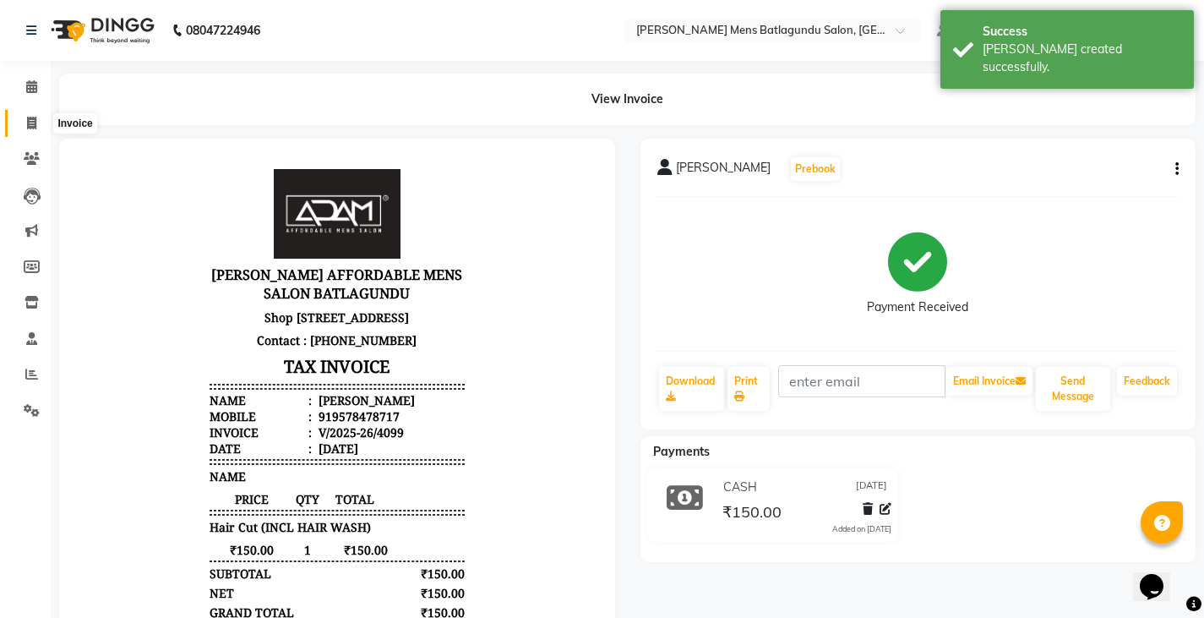
click at [27, 118] on icon at bounding box center [31, 123] width 9 height 13
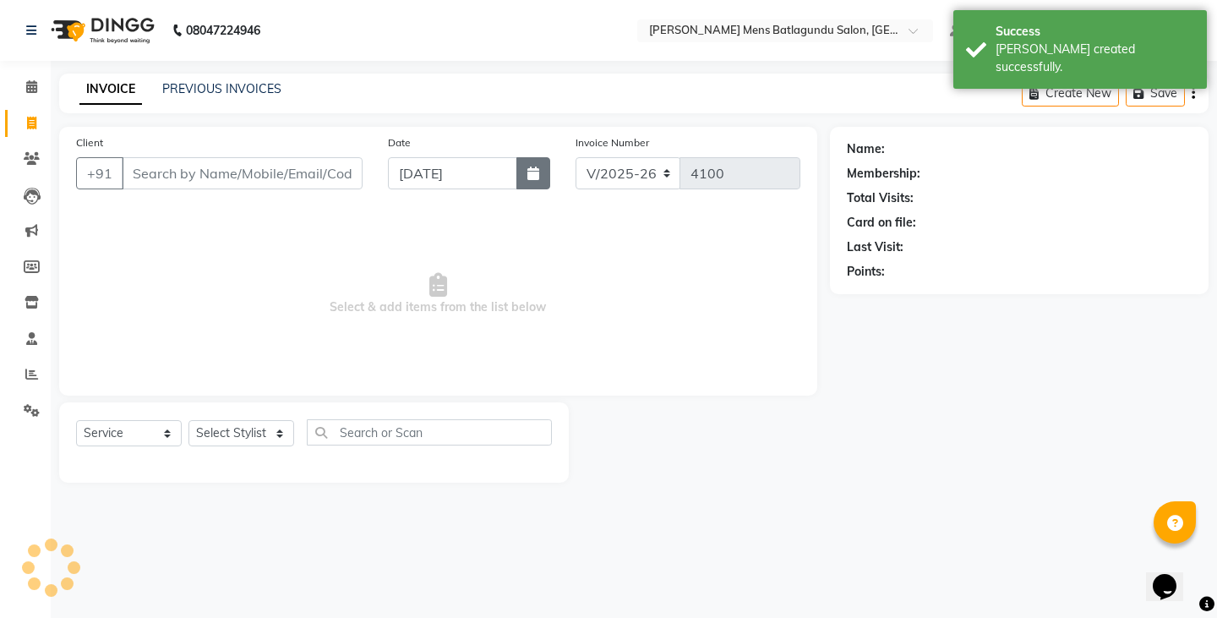
click at [527, 174] on button "button" at bounding box center [533, 173] width 34 height 32
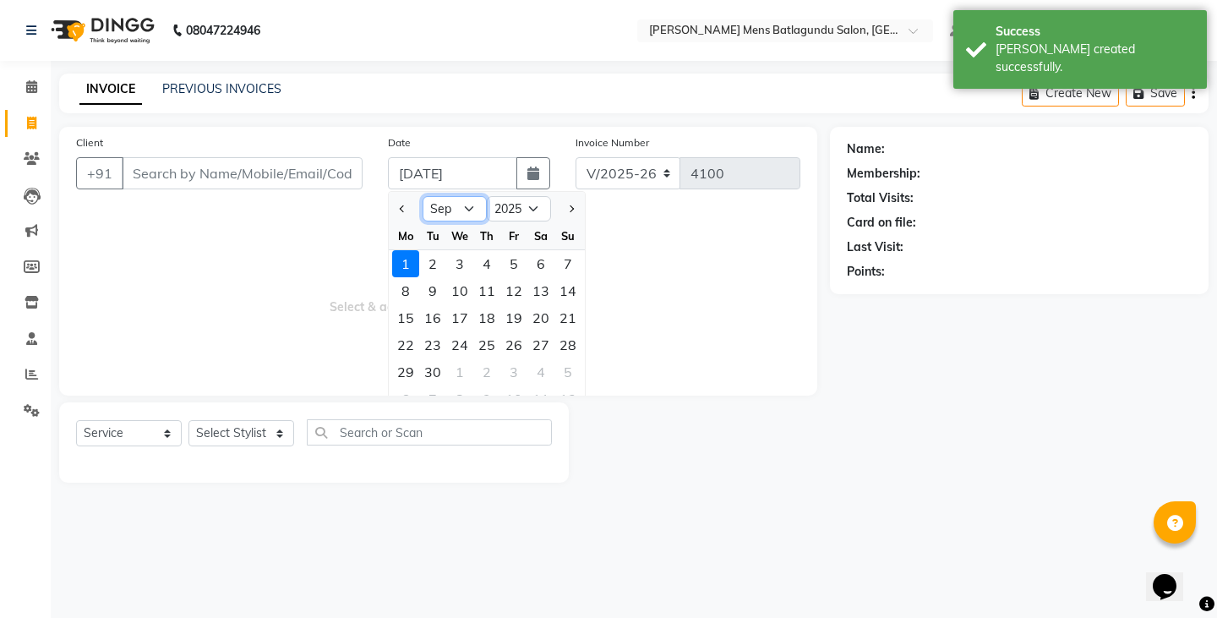
click at [452, 205] on select "Jan Feb Mar Apr May Jun [DATE] Aug Sep Oct Nov Dec" at bounding box center [455, 208] width 64 height 25
click at [423, 196] on select "Jan Feb Mar Apr May Jun [DATE] Aug Sep Oct Nov Dec" at bounding box center [455, 208] width 64 height 25
click at [574, 373] on div "31" at bounding box center [567, 371] width 27 height 27
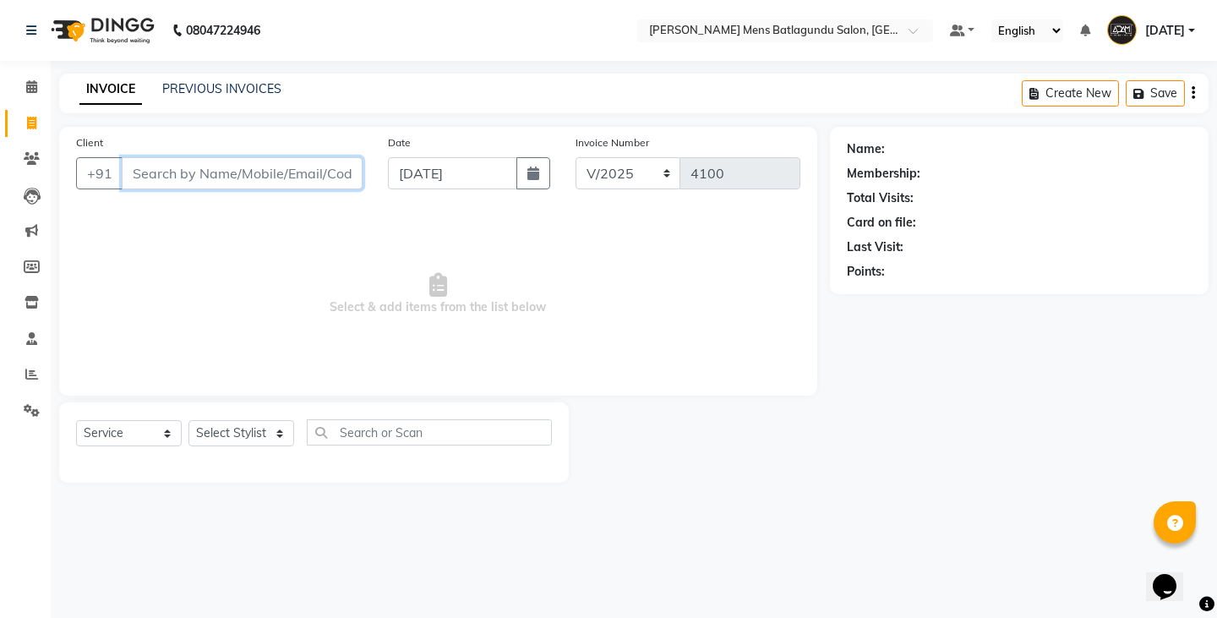
click at [274, 159] on input "Client" at bounding box center [242, 173] width 241 height 32
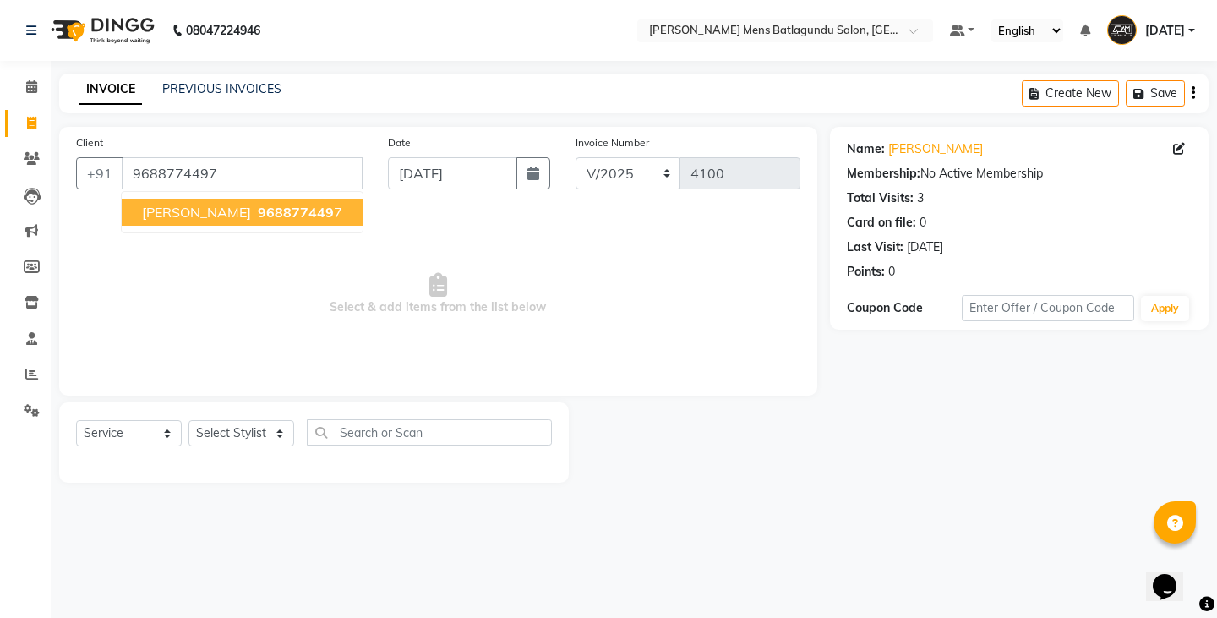
click at [287, 216] on span "968877449" at bounding box center [296, 212] width 76 height 17
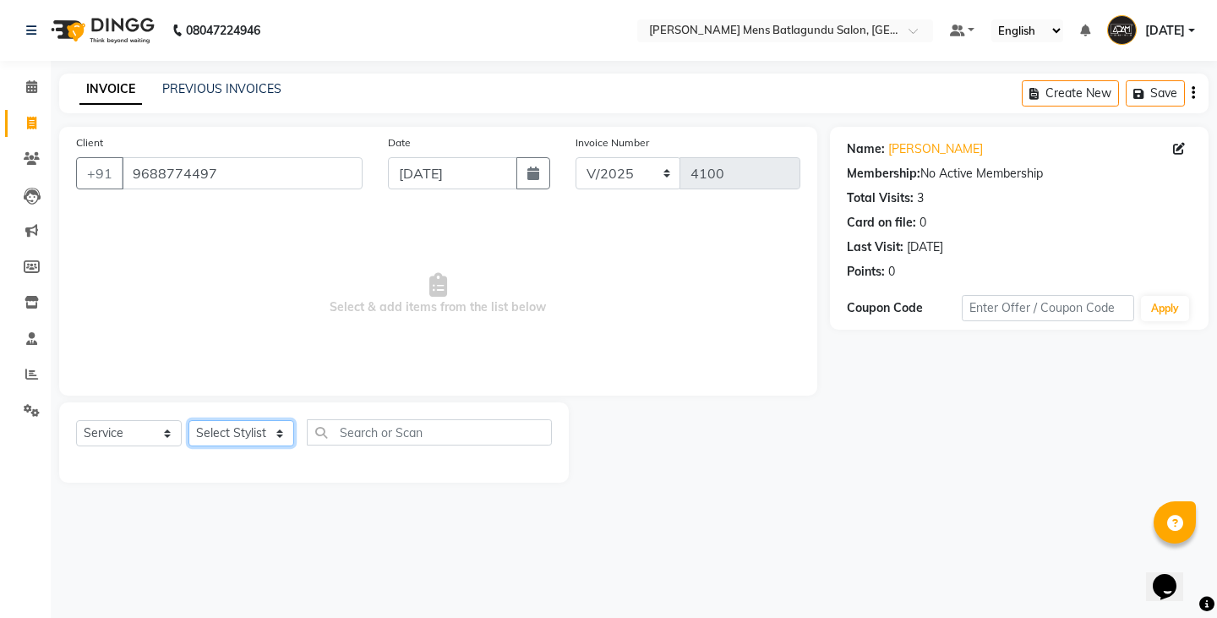
click at [273, 424] on select "Select Stylist Admin [PERSON_NAME][DATE] SAHIB [PERSON_NAME]" at bounding box center [241, 433] width 106 height 26
click at [188, 420] on select "Select Stylist Admin [PERSON_NAME][DATE] SAHIB [PERSON_NAME]" at bounding box center [241, 433] width 106 height 26
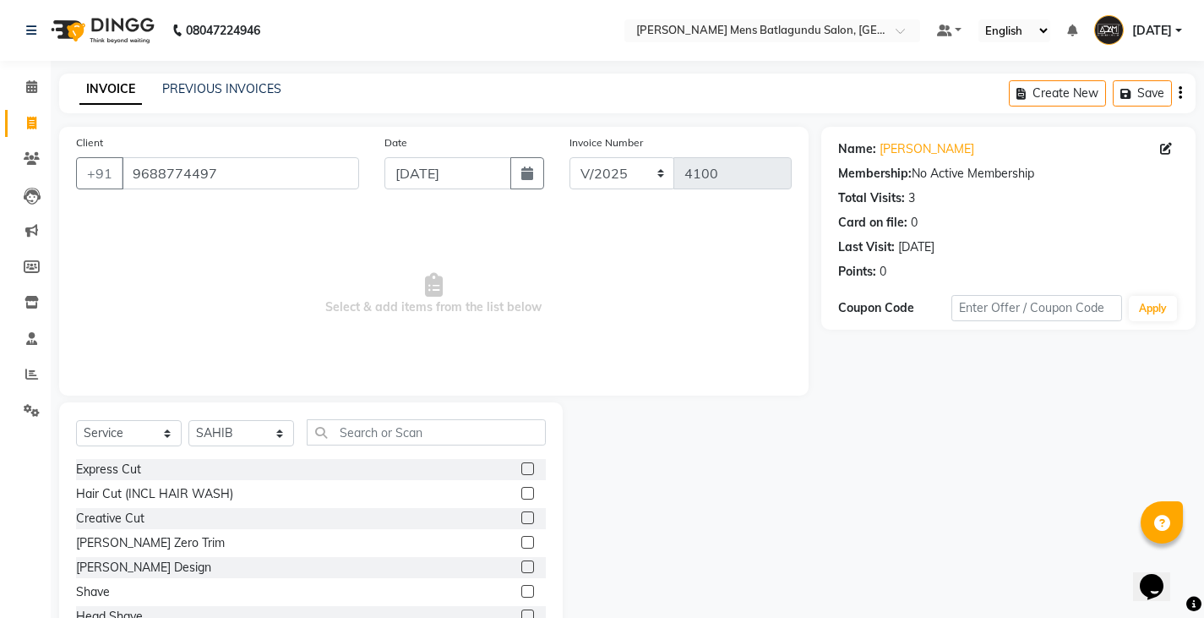
click at [444, 418] on div "Select Service Product Membership Package Voucher Prepaid Gift Card Select Styl…" at bounding box center [311, 526] width 504 height 249
click at [443, 422] on input "text" at bounding box center [426, 432] width 239 height 26
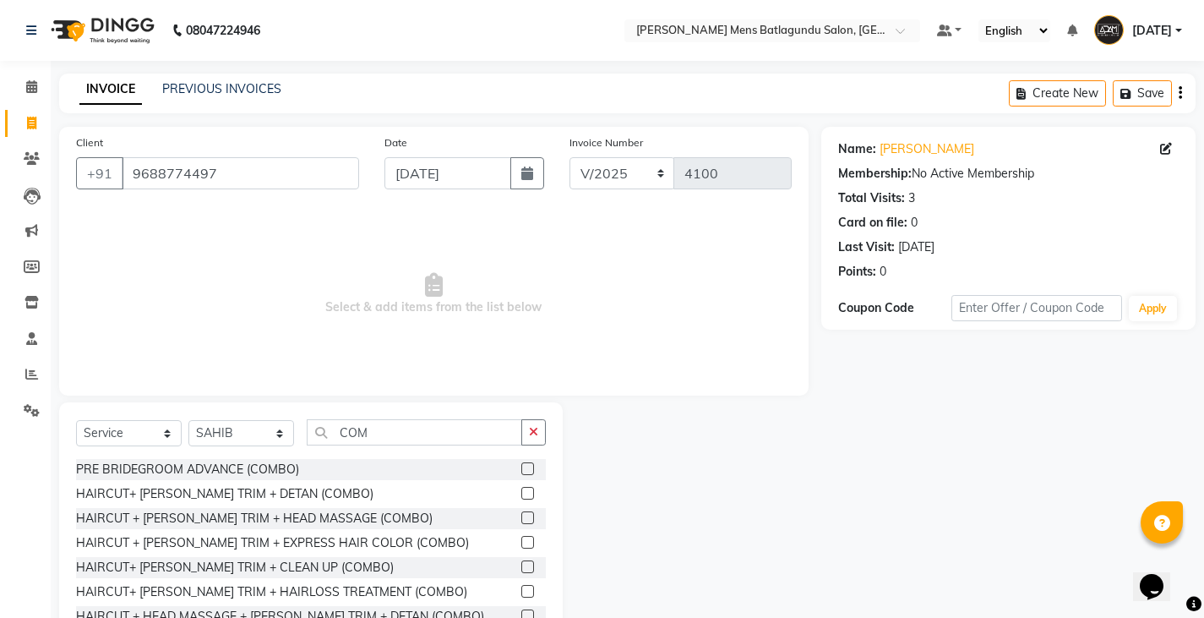
click at [522, 499] on label at bounding box center [528, 493] width 13 height 13
click at [522, 499] on input "checkbox" at bounding box center [527, 494] width 11 height 11
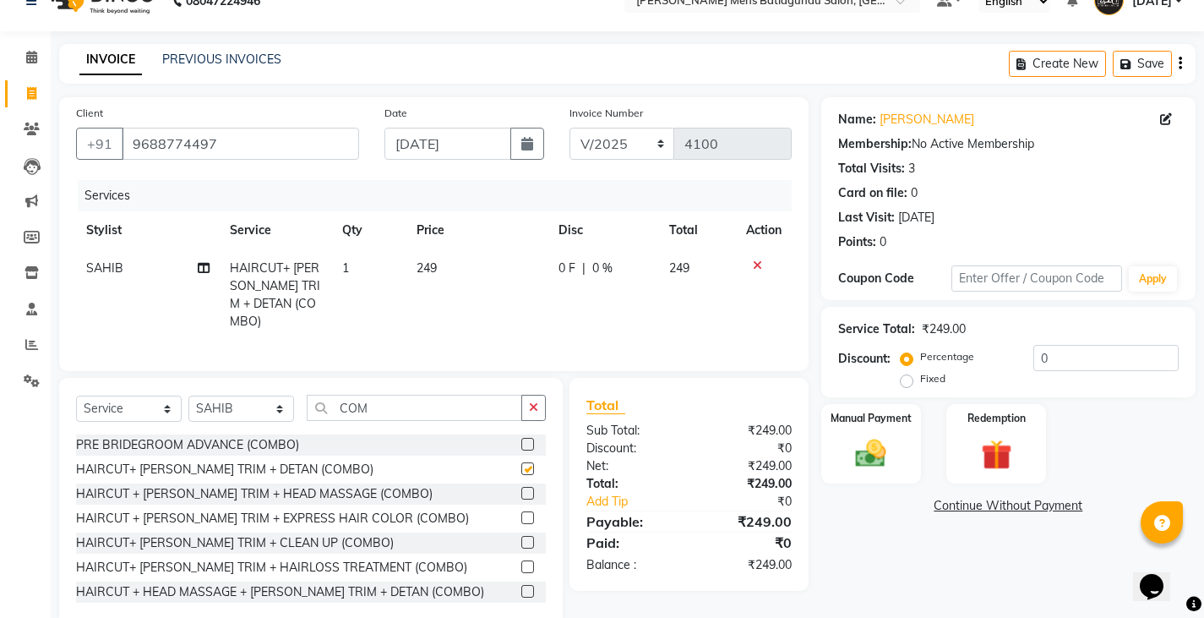
scroll to position [59, 0]
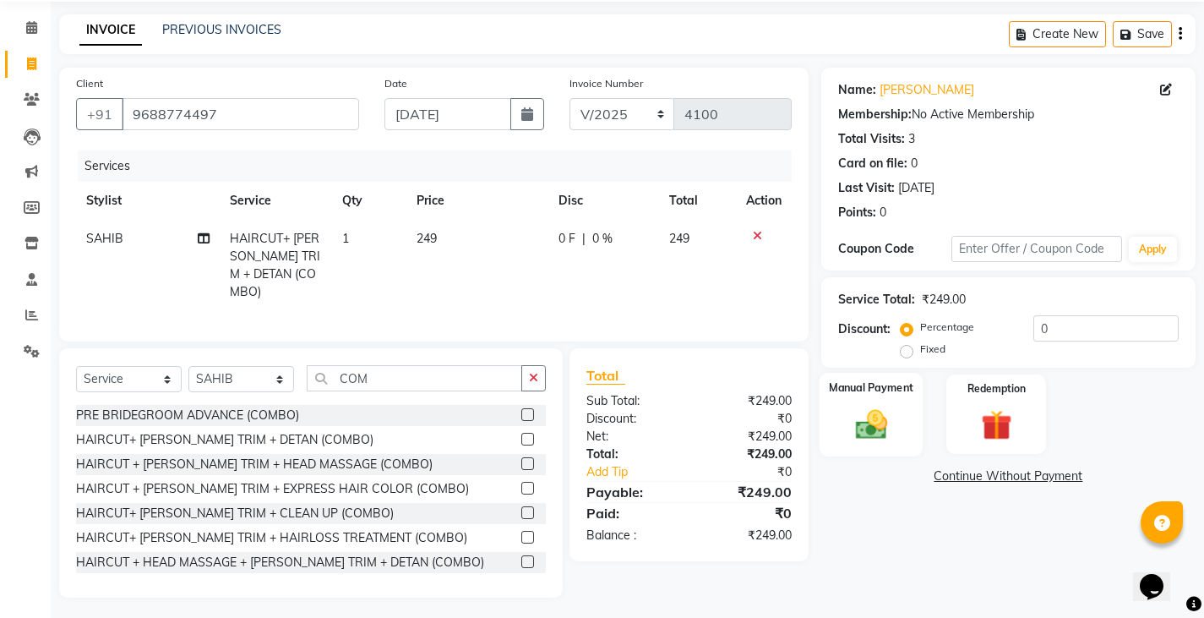
click at [902, 417] on div "Manual Payment" at bounding box center [871, 415] width 104 height 84
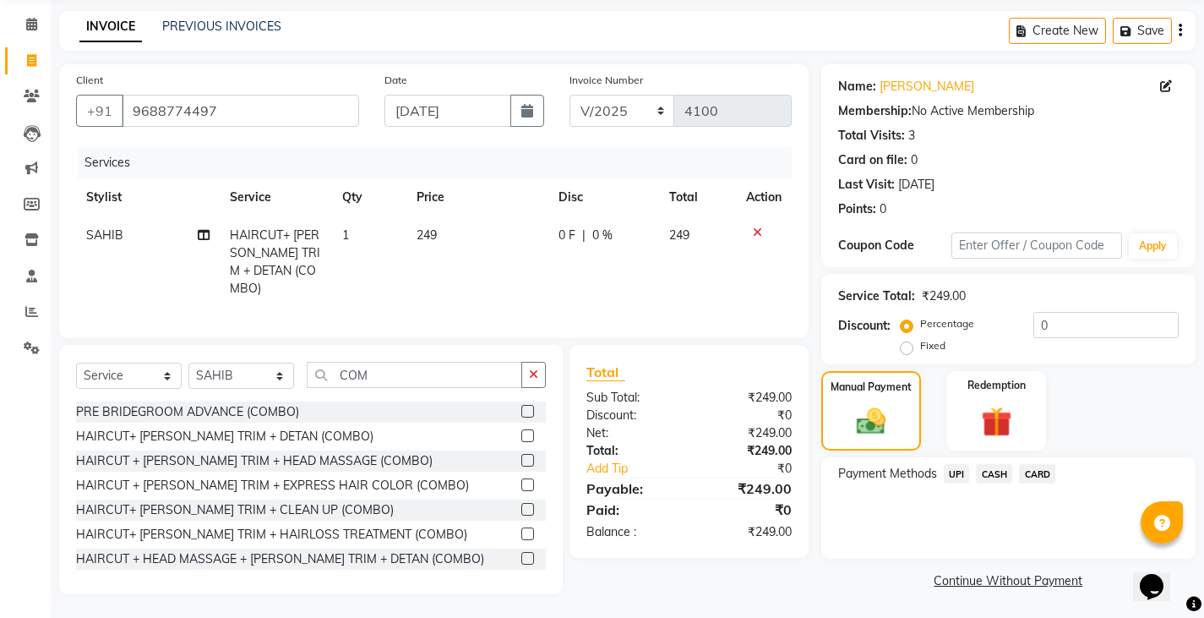
scroll to position [63, 0]
click at [958, 474] on span "UPI" at bounding box center [957, 472] width 26 height 19
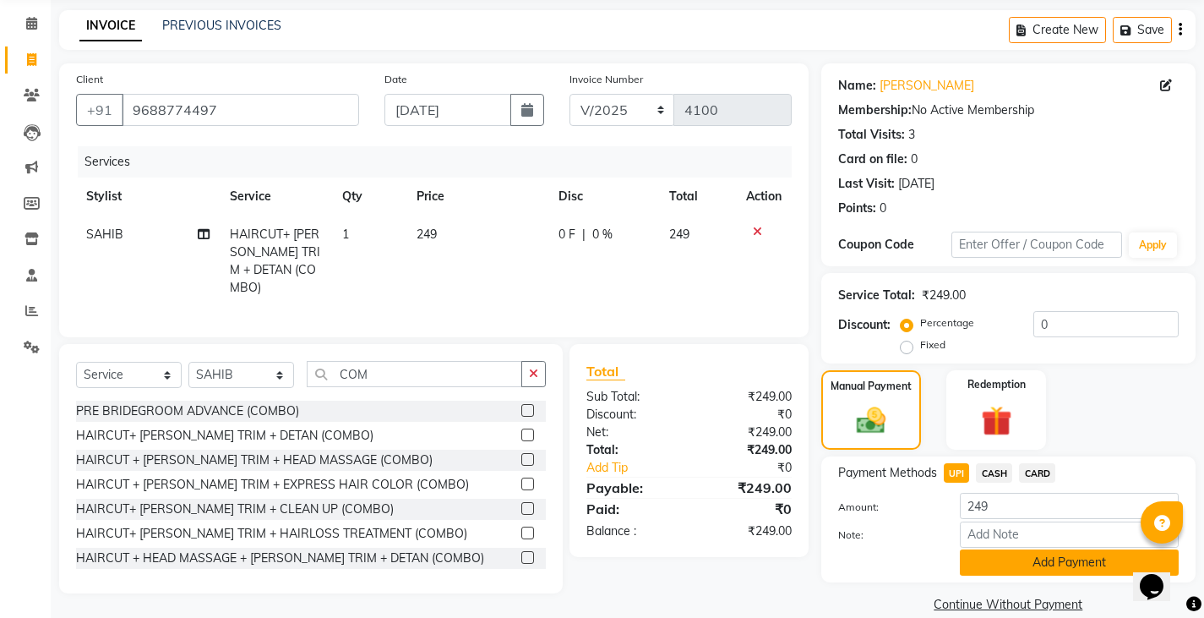
click at [975, 562] on button "Add Payment" at bounding box center [1069, 562] width 219 height 26
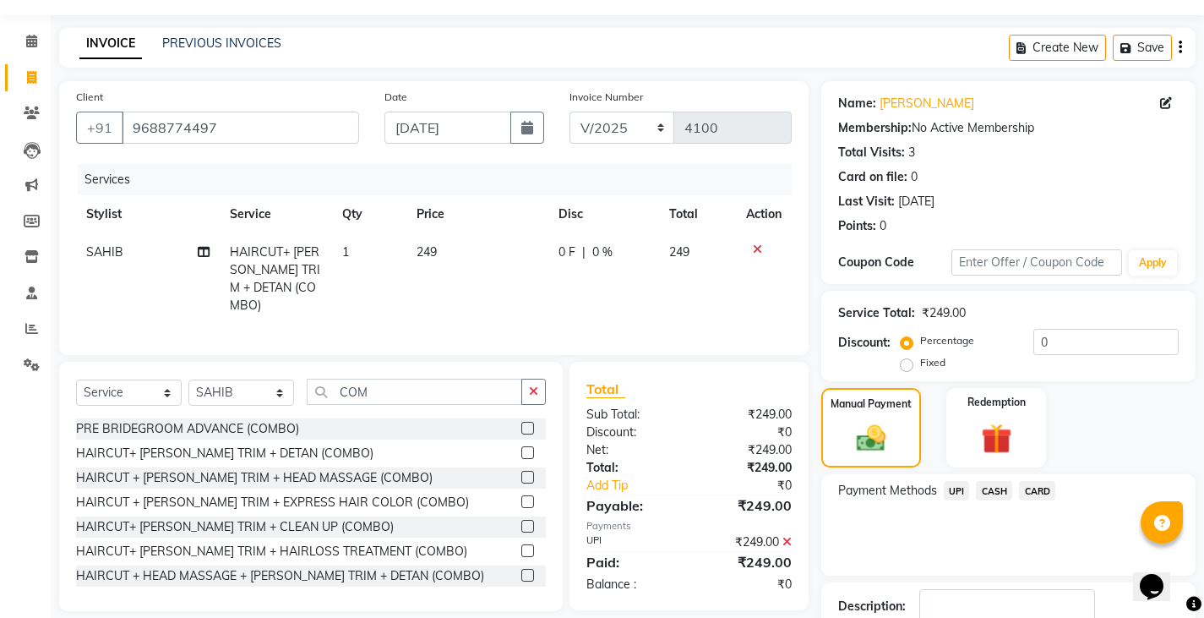
scroll to position [159, 0]
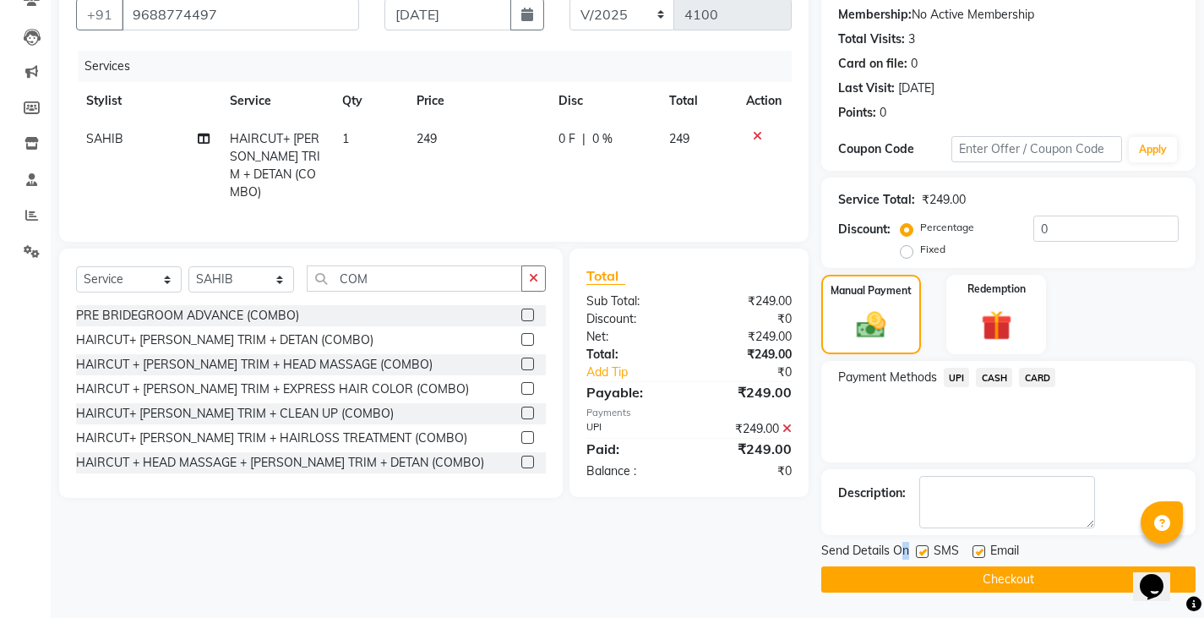
click at [907, 558] on span "Send Details On" at bounding box center [866, 552] width 88 height 21
click at [896, 559] on div at bounding box center [896, 559] width 0 height 0
click at [900, 578] on button "Checkout" at bounding box center [1009, 579] width 374 height 26
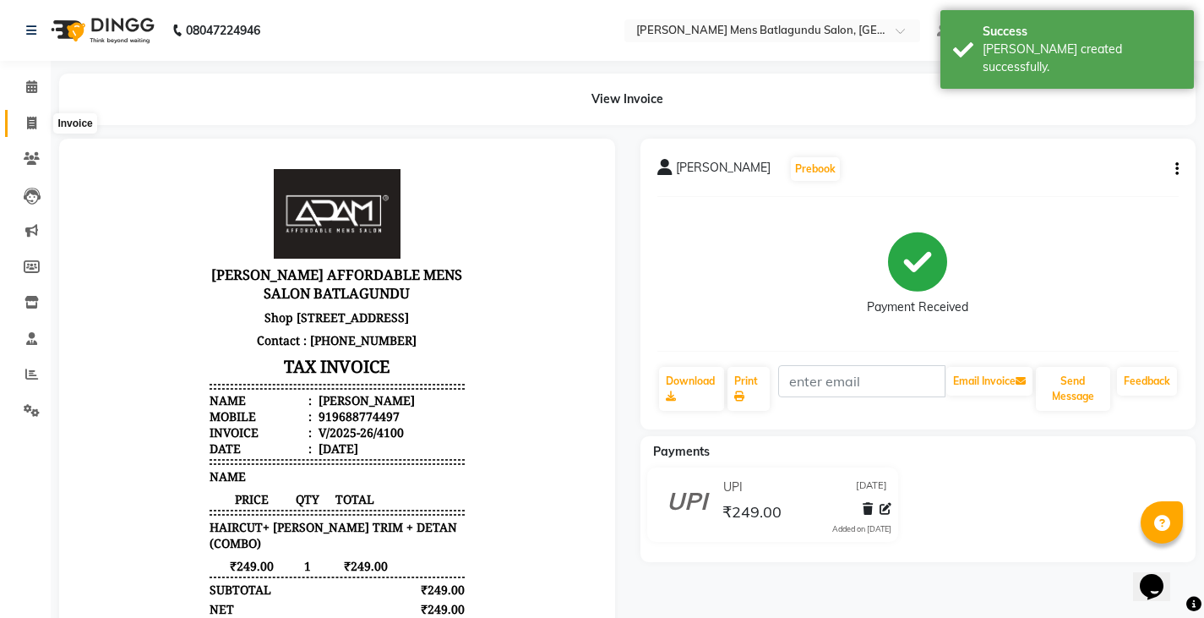
click at [41, 114] on span at bounding box center [32, 123] width 30 height 19
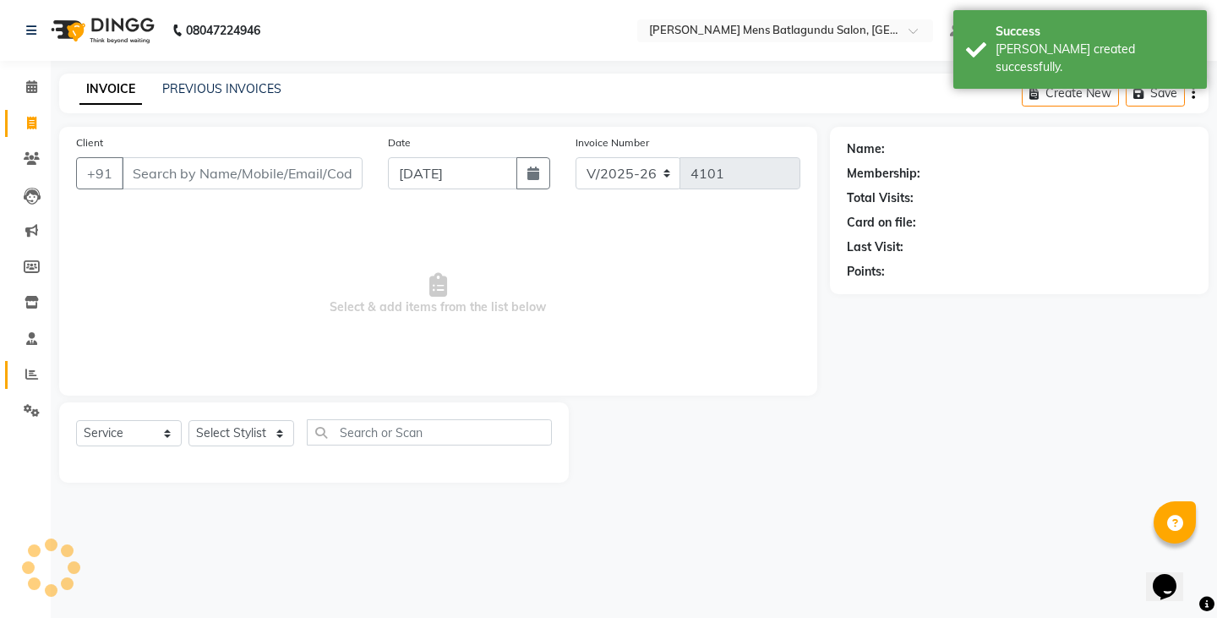
click at [34, 374] on icon at bounding box center [31, 374] width 13 height 13
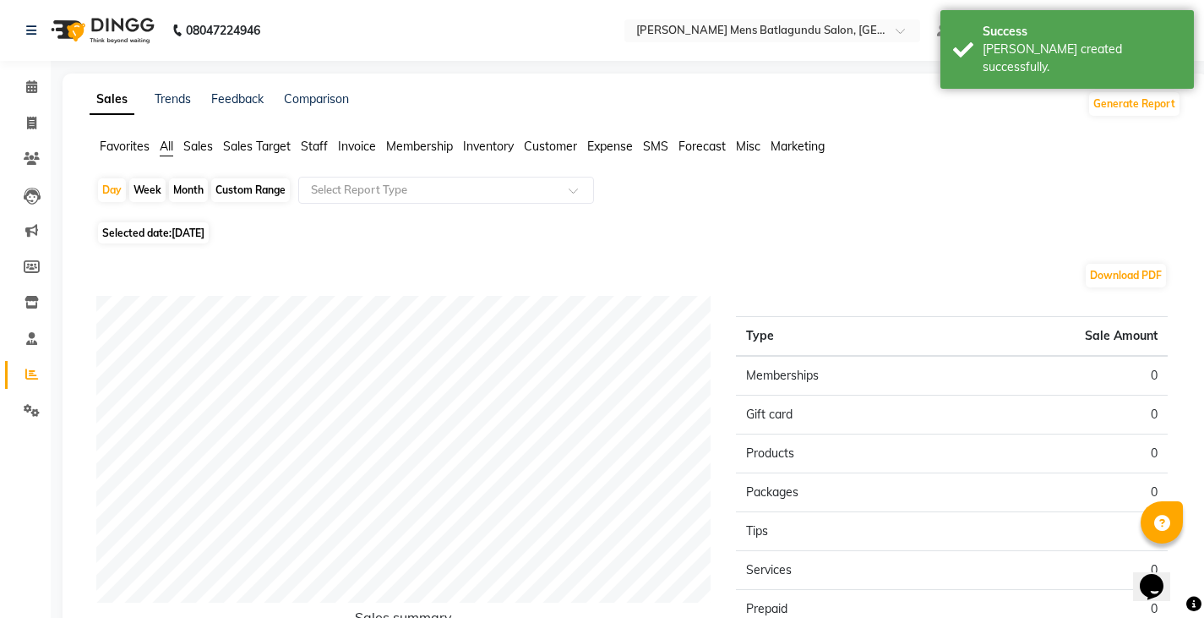
click at [292, 153] on ul "Favorites All Sales Sales Target Staff Invoice Membership Inventory Customer Ex…" at bounding box center [636, 147] width 1092 height 19
click at [310, 145] on span "Staff" at bounding box center [314, 146] width 27 height 15
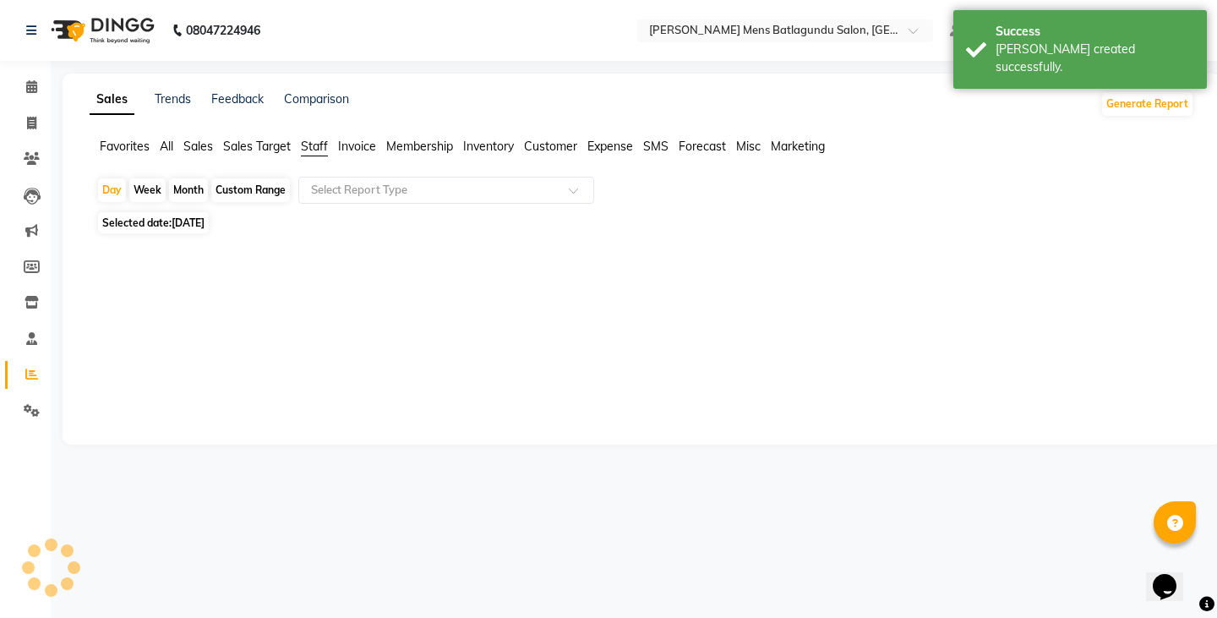
click at [169, 190] on div "Month" at bounding box center [188, 190] width 39 height 24
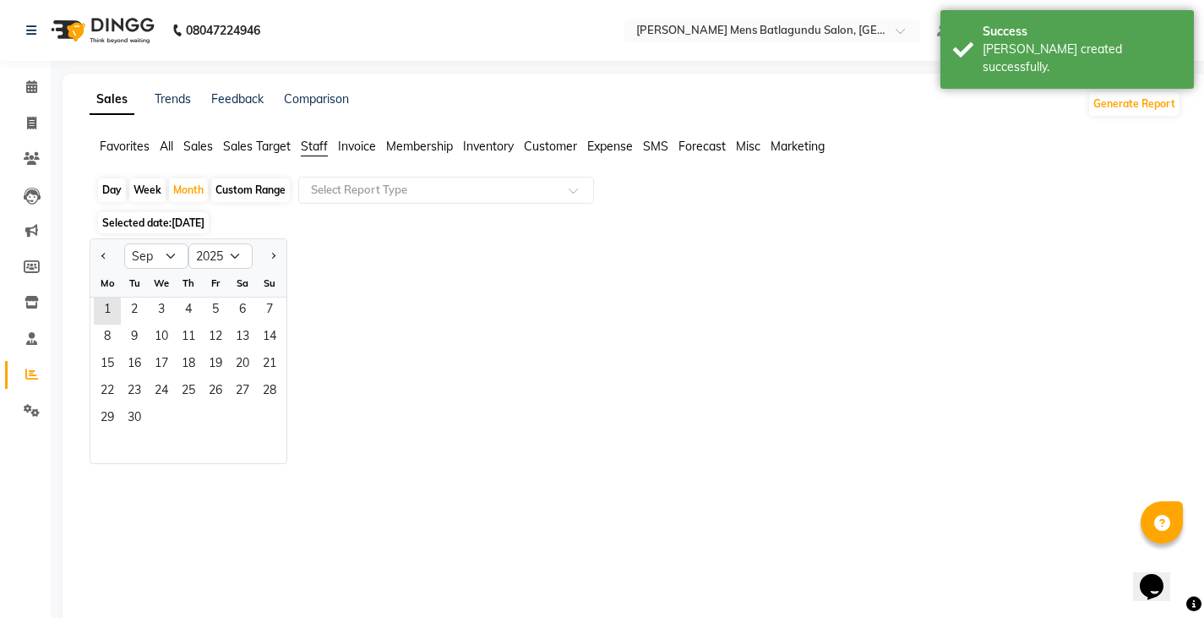
click at [259, 189] on div "Custom Range" at bounding box center [250, 190] width 79 height 24
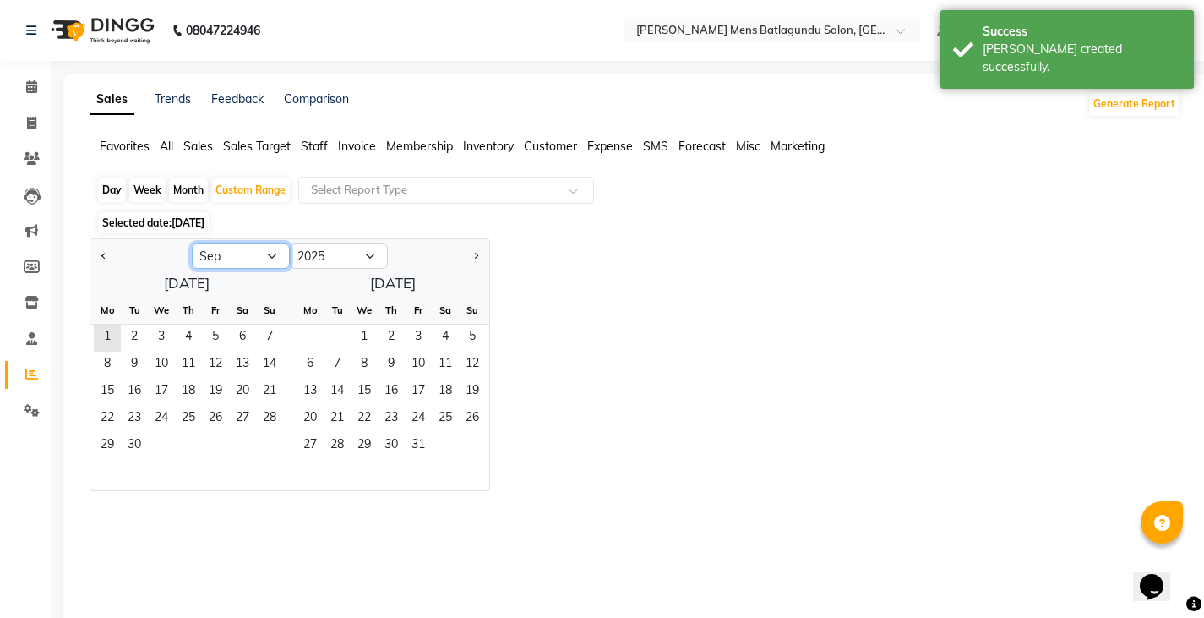
click at [216, 244] on select "Jan Feb Mar Apr May Jun [DATE] Aug Sep Oct Nov Dec" at bounding box center [241, 255] width 98 height 25
click at [192, 243] on select "Jan Feb Mar Apr May Jun [DATE] Aug Sep Oct Nov Dec" at bounding box center [241, 255] width 98 height 25
click at [211, 337] on span "1" at bounding box center [215, 338] width 27 height 27
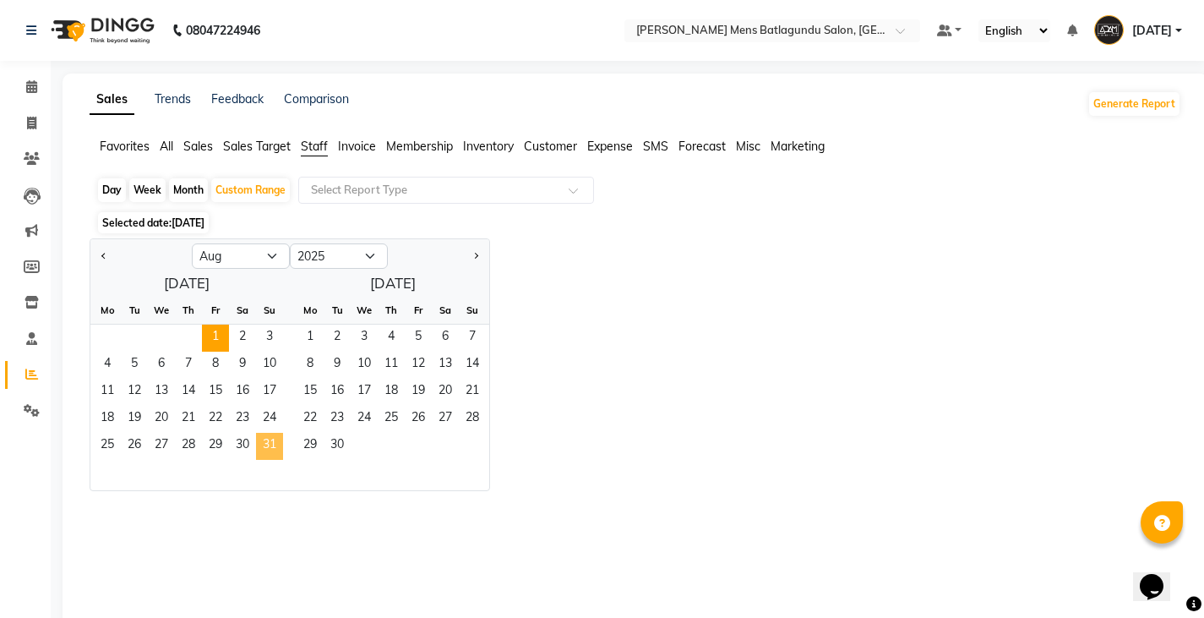
click at [263, 445] on span "31" at bounding box center [269, 446] width 27 height 27
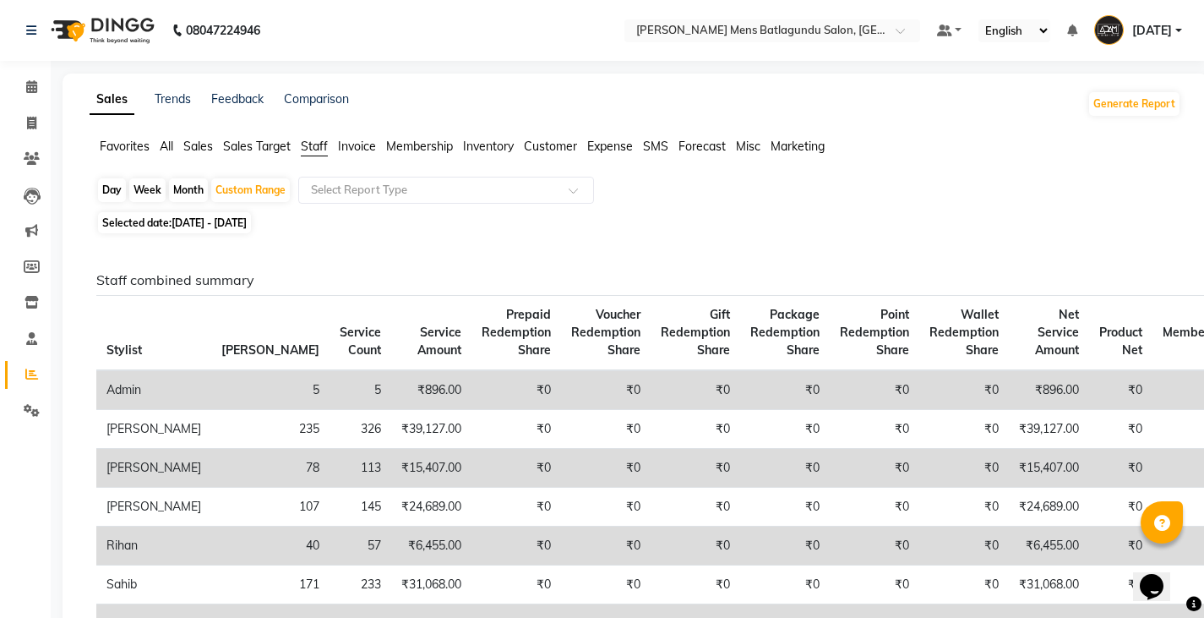
click at [115, 190] on div "Day" at bounding box center [112, 190] width 28 height 24
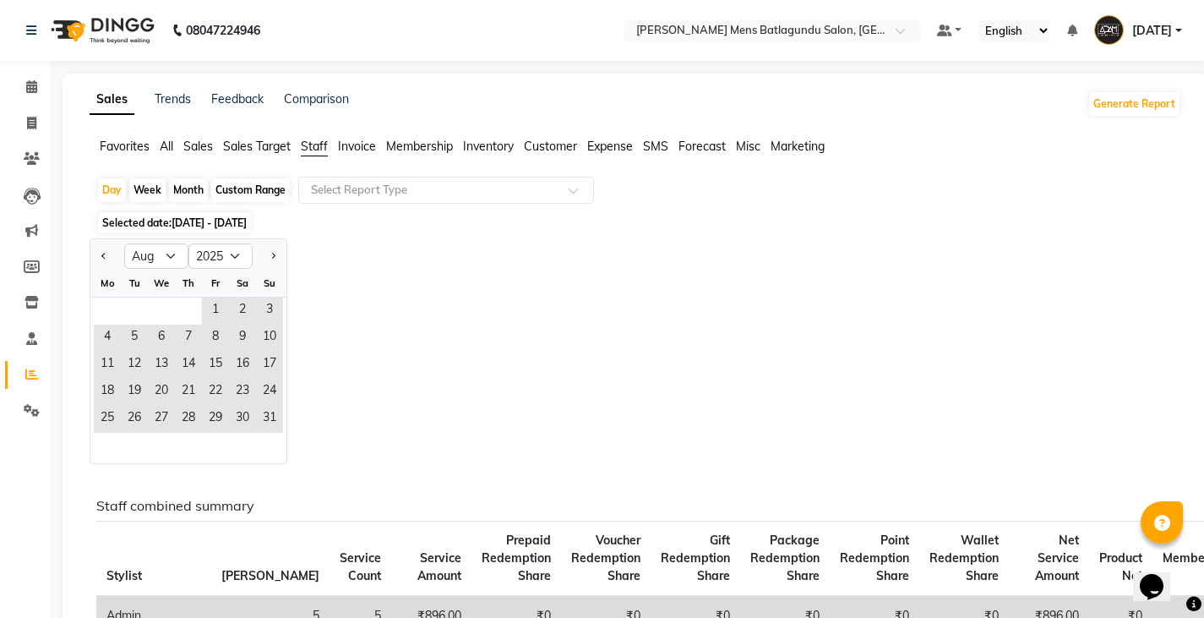
click at [257, 185] on div "Custom Range" at bounding box center [250, 190] width 79 height 24
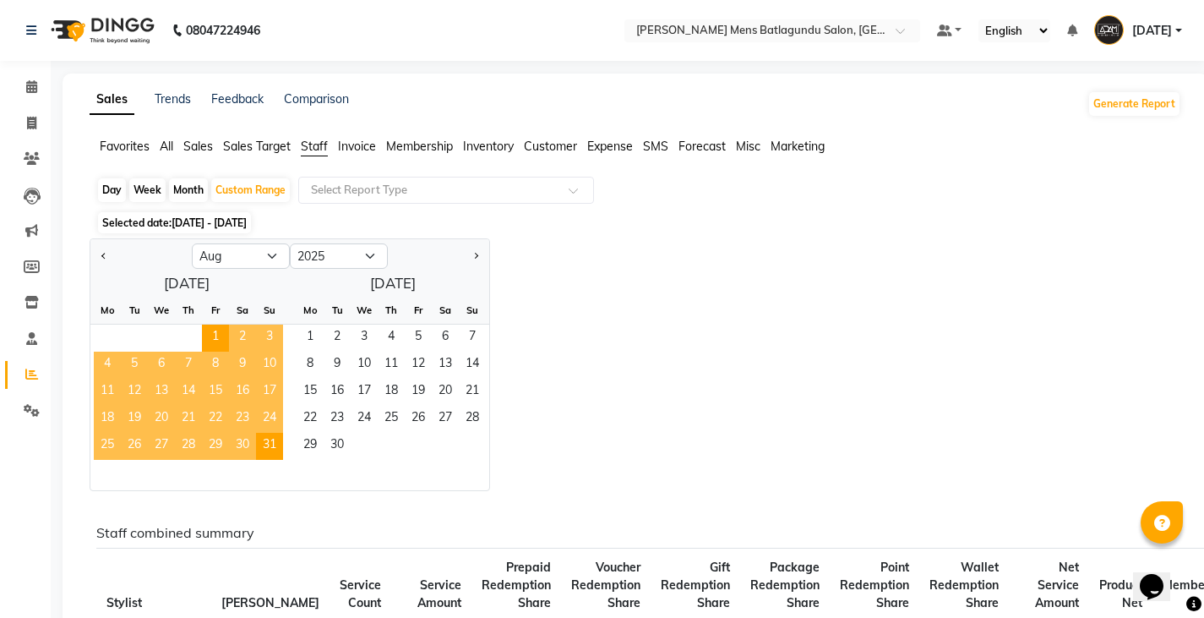
click at [111, 191] on div "Day" at bounding box center [112, 190] width 28 height 24
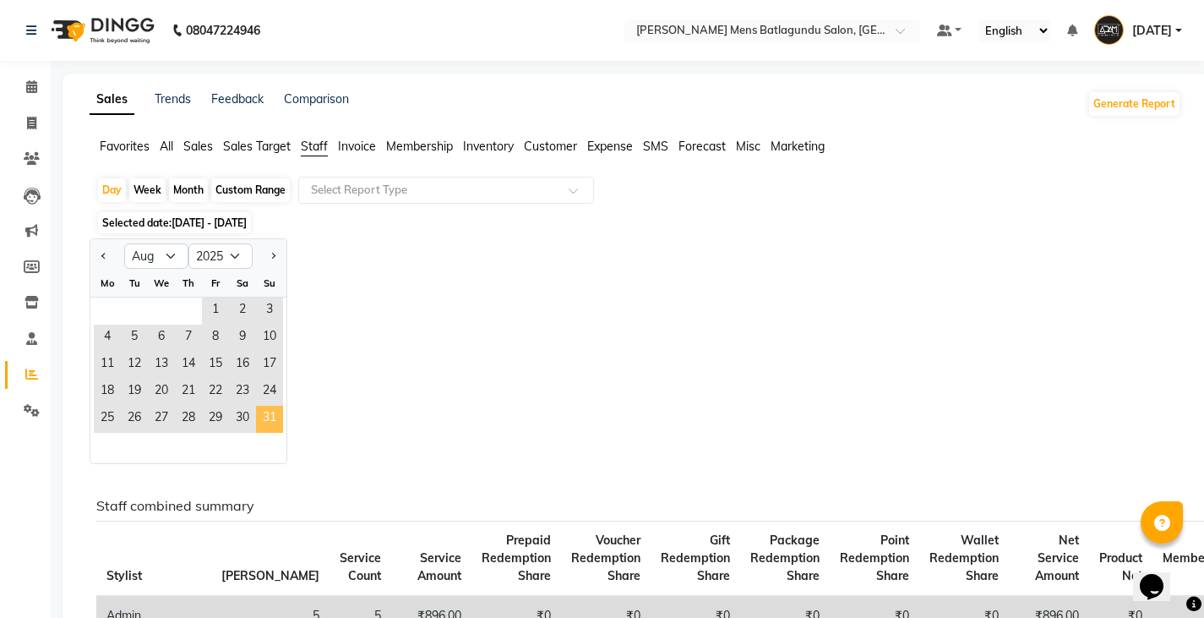
click at [270, 412] on span "31" at bounding box center [269, 419] width 27 height 27
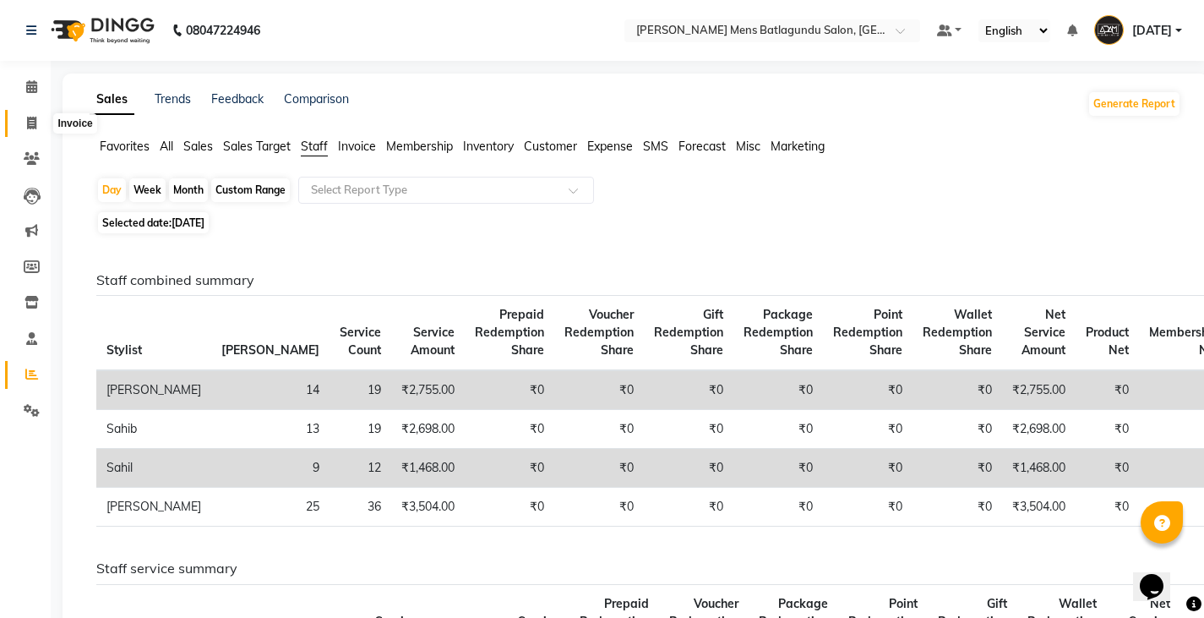
click at [33, 123] on icon at bounding box center [31, 123] width 9 height 13
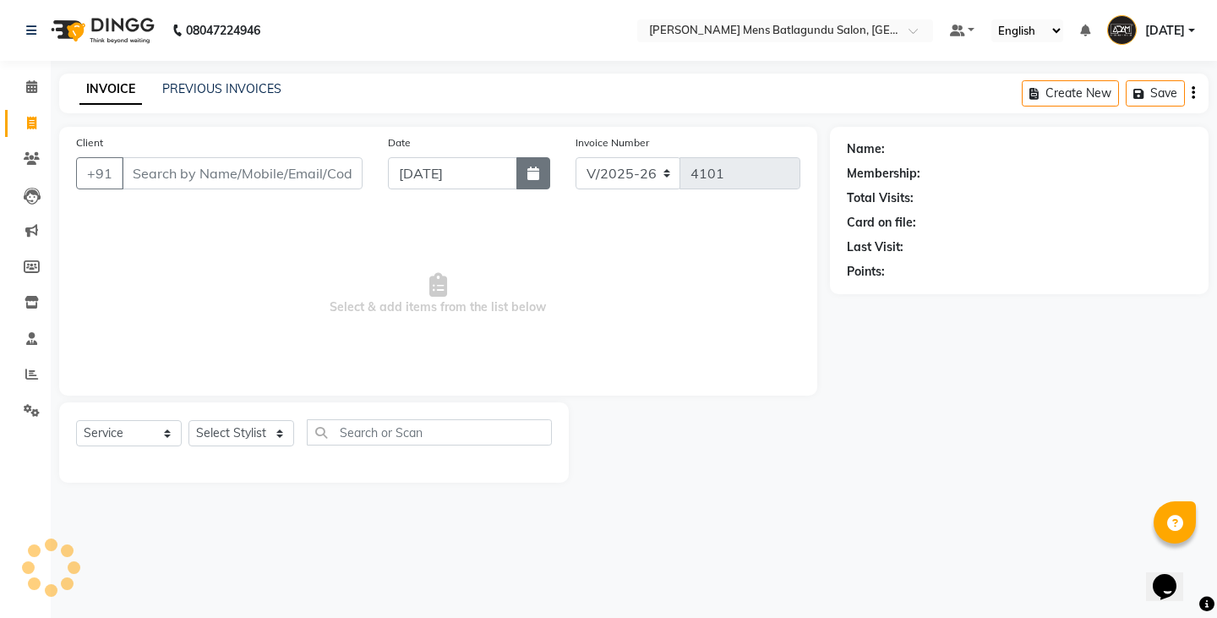
click at [548, 172] on button "button" at bounding box center [533, 173] width 34 height 32
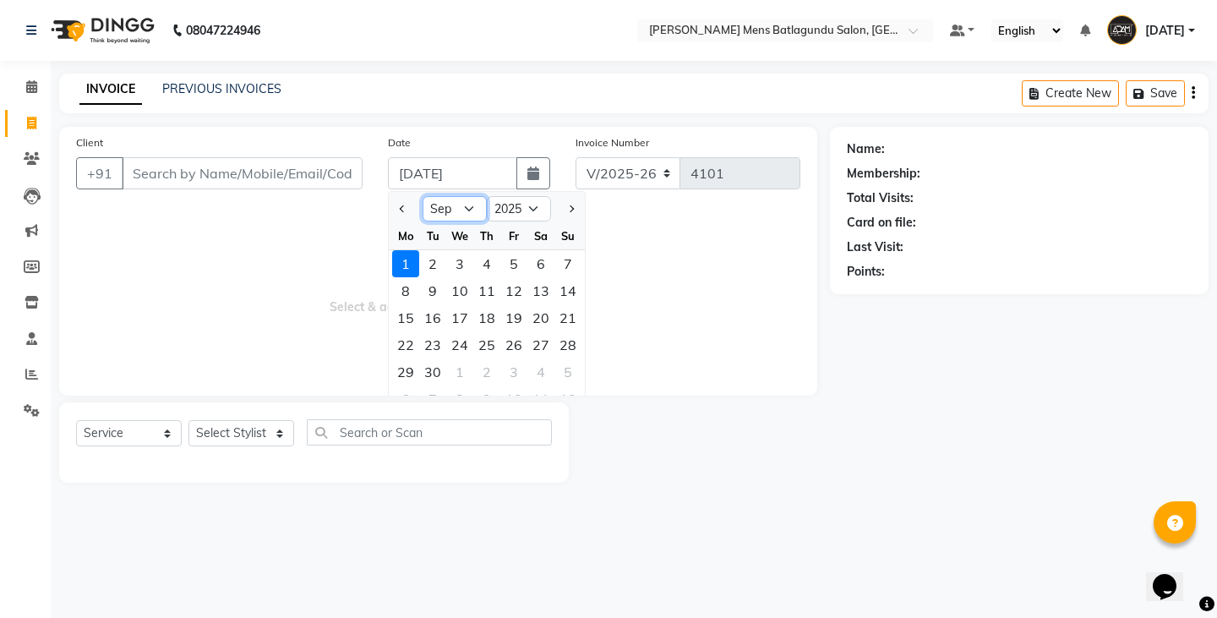
drag, startPoint x: 467, startPoint y: 207, endPoint x: 465, endPoint y: 216, distance: 8.6
click at [467, 207] on select "Jan Feb Mar Apr May Jun [DATE] Aug Sep Oct Nov Dec" at bounding box center [455, 208] width 64 height 25
click at [423, 196] on select "Jan Feb Mar Apr May Jun [DATE] Aug Sep Oct Nov Dec" at bounding box center [455, 208] width 64 height 25
click at [565, 372] on div "31" at bounding box center [567, 371] width 27 height 27
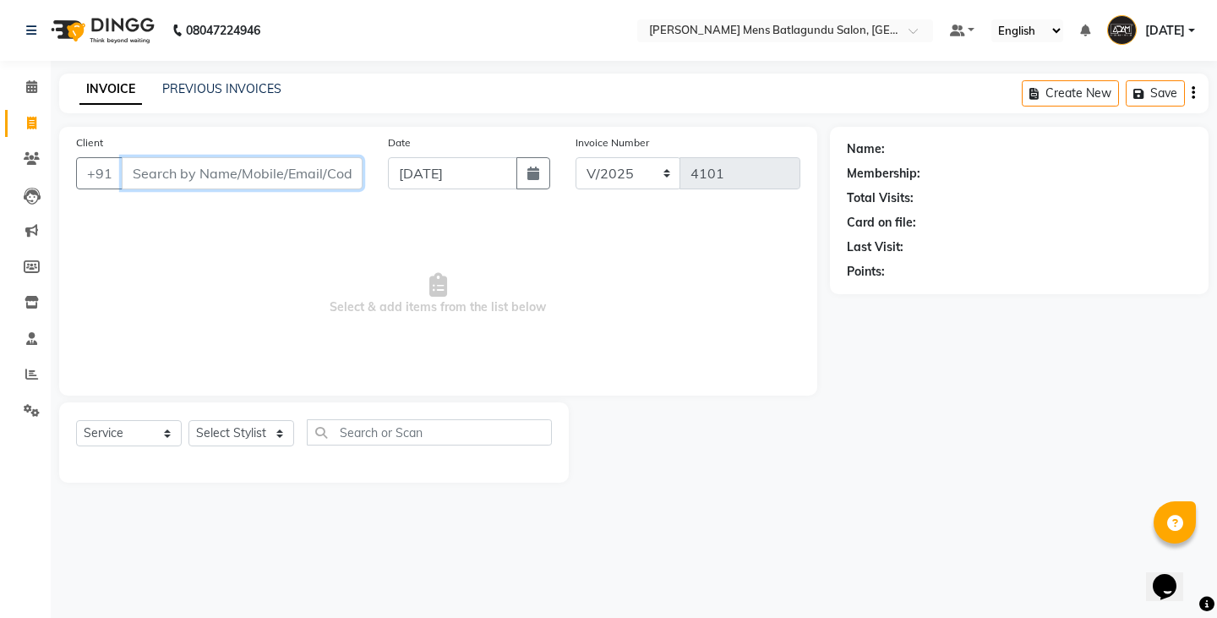
click at [278, 183] on input "Client" at bounding box center [242, 173] width 241 height 32
click at [311, 161] on button "Add Client" at bounding box center [319, 173] width 87 height 32
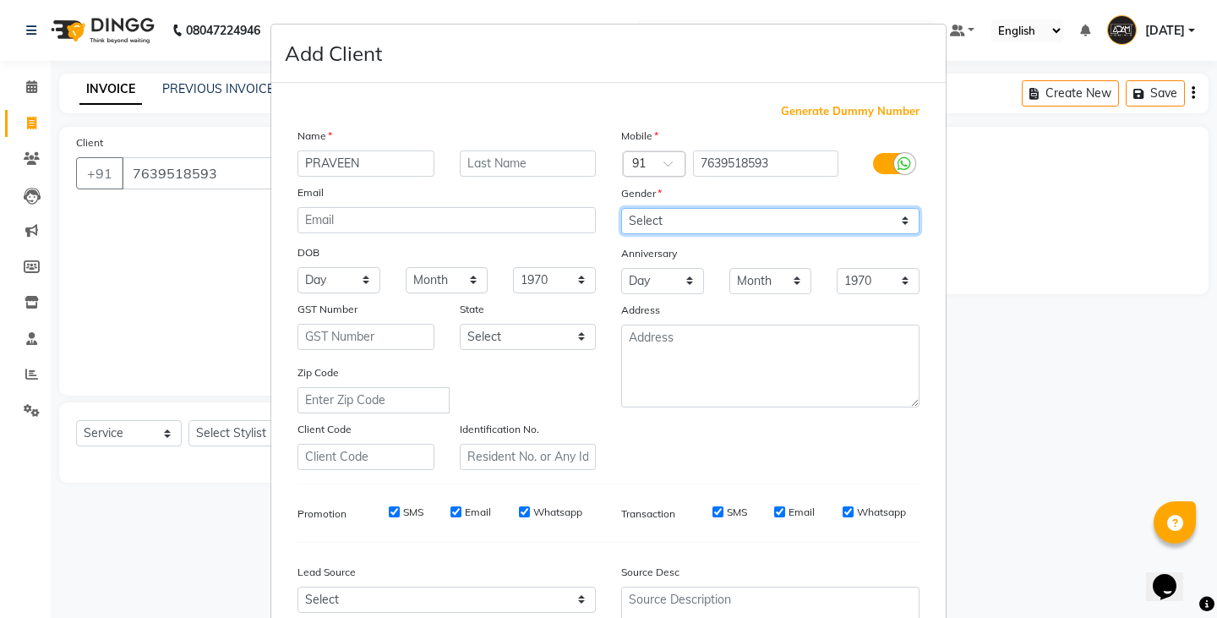
drag, startPoint x: 642, startPoint y: 221, endPoint x: 639, endPoint y: 232, distance: 12.1
click at [642, 221] on select "Select [DEMOGRAPHIC_DATA] [DEMOGRAPHIC_DATA] Other Prefer Not To Say" at bounding box center [770, 221] width 298 height 26
click at [621, 208] on select "Select [DEMOGRAPHIC_DATA] [DEMOGRAPHIC_DATA] Other Prefer Not To Say" at bounding box center [770, 221] width 298 height 26
click at [647, 209] on select "Select [DEMOGRAPHIC_DATA] [DEMOGRAPHIC_DATA] Other Prefer Not To Say" at bounding box center [770, 221] width 298 height 26
click at [621, 208] on select "Select [DEMOGRAPHIC_DATA] [DEMOGRAPHIC_DATA] Other Prefer Not To Say" at bounding box center [770, 221] width 298 height 26
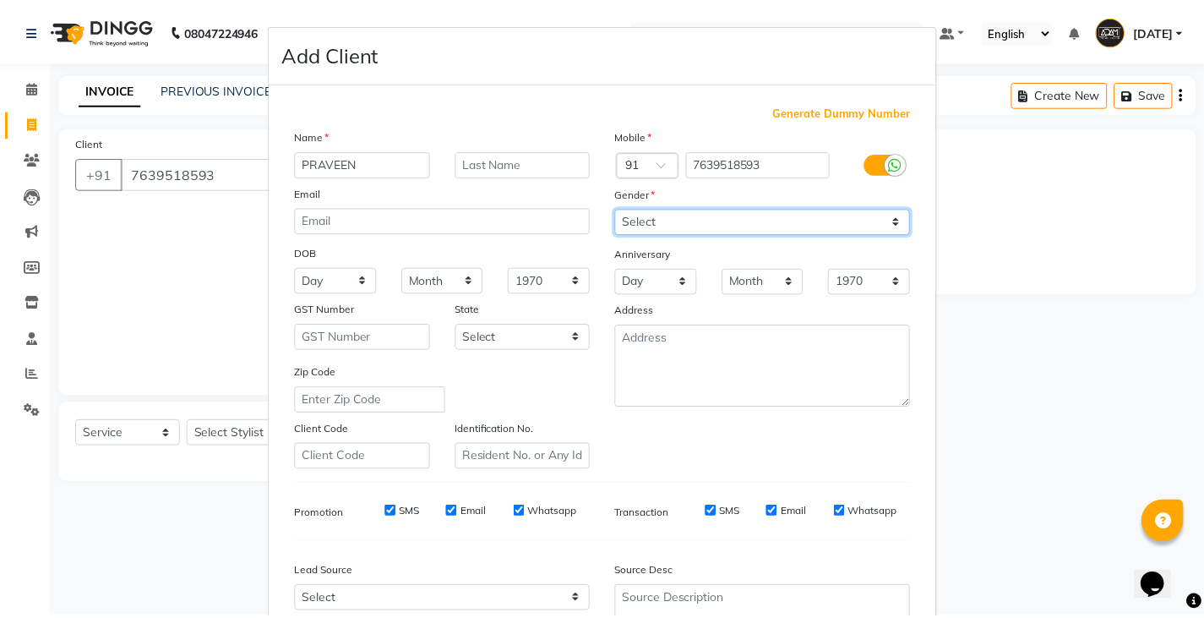
scroll to position [162, 0]
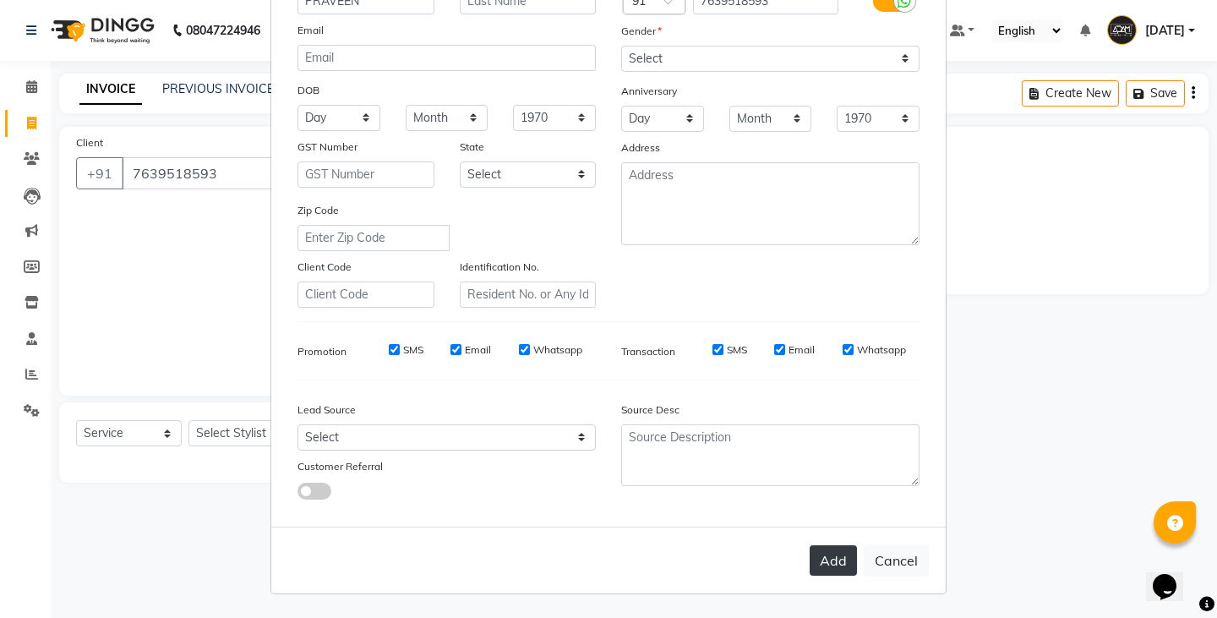
click at [819, 569] on button "Add" at bounding box center [833, 560] width 47 height 30
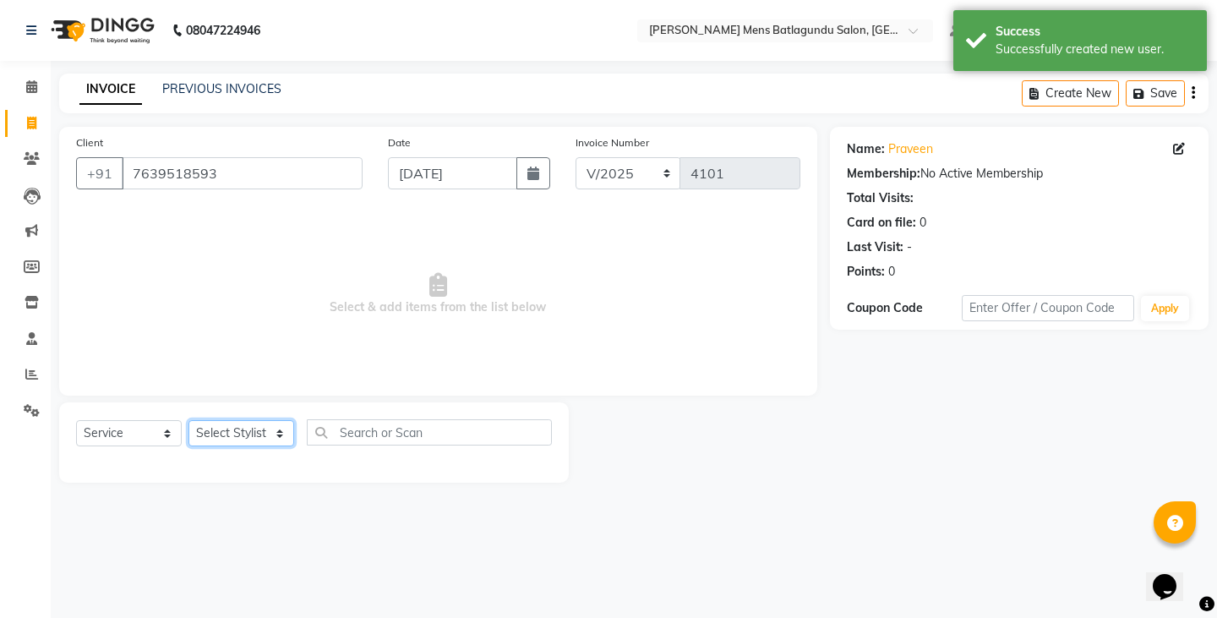
click at [266, 433] on select "Select Stylist Admin [PERSON_NAME][DATE] SAHIB [PERSON_NAME]" at bounding box center [241, 433] width 106 height 26
click at [238, 428] on select "Select Stylist Admin [PERSON_NAME][DATE] SAHIB [PERSON_NAME]" at bounding box center [241, 433] width 106 height 26
click at [188, 420] on select "Select Stylist Admin [PERSON_NAME][DATE] SAHIB [PERSON_NAME]" at bounding box center [241, 433] width 106 height 26
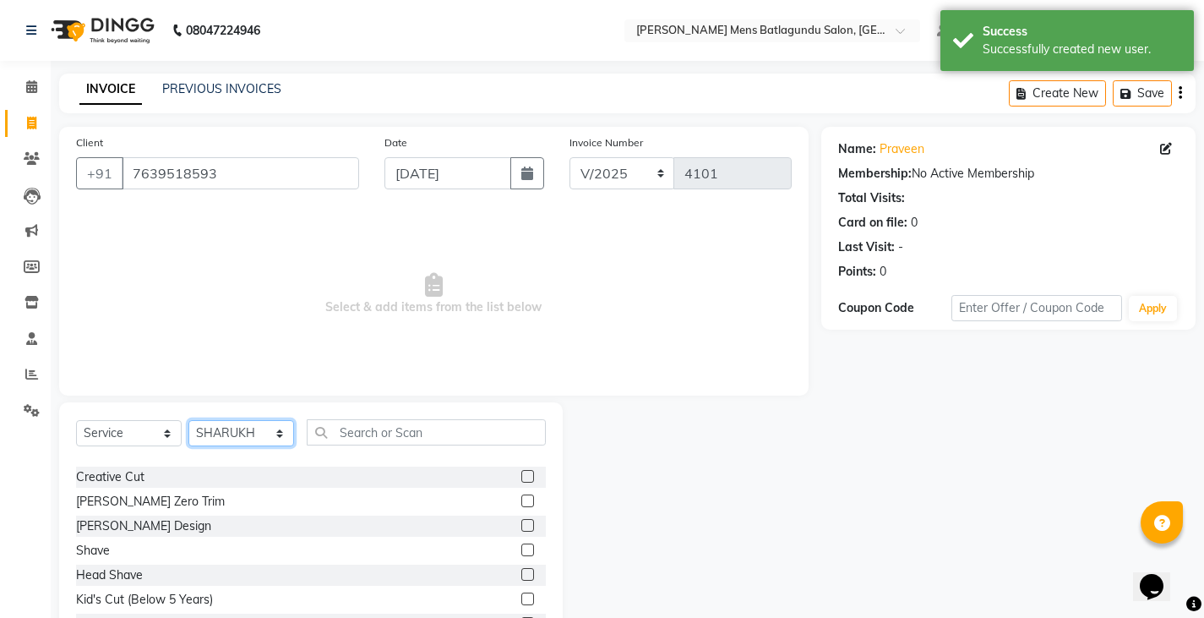
scroll to position [0, 0]
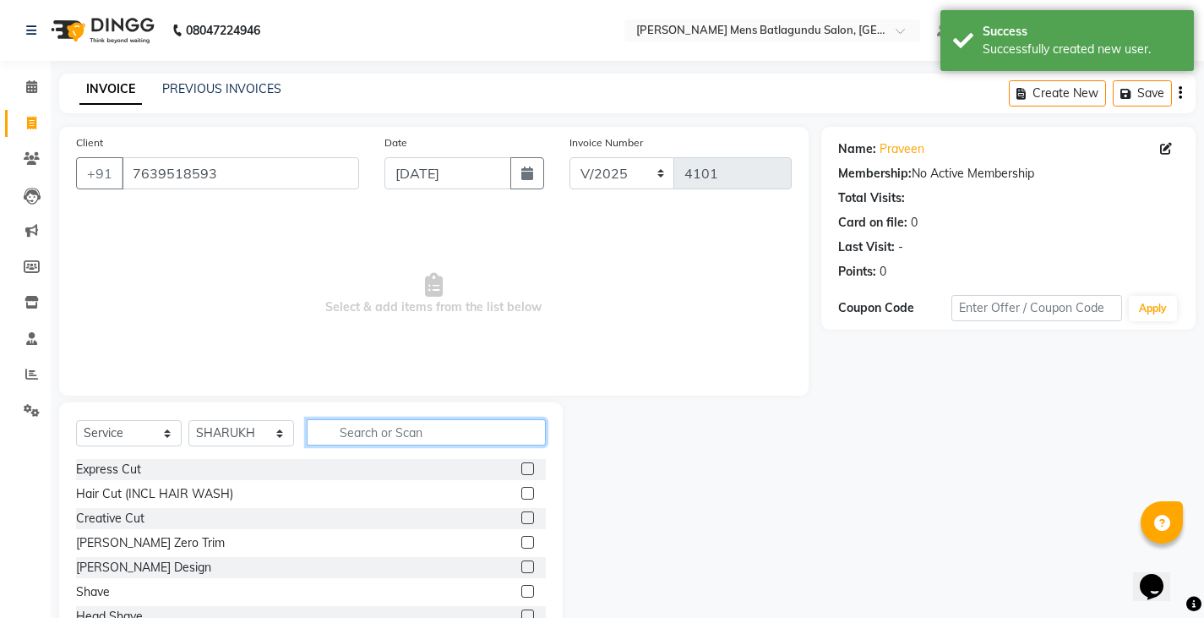
click at [467, 421] on input "text" at bounding box center [426, 432] width 239 height 26
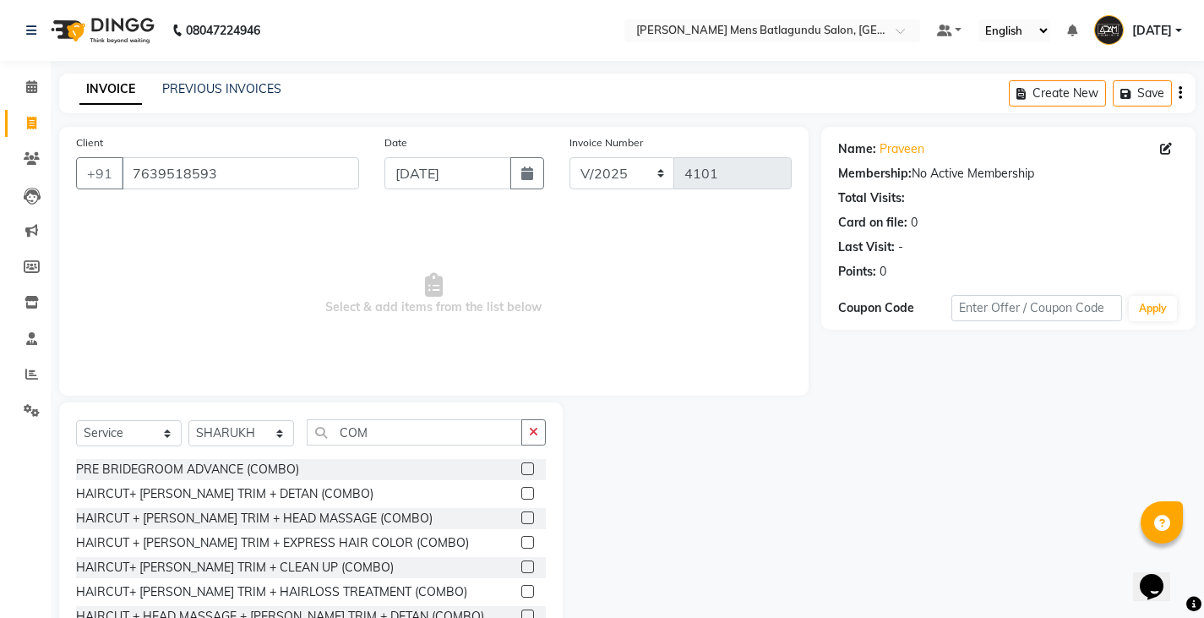
click at [522, 491] on label at bounding box center [528, 493] width 13 height 13
click at [522, 491] on input "checkbox" at bounding box center [527, 494] width 11 height 11
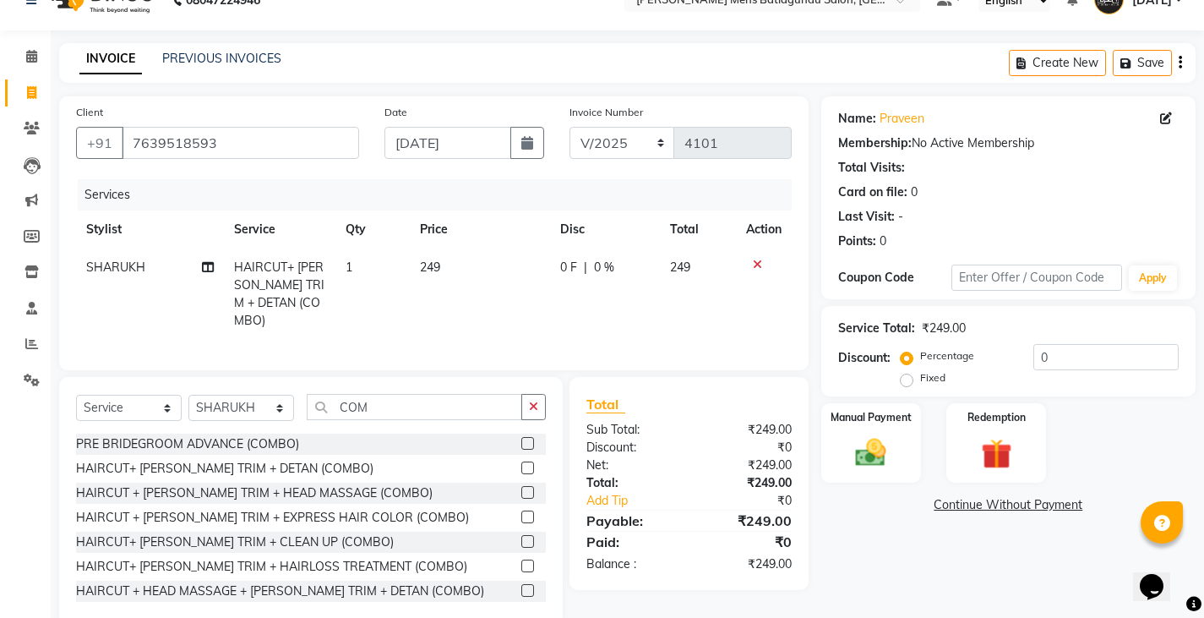
scroll to position [59, 0]
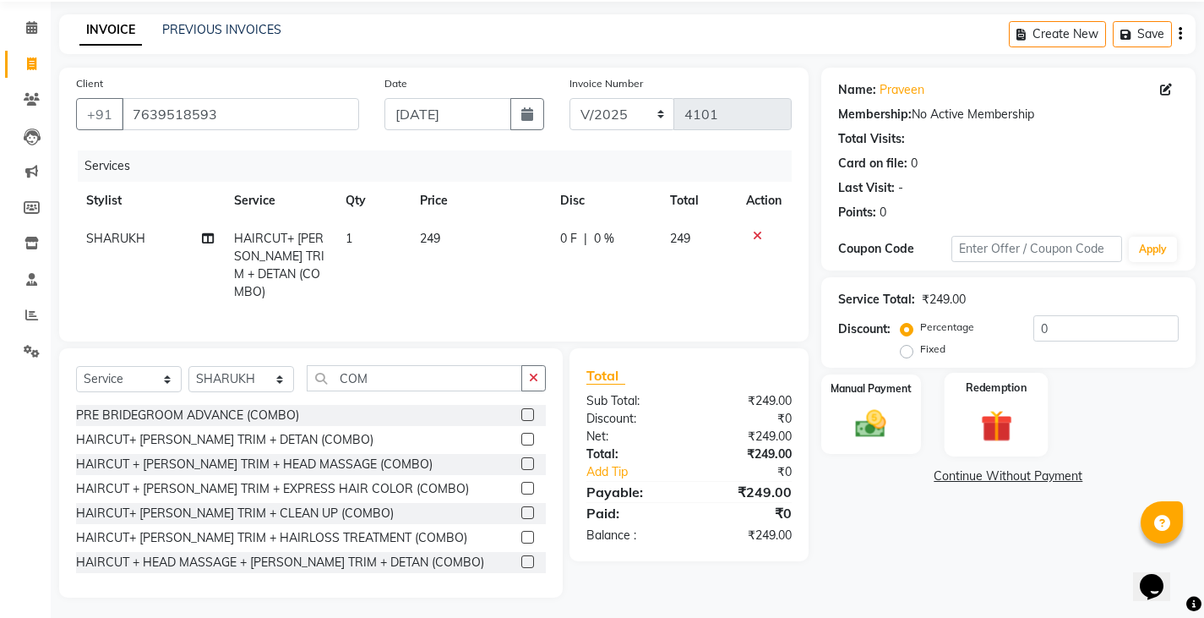
click at [954, 436] on div "Redemption" at bounding box center [997, 415] width 104 height 84
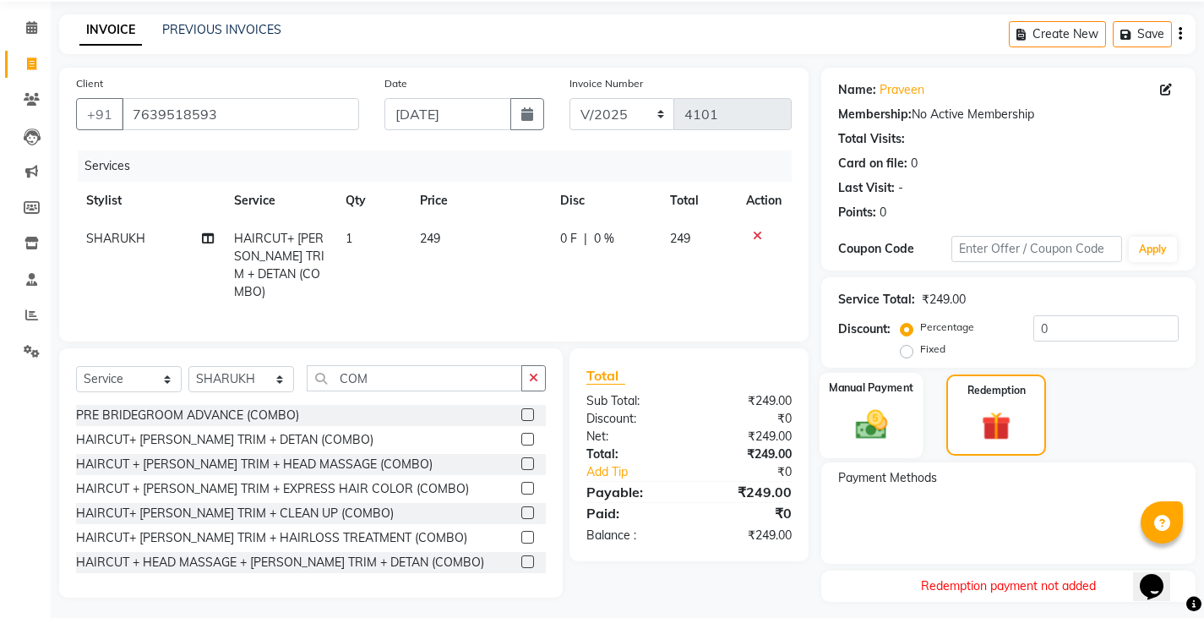
click at [866, 423] on img at bounding box center [871, 424] width 52 height 36
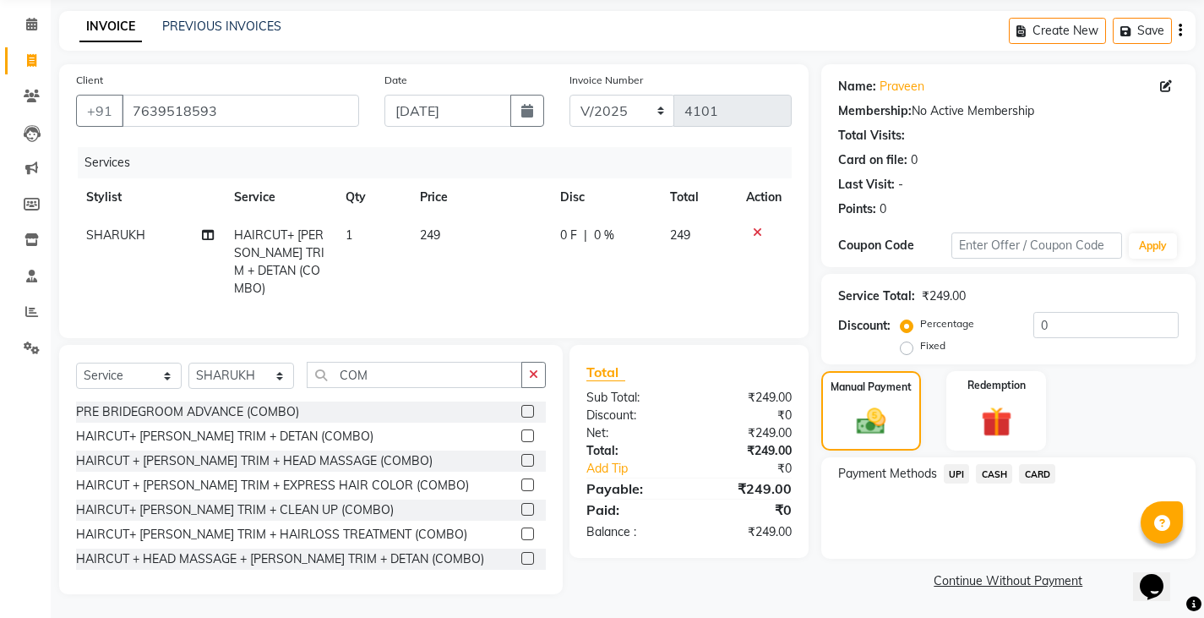
scroll to position [63, 0]
click at [1007, 467] on span "CASH" at bounding box center [994, 472] width 36 height 19
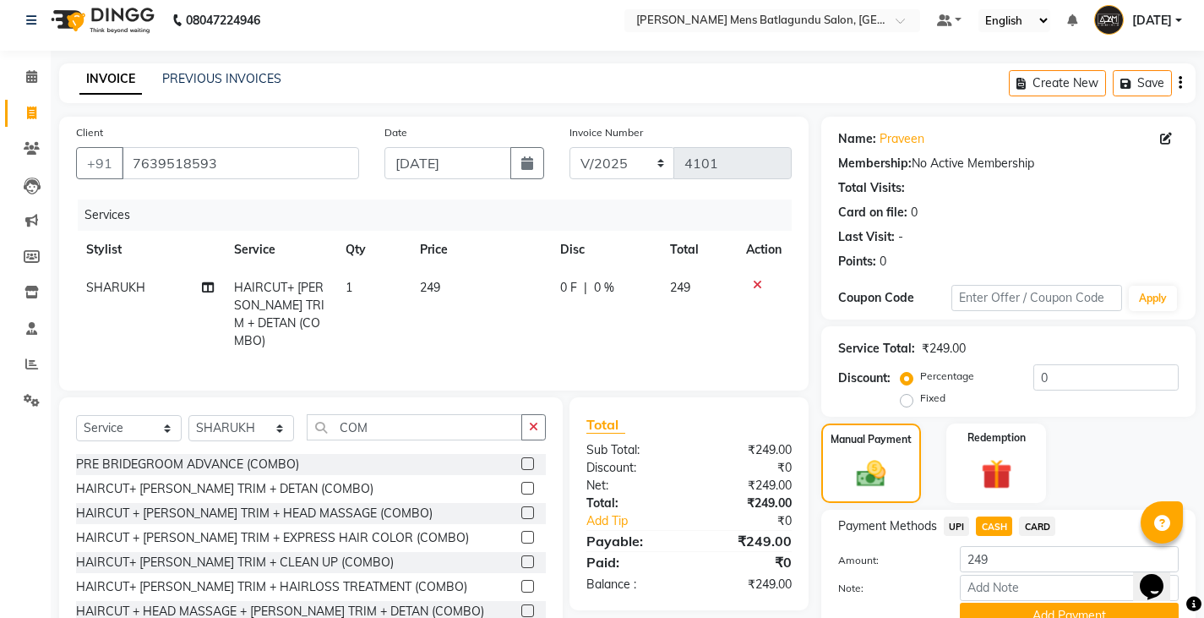
scroll to position [88, 0]
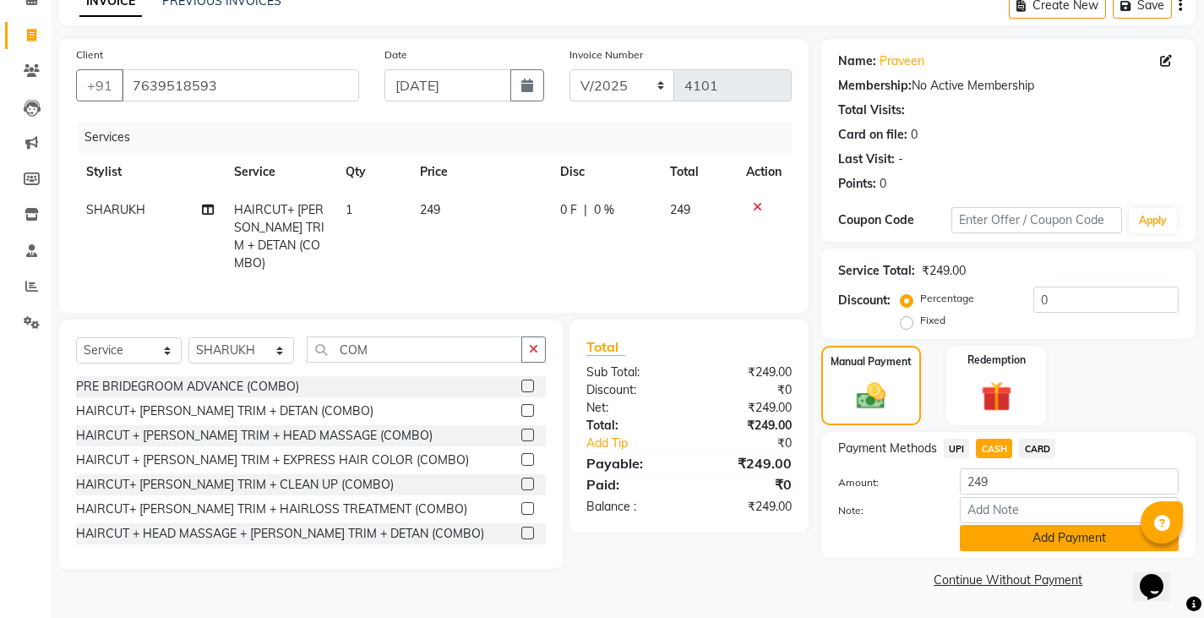
drag, startPoint x: 1046, startPoint y: 557, endPoint x: 1041, endPoint y: 547, distance: 11.0
click at [1045, 556] on div "Payment Methods UPI CASH CARD Amount: 249 Note: Add Payment" at bounding box center [1009, 495] width 374 height 126
click at [1041, 547] on button "Add Payment" at bounding box center [1069, 538] width 219 height 26
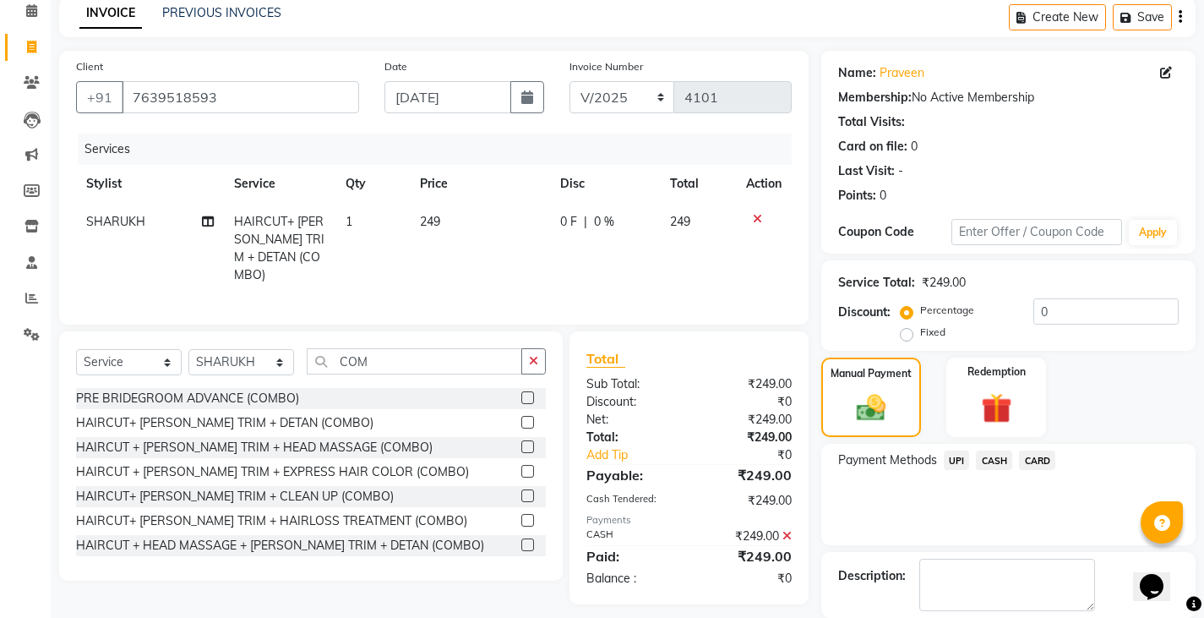
scroll to position [159, 0]
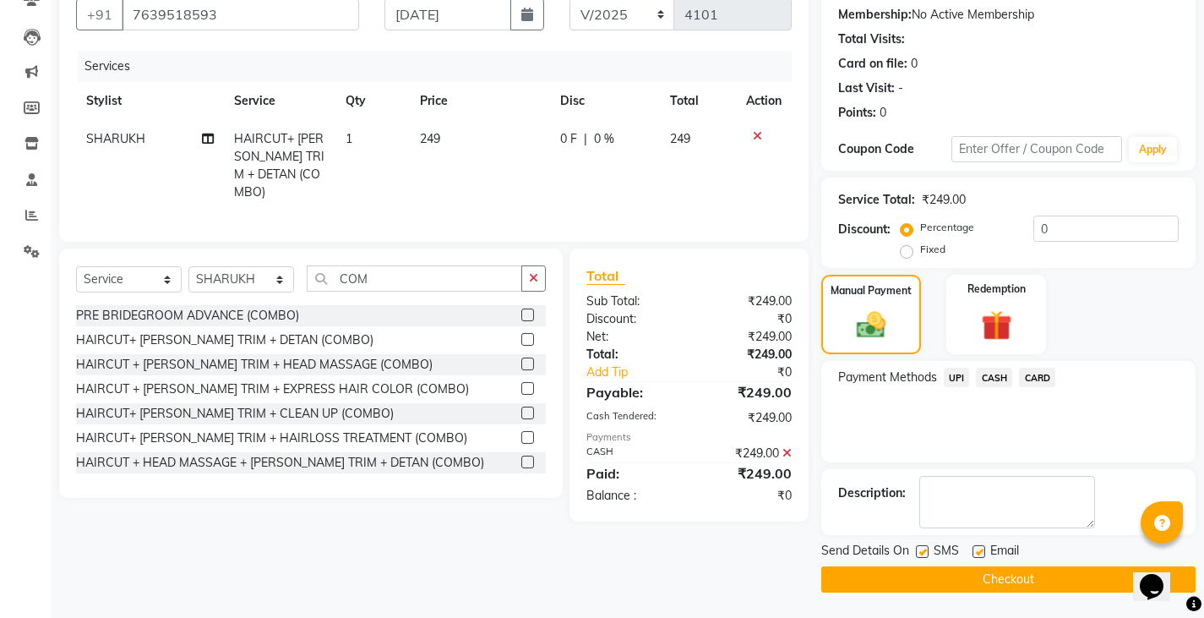
click at [911, 574] on button "Checkout" at bounding box center [1009, 579] width 374 height 26
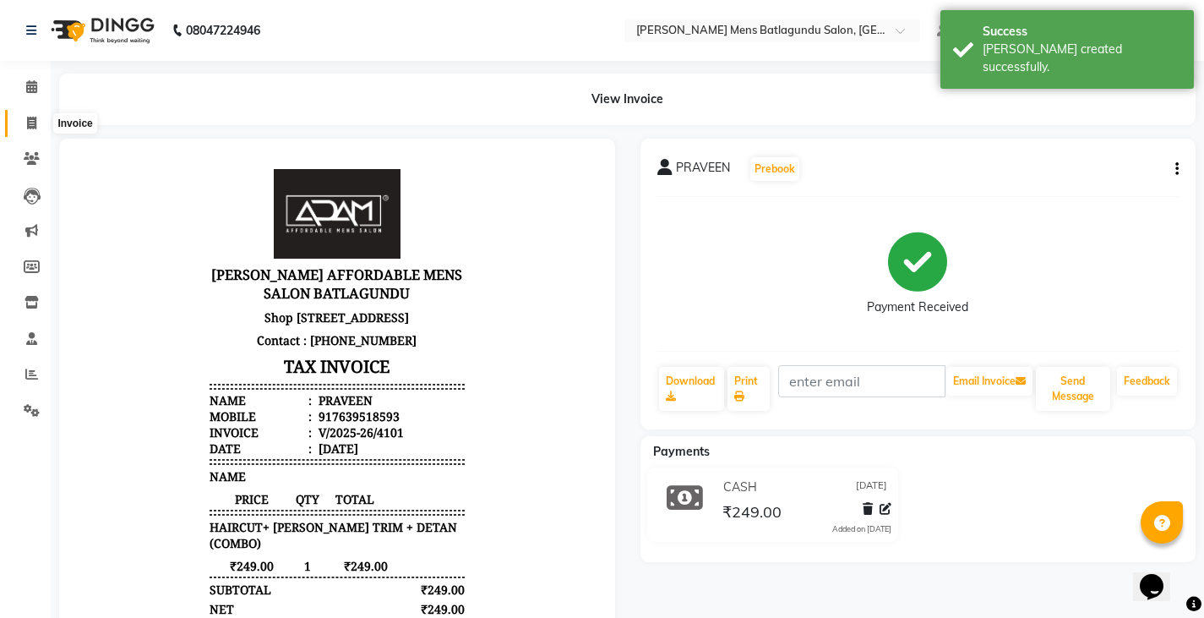
click at [35, 117] on icon at bounding box center [31, 123] width 9 height 13
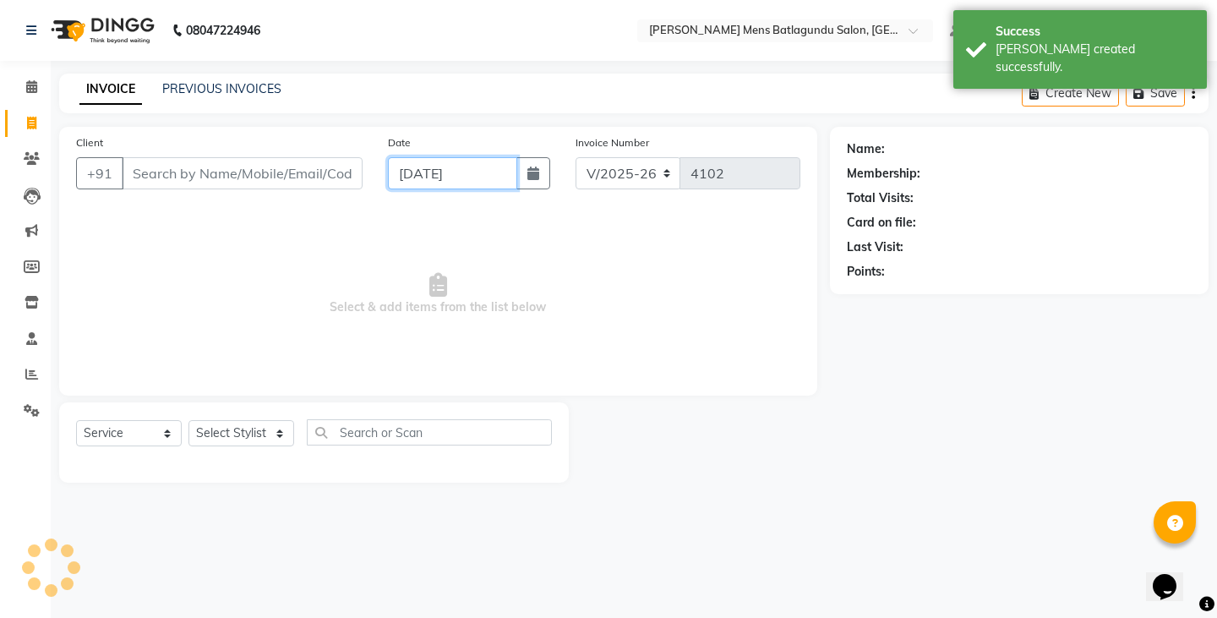
click at [457, 161] on input "[DATE]" at bounding box center [452, 173] width 129 height 32
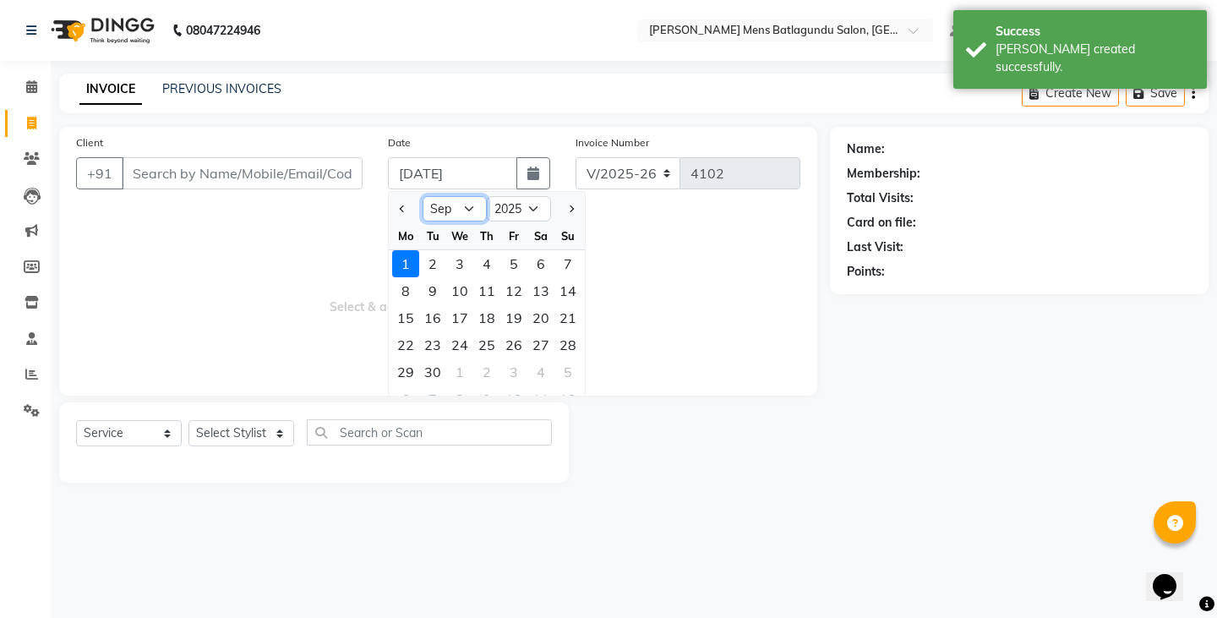
click at [449, 219] on select "Jan Feb Mar Apr May Jun [DATE] Aug Sep Oct Nov Dec" at bounding box center [455, 208] width 64 height 25
click at [423, 196] on select "Jan Feb Mar Apr May Jun [DATE] Aug Sep Oct Nov Dec" at bounding box center [455, 208] width 64 height 25
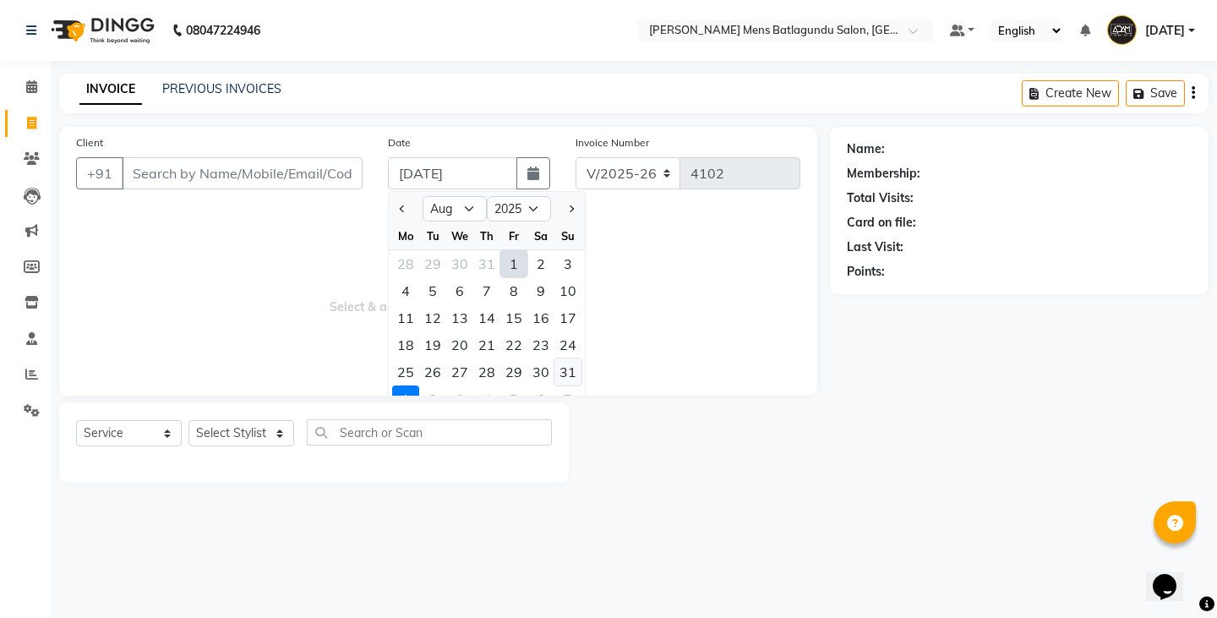
click at [564, 373] on div "31" at bounding box center [567, 371] width 27 height 27
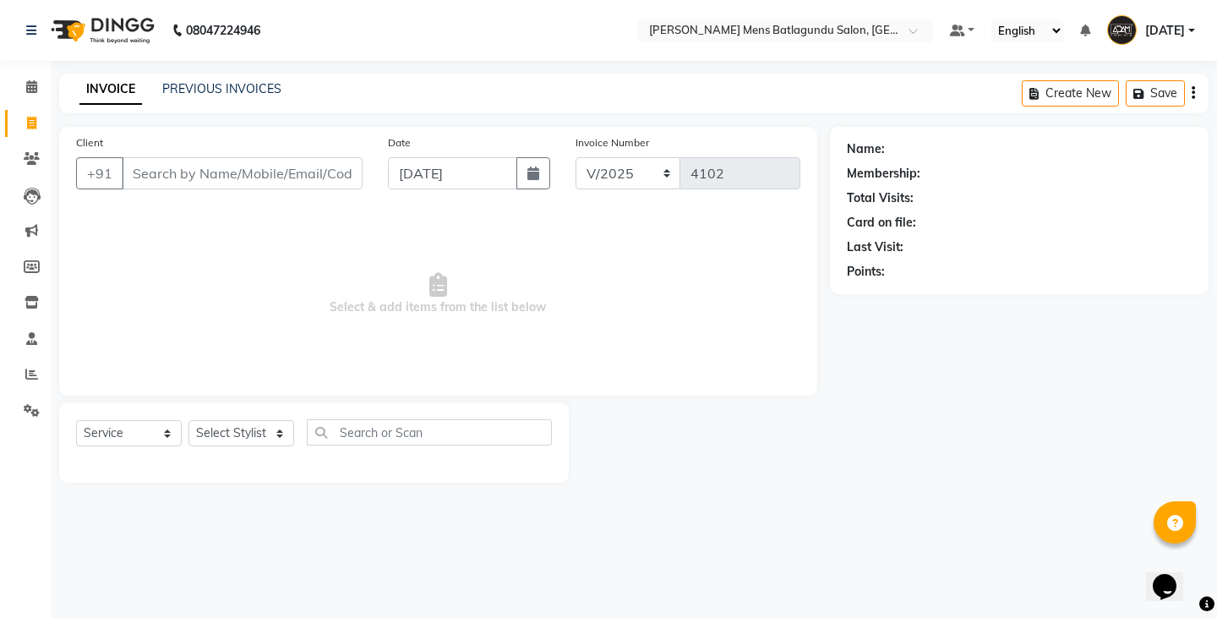
click at [314, 189] on div "Client +91" at bounding box center [219, 168] width 312 height 69
click at [298, 171] on input "Client" at bounding box center [242, 173] width 241 height 32
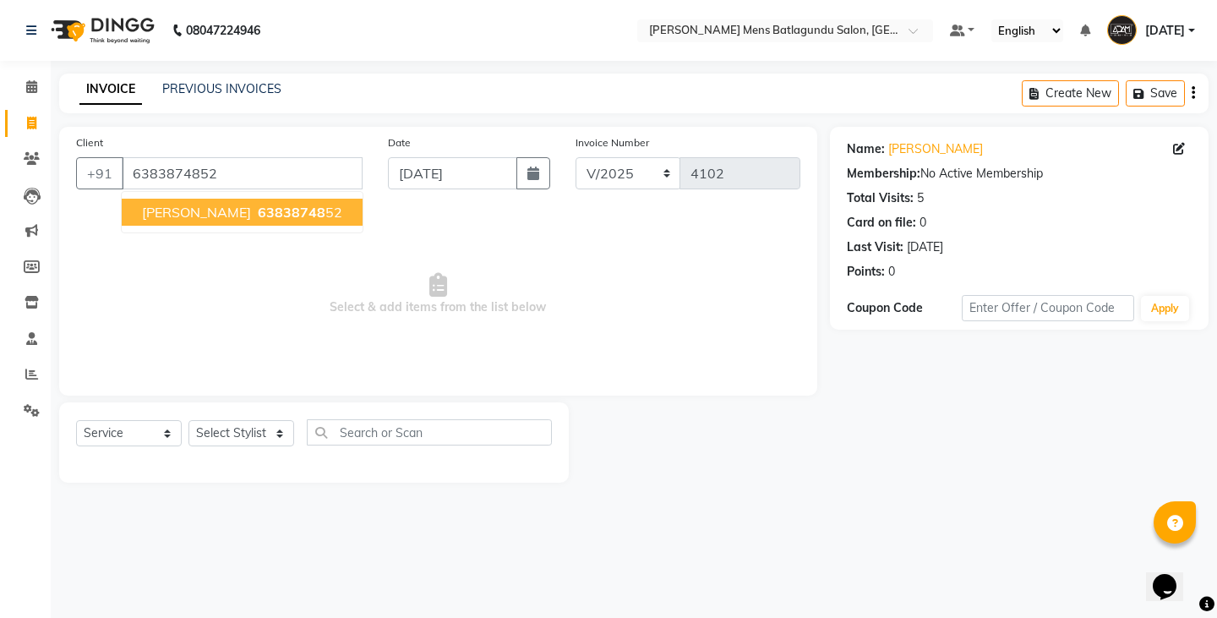
click at [292, 214] on span "63838748" at bounding box center [292, 212] width 68 height 17
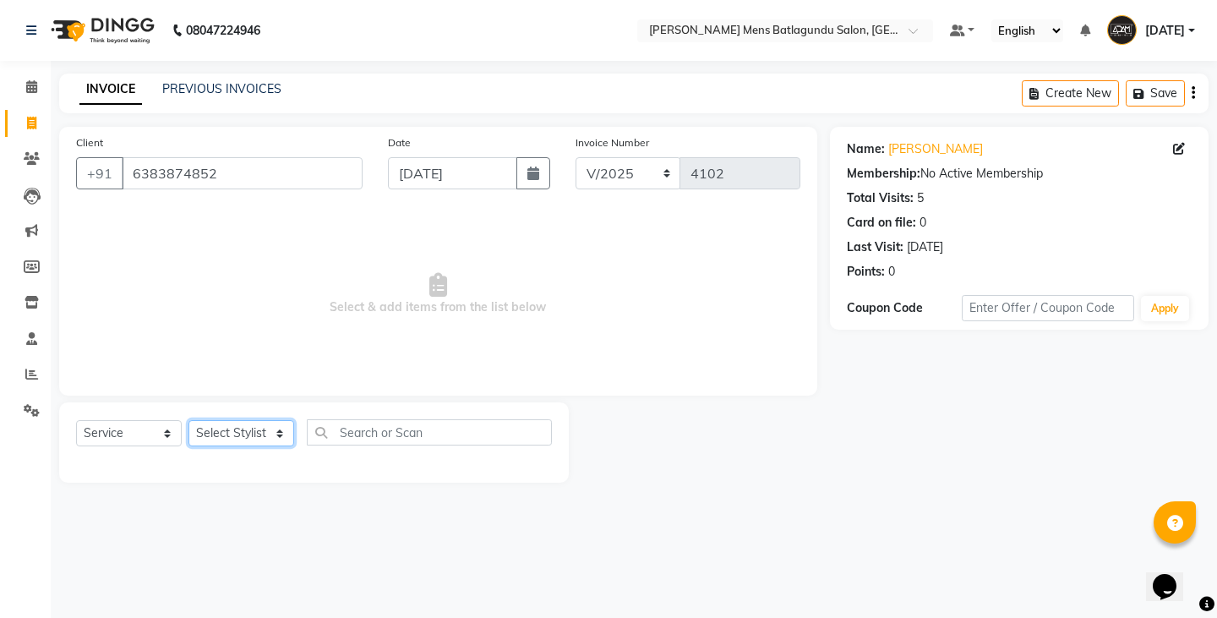
click at [257, 437] on select "Select Stylist Admin [PERSON_NAME][DATE] SAHIB [PERSON_NAME]" at bounding box center [241, 433] width 106 height 26
click at [188, 420] on select "Select Stylist Admin [PERSON_NAME][DATE] SAHIB [PERSON_NAME]" at bounding box center [241, 433] width 106 height 26
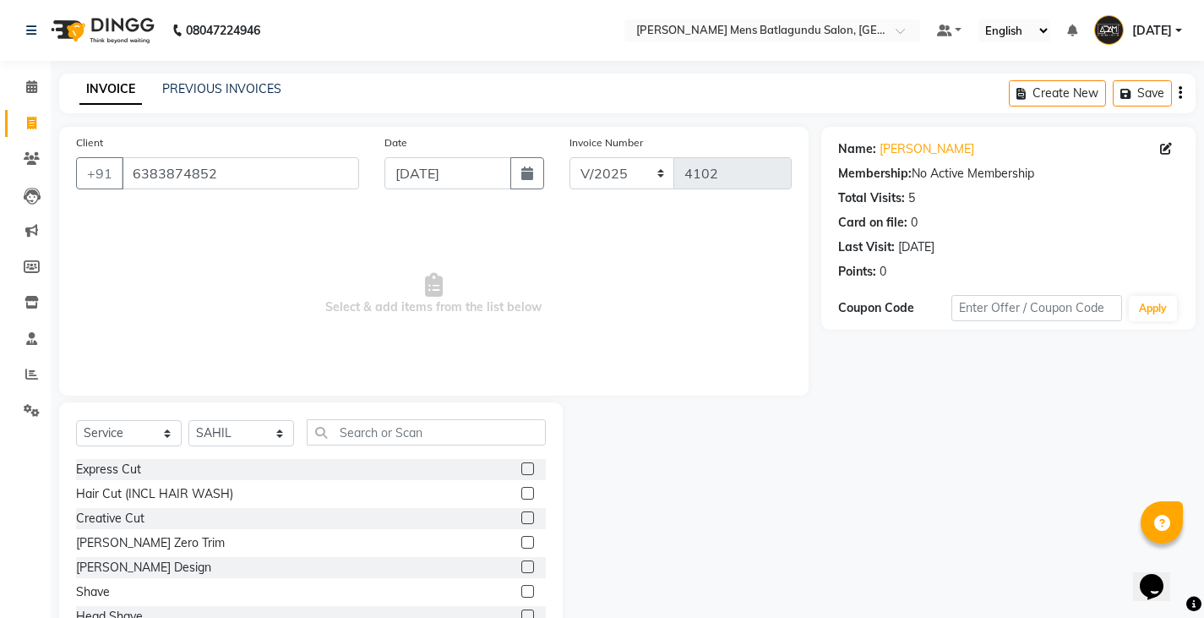
click at [522, 567] on label at bounding box center [528, 566] width 13 height 13
click at [522, 567] on input "checkbox" at bounding box center [527, 567] width 11 height 11
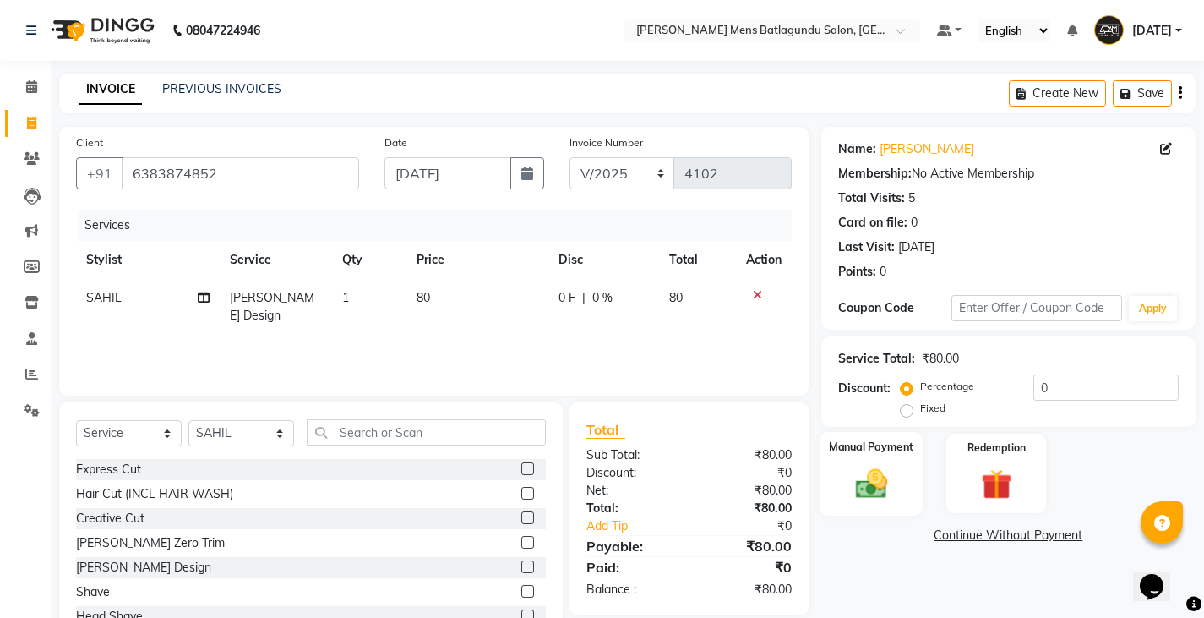
click at [905, 483] on div "Manual Payment" at bounding box center [871, 474] width 104 height 84
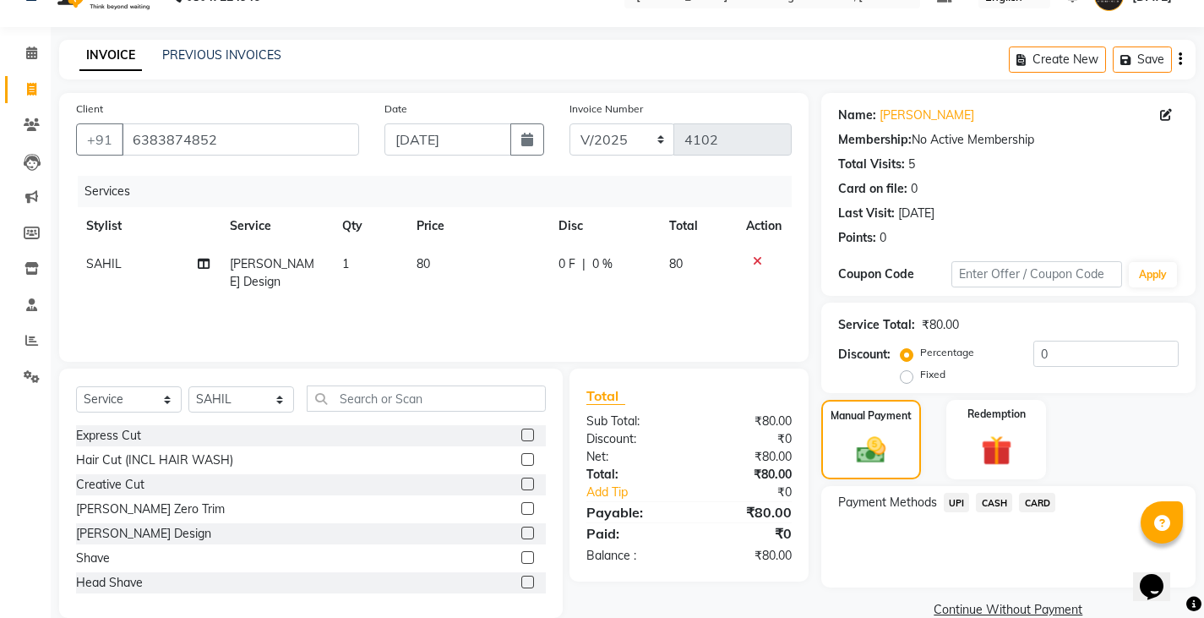
scroll to position [63, 0]
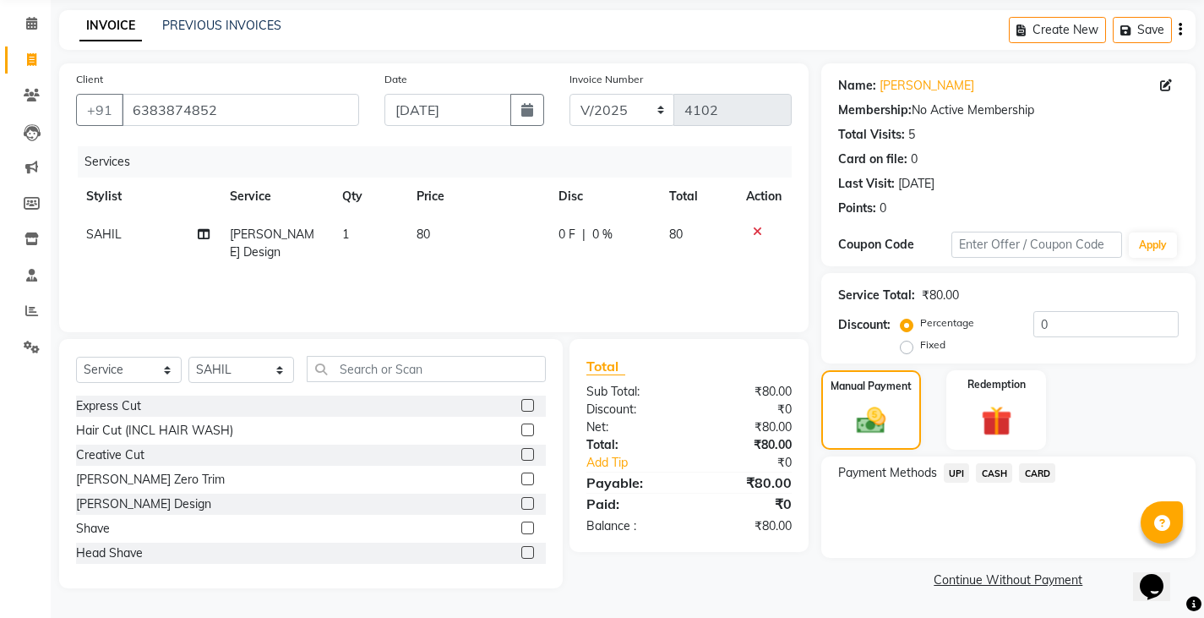
click at [955, 473] on span "UPI" at bounding box center [957, 472] width 26 height 19
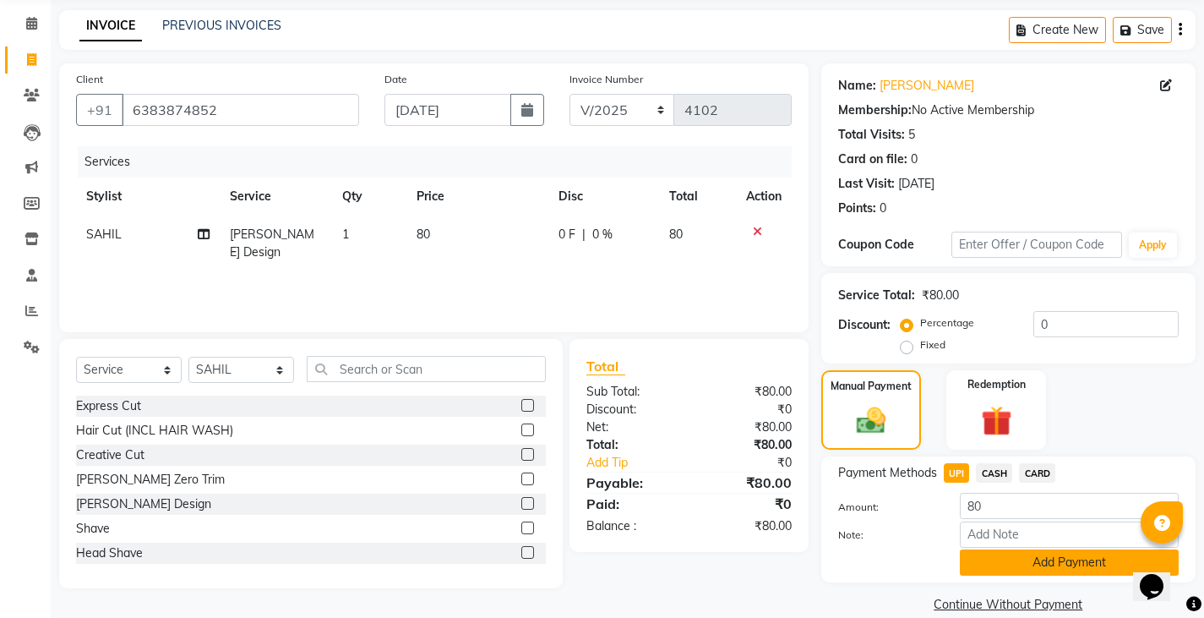
click at [1015, 571] on button "Add Payment" at bounding box center [1069, 562] width 219 height 26
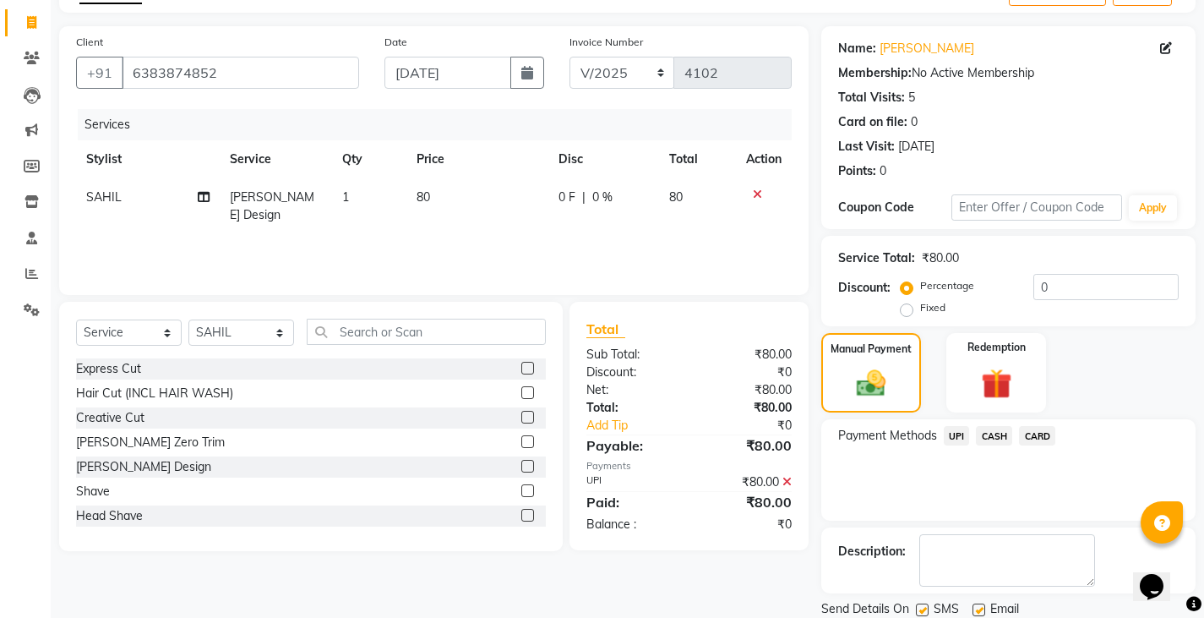
scroll to position [159, 0]
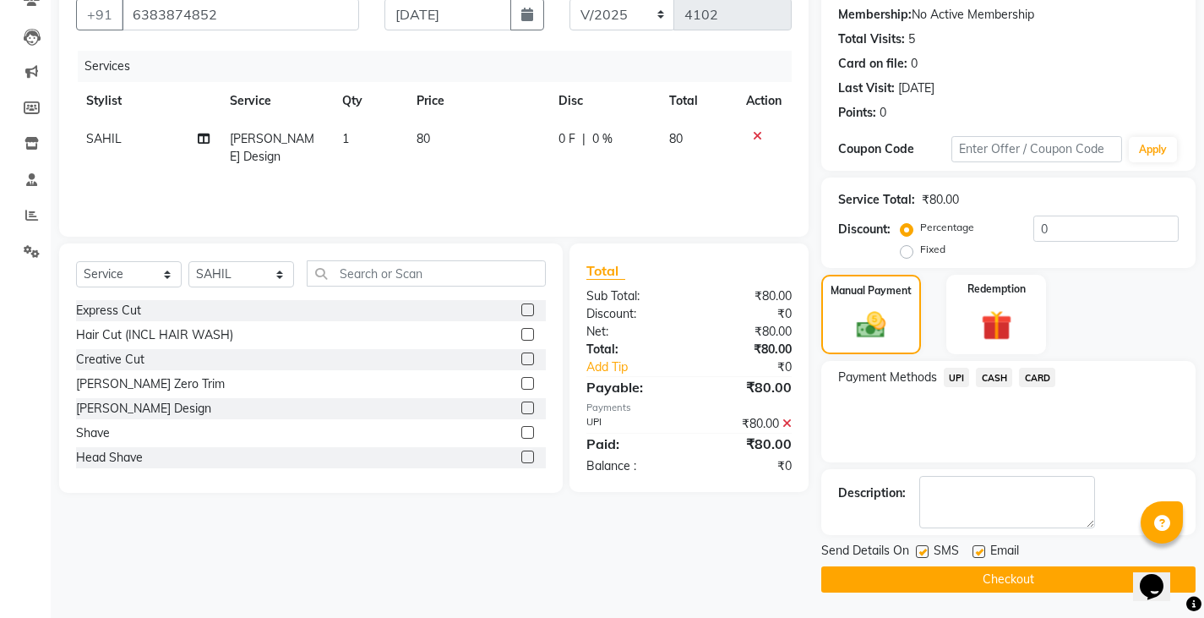
click at [1011, 583] on button "Checkout" at bounding box center [1009, 579] width 374 height 26
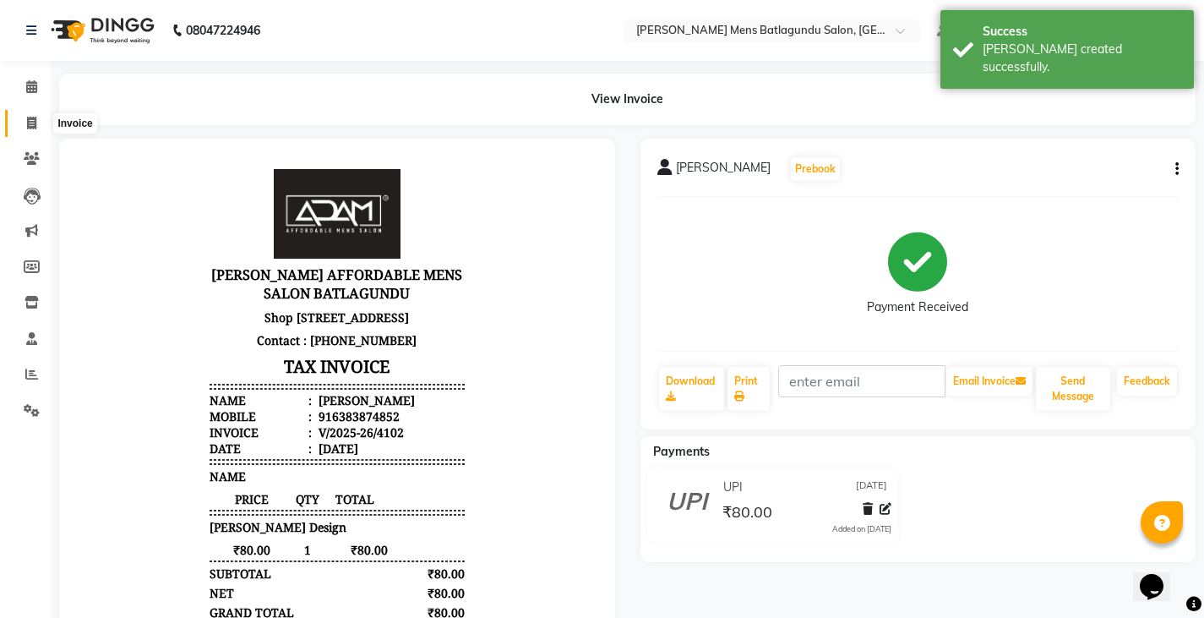
click at [32, 131] on span at bounding box center [32, 123] width 30 height 19
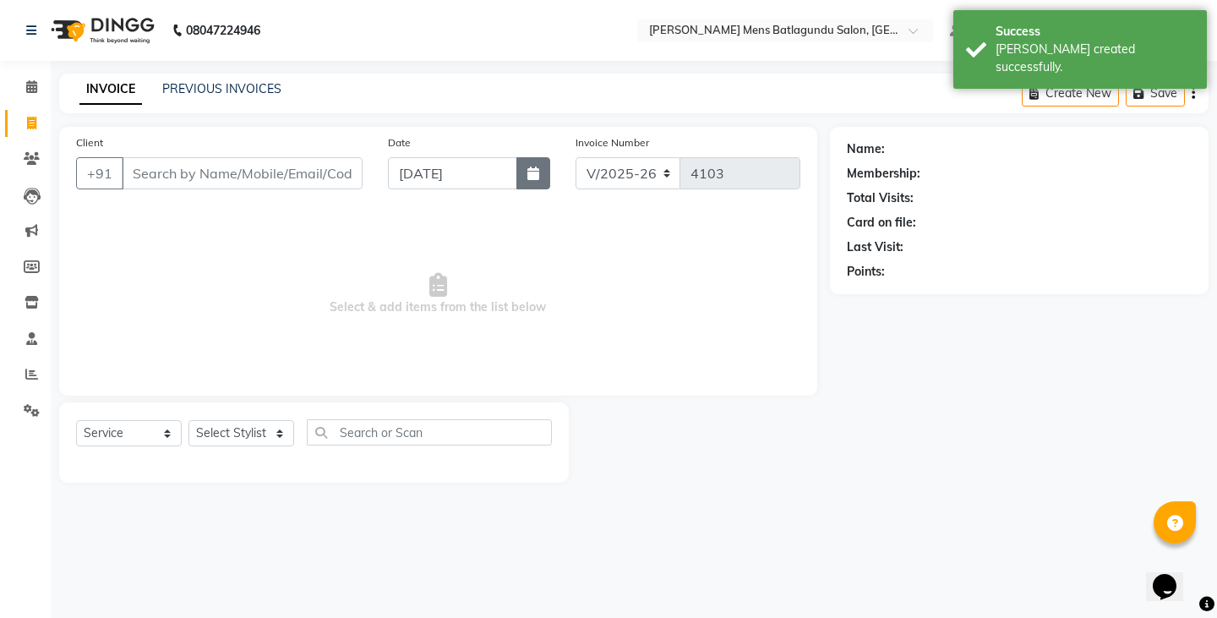
click at [522, 173] on button "button" at bounding box center [533, 173] width 34 height 32
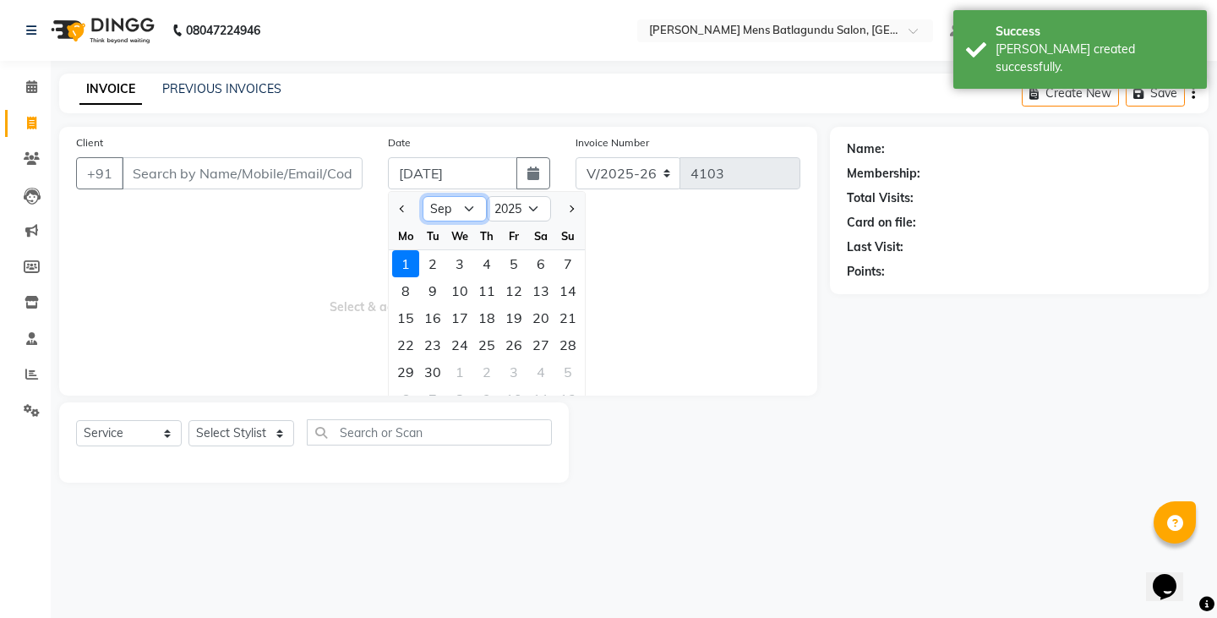
click at [462, 207] on select "Jan Feb Mar Apr May Jun [DATE] Aug Sep Oct Nov Dec" at bounding box center [455, 208] width 64 height 25
click at [423, 196] on select "Jan Feb Mar Apr May Jun [DATE] Aug Sep Oct Nov Dec" at bounding box center [455, 208] width 64 height 25
click at [580, 375] on div "31" at bounding box center [567, 371] width 27 height 27
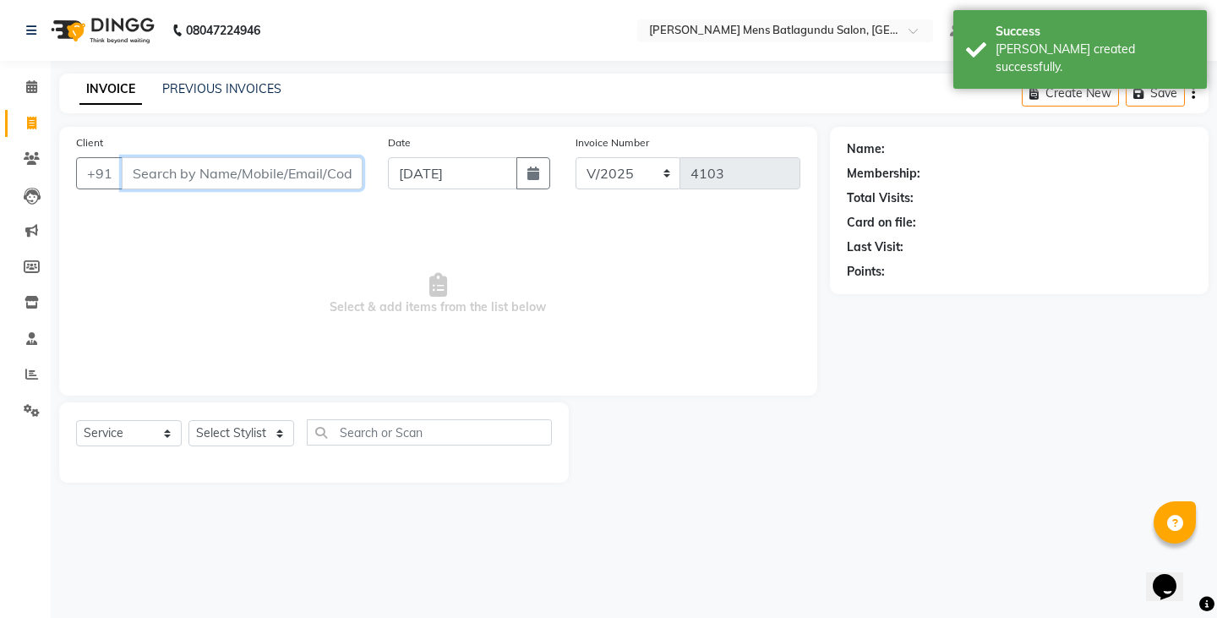
click at [340, 185] on input "Client" at bounding box center [242, 173] width 241 height 32
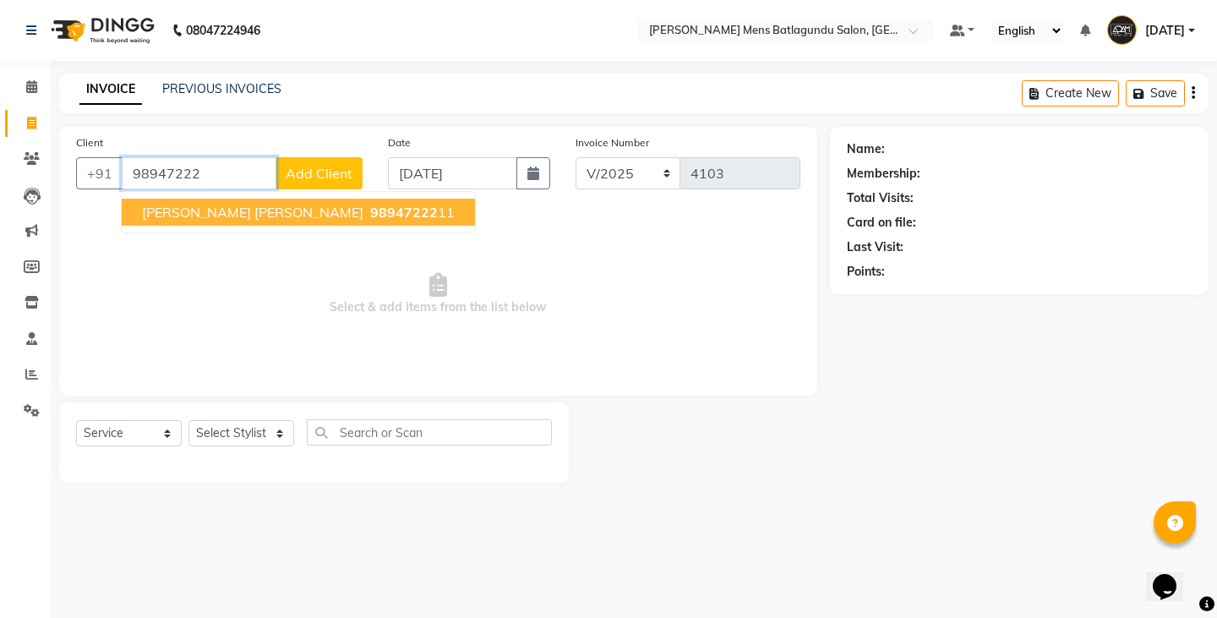
click at [370, 219] on span "98947222" at bounding box center [404, 212] width 68 height 17
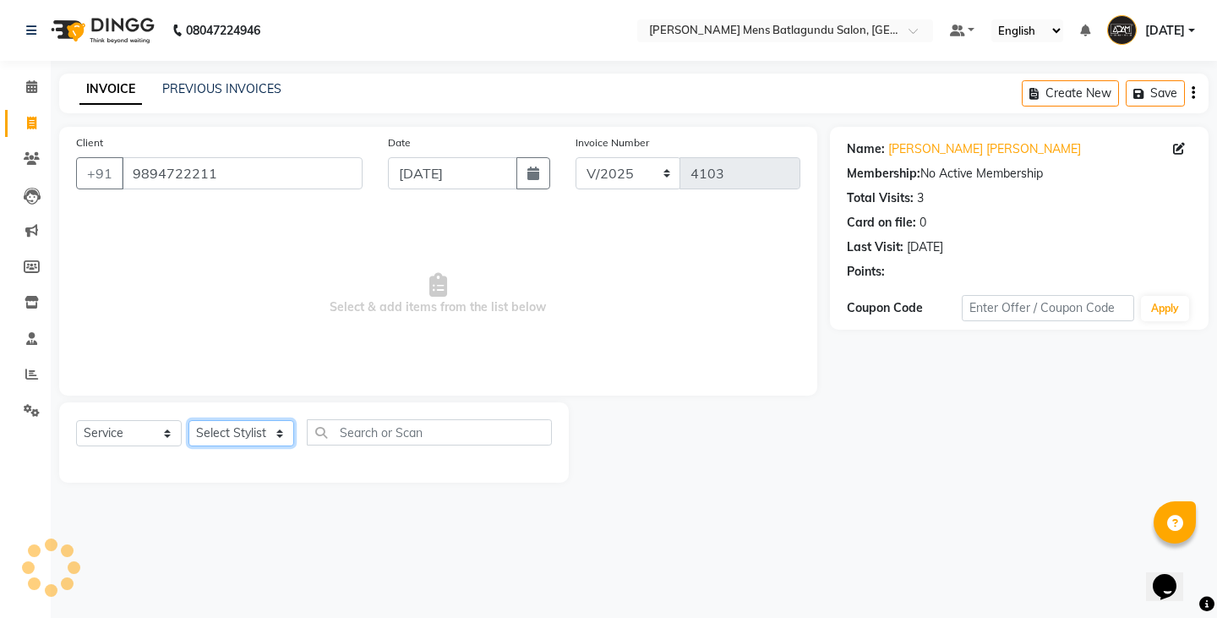
click at [262, 422] on select "Select Stylist Admin [PERSON_NAME][DATE] SAHIB [PERSON_NAME]" at bounding box center [241, 433] width 106 height 26
click at [188, 420] on select "Select Stylist Admin [PERSON_NAME][DATE] SAHIB [PERSON_NAME]" at bounding box center [241, 433] width 106 height 26
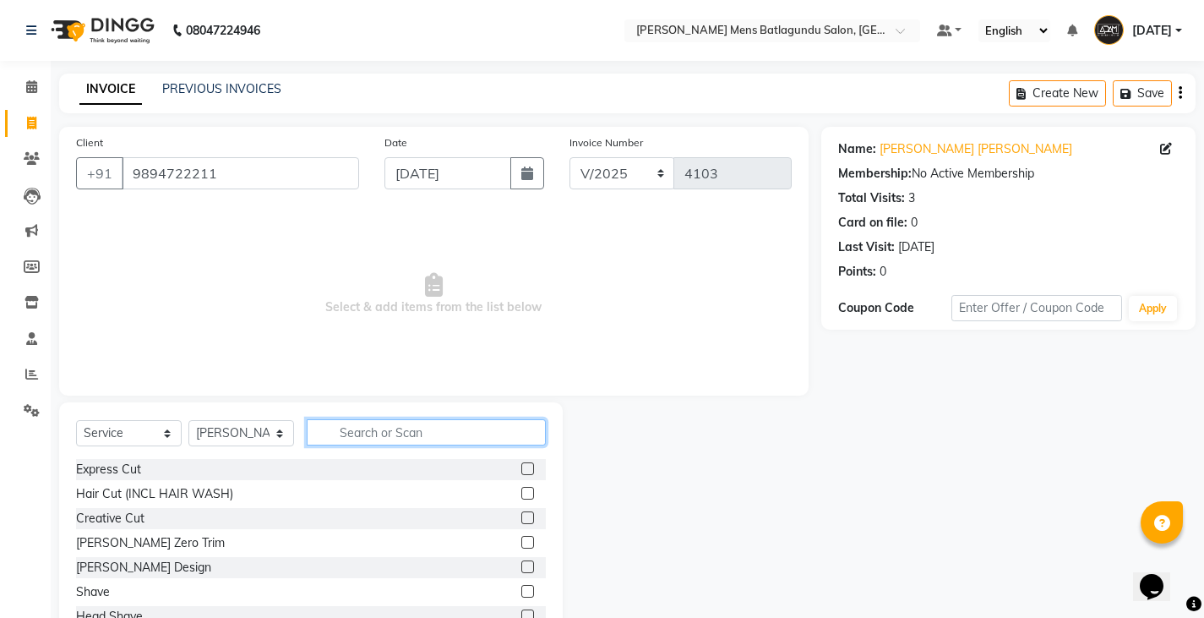
click at [408, 434] on input "text" at bounding box center [426, 432] width 239 height 26
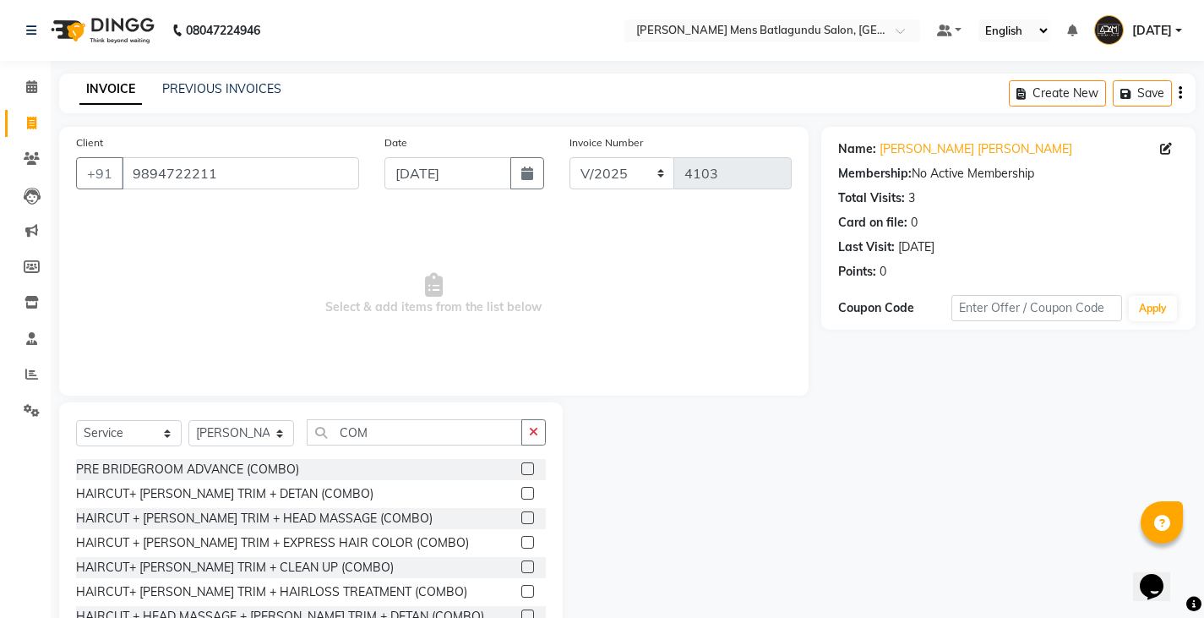
click at [522, 538] on label at bounding box center [528, 542] width 13 height 13
click at [522, 538] on input "checkbox" at bounding box center [527, 543] width 11 height 11
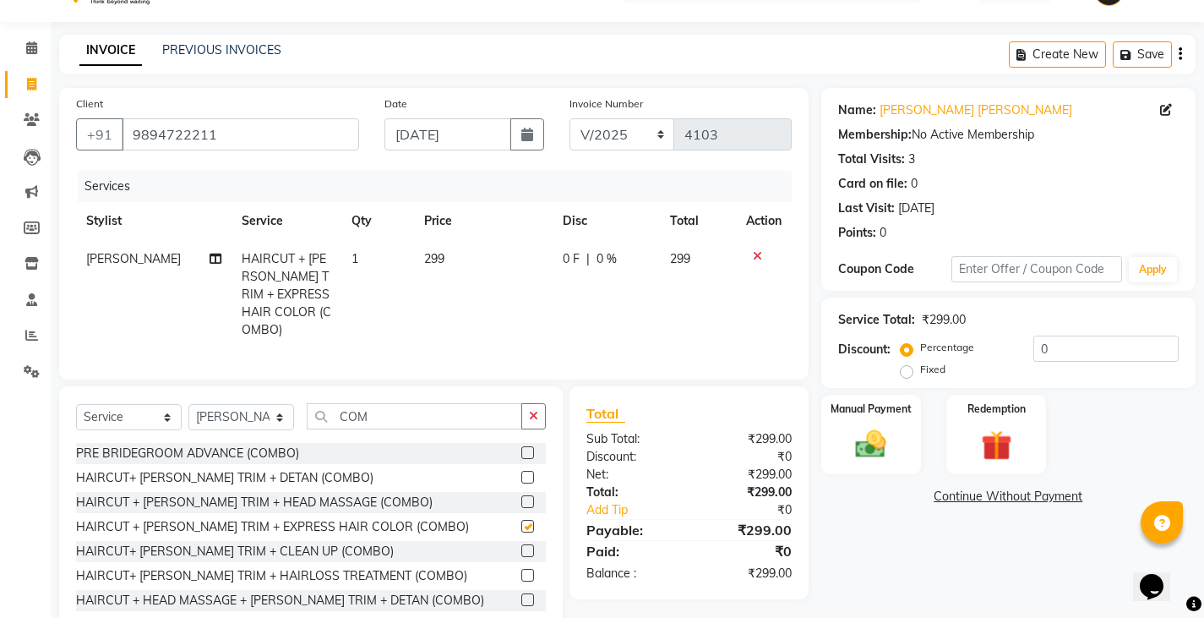
scroll to position [77, 0]
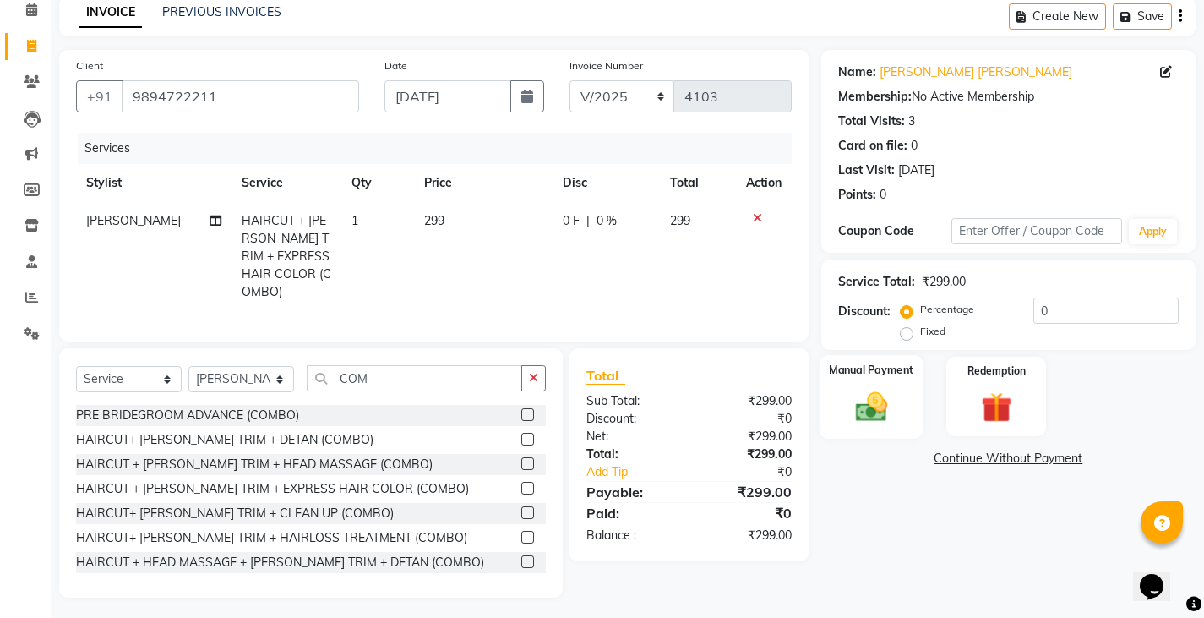
click at [883, 412] on img at bounding box center [871, 406] width 52 height 36
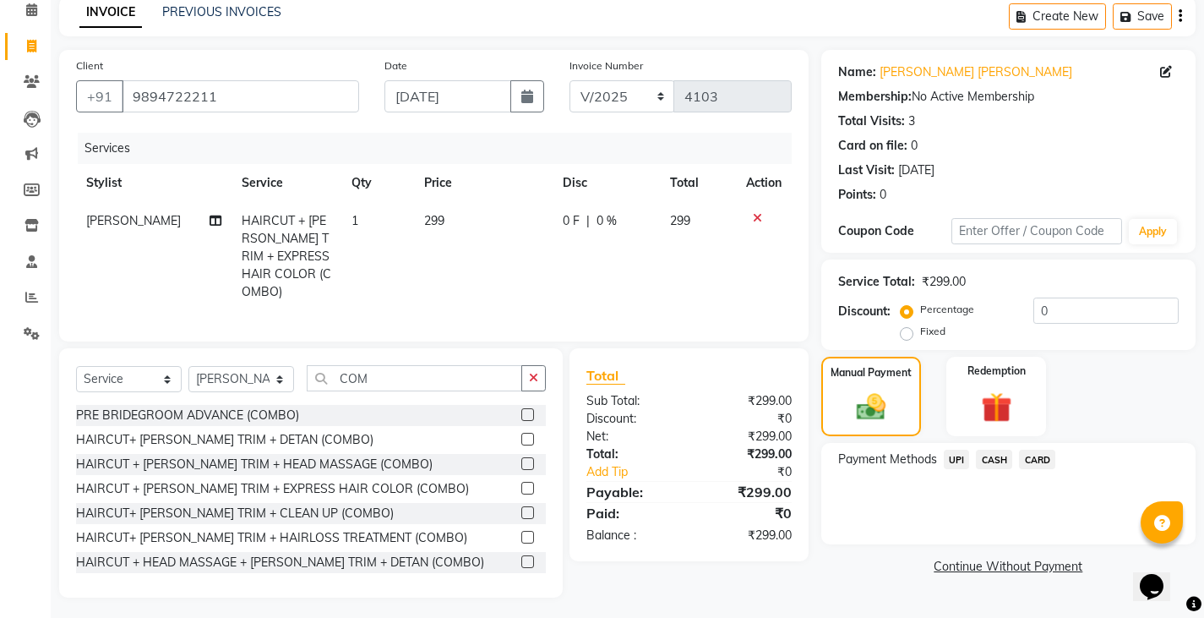
click at [971, 458] on div "CASH" at bounding box center [991, 461] width 43 height 23
click at [961, 463] on span "UPI" at bounding box center [957, 459] width 26 height 19
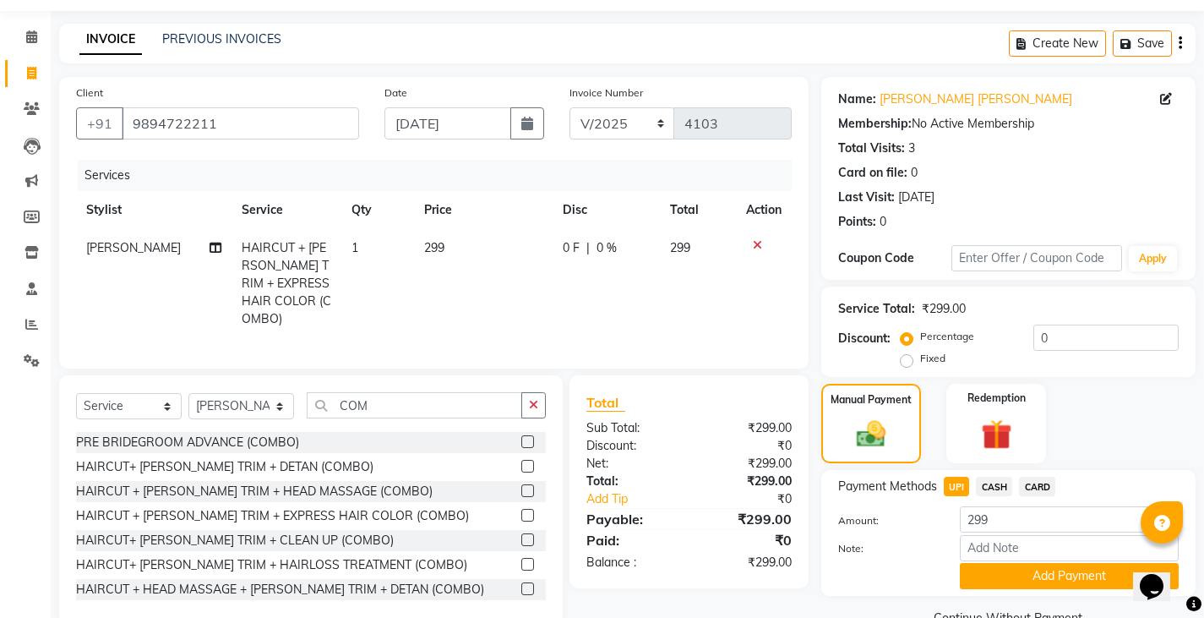
scroll to position [88, 0]
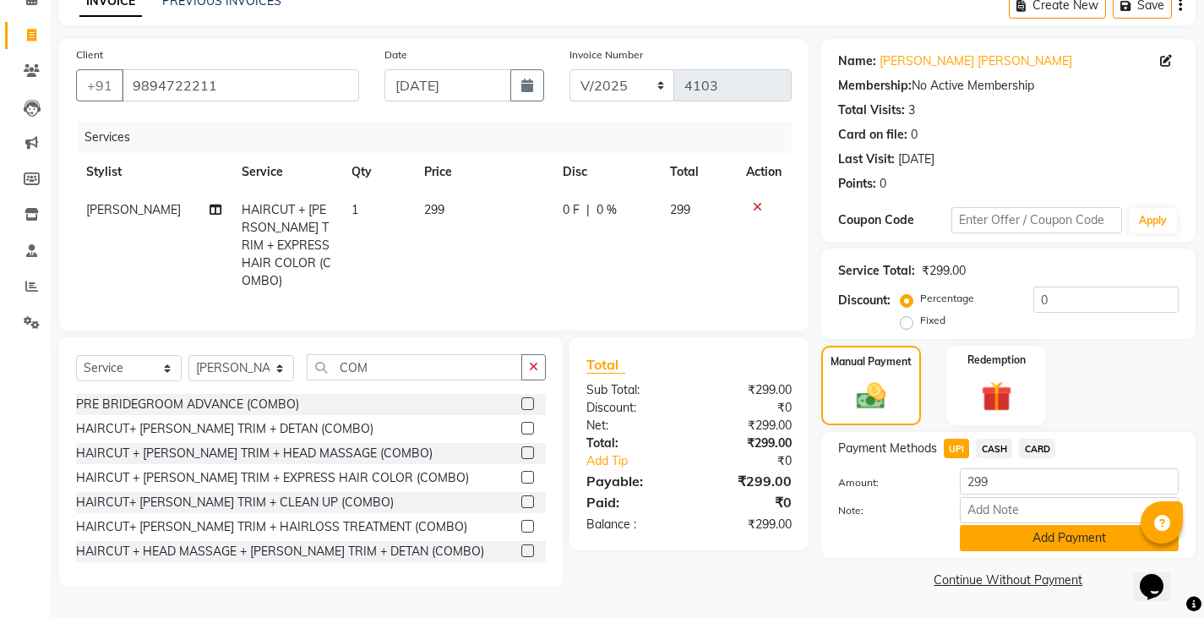
click at [1022, 543] on button "Add Payment" at bounding box center [1069, 538] width 219 height 26
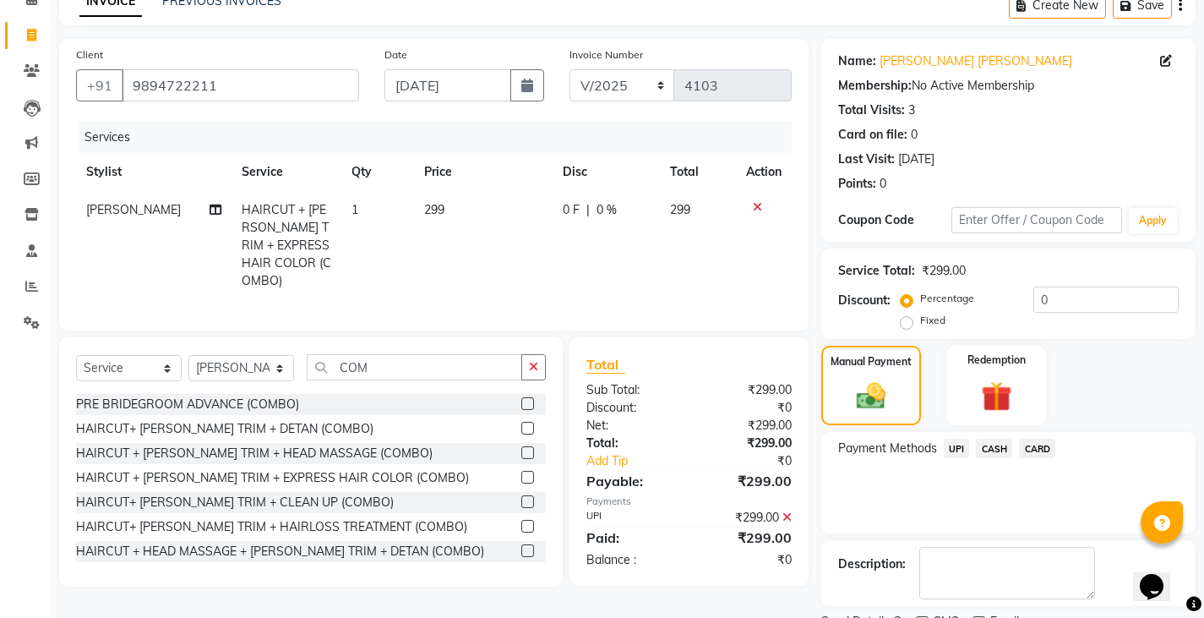
scroll to position [159, 0]
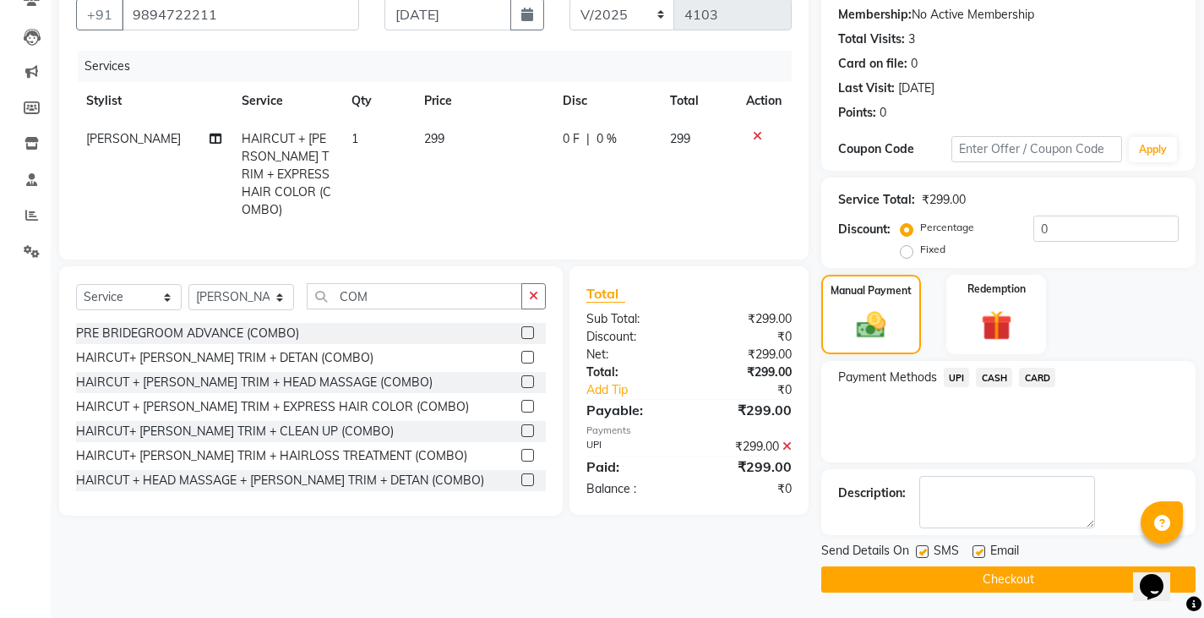
click at [975, 581] on button "Checkout" at bounding box center [1009, 579] width 374 height 26
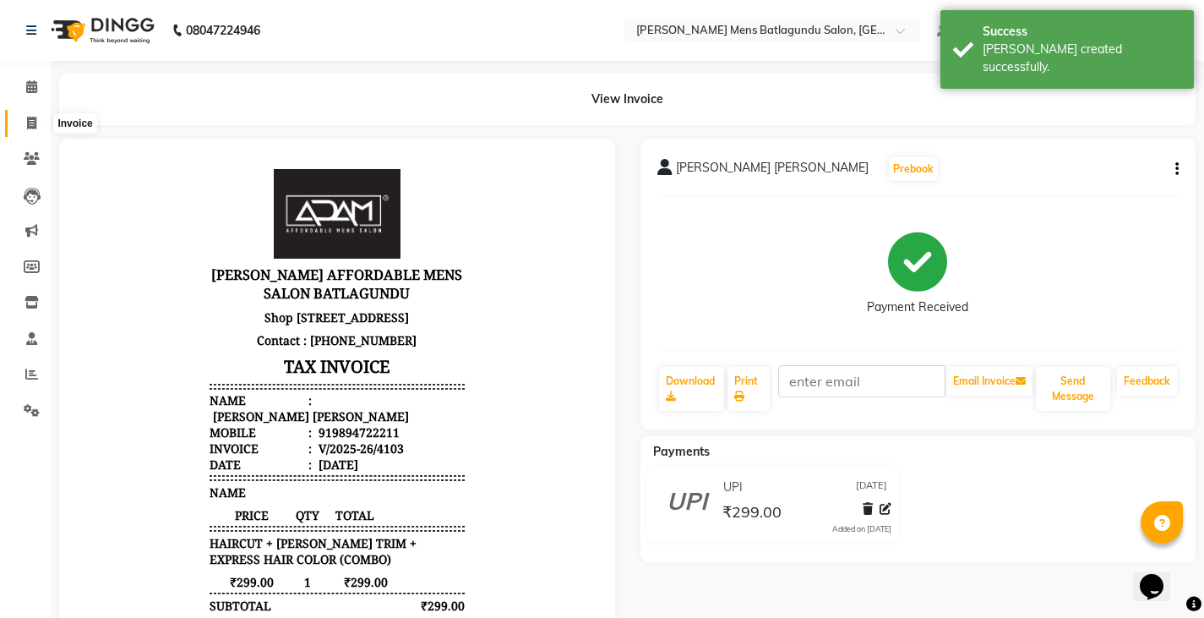
click at [36, 123] on icon at bounding box center [31, 123] width 9 height 13
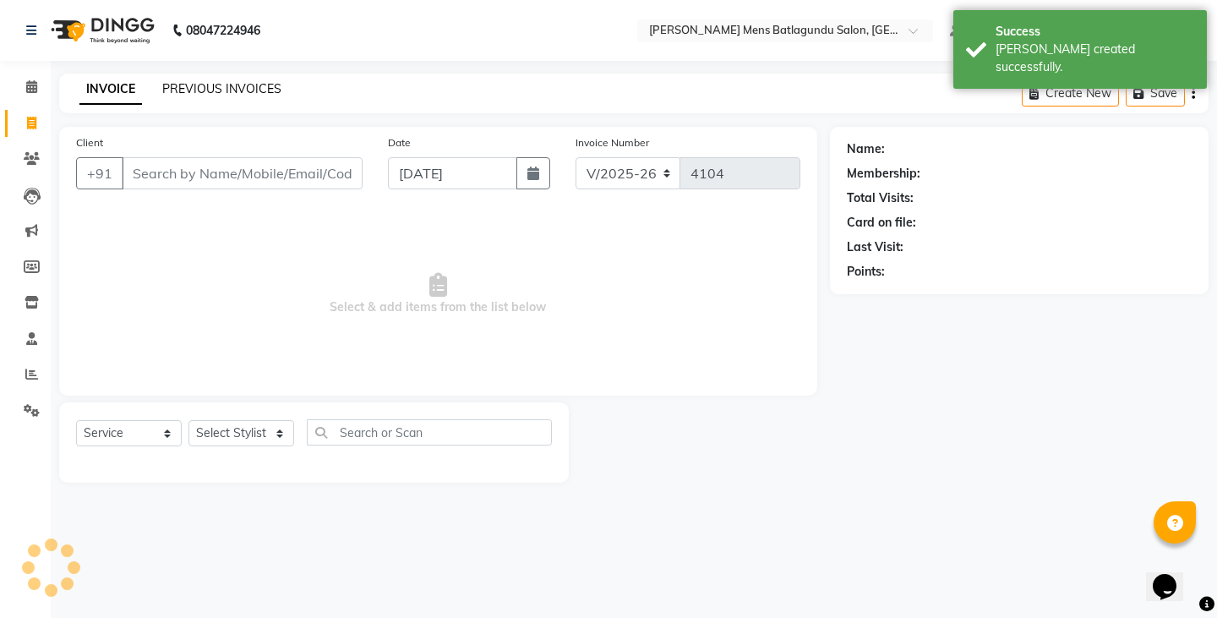
click at [205, 90] on link "PREVIOUS INVOICES" at bounding box center [221, 88] width 119 height 15
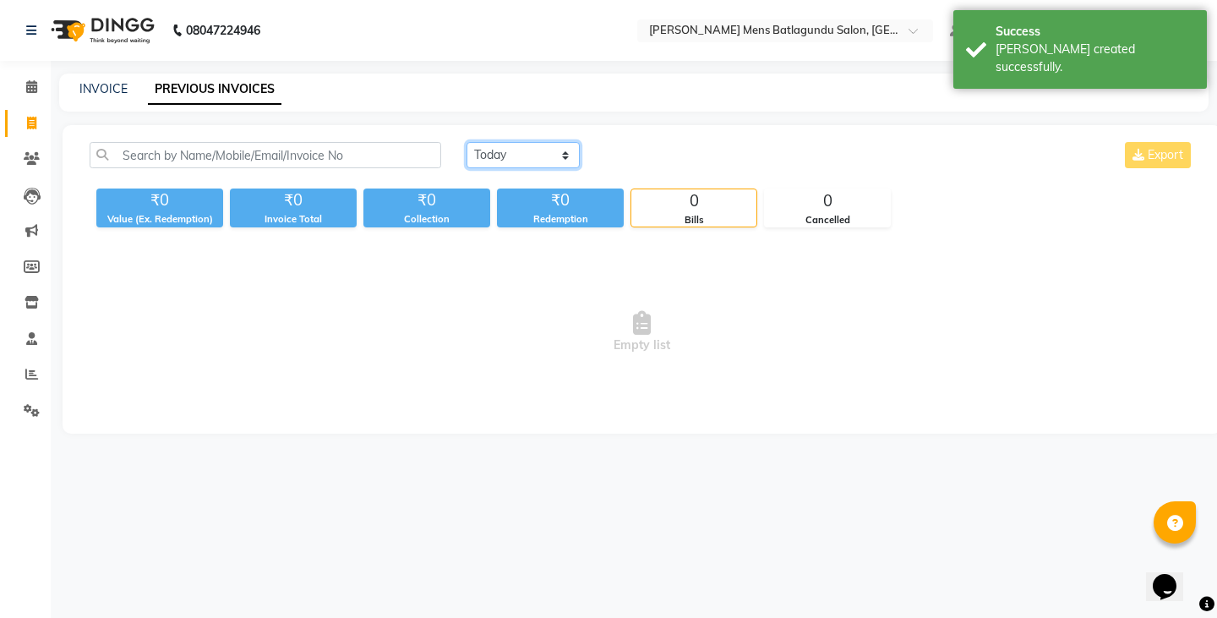
click at [484, 165] on select "[DATE] [DATE] Custom Range" at bounding box center [523, 155] width 113 height 26
click at [467, 142] on select "[DATE] [DATE] Custom Range" at bounding box center [523, 155] width 113 height 26
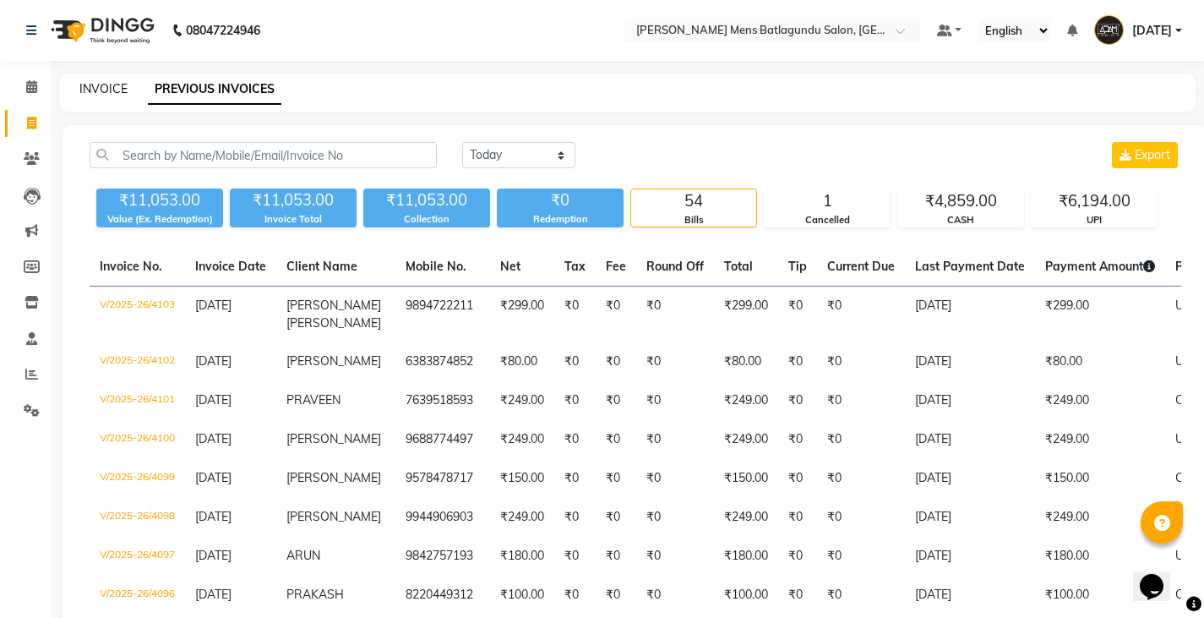
click at [112, 90] on link "INVOICE" at bounding box center [103, 88] width 48 height 15
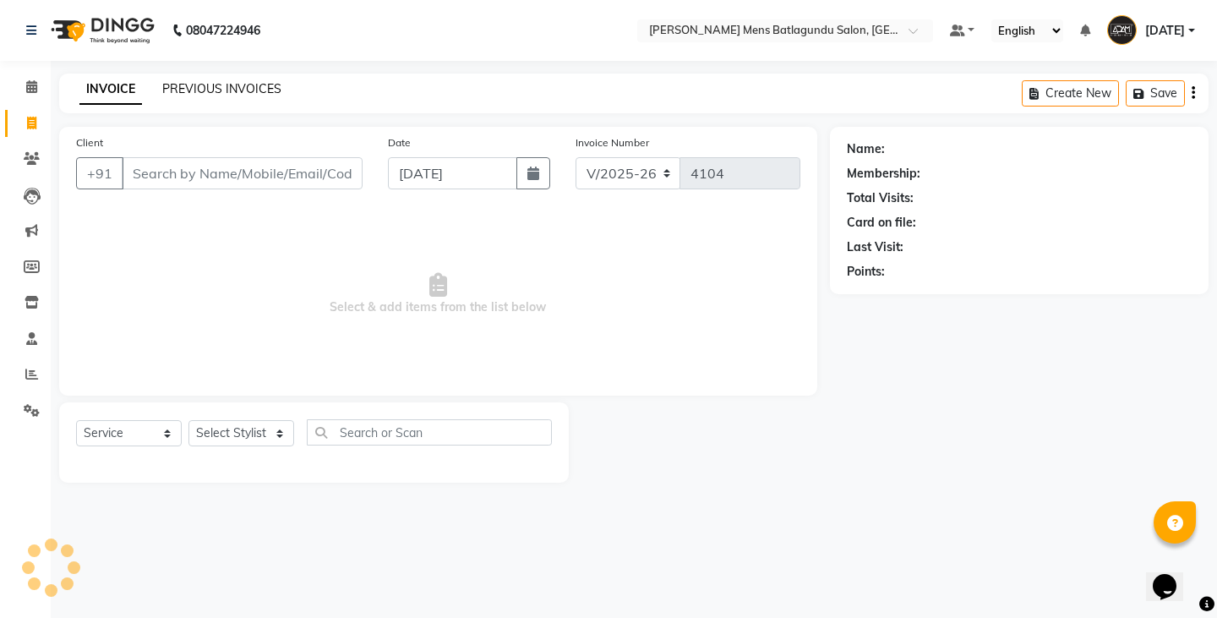
click at [207, 90] on link "PREVIOUS INVOICES" at bounding box center [221, 88] width 119 height 15
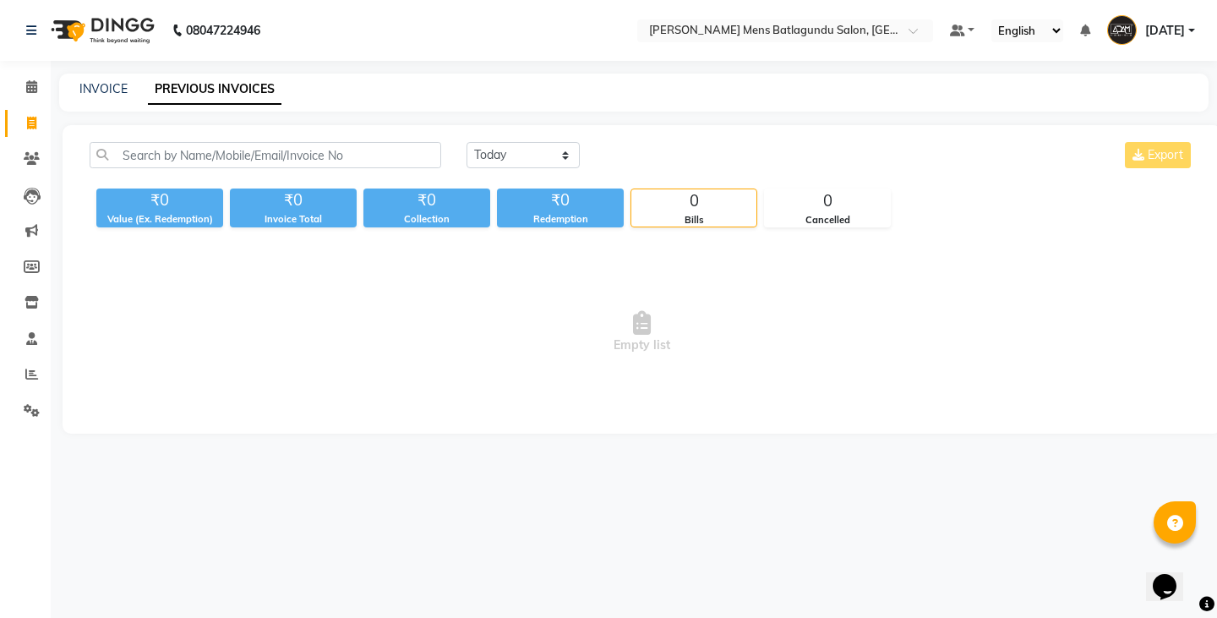
click at [141, 93] on div "INVOICE PREVIOUS INVOICES" at bounding box center [623, 89] width 1129 height 18
click at [128, 90] on div "INVOICE PREVIOUS INVOICES" at bounding box center [623, 89] width 1129 height 18
click at [108, 88] on link "INVOICE" at bounding box center [103, 88] width 48 height 15
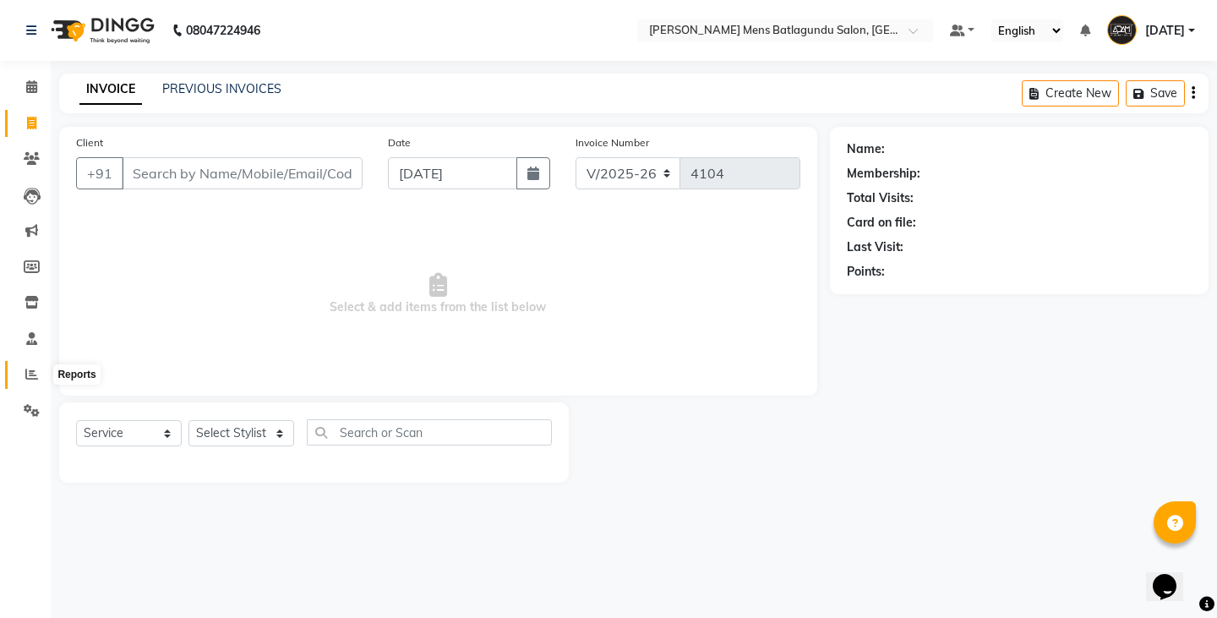
click at [29, 380] on span at bounding box center [32, 374] width 30 height 19
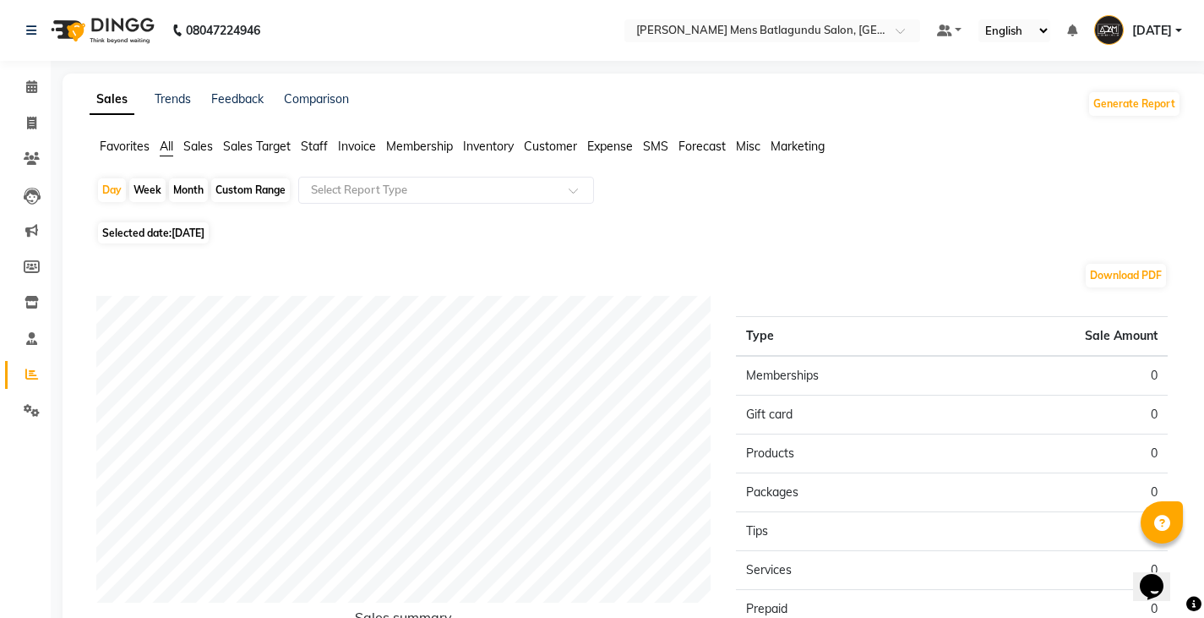
click at [320, 149] on span "Staff" at bounding box center [314, 146] width 27 height 15
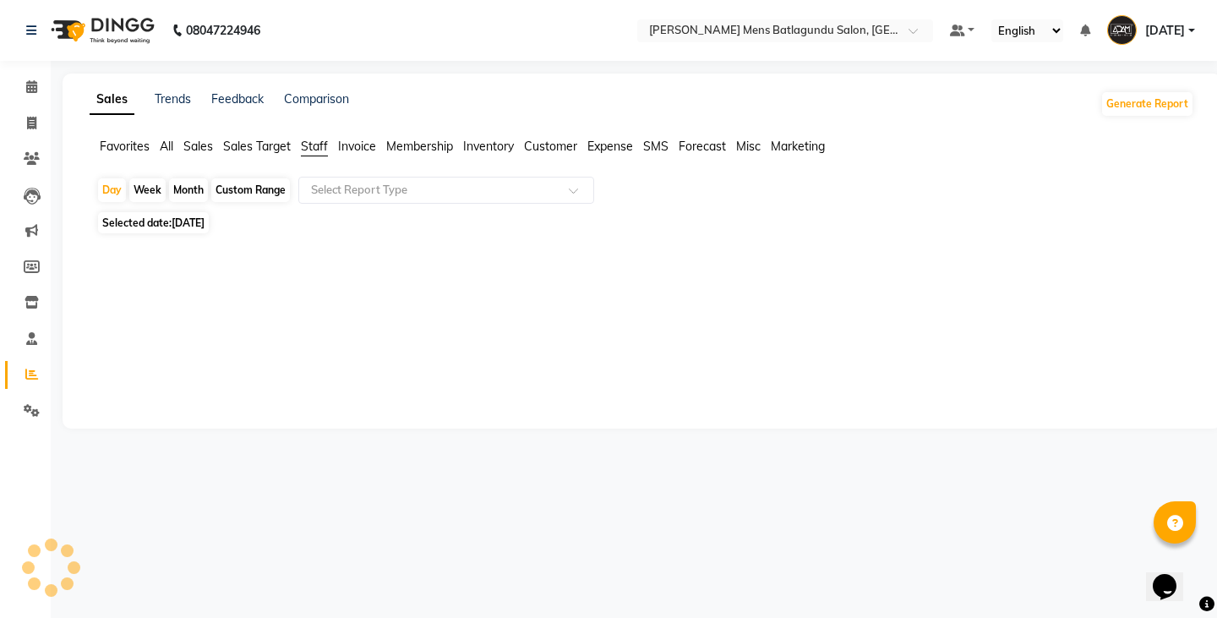
click at [203, 223] on span "[DATE]" at bounding box center [188, 222] width 33 height 13
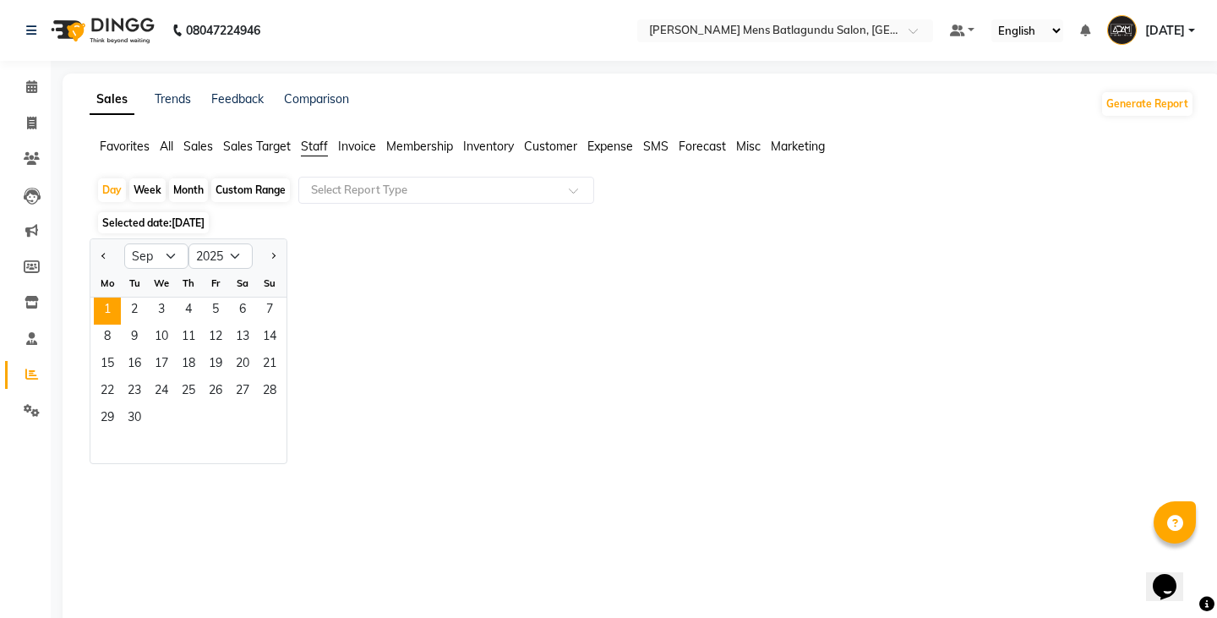
click at [161, 464] on div at bounding box center [639, 548] width 1112 height 169
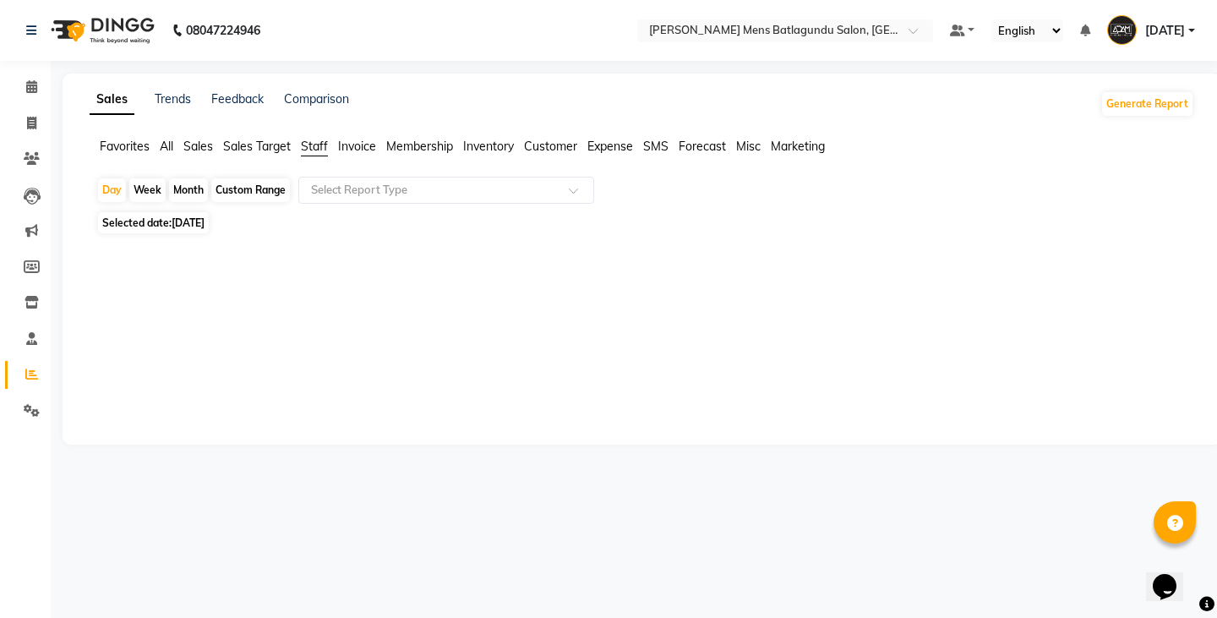
click at [194, 213] on span "Selected date: [DATE]" at bounding box center [153, 222] width 111 height 21
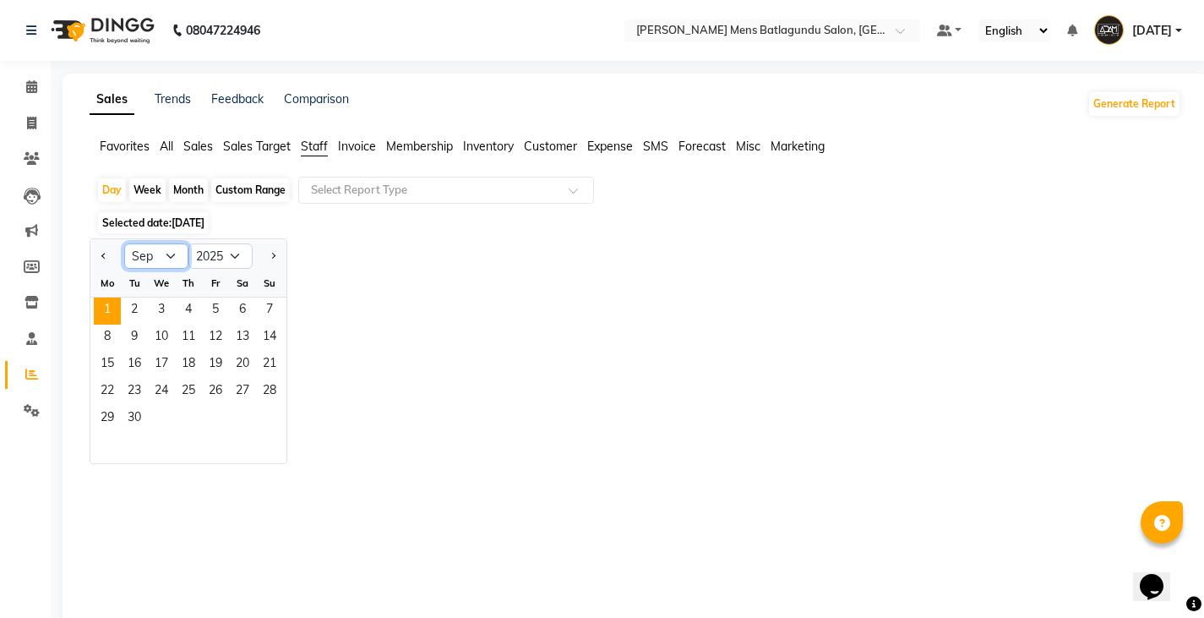
click at [168, 259] on select "Jan Feb Mar Apr May Jun [DATE] Aug Sep Oct Nov Dec" at bounding box center [156, 255] width 64 height 25
click at [124, 243] on select "Jan Feb Mar Apr May Jun [DATE] Aug Sep Oct Nov Dec" at bounding box center [156, 255] width 64 height 25
click at [269, 414] on span "31" at bounding box center [269, 419] width 27 height 27
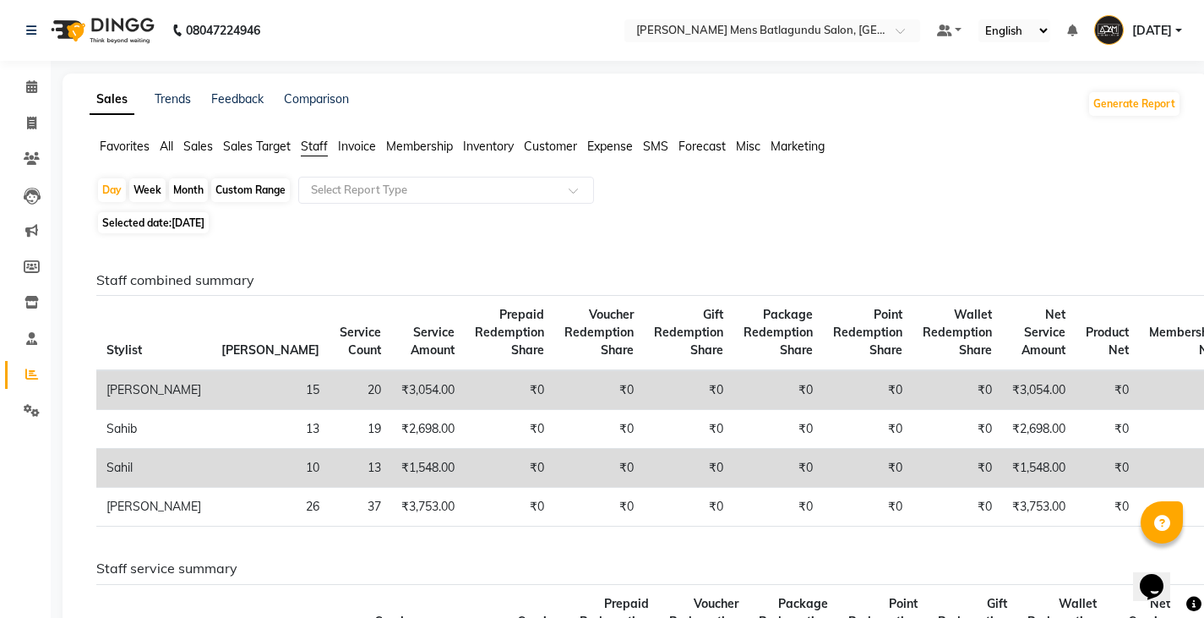
click at [191, 145] on span "Sales" at bounding box center [198, 146] width 30 height 15
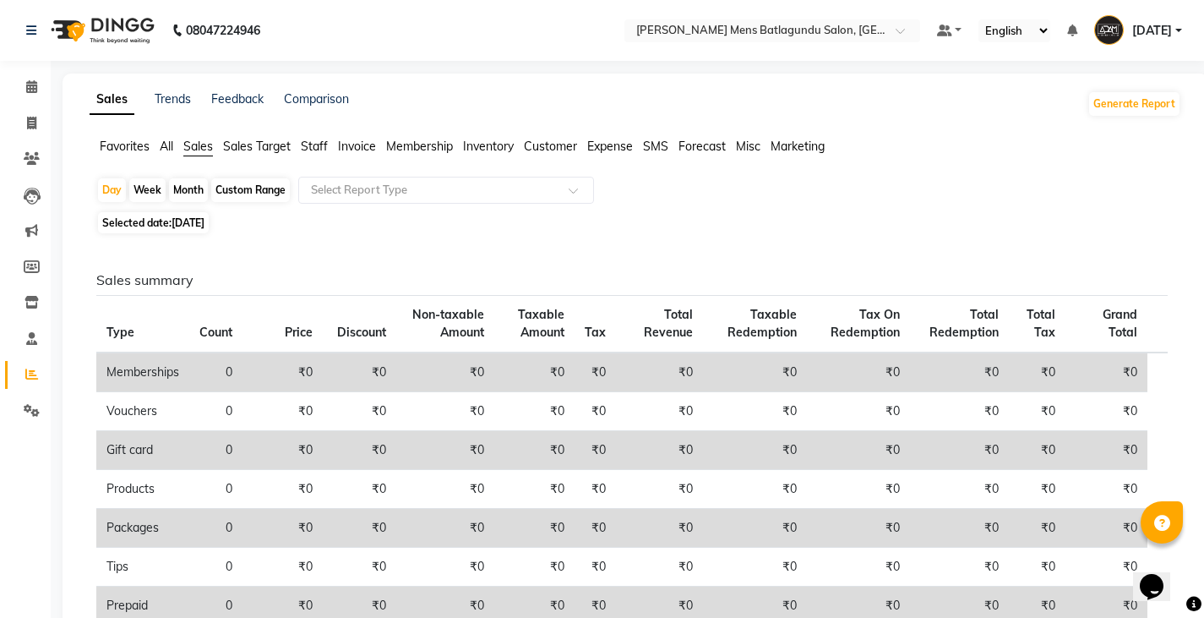
click at [205, 222] on span "[DATE]" at bounding box center [188, 222] width 33 height 13
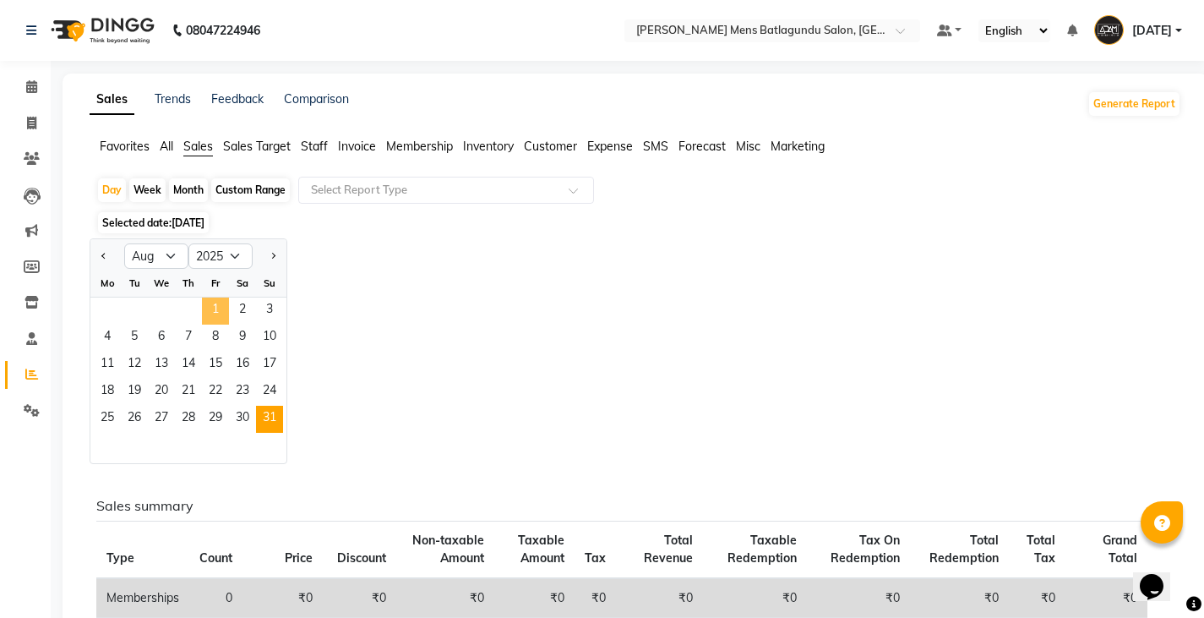
click at [224, 309] on span "1" at bounding box center [215, 311] width 27 height 27
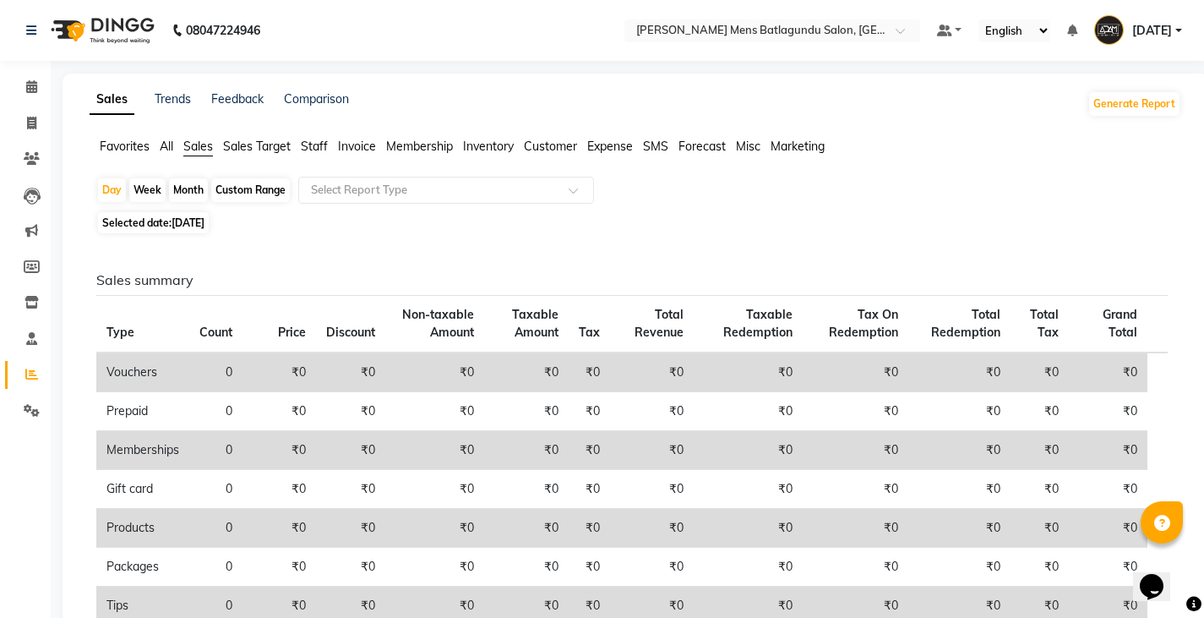
click at [184, 193] on div "Month" at bounding box center [188, 190] width 39 height 24
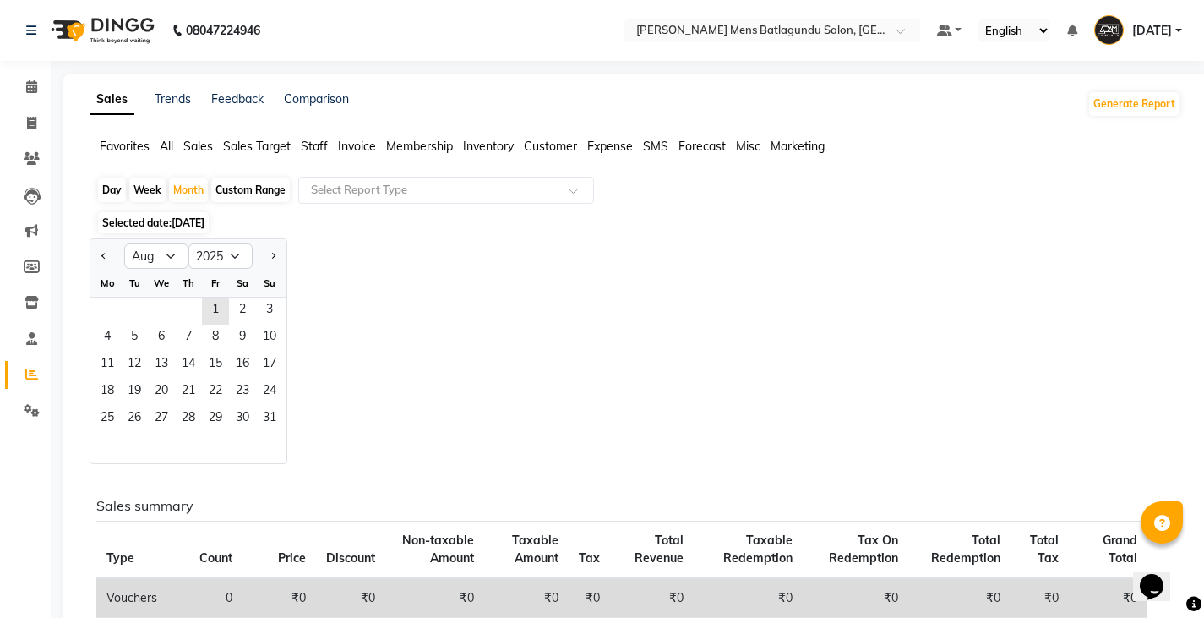
click at [199, 226] on span "[DATE]" at bounding box center [188, 222] width 33 height 13
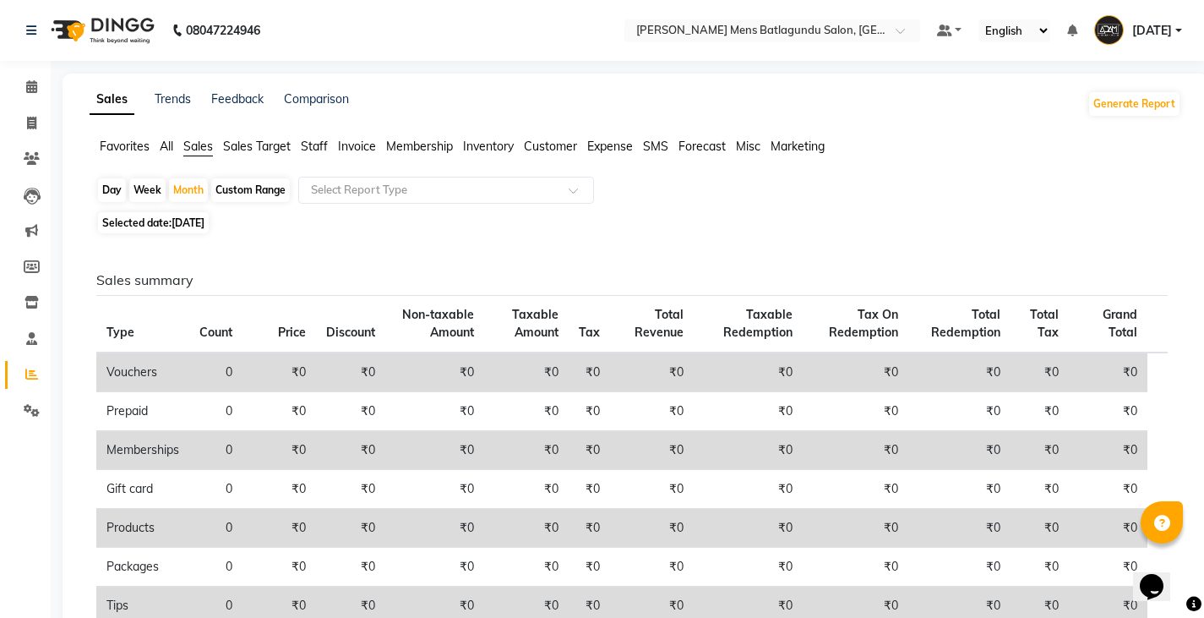
click at [186, 222] on span "[DATE]" at bounding box center [188, 222] width 33 height 13
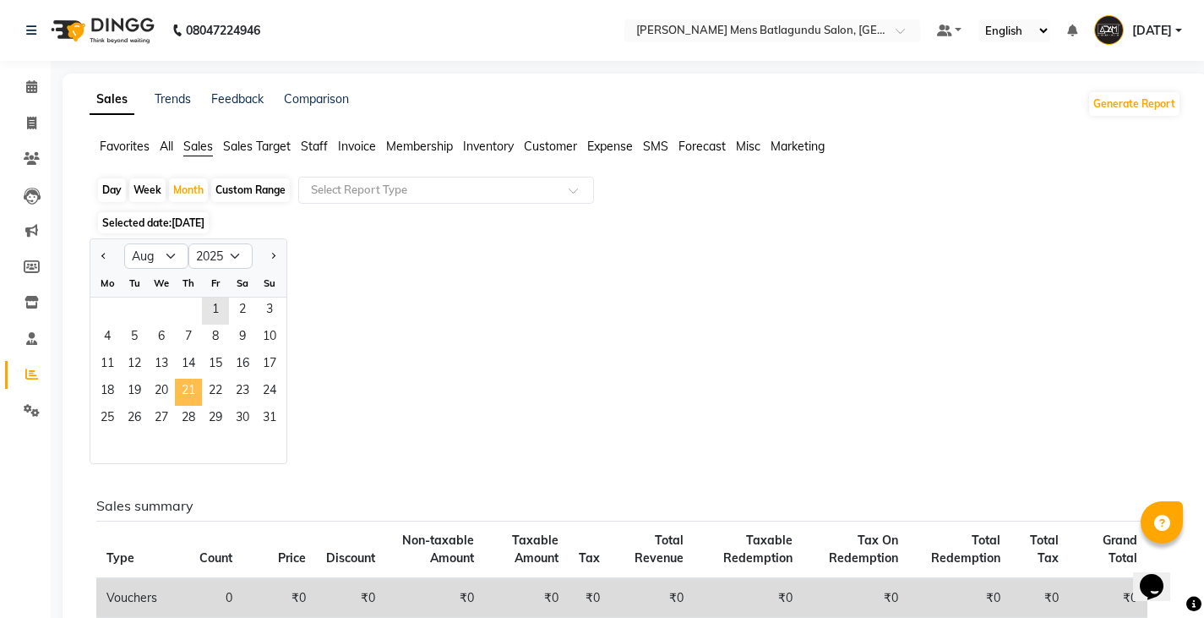
click at [183, 384] on span "21" at bounding box center [188, 392] width 27 height 27
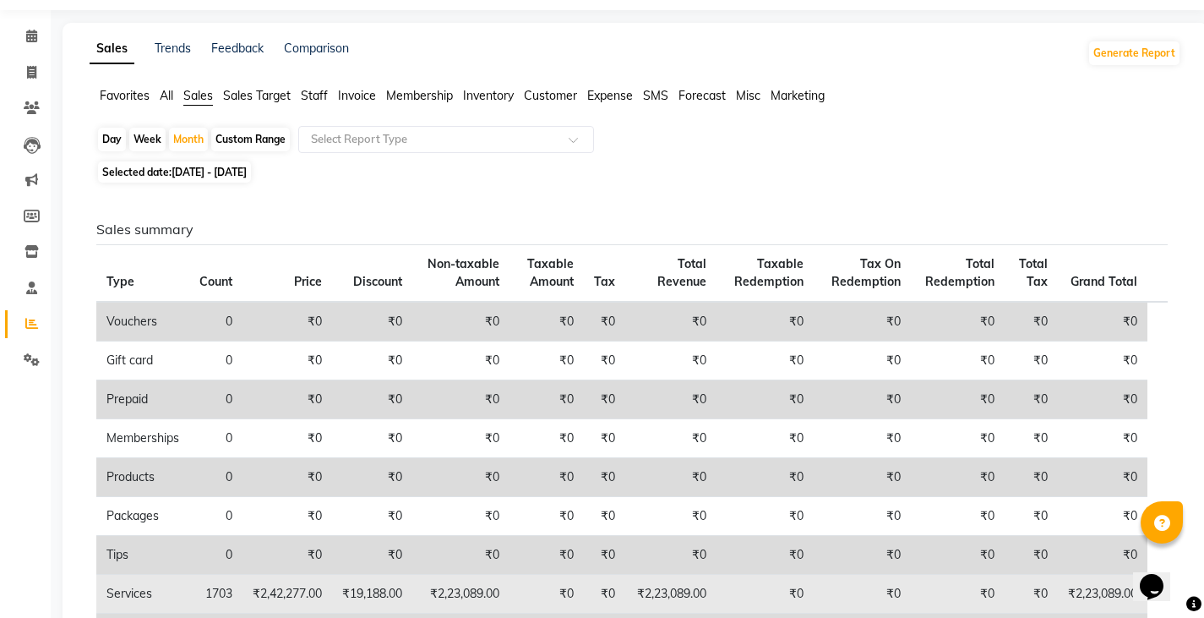
scroll to position [254, 0]
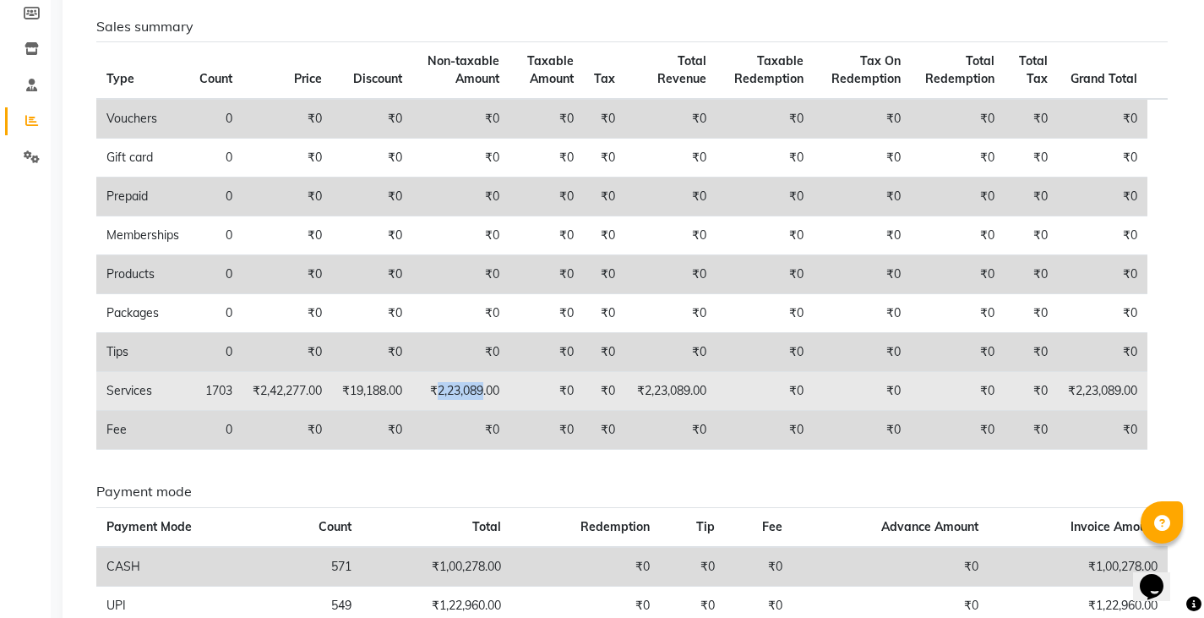
drag, startPoint x: 444, startPoint y: 387, endPoint x: 487, endPoint y: 393, distance: 43.5
click at [487, 393] on td "₹2,23,089.00" at bounding box center [460, 391] width 97 height 39
copy td "2,23,089"
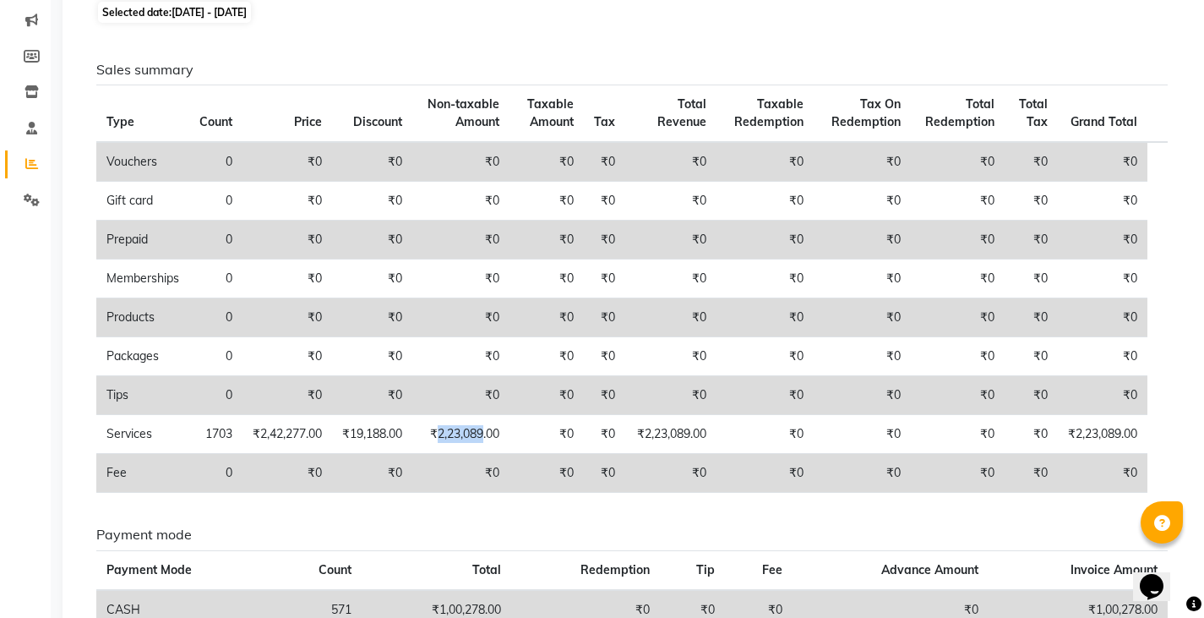
scroll to position [169, 0]
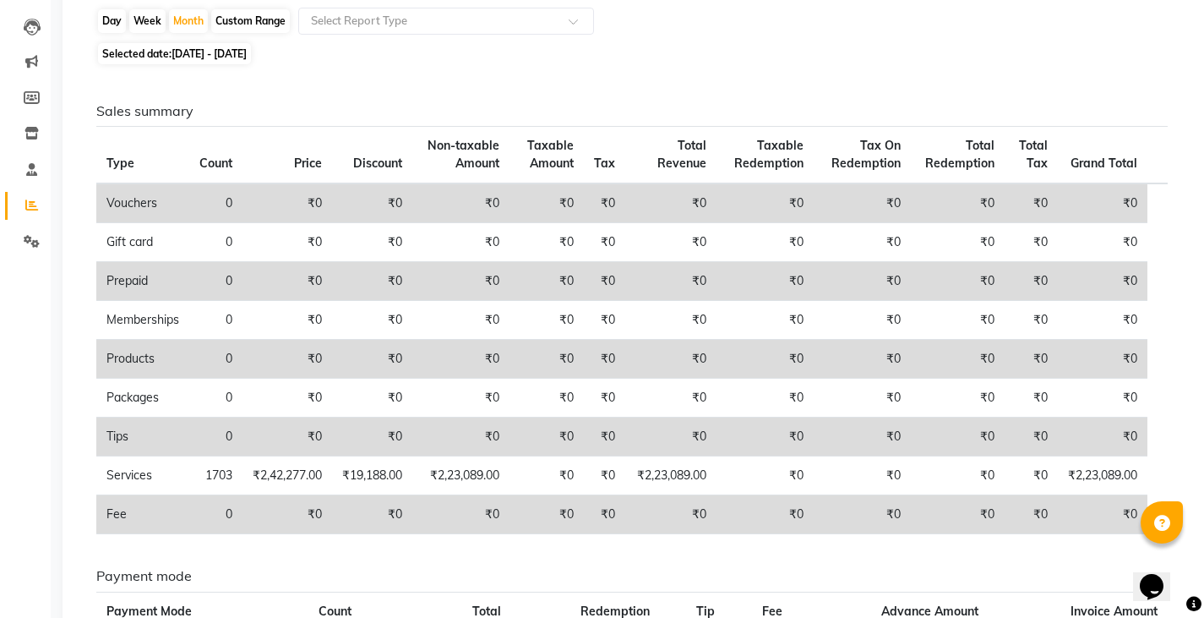
click at [623, 101] on div "Sales summary Type Count Price Discount Non-taxable Amount Taxable Amount Tax T…" at bounding box center [632, 412] width 1099 height 687
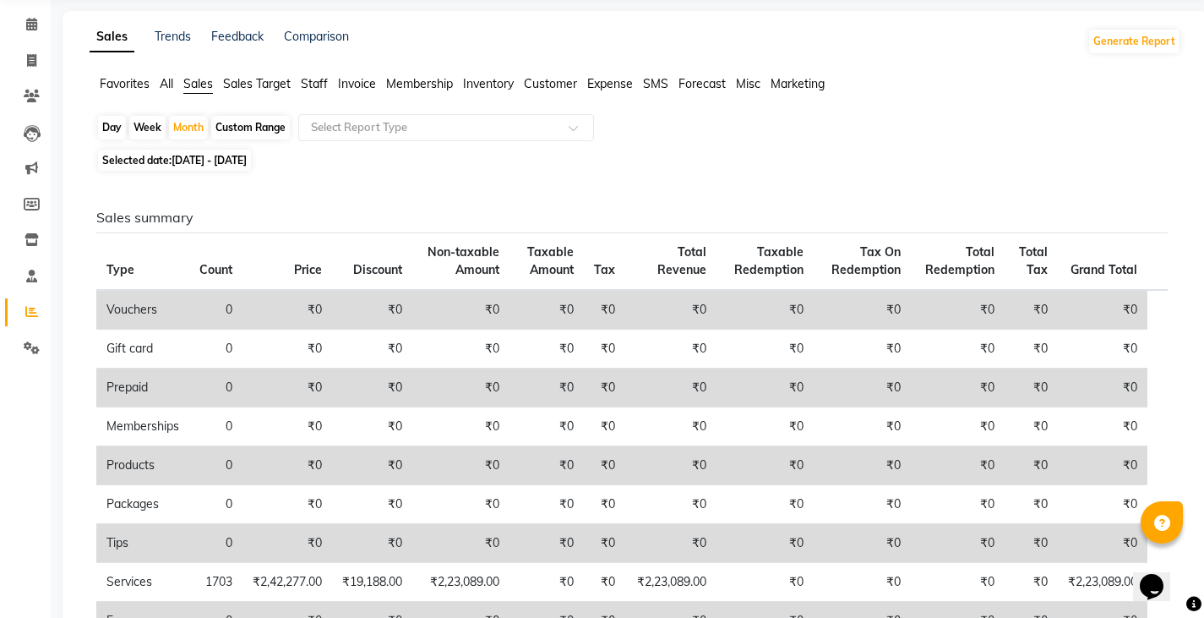
scroll to position [0, 0]
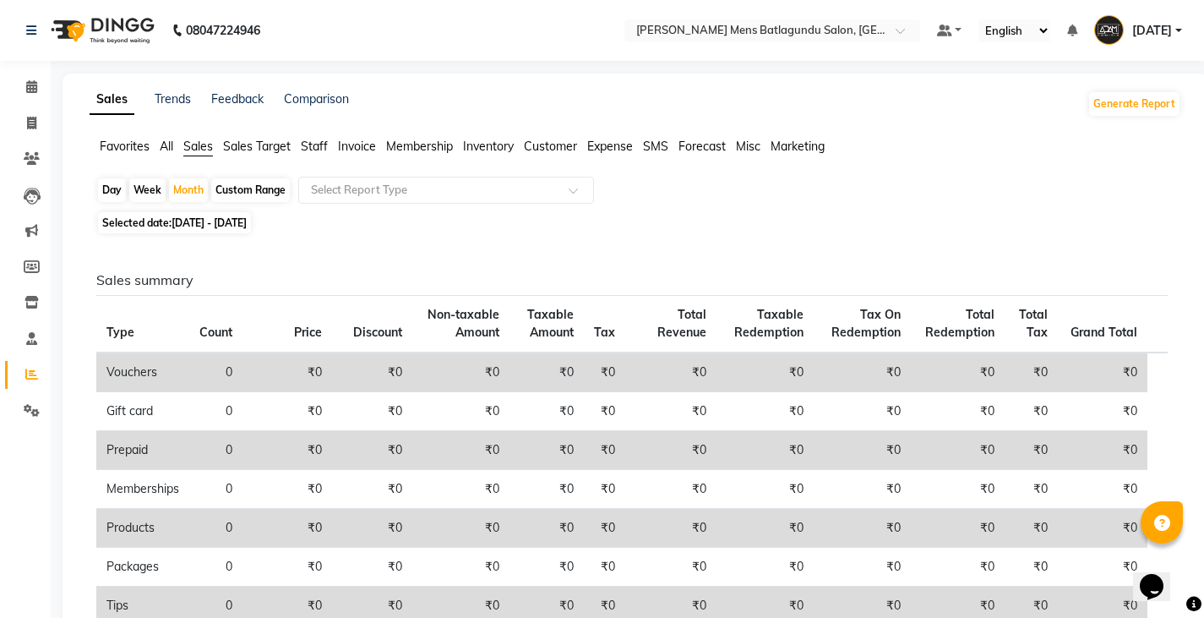
click at [231, 194] on div "Custom Range" at bounding box center [250, 190] width 79 height 24
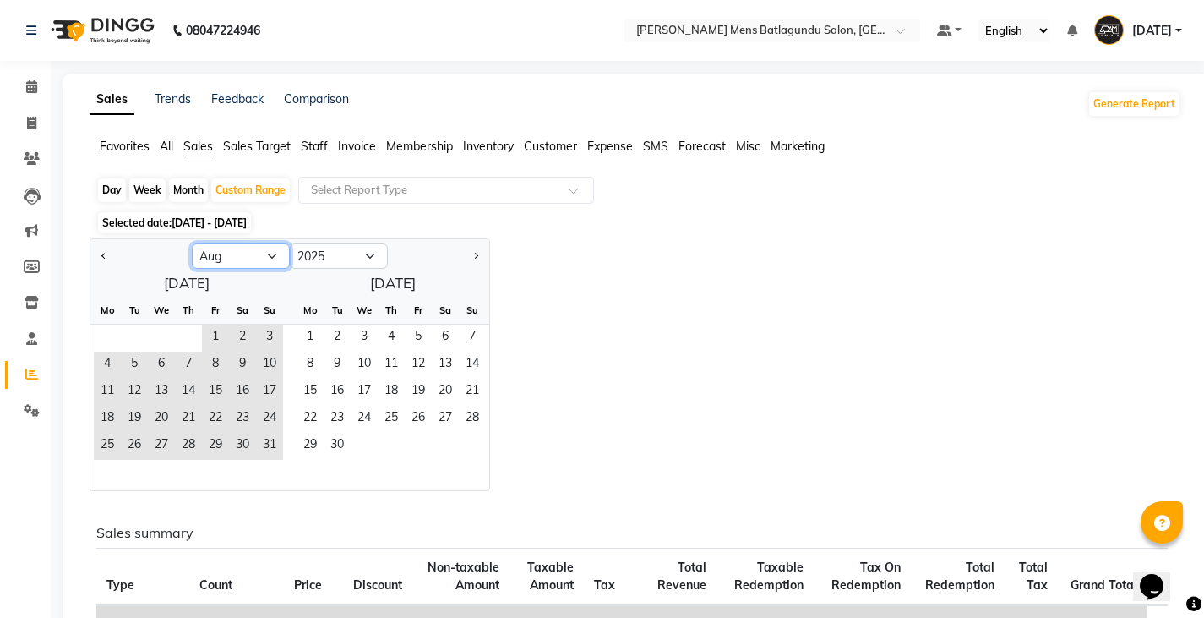
click at [256, 263] on select "Jan Feb Mar Apr May Jun [DATE] Aug Sep Oct Nov Dec" at bounding box center [241, 255] width 98 height 25
click at [192, 243] on select "Jan Feb Mar Apr May Jun [DATE] Aug Sep Oct Nov Dec" at bounding box center [241, 255] width 98 height 25
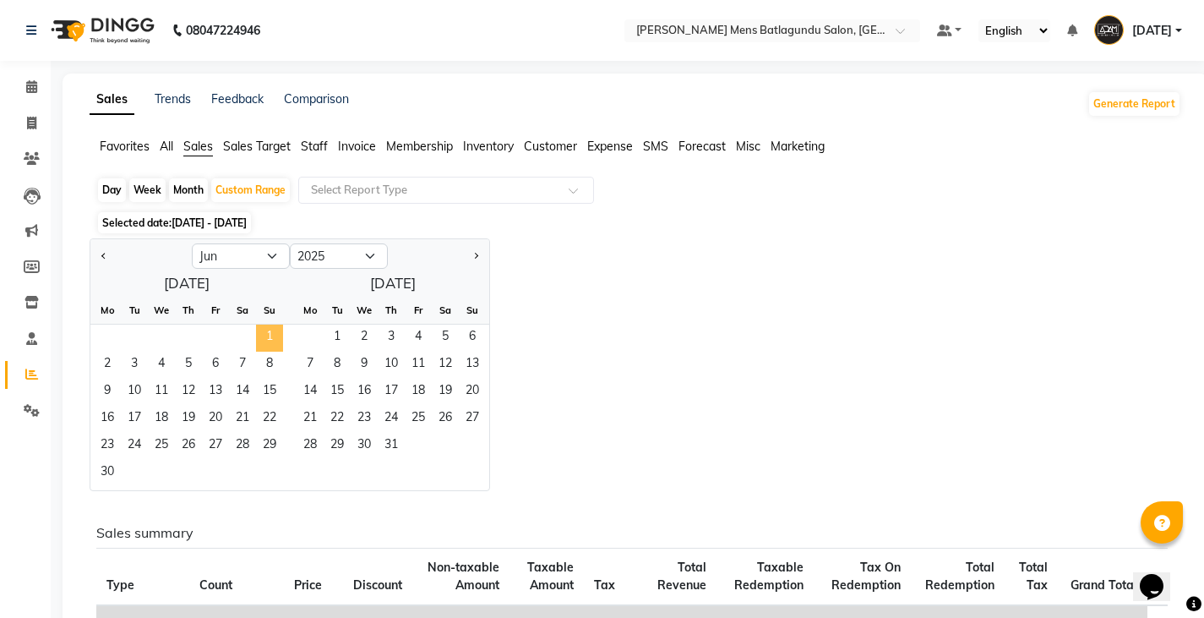
click at [271, 338] on span "1" at bounding box center [269, 338] width 27 height 27
click at [105, 467] on span "30" at bounding box center [107, 473] width 27 height 27
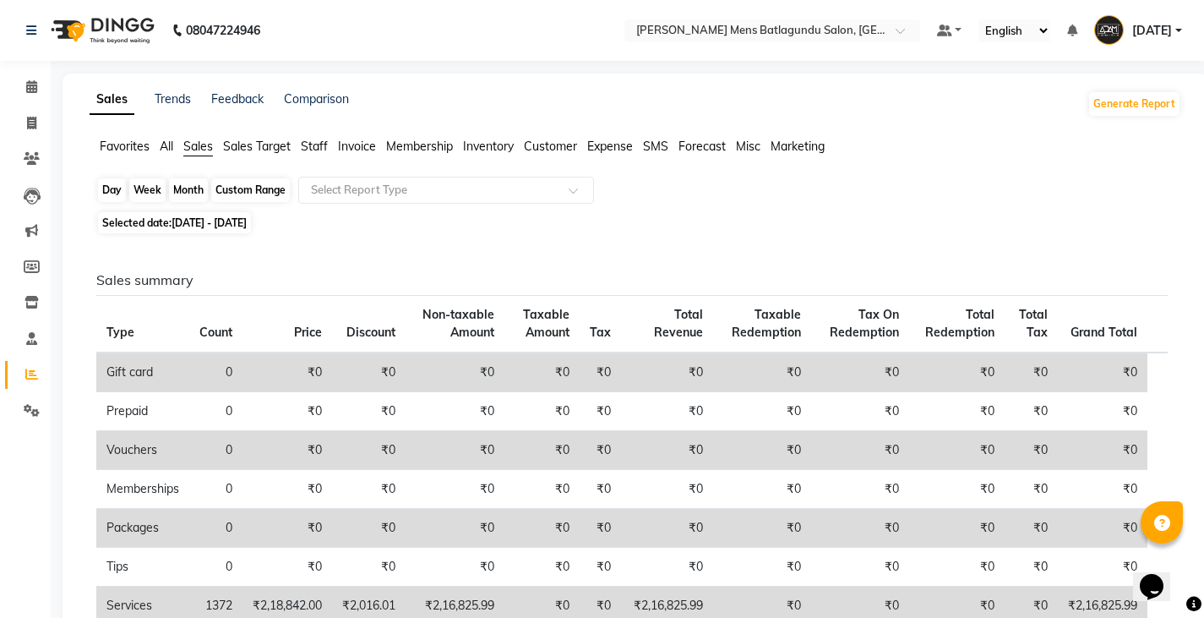
click at [224, 183] on div "Custom Range" at bounding box center [250, 190] width 79 height 24
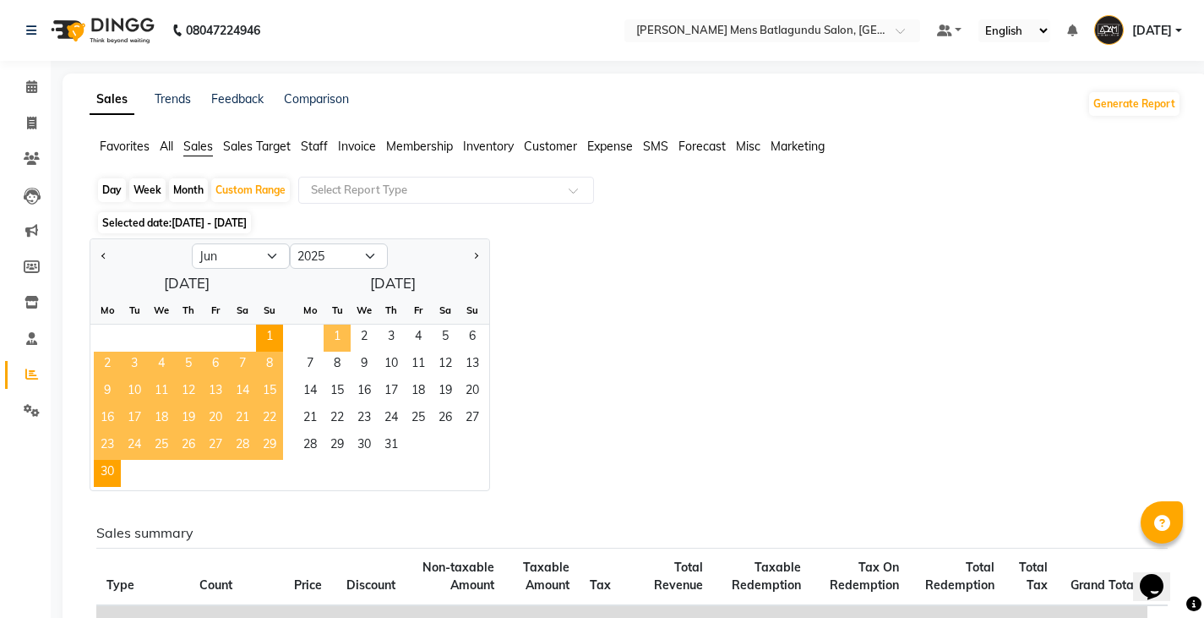
click at [338, 335] on span "1" at bounding box center [337, 338] width 27 height 27
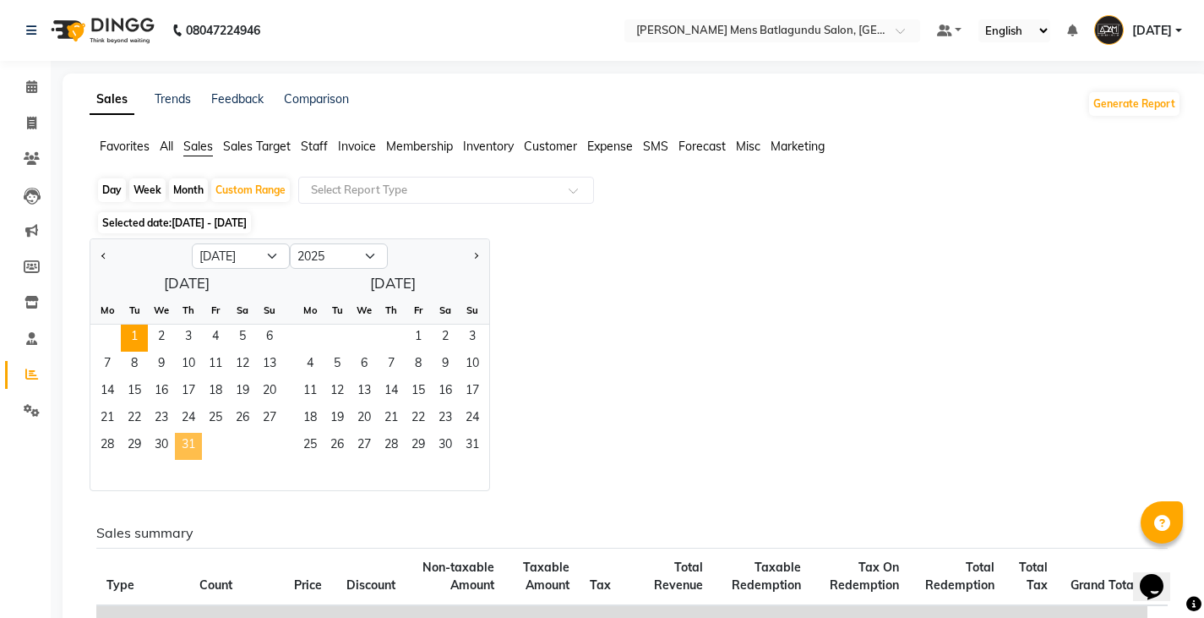
click at [191, 445] on span "31" at bounding box center [188, 446] width 27 height 27
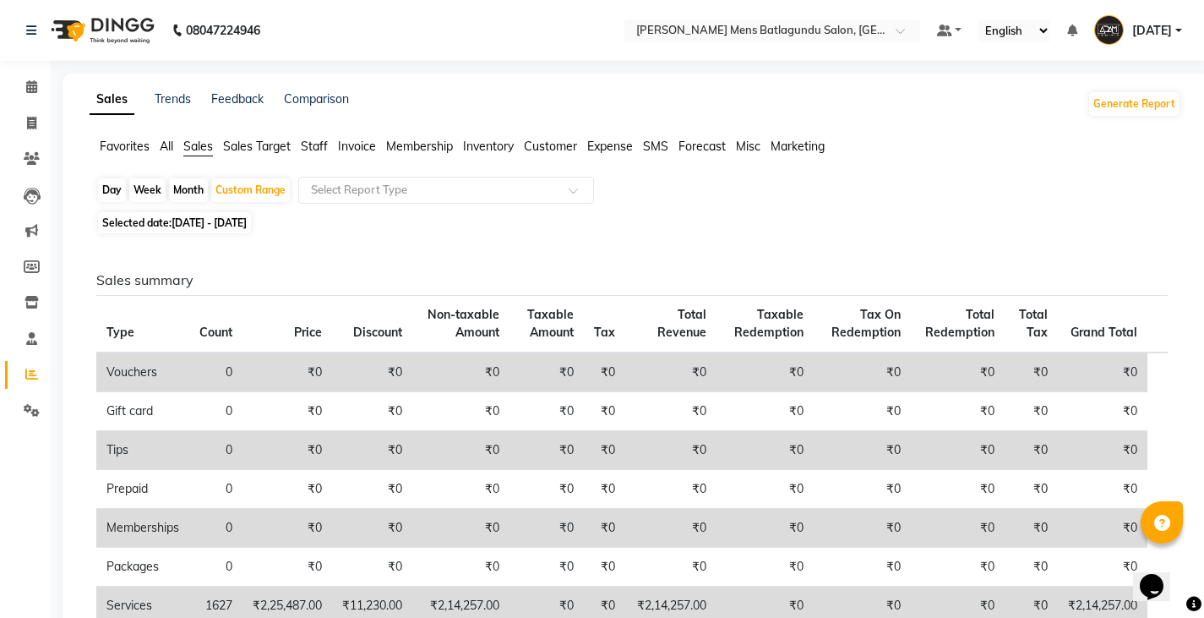
click at [292, 197] on div "Day Week Month Custom Range Select Report Type" at bounding box center [635, 192] width 1079 height 30
click at [233, 224] on span "[DATE] - [DATE]" at bounding box center [209, 222] width 75 height 13
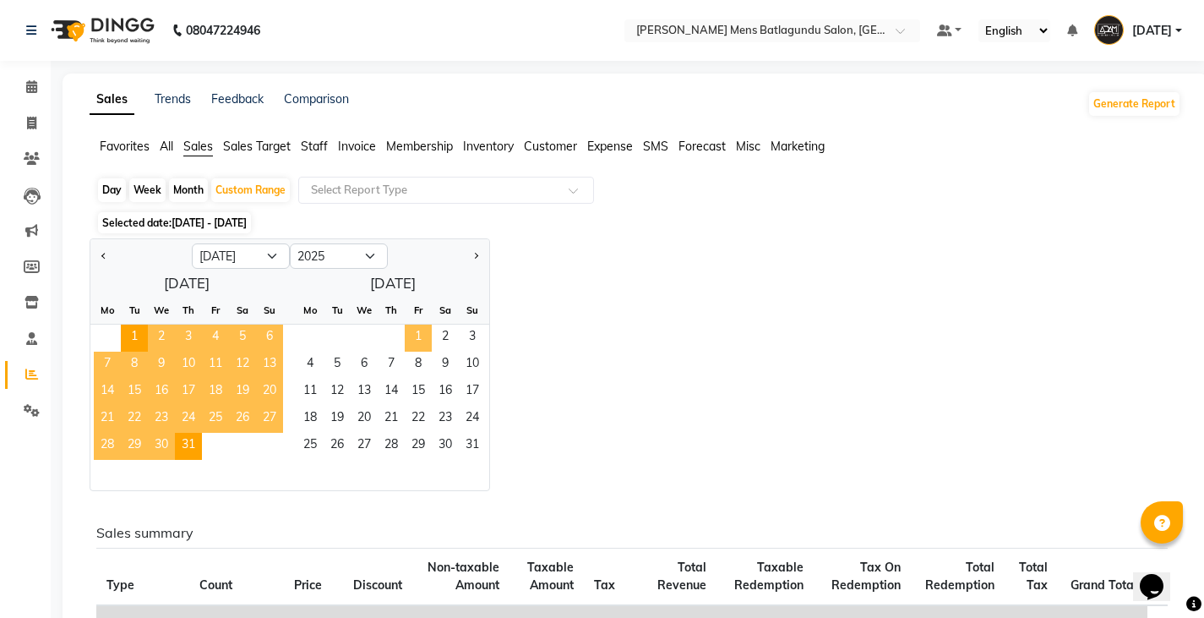
click at [419, 337] on span "1" at bounding box center [418, 338] width 27 height 27
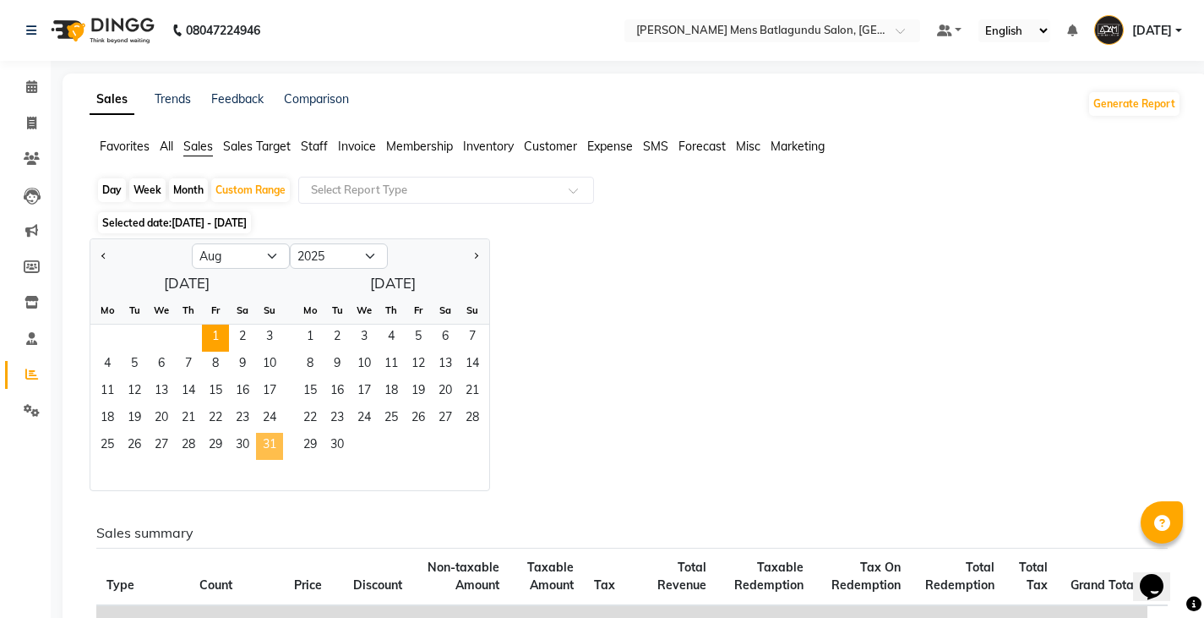
click at [269, 436] on span "31" at bounding box center [269, 446] width 27 height 27
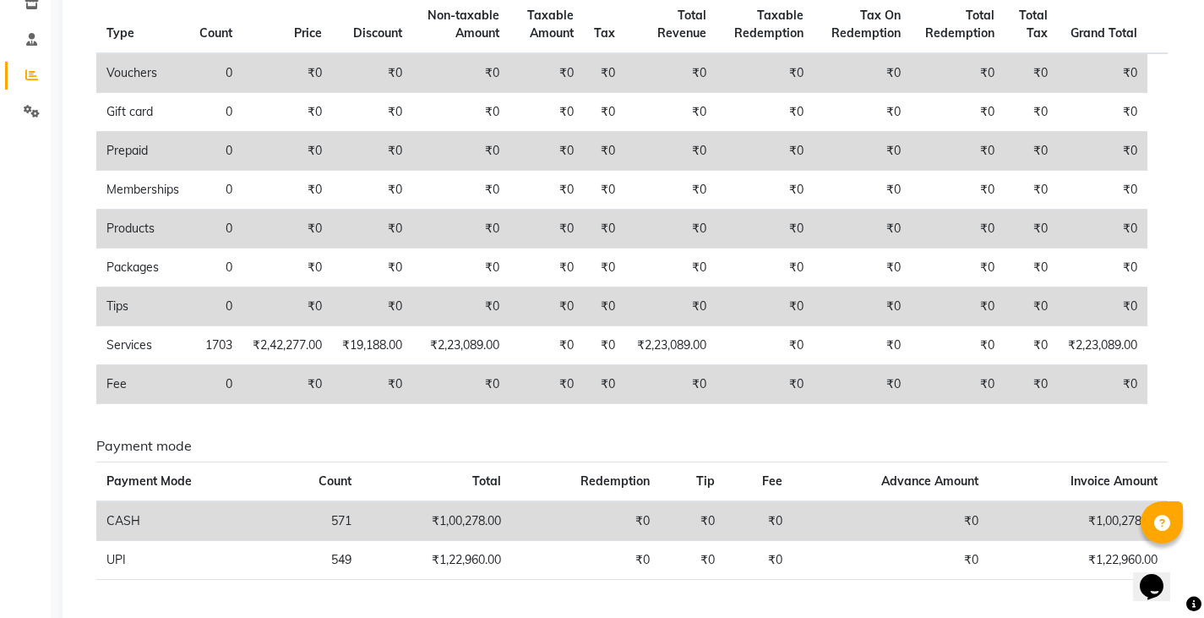
scroll to position [351, 0]
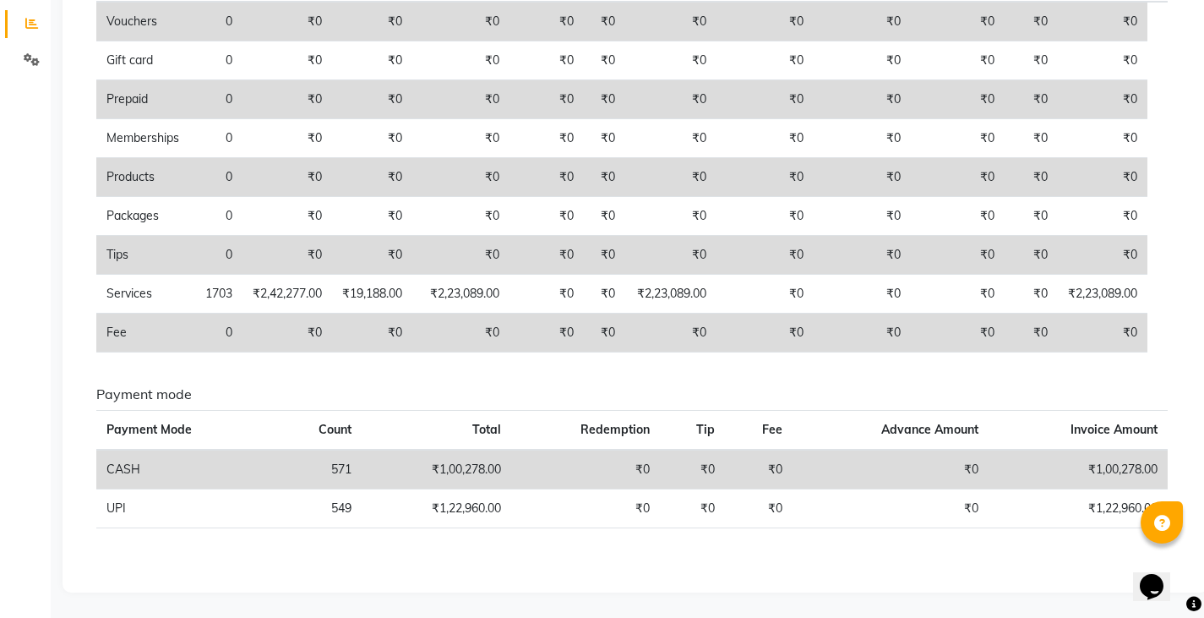
click at [989, 540] on div "Payment mode Payment Mode Count Total Redemption Tip Fee Advance Amount Invoice…" at bounding box center [632, 463] width 1097 height 155
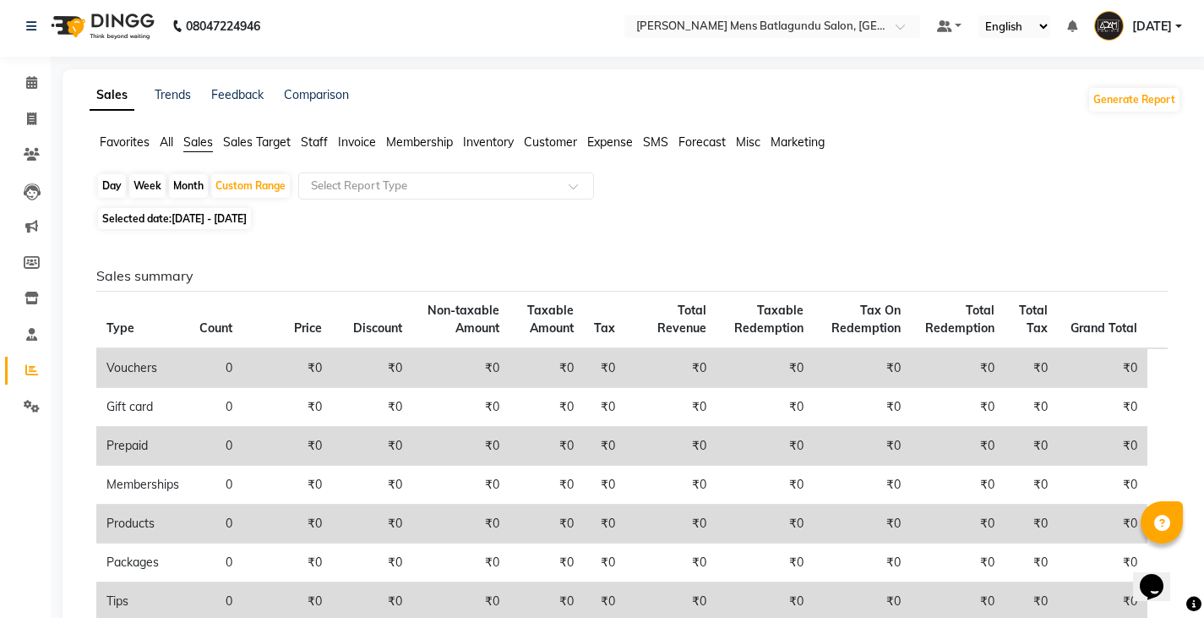
scroll to position [0, 0]
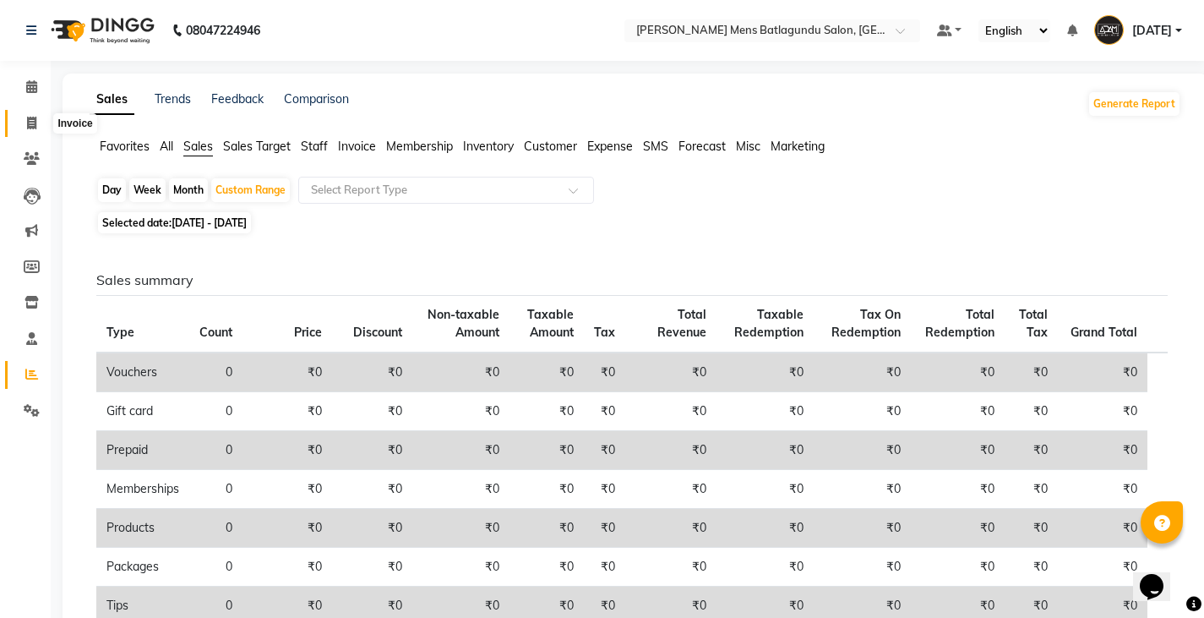
click at [30, 126] on icon at bounding box center [31, 123] width 9 height 13
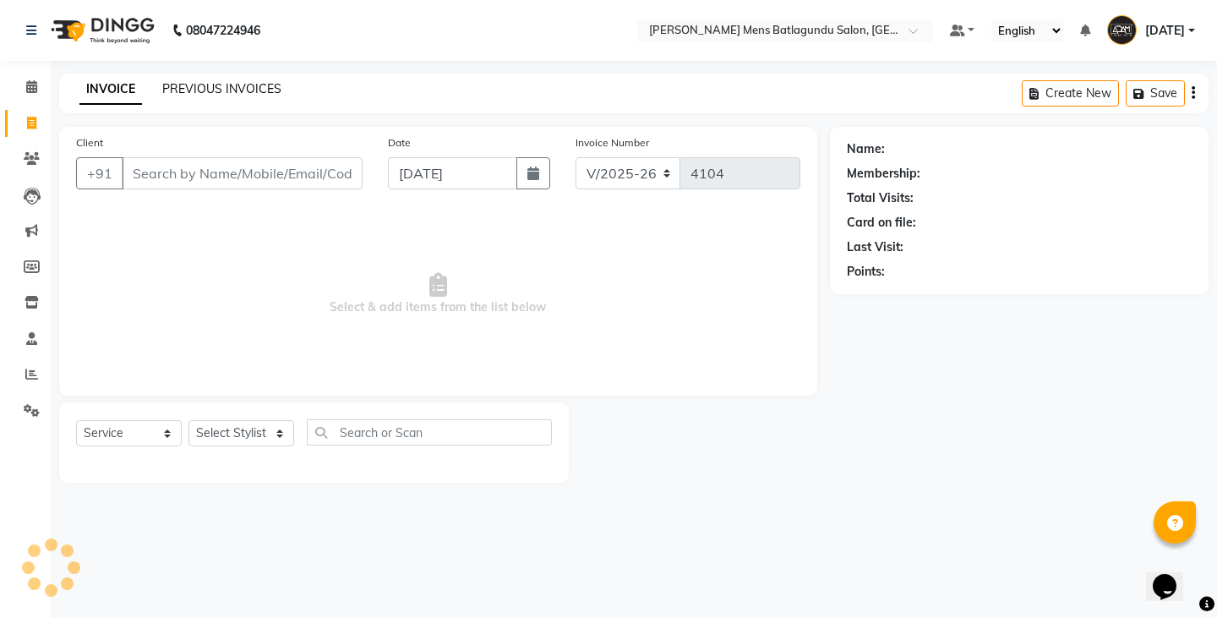
click at [226, 87] on link "PREVIOUS INVOICES" at bounding box center [221, 88] width 119 height 15
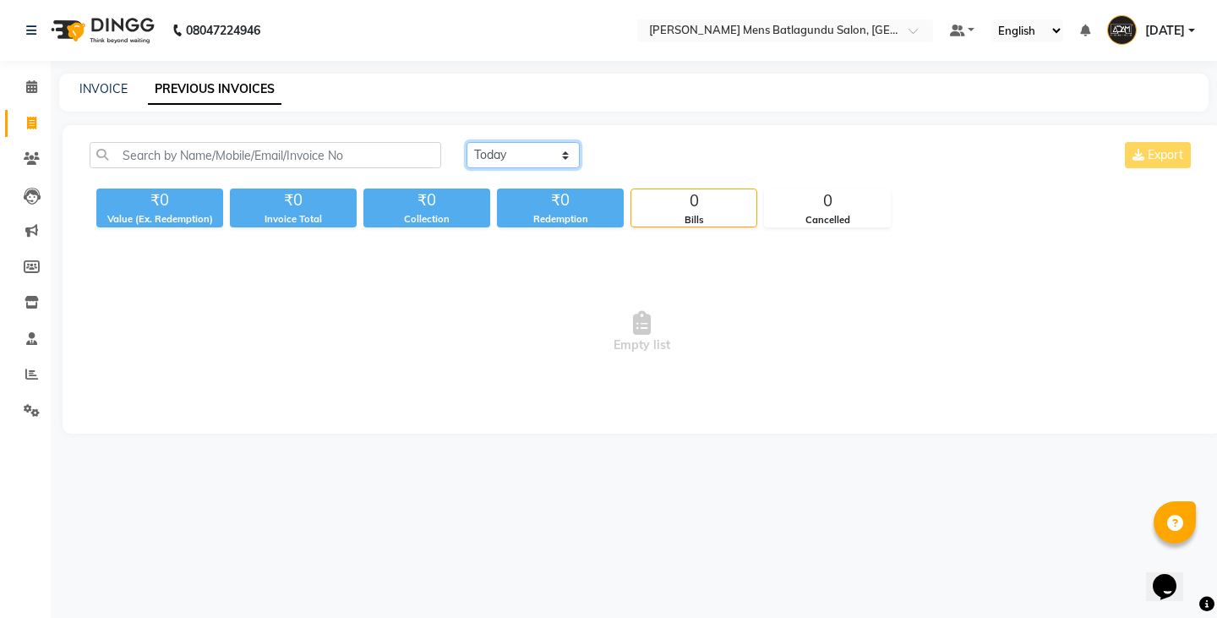
click at [540, 150] on select "[DATE] [DATE] Custom Range" at bounding box center [523, 155] width 113 height 26
click at [467, 142] on select "[DATE] [DATE] Custom Range" at bounding box center [523, 155] width 113 height 26
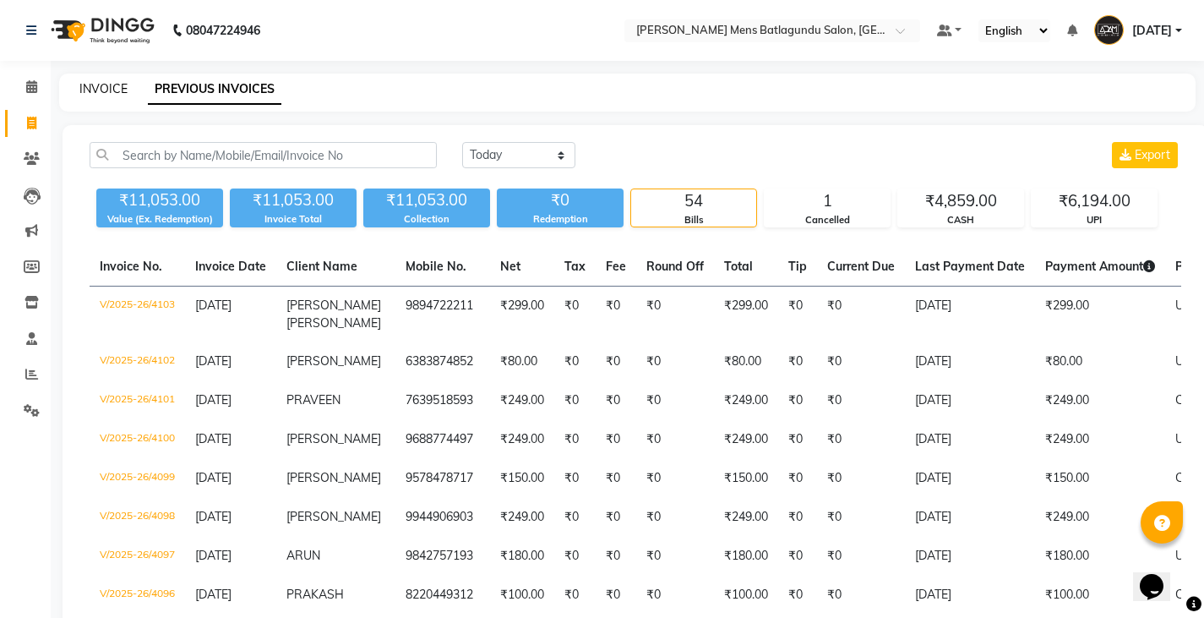
click at [102, 93] on link "INVOICE" at bounding box center [103, 88] width 48 height 15
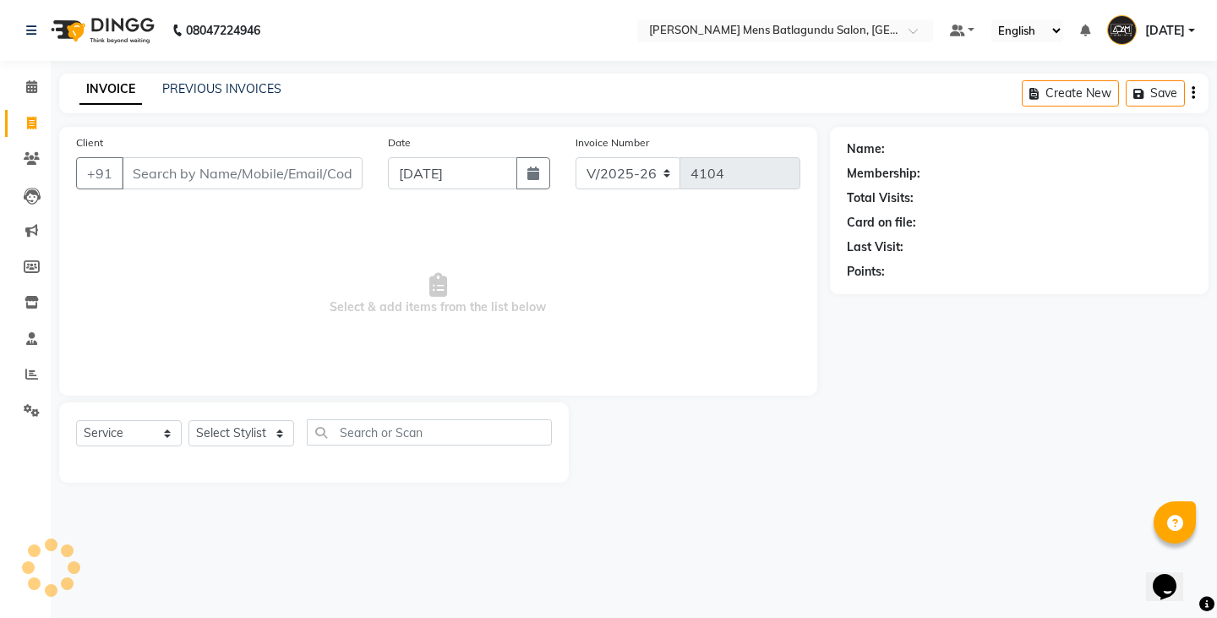
click at [241, 75] on div "INVOICE PREVIOUS INVOICES Create New Save" at bounding box center [634, 94] width 1150 height 40
click at [242, 79] on div "INVOICE PREVIOUS INVOICES Create New Save" at bounding box center [634, 94] width 1150 height 40
click at [242, 81] on link "PREVIOUS INVOICES" at bounding box center [221, 88] width 119 height 15
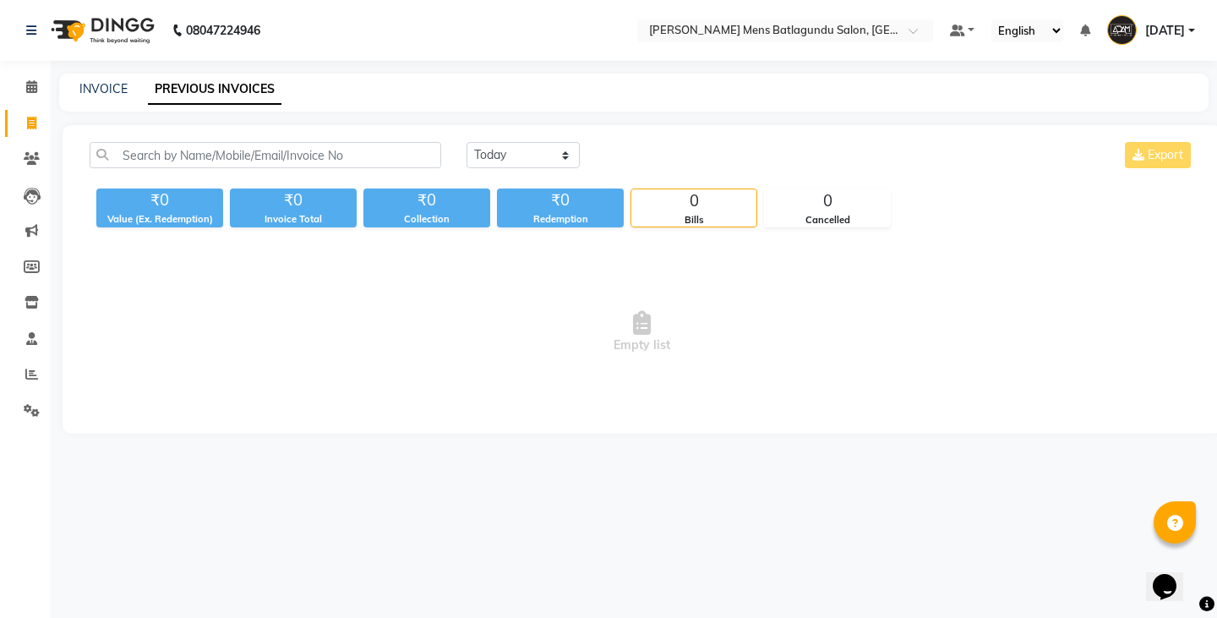
click at [534, 140] on div "[DATE] [DATE] Custom Range Export ₹0 Value (Ex. Redemption) ₹0 Invoice Total ₹0…" at bounding box center [642, 279] width 1159 height 309
drag, startPoint x: 524, startPoint y: 157, endPoint x: 522, endPoint y: 166, distance: 8.6
click at [524, 157] on select "[DATE] [DATE] Custom Range" at bounding box center [523, 155] width 113 height 26
click at [467, 142] on select "[DATE] [DATE] Custom Range" at bounding box center [523, 155] width 113 height 26
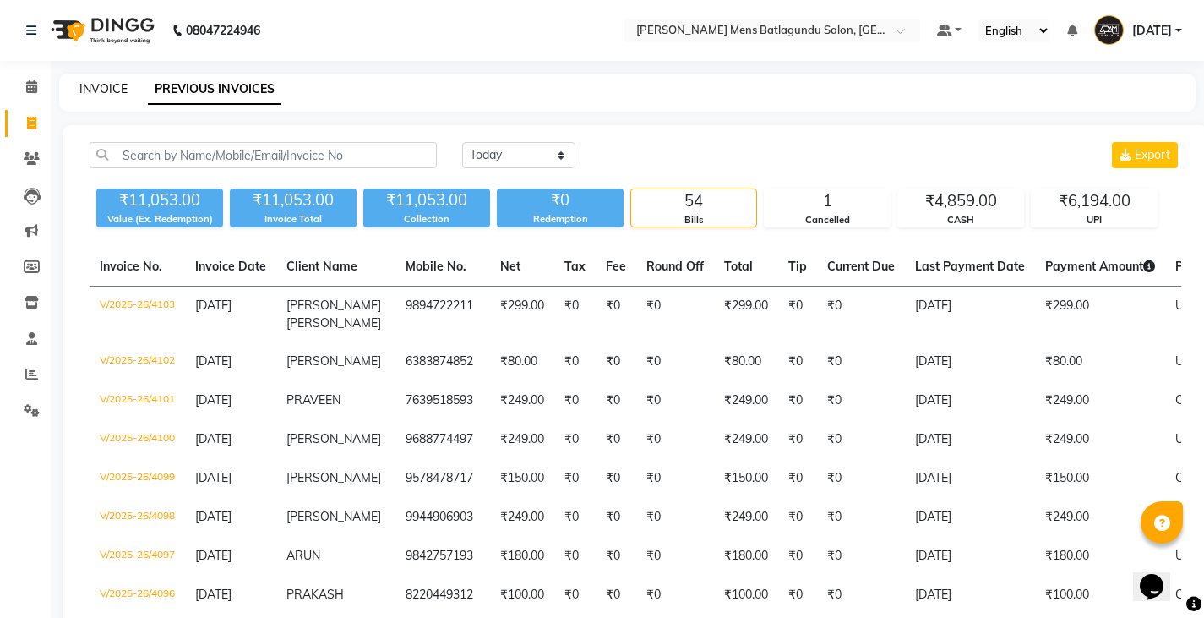
click at [102, 80] on div "INVOICE PREVIOUS INVOICES" at bounding box center [627, 93] width 1137 height 38
click at [109, 85] on link "INVOICE" at bounding box center [103, 88] width 48 height 15
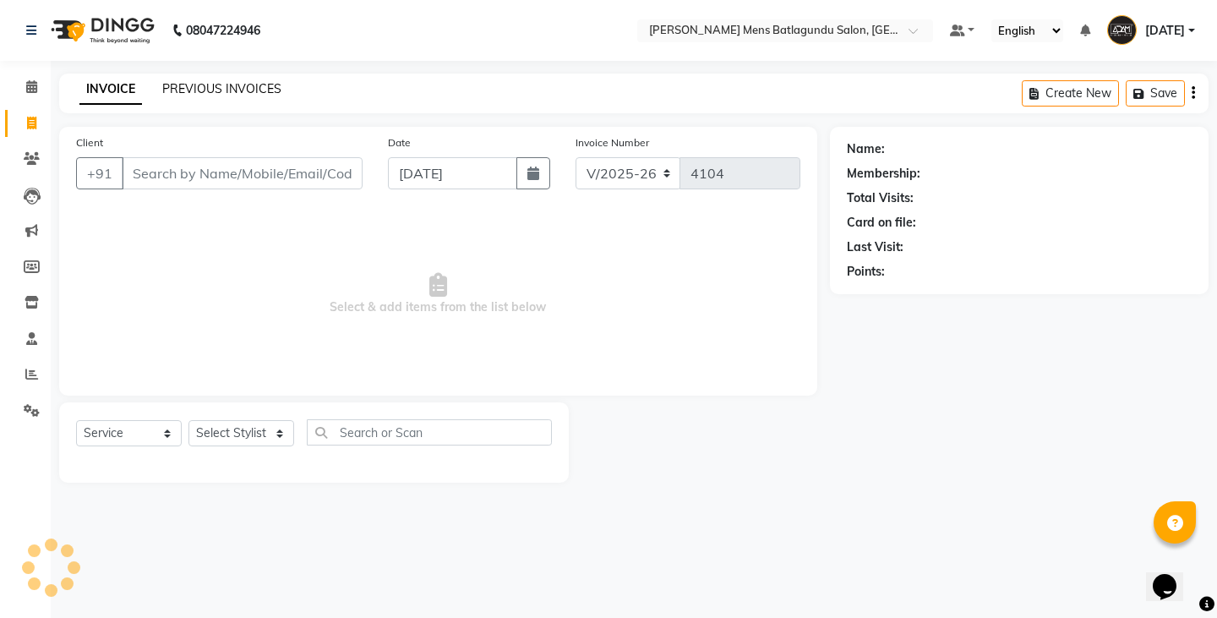
click at [215, 96] on link "PREVIOUS INVOICES" at bounding box center [221, 88] width 119 height 15
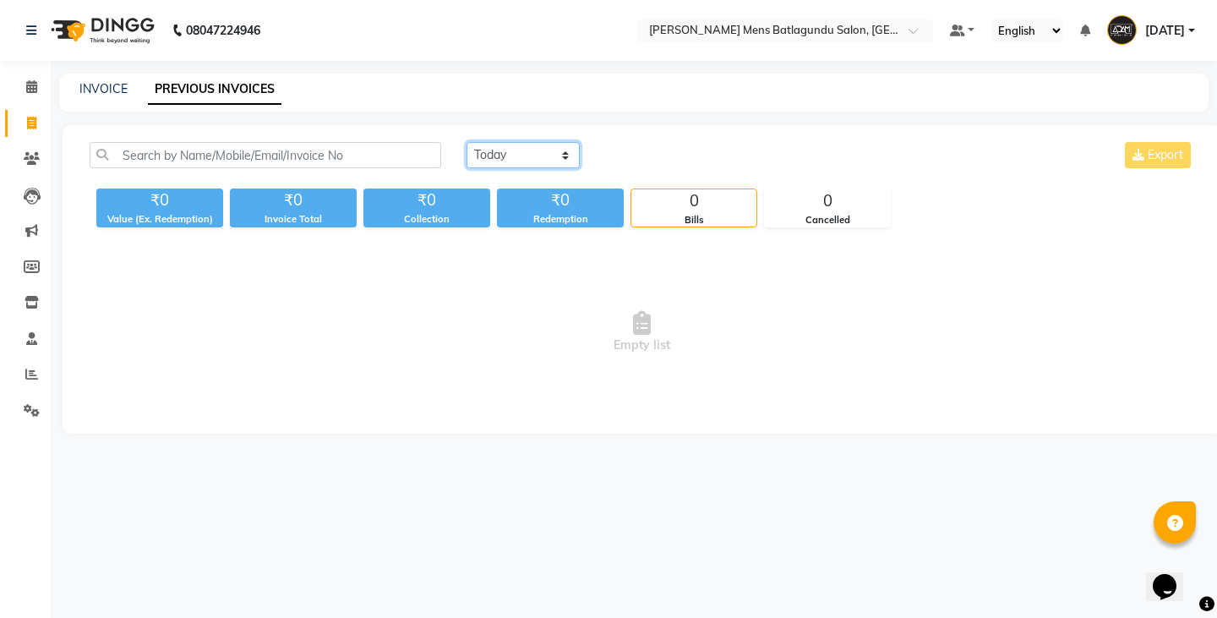
click at [512, 165] on select "[DATE] [DATE] Custom Range" at bounding box center [523, 155] width 113 height 26
click at [467, 142] on select "[DATE] [DATE] Custom Range" at bounding box center [523, 155] width 113 height 26
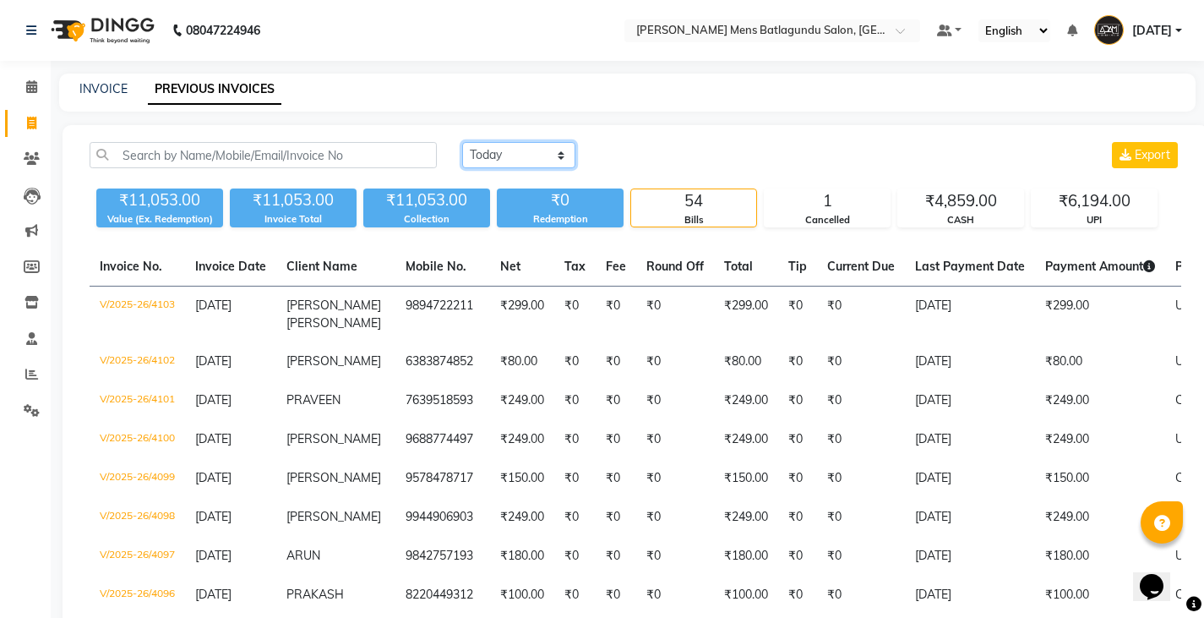
click at [556, 156] on select "[DATE] [DATE] Custom Range" at bounding box center [518, 155] width 113 height 26
click at [462, 142] on select "[DATE] [DATE] Custom Range" at bounding box center [518, 155] width 113 height 26
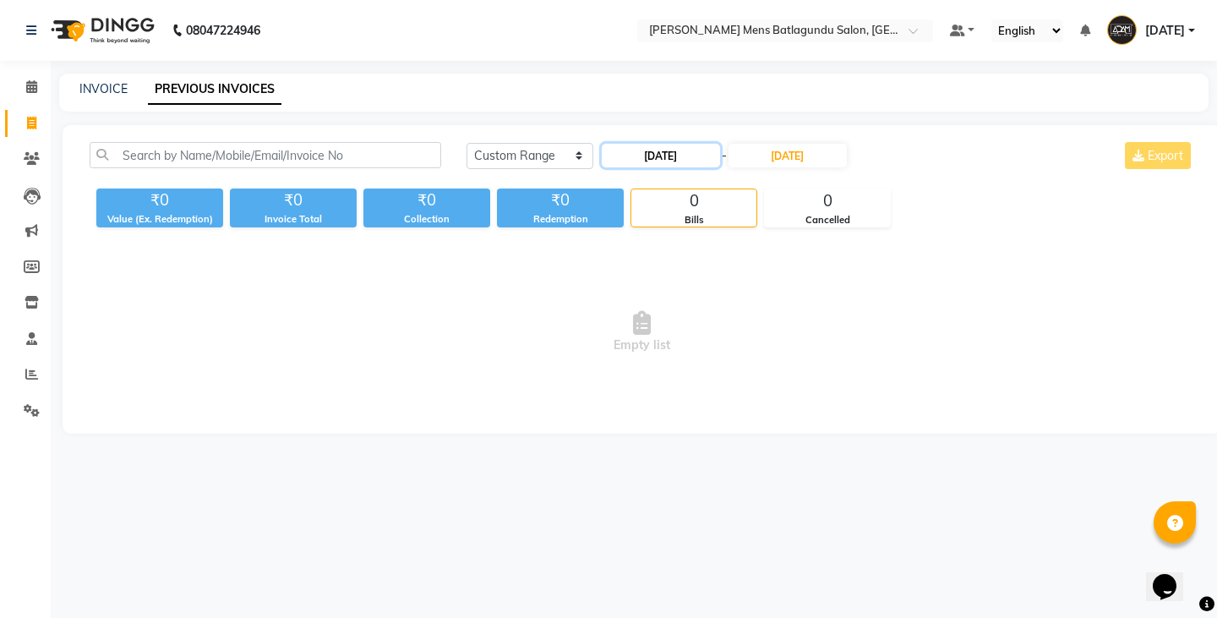
click at [689, 150] on input "[DATE]" at bounding box center [661, 156] width 118 height 24
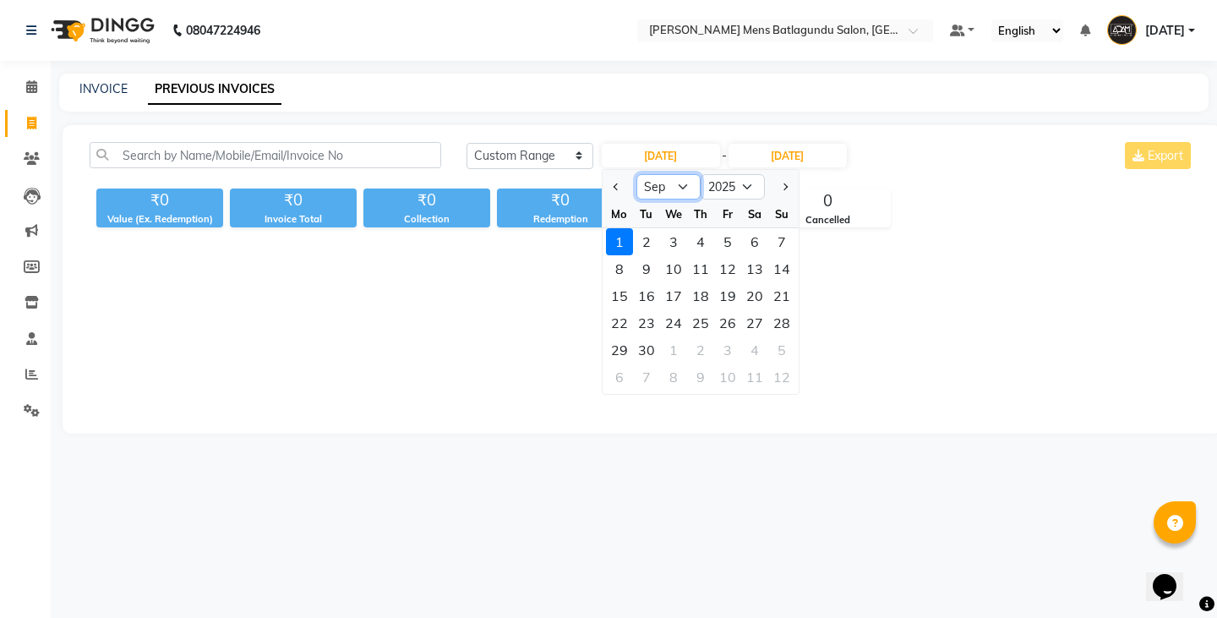
click at [664, 193] on select "Jan Feb Mar Apr May Jun [DATE] Aug Sep Oct Nov Dec" at bounding box center [668, 186] width 64 height 25
click at [636, 174] on select "Jan Feb Mar Apr May Jun [DATE] Aug Sep Oct Nov Dec" at bounding box center [668, 186] width 64 height 25
click at [749, 351] on div "30" at bounding box center [754, 349] width 27 height 27
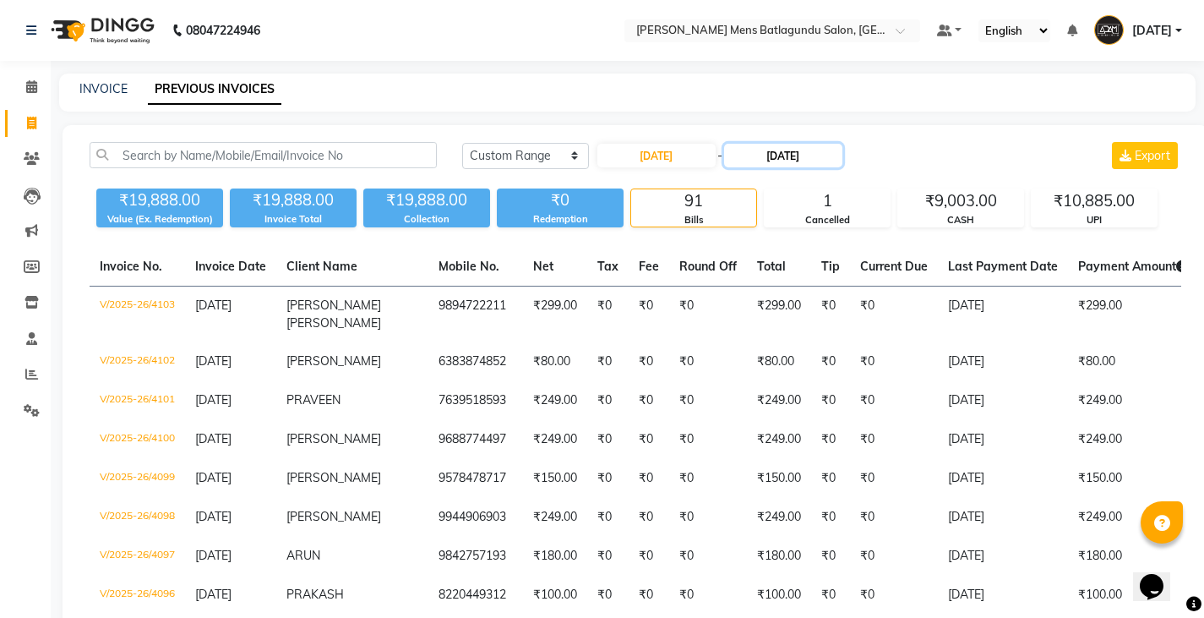
click at [829, 151] on input "[DATE]" at bounding box center [783, 156] width 118 height 24
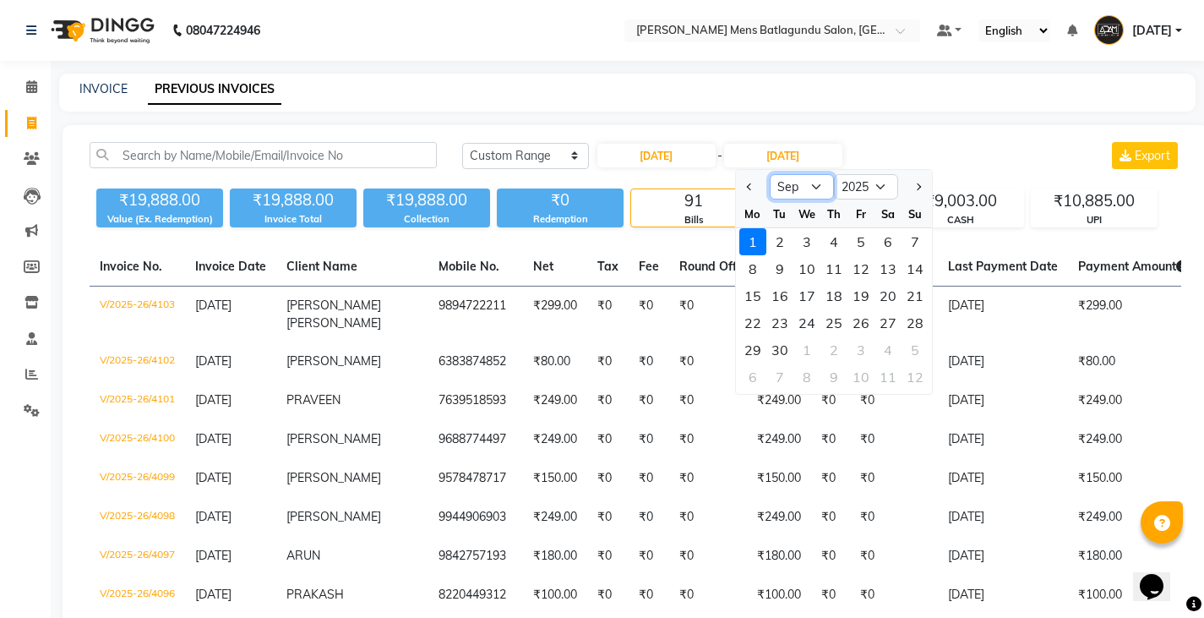
click at [818, 189] on select "Aug Sep Oct Nov Dec" at bounding box center [802, 186] width 64 height 25
click at [770, 174] on select "Aug Sep Oct Nov Dec" at bounding box center [802, 186] width 64 height 25
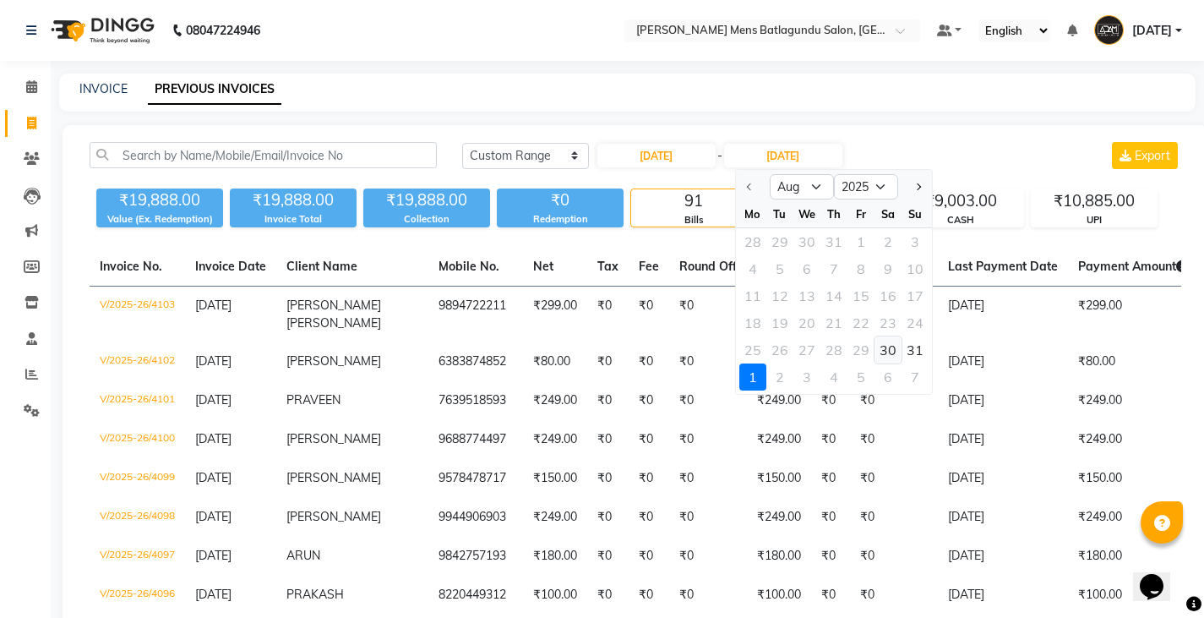
click at [896, 347] on div "30" at bounding box center [888, 349] width 27 height 27
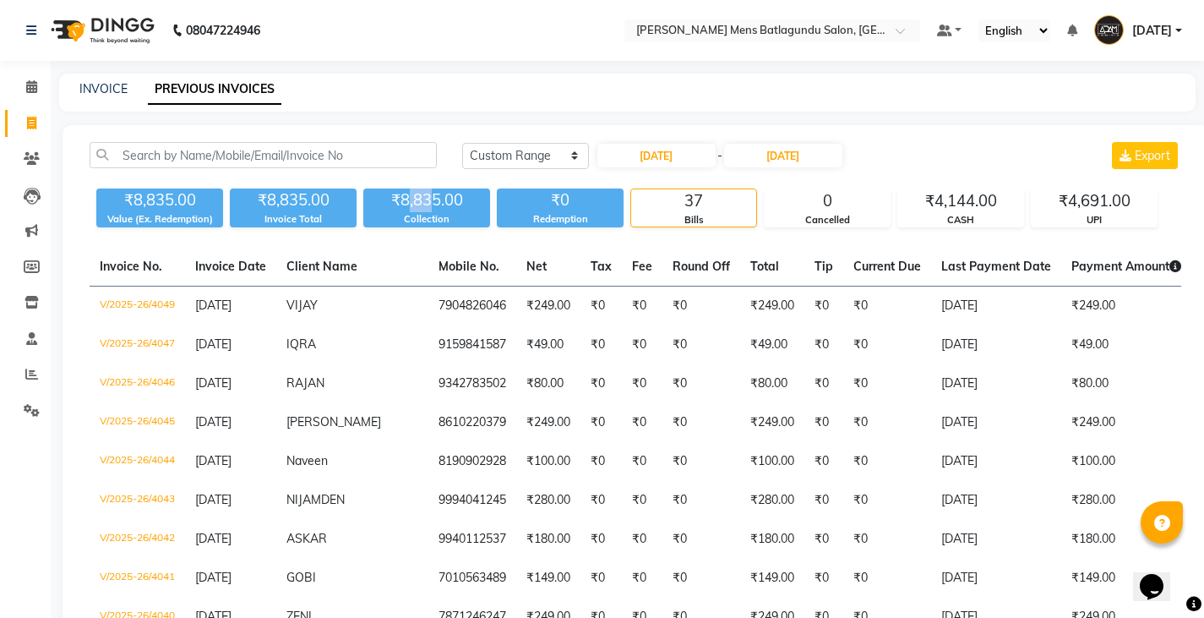
drag, startPoint x: 405, startPoint y: 194, endPoint x: 432, endPoint y: 194, distance: 27.1
click at [432, 194] on div "₹8,835.00" at bounding box center [426, 200] width 127 height 24
click at [389, 165] on input "text" at bounding box center [263, 155] width 347 height 26
drag, startPoint x: 401, startPoint y: 199, endPoint x: 439, endPoint y: 200, distance: 37.2
click at [439, 200] on div "₹8,835.00" at bounding box center [426, 200] width 127 height 24
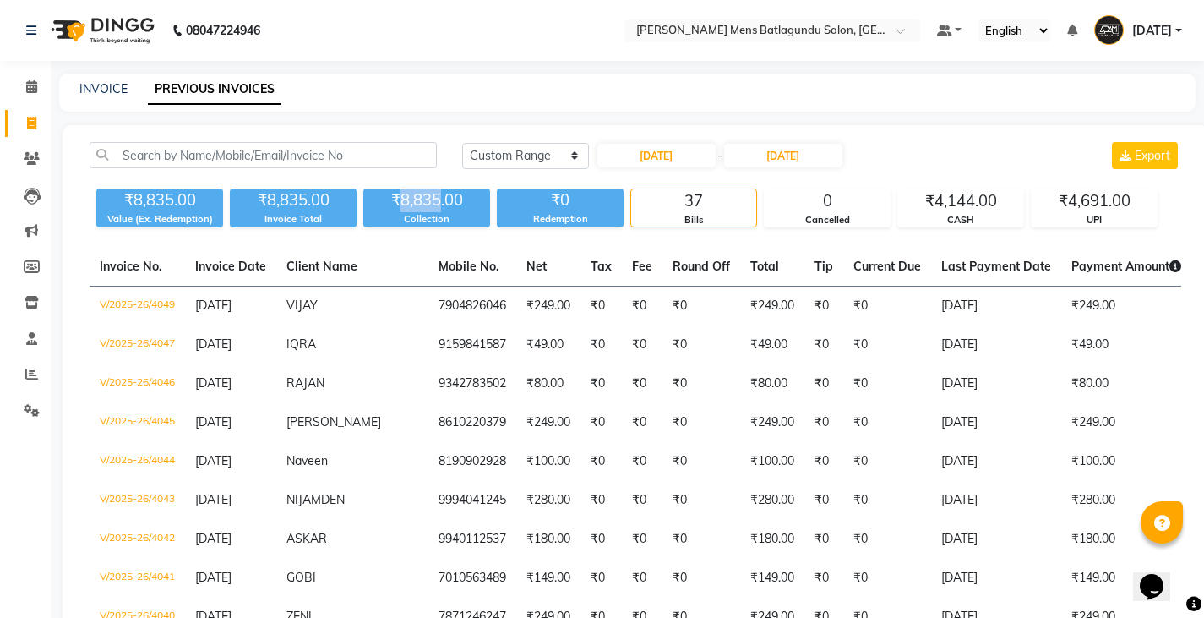
copy div "8,835"
drag, startPoint x: 934, startPoint y: 198, endPoint x: 976, endPoint y: 204, distance: 42.7
click at [976, 204] on div "₹4,144.00" at bounding box center [961, 201] width 125 height 24
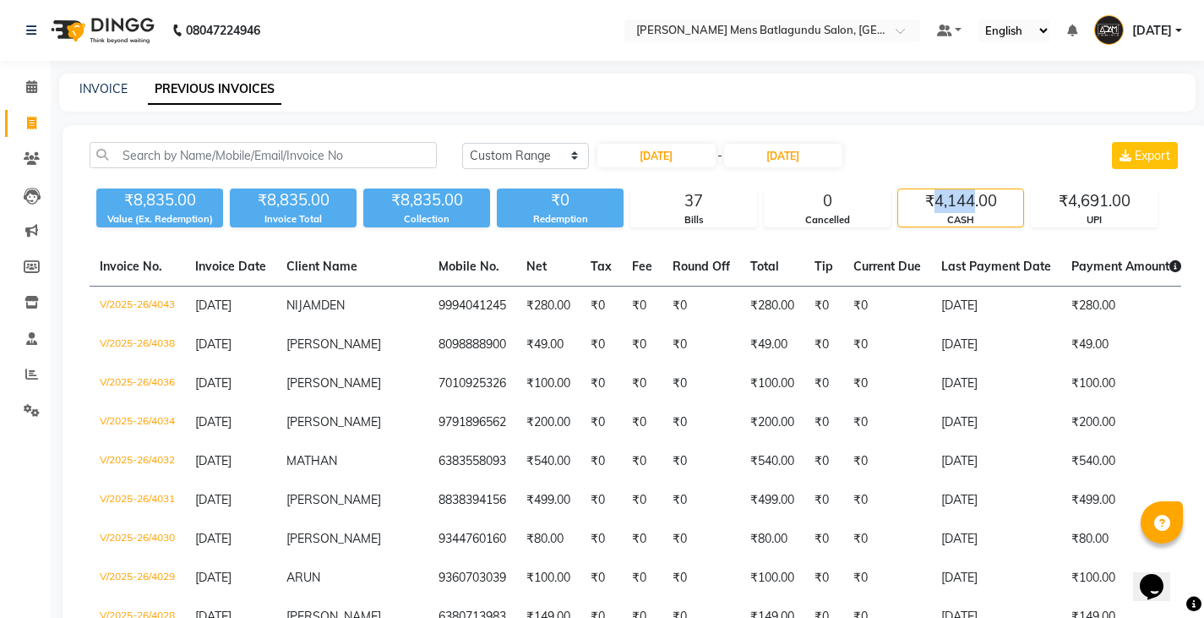
copy div "4,144"
drag, startPoint x: 1069, startPoint y: 197, endPoint x: 1109, endPoint y: 204, distance: 40.3
click at [1109, 204] on div "₹4,691.00" at bounding box center [1094, 201] width 125 height 24
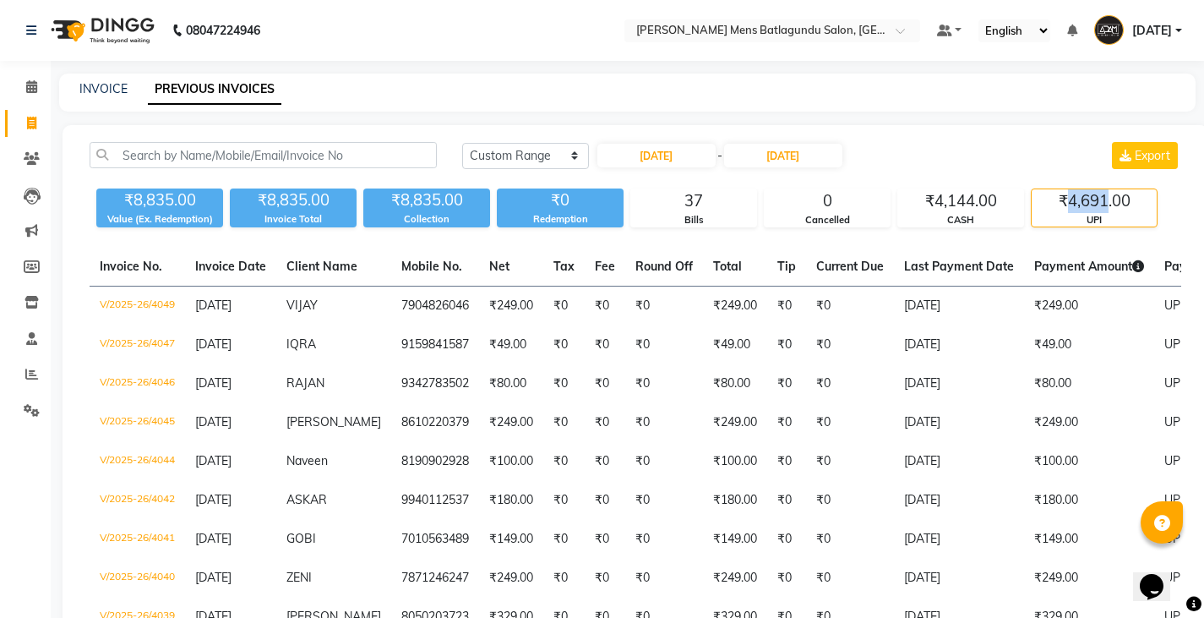
copy div "4,691"
click at [703, 156] on input "[DATE]" at bounding box center [657, 156] width 118 height 24
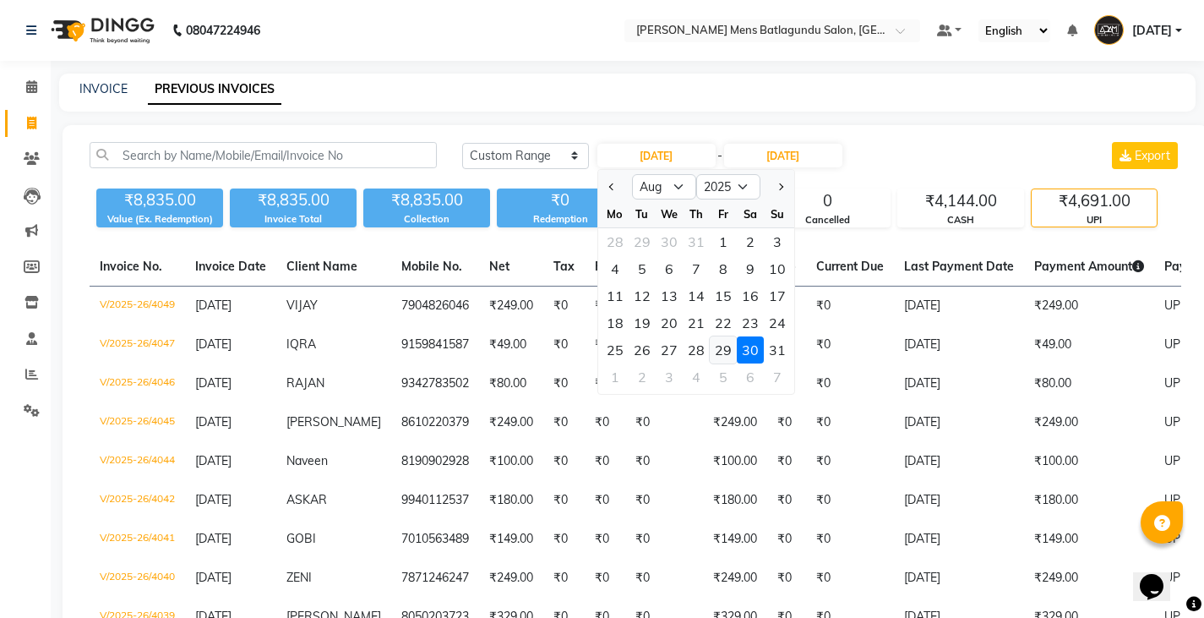
click at [727, 352] on div "29" at bounding box center [723, 349] width 27 height 27
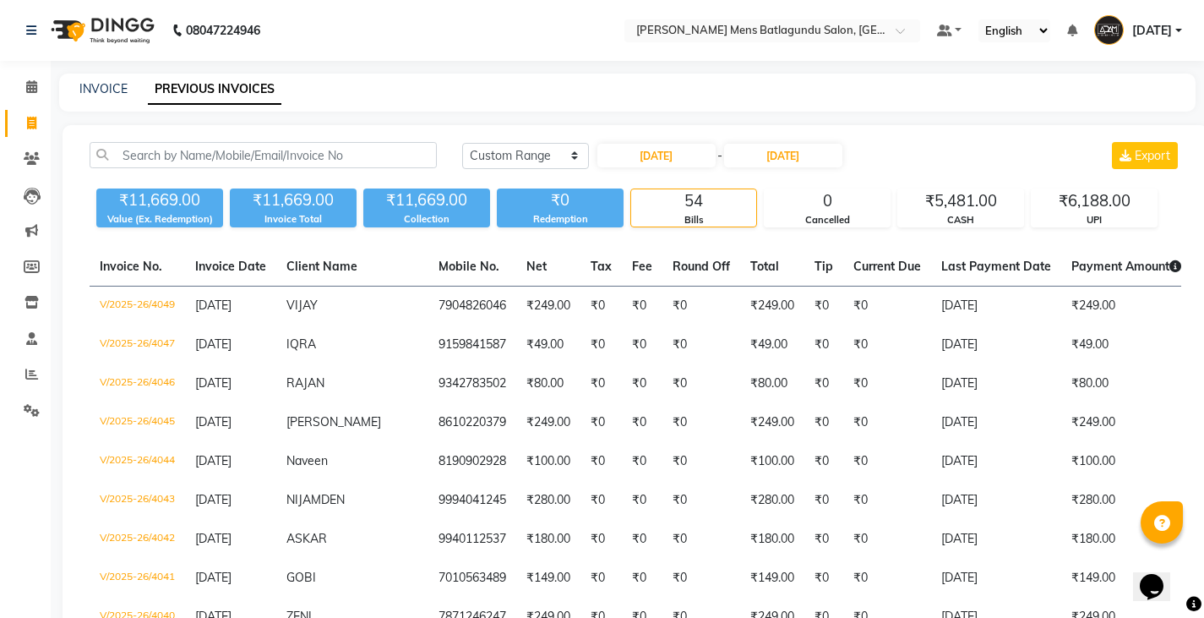
click at [781, 142] on div "[DATE] - [DATE]" at bounding box center [720, 155] width 249 height 27
click at [779, 148] on input "[DATE]" at bounding box center [783, 156] width 118 height 24
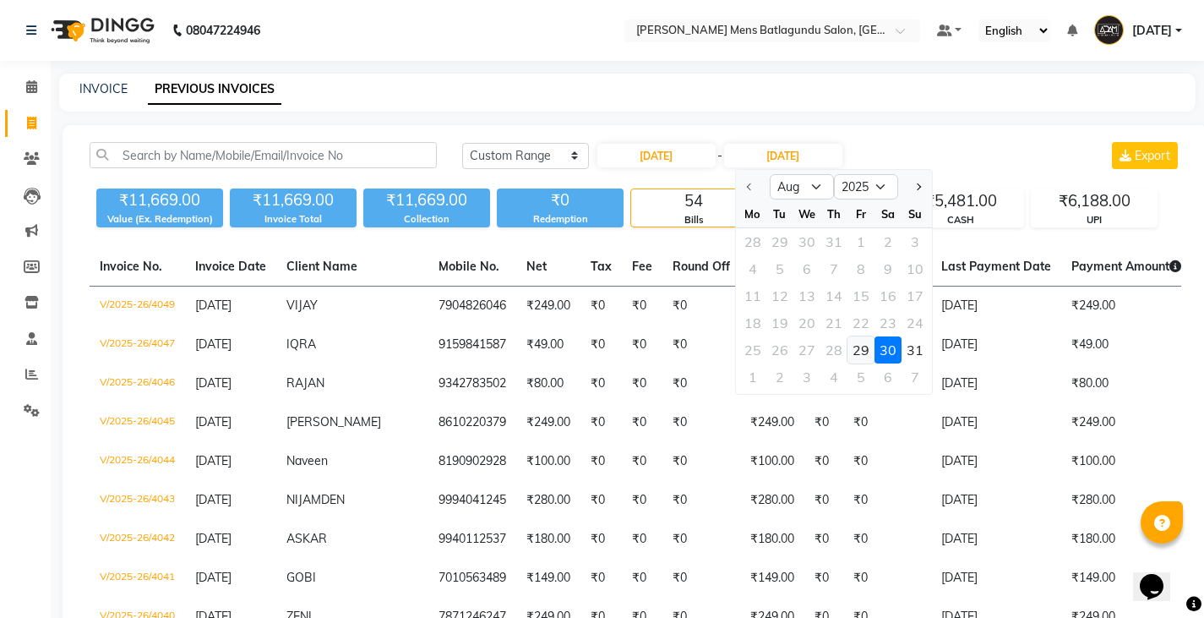
click at [865, 352] on div "29" at bounding box center [861, 349] width 27 height 27
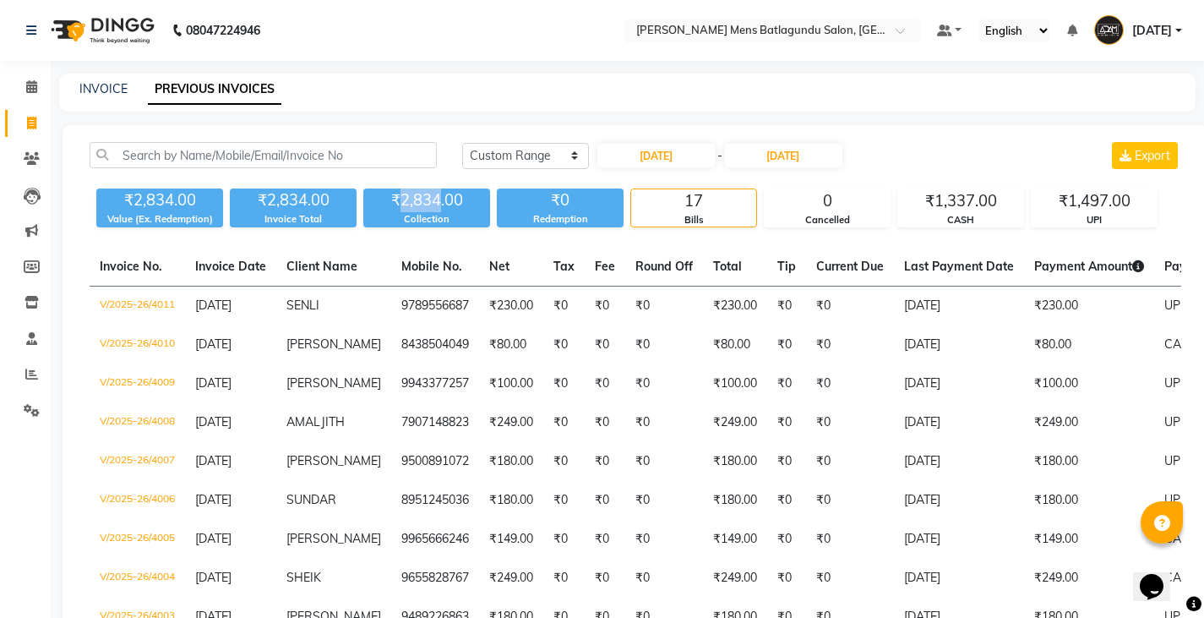
drag, startPoint x: 402, startPoint y: 196, endPoint x: 441, endPoint y: 203, distance: 39.5
click at [441, 203] on div "₹2,834.00" at bounding box center [426, 200] width 127 height 24
copy div "2,834"
drag, startPoint x: 934, startPoint y: 199, endPoint x: 973, endPoint y: 207, distance: 39.6
click at [973, 206] on div "₹1,337.00" at bounding box center [961, 201] width 125 height 24
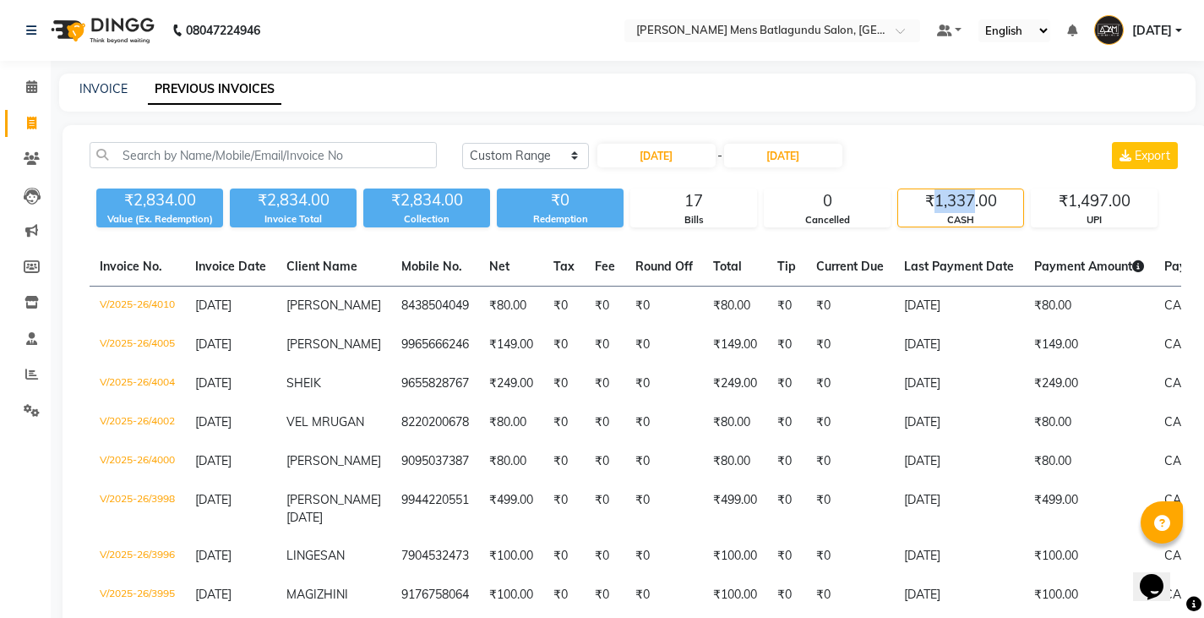
copy div "1,337"
drag, startPoint x: 1070, startPoint y: 195, endPoint x: 1108, endPoint y: 205, distance: 39.4
click at [1108, 205] on div "₹1,497.00" at bounding box center [1094, 201] width 125 height 24
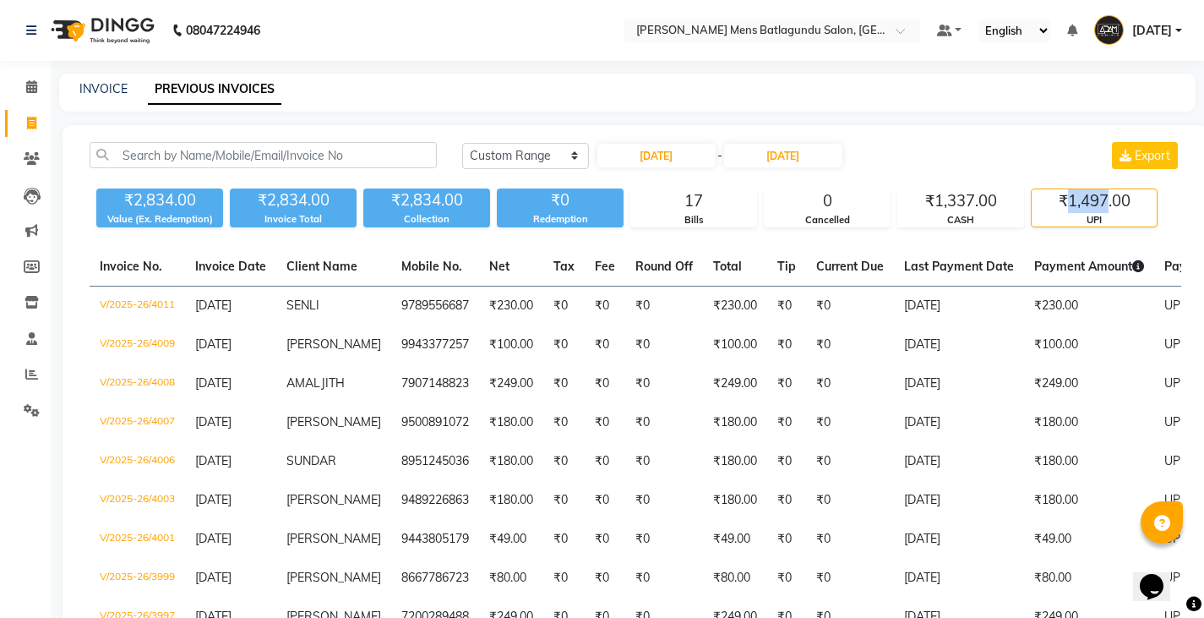
copy div "1,497"
click at [648, 155] on input "[DATE]" at bounding box center [657, 156] width 118 height 24
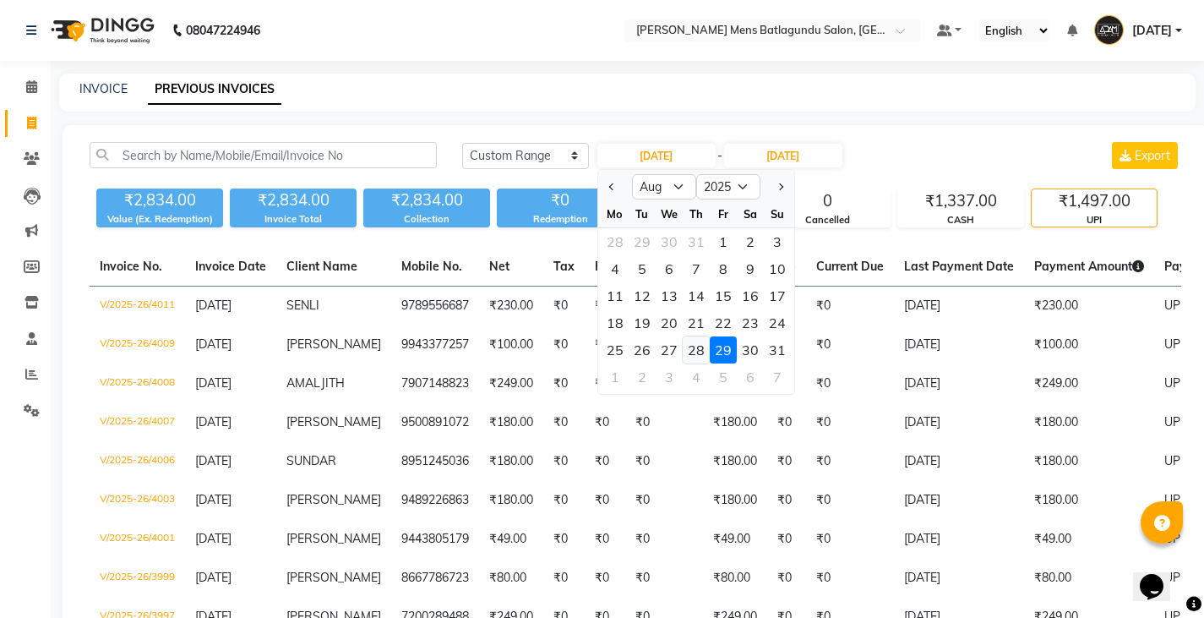
click at [704, 347] on div "28" at bounding box center [696, 349] width 27 height 27
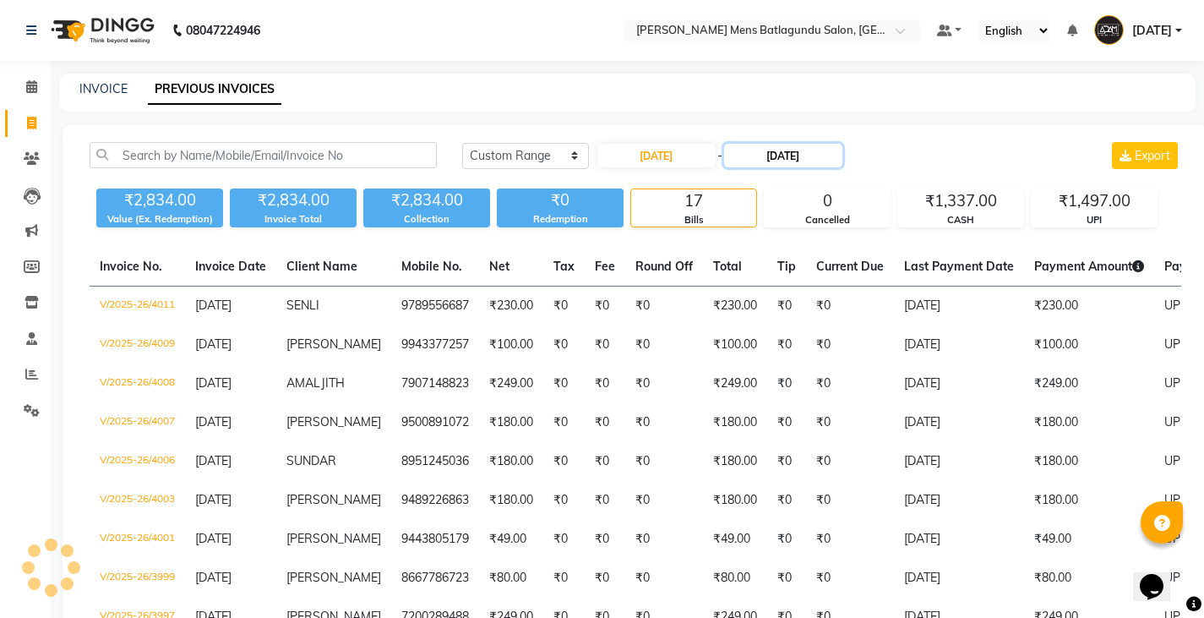
click at [765, 157] on input "[DATE]" at bounding box center [783, 156] width 118 height 24
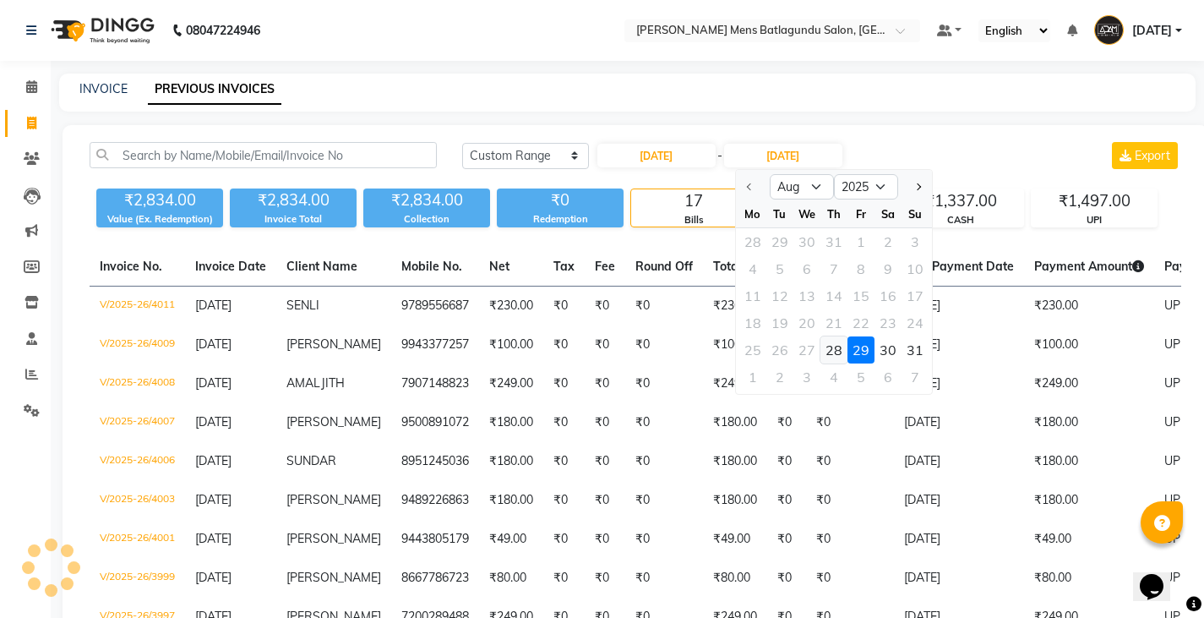
click at [832, 345] on div "28" at bounding box center [834, 349] width 27 height 27
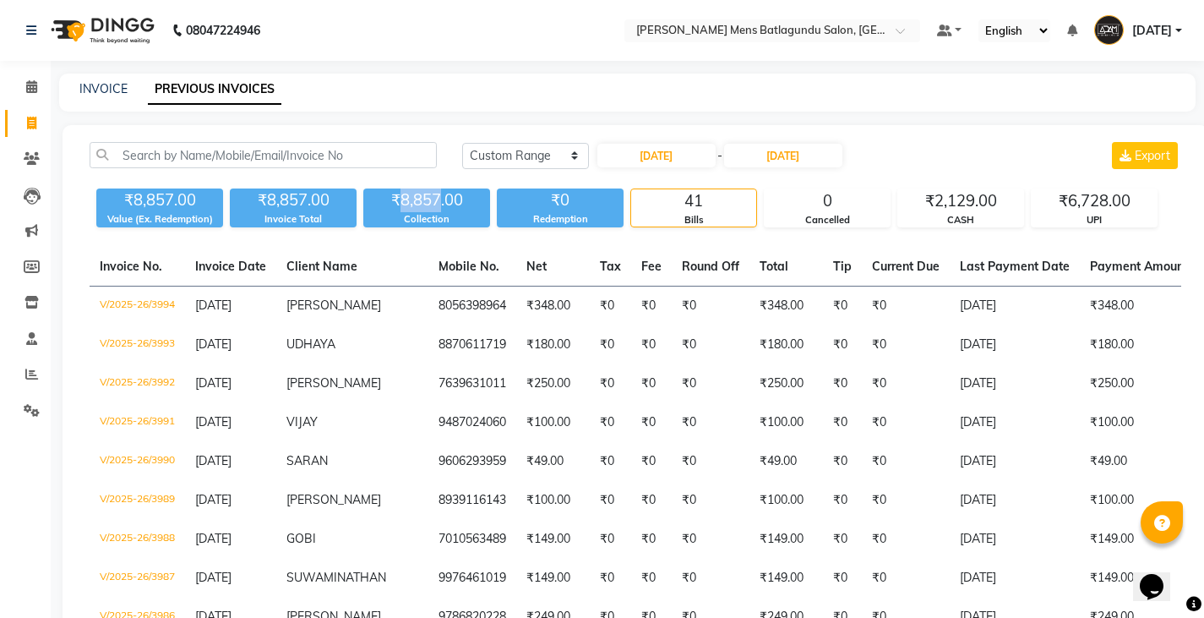
drag, startPoint x: 401, startPoint y: 197, endPoint x: 442, endPoint y: 199, distance: 41.5
click at [442, 199] on div "₹8,857.00" at bounding box center [426, 200] width 127 height 24
click at [903, 150] on div "[DATE] [DATE] Custom Range [DATE] - [DATE] Export" at bounding box center [821, 155] width 719 height 27
drag, startPoint x: 401, startPoint y: 203, endPoint x: 440, endPoint y: 199, distance: 38.2
click at [440, 199] on div "₹8,857.00" at bounding box center [426, 200] width 127 height 24
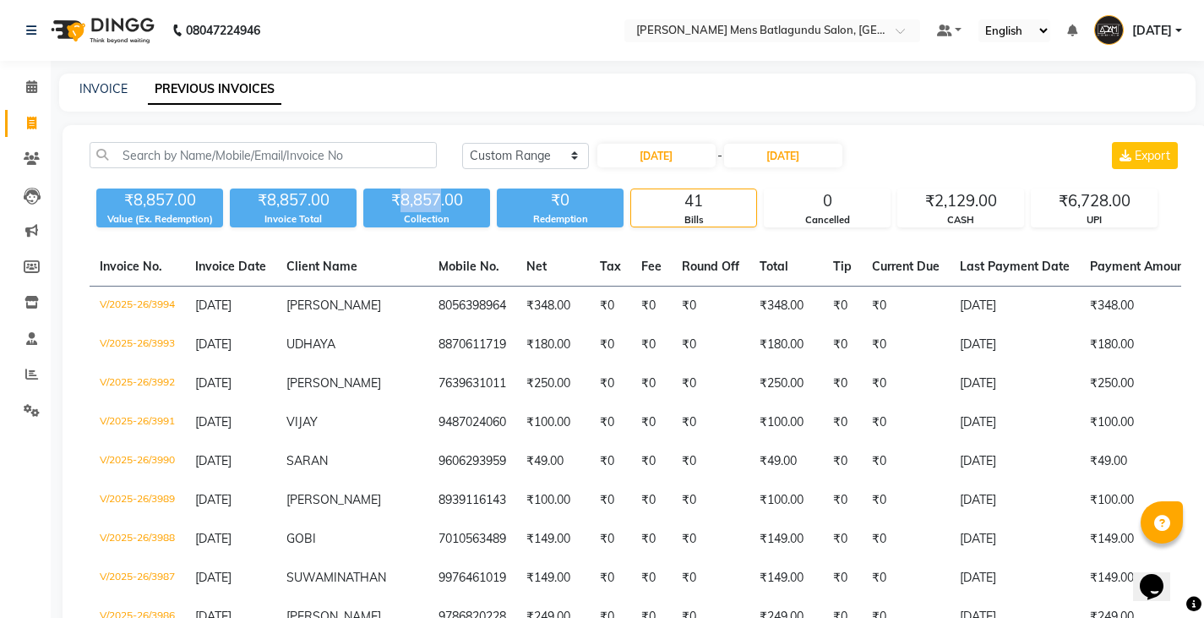
copy div "8,857"
drag, startPoint x: 935, startPoint y: 198, endPoint x: 971, endPoint y: 205, distance: 37.0
click at [971, 205] on div "₹2,129.00" at bounding box center [961, 201] width 125 height 24
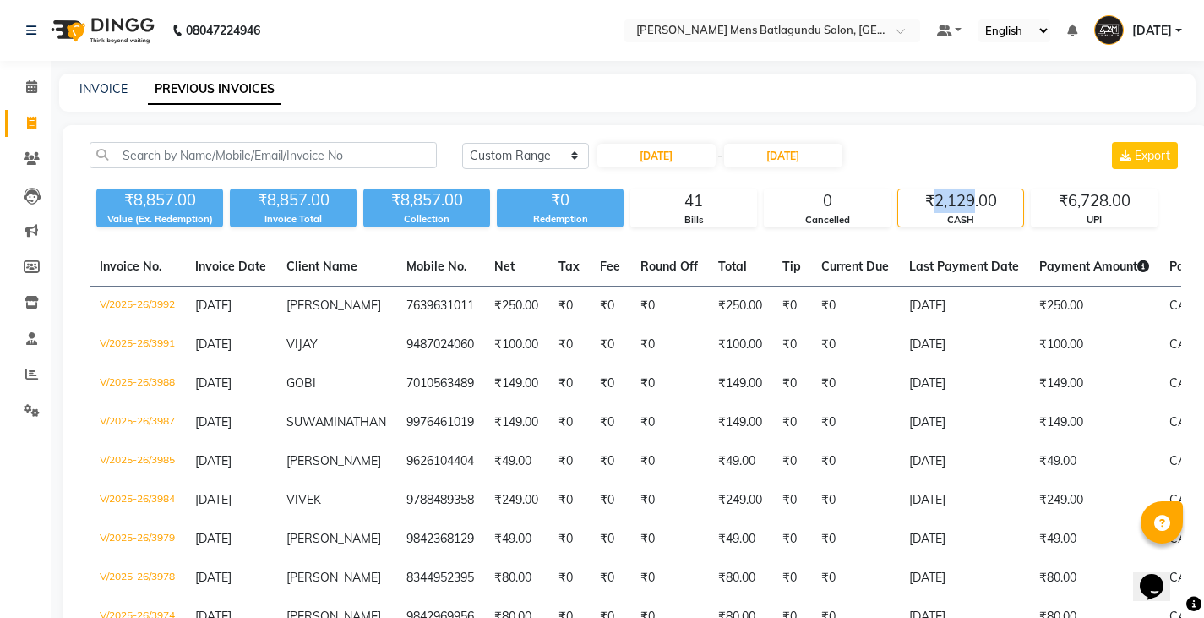
copy div "2,129"
drag, startPoint x: 1068, startPoint y: 200, endPoint x: 1108, endPoint y: 203, distance: 39.8
click at [1108, 203] on div "₹6,728.00" at bounding box center [1094, 201] width 125 height 24
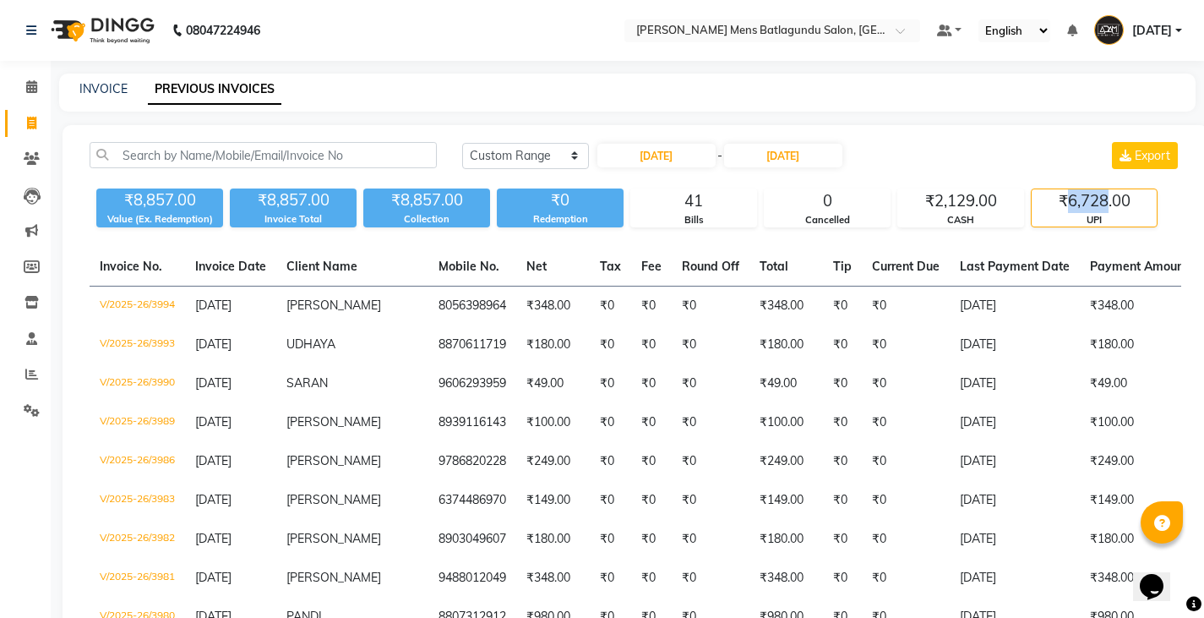
copy div "6,728"
click at [665, 160] on input "[DATE]" at bounding box center [657, 156] width 118 height 24
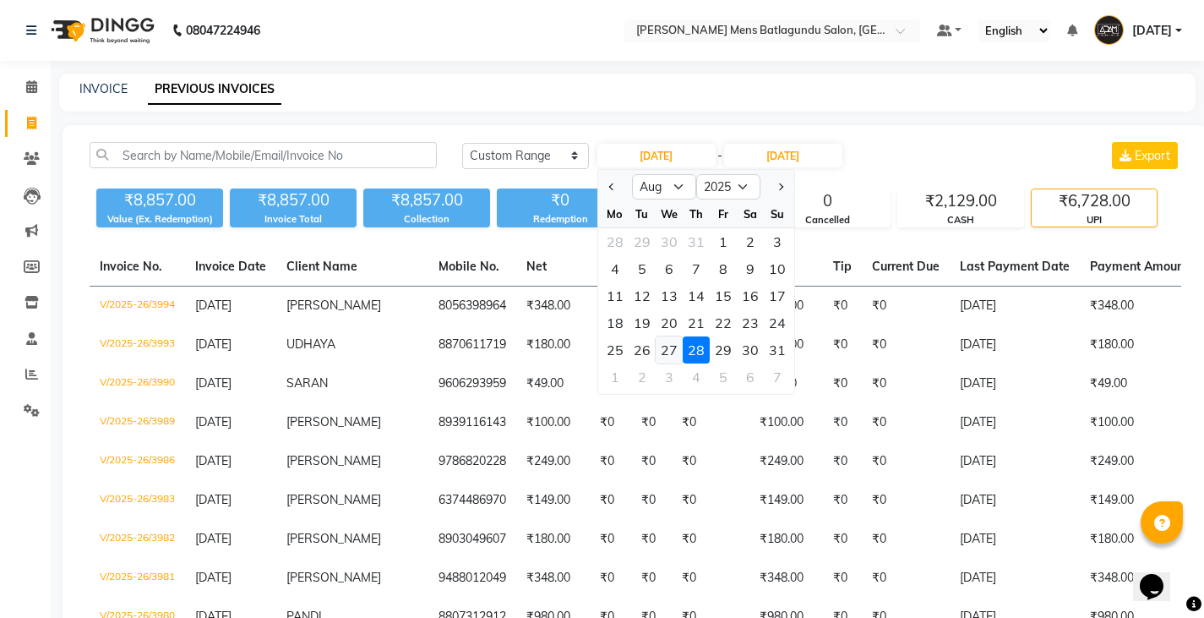
click at [671, 351] on div "27" at bounding box center [669, 349] width 27 height 27
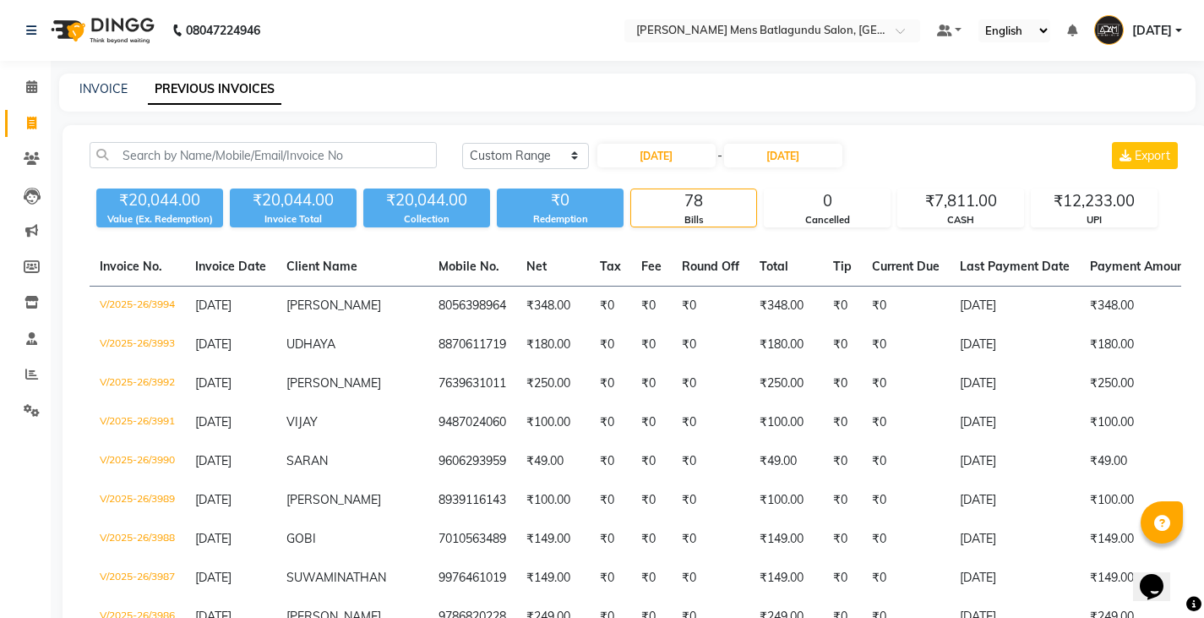
click at [811, 172] on div "[DATE] [DATE] Custom Range [DATE] - [DATE] Export" at bounding box center [822, 162] width 745 height 40
drag, startPoint x: 810, startPoint y: 159, endPoint x: 800, endPoint y: 150, distance: 12.6
click at [811, 159] on input "[DATE]" at bounding box center [783, 156] width 118 height 24
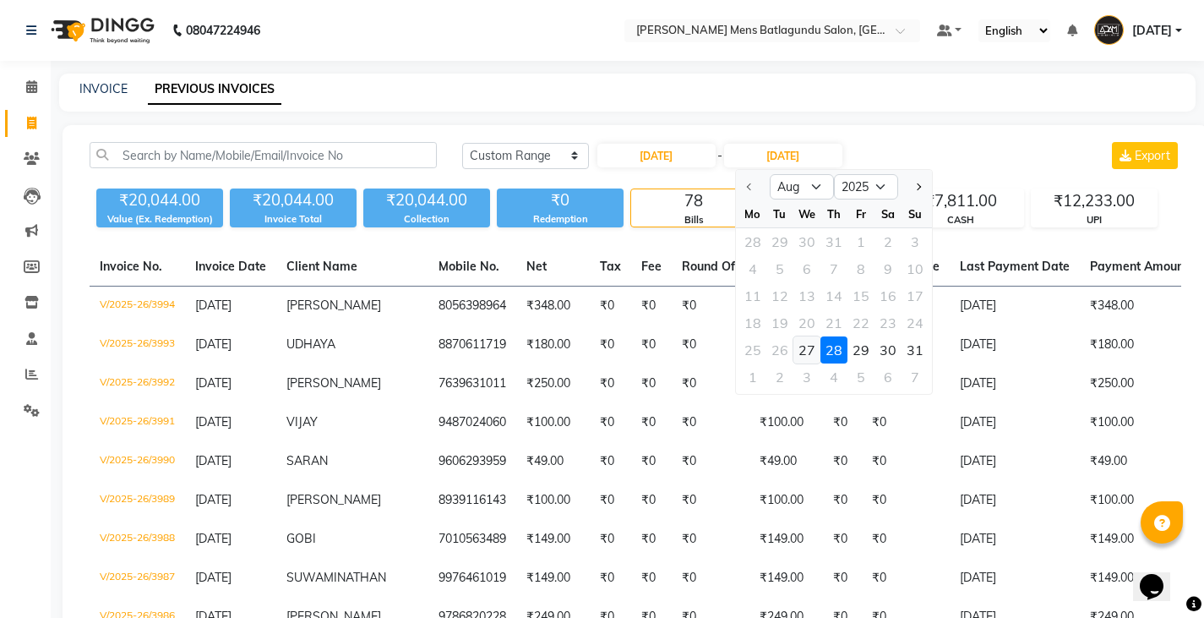
click at [812, 350] on div "27" at bounding box center [807, 349] width 27 height 27
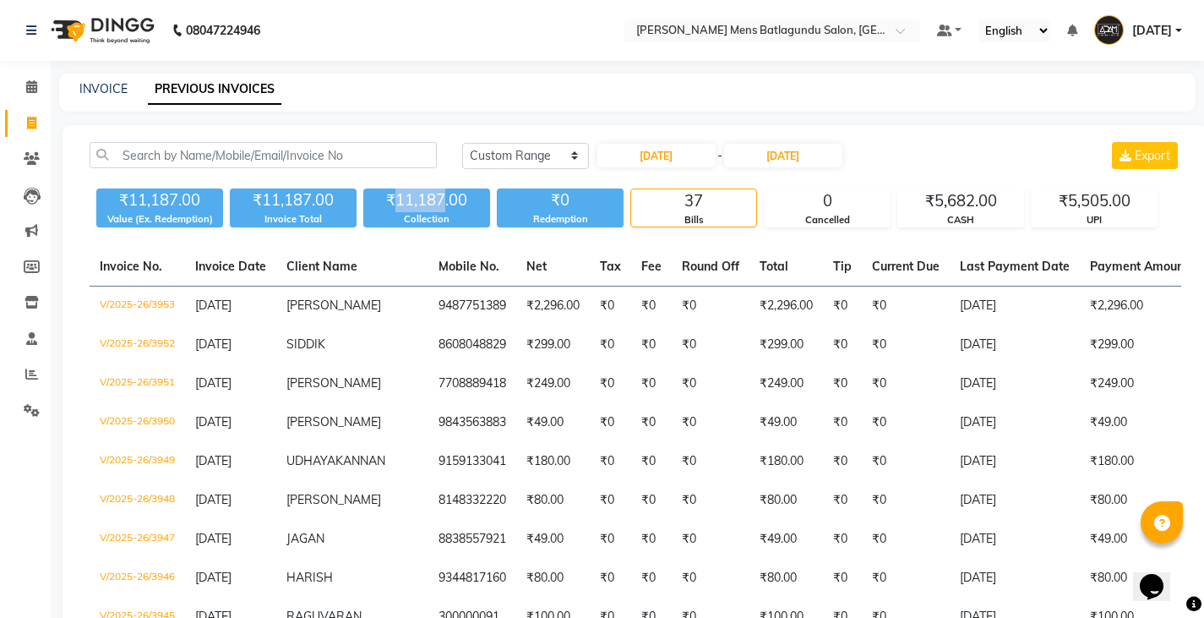
drag, startPoint x: 397, startPoint y: 198, endPoint x: 445, endPoint y: 198, distance: 47.3
click at [445, 198] on div "₹11,187.00" at bounding box center [426, 200] width 127 height 24
drag, startPoint x: 939, startPoint y: 196, endPoint x: 969, endPoint y: 199, distance: 29.8
click at [969, 199] on div "₹5,682.00" at bounding box center [961, 201] width 125 height 24
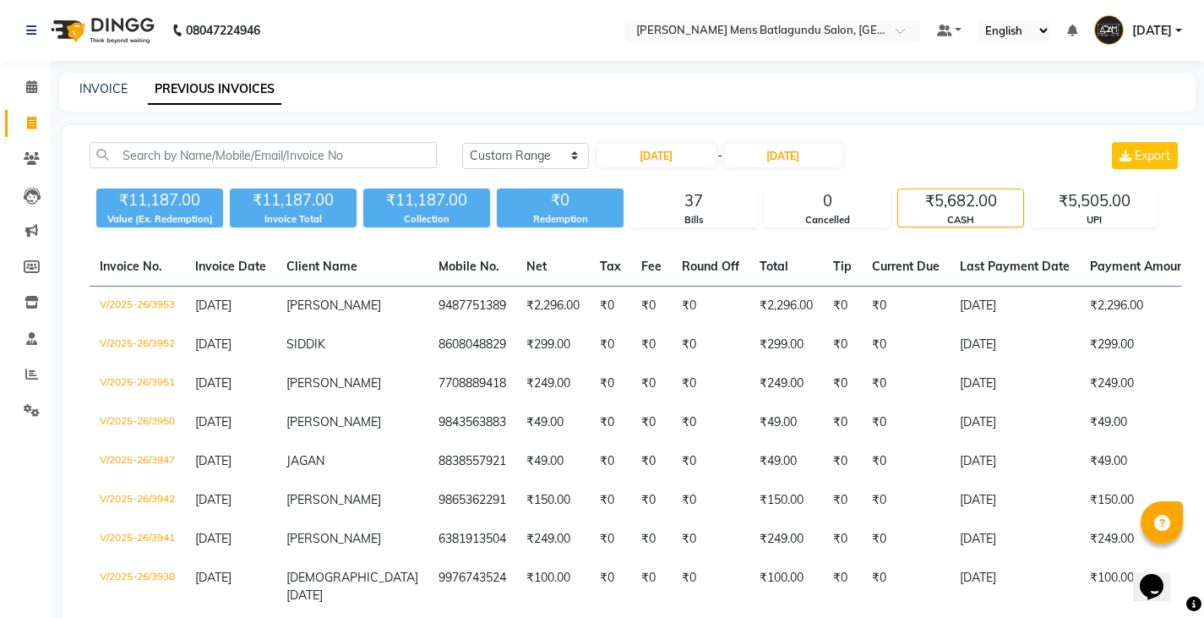
click at [926, 165] on div "[DATE] [DATE] Custom Range [DATE] - [DATE] Export" at bounding box center [821, 155] width 719 height 27
drag, startPoint x: 937, startPoint y: 199, endPoint x: 971, endPoint y: 200, distance: 34.7
click at [971, 200] on div "₹5,682.00" at bounding box center [961, 201] width 125 height 24
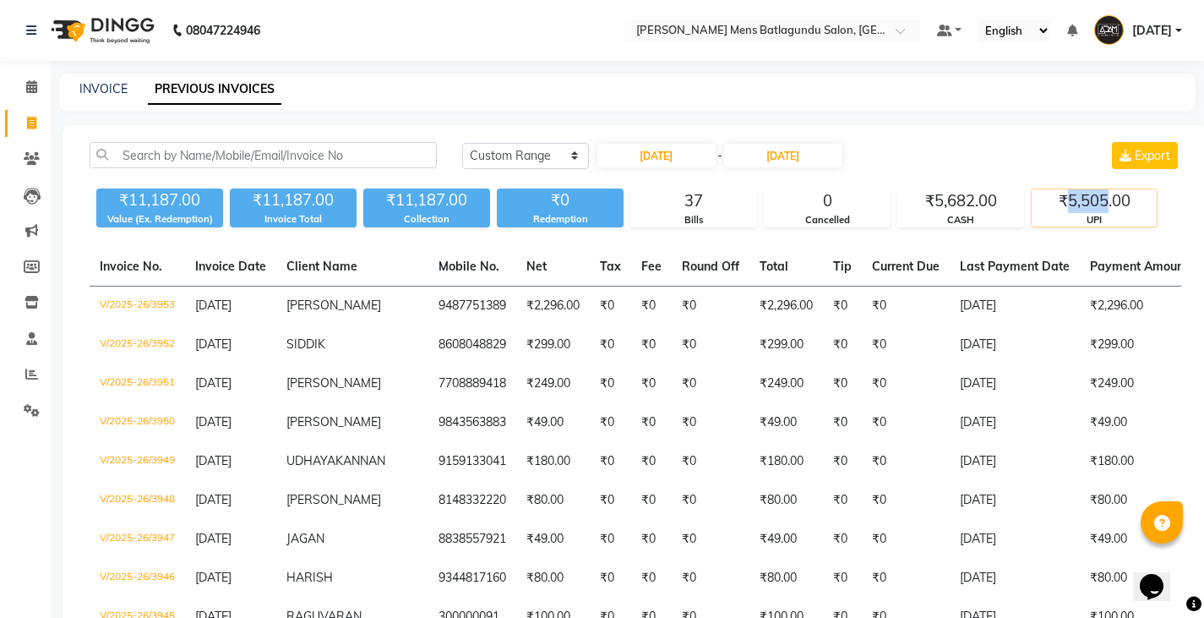
drag, startPoint x: 1069, startPoint y: 199, endPoint x: 1106, endPoint y: 202, distance: 36.5
click at [1106, 202] on div "₹5,505.00" at bounding box center [1094, 201] width 125 height 24
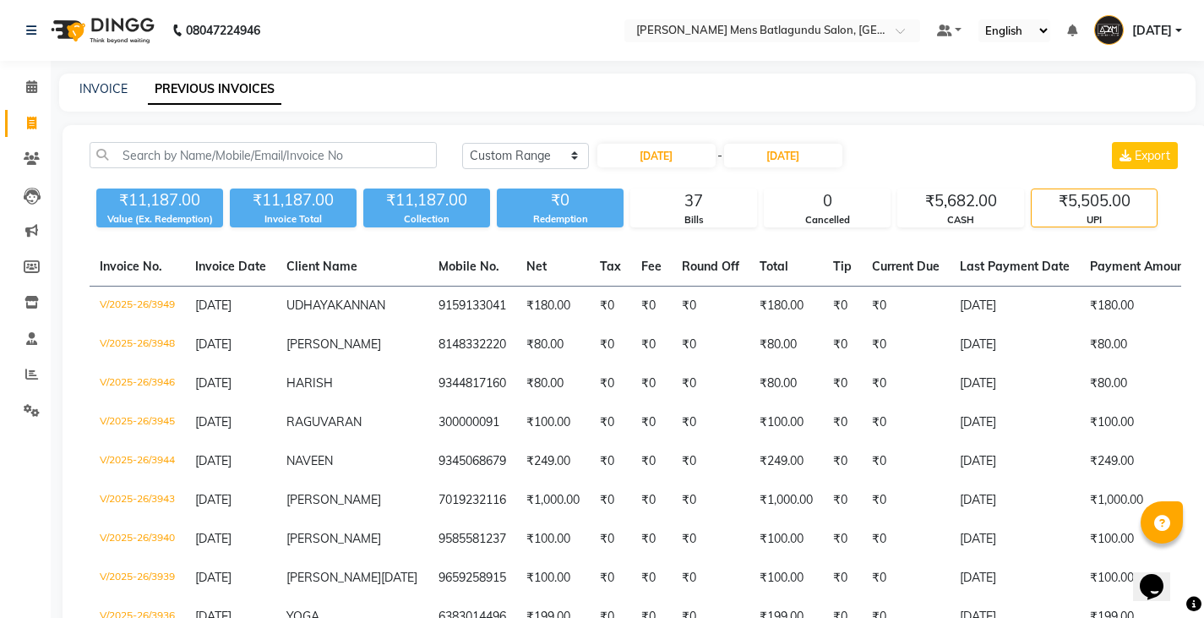
click at [942, 162] on div "[DATE] [DATE] Custom Range [DATE] - [DATE] Export" at bounding box center [821, 155] width 719 height 27
drag, startPoint x: 937, startPoint y: 196, endPoint x: 979, endPoint y: 202, distance: 41.8
click at [979, 202] on div "₹5,682.00" at bounding box center [961, 201] width 125 height 24
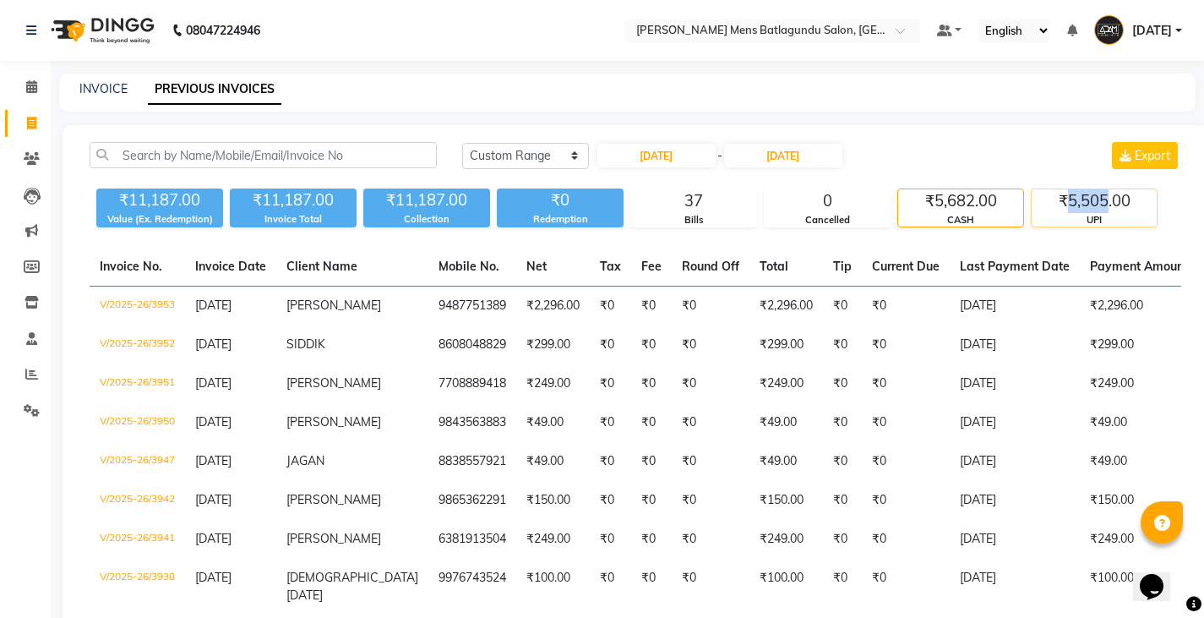
drag, startPoint x: 1068, startPoint y: 199, endPoint x: 1107, endPoint y: 208, distance: 40.0
click at [1107, 208] on div "₹5,505.00" at bounding box center [1094, 201] width 125 height 24
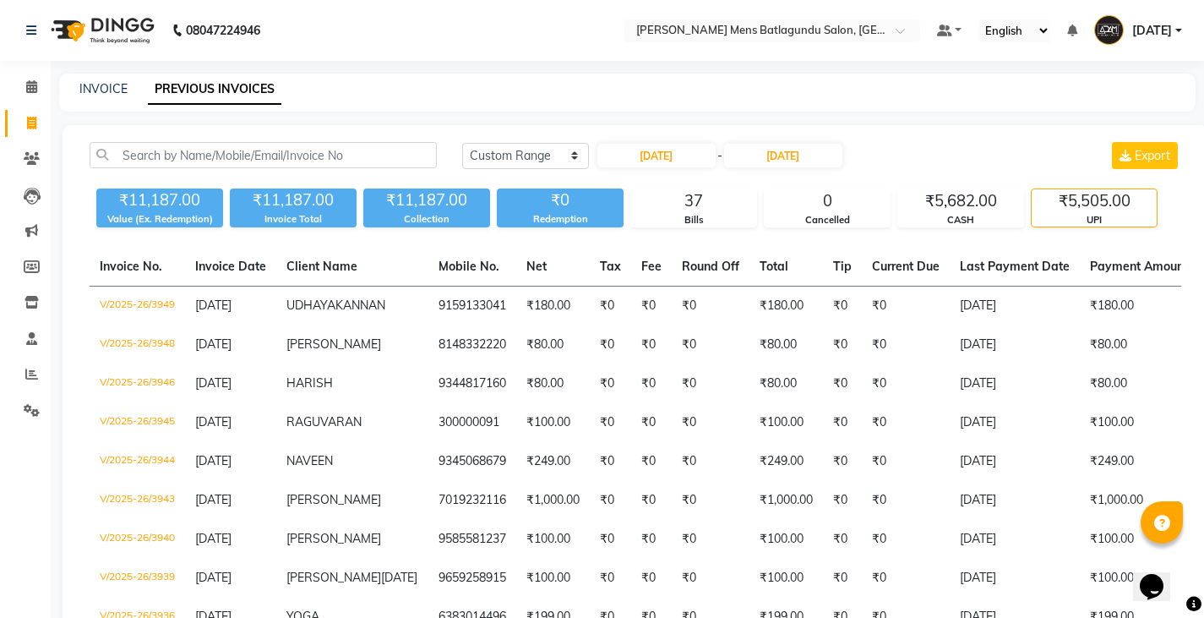
click at [107, 78] on div "INVOICE PREVIOUS INVOICES" at bounding box center [627, 93] width 1137 height 38
click at [104, 90] on link "INVOICE" at bounding box center [103, 88] width 48 height 15
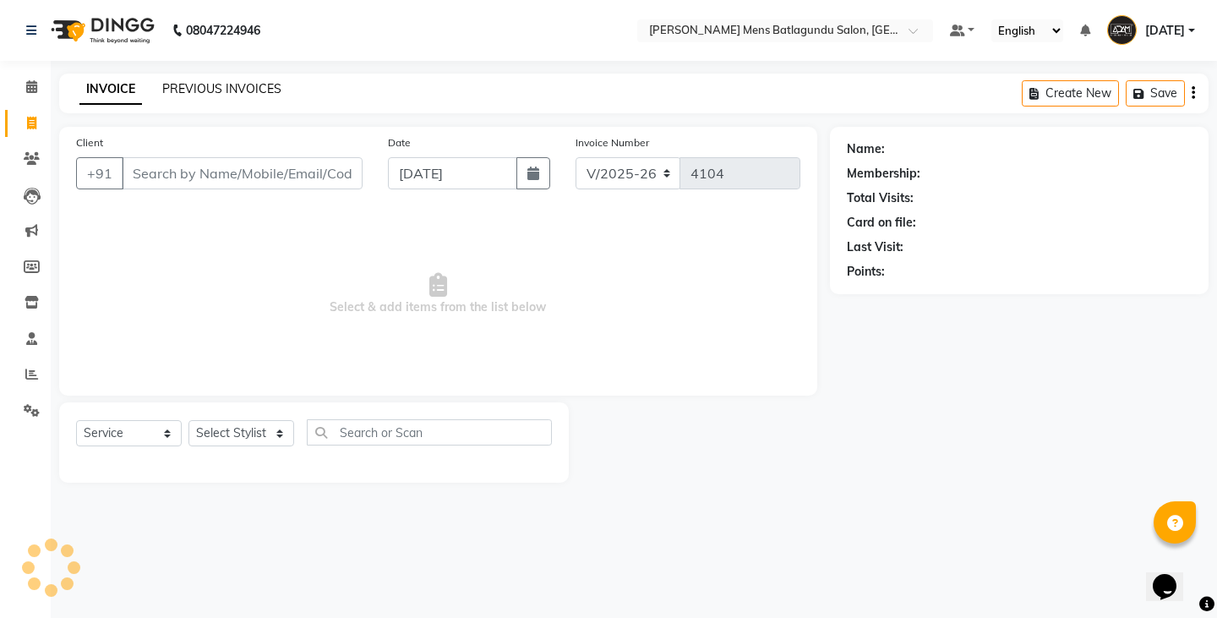
click at [183, 81] on link "PREVIOUS INVOICES" at bounding box center [221, 88] width 119 height 15
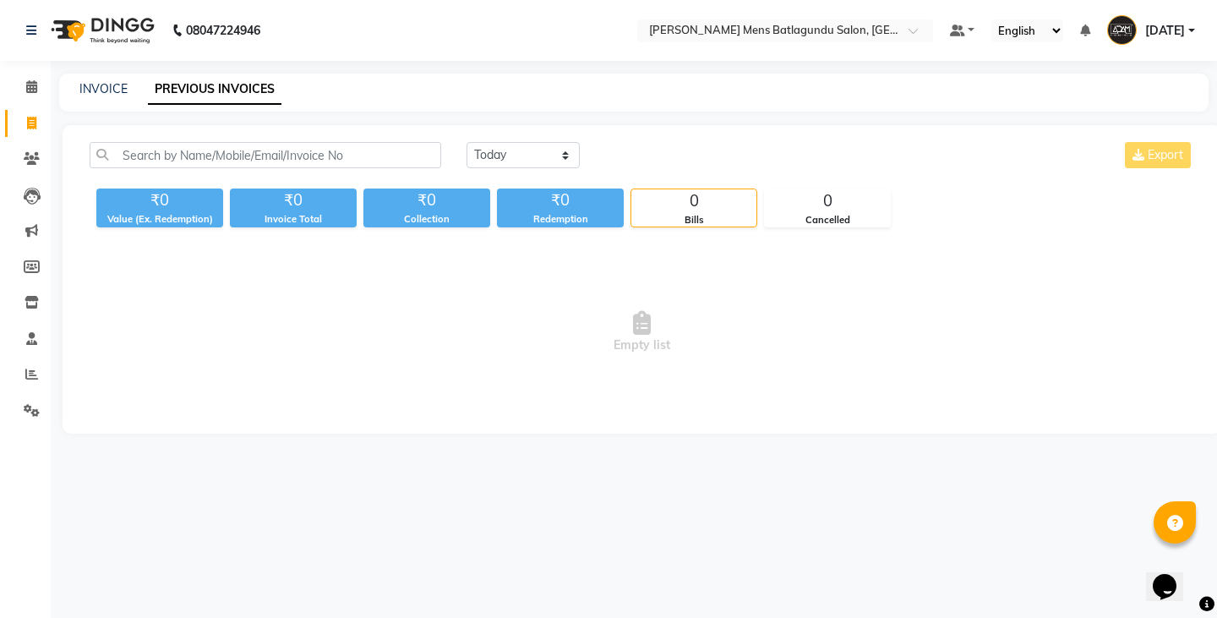
click at [127, 87] on div "INVOICE PREVIOUS INVOICES" at bounding box center [623, 89] width 1129 height 18
click at [107, 92] on link "INVOICE" at bounding box center [103, 88] width 48 height 15
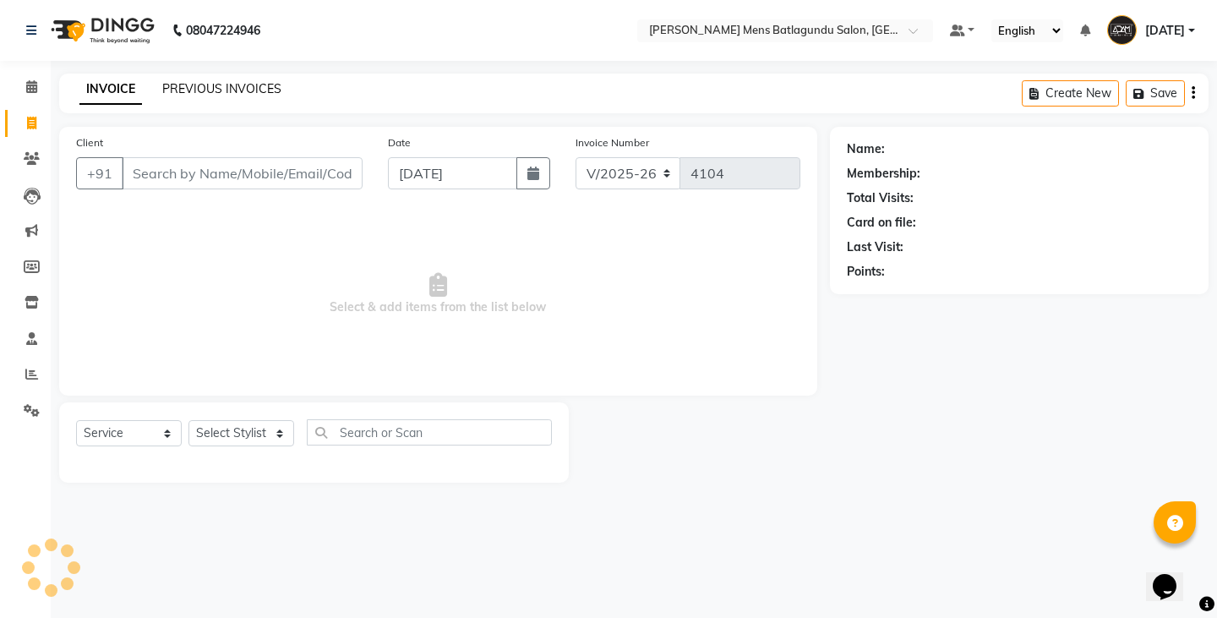
click at [228, 91] on link "PREVIOUS INVOICES" at bounding box center [221, 88] width 119 height 15
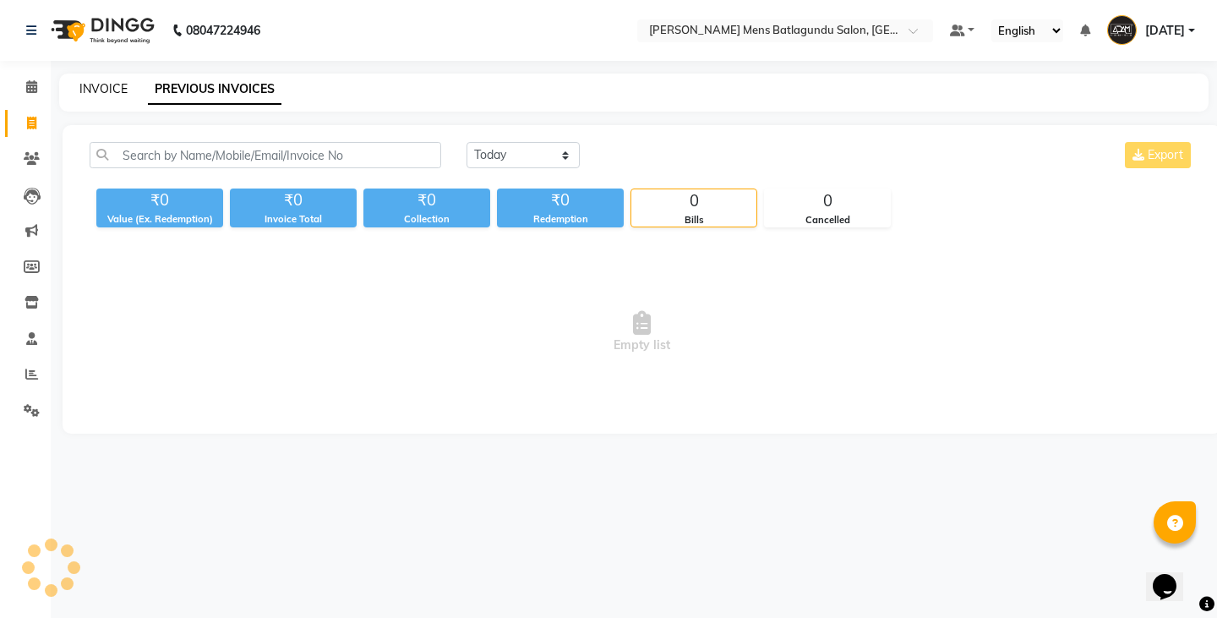
click at [101, 90] on link "INVOICE" at bounding box center [103, 88] width 48 height 15
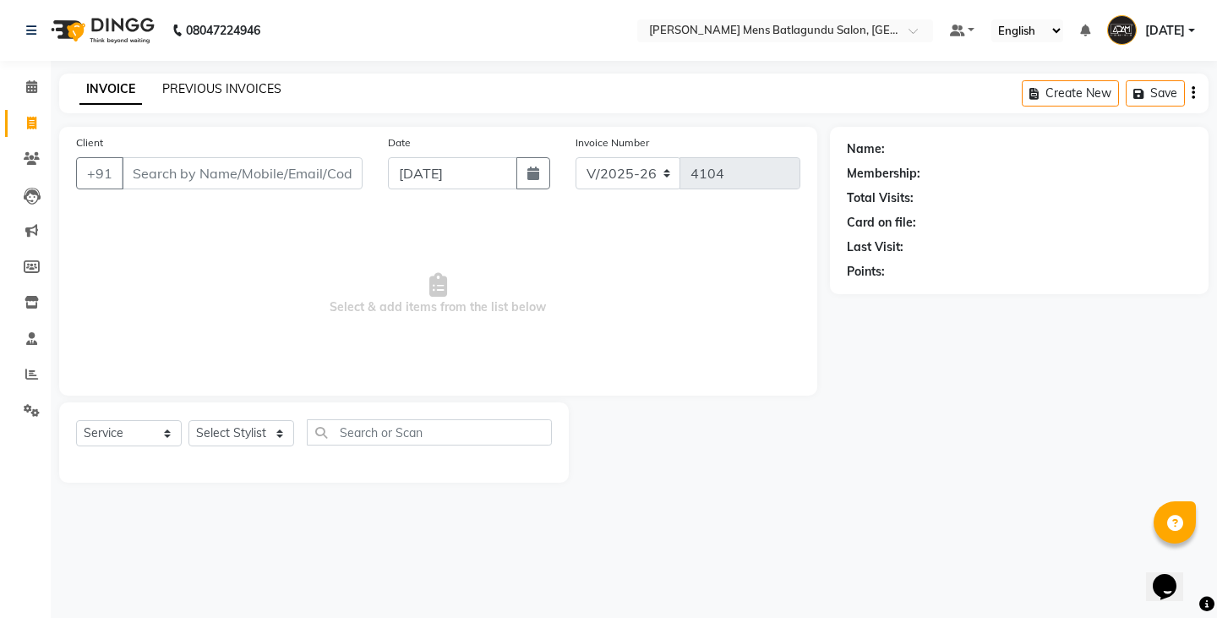
click at [208, 90] on link "PREVIOUS INVOICES" at bounding box center [221, 88] width 119 height 15
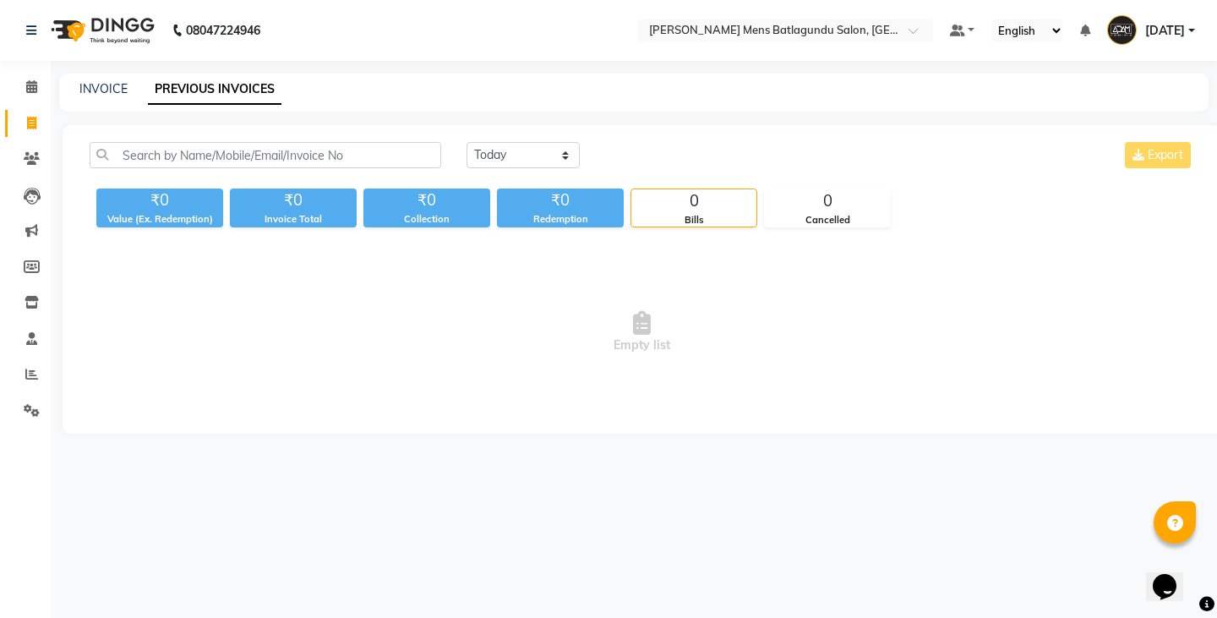
click at [132, 96] on div "INVOICE PREVIOUS INVOICES" at bounding box center [623, 89] width 1129 height 18
click at [192, 85] on link "PREVIOUS INVOICES" at bounding box center [215, 89] width 134 height 30
click at [59, 85] on div "INVOICE PREVIOUS INVOICES" at bounding box center [623, 89] width 1129 height 18
click at [101, 85] on link "INVOICE" at bounding box center [103, 88] width 48 height 15
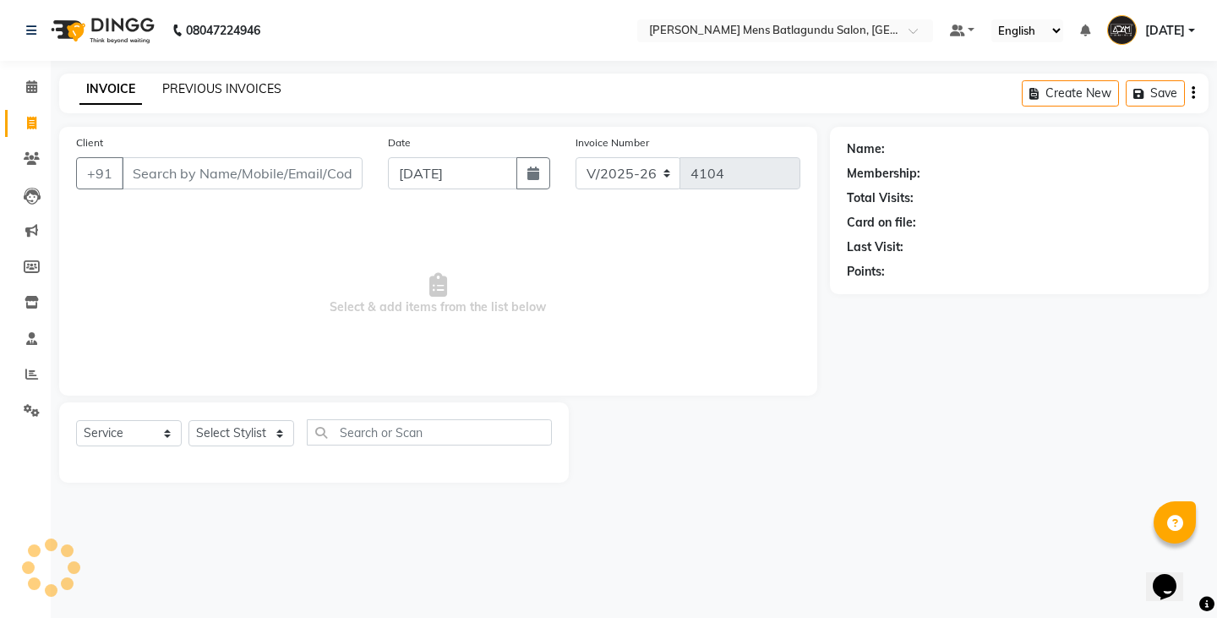
click at [205, 89] on link "PREVIOUS INVOICES" at bounding box center [221, 88] width 119 height 15
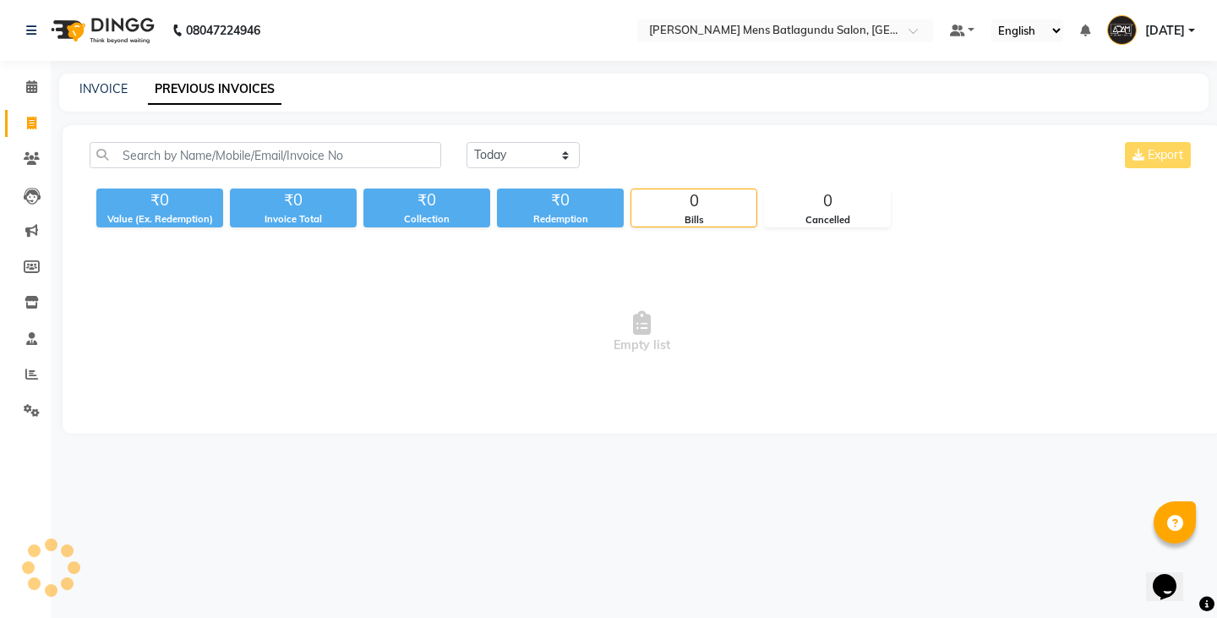
click at [128, 85] on div "INVOICE PREVIOUS INVOICES" at bounding box center [623, 89] width 1129 height 18
click at [124, 91] on link "INVOICE" at bounding box center [103, 88] width 48 height 15
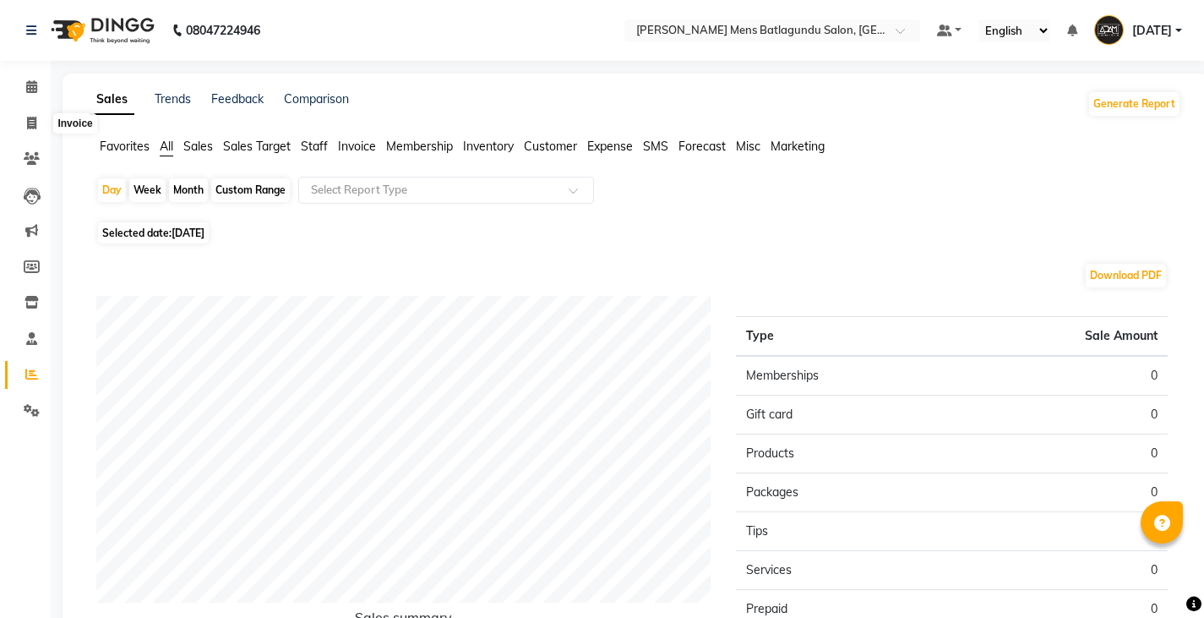
click at [29, 104] on li "Calendar" at bounding box center [25, 87] width 51 height 36
click at [27, 123] on icon at bounding box center [31, 123] width 9 height 13
select select "service"
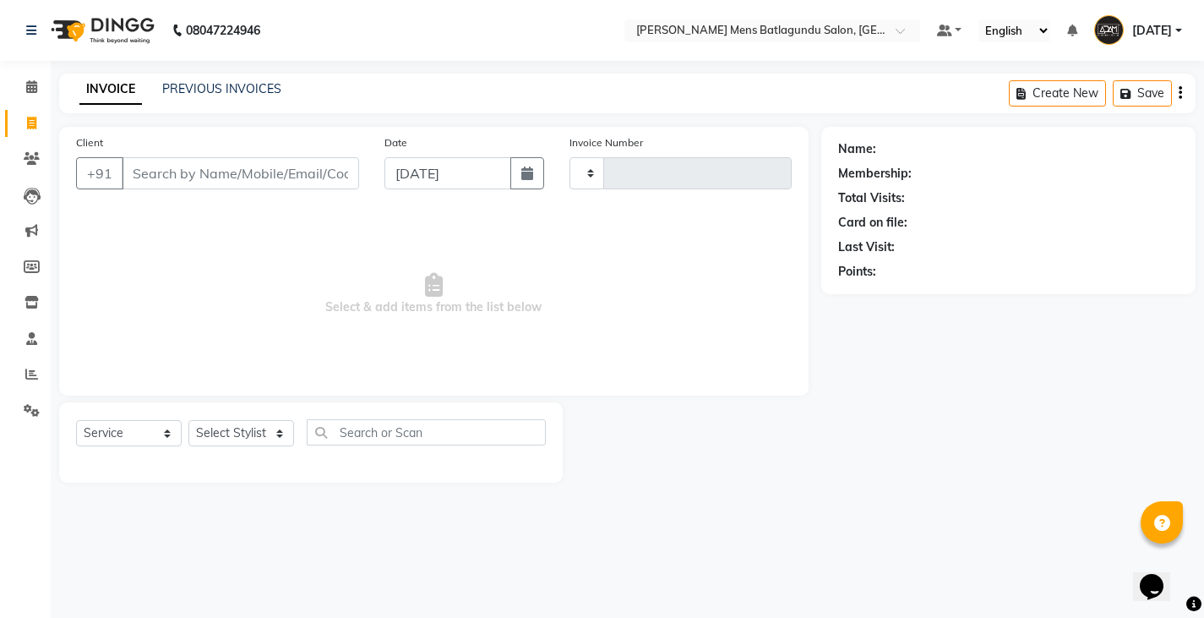
type input "4104"
select select "8213"
click at [255, 83] on link "PREVIOUS INVOICES" at bounding box center [221, 88] width 119 height 15
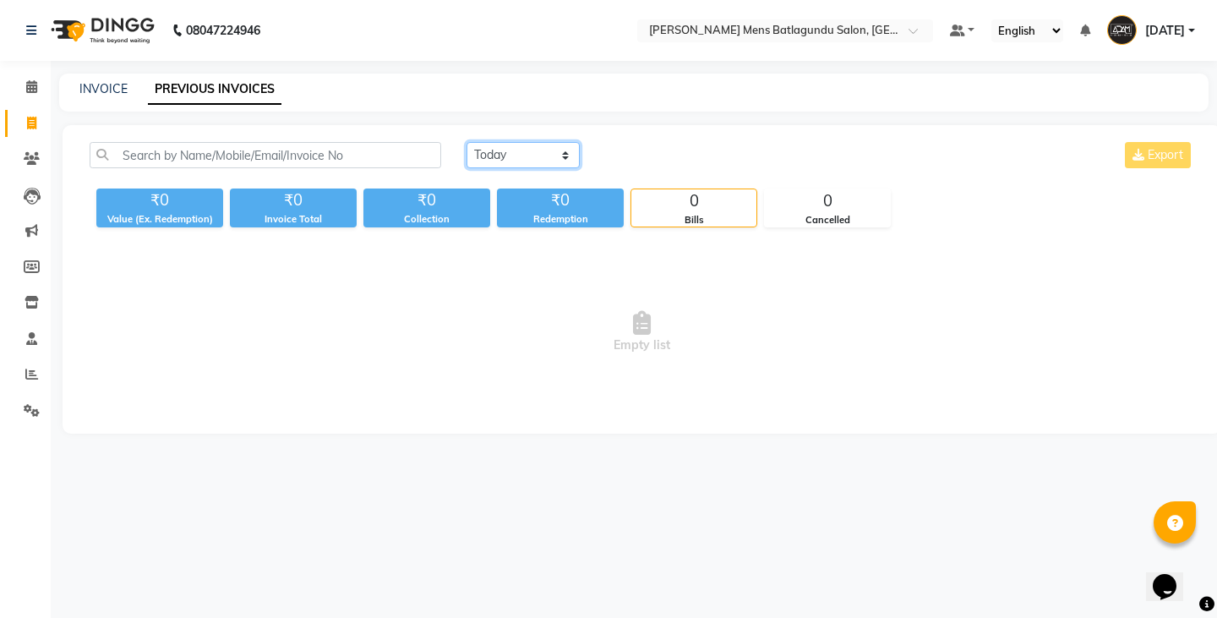
click at [486, 155] on select "[DATE] [DATE] Custom Range" at bounding box center [523, 155] width 113 height 26
select select "[DATE]"
click at [467, 142] on select "[DATE] [DATE] Custom Range" at bounding box center [523, 155] width 113 height 26
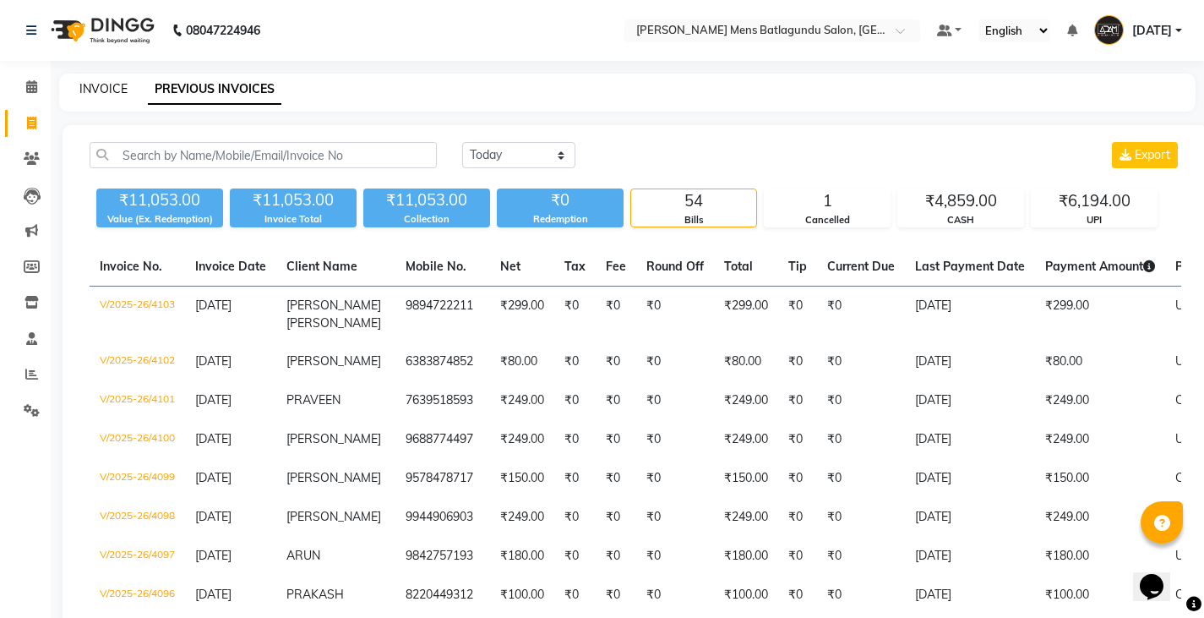
click at [105, 90] on link "INVOICE" at bounding box center [103, 88] width 48 height 15
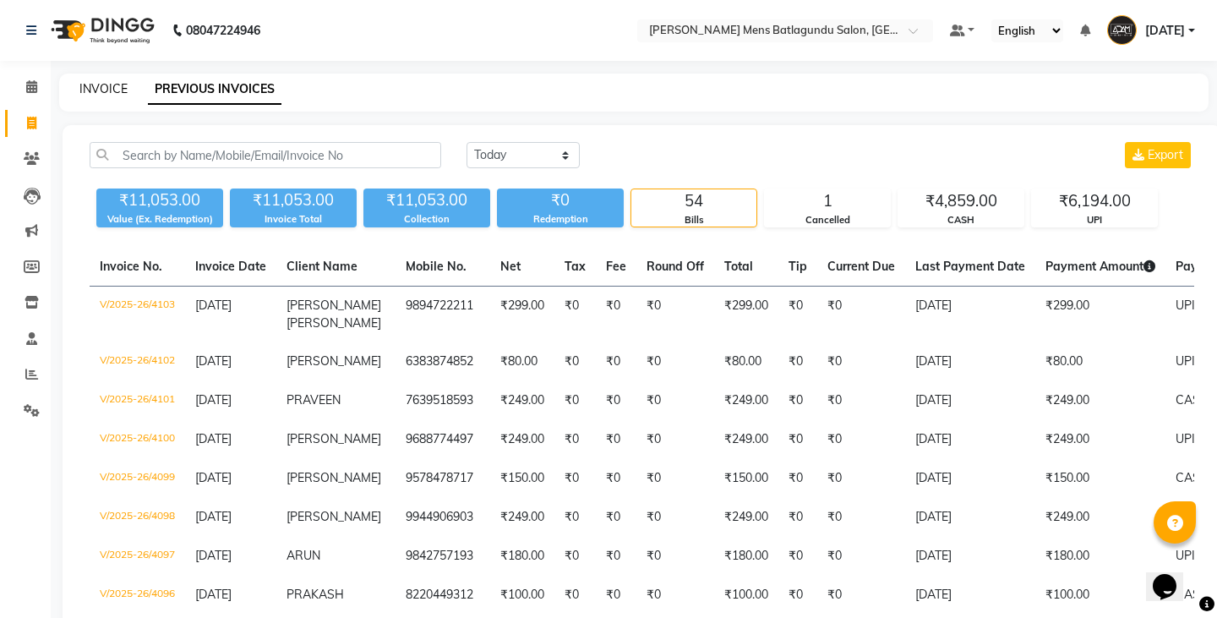
select select "8213"
select select "service"
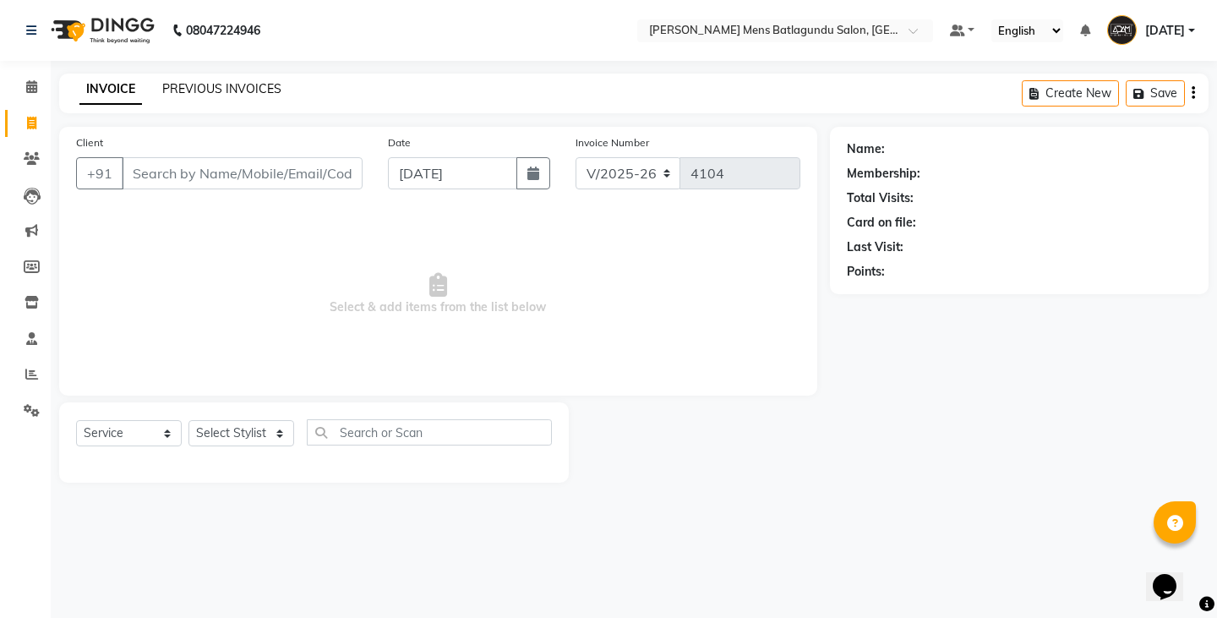
click at [210, 90] on link "PREVIOUS INVOICES" at bounding box center [221, 88] width 119 height 15
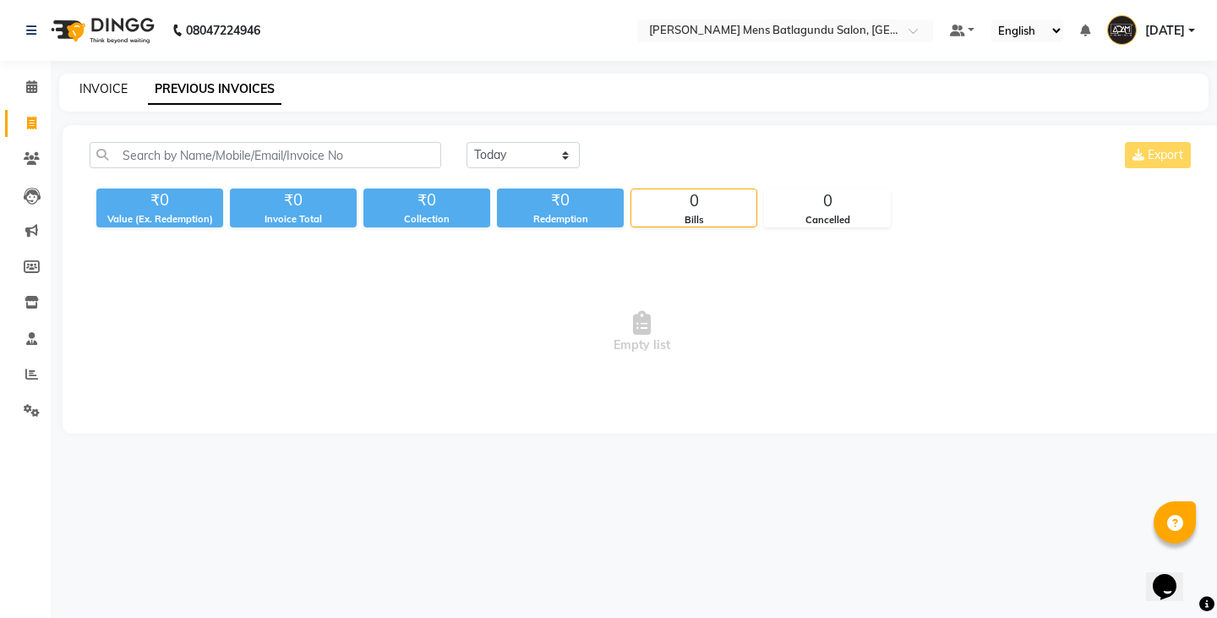
click at [107, 85] on link "INVOICE" at bounding box center [103, 88] width 48 height 15
select select "service"
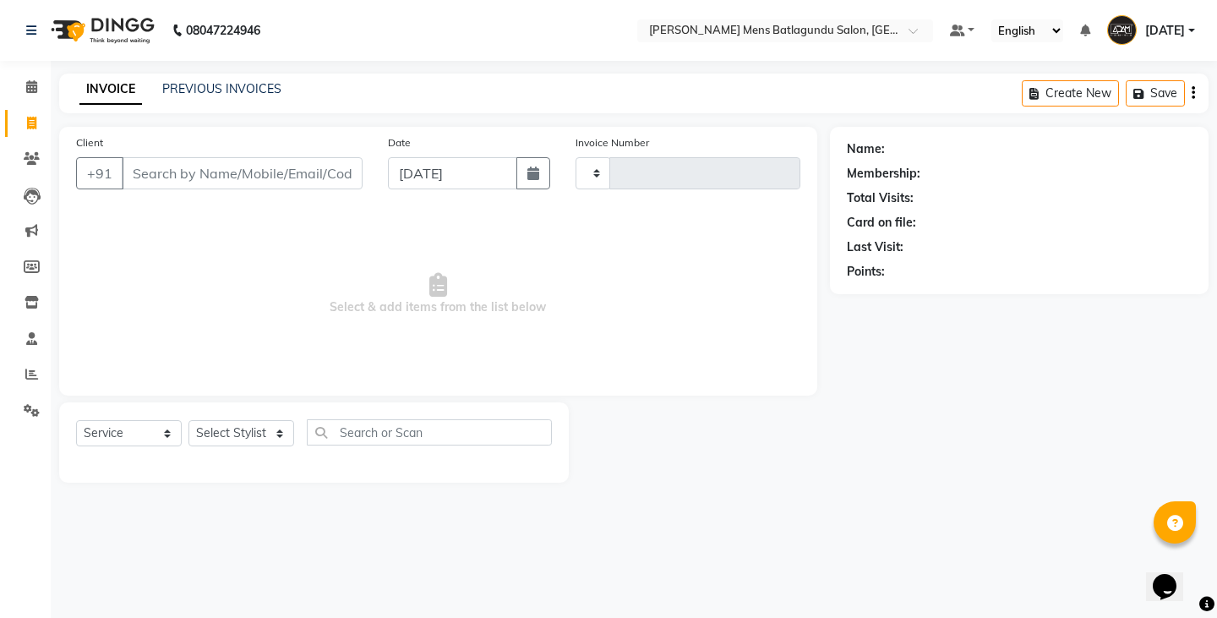
type input "4104"
select select "8213"
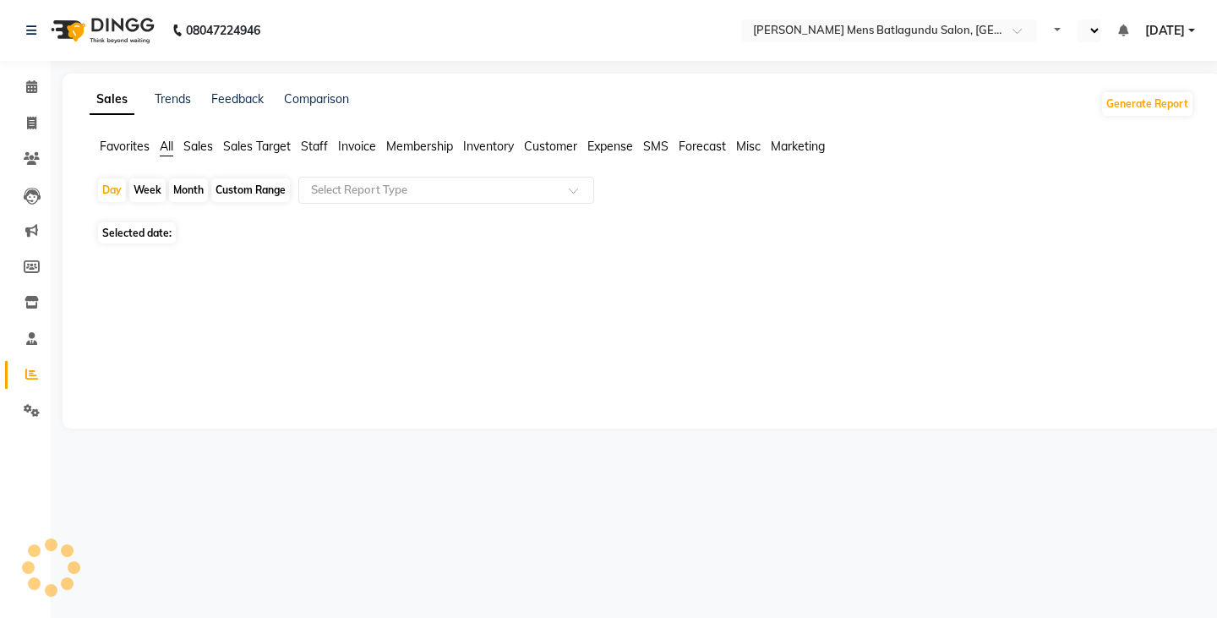
select select "en"
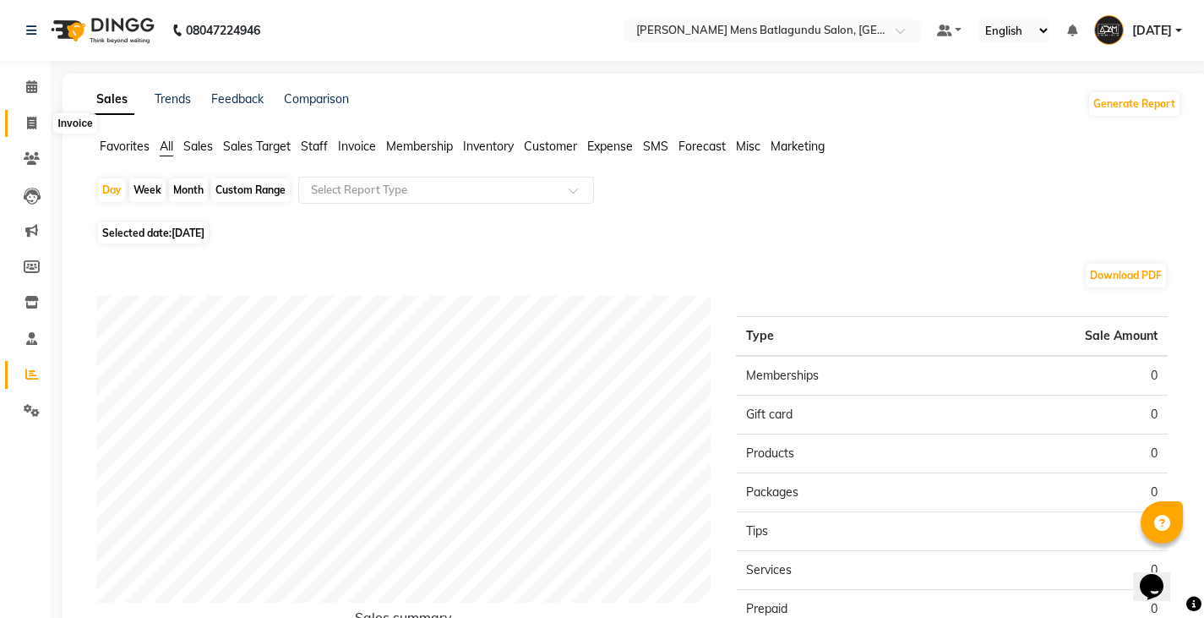
click at [38, 128] on span at bounding box center [32, 123] width 30 height 19
select select "service"
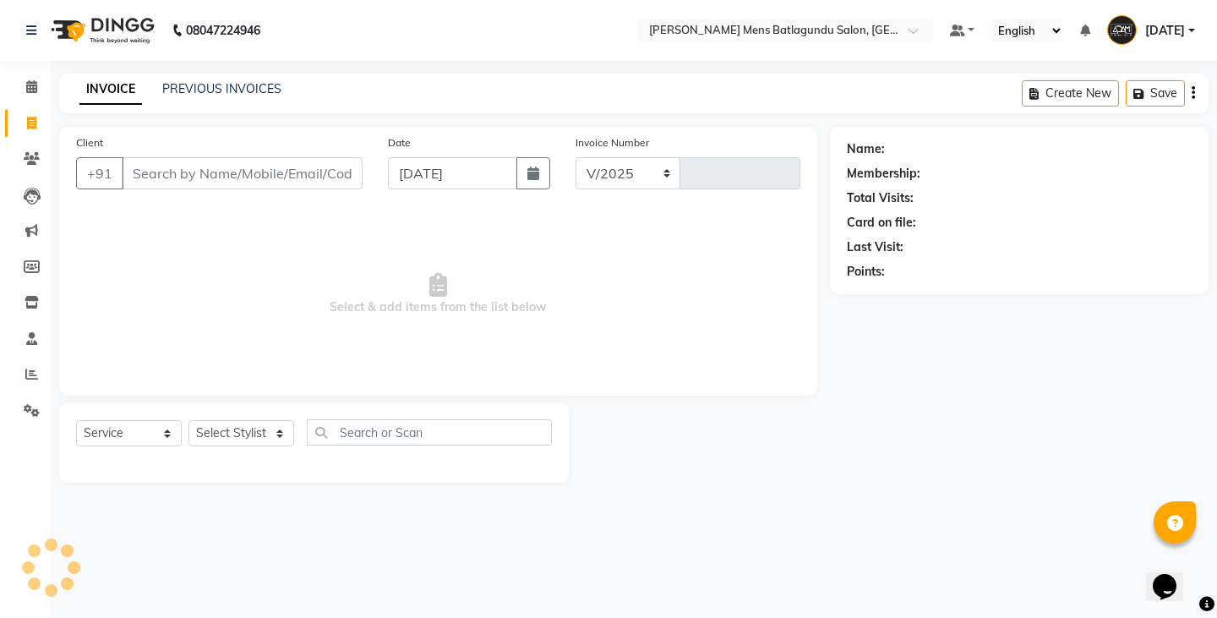
select select "8213"
type input "4104"
click at [223, 91] on link "PREVIOUS INVOICES" at bounding box center [221, 88] width 119 height 15
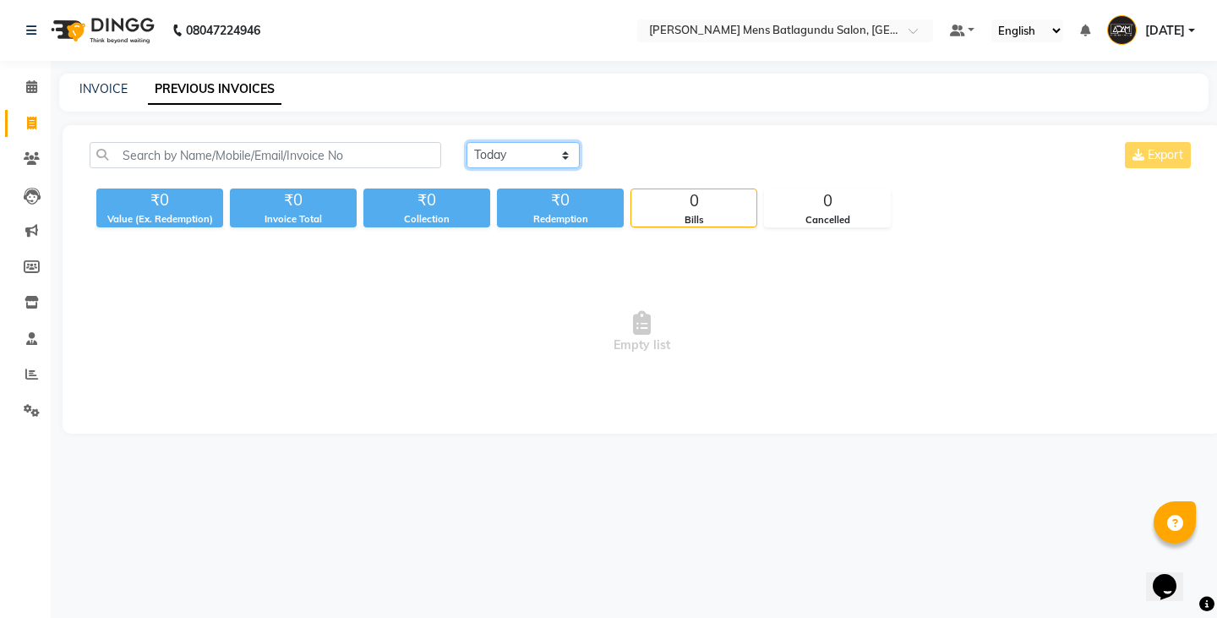
click at [522, 160] on select "[DATE] [DATE] Custom Range" at bounding box center [523, 155] width 113 height 26
select select "[DATE]"
click at [467, 142] on select "[DATE] [DATE] Custom Range" at bounding box center [523, 155] width 113 height 26
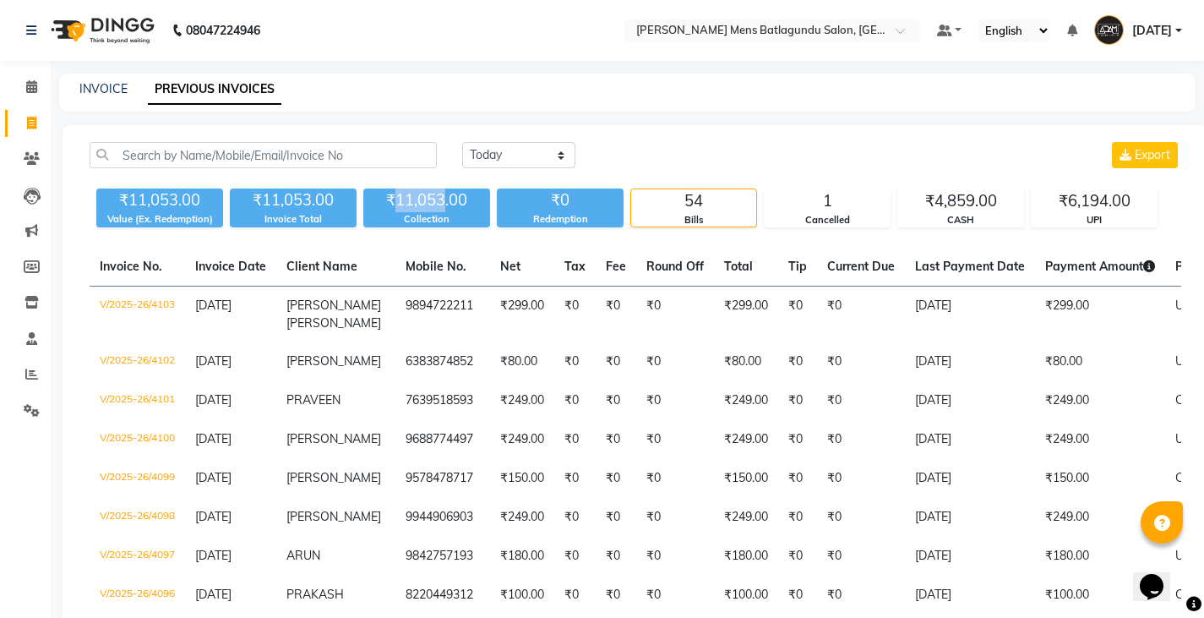
drag, startPoint x: 396, startPoint y: 199, endPoint x: 444, endPoint y: 196, distance: 48.3
click at [444, 196] on div "₹11,053.00" at bounding box center [426, 200] width 127 height 24
copy div "11,053"
drag, startPoint x: 937, startPoint y: 201, endPoint x: 975, endPoint y: 198, distance: 39.0
click at [975, 198] on div "₹4,859.00" at bounding box center [961, 201] width 125 height 24
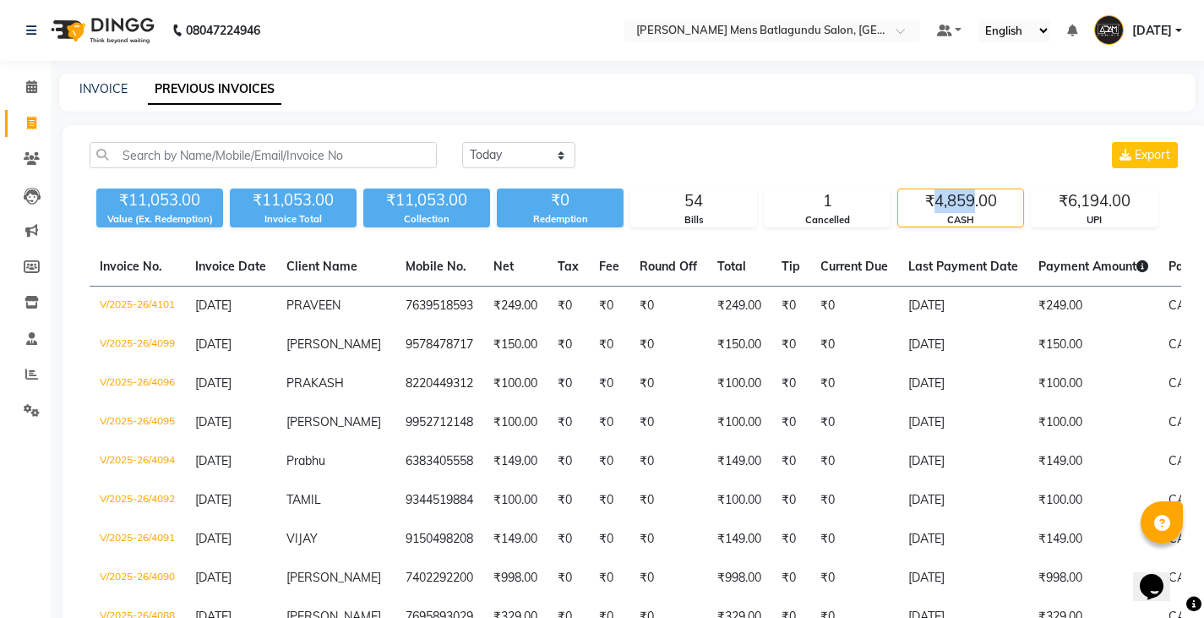
copy div "4,859"
drag, startPoint x: 1072, startPoint y: 197, endPoint x: 1106, endPoint y: 208, distance: 35.6
click at [1106, 208] on div "₹6,194.00" at bounding box center [1094, 201] width 125 height 24
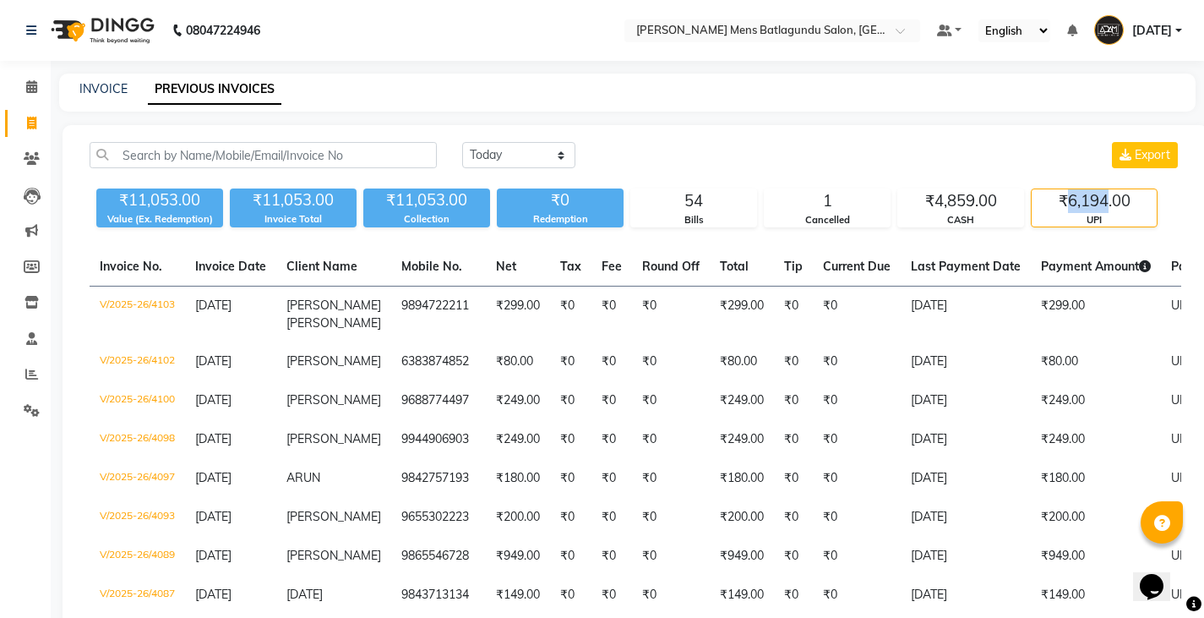
copy div "6,194"
click at [785, 156] on div "Today Yesterday Custom Range Export" at bounding box center [821, 155] width 719 height 26
